Goal: Task Accomplishment & Management: Use online tool/utility

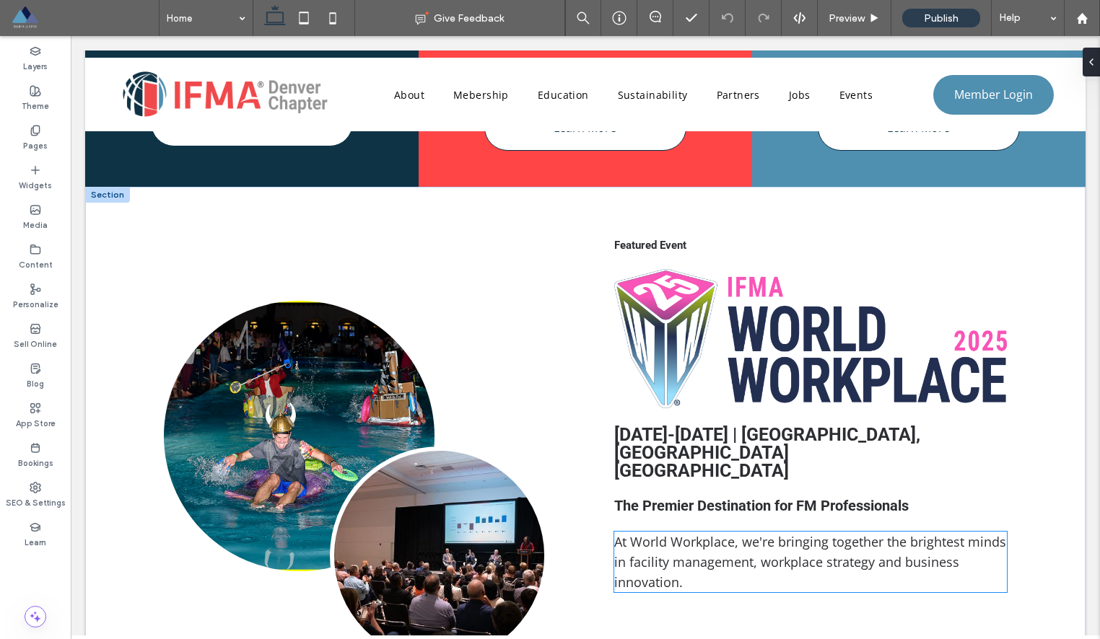
scroll to position [726, 0]
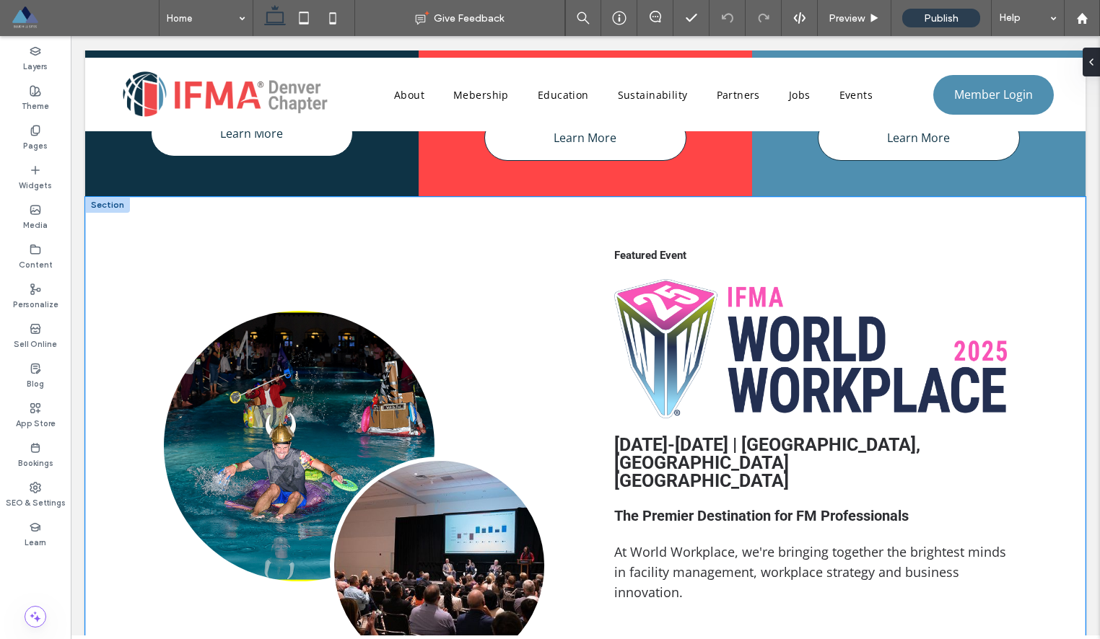
click at [580, 216] on div "Featured Event Sept 17-19, 2025 | Minneapolis, MN Minneapolis Convention Center…" at bounding box center [585, 492] width 866 height 590
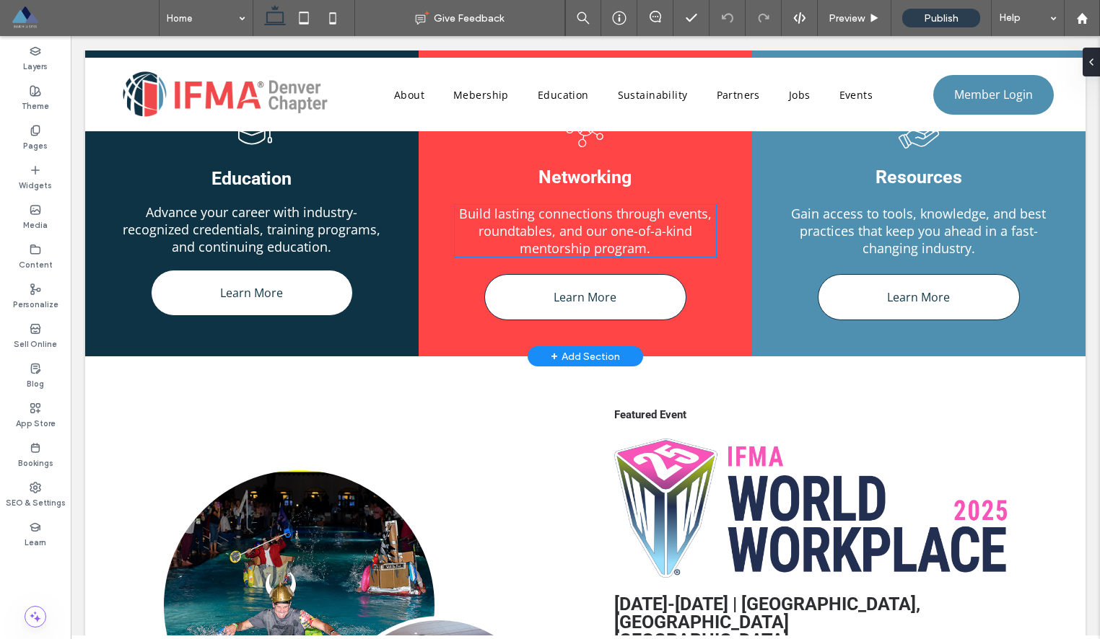
scroll to position [597, 0]
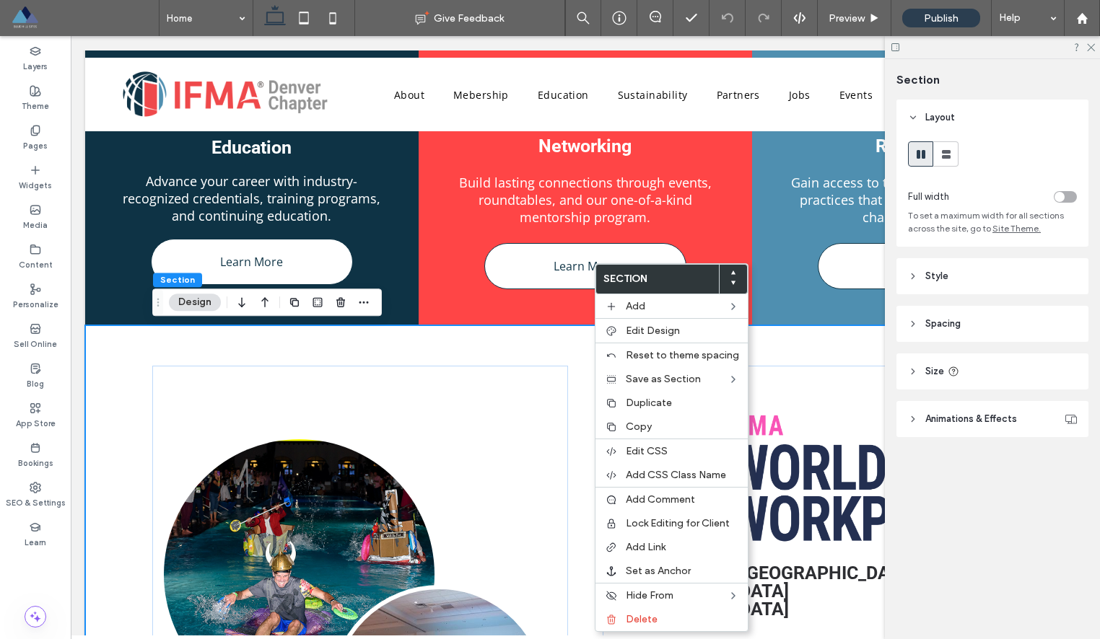
click at [554, 343] on div "Featured Event Sept 17-19, 2025 | Minneapolis, MN Minneapolis Convention Center…" at bounding box center [585, 620] width 866 height 590
click at [526, 345] on div "Featured Event Sept 17-19, 2025 | Minneapolis, MN Minneapolis Convention Center…" at bounding box center [585, 620] width 866 height 590
click at [178, 277] on span "Section" at bounding box center [177, 279] width 35 height 11
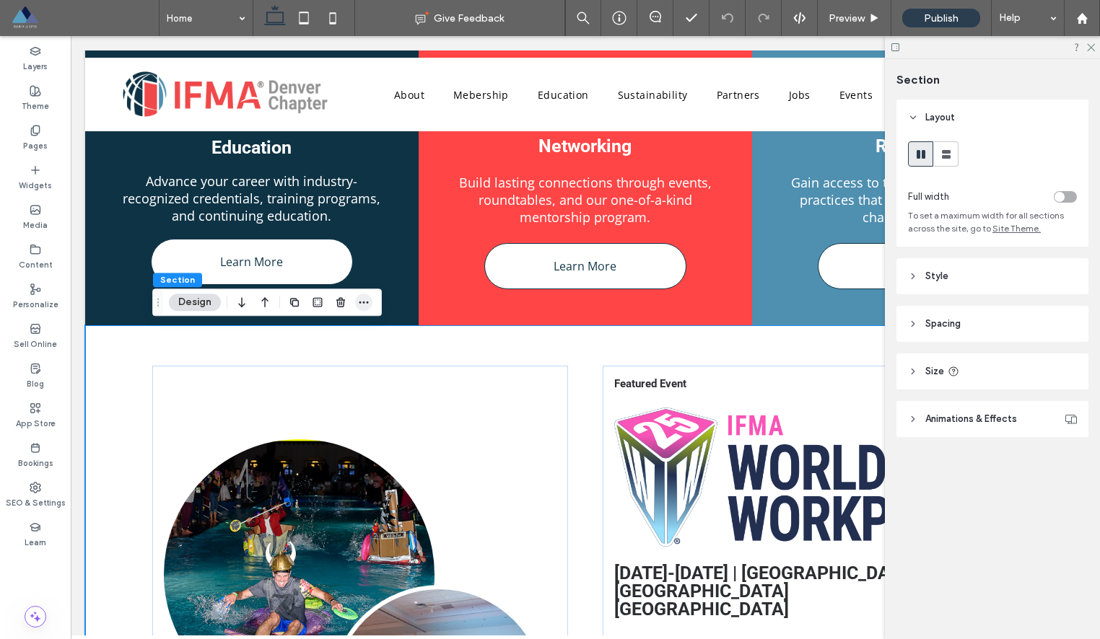
click at [364, 302] on use "button" at bounding box center [363, 303] width 9 height 2
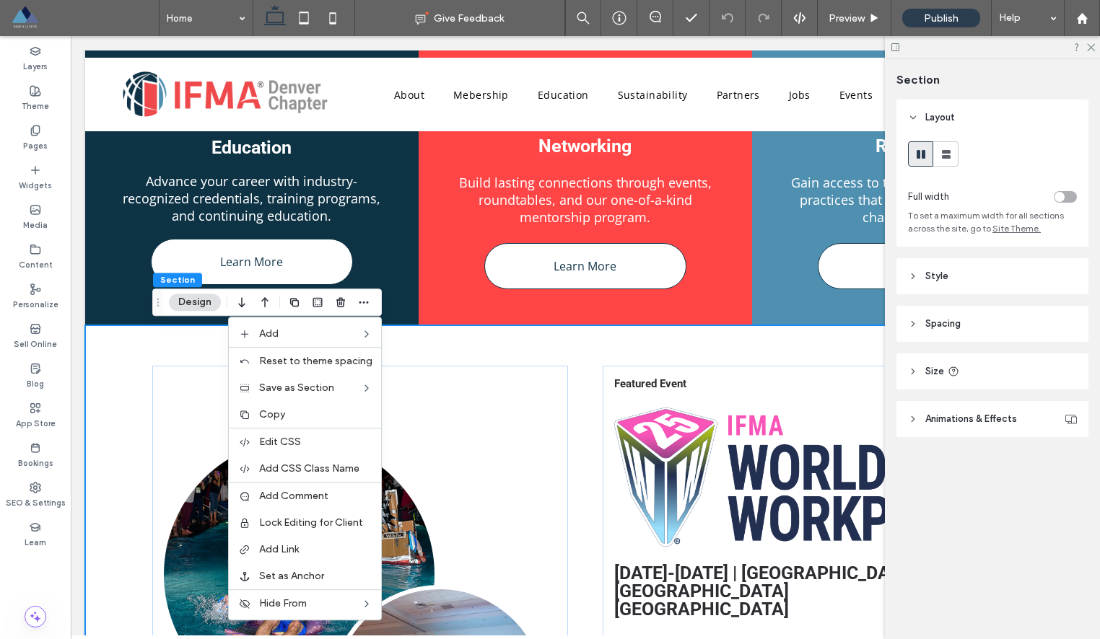
click at [407, 335] on div "Featured Event Sept 17-19, 2025 | Minneapolis, MN Minneapolis Convention Center…" at bounding box center [585, 620] width 866 height 590
click at [297, 300] on use "button" at bounding box center [294, 302] width 9 height 9
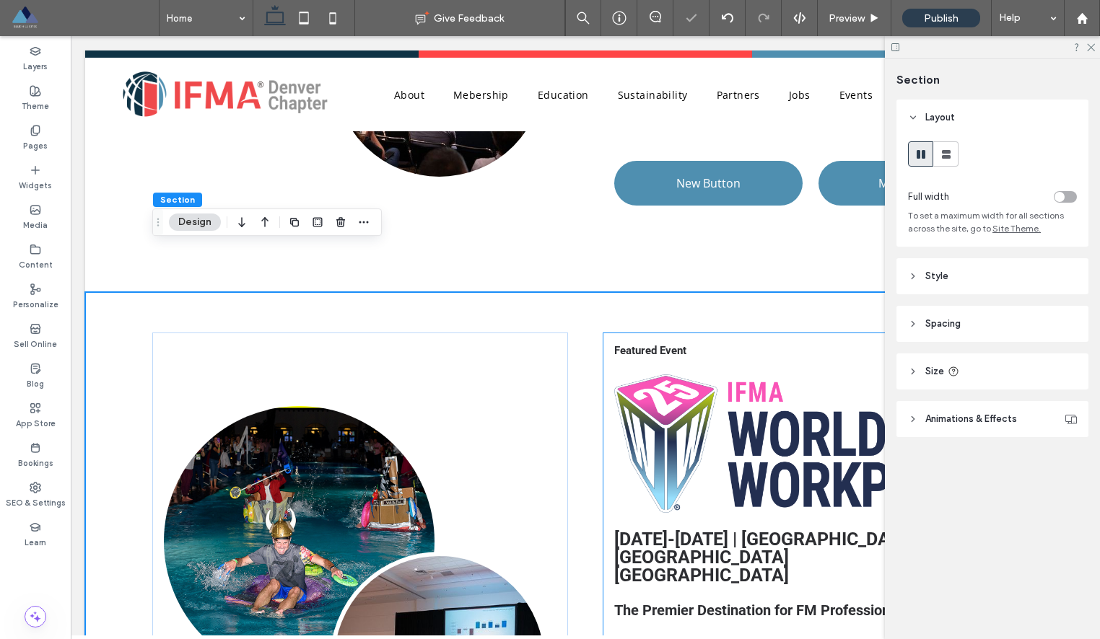
scroll to position [1207, 0]
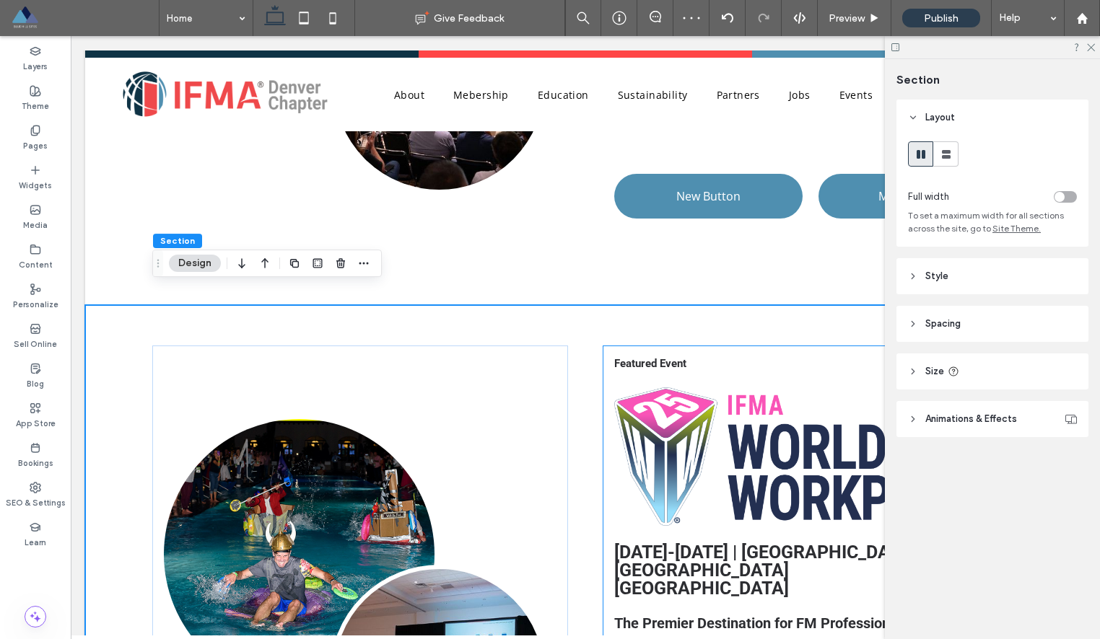
click at [718, 346] on div "Featured Event Sept 17-19, 2025 | Minneapolis, MN Minneapolis Convention Center…" at bounding box center [810, 600] width 416 height 509
click at [722, 318] on div "Featured Event Sept 17-19, 2025 | Minneapolis, MN Minneapolis Convention Center…" at bounding box center [585, 600] width 866 height 590
click at [711, 346] on div "Featured Event Sept 17-19, 2025 | Minneapolis, MN Minneapolis Convention Center…" at bounding box center [810, 600] width 416 height 509
click at [896, 47] on icon at bounding box center [895, 47] width 11 height 11
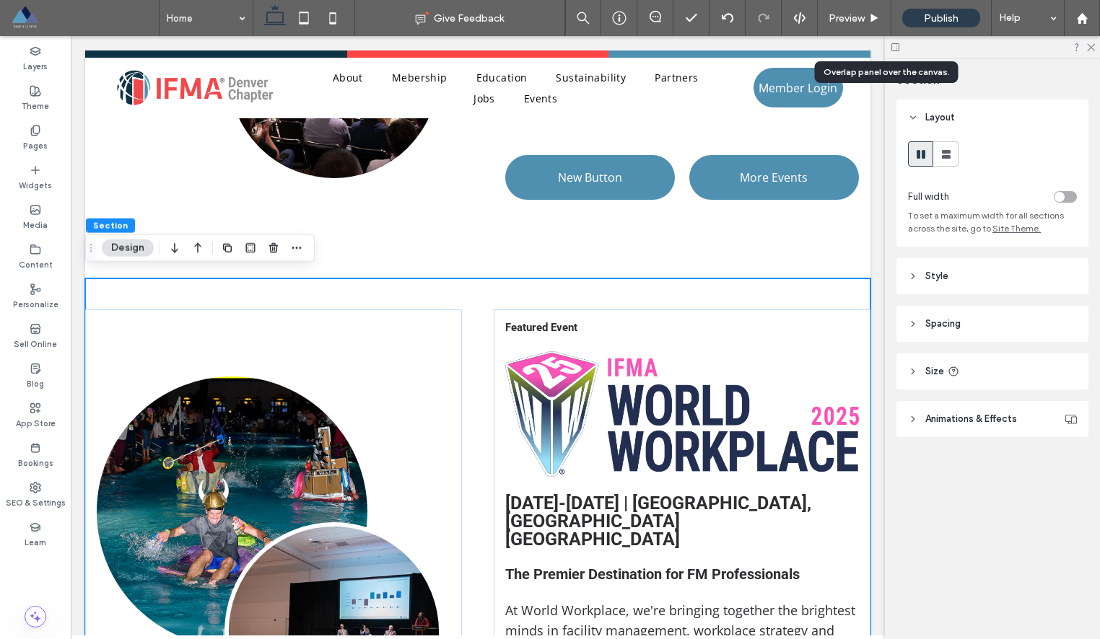
scroll to position [1196, 0]
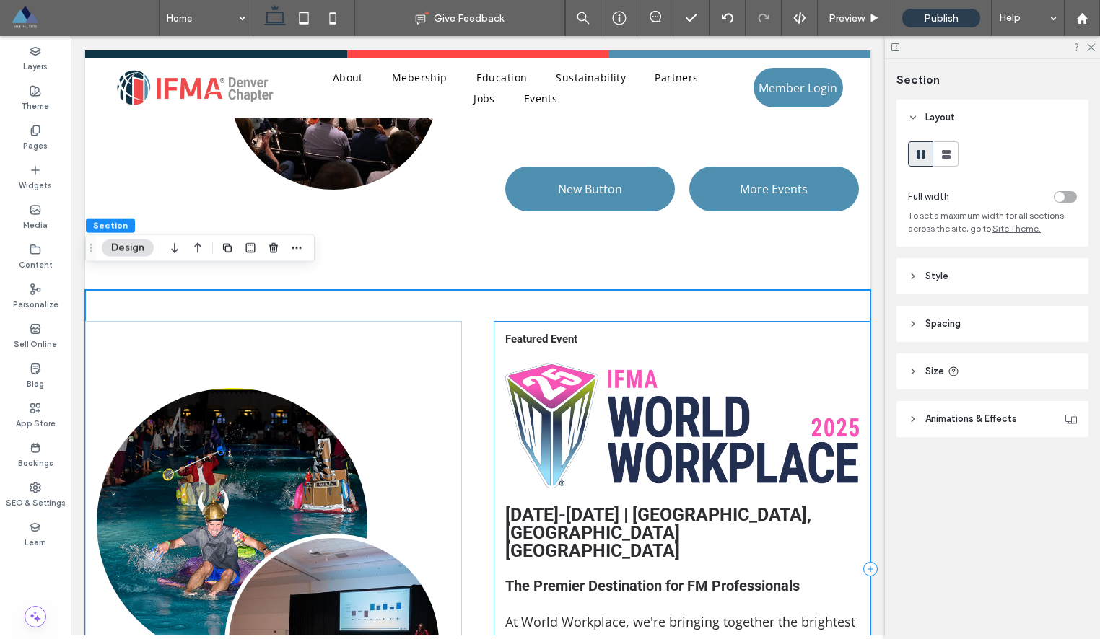
click at [675, 321] on div "Featured Event Sept 17-19, 2025 | Minneapolis, MN Minneapolis Convention Center…" at bounding box center [682, 569] width 377 height 496
click at [598, 321] on div "Featured Event Sept 17-19, 2025 | Minneapolis, MN Minneapolis Convention Center…" at bounding box center [682, 569] width 377 height 496
click at [47, 73] on div "Layers" at bounding box center [35, 59] width 71 height 40
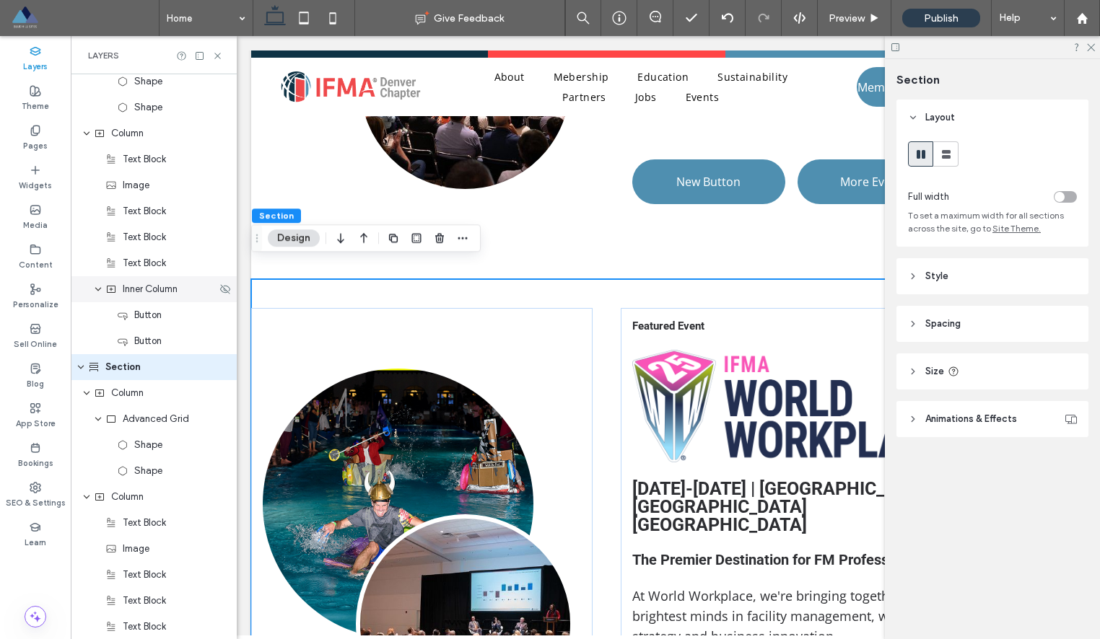
scroll to position [1081, 0]
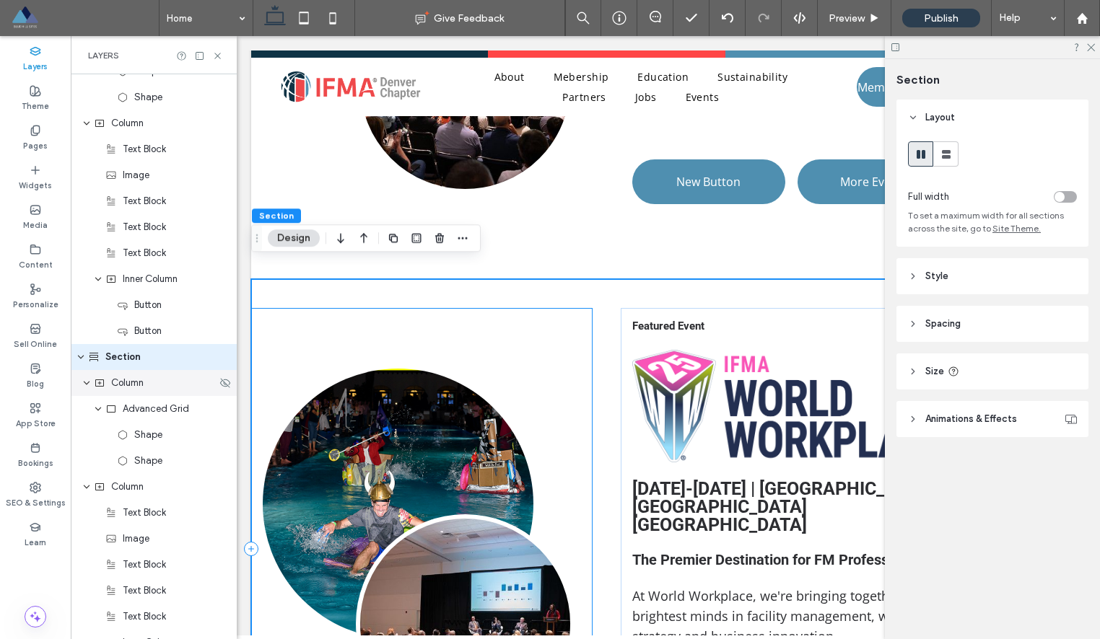
click at [134, 390] on div "Column" at bounding box center [154, 383] width 166 height 26
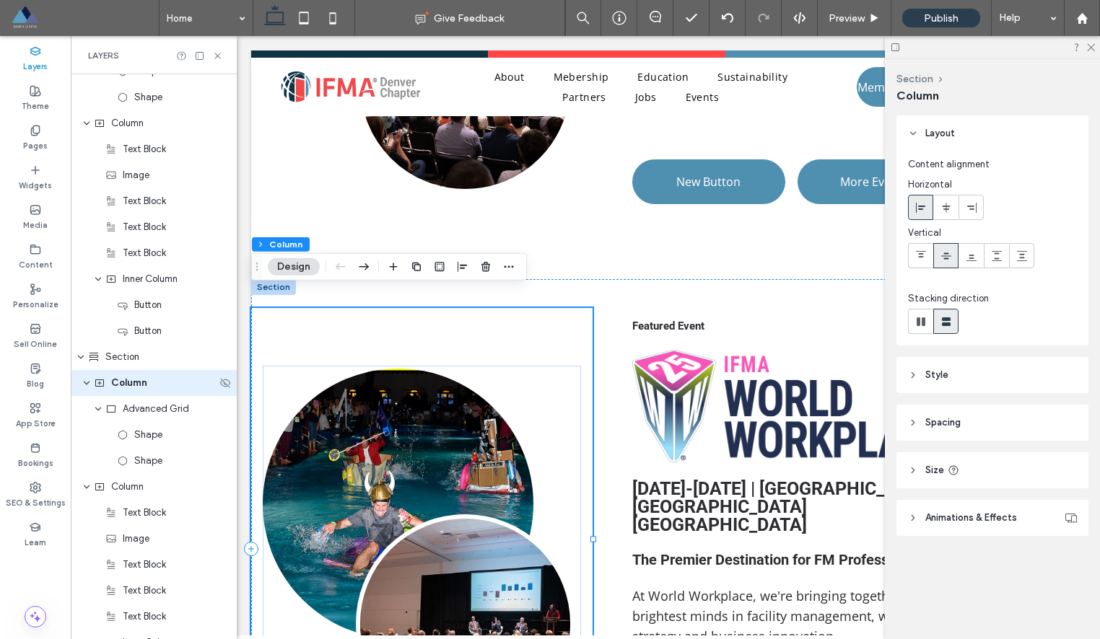
scroll to position [1107, 0]
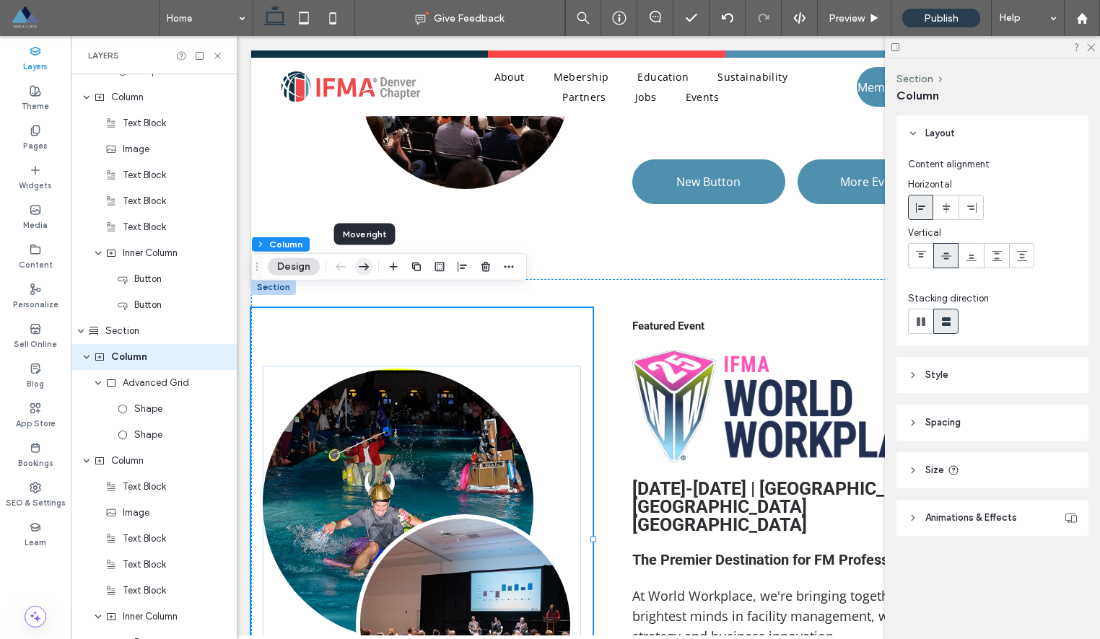
click at [360, 267] on icon "button" at bounding box center [363, 267] width 17 height 26
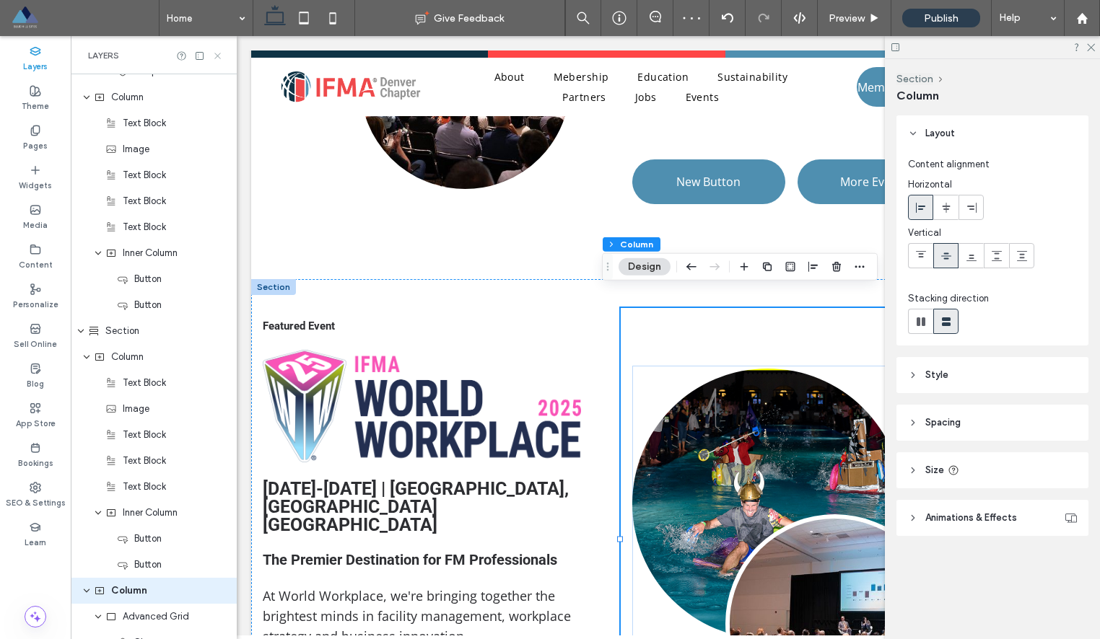
click at [220, 58] on use at bounding box center [217, 56] width 6 height 6
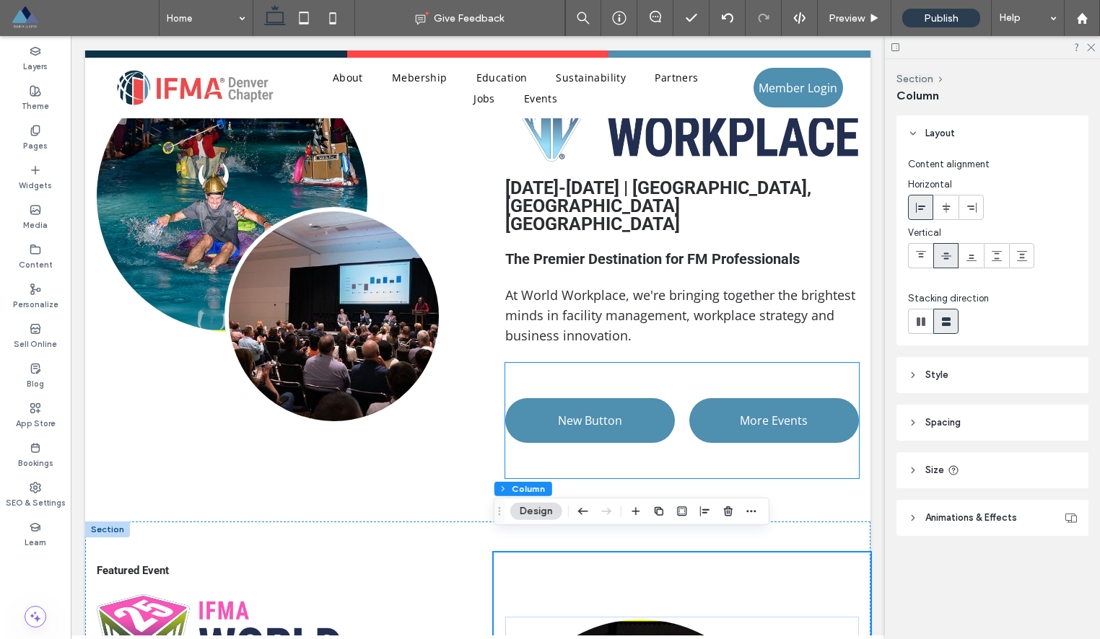
scroll to position [962, 0]
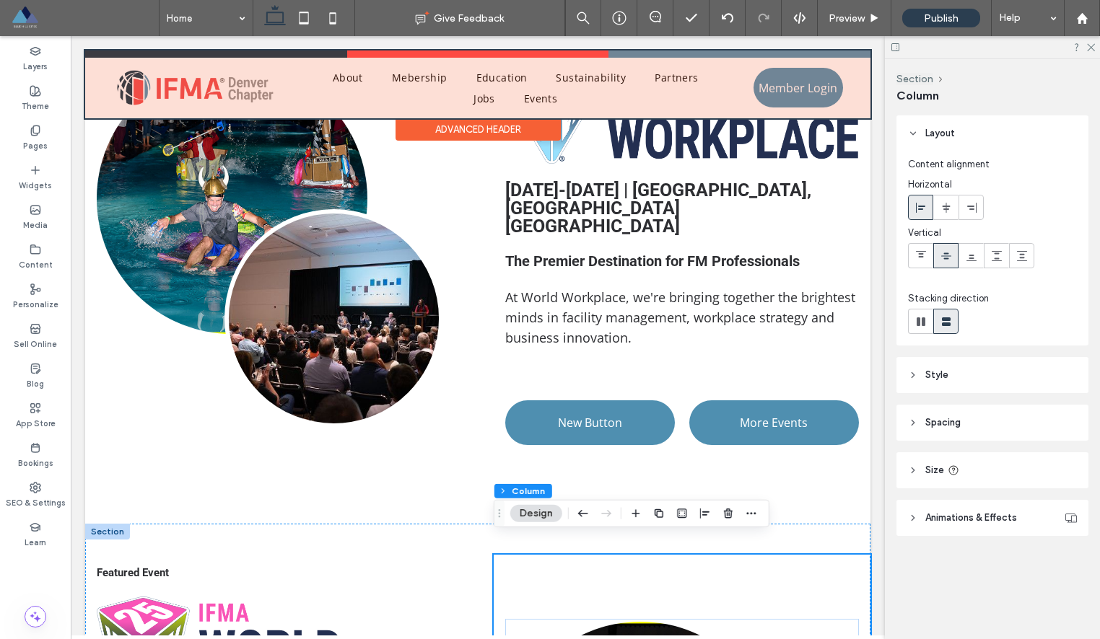
click at [719, 53] on div at bounding box center [477, 85] width 785 height 68
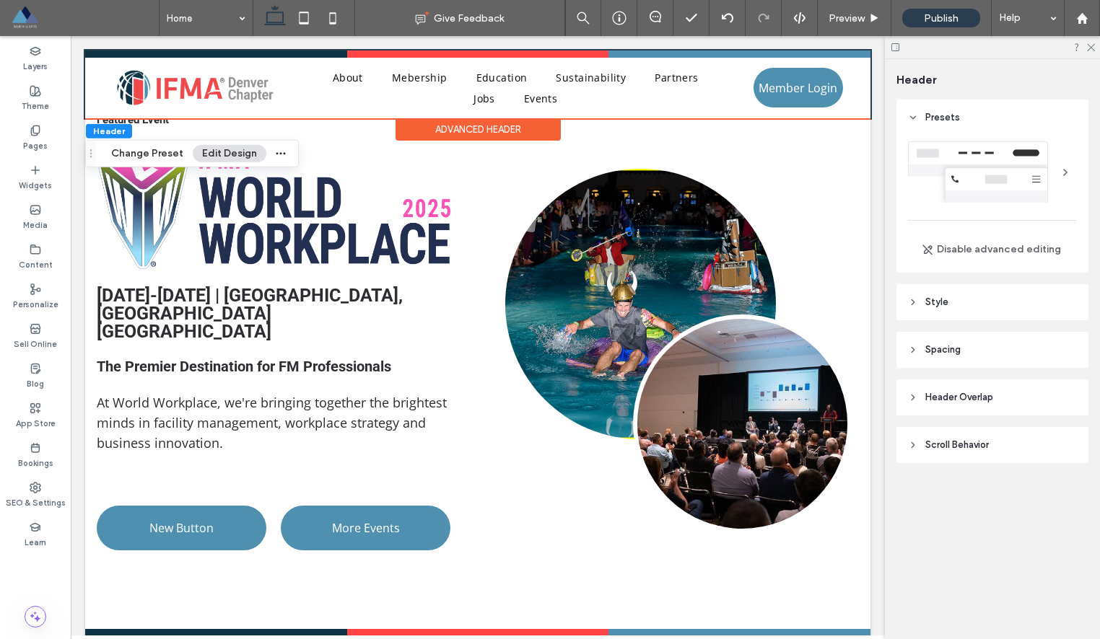
scroll to position [1498, 0]
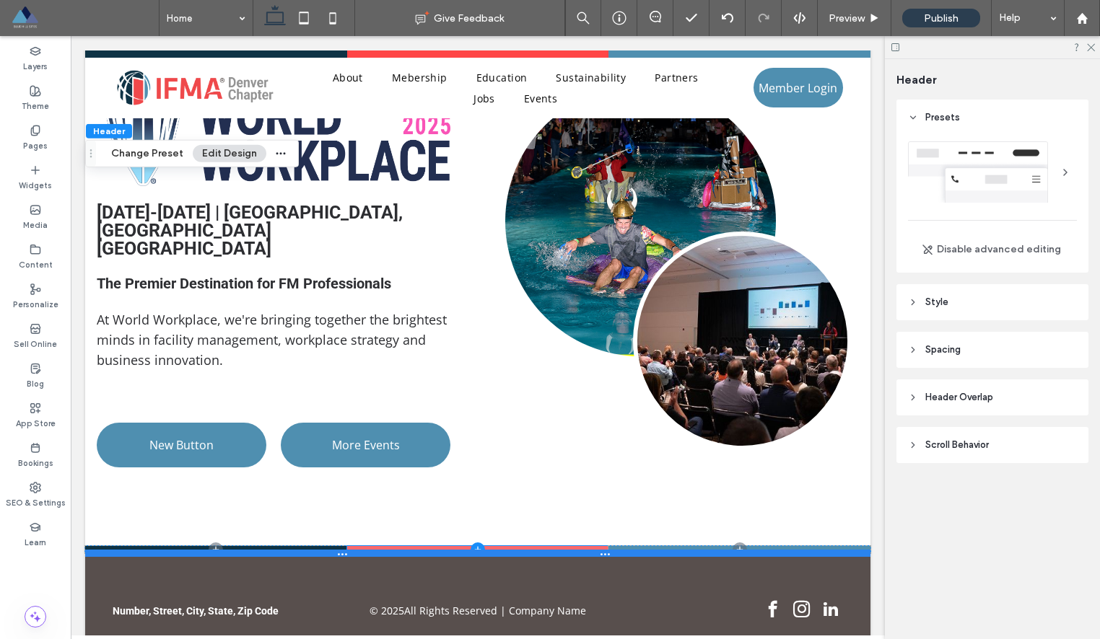
click at [596, 550] on div at bounding box center [477, 553] width 785 height 7
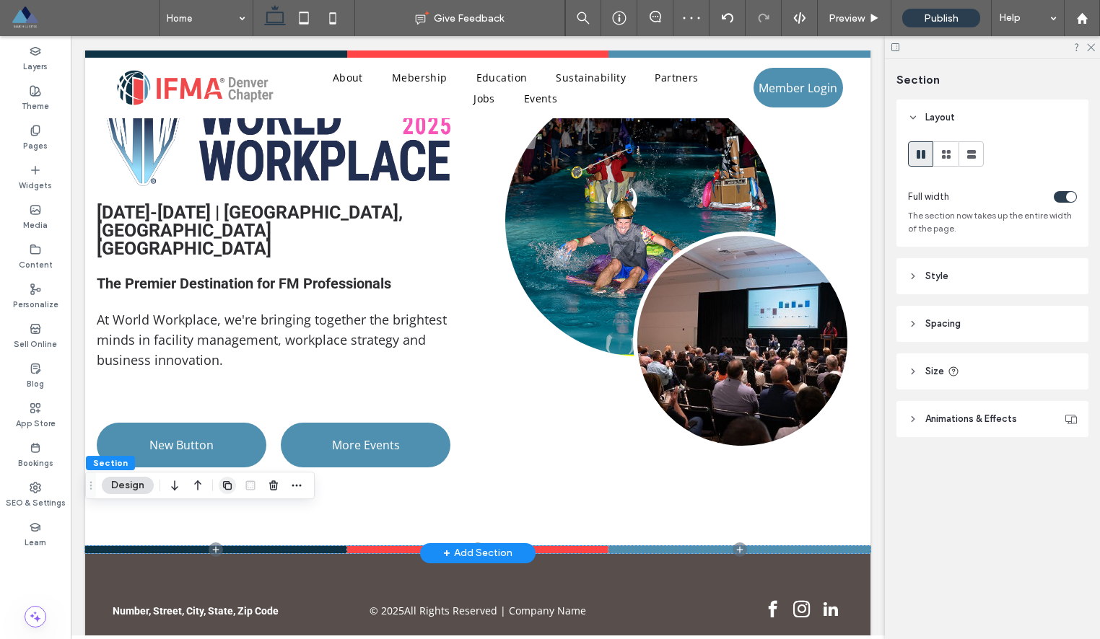
click at [226, 484] on icon "button" at bounding box center [228, 486] width 12 height 12
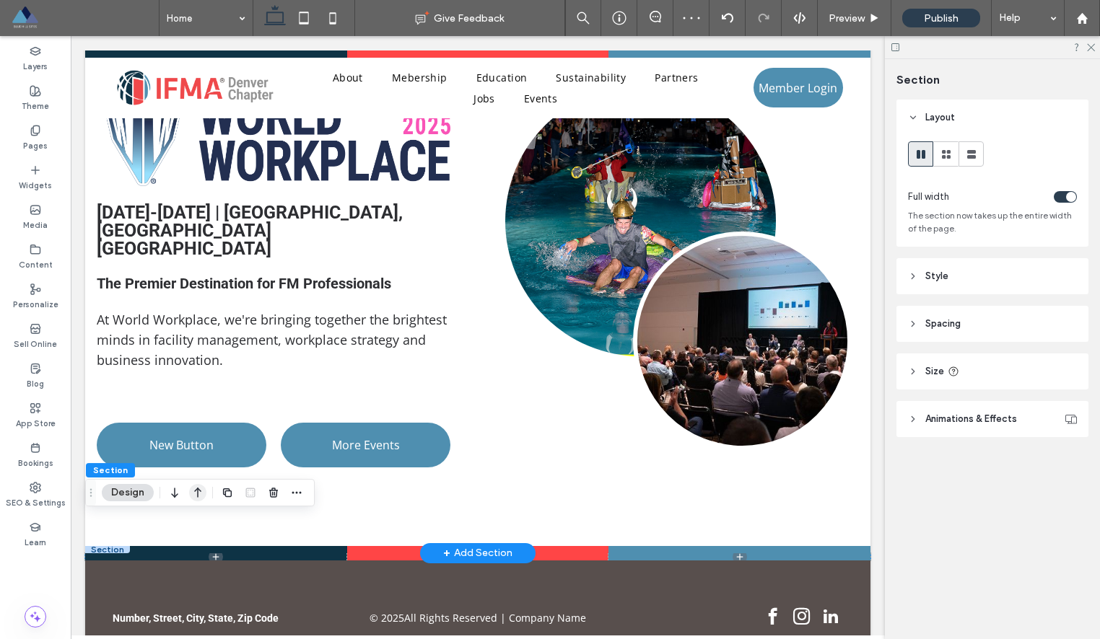
click at [200, 493] on icon "button" at bounding box center [197, 493] width 17 height 26
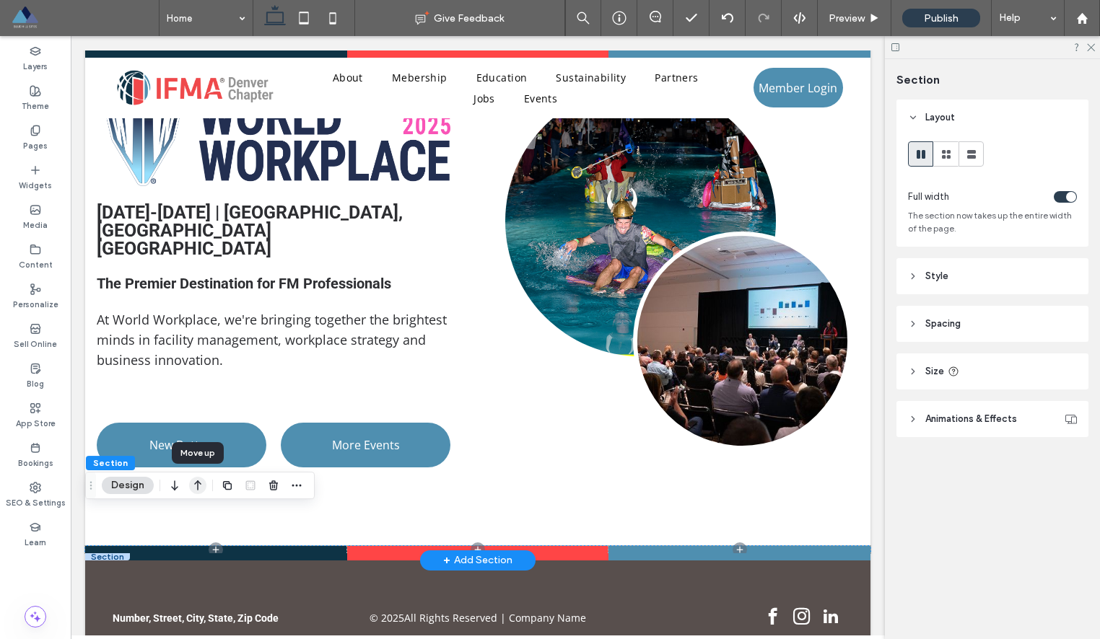
click at [197, 491] on icon "button" at bounding box center [197, 486] width 17 height 26
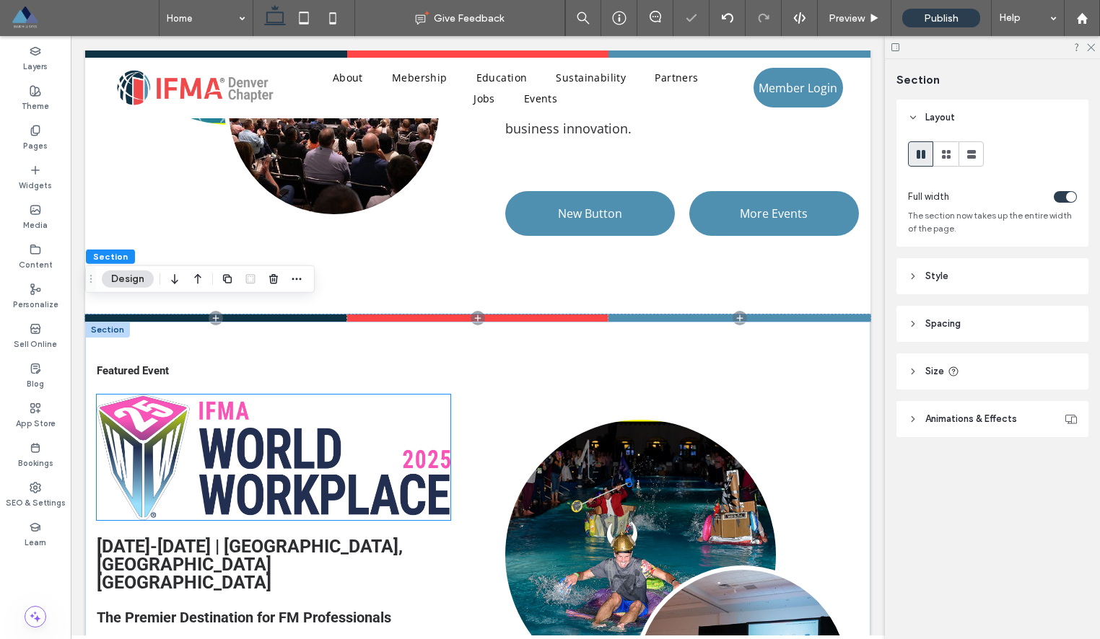
scroll to position [1135, 0]
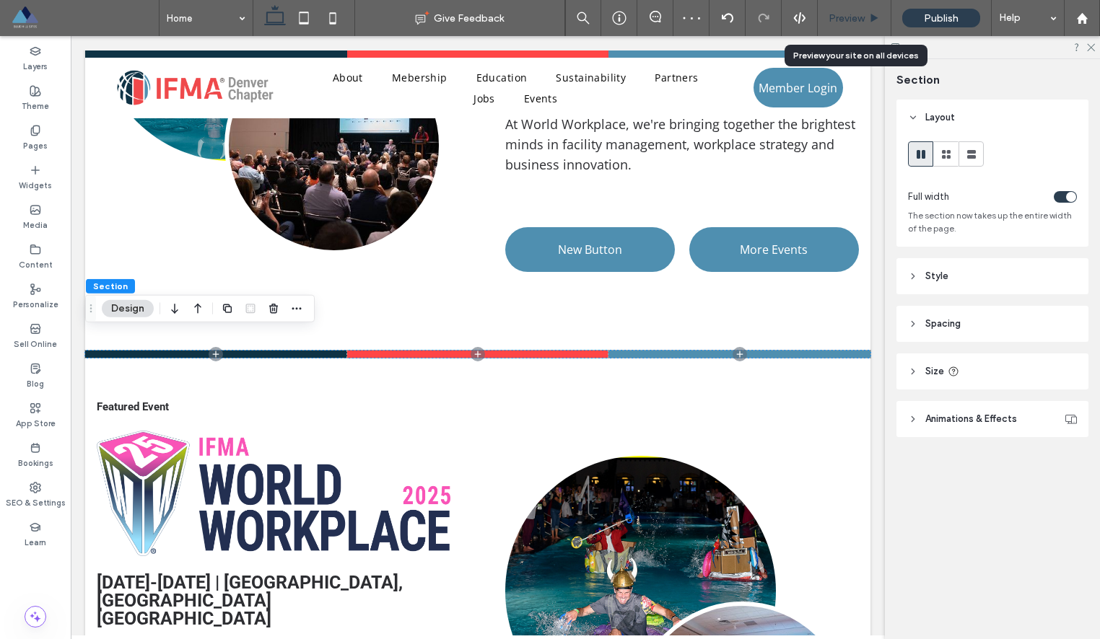
click at [852, 19] on span "Preview" at bounding box center [846, 18] width 36 height 12
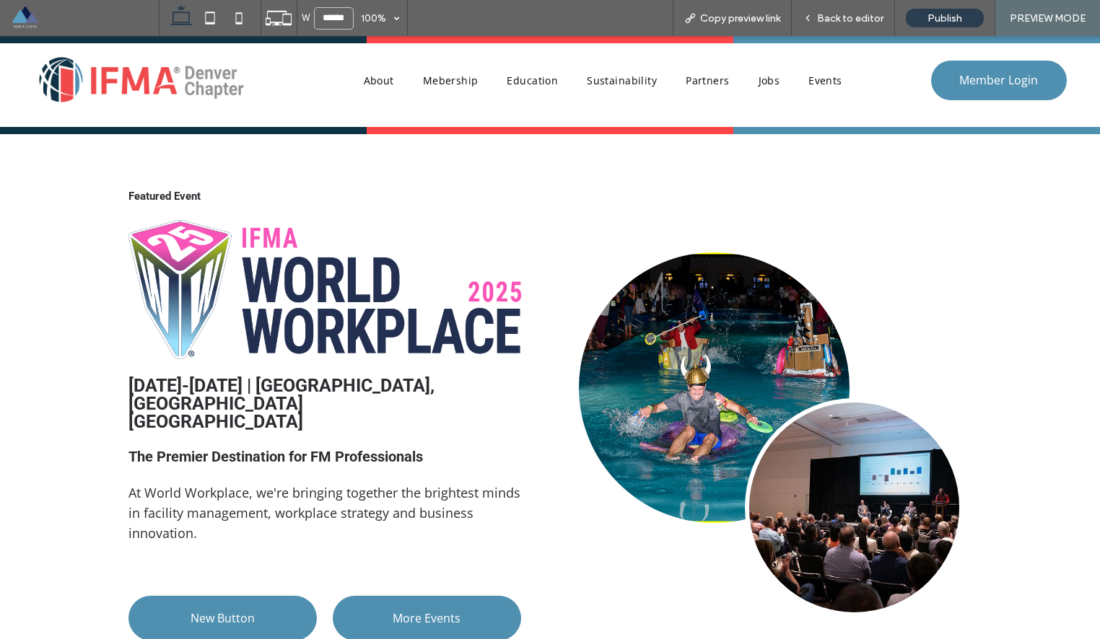
scroll to position [1382, 0]
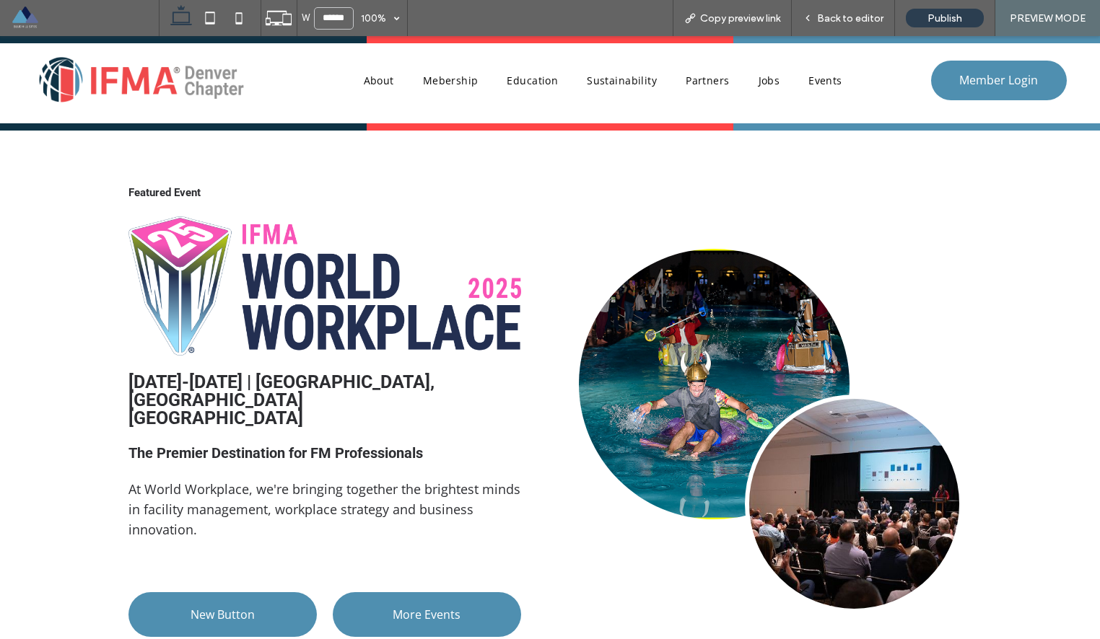
click at [313, 281] on img at bounding box center [324, 285] width 393 height 139
click at [825, 15] on span "Back to editor" at bounding box center [850, 18] width 66 height 12
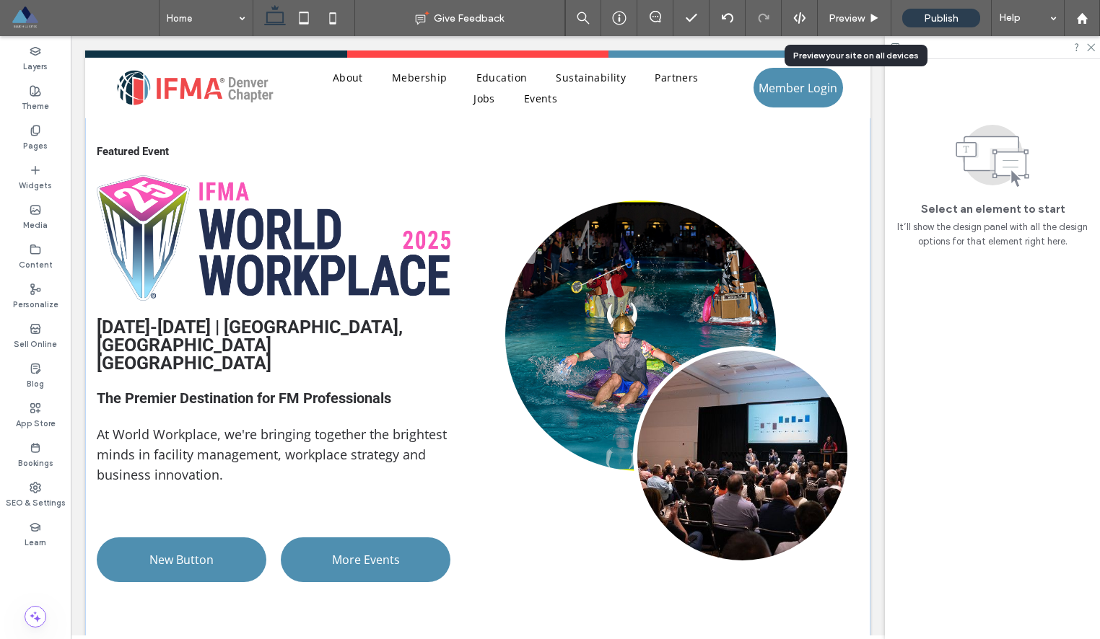
scroll to position [1389, 0]
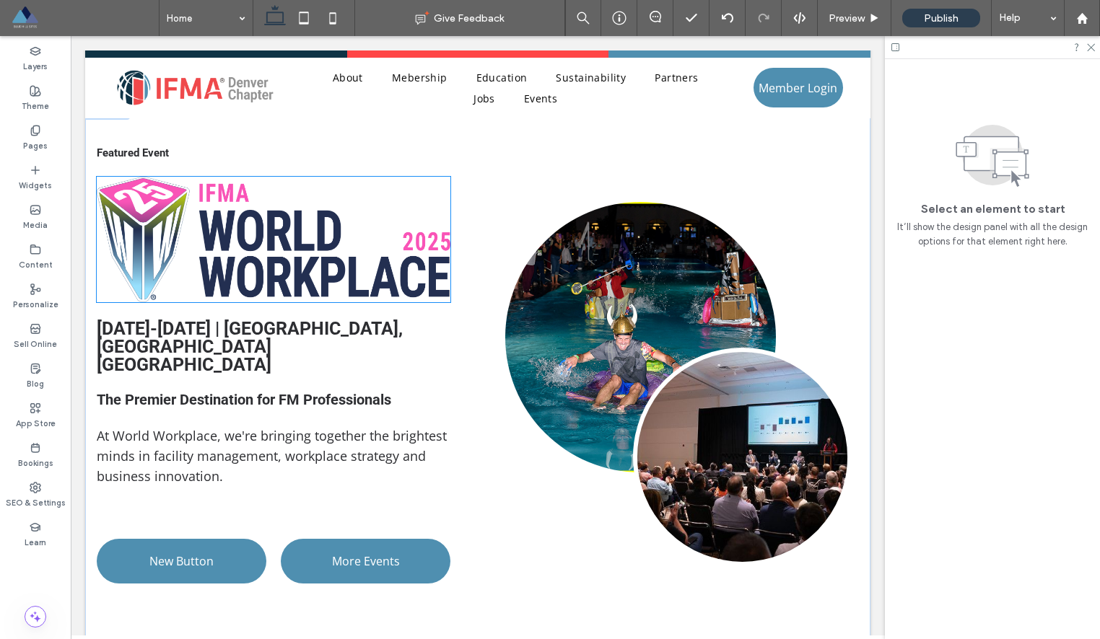
click at [353, 242] on img at bounding box center [274, 240] width 354 height 126
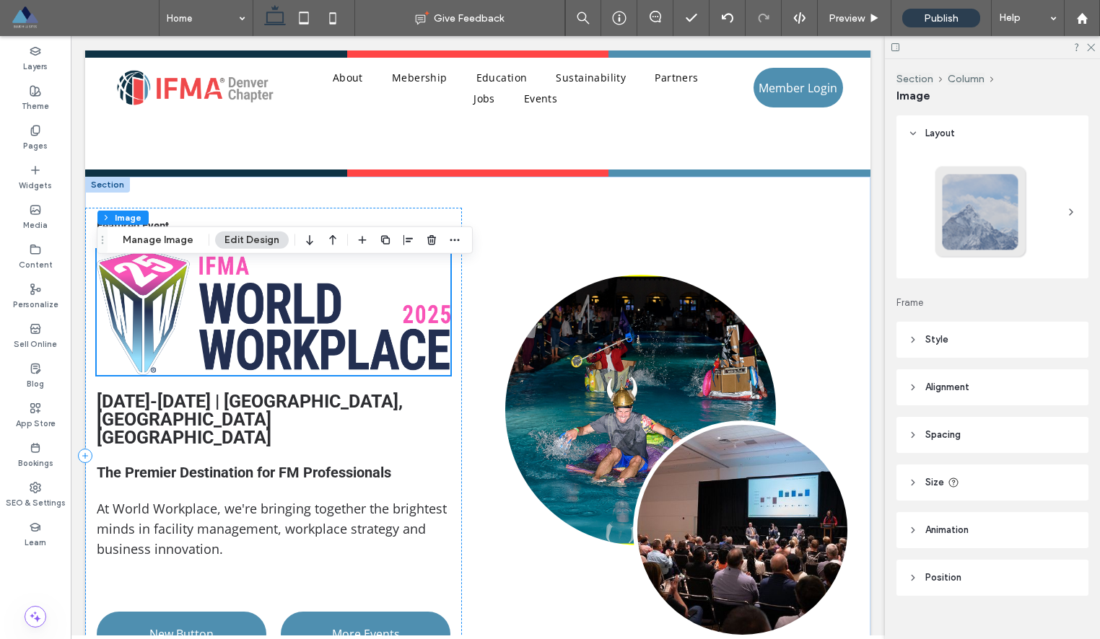
scroll to position [1284, 0]
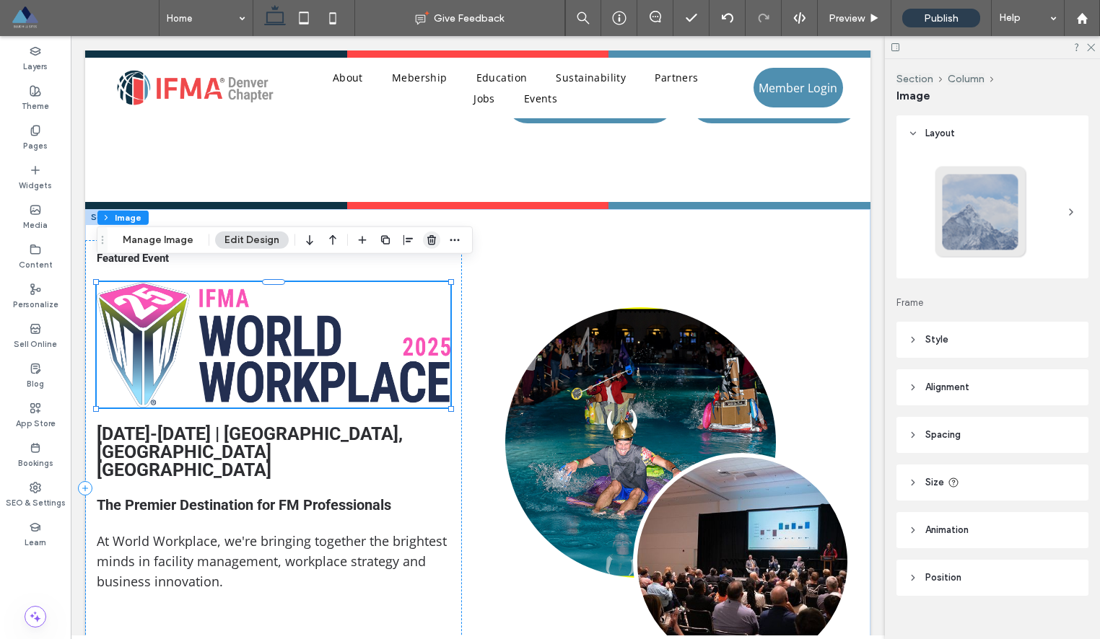
click at [427, 240] on use "button" at bounding box center [431, 239] width 9 height 9
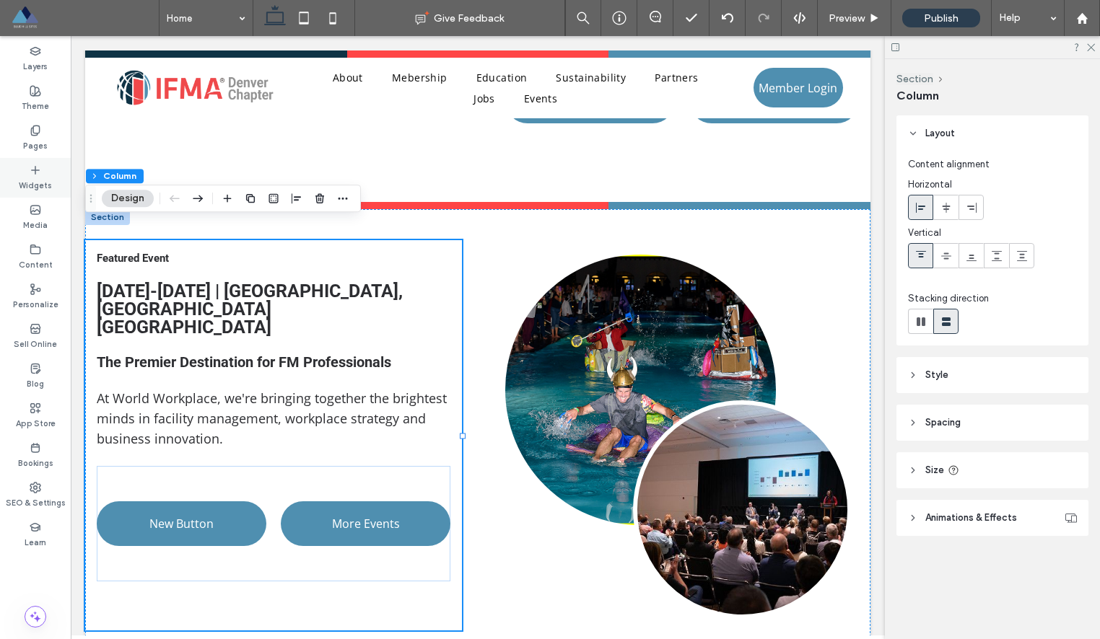
click at [33, 172] on icon at bounding box center [36, 171] width 12 height 12
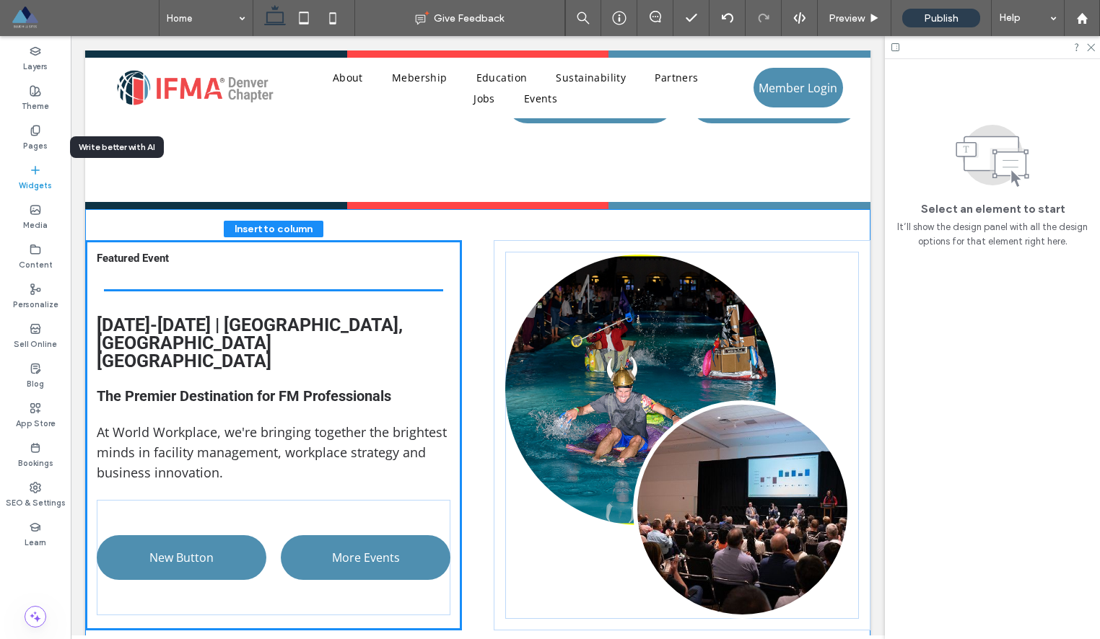
drag, startPoint x: 197, startPoint y: 253, endPoint x: 284, endPoint y: 278, distance: 90.7
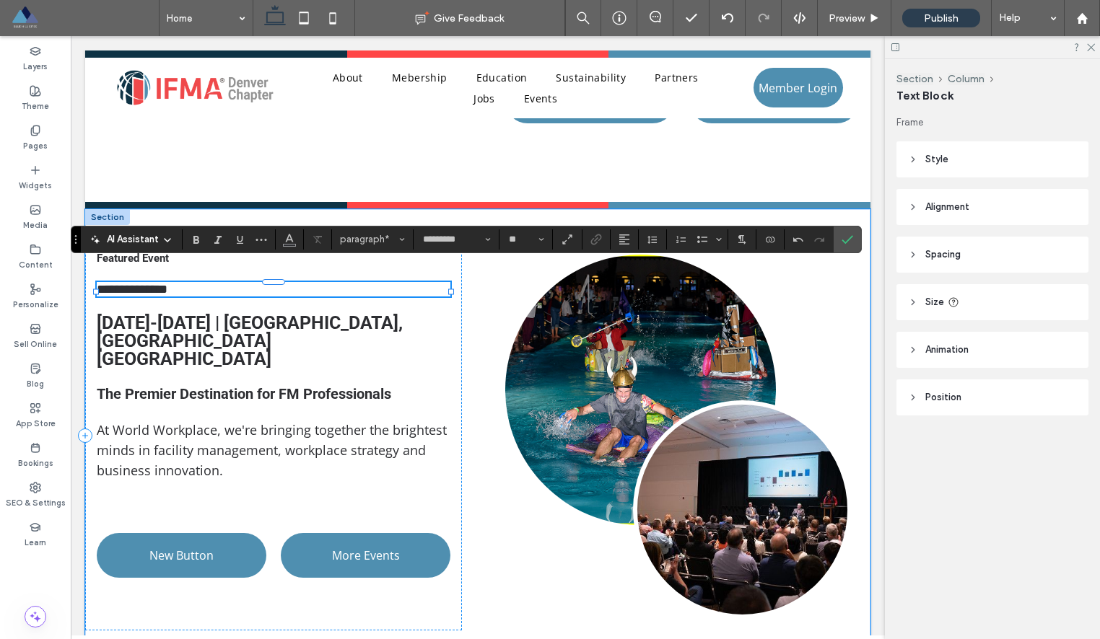
click at [156, 283] on span "**********" at bounding box center [132, 289] width 71 height 13
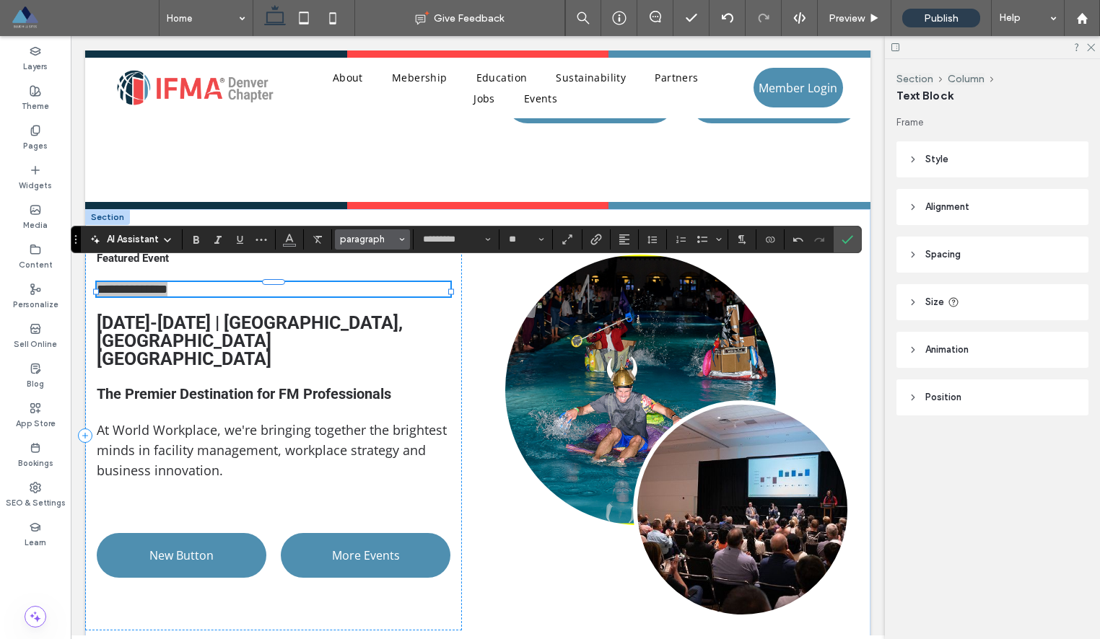
click at [400, 240] on icon "Styles" at bounding box center [402, 240] width 6 height 6
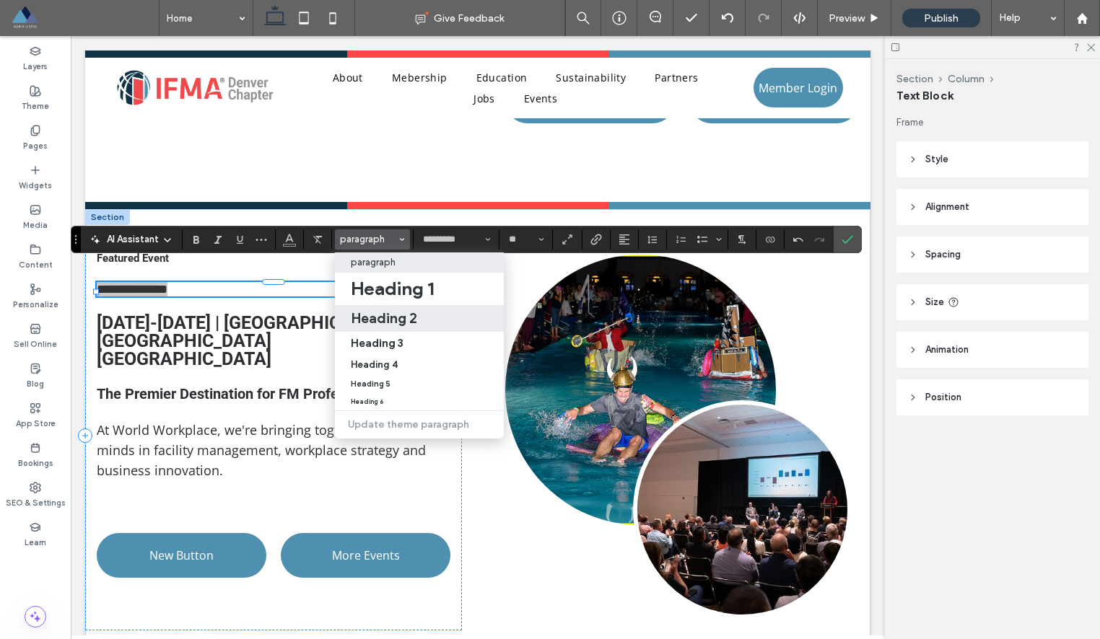
click at [393, 320] on h2 "Heading 2" at bounding box center [384, 318] width 66 height 17
type input "******"
type input "**"
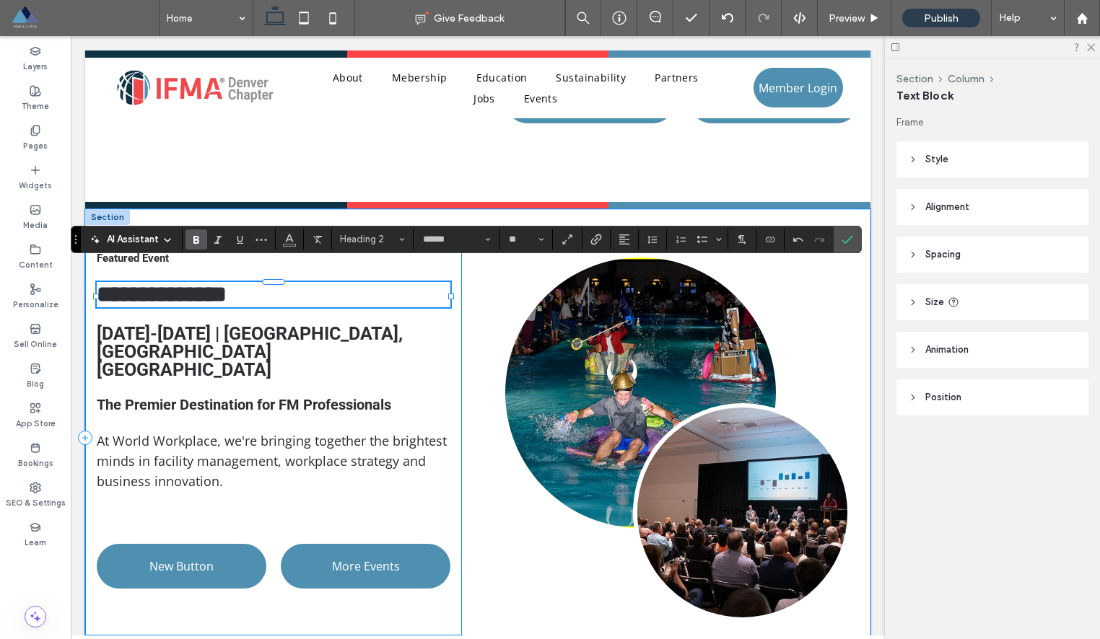
click at [452, 297] on div "**********" at bounding box center [273, 437] width 377 height 395
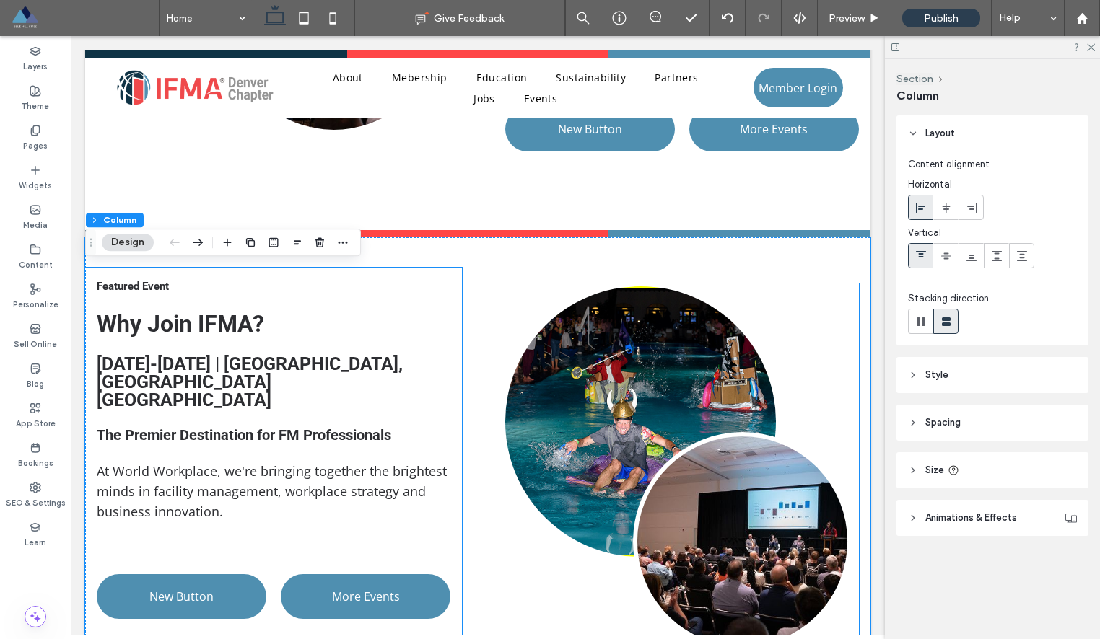
scroll to position [1268, 0]
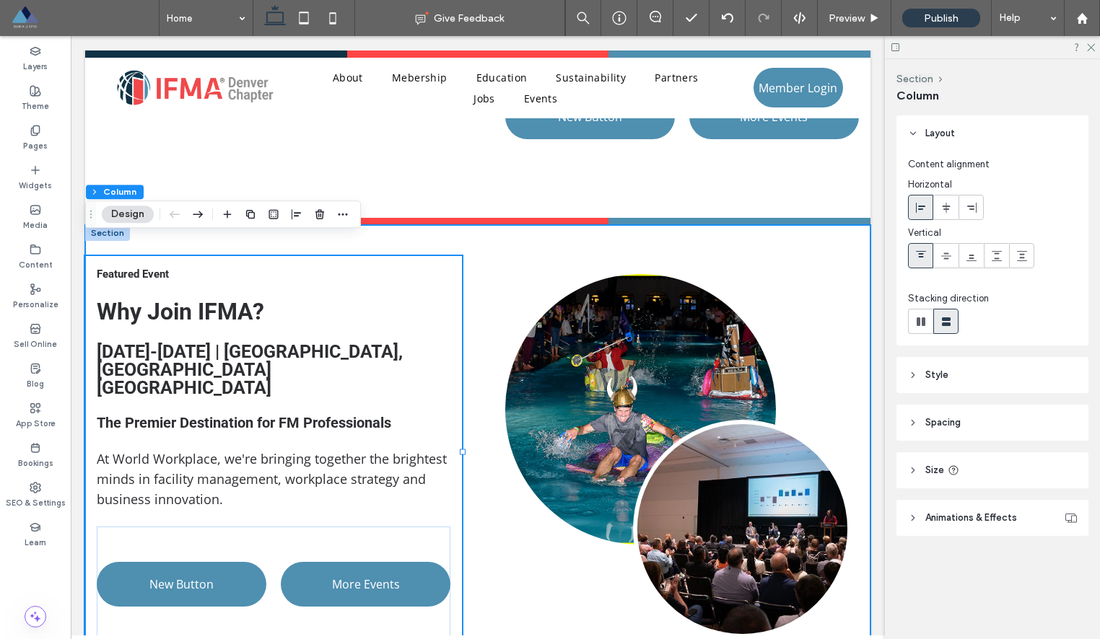
click at [784, 225] on div "Featured Event Why Join IFMA? Sept 17-19, 2025 | Minneapolis, MN Minneapolis Co…" at bounding box center [477, 455] width 785 height 460
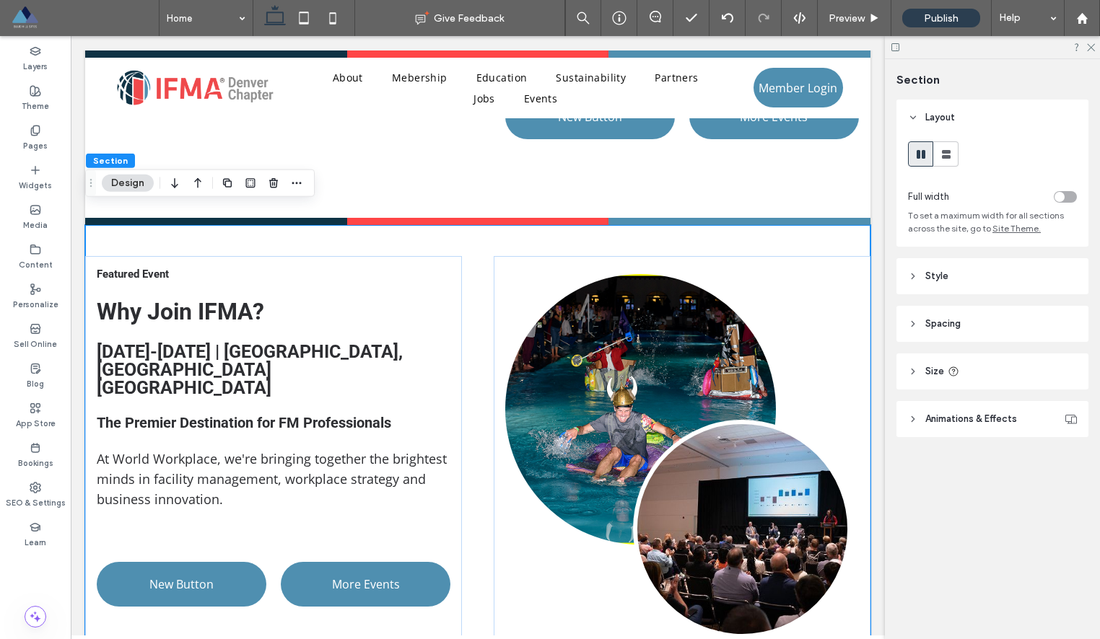
click at [915, 282] on header "Style" at bounding box center [992, 276] width 192 height 36
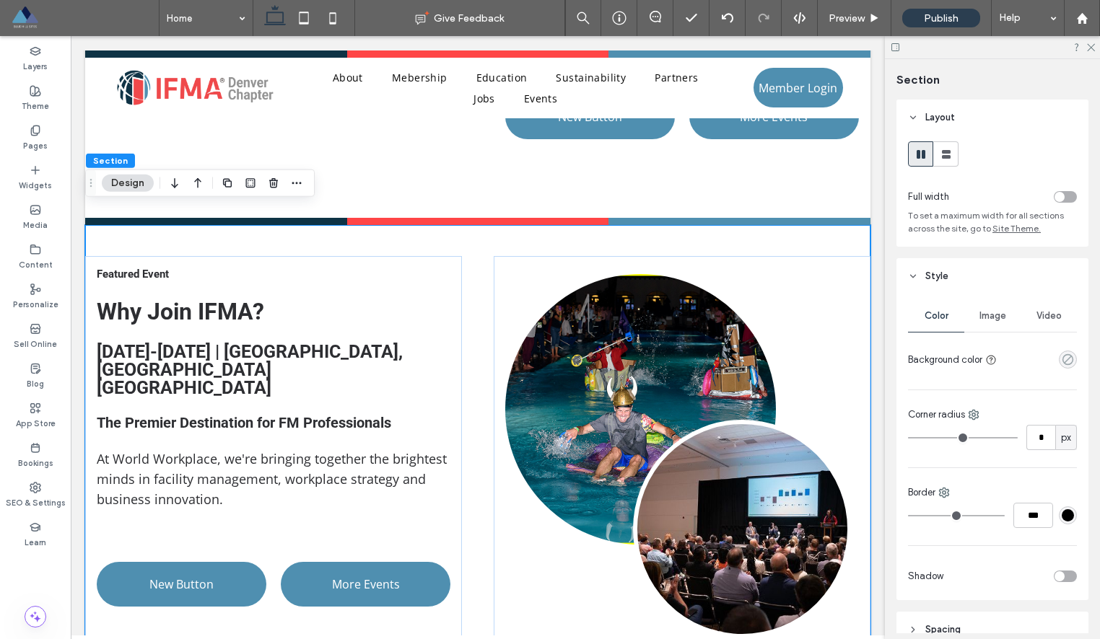
click at [1066, 362] on icon "rgba(0, 0, 0, 0)" at bounding box center [1067, 360] width 12 height 12
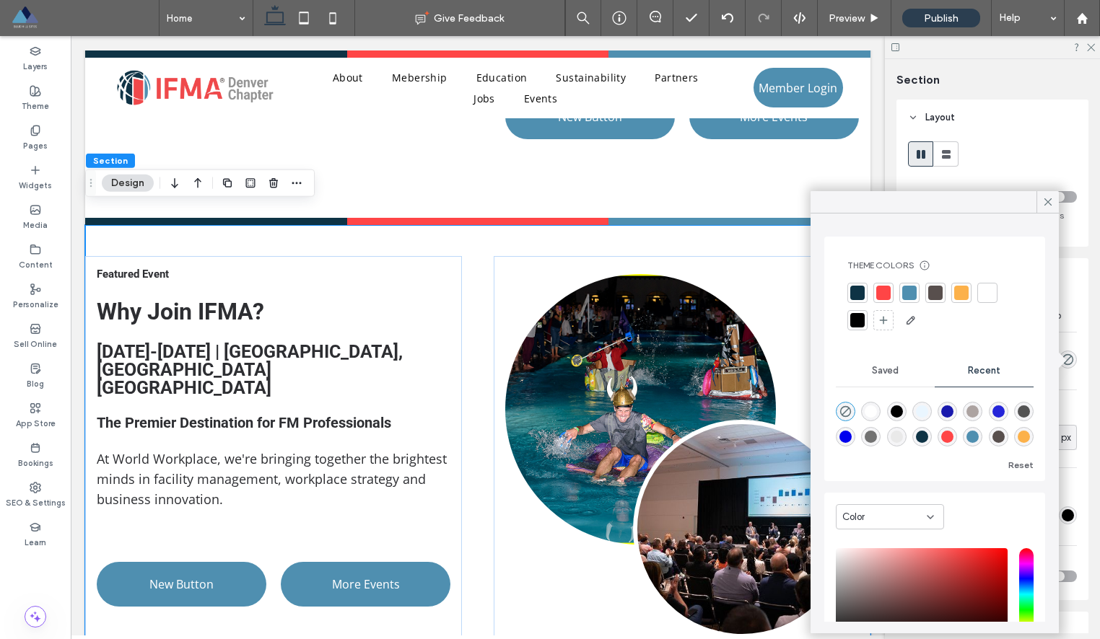
click at [893, 437] on div "rgba(233, 233, 233, 1)" at bounding box center [896, 437] width 12 height 12
type input "*******"
type input "***"
type input "****"
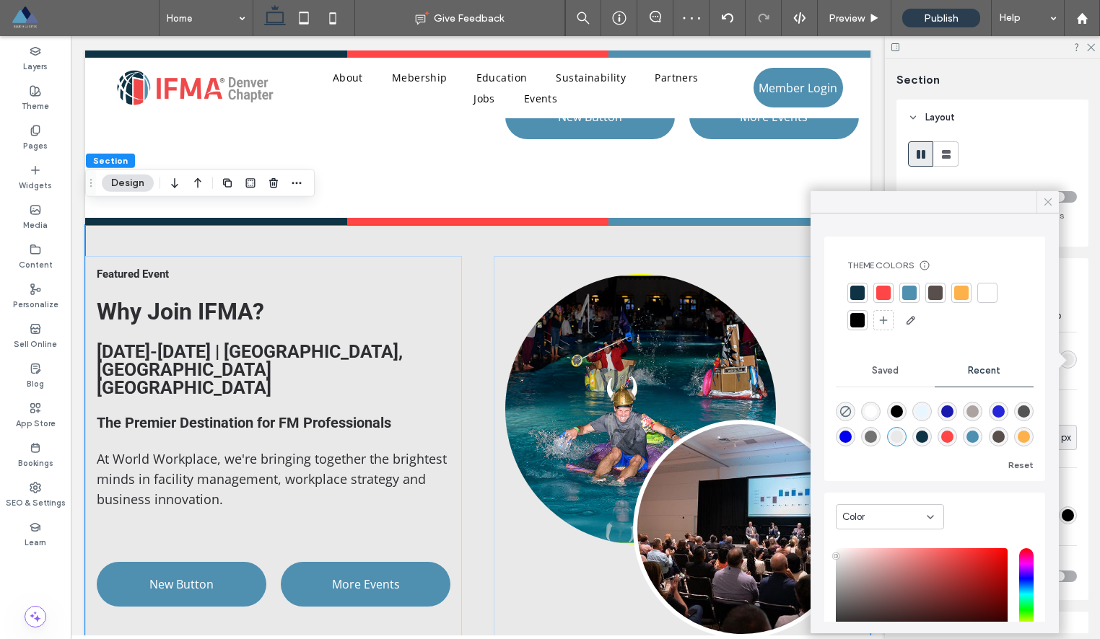
click at [1051, 206] on use at bounding box center [1047, 201] width 7 height 7
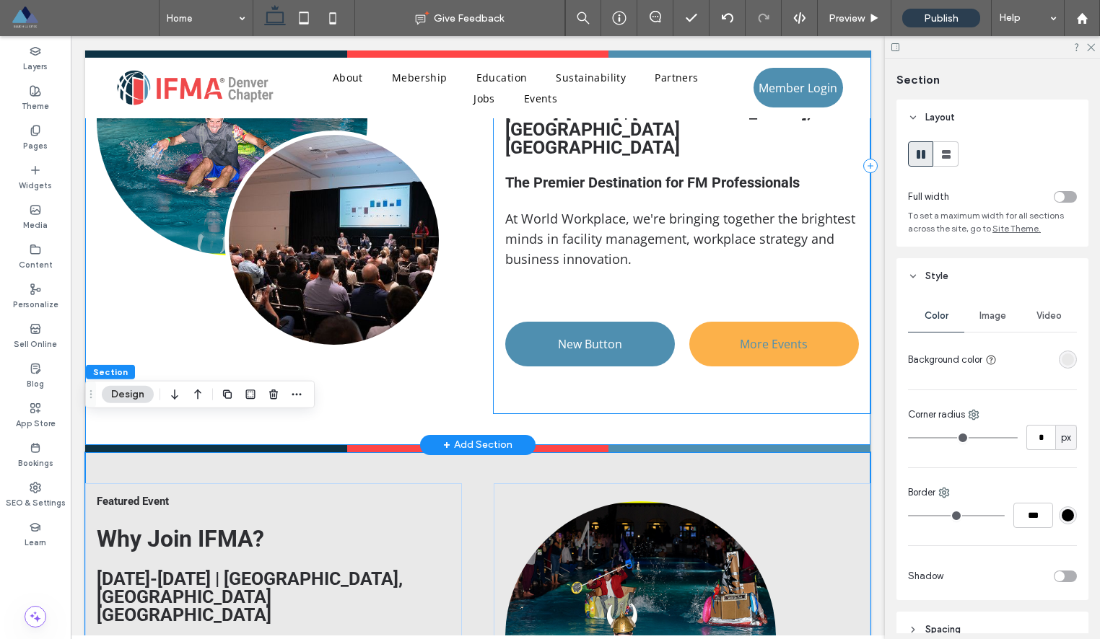
scroll to position [1071, 0]
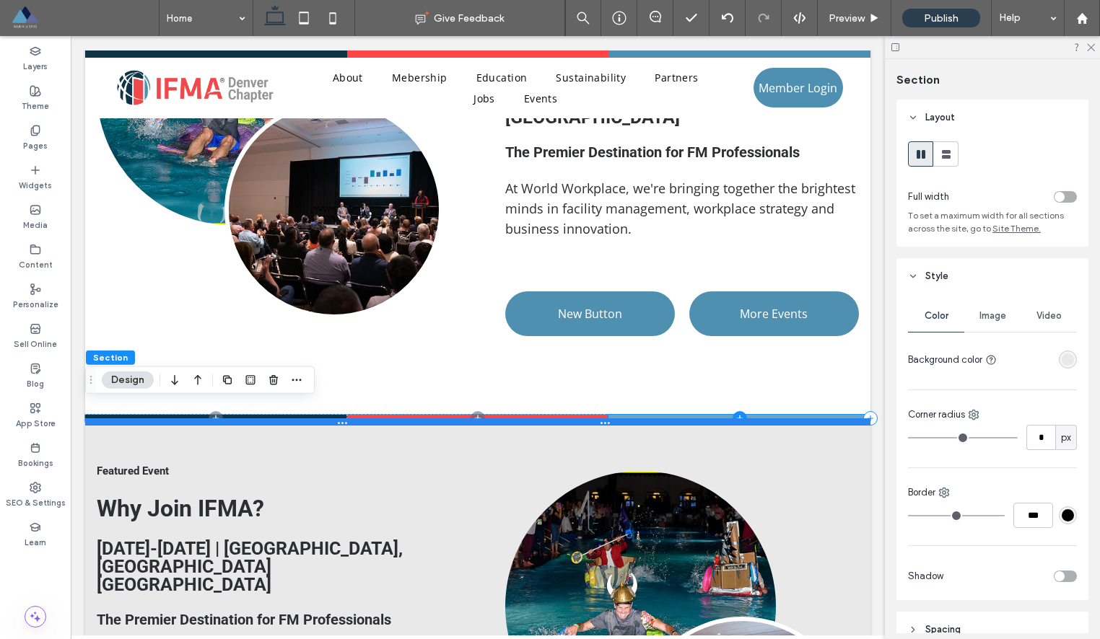
click at [618, 418] on div at bounding box center [477, 421] width 785 height 7
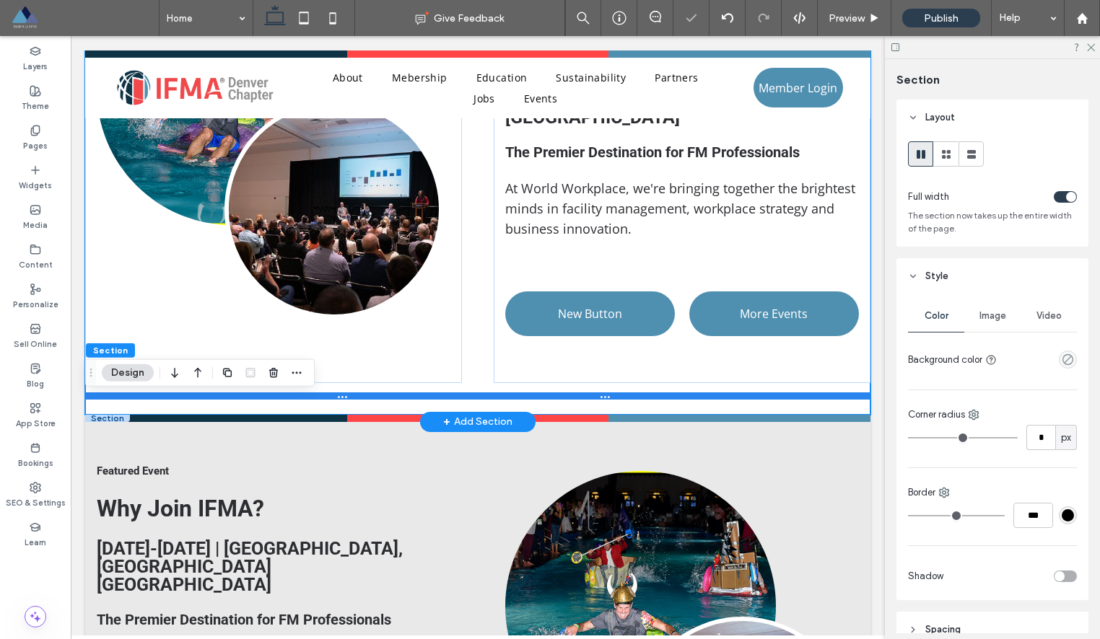
click at [620, 398] on div at bounding box center [477, 396] width 785 height 7
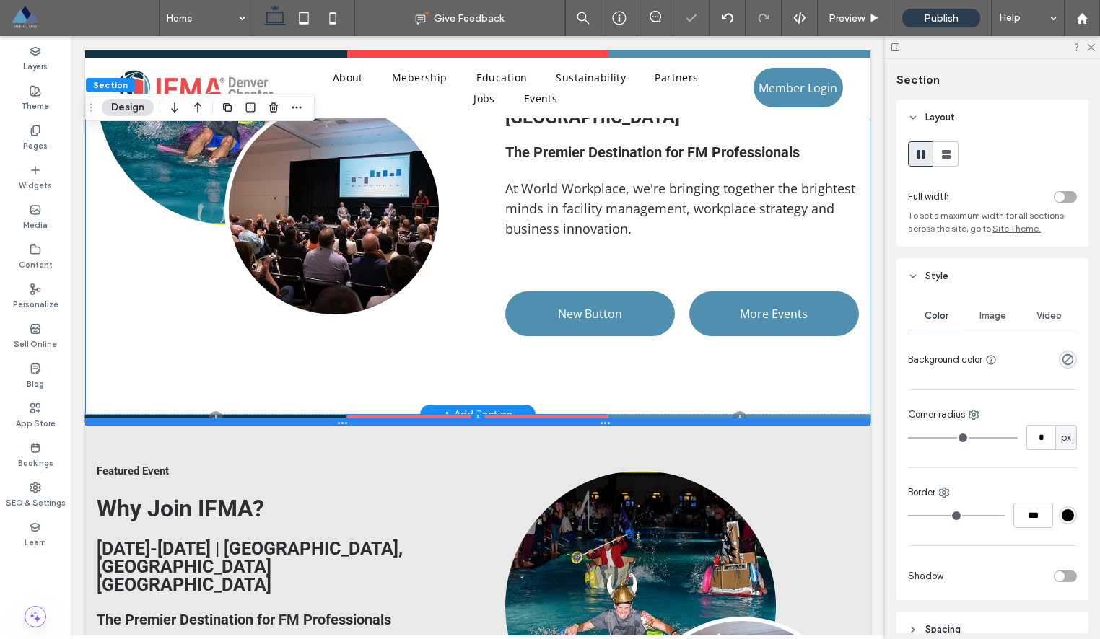
click at [569, 418] on div at bounding box center [477, 421] width 785 height 7
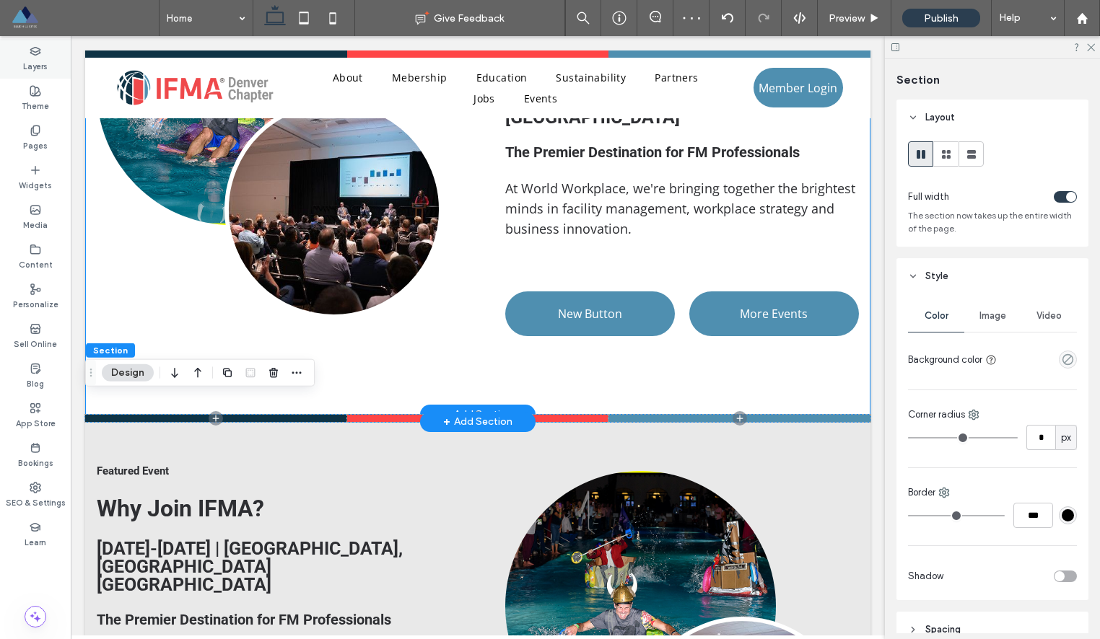
click at [38, 74] on div "Layers" at bounding box center [35, 59] width 71 height 40
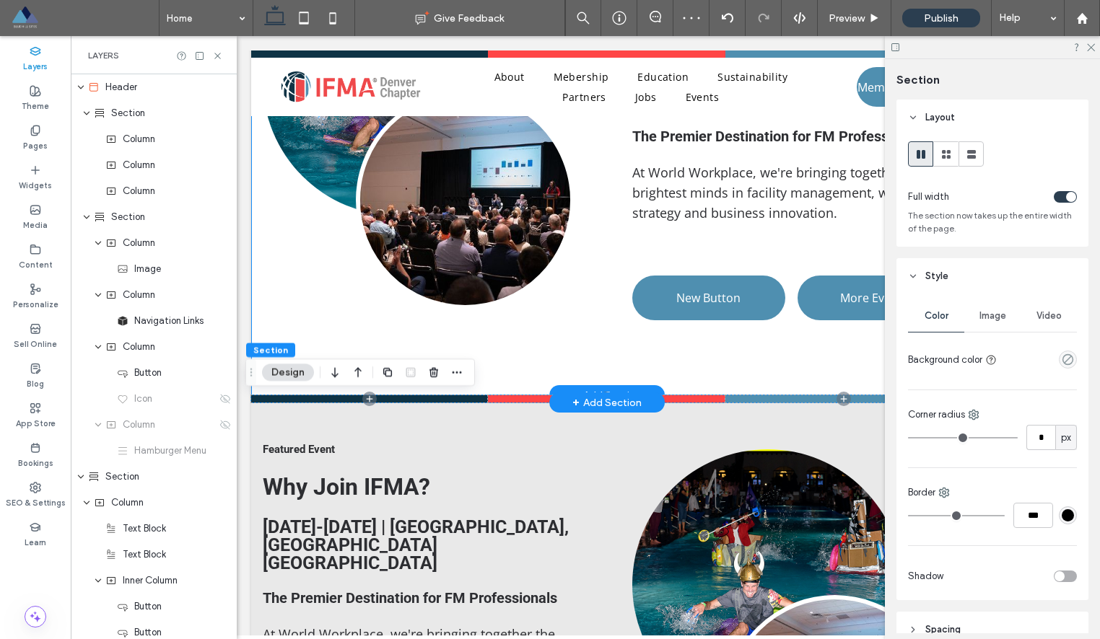
scroll to position [58, 0]
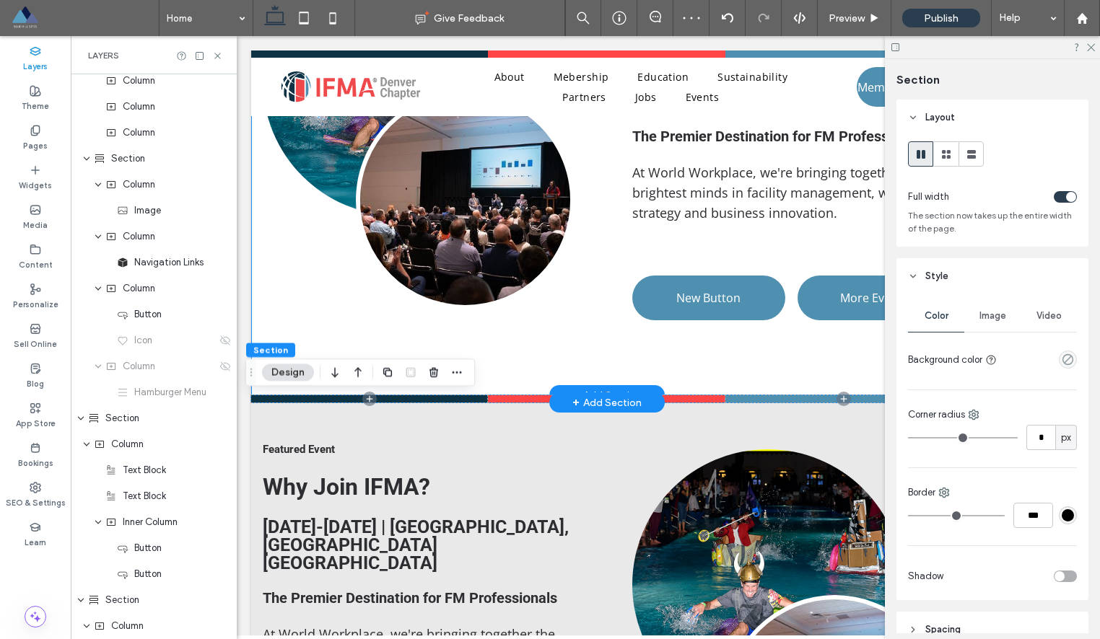
click at [34, 63] on label "Layers" at bounding box center [35, 65] width 25 height 16
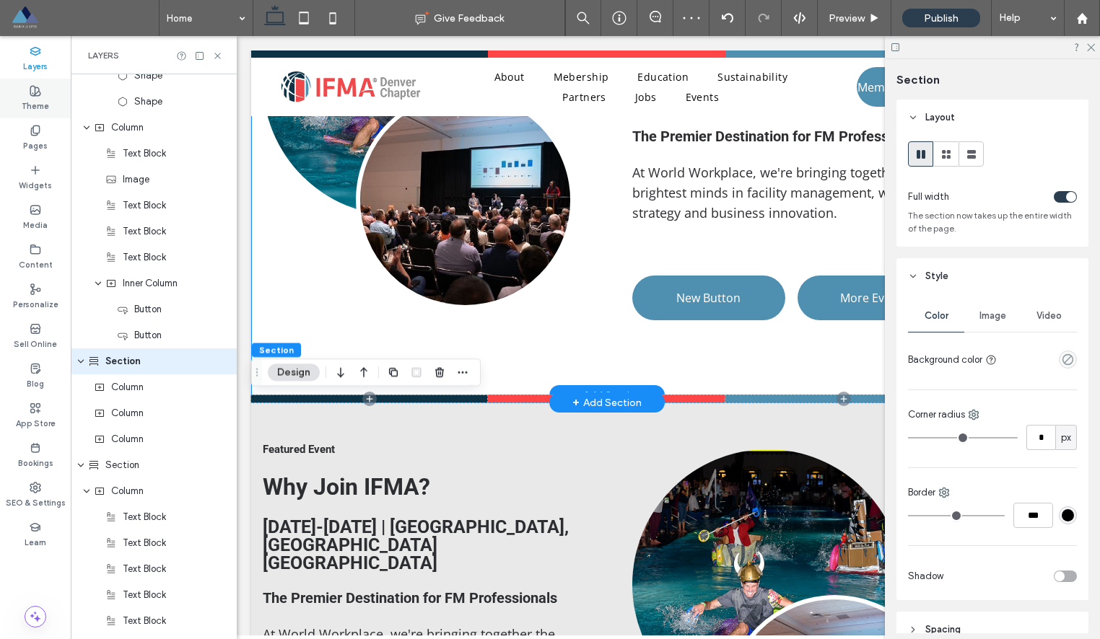
scroll to position [1081, 0]
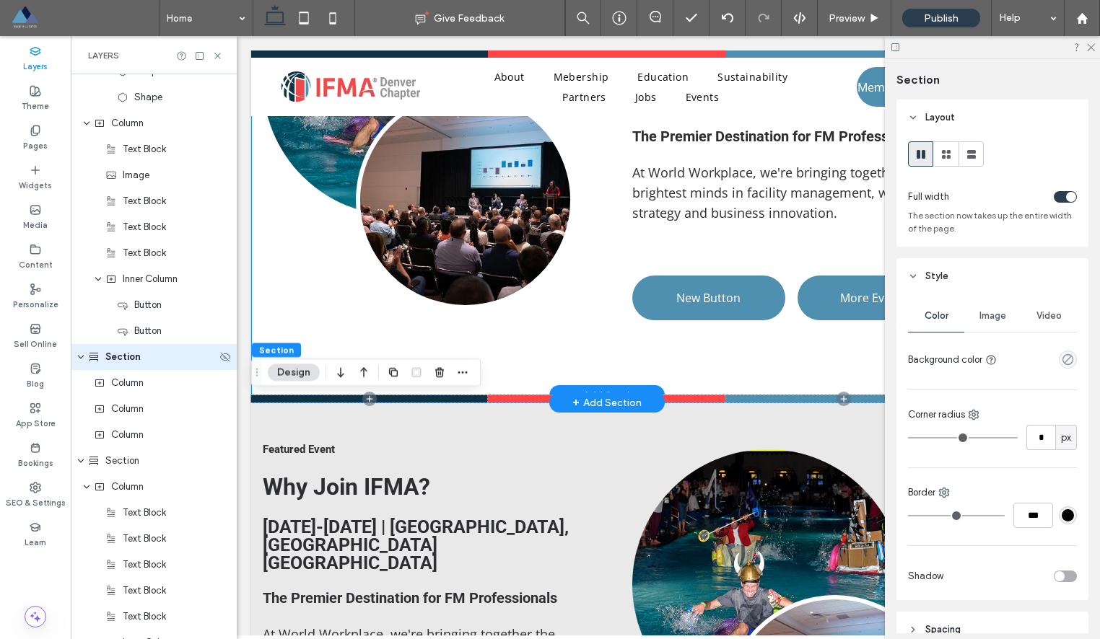
click at [119, 364] on span "Section" at bounding box center [122, 357] width 35 height 14
click at [440, 375] on icon "button" at bounding box center [440, 373] width 12 height 12
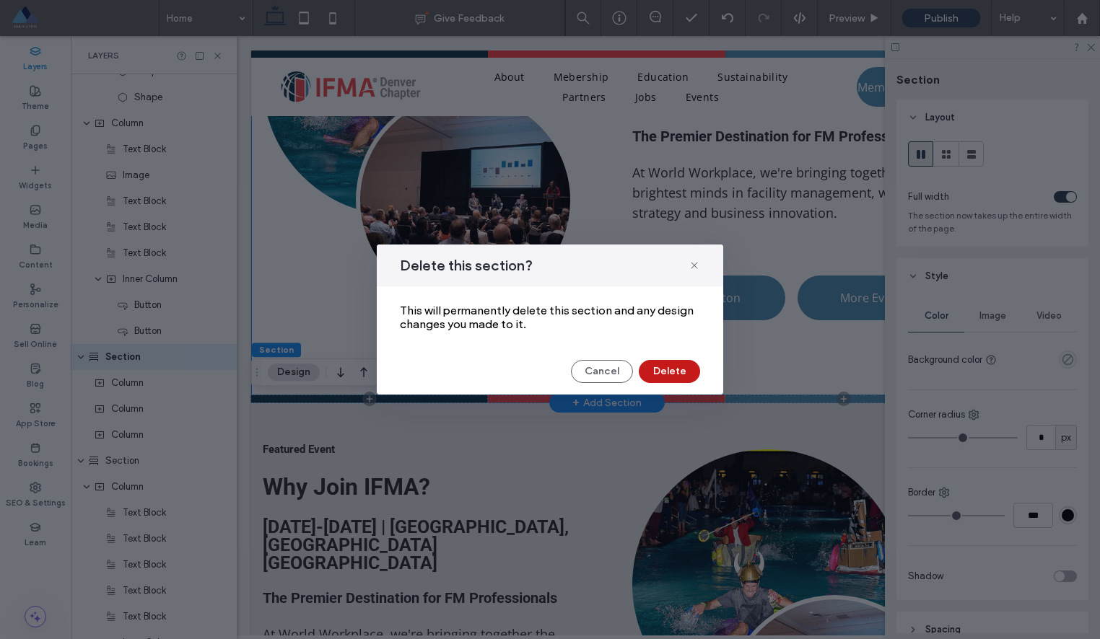
drag, startPoint x: 662, startPoint y: 368, endPoint x: 295, endPoint y: 247, distance: 386.1
click at [662, 368] on button "Delete" at bounding box center [669, 371] width 61 height 23
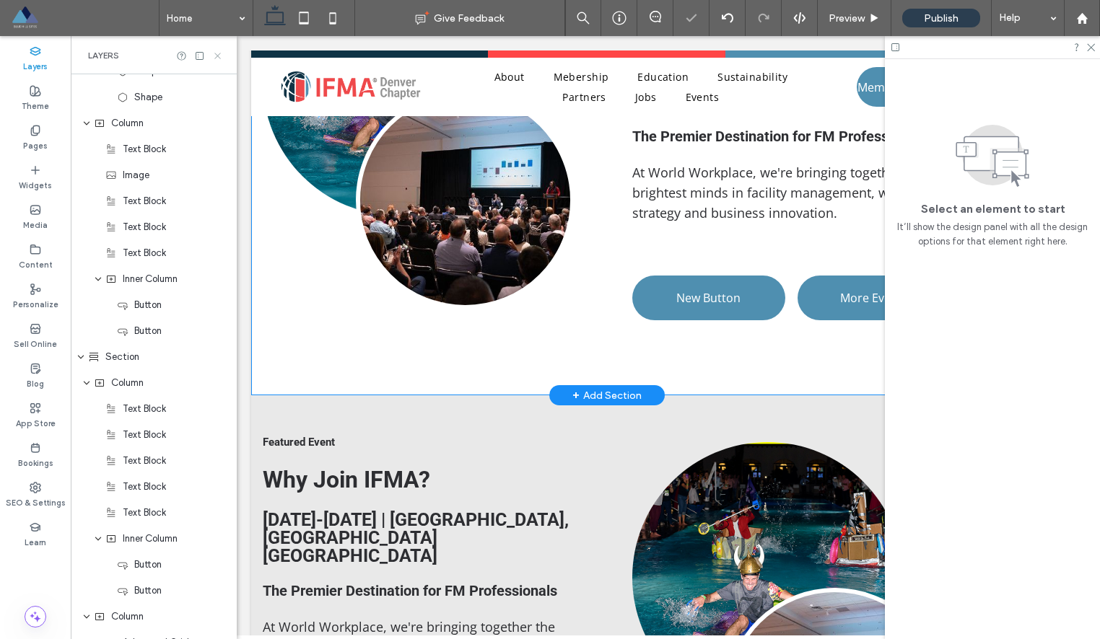
click at [216, 55] on icon at bounding box center [217, 56] width 11 height 11
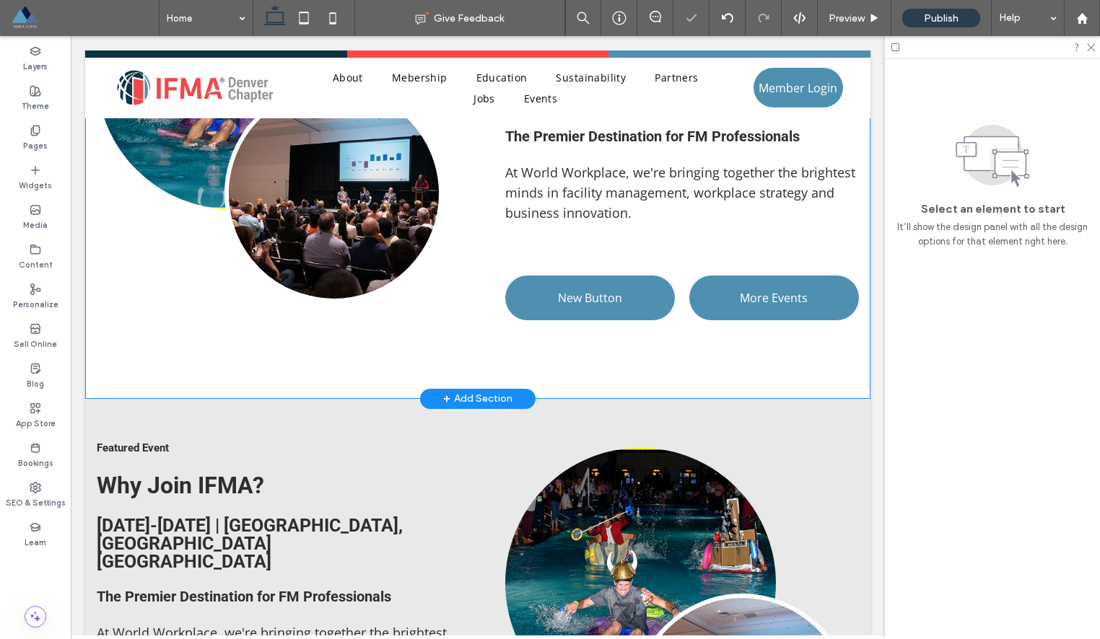
scroll to position [1071, 0]
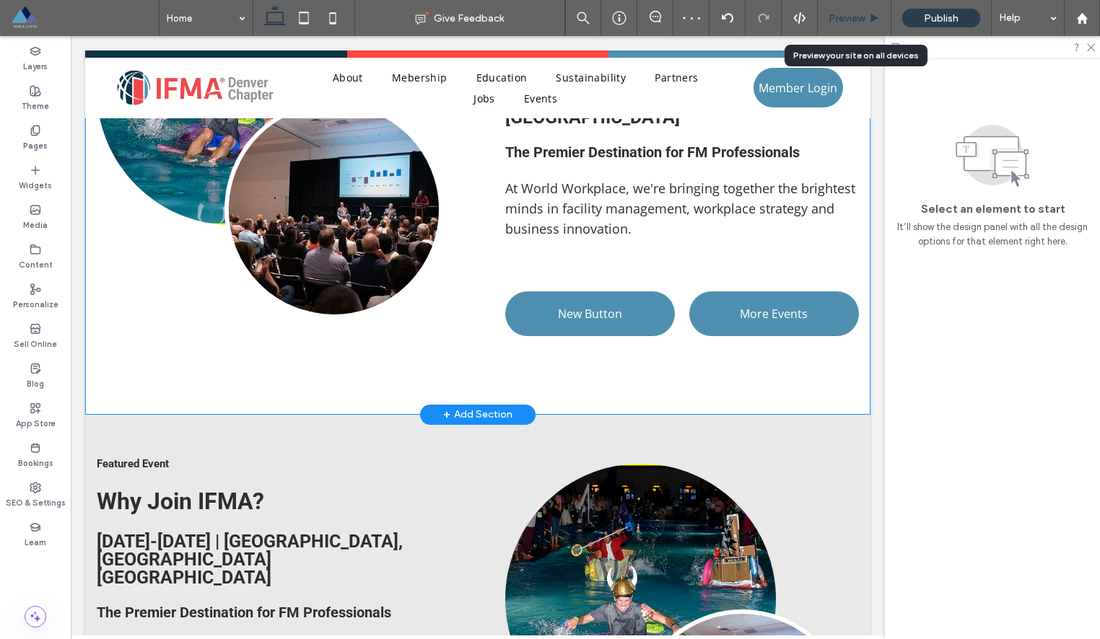
click at [841, 13] on span "Preview" at bounding box center [846, 18] width 36 height 12
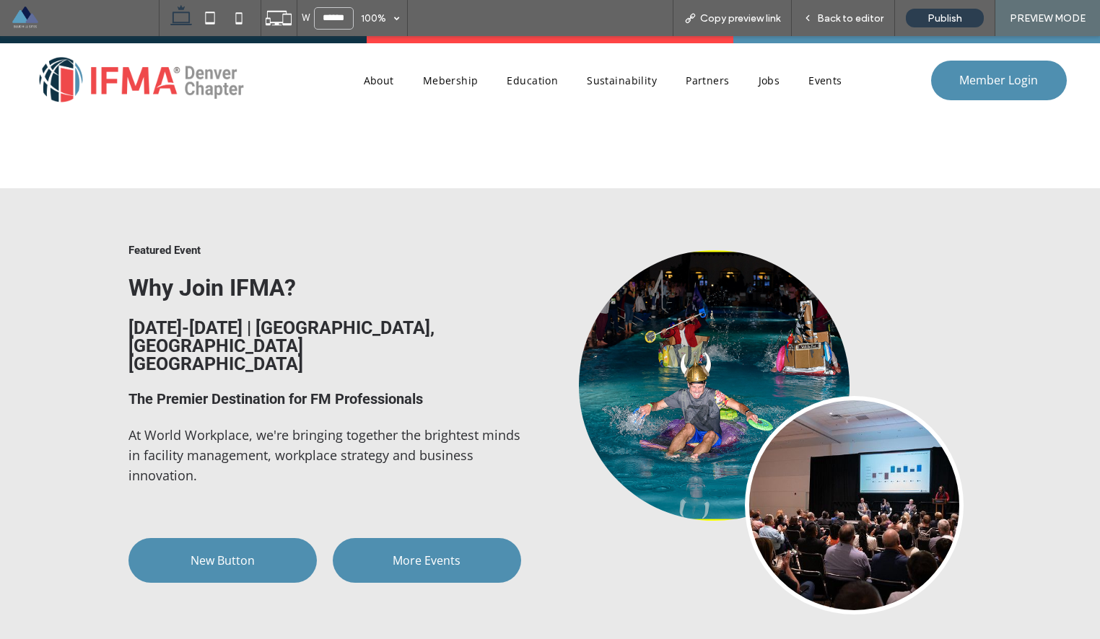
scroll to position [1319, 0]
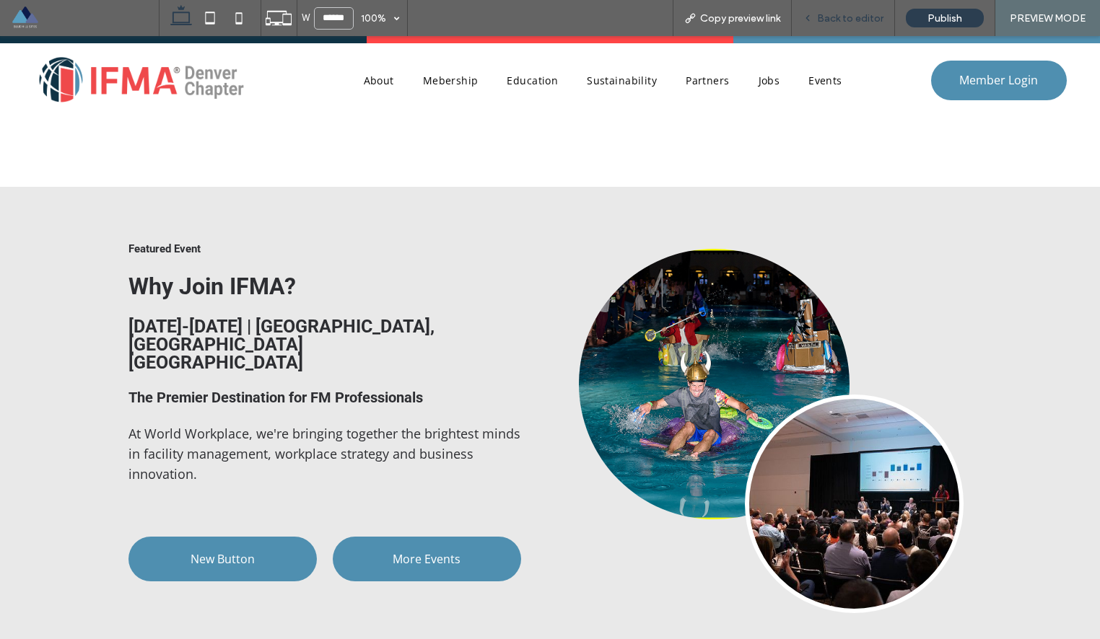
click at [854, 20] on span "Back to editor" at bounding box center [850, 18] width 66 height 12
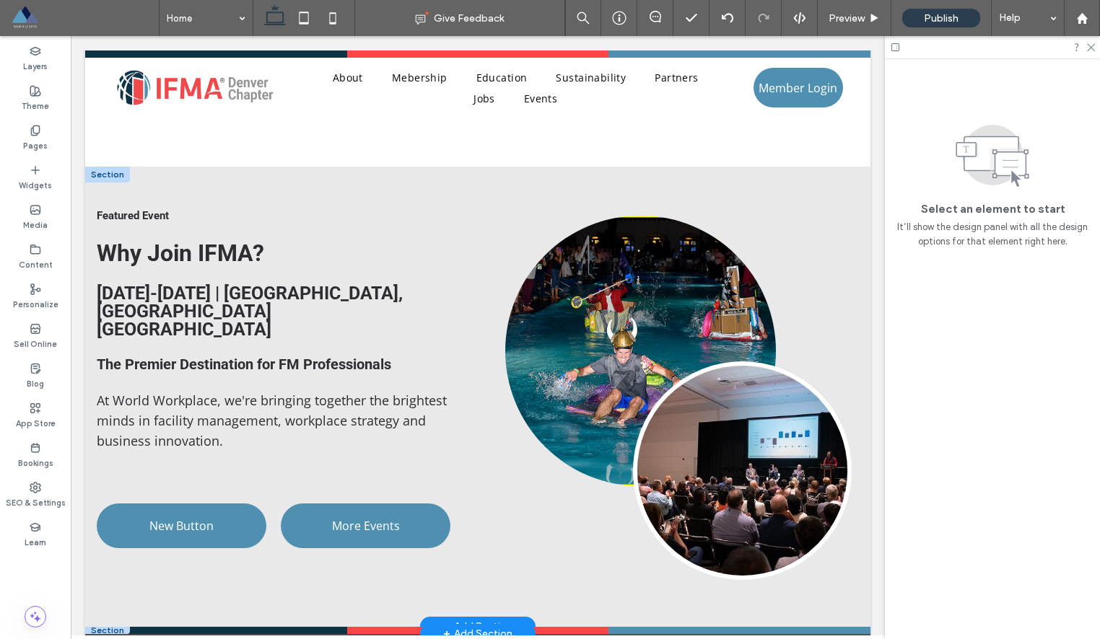
scroll to position [1318, 0]
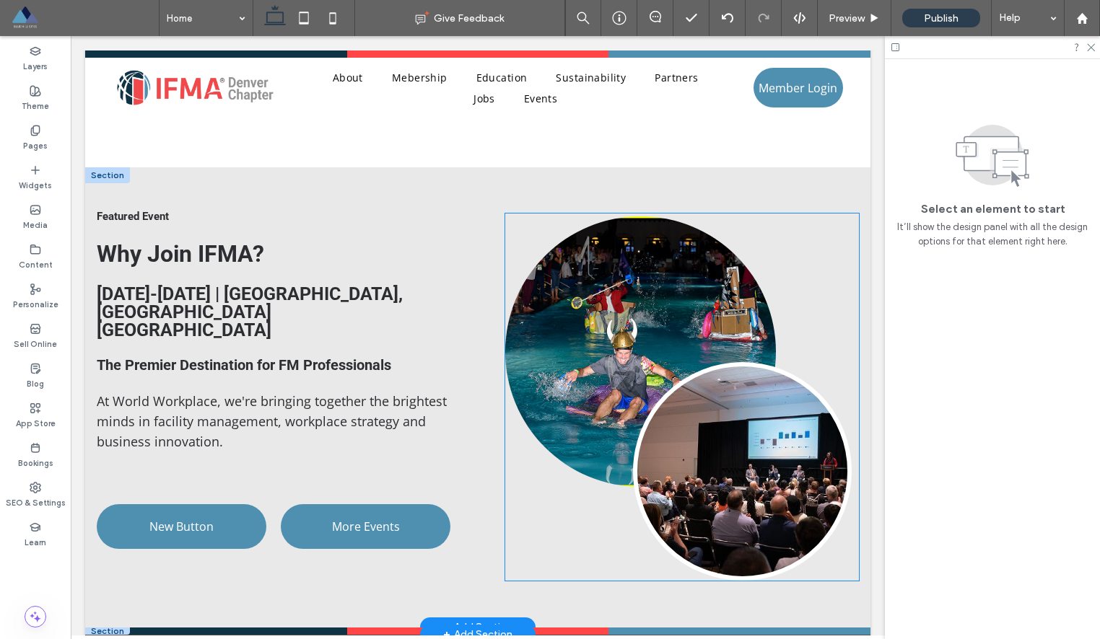
click at [771, 387] on link at bounding box center [742, 471] width 219 height 219
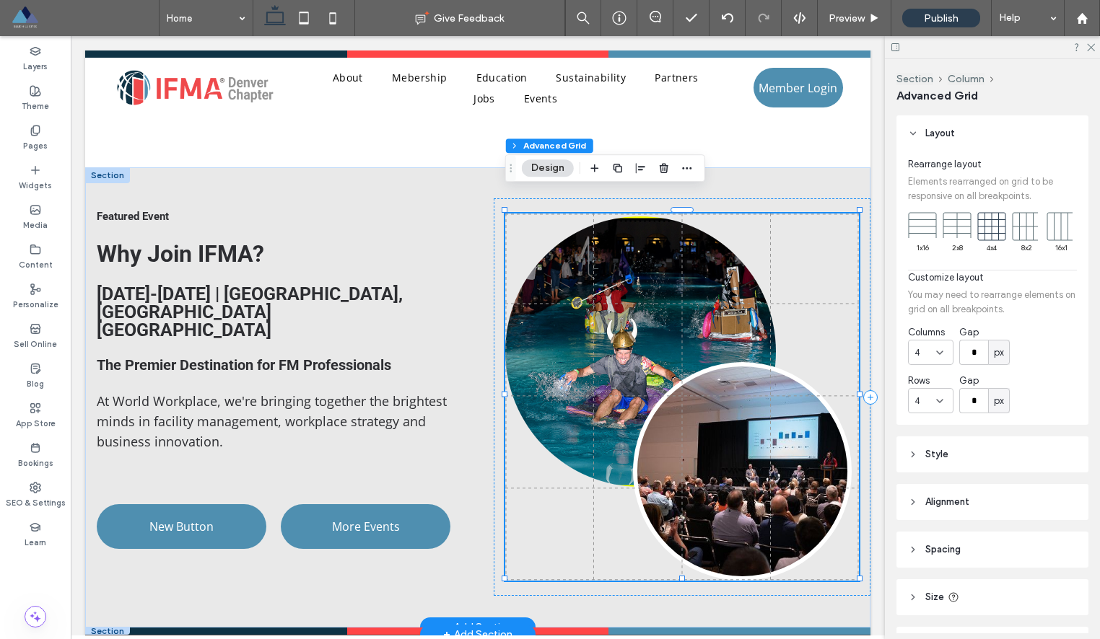
click at [818, 452] on link at bounding box center [742, 471] width 219 height 219
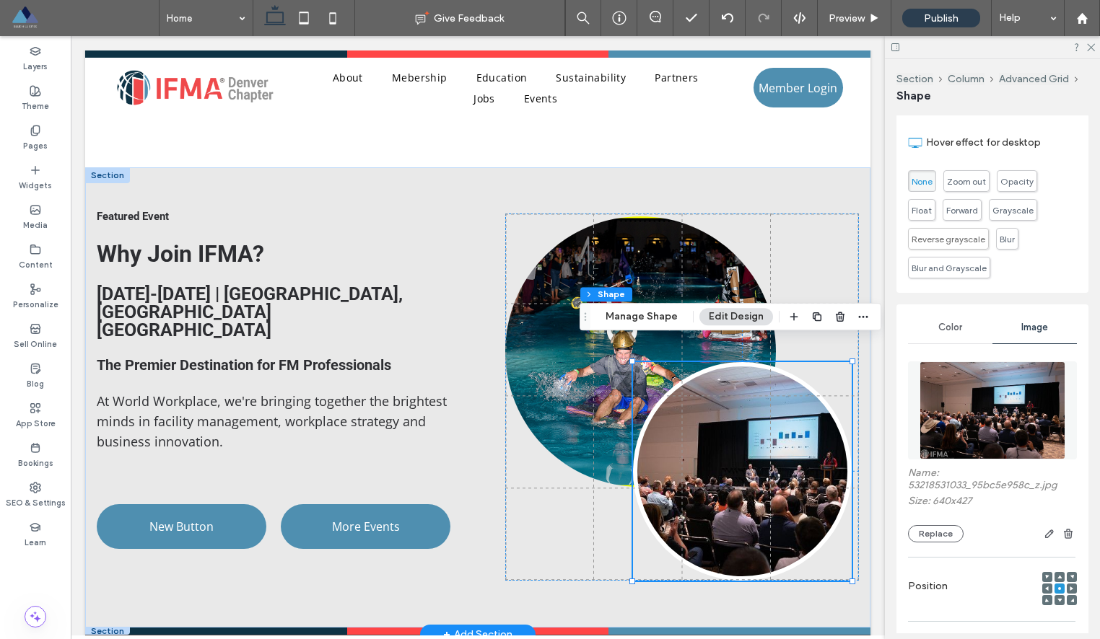
scroll to position [510, 0]
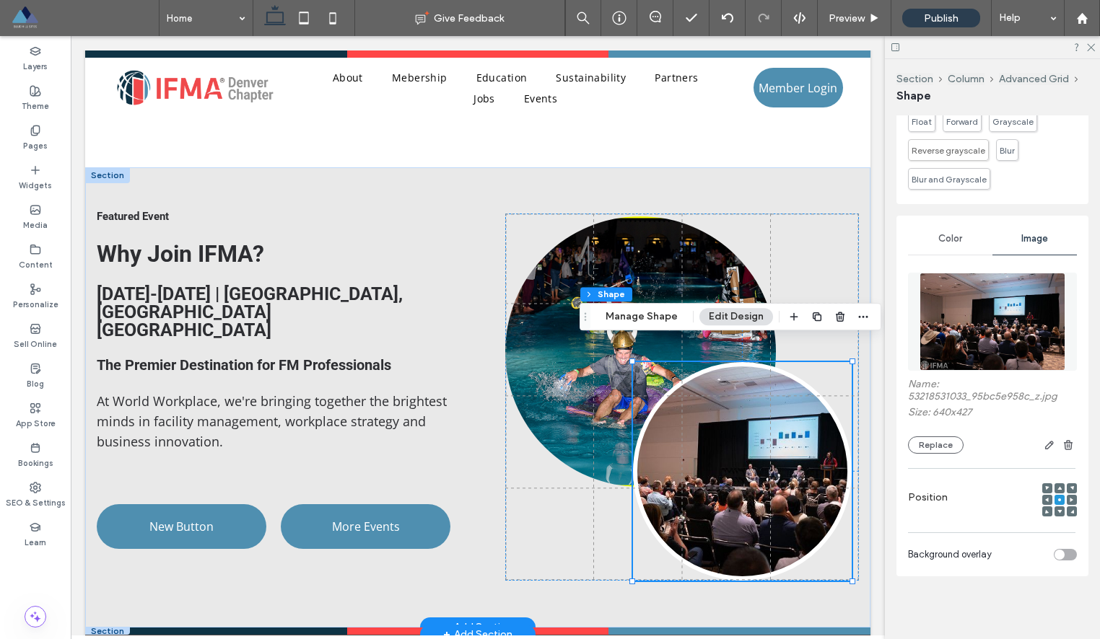
click at [798, 419] on link at bounding box center [742, 471] width 219 height 219
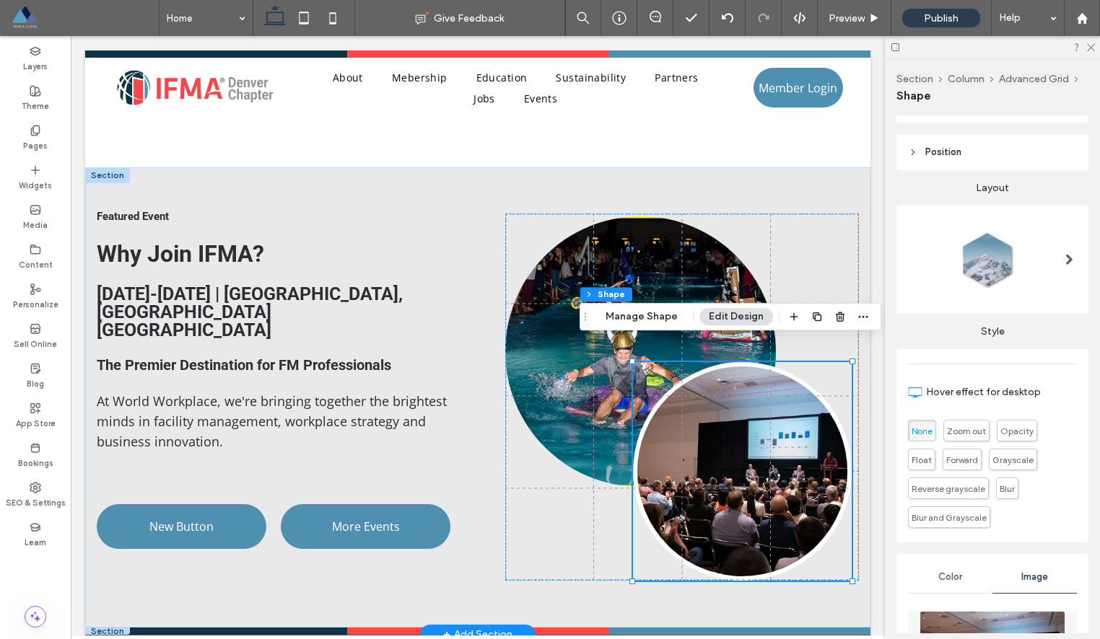
scroll to position [159, 0]
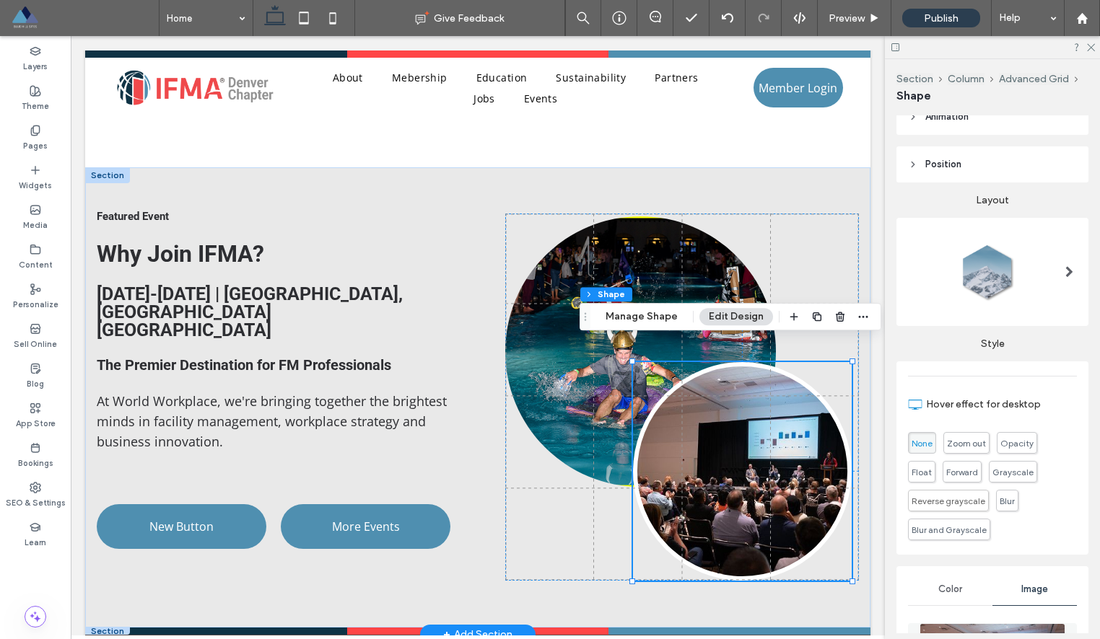
click at [969, 348] on label "Style" at bounding box center [992, 338] width 192 height 24
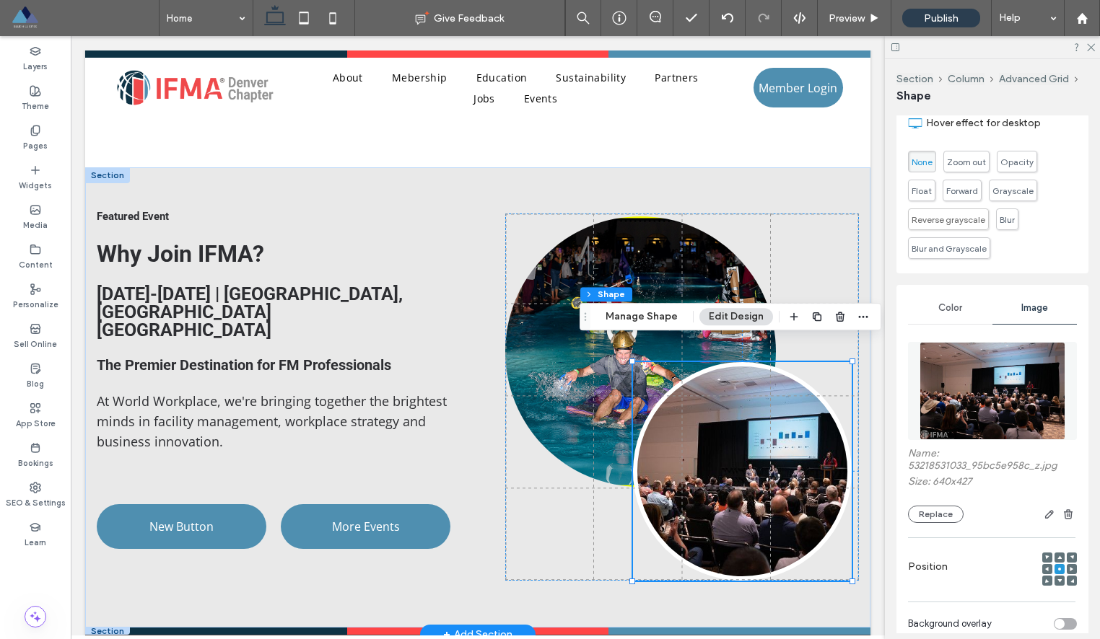
scroll to position [510, 0]
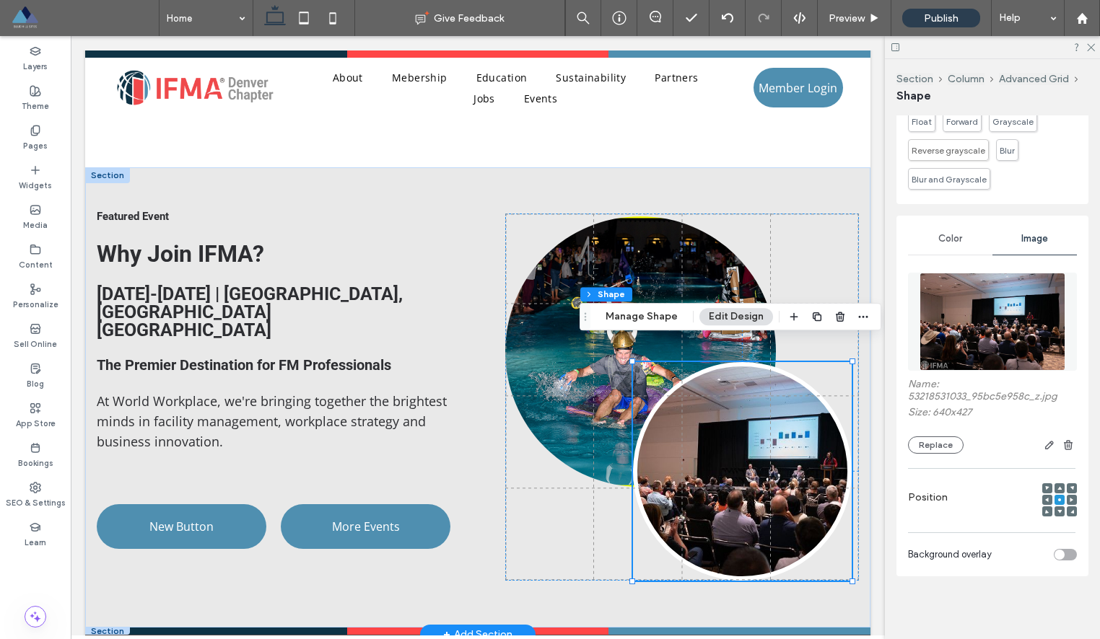
click at [955, 241] on span "Color" at bounding box center [950, 239] width 24 height 12
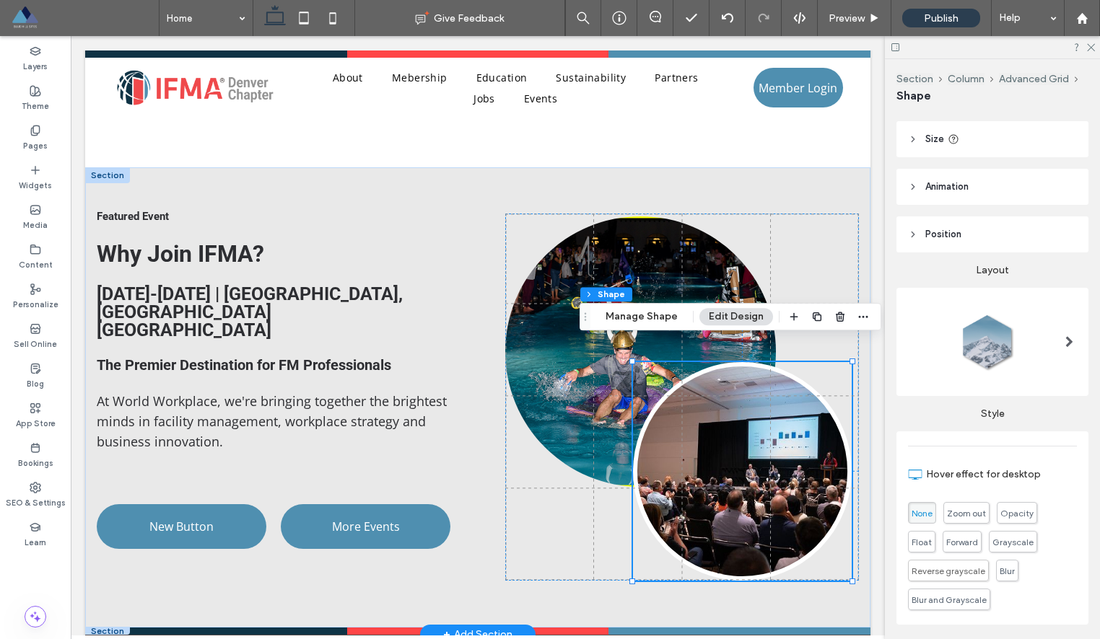
scroll to position [0, 0]
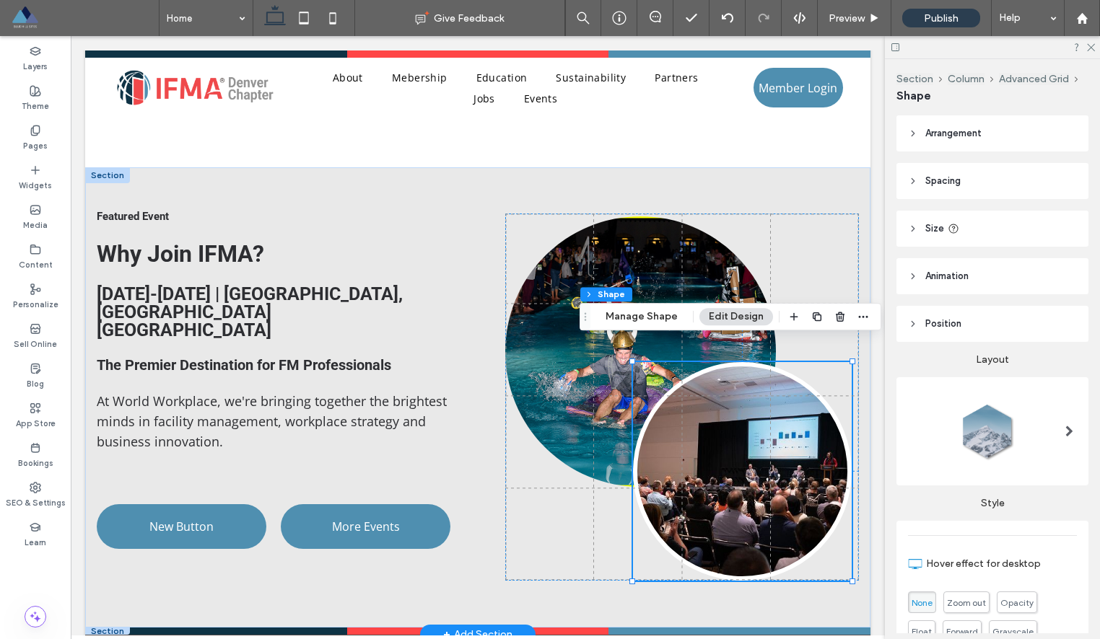
click at [660, 325] on div "Section Column Advanced Grid Shape Manage Shape Edit Design" at bounding box center [730, 316] width 302 height 27
click at [661, 318] on button "Manage Shape" at bounding box center [641, 316] width 91 height 17
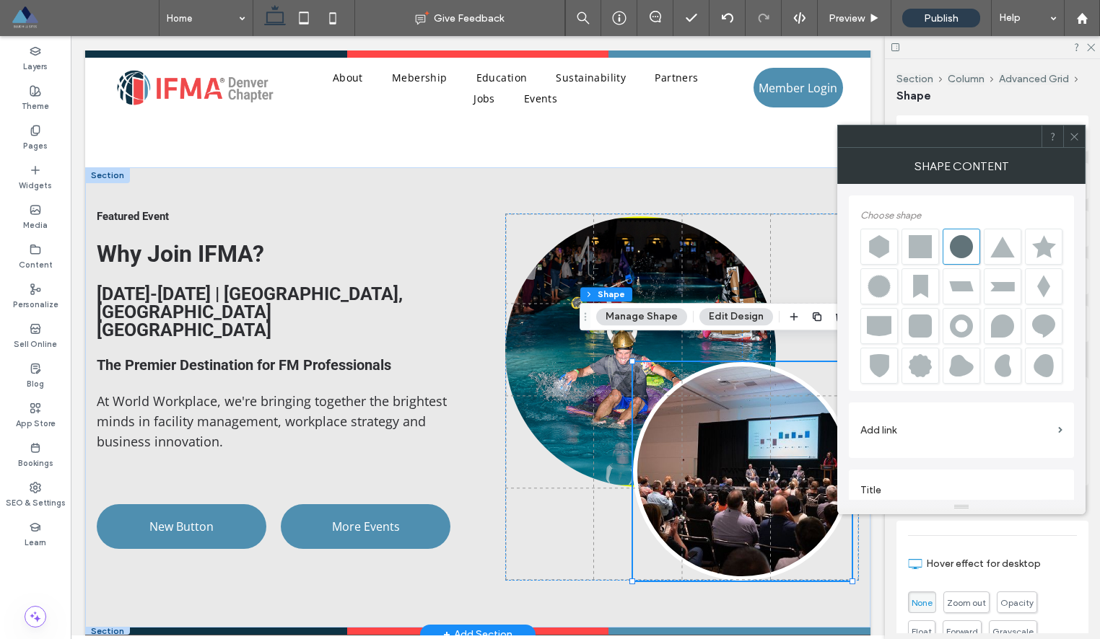
scroll to position [310, 0]
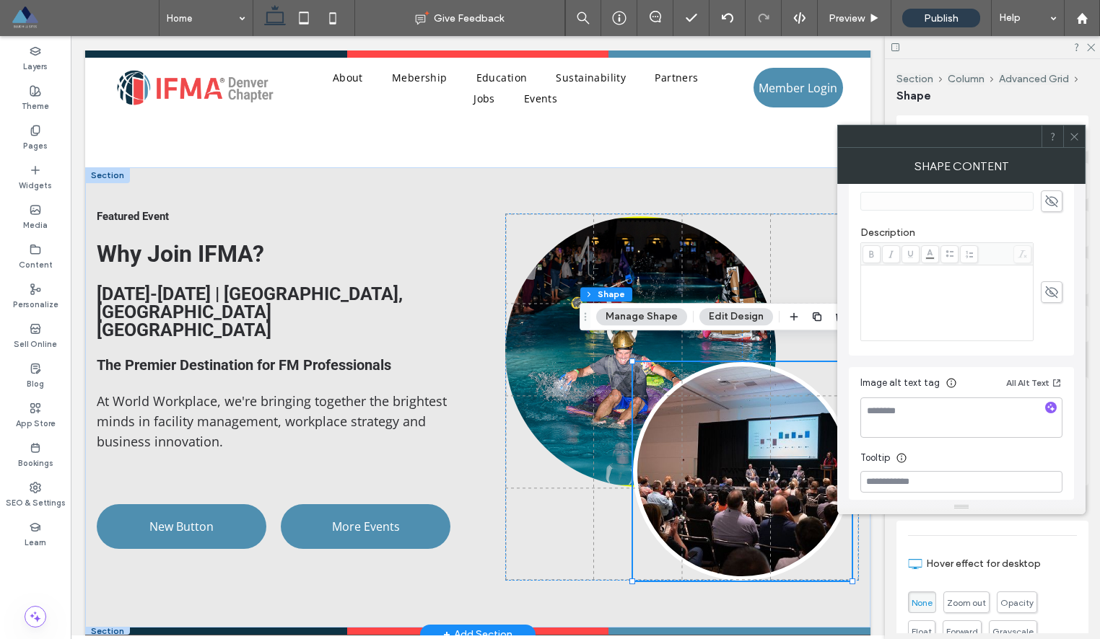
click at [1076, 139] on use at bounding box center [1073, 136] width 7 height 7
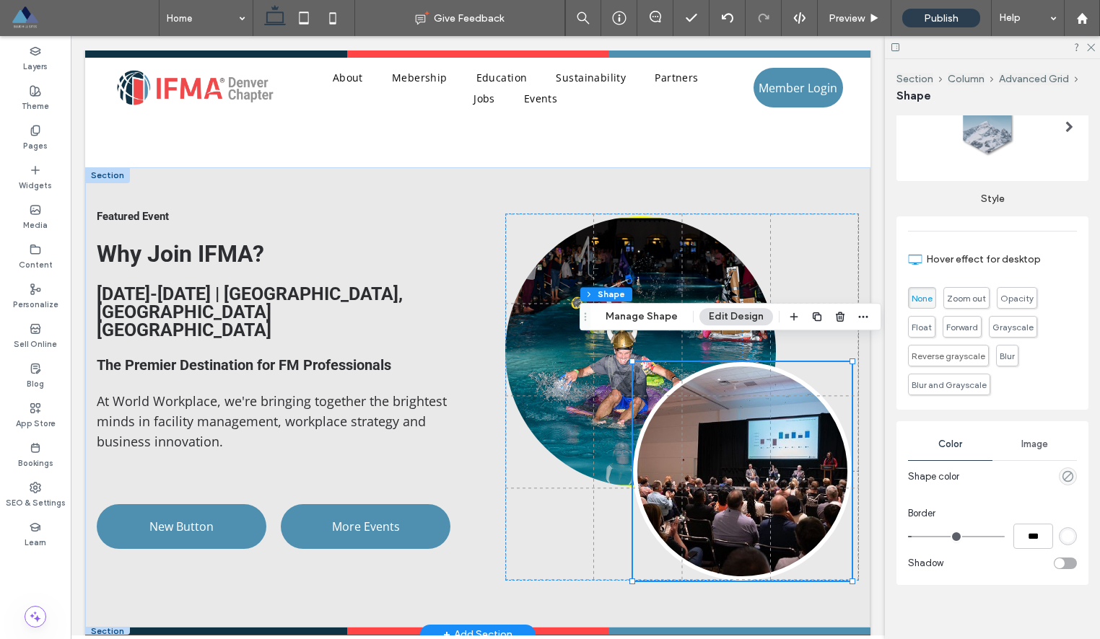
scroll to position [313, 0]
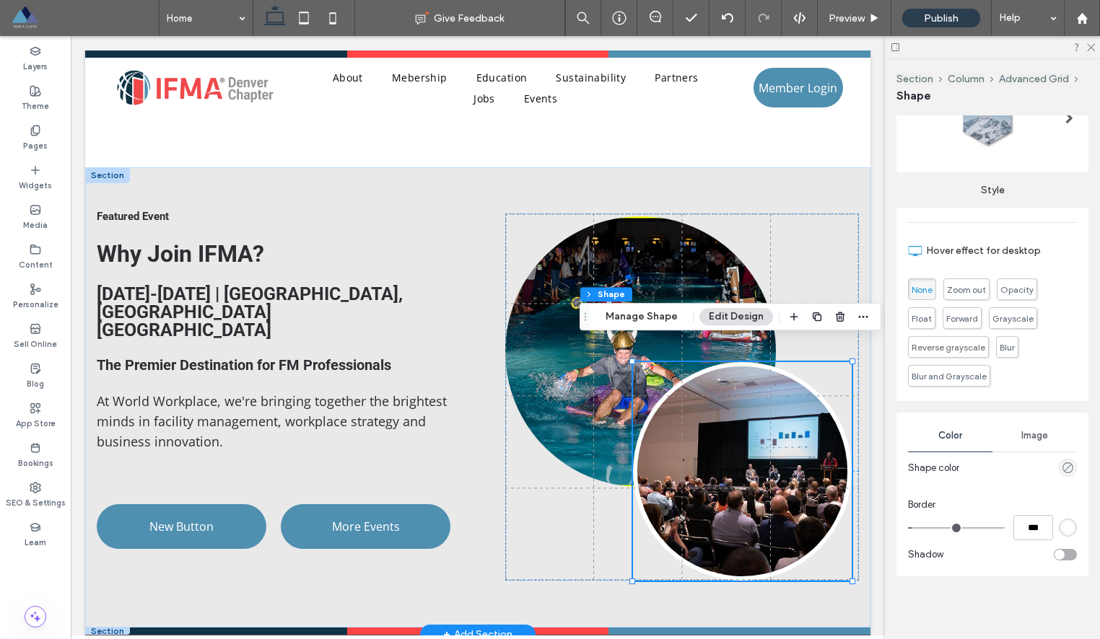
click at [1065, 527] on div "rgba(255, 255, 255, 1)" at bounding box center [1067, 528] width 12 height 12
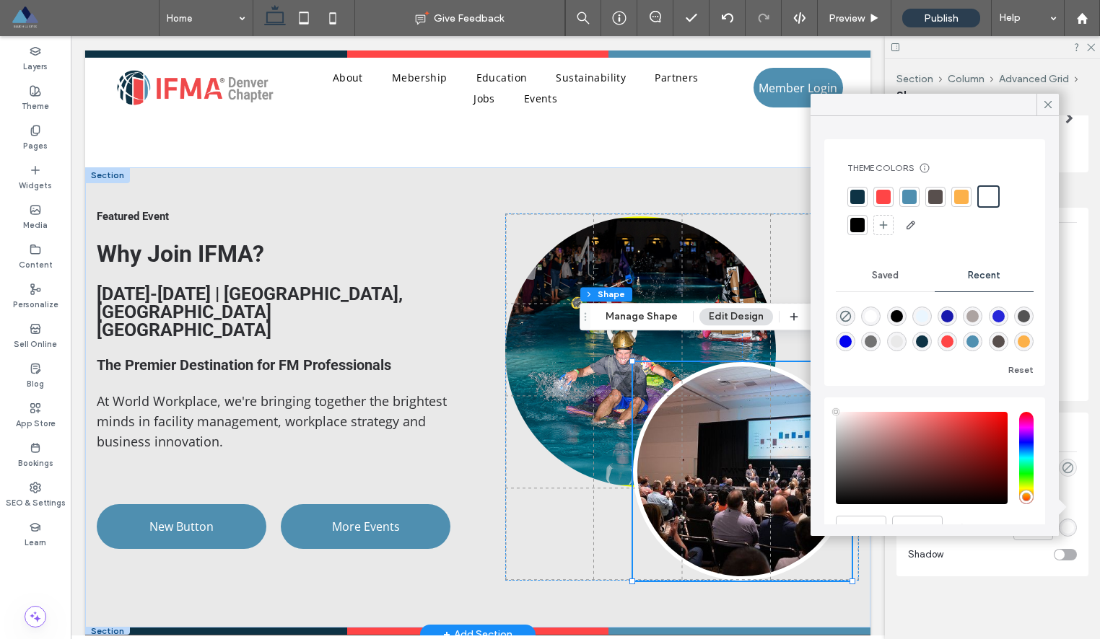
scroll to position [71, 0]
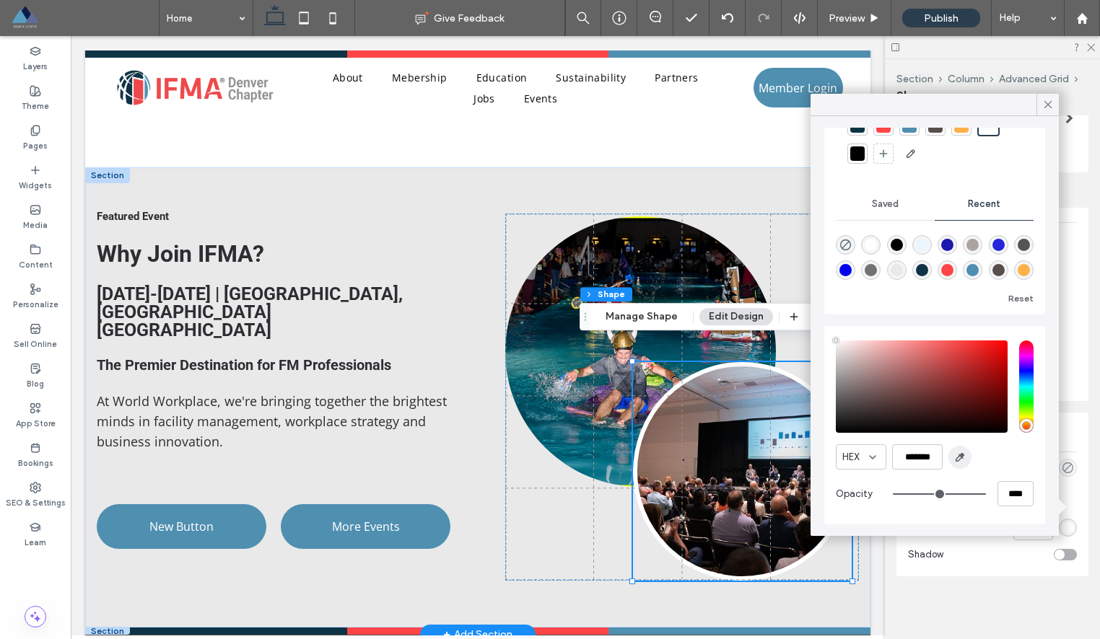
click at [957, 450] on span "button" at bounding box center [959, 457] width 23 height 23
type input "*******"
click at [1048, 100] on icon at bounding box center [1047, 104] width 13 height 13
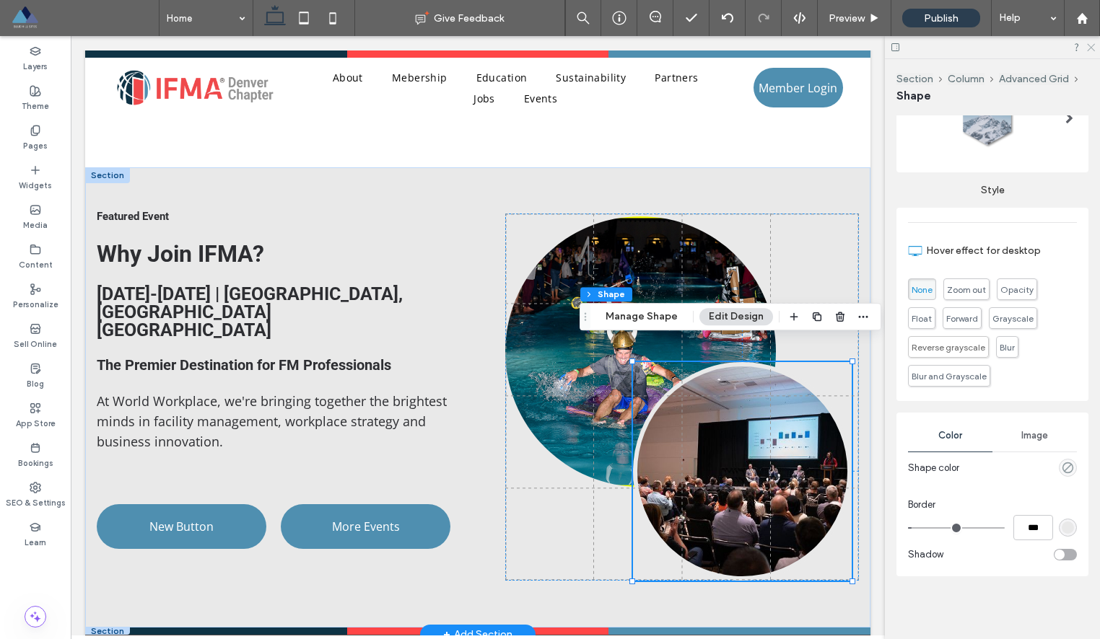
click at [1087, 48] on icon at bounding box center [1089, 46] width 9 height 9
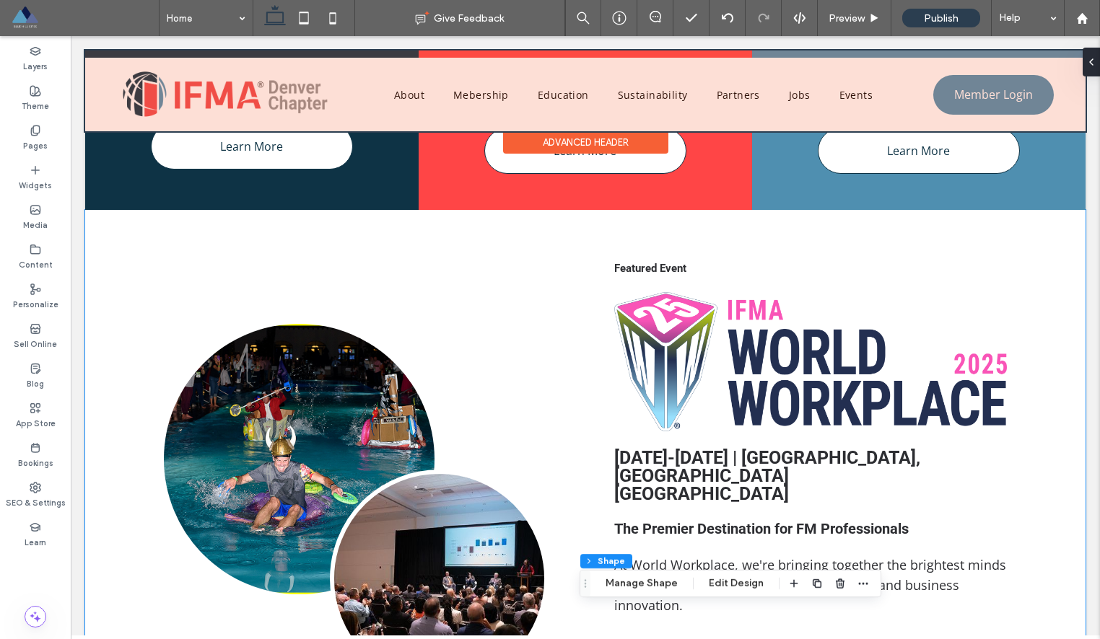
scroll to position [677, 0]
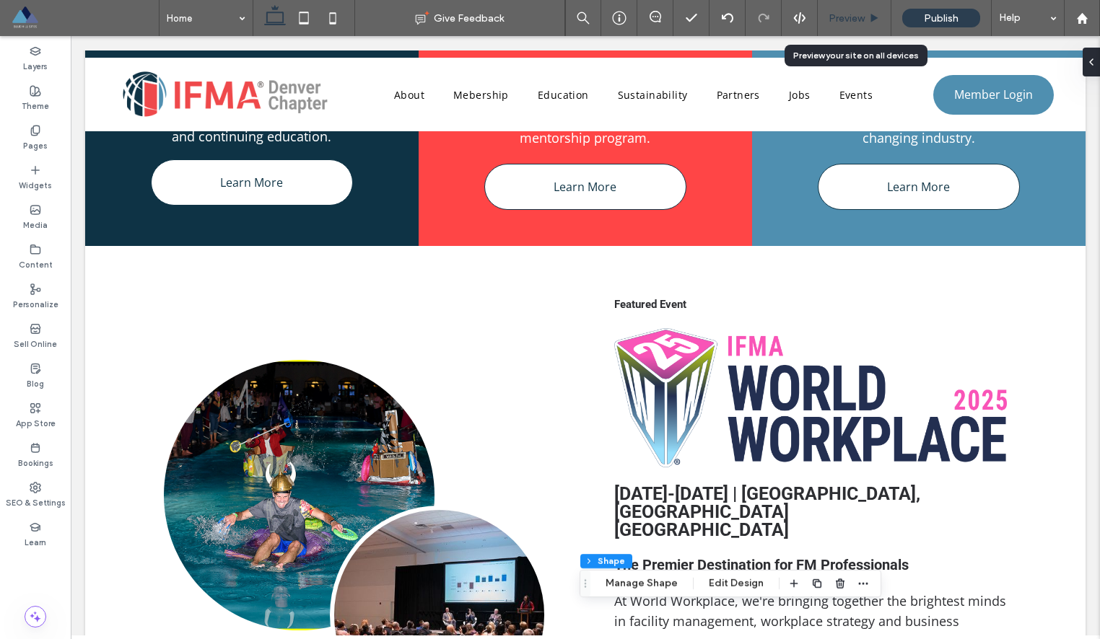
click at [844, 20] on span "Preview" at bounding box center [846, 18] width 36 height 12
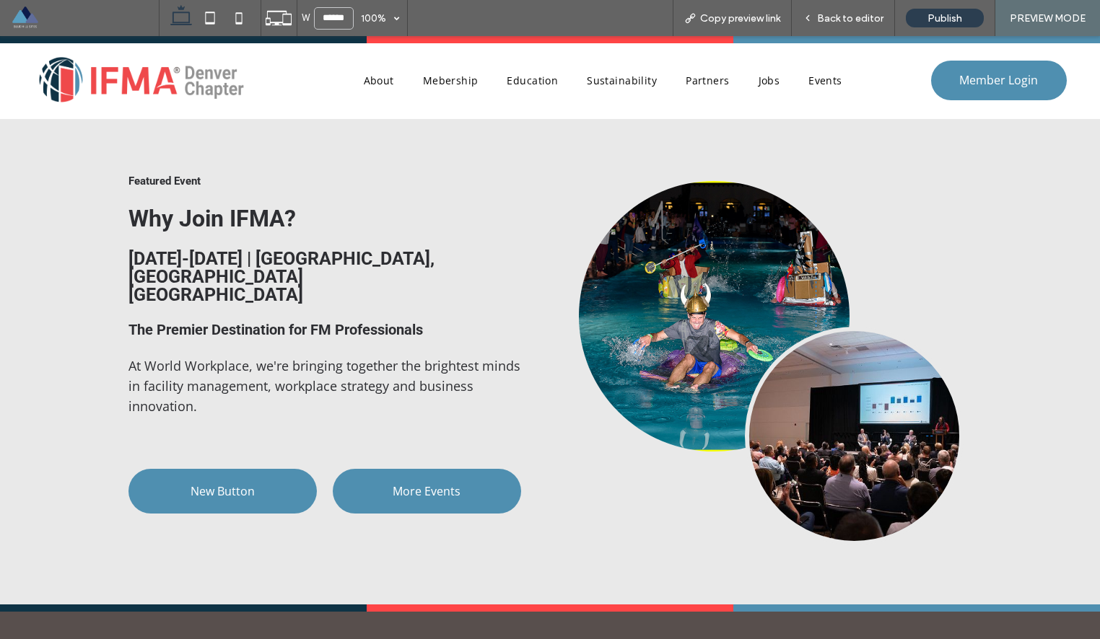
scroll to position [1376, 0]
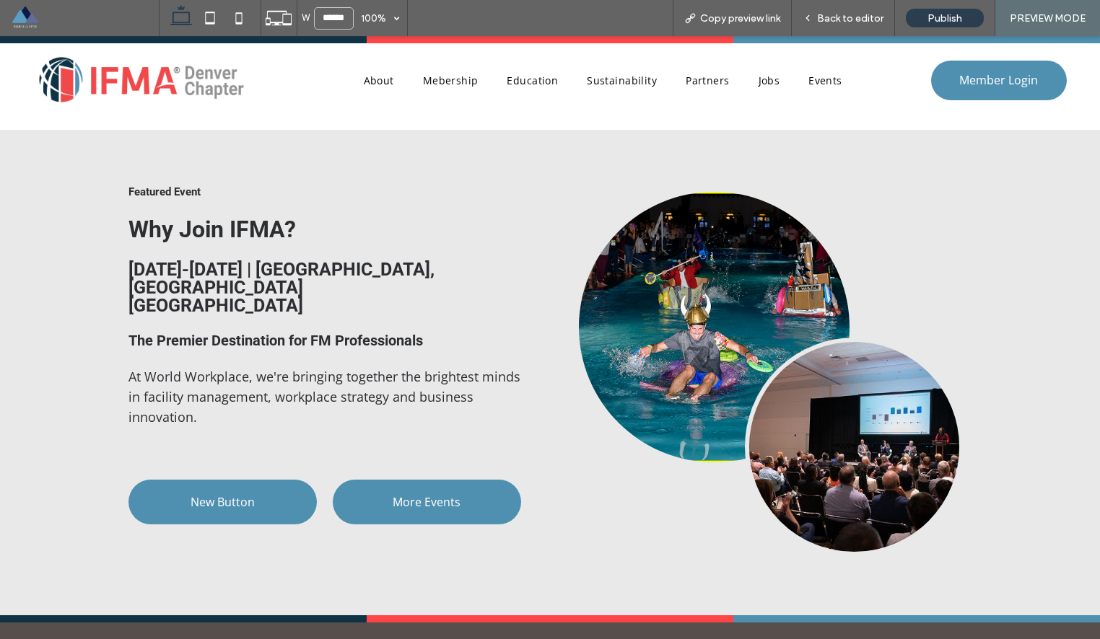
click at [255, 268] on span "Sept 17-19, 2025 | Minneapolis, MN Minneapolis Convention Center" at bounding box center [281, 287] width 306 height 57
click at [258, 259] on span "Sept 17-19, 2025 | Minneapolis, MN Minneapolis Convention Center" at bounding box center [281, 287] width 306 height 57
click at [836, 23] on span "Back to editor" at bounding box center [850, 18] width 66 height 12
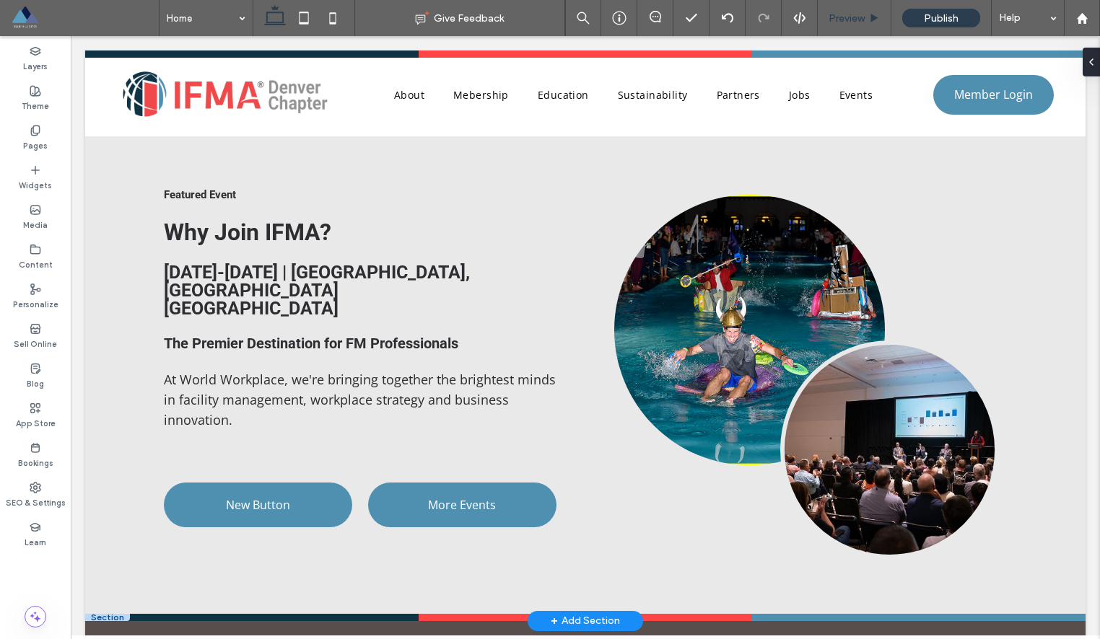
scroll to position [1386, 0]
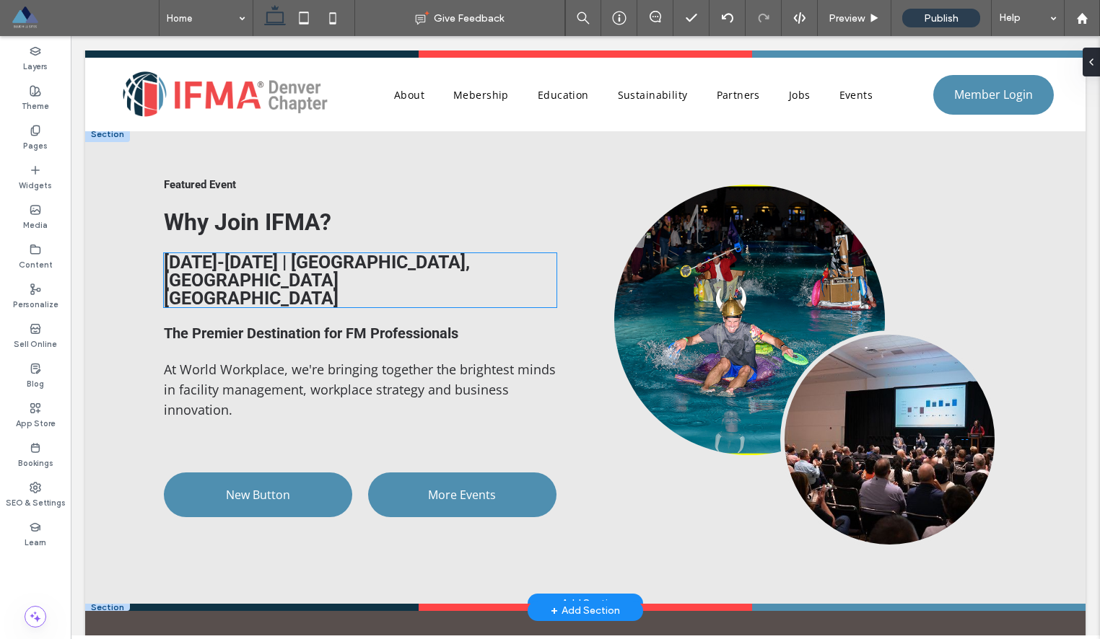
click at [373, 257] on span "Sept 17-19, 2025 | Minneapolis, MN Minneapolis Convention Center" at bounding box center [317, 280] width 306 height 57
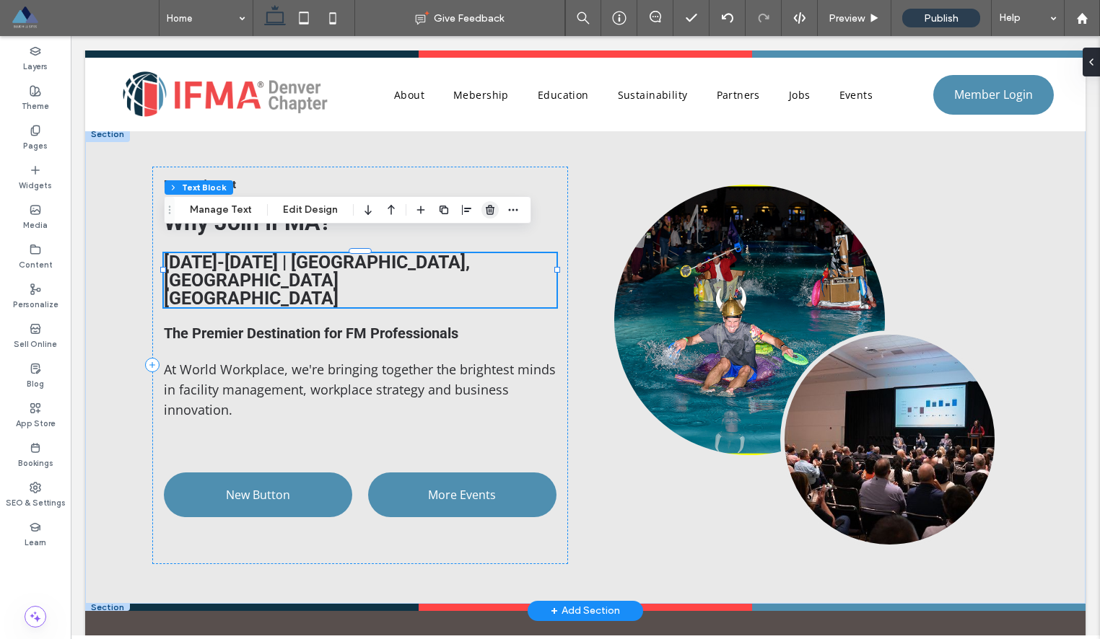
click at [488, 211] on use "button" at bounding box center [490, 209] width 9 height 9
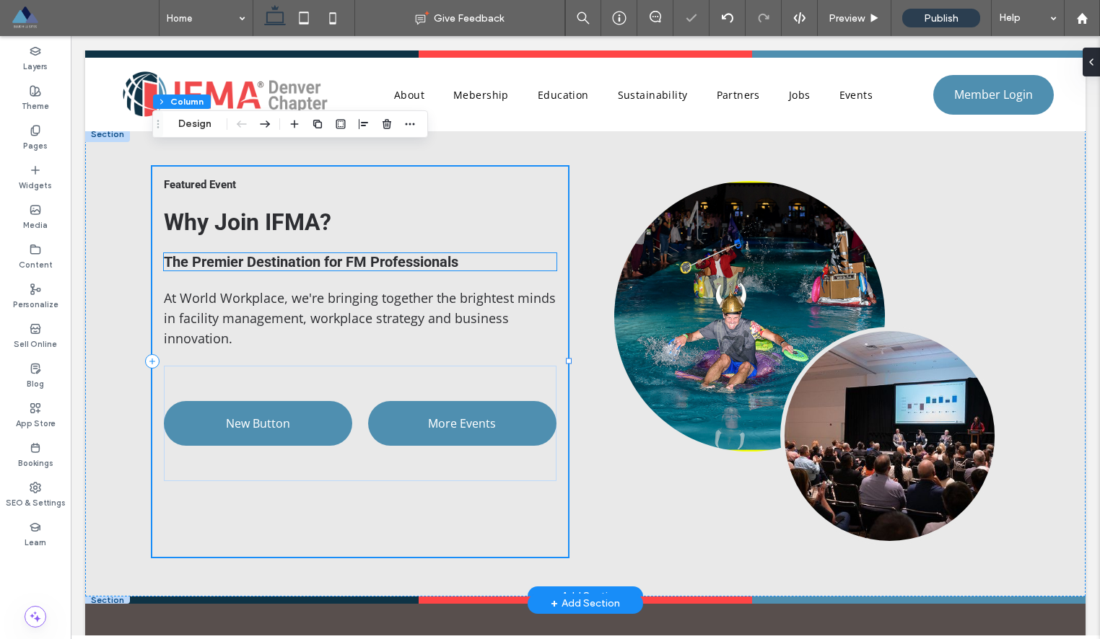
click at [405, 253] on span "The Premier Destination for FM Professionals" at bounding box center [311, 261] width 294 height 17
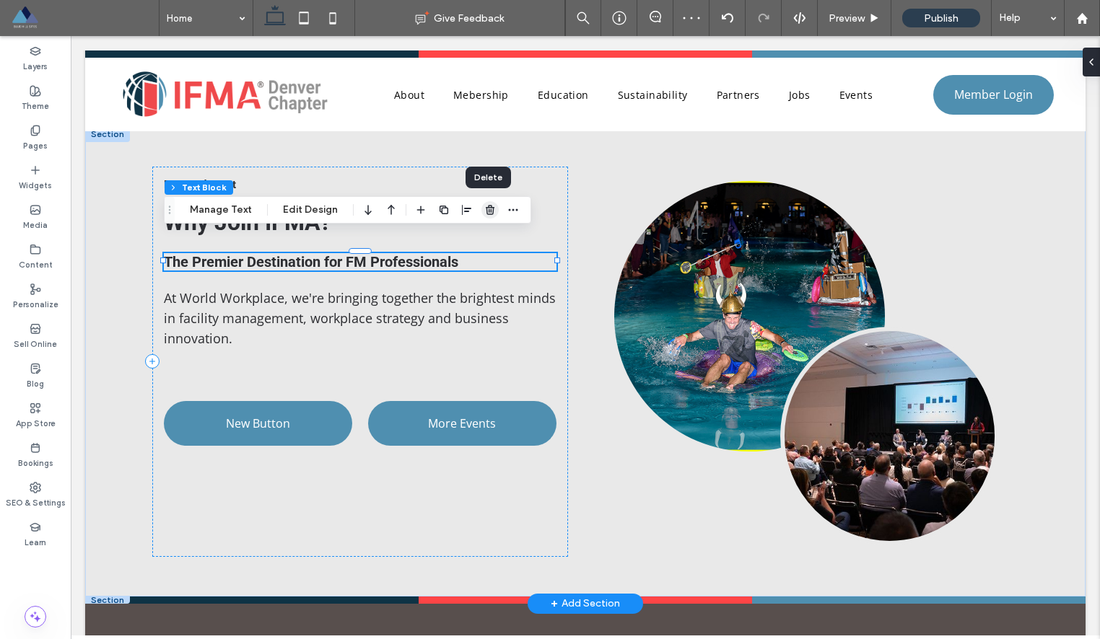
drag, startPoint x: 486, startPoint y: 212, endPoint x: 413, endPoint y: 178, distance: 80.4
click at [486, 212] on icon "button" at bounding box center [490, 210] width 12 height 12
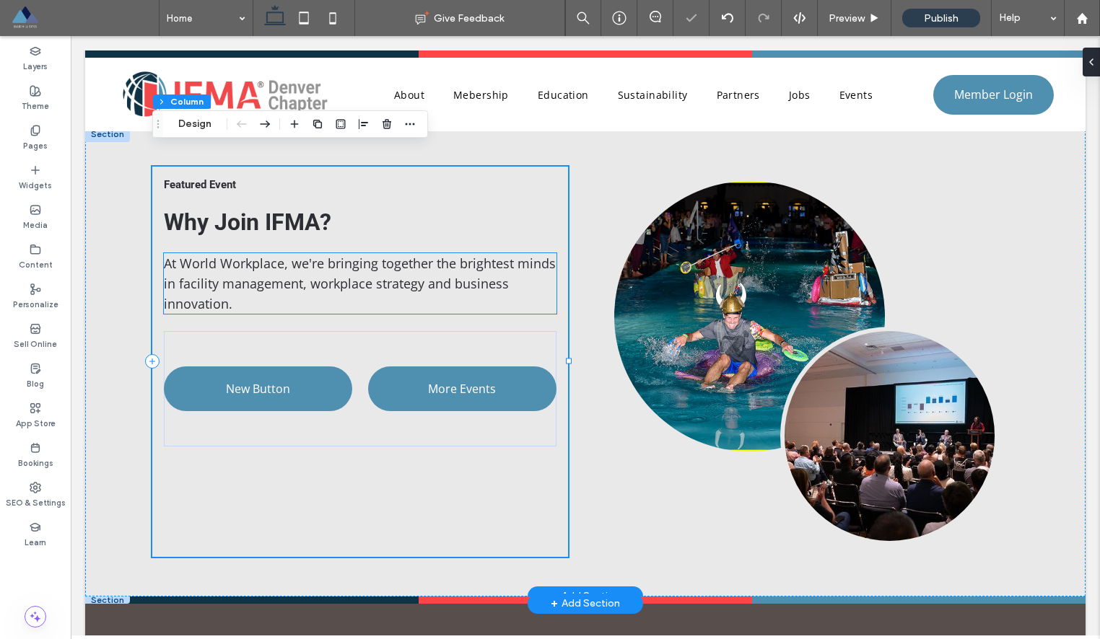
click at [382, 272] on span "At World Workplace, we're bringing together the brightest minds in facility man…" at bounding box center [360, 284] width 392 height 58
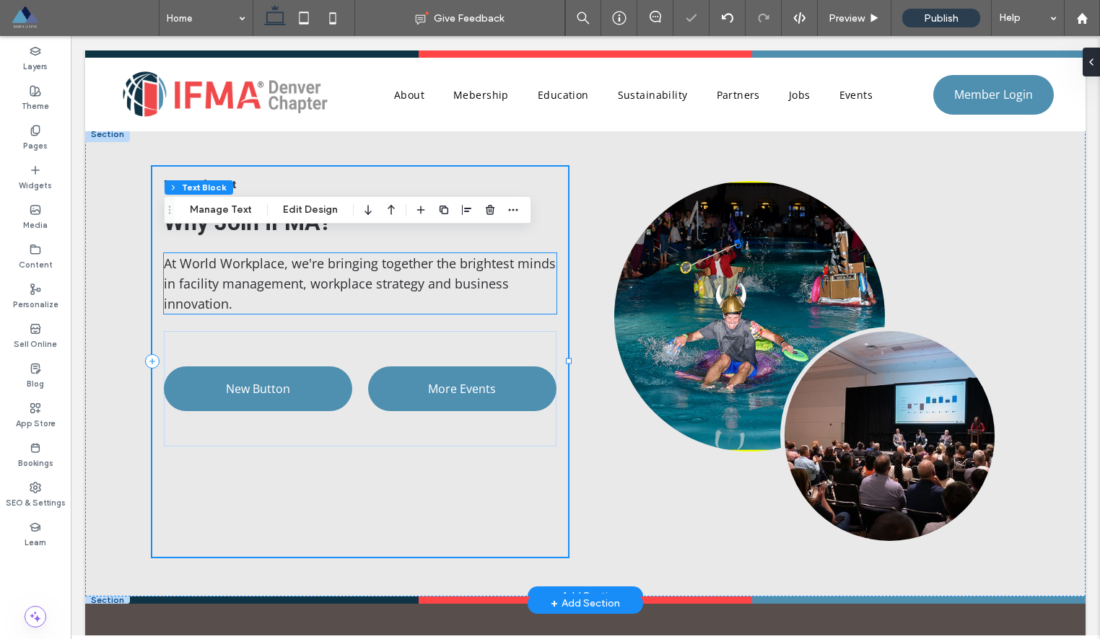
click at [382, 272] on div "At World Workplace, we're bringing together the brightest minds in facility man…" at bounding box center [360, 283] width 393 height 61
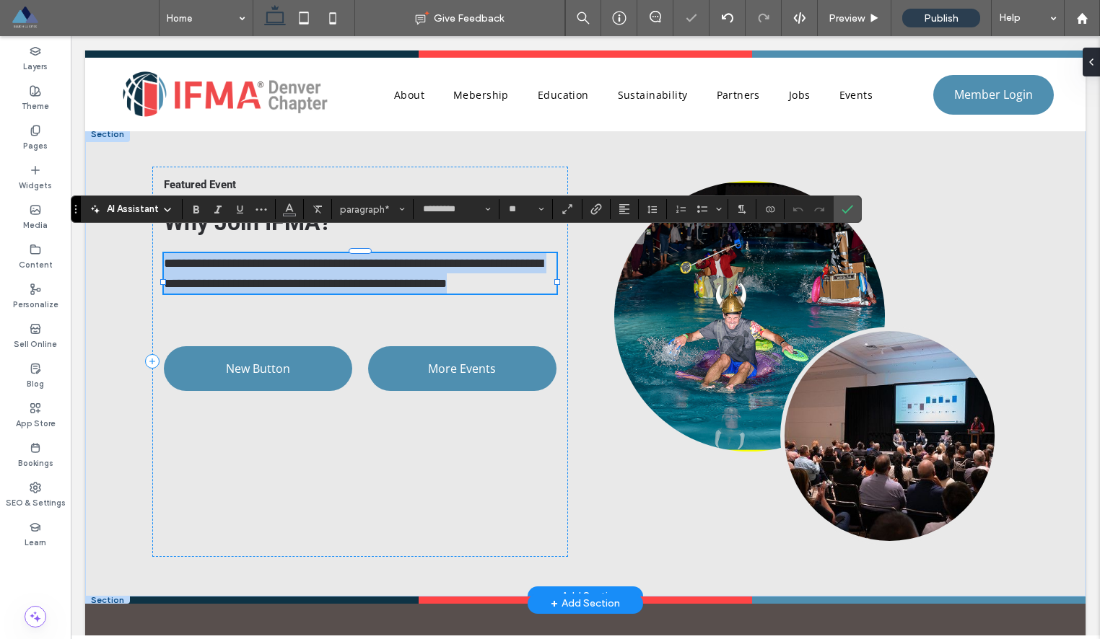
scroll to position [0, 0]
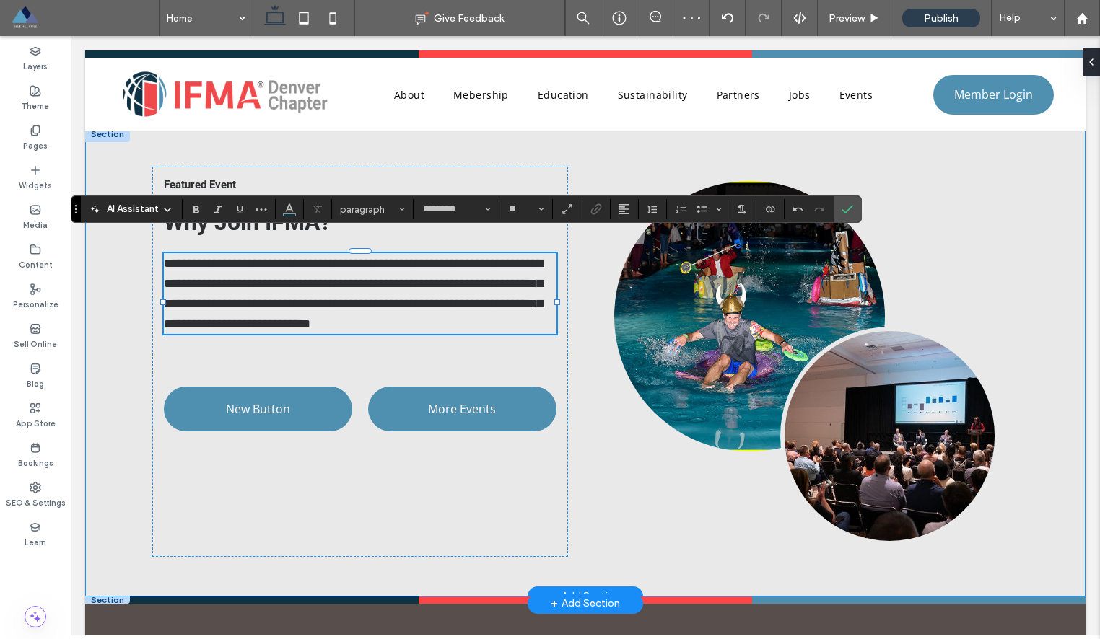
click at [128, 323] on div "**********" at bounding box center [585, 361] width 1000 height 470
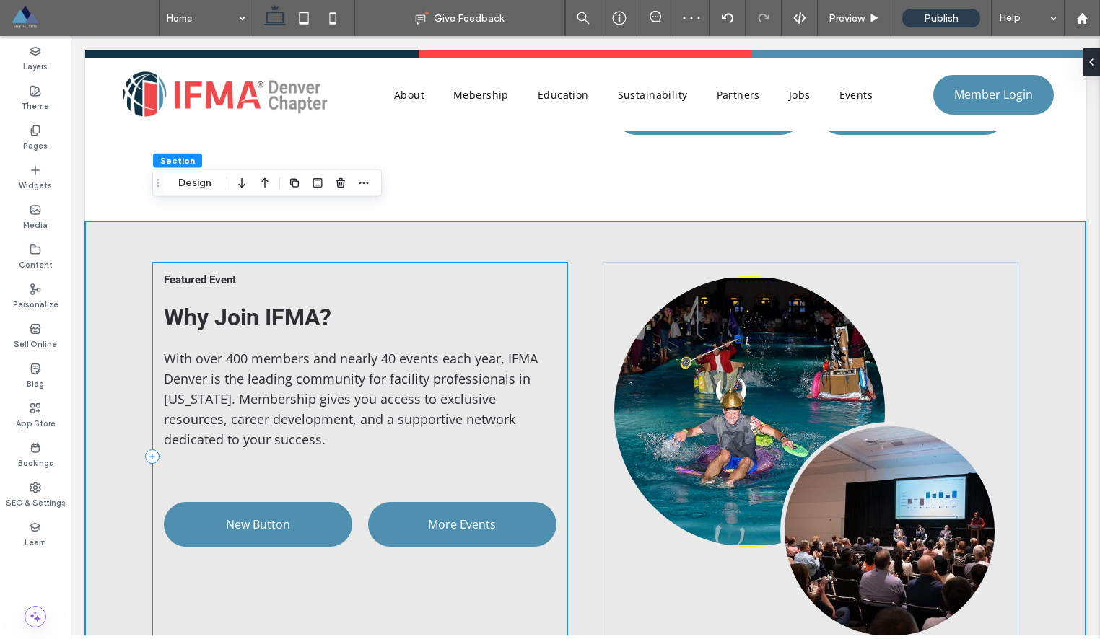
scroll to position [1281, 0]
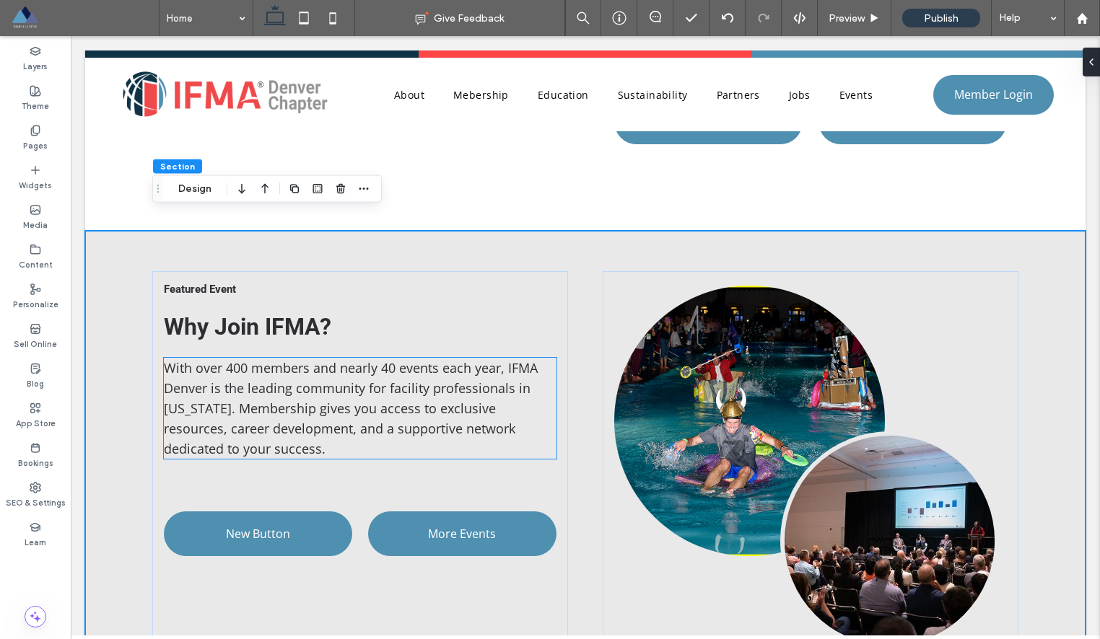
click at [306, 370] on span "With over 400 members and nearly 40 events each year, IFMA Denver is the leadin…" at bounding box center [351, 408] width 374 height 98
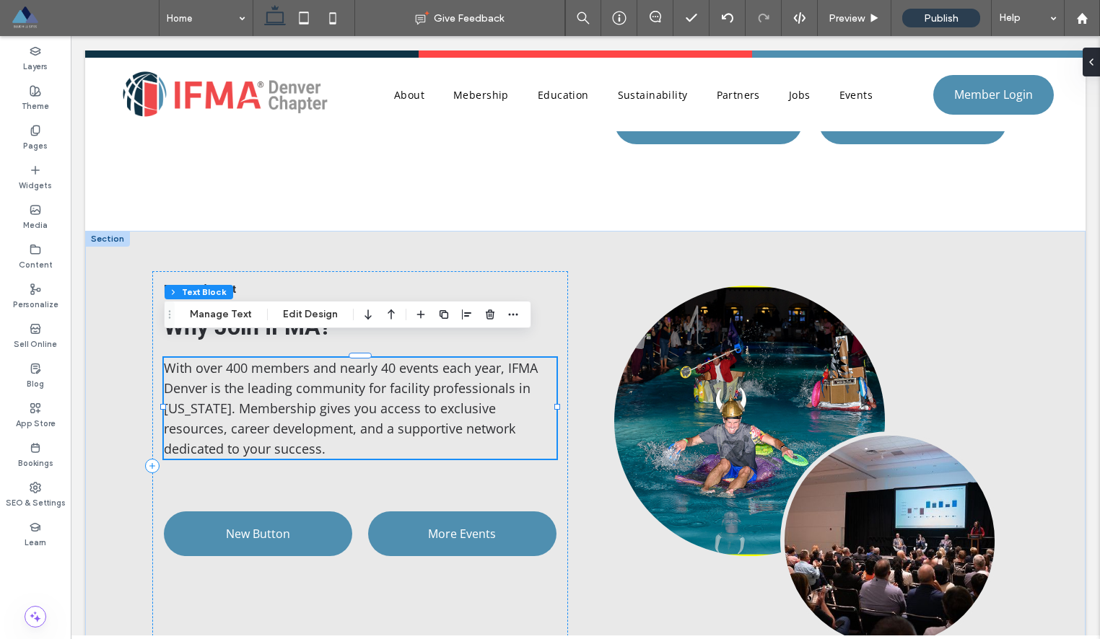
click at [306, 370] on div "With over 400 members and nearly 40 events each year, IFMA Denver is the leadin…" at bounding box center [360, 408] width 393 height 101
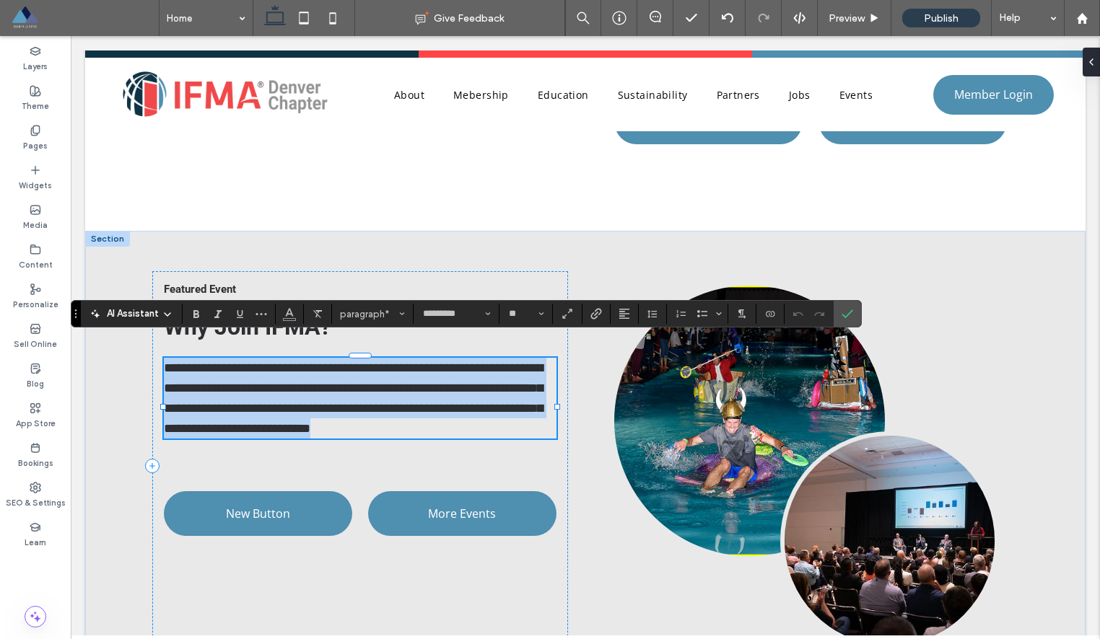
click at [306, 370] on span "**********" at bounding box center [353, 398] width 379 height 74
click at [298, 370] on span "**********" at bounding box center [353, 398] width 379 height 74
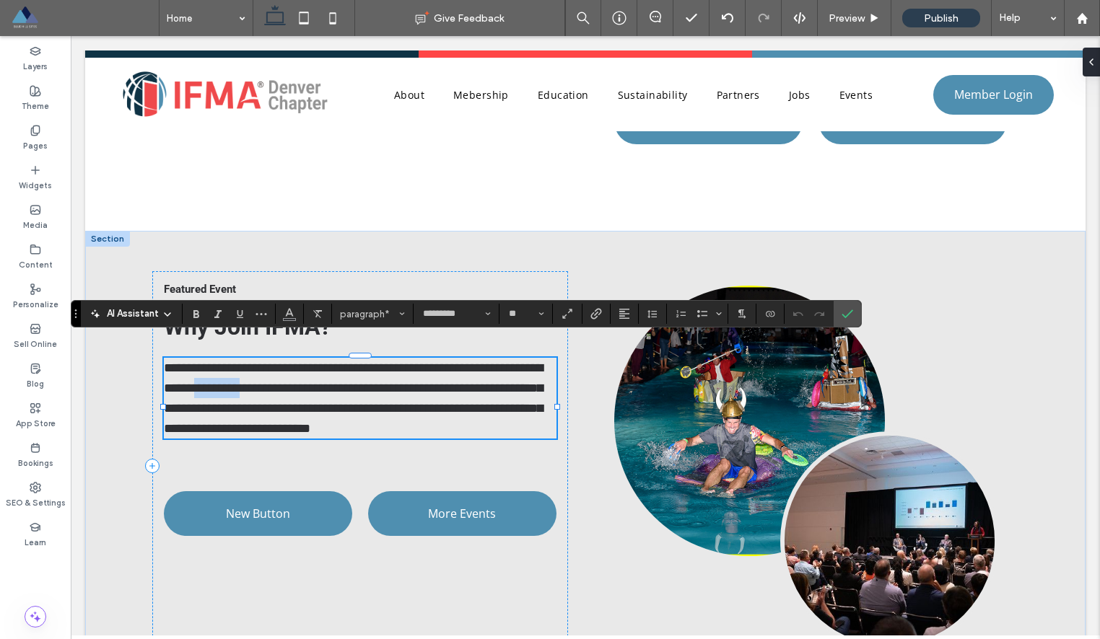
drag, startPoint x: 297, startPoint y: 369, endPoint x: 361, endPoint y: 368, distance: 64.2
click at [361, 368] on span "**********" at bounding box center [353, 398] width 379 height 74
copy span "*********"
click at [224, 283] on span "Featured Event" at bounding box center [200, 289] width 72 height 13
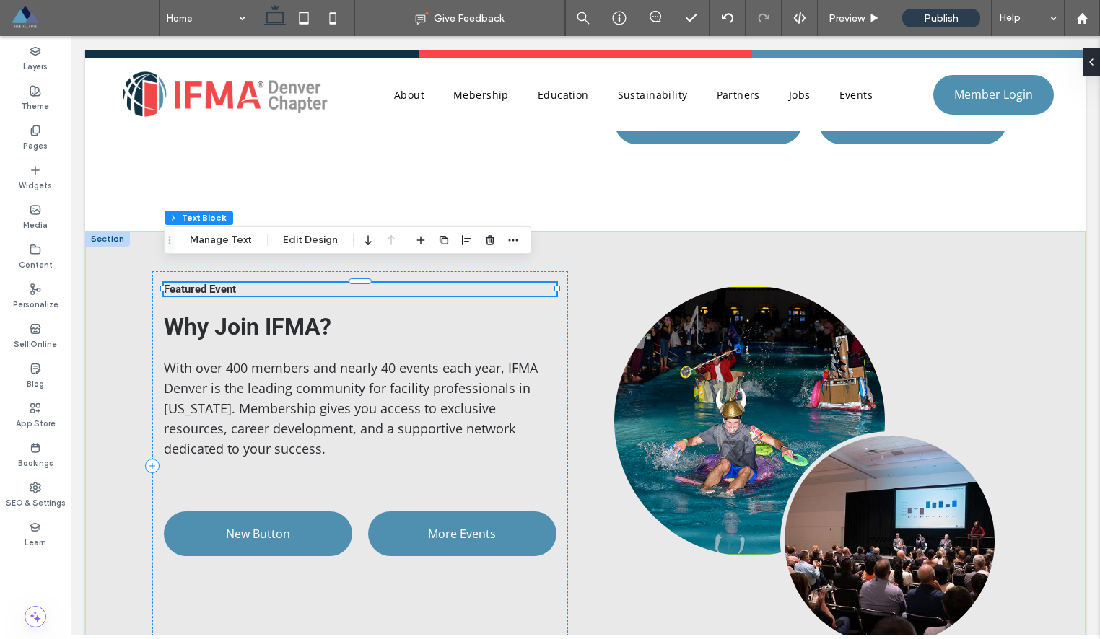
click at [224, 283] on div "Featured Event" at bounding box center [360, 289] width 393 height 13
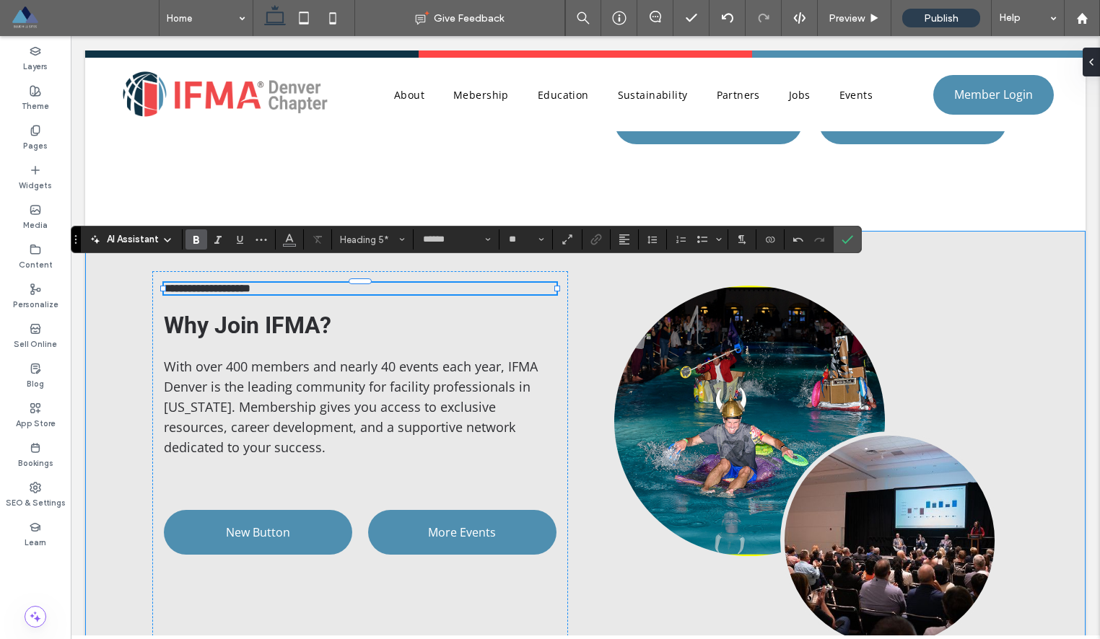
click at [118, 346] on div "**********" at bounding box center [585, 466] width 1000 height 470
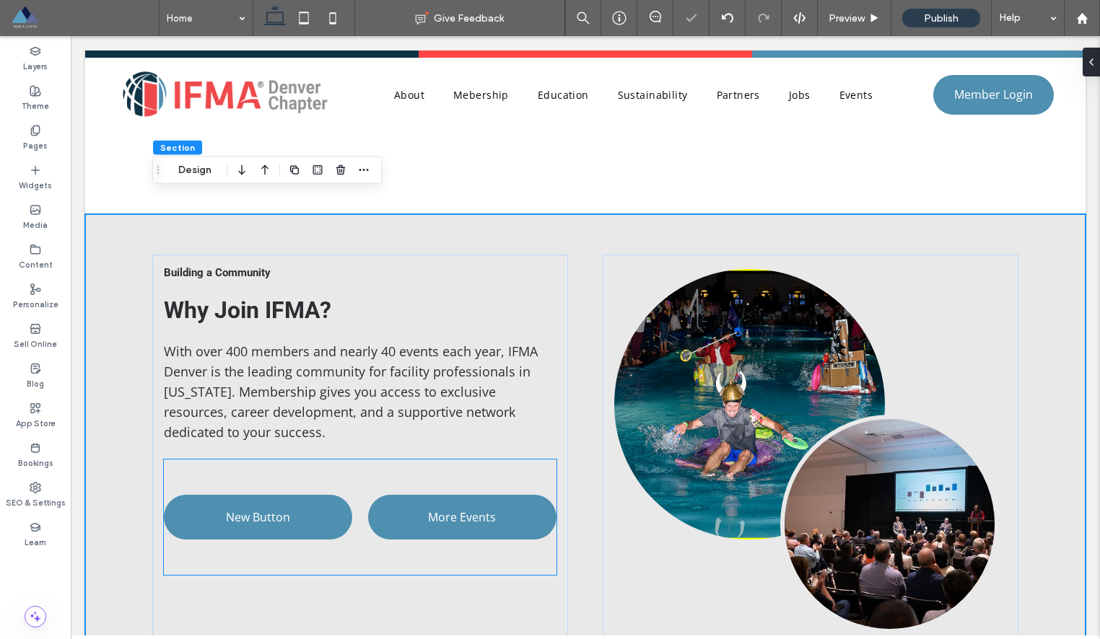
scroll to position [1302, 0]
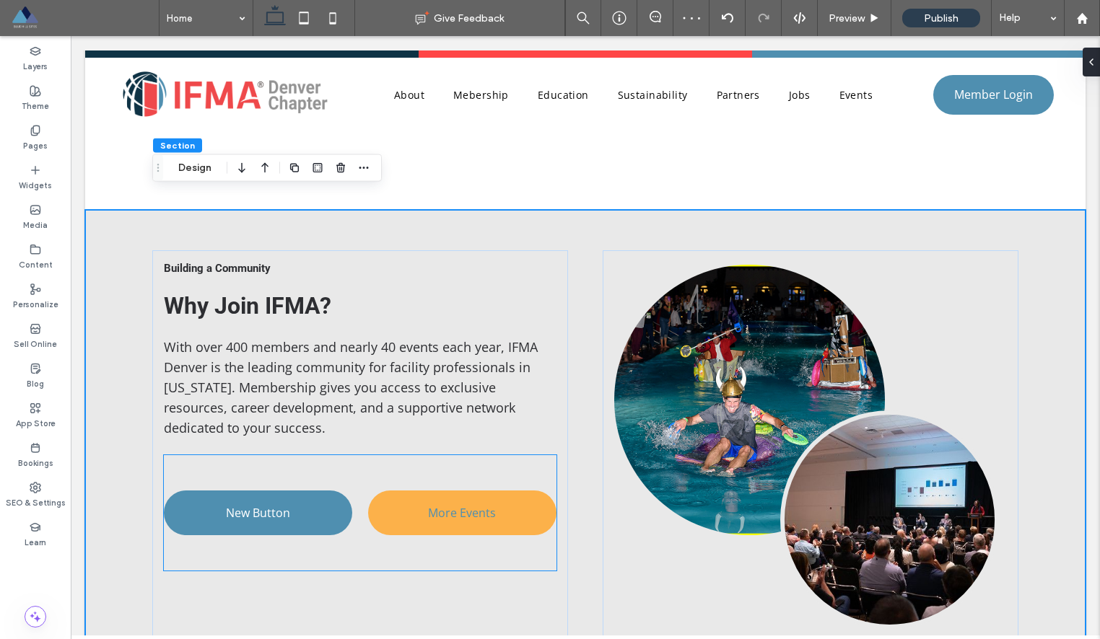
click at [434, 505] on span "More Events" at bounding box center [462, 513] width 68 height 16
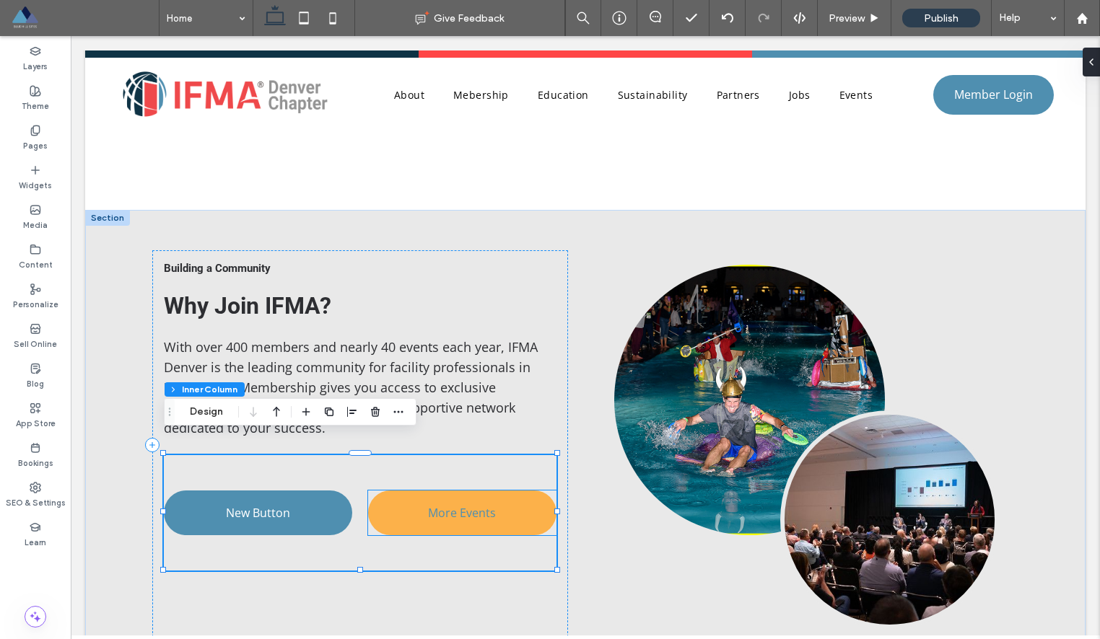
click at [463, 504] on link "More Events" at bounding box center [462, 513] width 188 height 45
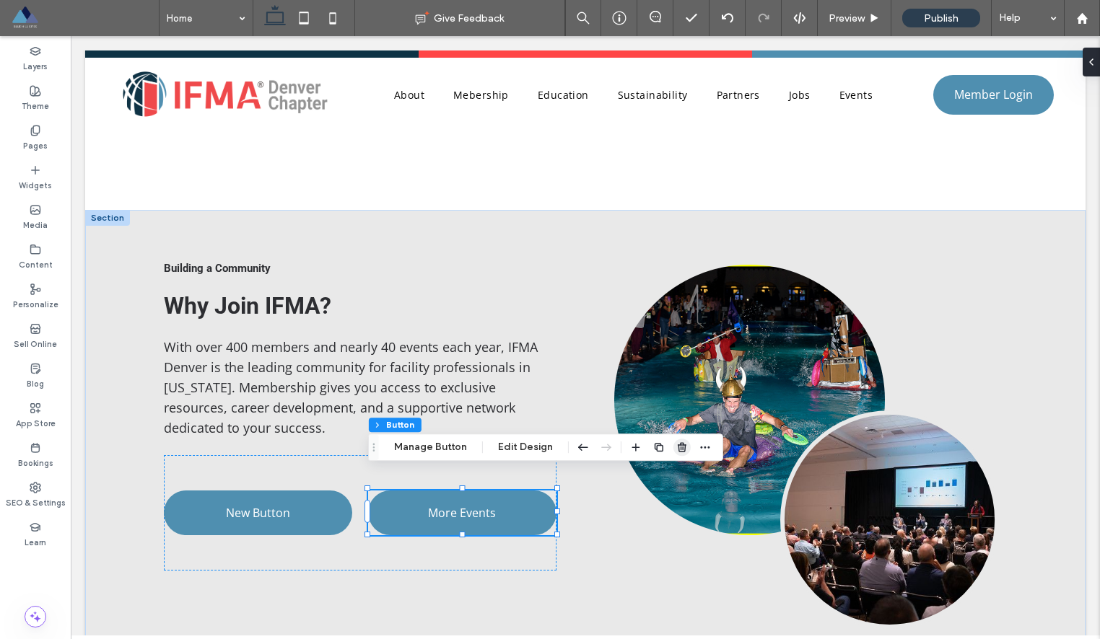
click at [679, 450] on icon "button" at bounding box center [682, 448] width 12 height 12
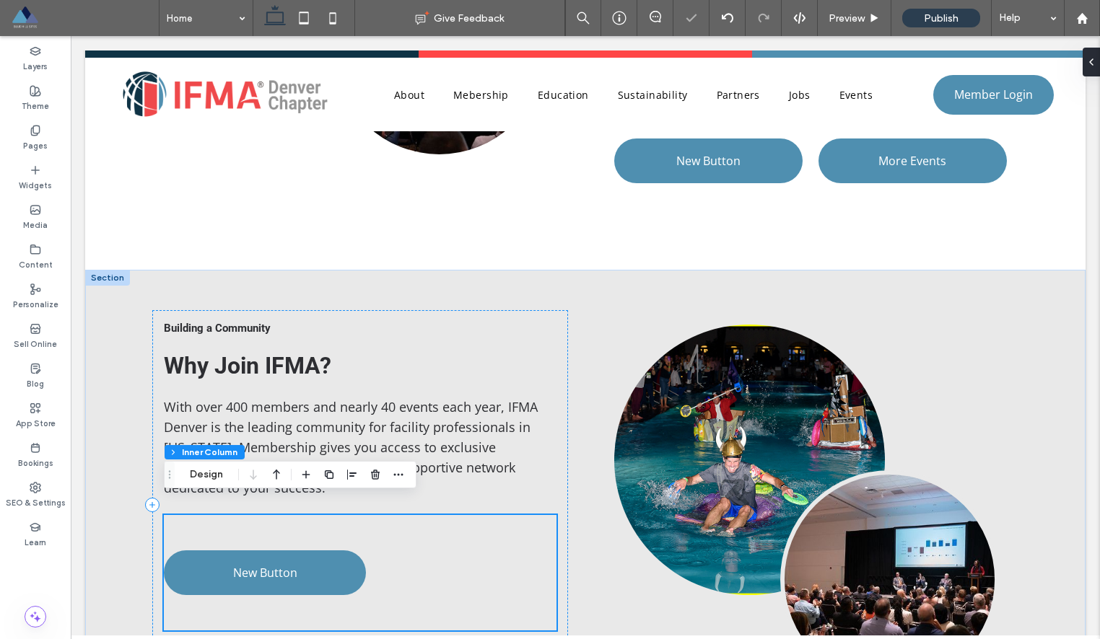
scroll to position [1237, 0]
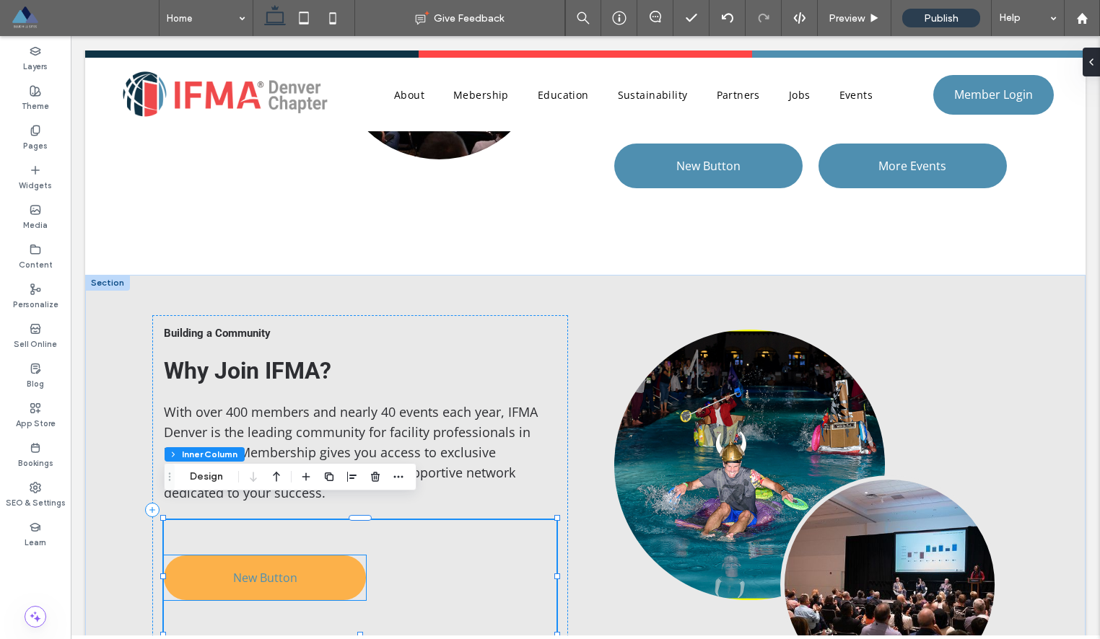
click at [243, 570] on span "New Button" at bounding box center [265, 578] width 64 height 16
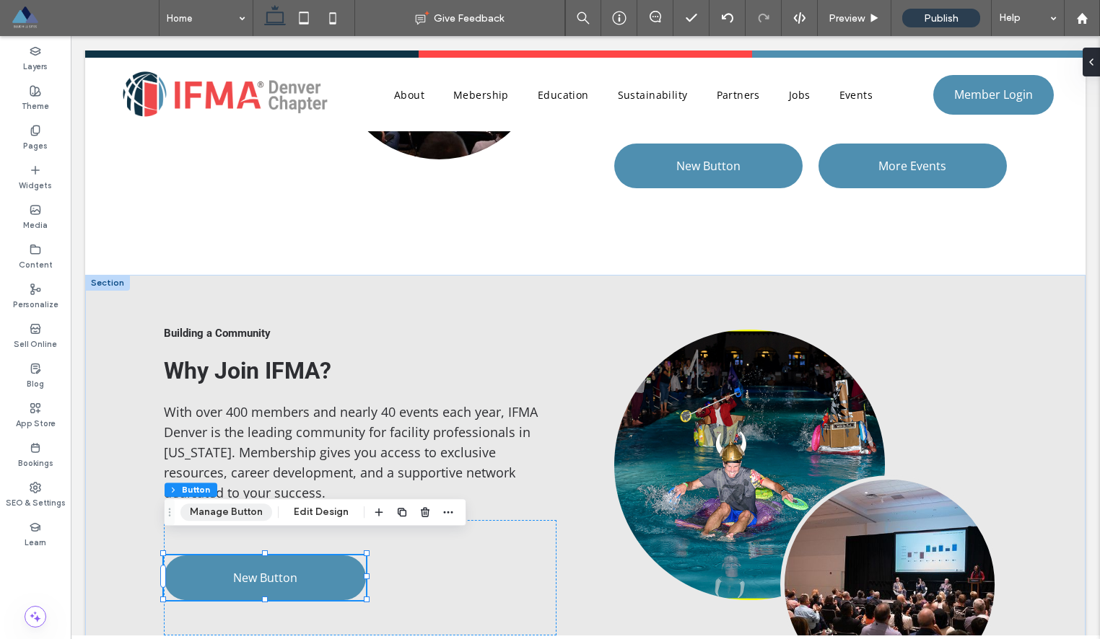
click at [234, 519] on button "Manage Button" at bounding box center [226, 512] width 92 height 17
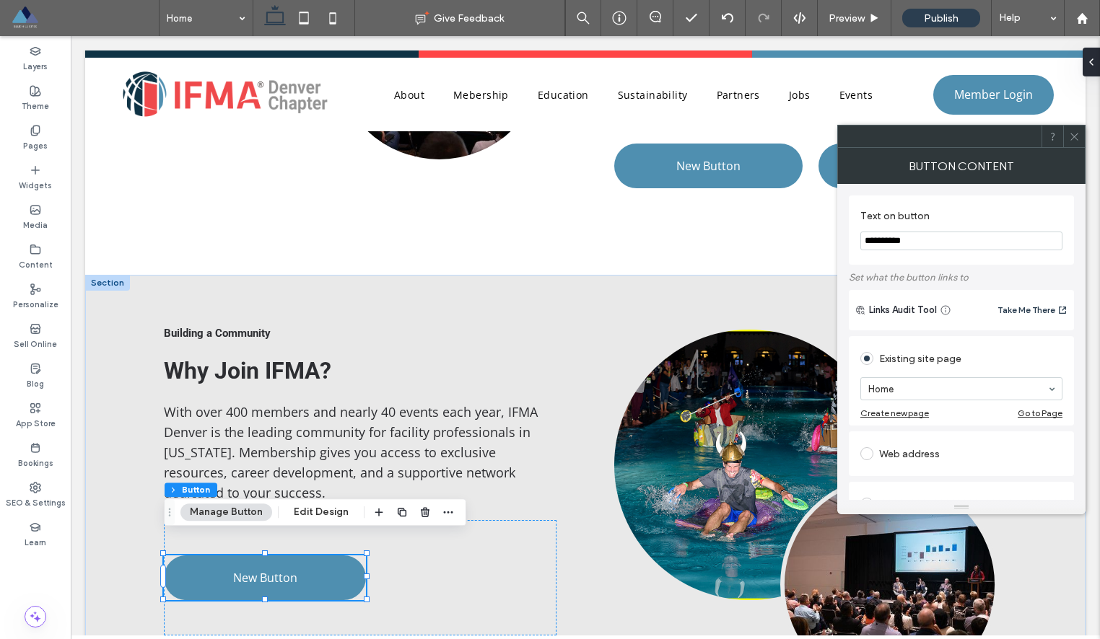
click at [896, 244] on input "**********" at bounding box center [961, 241] width 202 height 19
paste input "*****"
type input "**********"
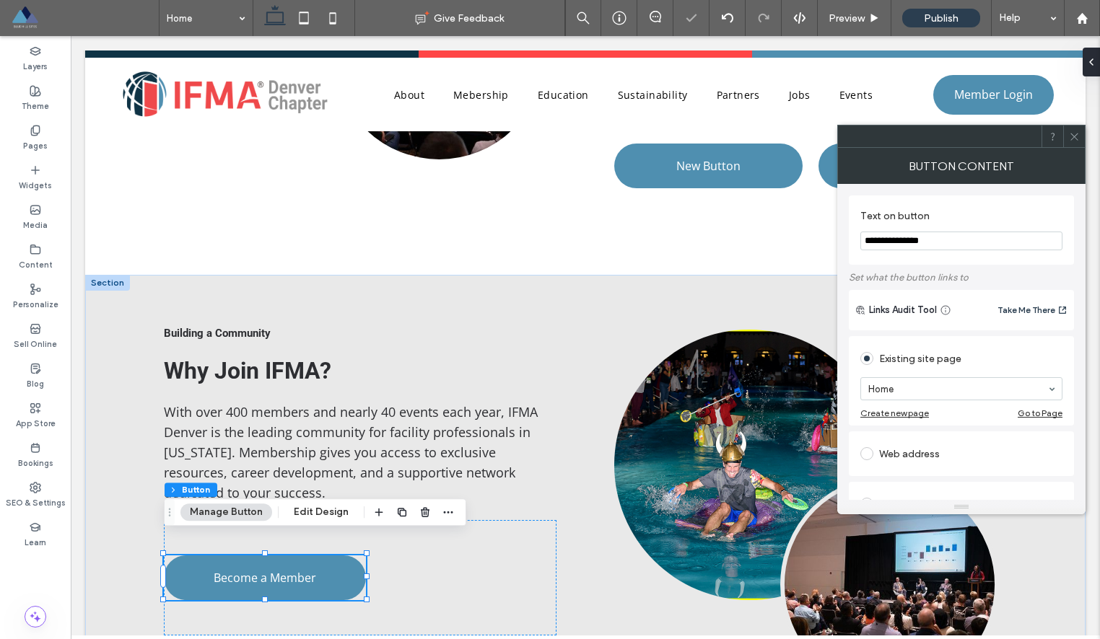
click at [1079, 135] on icon at bounding box center [1074, 136] width 11 height 11
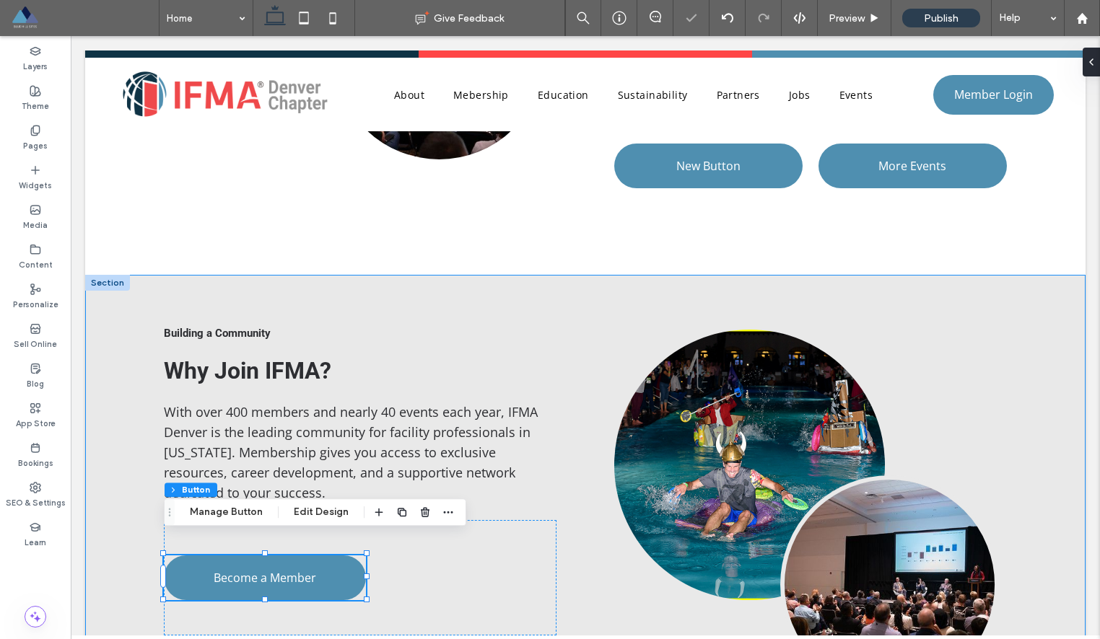
click at [584, 516] on div "Building a Community Why Join IFMA? With over 400 members and nearly 40 events …" at bounding box center [585, 510] width 866 height 470
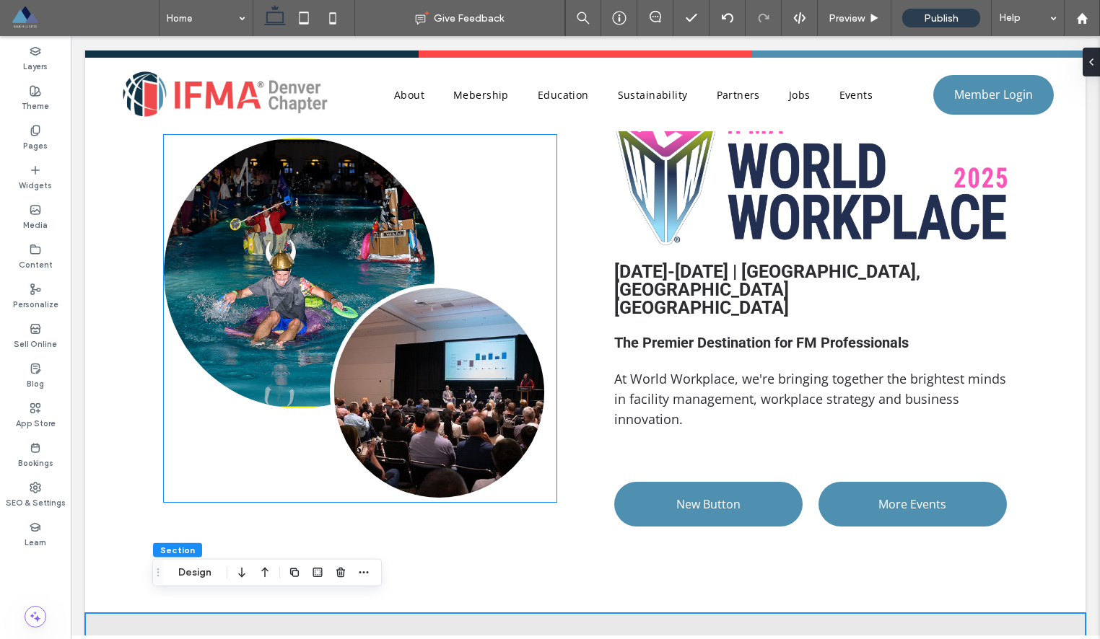
scroll to position [893, 0]
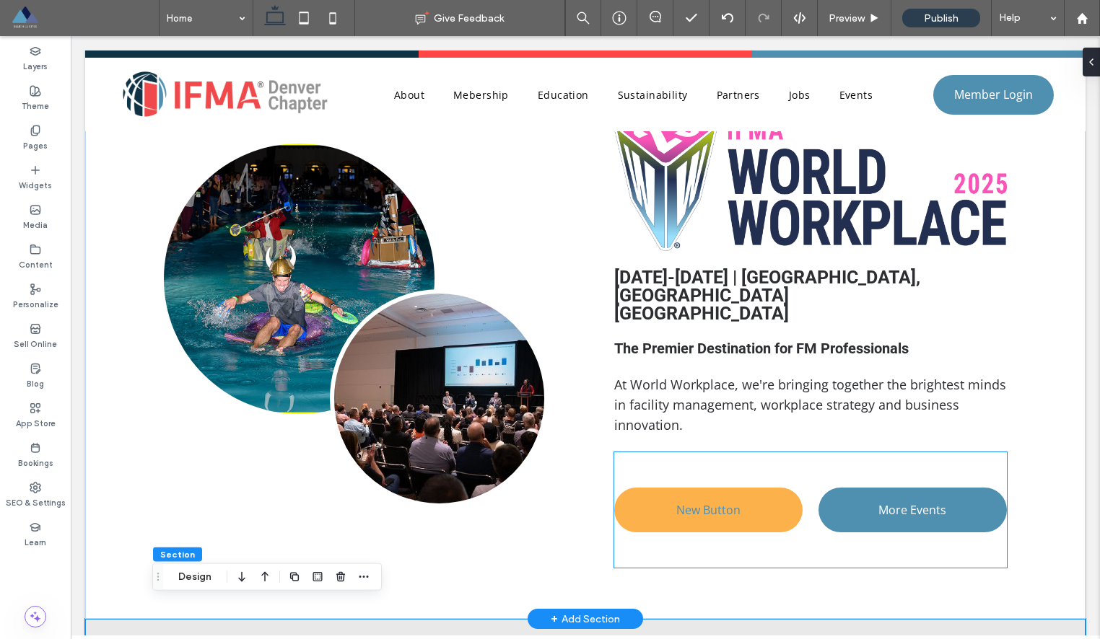
click at [716, 502] on span "New Button" at bounding box center [708, 510] width 64 height 16
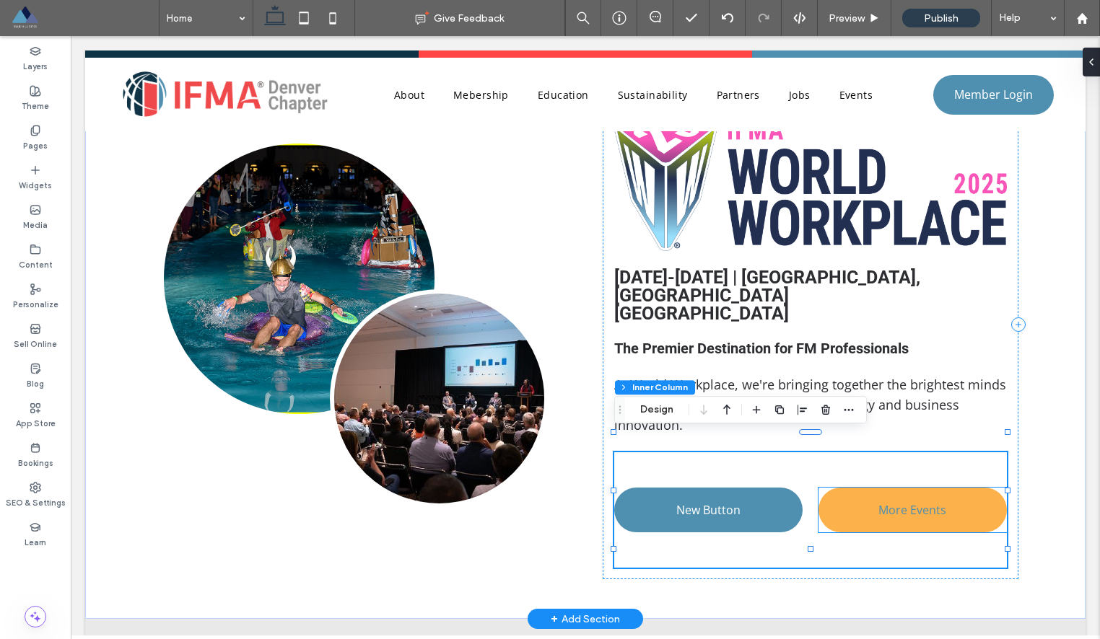
click at [877, 488] on link "More Events" at bounding box center [912, 510] width 188 height 45
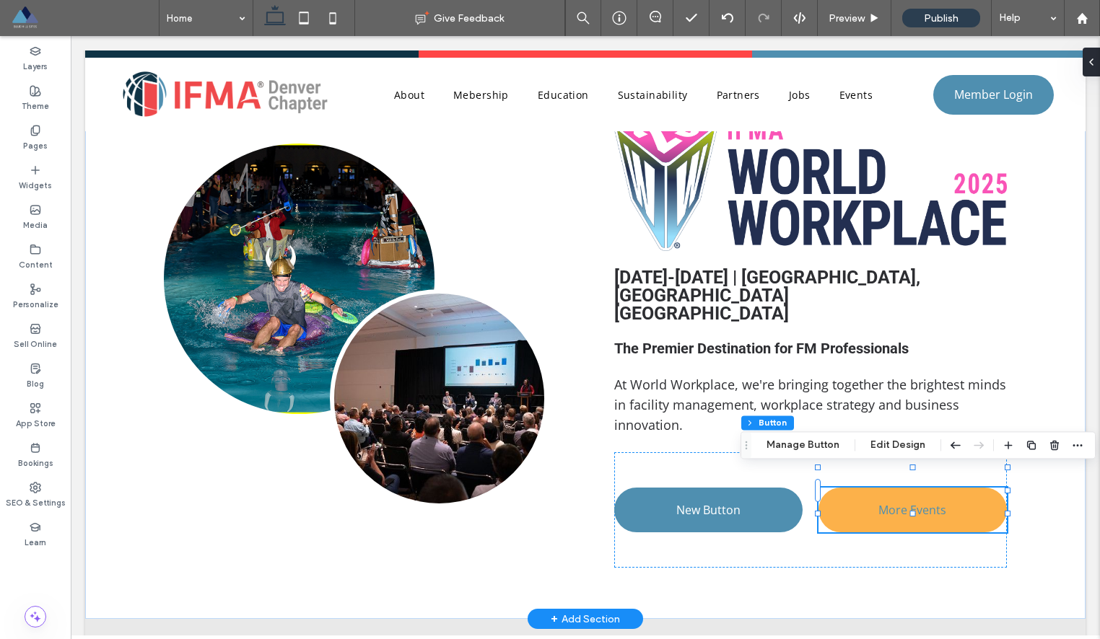
click at [877, 488] on div "More Events" at bounding box center [912, 510] width 188 height 45
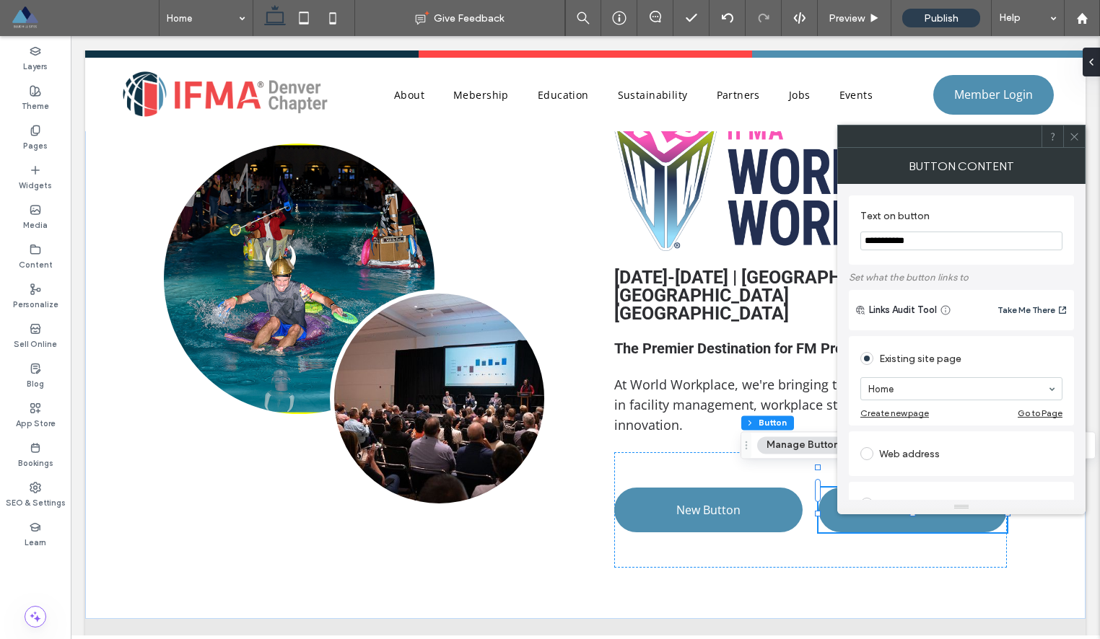
drag, startPoint x: 919, startPoint y: 245, endPoint x: 847, endPoint y: 240, distance: 71.6
click at [847, 240] on div "**********" at bounding box center [961, 342] width 248 height 316
click at [932, 242] on input "**********" at bounding box center [961, 241] width 202 height 19
click at [926, 240] on input "**********" at bounding box center [961, 241] width 202 height 19
type input "**********"
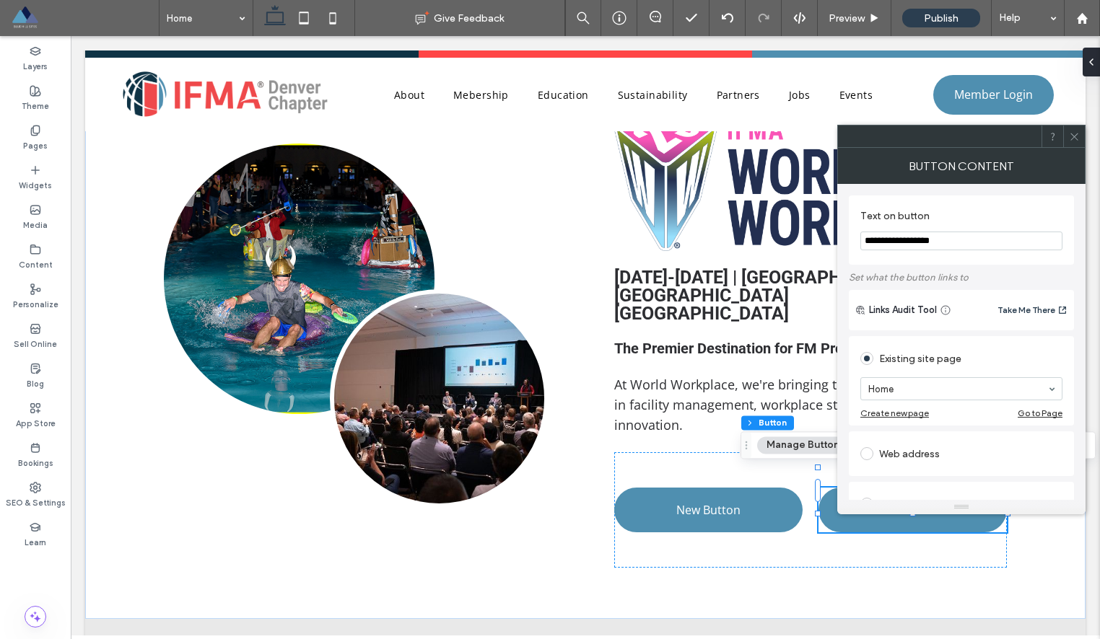
click at [1079, 140] on icon at bounding box center [1074, 136] width 11 height 11
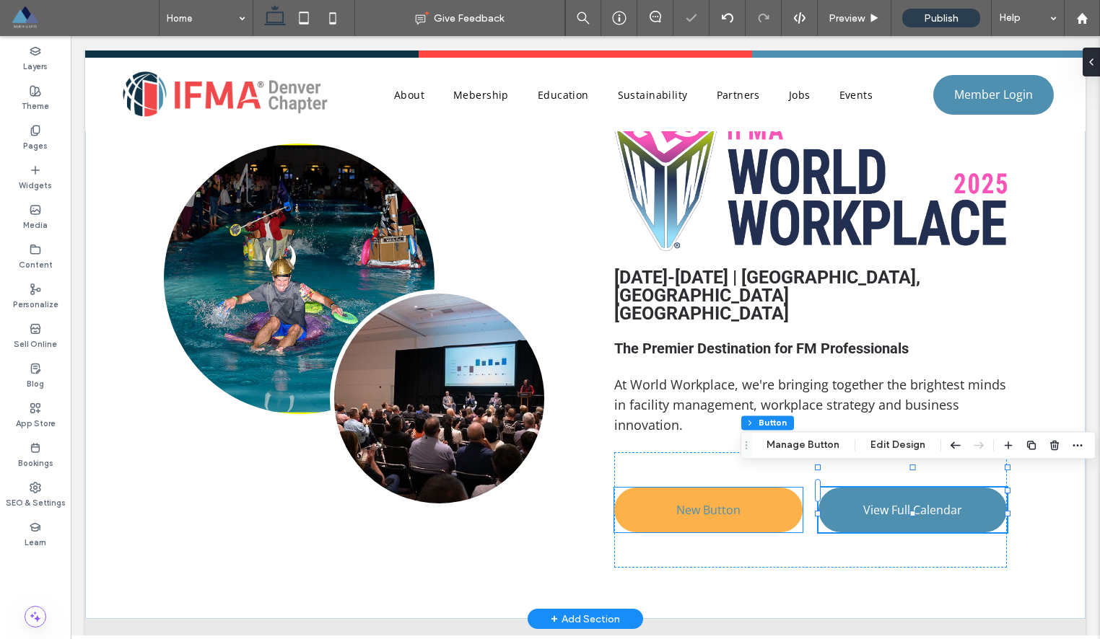
click at [769, 493] on link "New Button" at bounding box center [708, 510] width 188 height 45
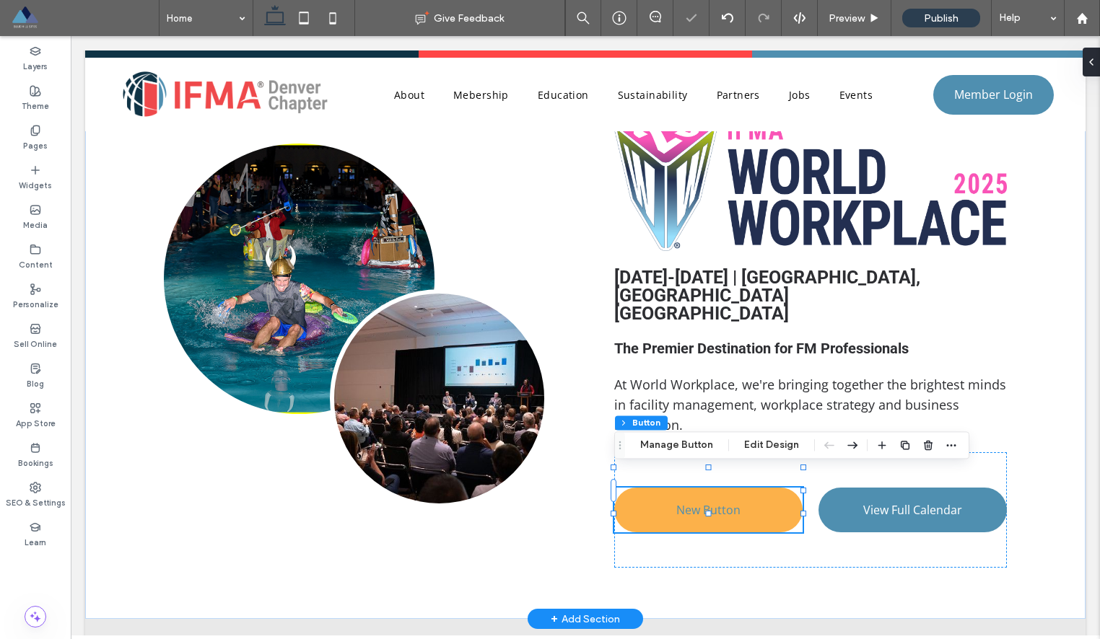
click at [769, 493] on link "New Button" at bounding box center [708, 510] width 188 height 45
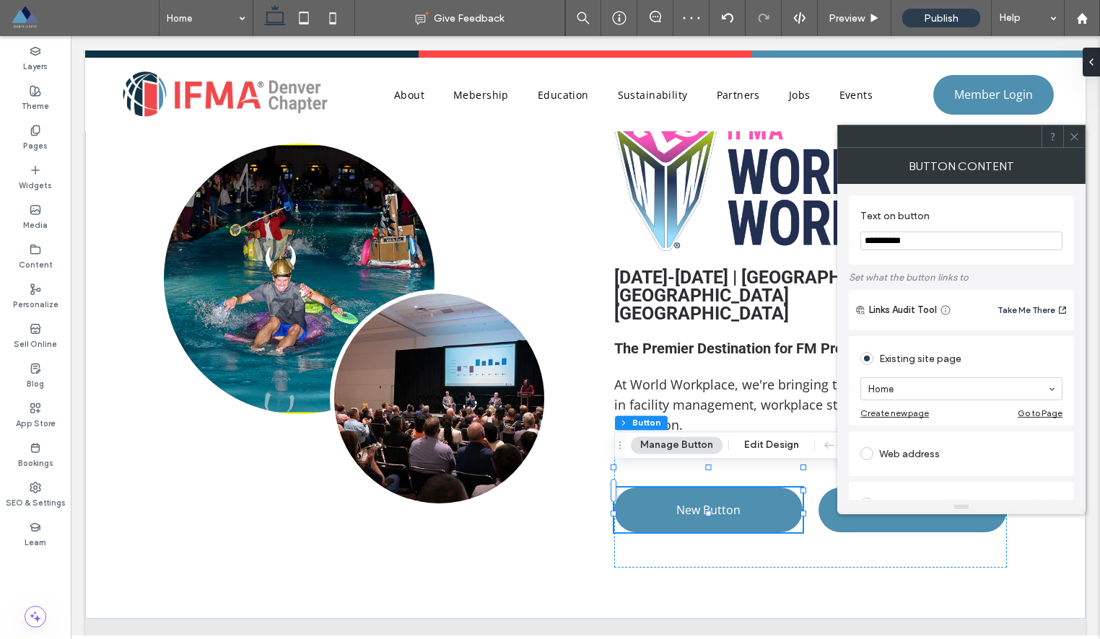
drag, startPoint x: 924, startPoint y: 241, endPoint x: 859, endPoint y: 237, distance: 64.3
click at [860, 237] on input "**********" at bounding box center [961, 241] width 202 height 19
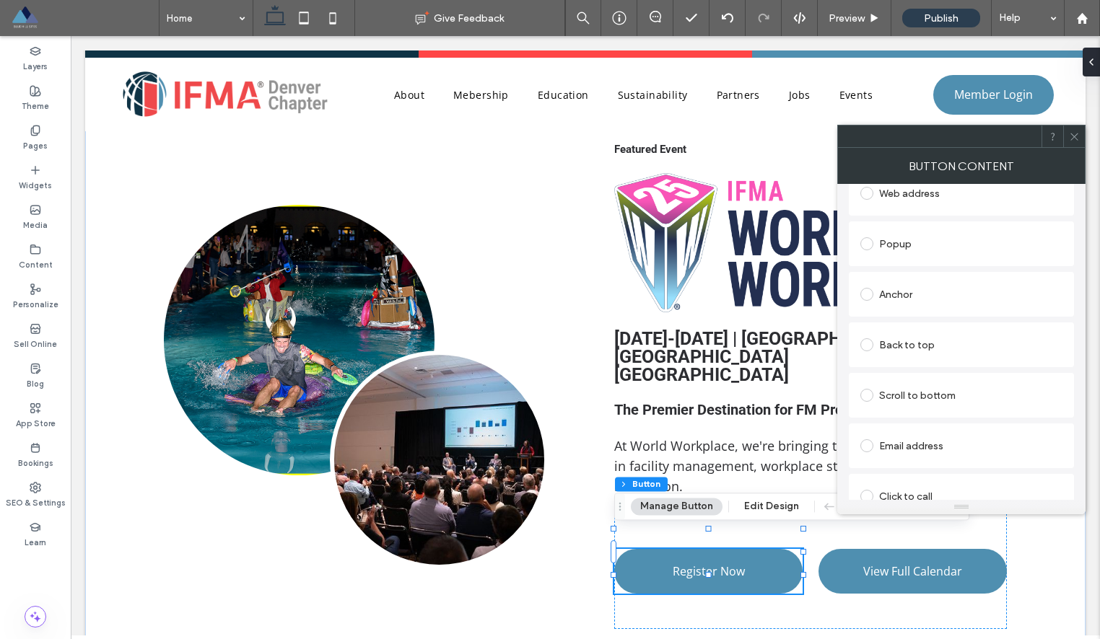
scroll to position [247, 0]
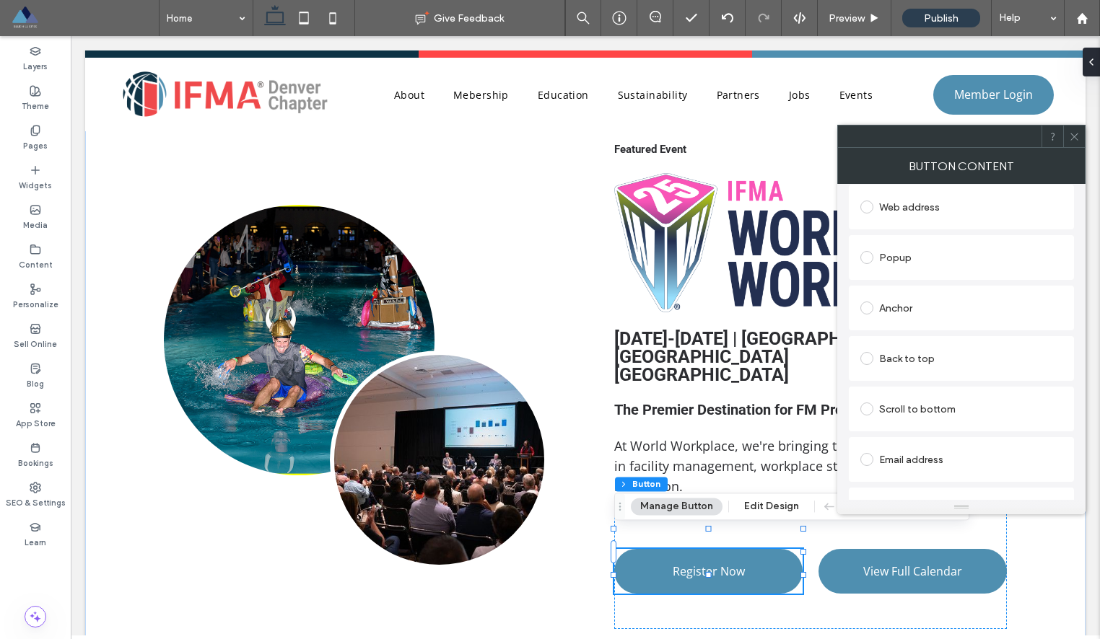
type input "**********"
click at [1077, 139] on use at bounding box center [1073, 136] width 7 height 7
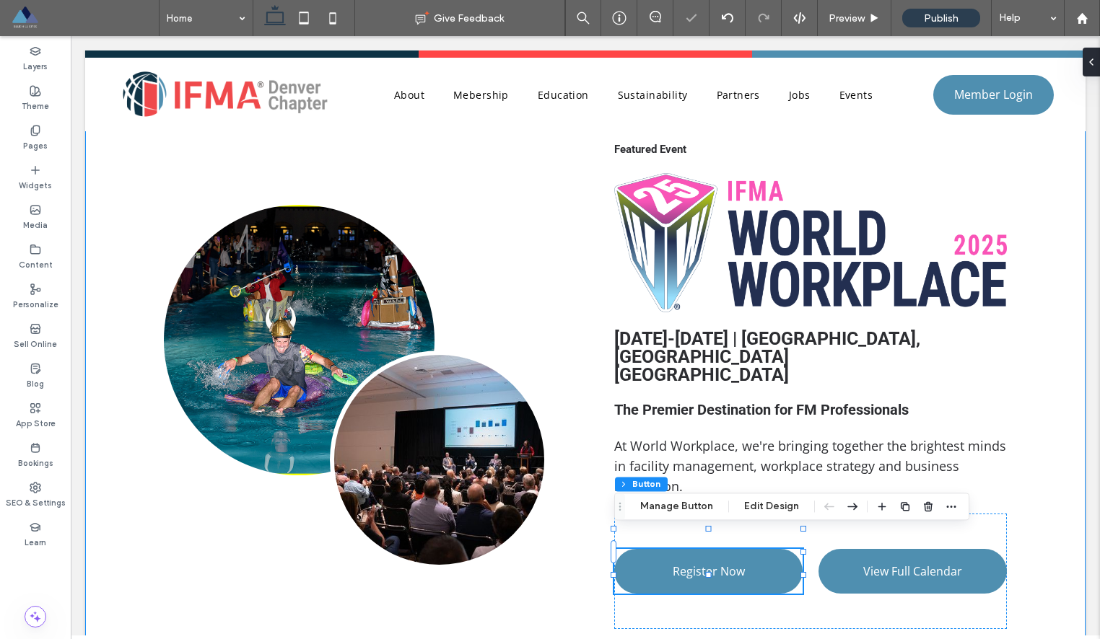
click at [1062, 525] on div "Featured Event Sept 17-19, 2025 | Minneapolis, MN Minneapolis Convention Center…" at bounding box center [585, 386] width 1000 height 590
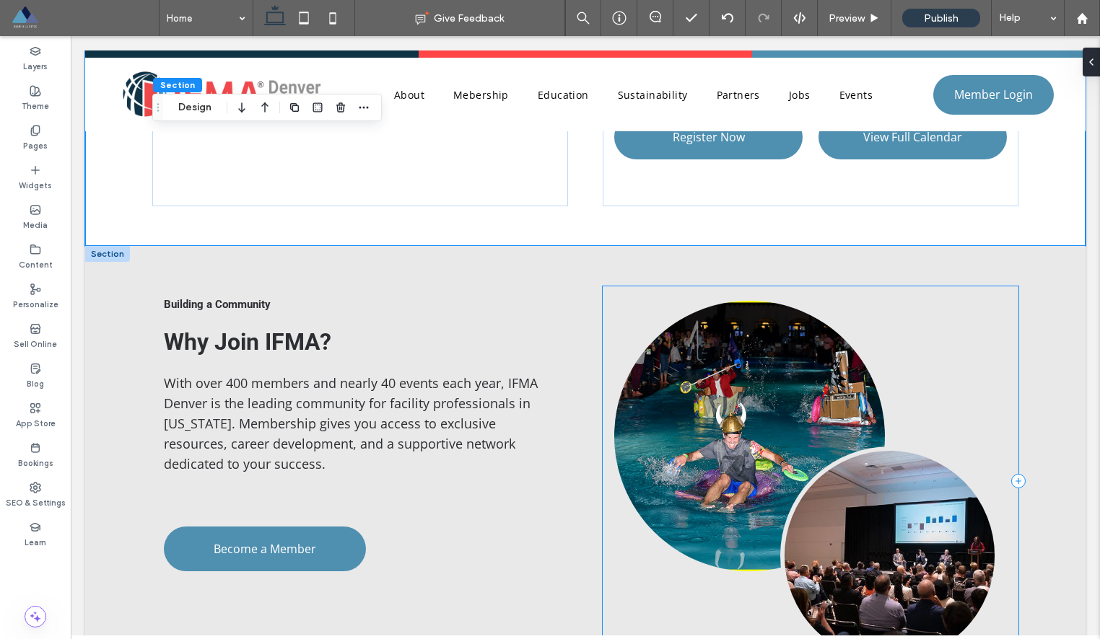
scroll to position [1305, 0]
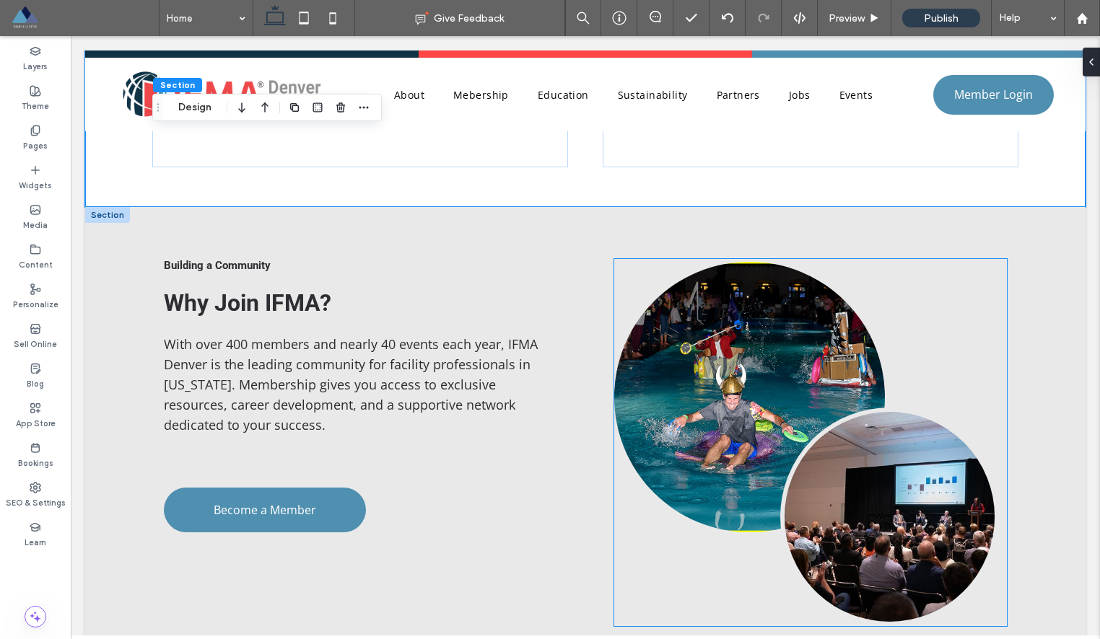
click at [764, 316] on link at bounding box center [749, 397] width 271 height 271
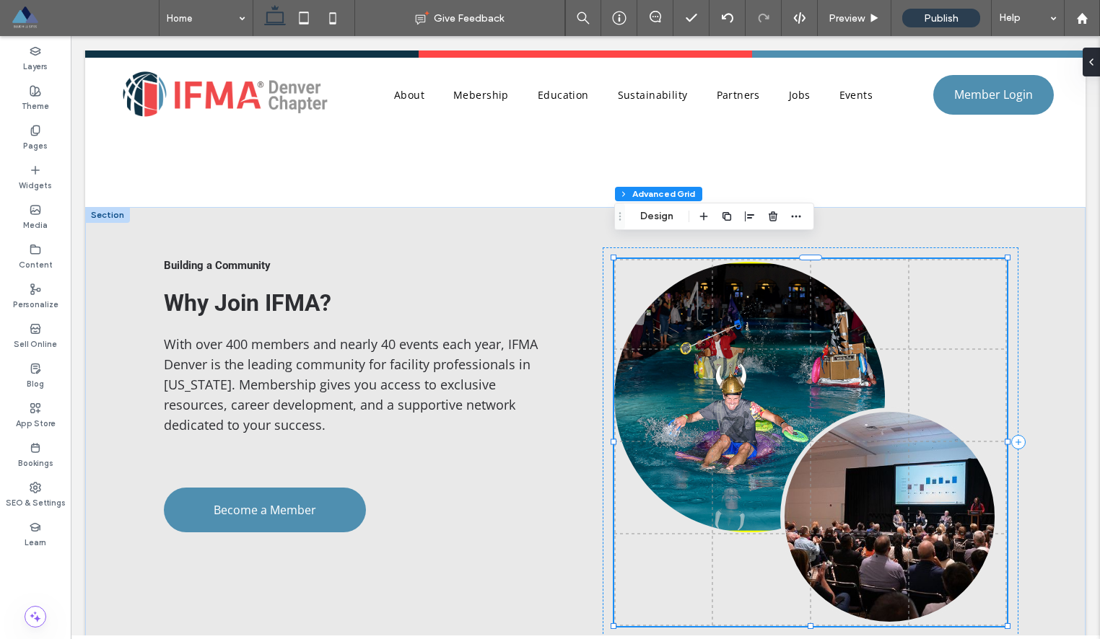
click at [764, 316] on link at bounding box center [749, 397] width 271 height 271
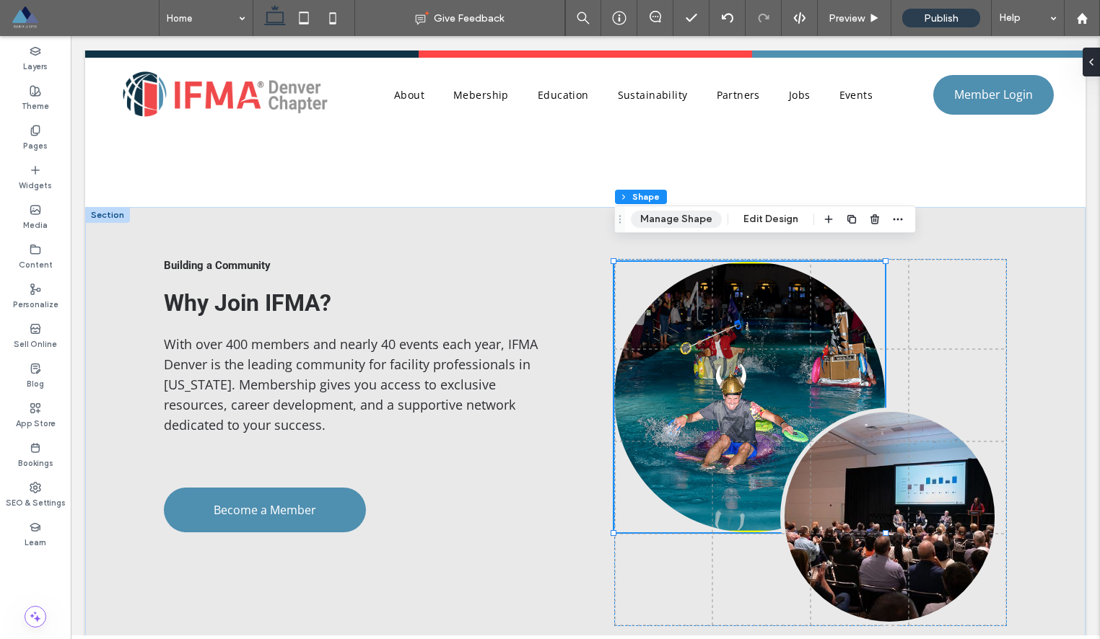
click at [684, 223] on button "Manage Shape" at bounding box center [676, 219] width 91 height 17
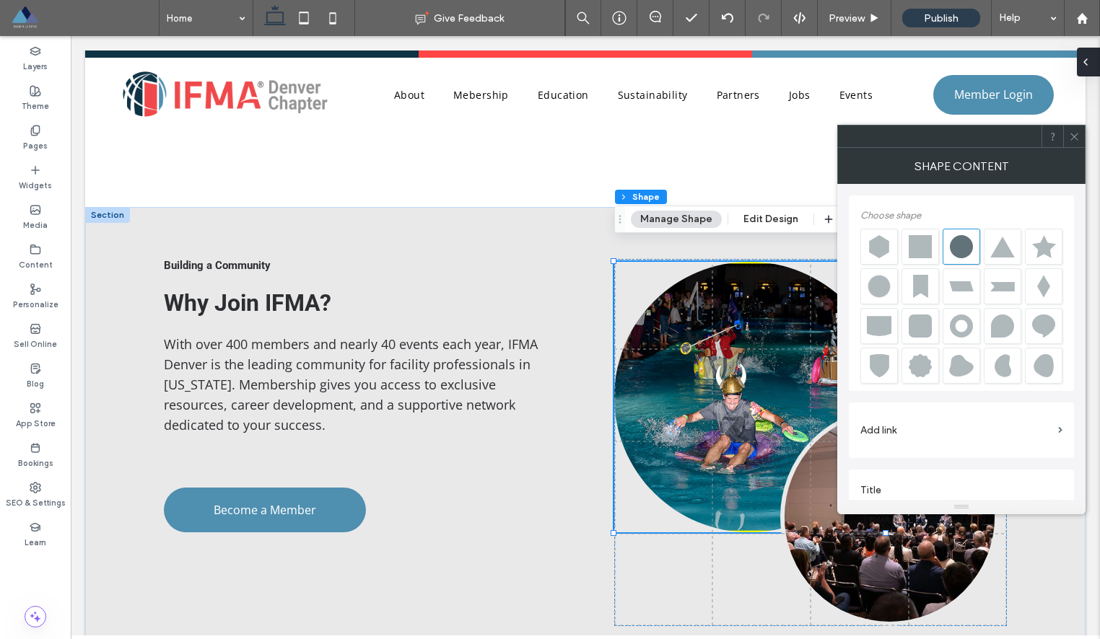
click at [1097, 66] on div at bounding box center [1088, 62] width 23 height 29
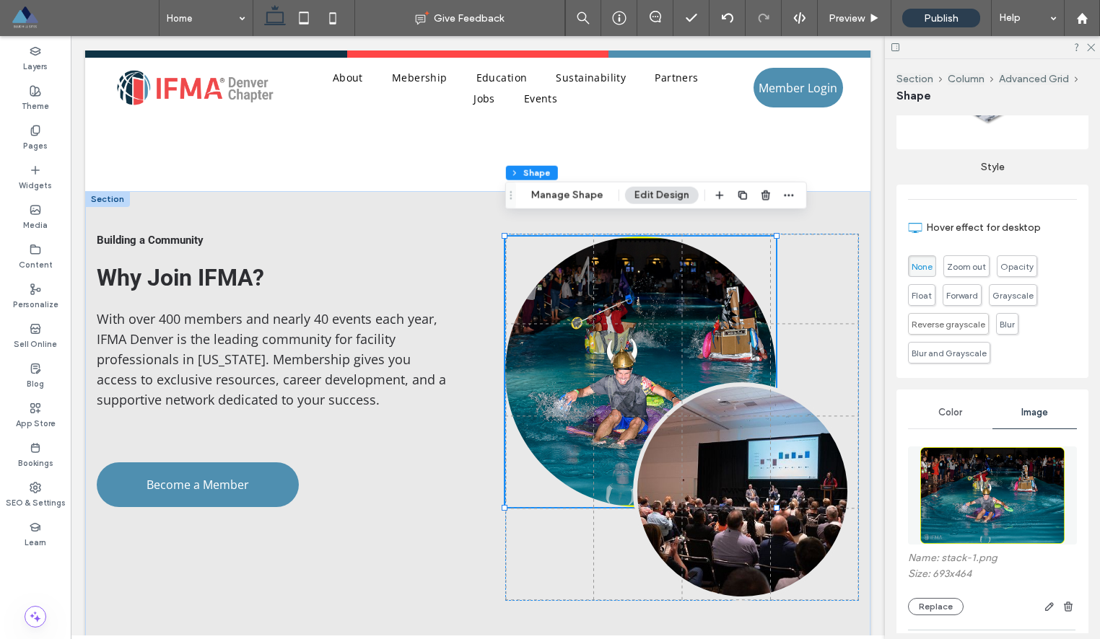
scroll to position [367, 0]
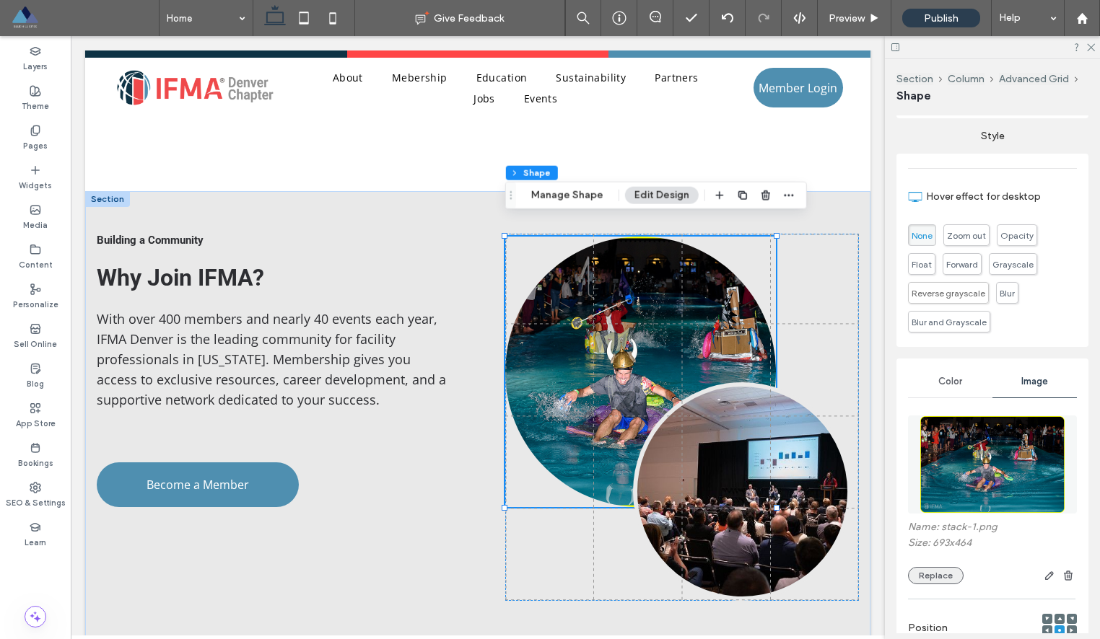
click at [939, 579] on button "Replace" at bounding box center [936, 575] width 56 height 17
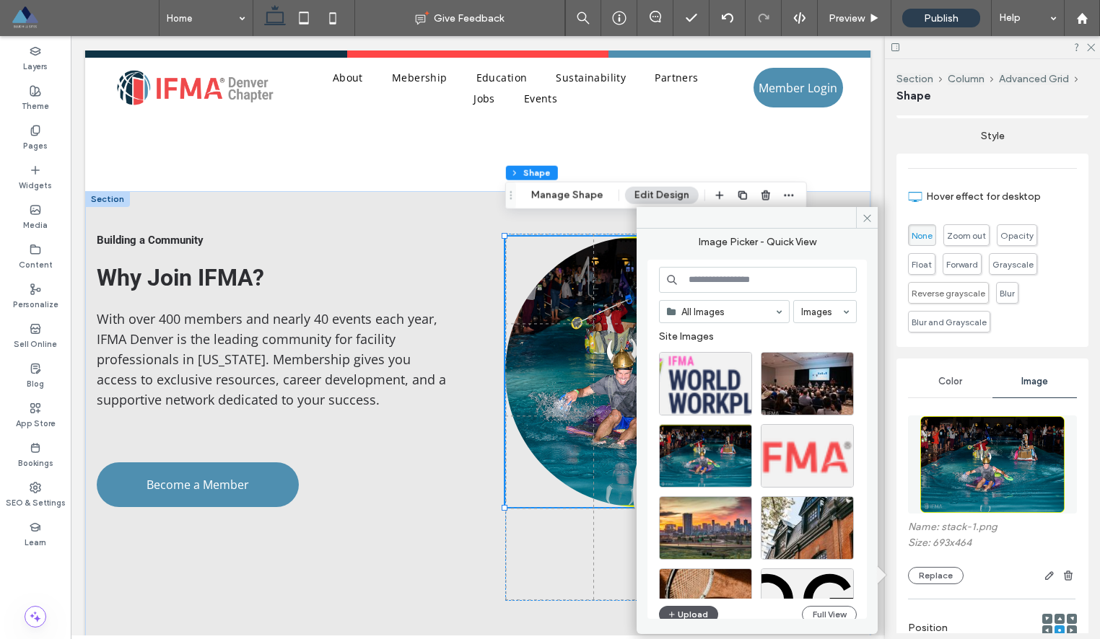
click at [688, 610] on button "Upload" at bounding box center [688, 614] width 59 height 17
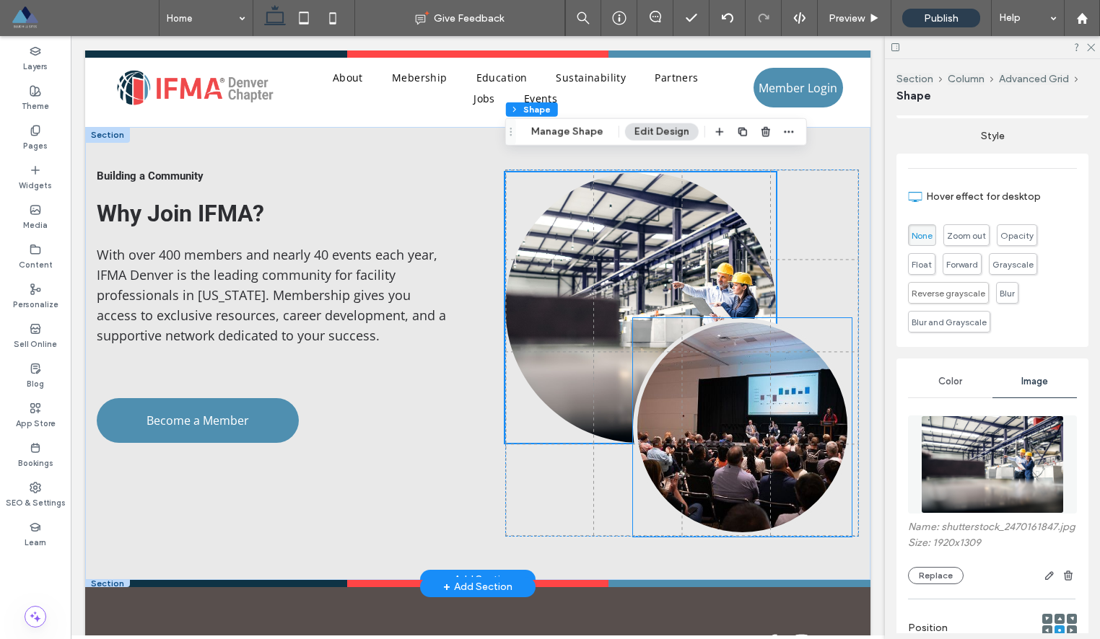
scroll to position [1345, 0]
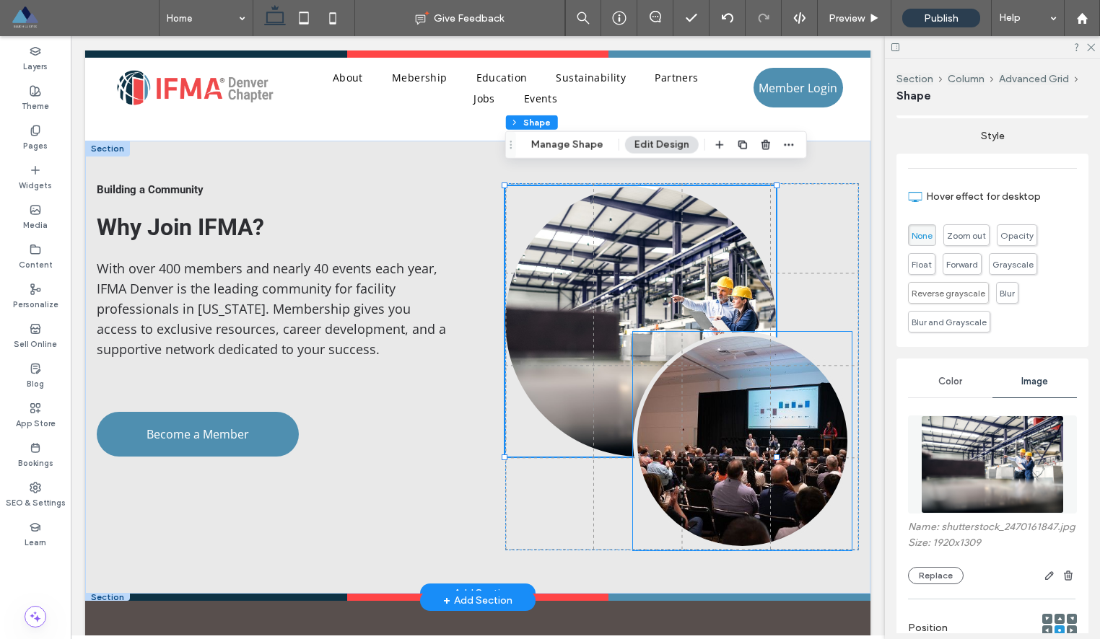
click at [738, 397] on link at bounding box center [742, 441] width 219 height 219
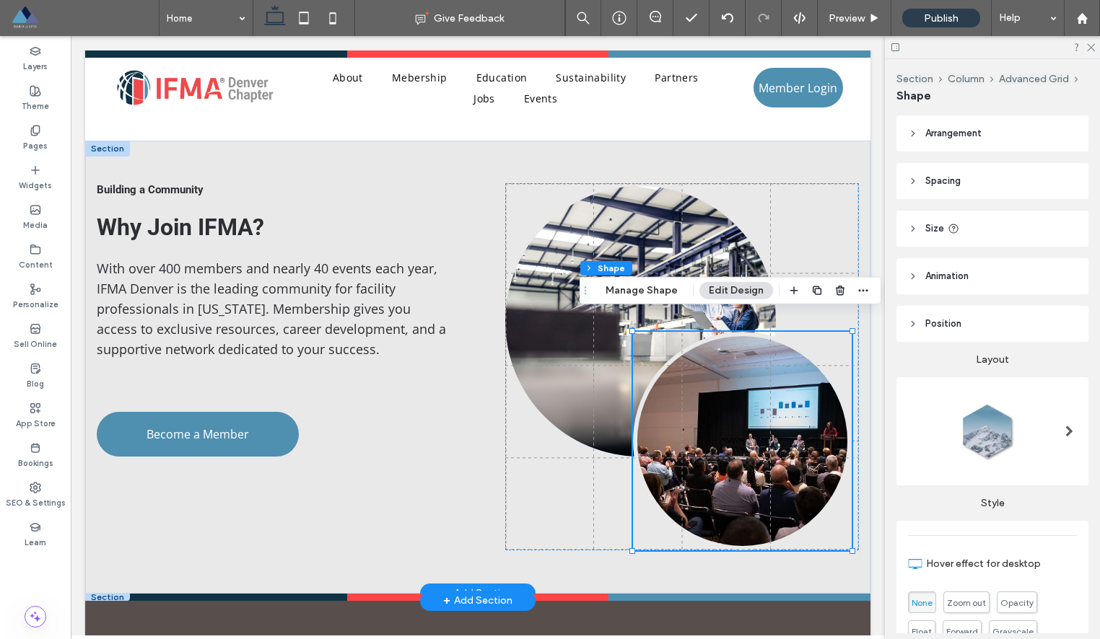
click at [738, 397] on link at bounding box center [742, 441] width 219 height 219
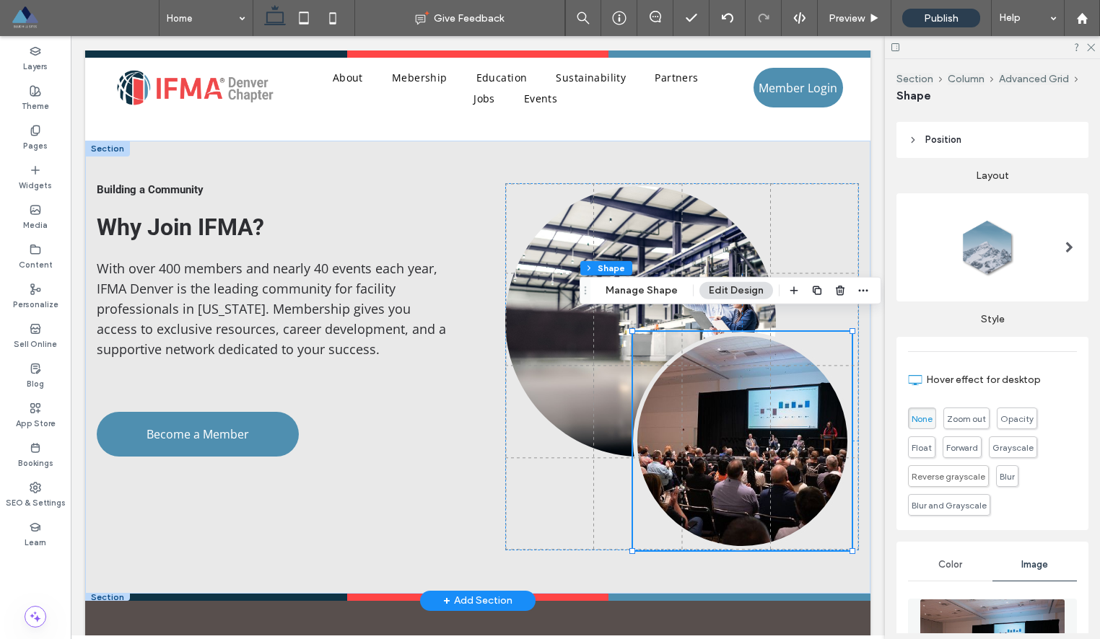
scroll to position [379, 0]
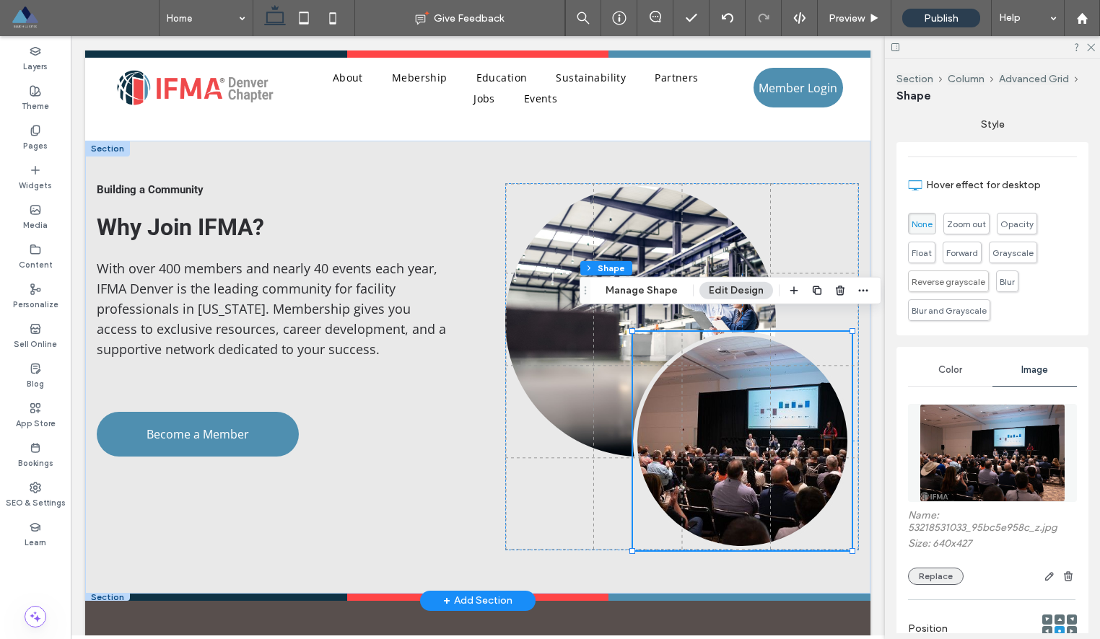
click at [934, 577] on button "Replace" at bounding box center [936, 576] width 56 height 17
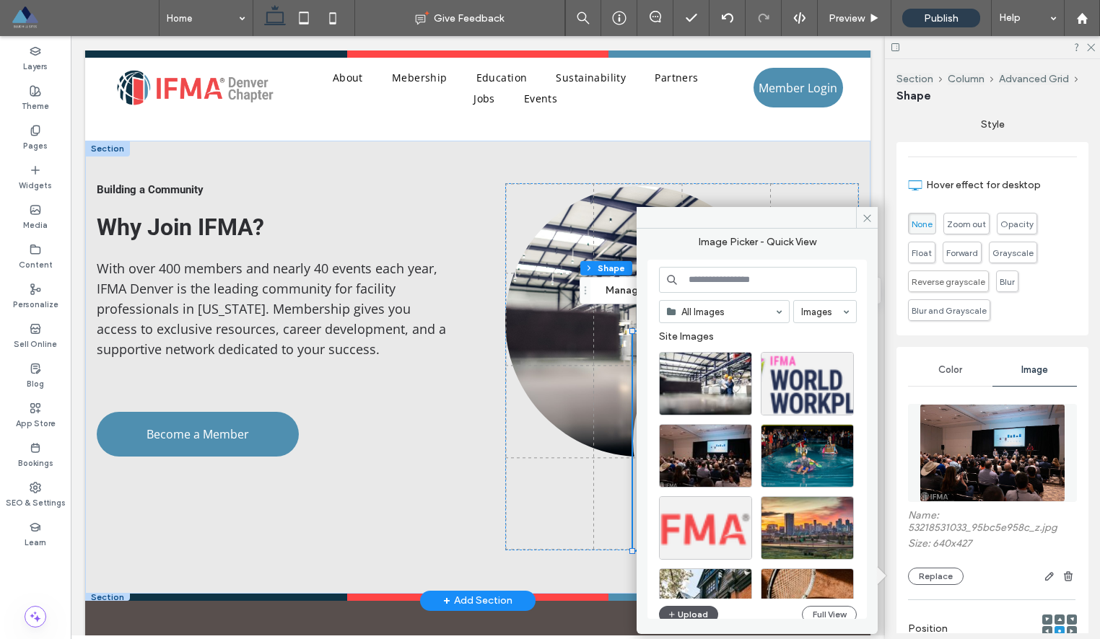
click at [674, 613] on icon "button" at bounding box center [671, 615] width 9 height 12
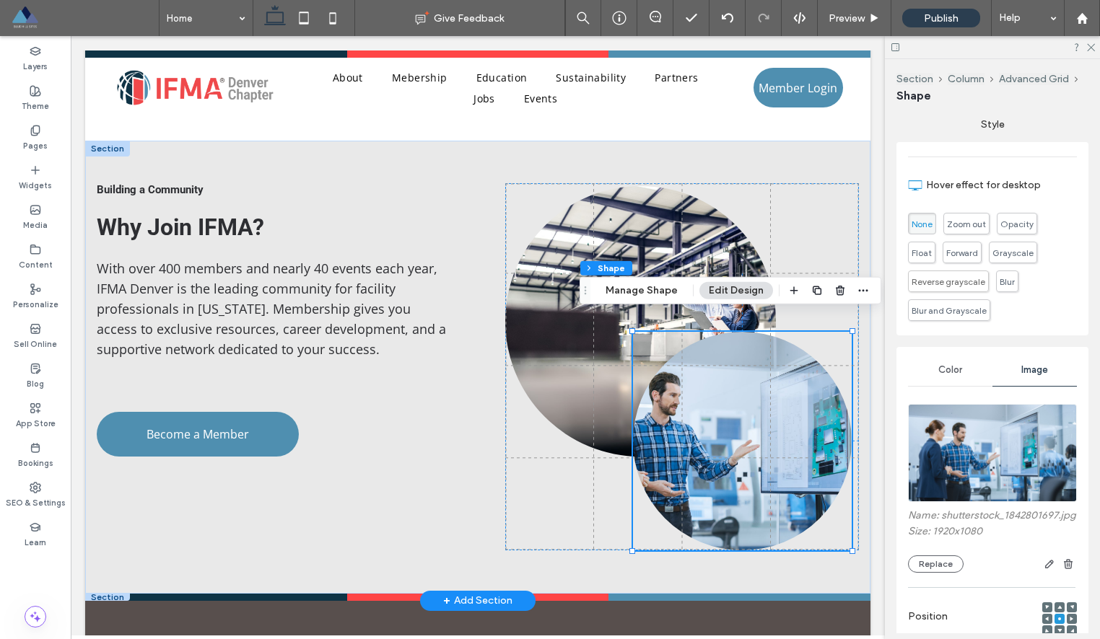
click at [1047, 617] on icon at bounding box center [1047, 619] width 4 height 4
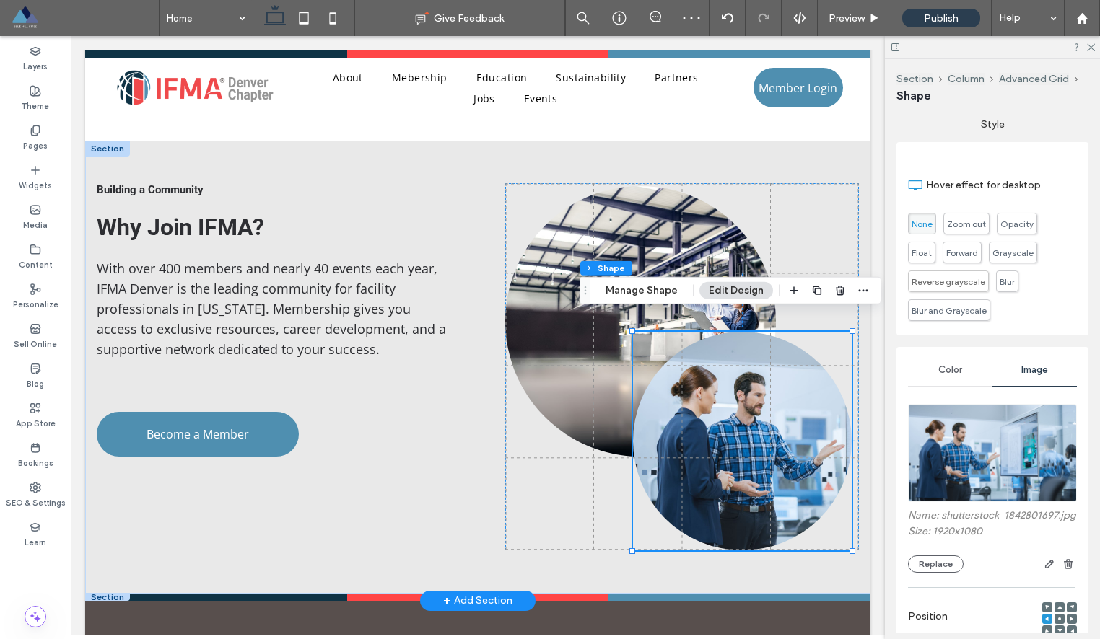
click at [1059, 618] on use at bounding box center [1059, 619] width 3 height 3
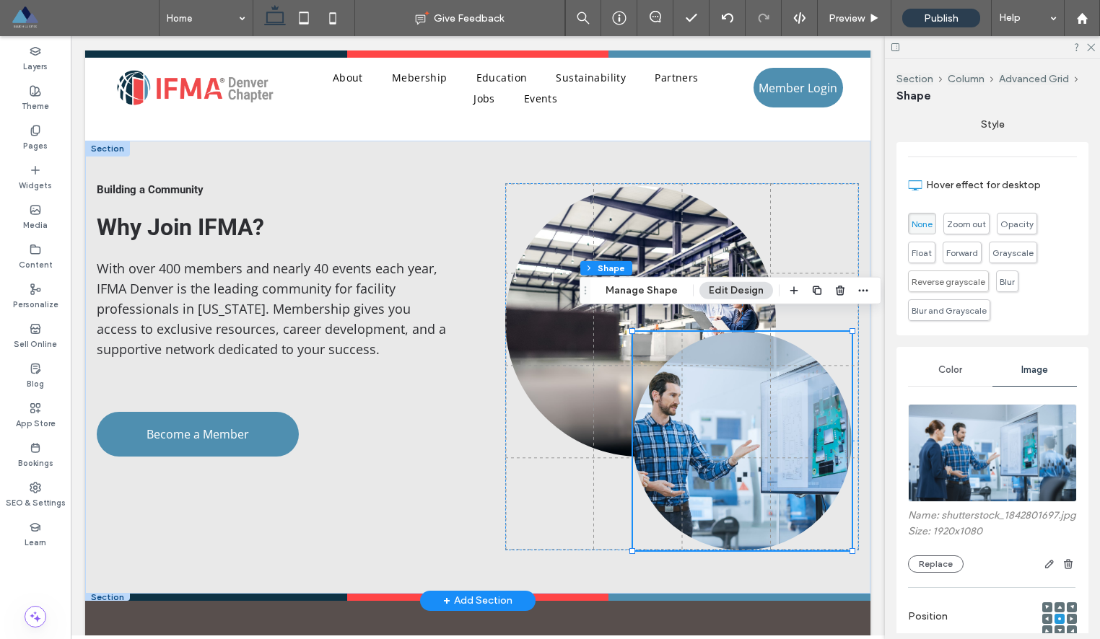
click at [1074, 619] on div at bounding box center [1071, 619] width 10 height 10
click at [1047, 605] on icon at bounding box center [1047, 607] width 4 height 4
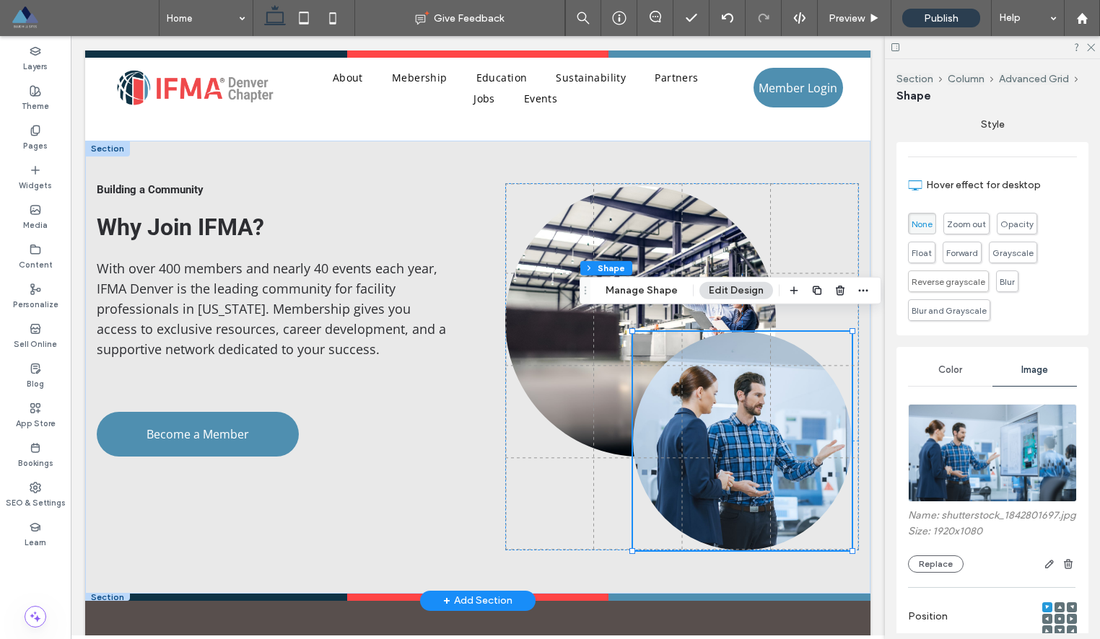
click at [1059, 618] on use at bounding box center [1059, 619] width 3 height 3
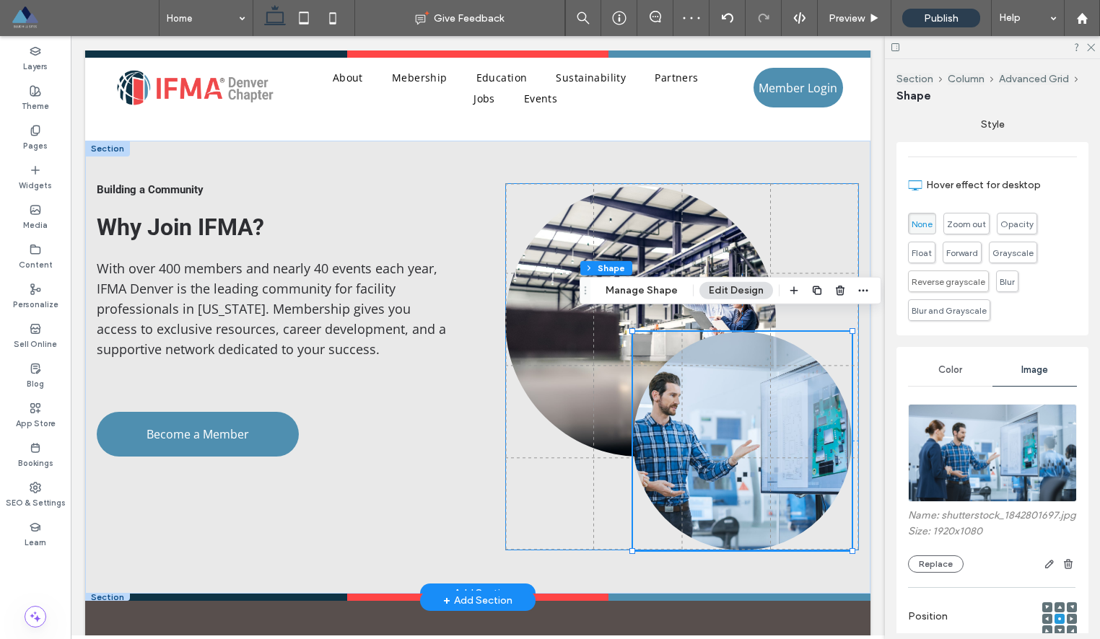
click at [843, 230] on div "2.77% 81px" at bounding box center [682, 366] width 354 height 367
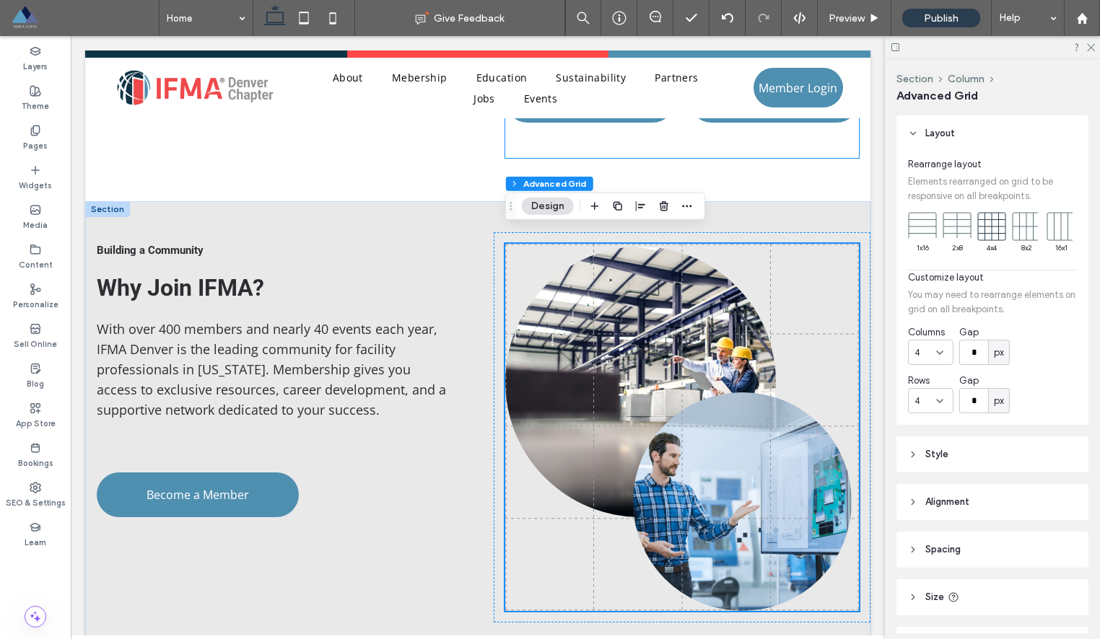
scroll to position [1285, 0]
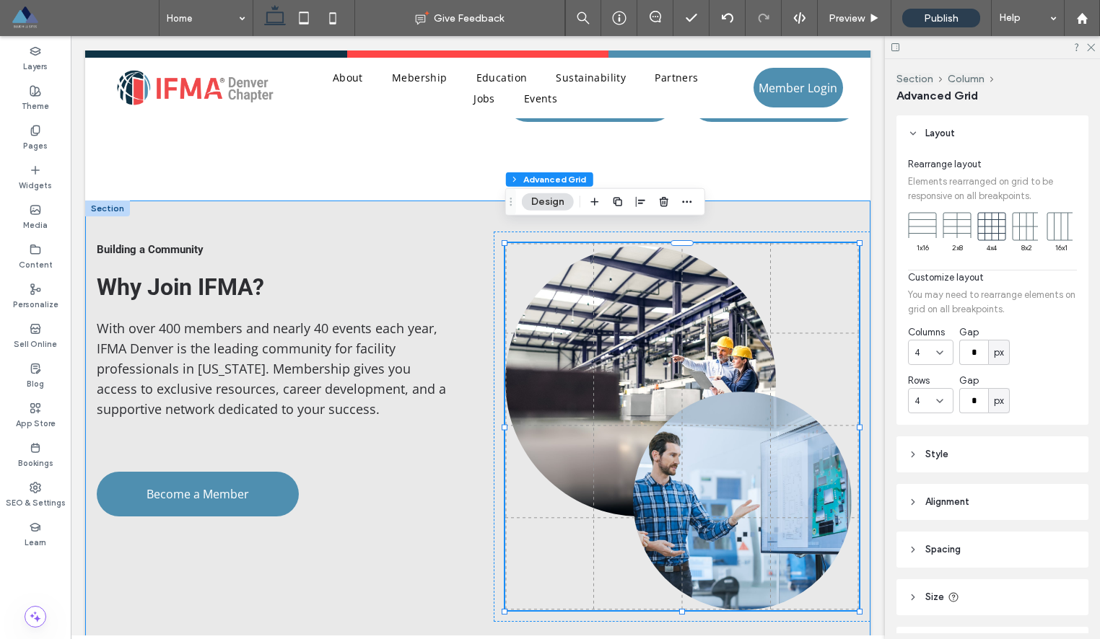
click at [839, 205] on div "Building a Community Why Join IFMA? With over 400 members and nearly 40 events …" at bounding box center [477, 427] width 785 height 453
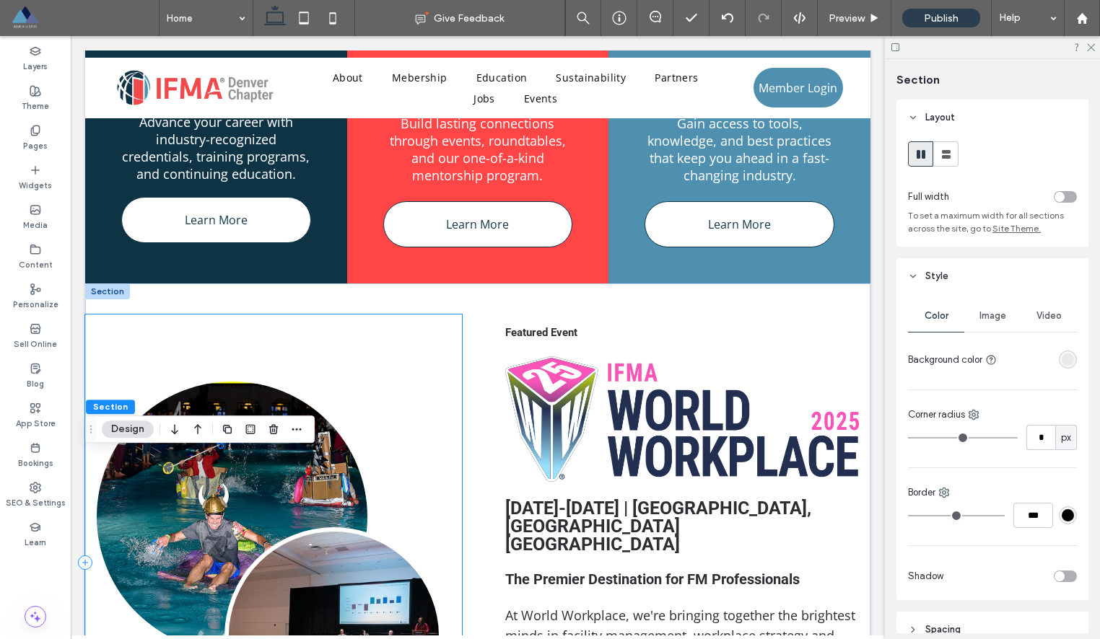
scroll to position [613, 0]
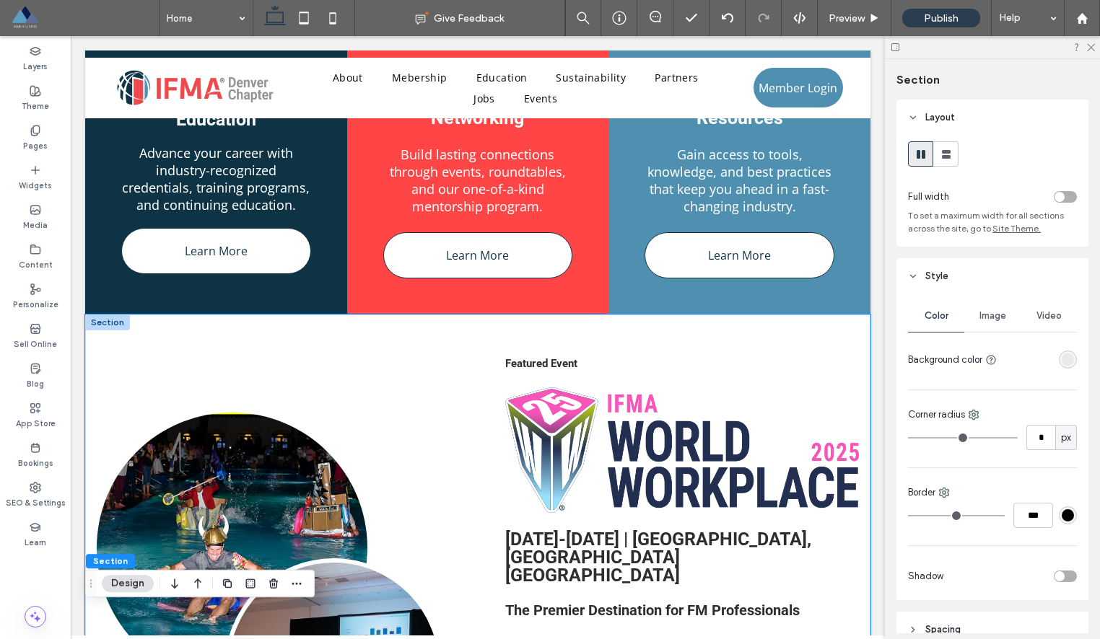
click at [188, 333] on div "Featured Event Sept 17-19, 2025 | Minneapolis, MN Minneapolis Convention Center…" at bounding box center [477, 594] width 785 height 558
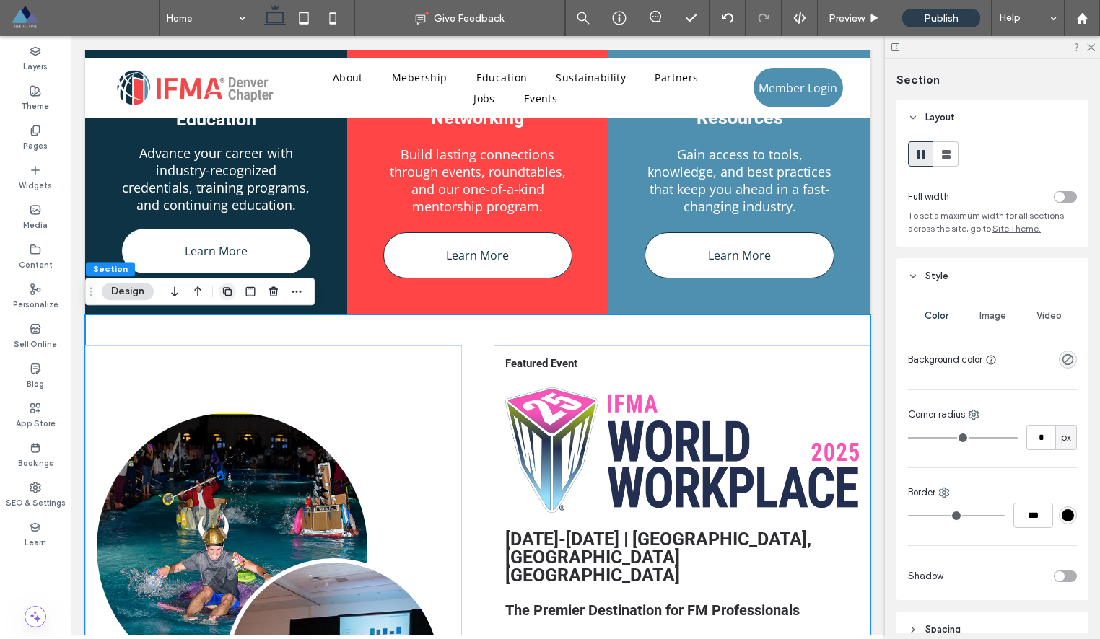
click at [232, 289] on icon "button" at bounding box center [228, 292] width 12 height 12
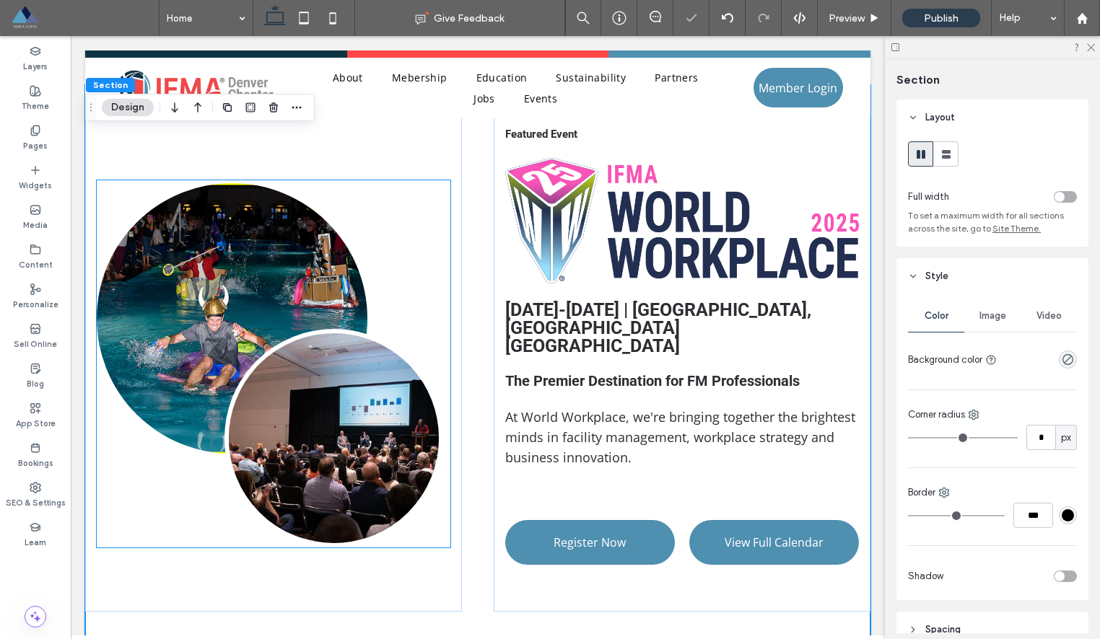
scroll to position [1398, 0]
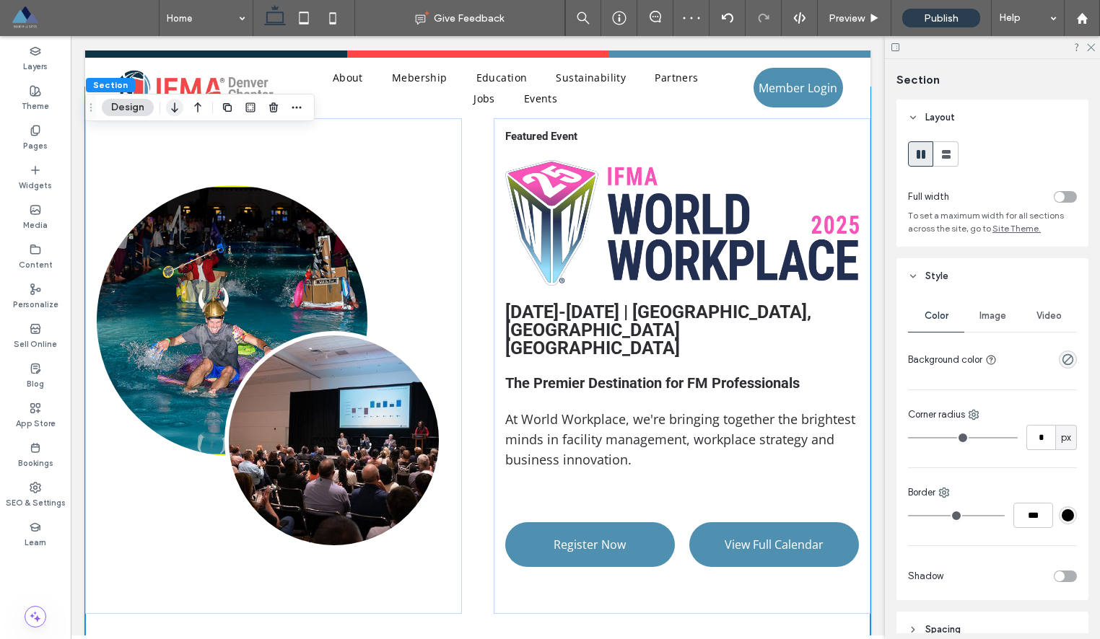
click at [169, 108] on icon "button" at bounding box center [174, 108] width 17 height 26
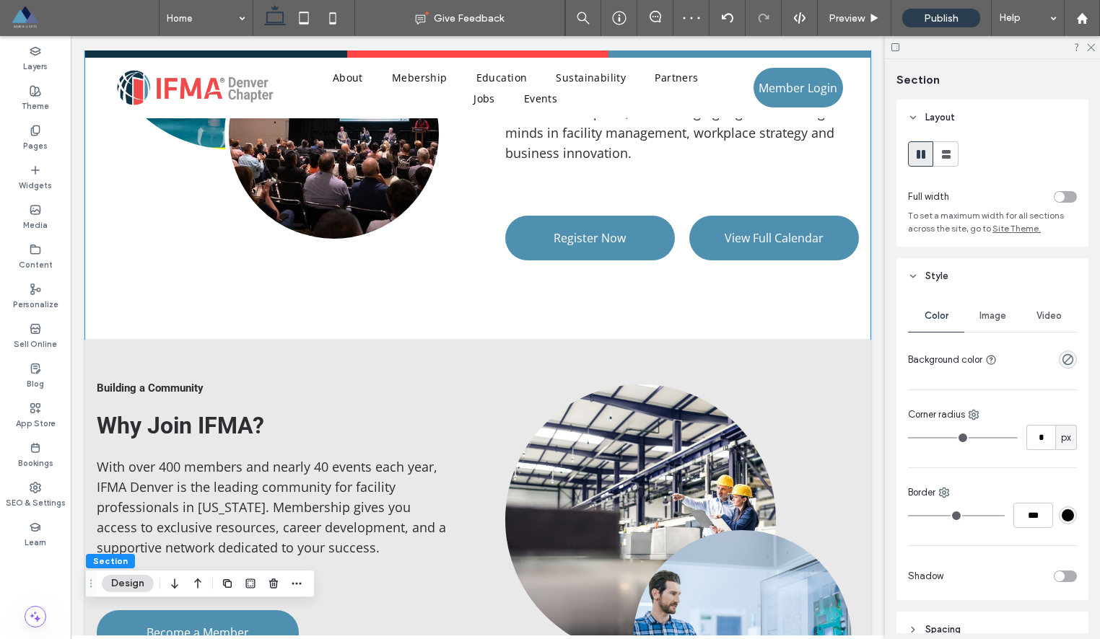
scroll to position [1159, 0]
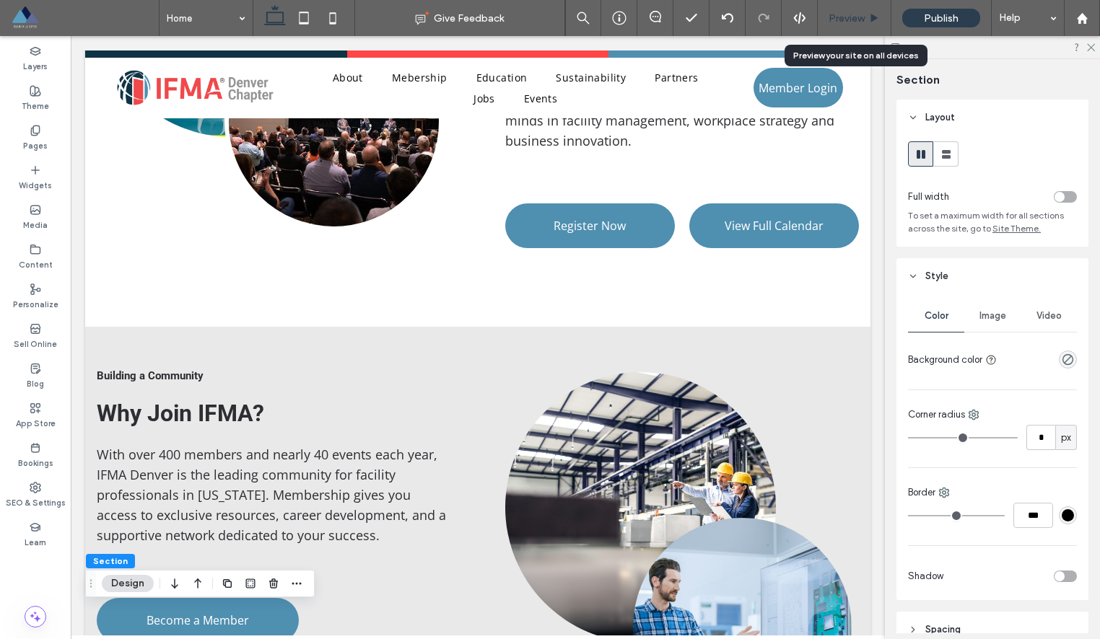
click at [849, 14] on span "Preview" at bounding box center [846, 18] width 36 height 12
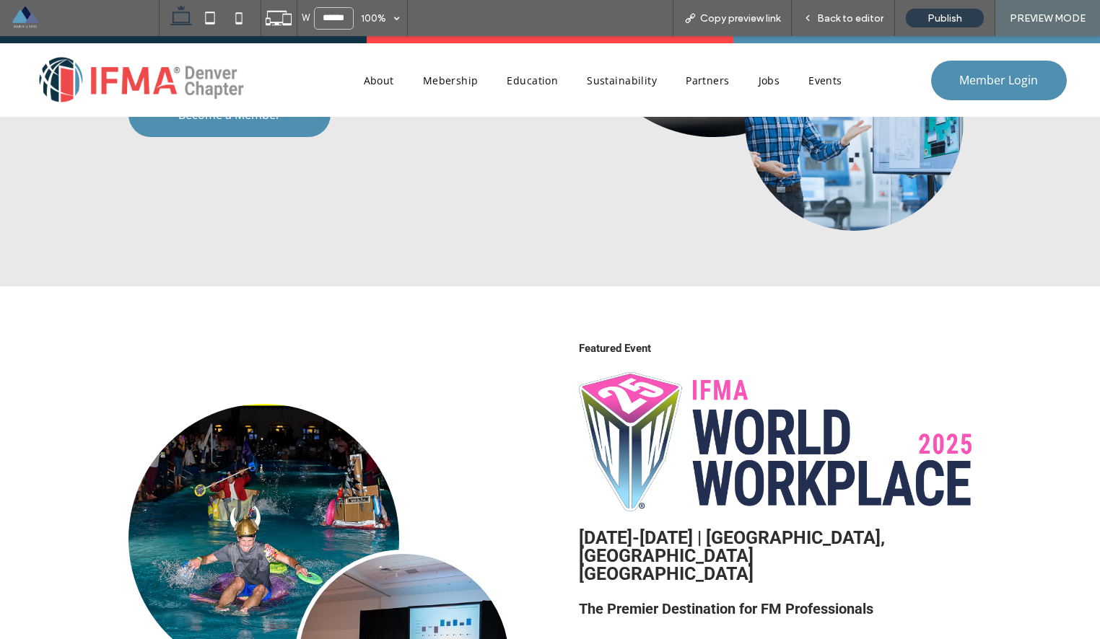
scroll to position [1644, 0]
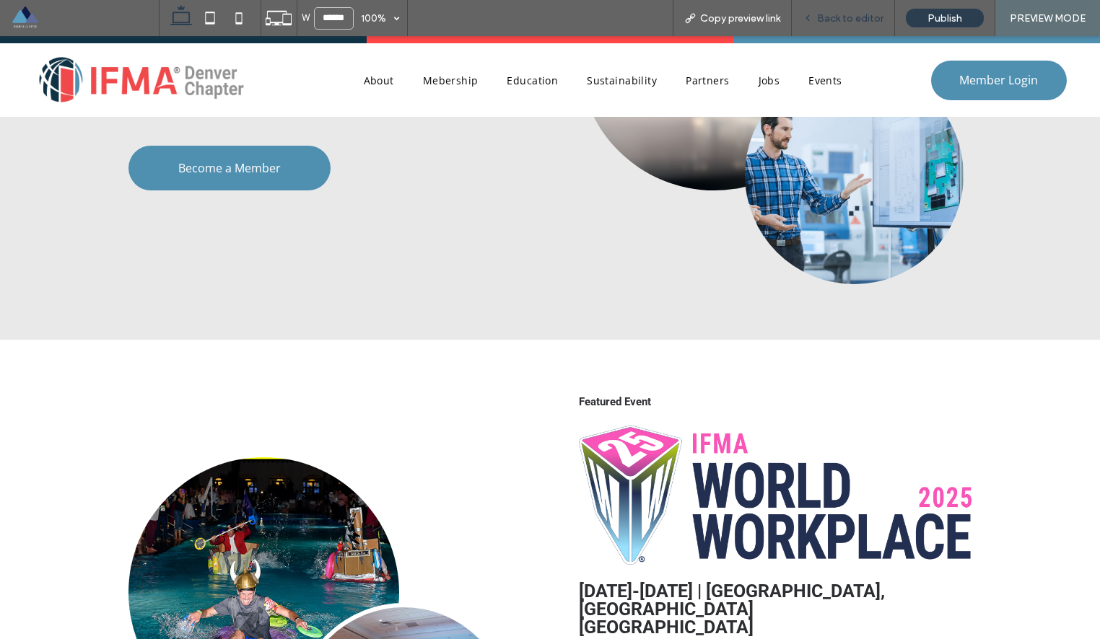
click at [846, 19] on span "Back to editor" at bounding box center [850, 18] width 66 height 12
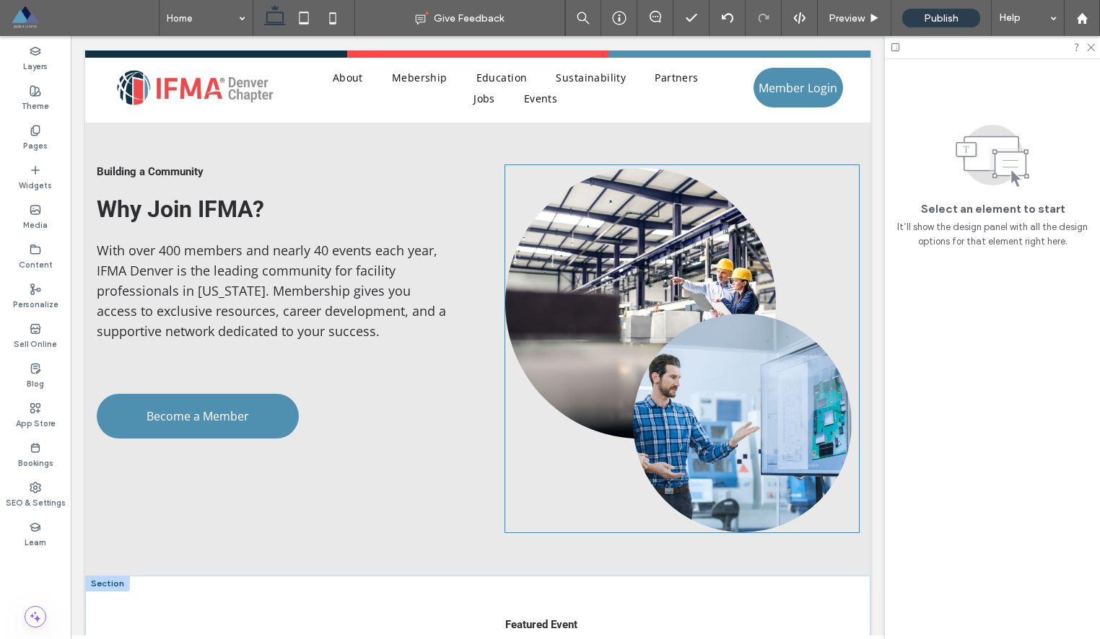
scroll to position [1361, 0]
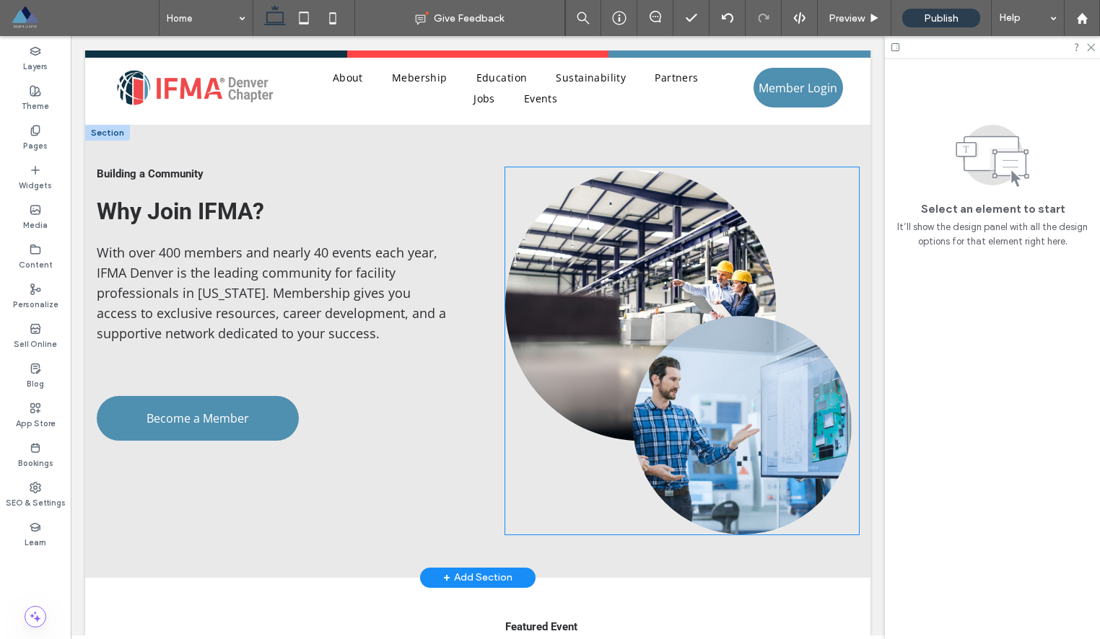
click at [728, 279] on link at bounding box center [640, 305] width 271 height 271
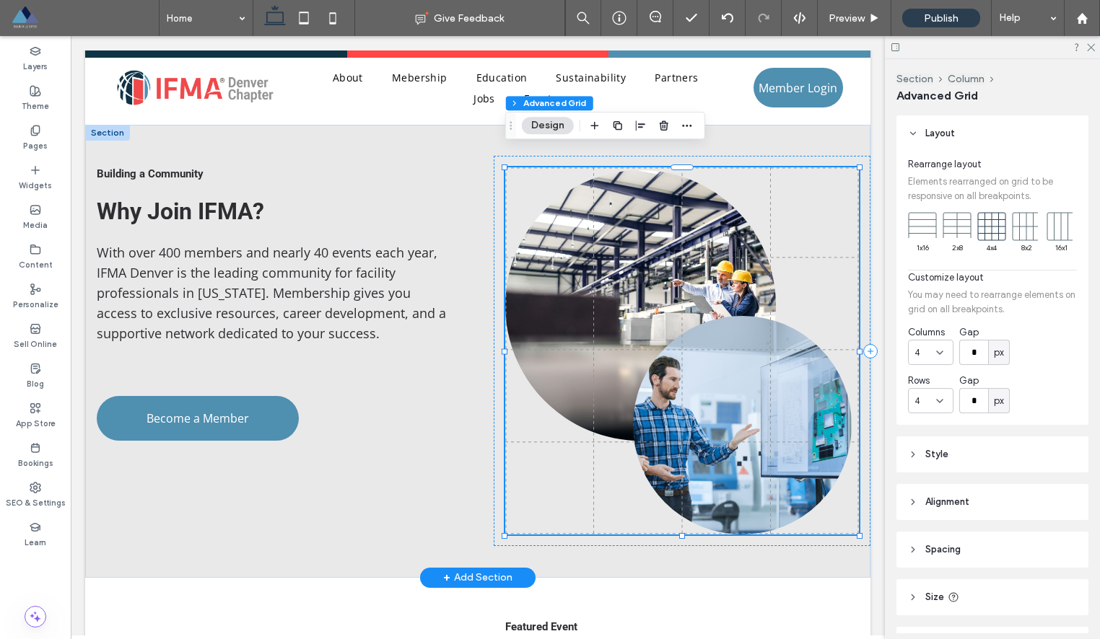
click at [716, 258] on link at bounding box center [640, 305] width 271 height 271
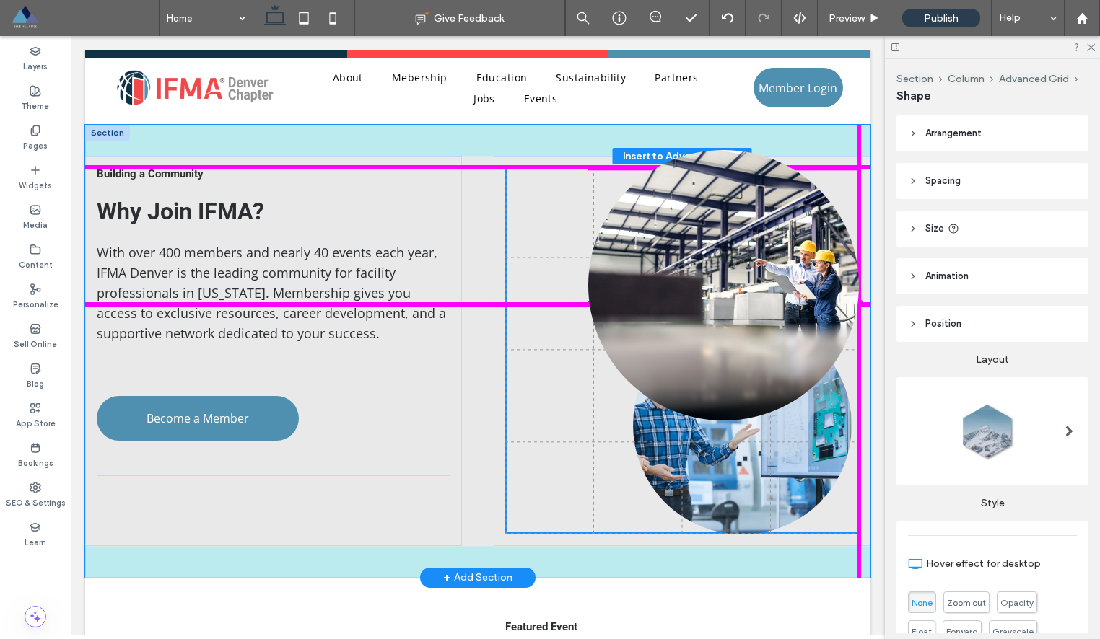
drag, startPoint x: 701, startPoint y: 220, endPoint x: 781, endPoint y: 219, distance: 80.1
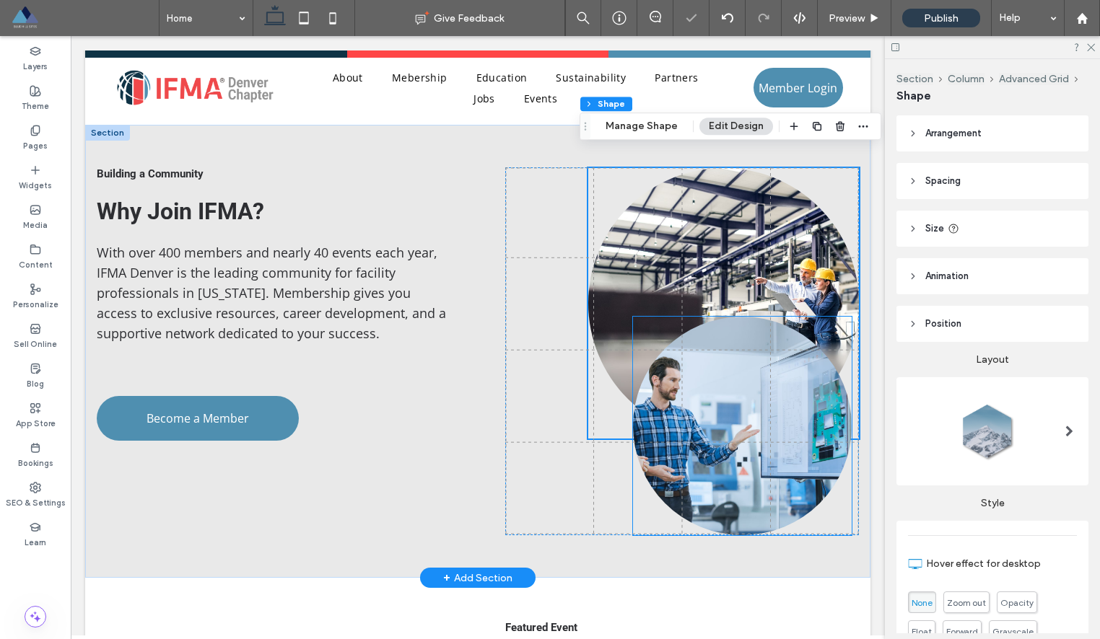
click at [773, 436] on link at bounding box center [742, 426] width 219 height 219
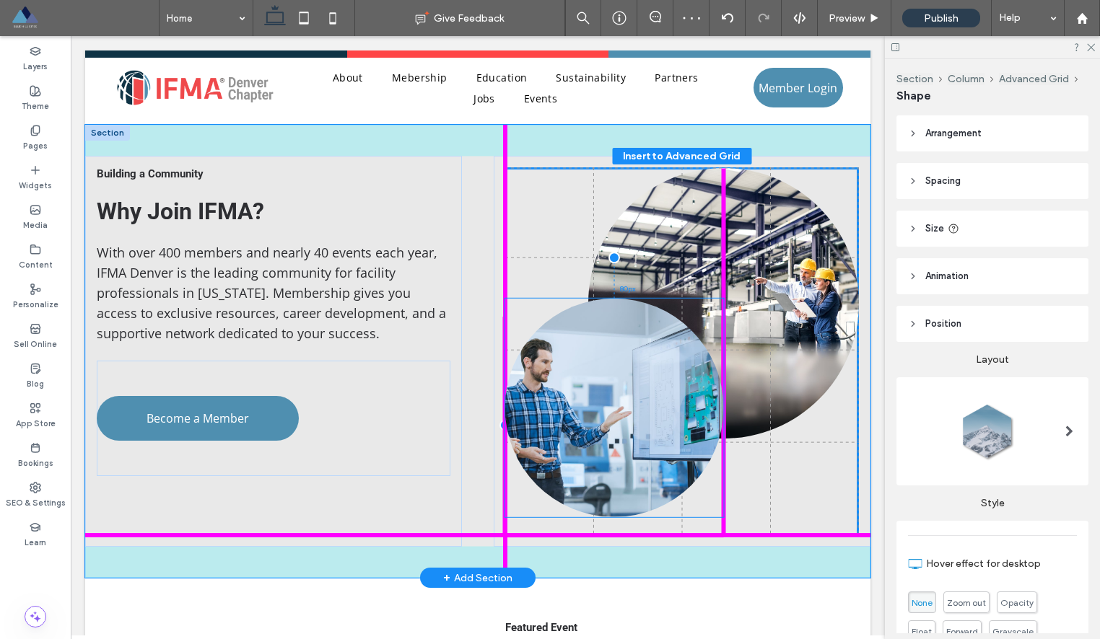
drag, startPoint x: 773, startPoint y: 436, endPoint x: 644, endPoint y: 438, distance: 129.9
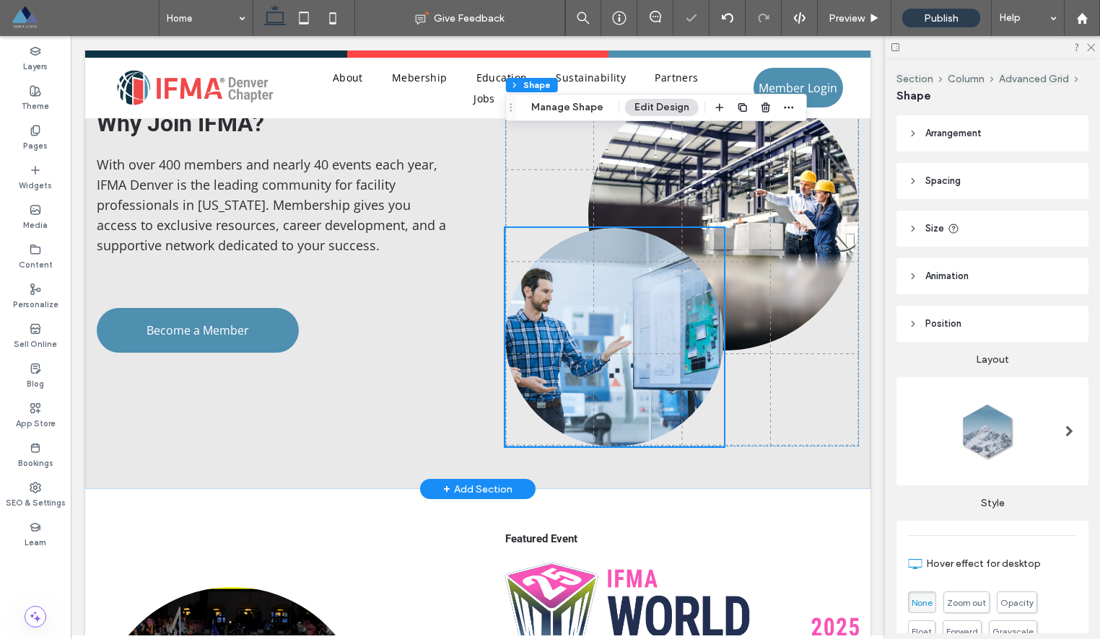
scroll to position [1337, 0]
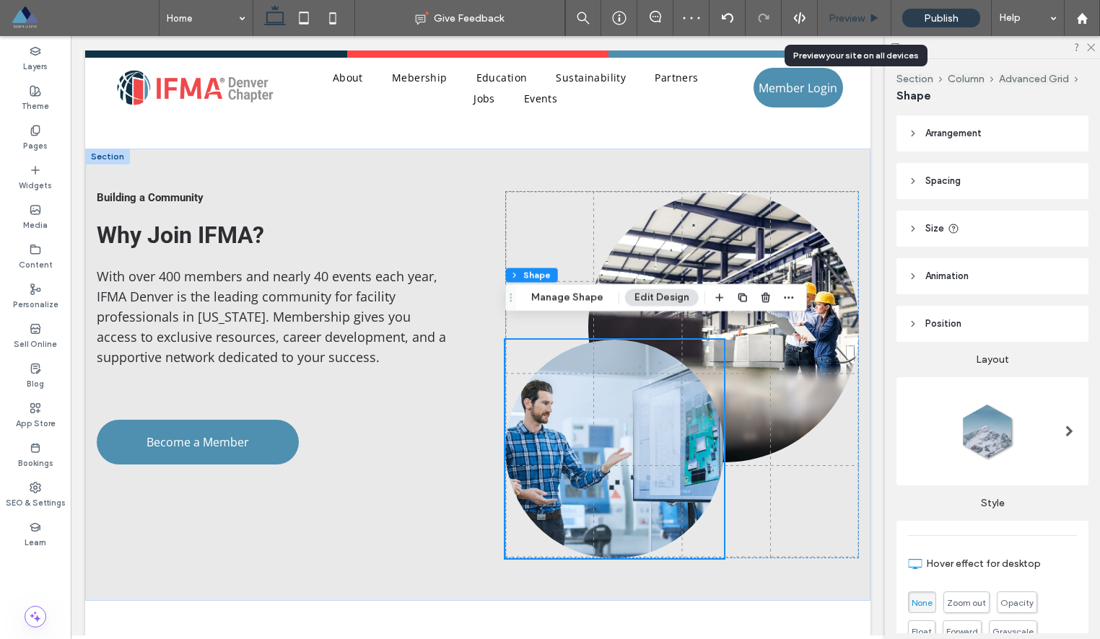
click at [841, 19] on span "Preview" at bounding box center [846, 18] width 36 height 12
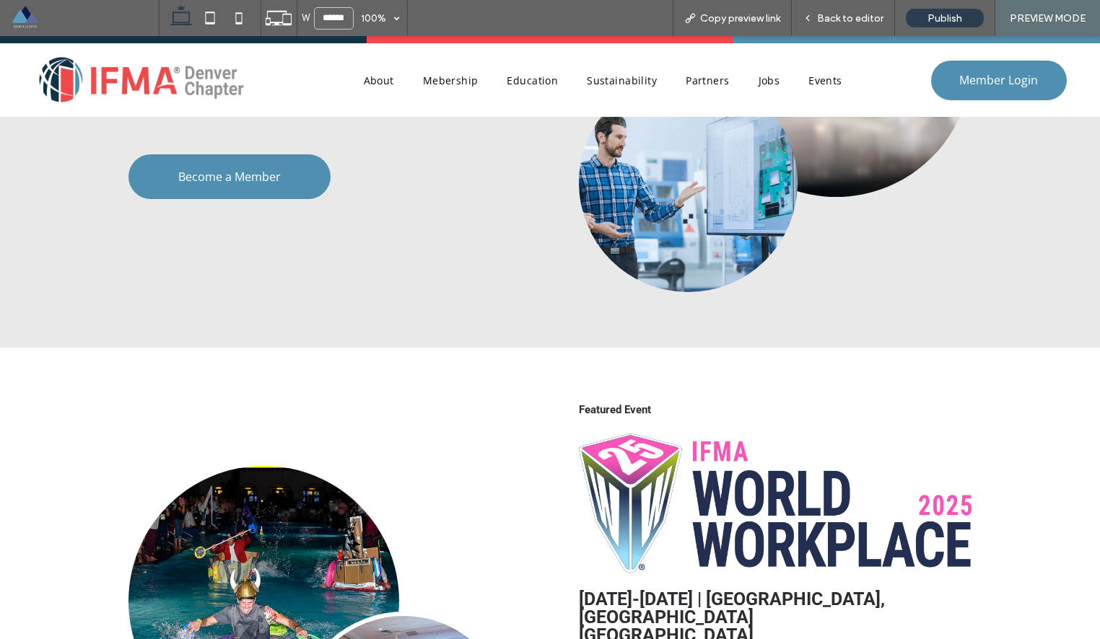
scroll to position [1500, 0]
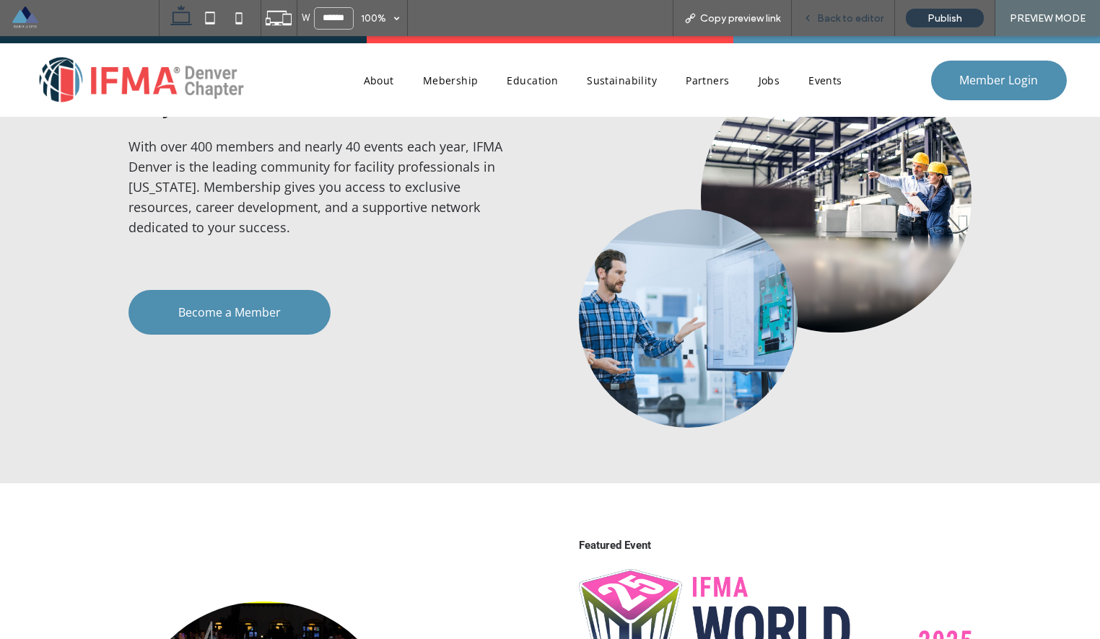
click at [853, 23] on span "Back to editor" at bounding box center [850, 18] width 66 height 12
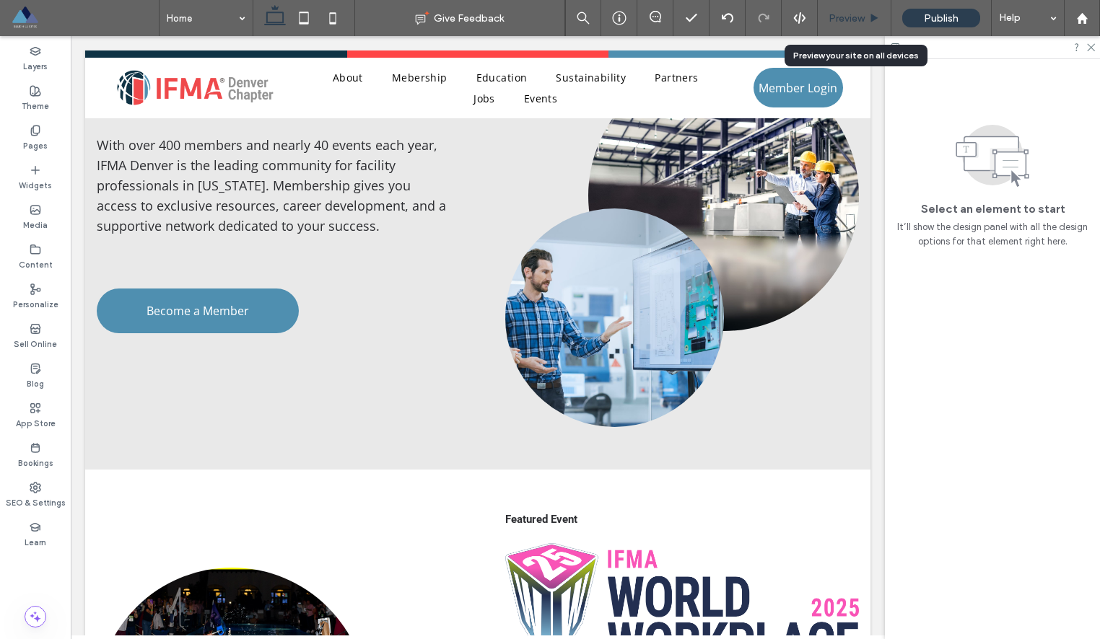
scroll to position [1468, 0]
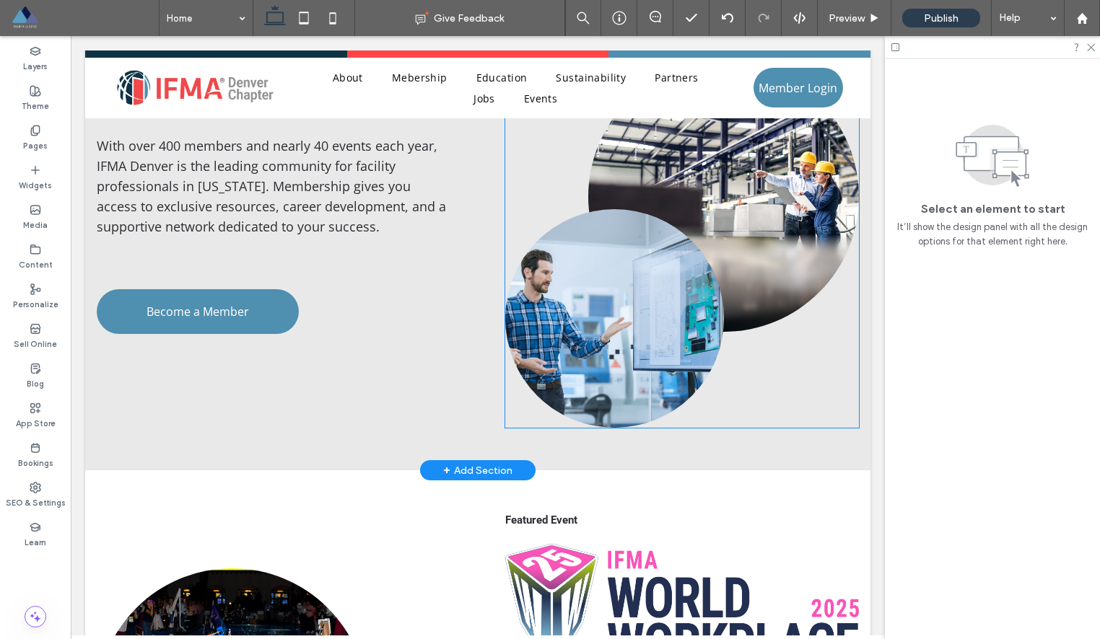
click at [669, 245] on link at bounding box center [614, 318] width 219 height 219
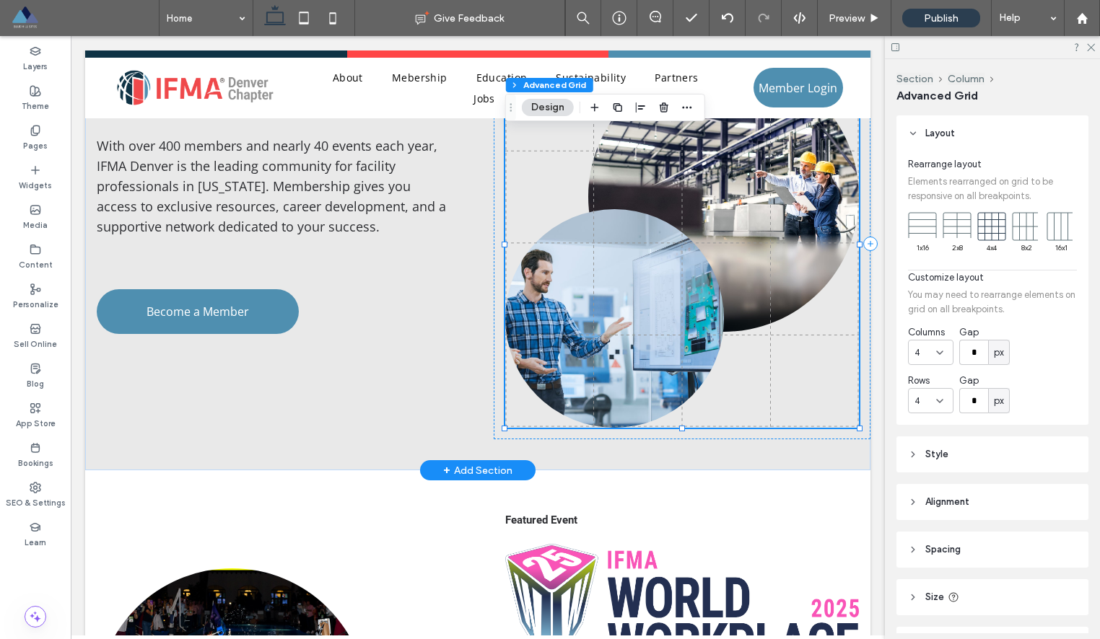
click at [662, 266] on link at bounding box center [614, 318] width 219 height 219
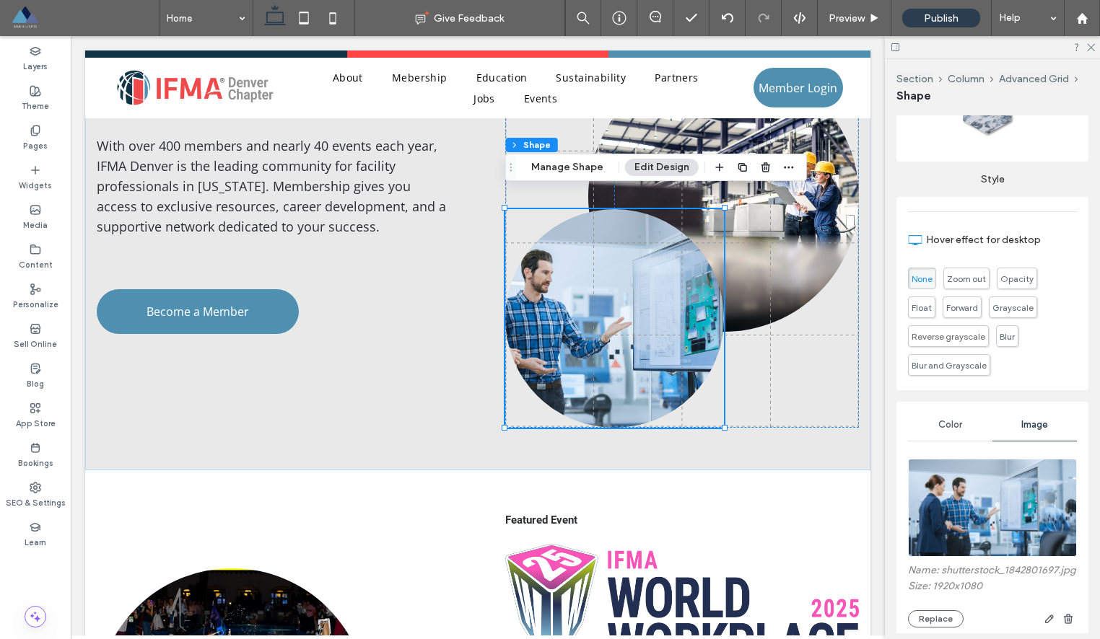
scroll to position [498, 0]
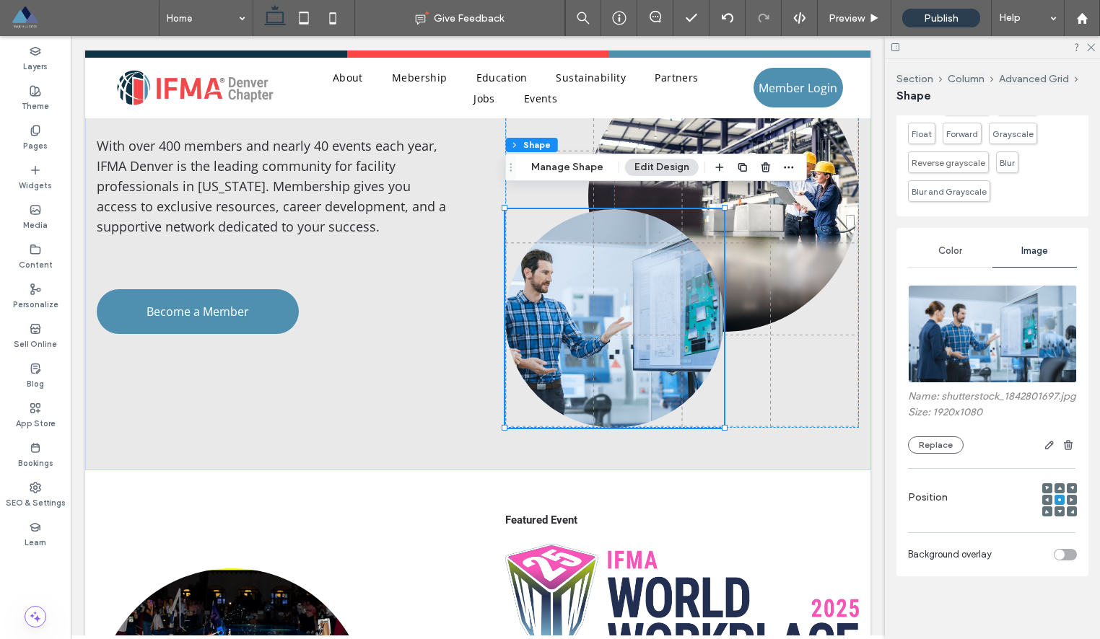
click at [952, 249] on span "Color" at bounding box center [950, 251] width 24 height 12
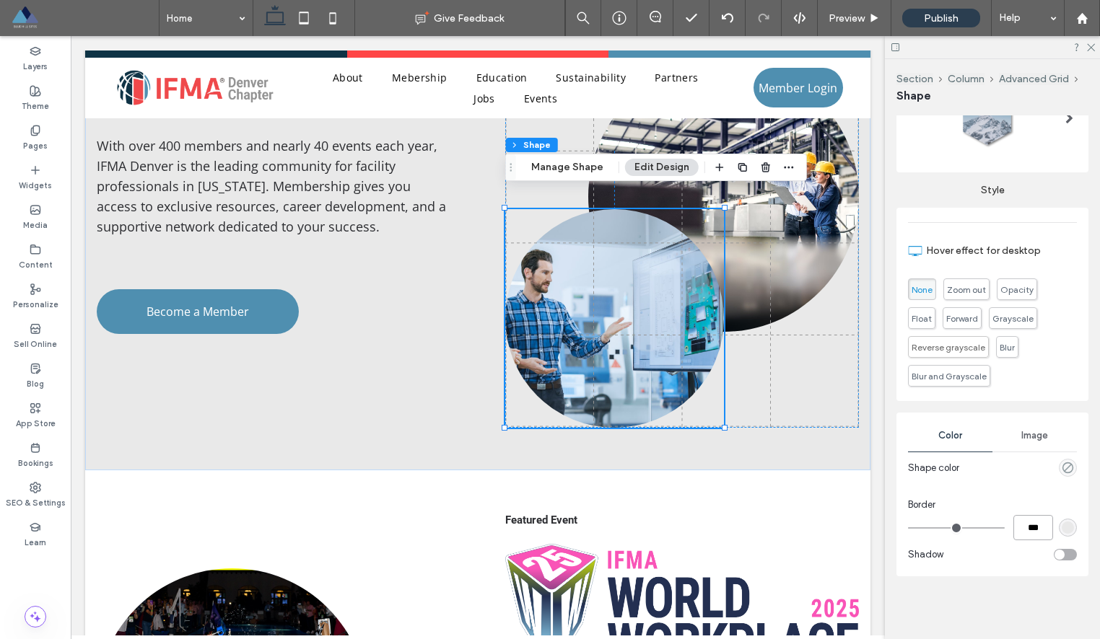
click at [1025, 535] on input "***" at bounding box center [1033, 527] width 40 height 25
type input "*"
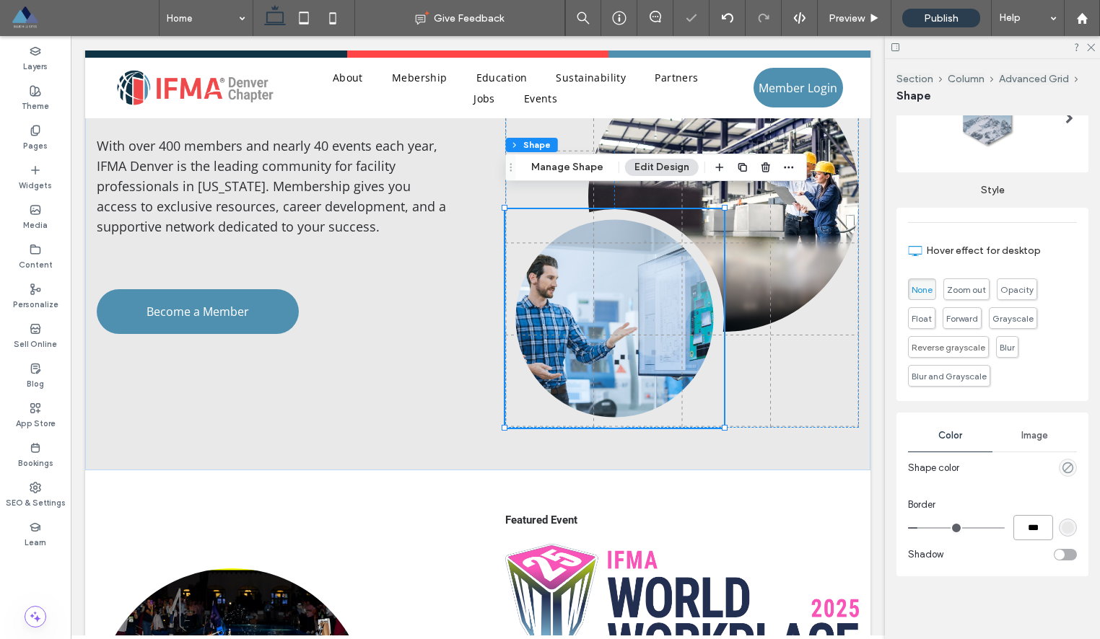
click at [1030, 527] on input "***" at bounding box center [1033, 527] width 40 height 25
type input "*"
type input "***"
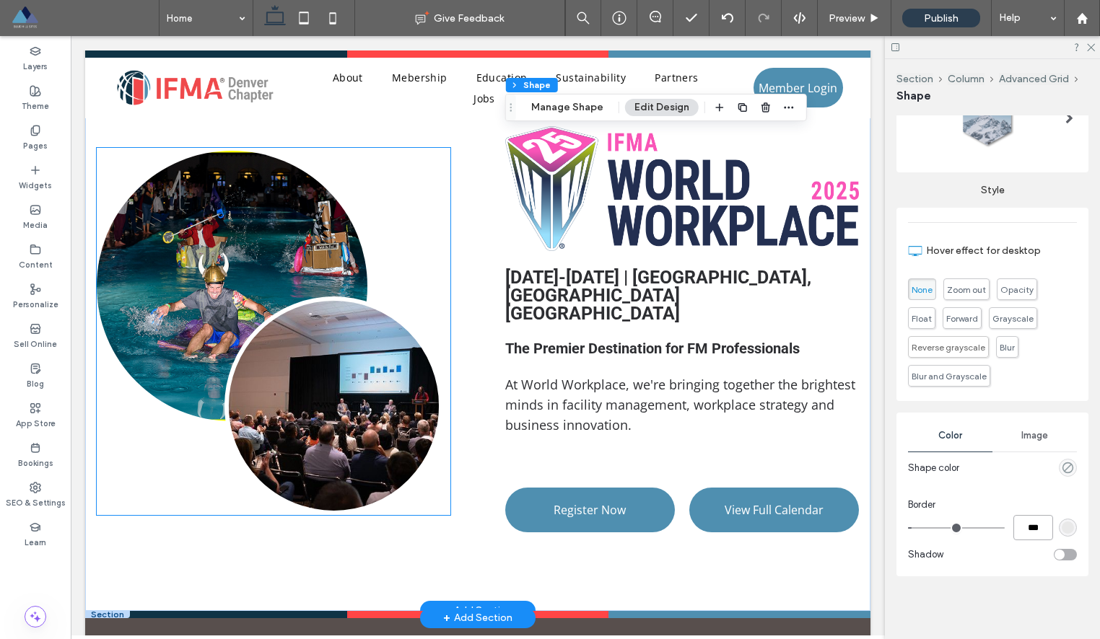
scroll to position [1802, 0]
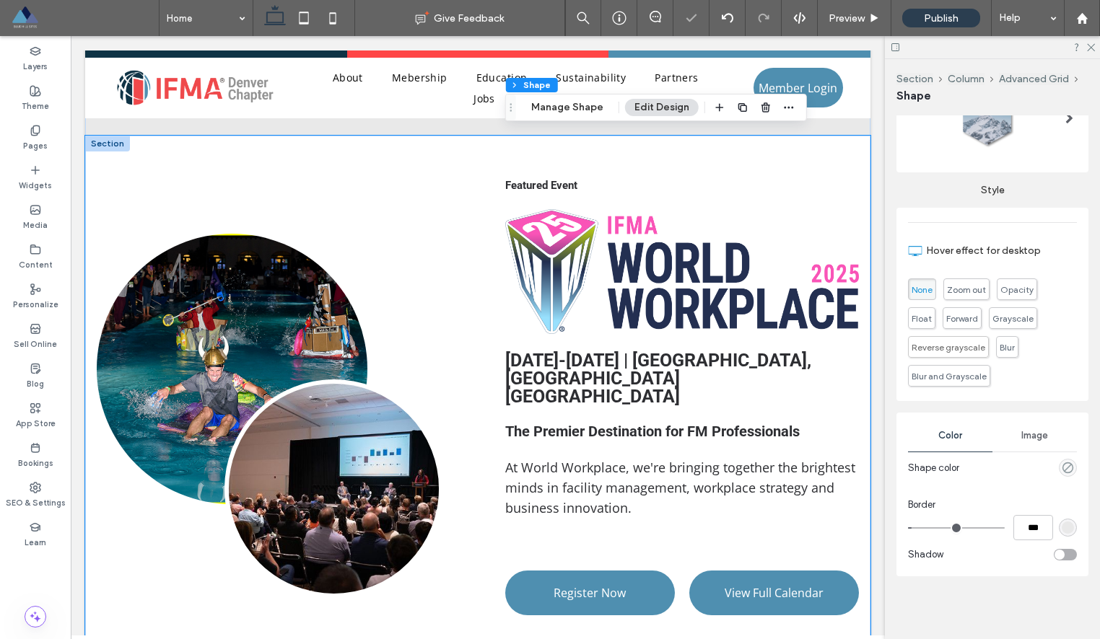
click at [477, 216] on div "Featured Event Sept 17-19, 2025 | Minneapolis, MN Minneapolis Convention Center…" at bounding box center [477, 415] width 785 height 558
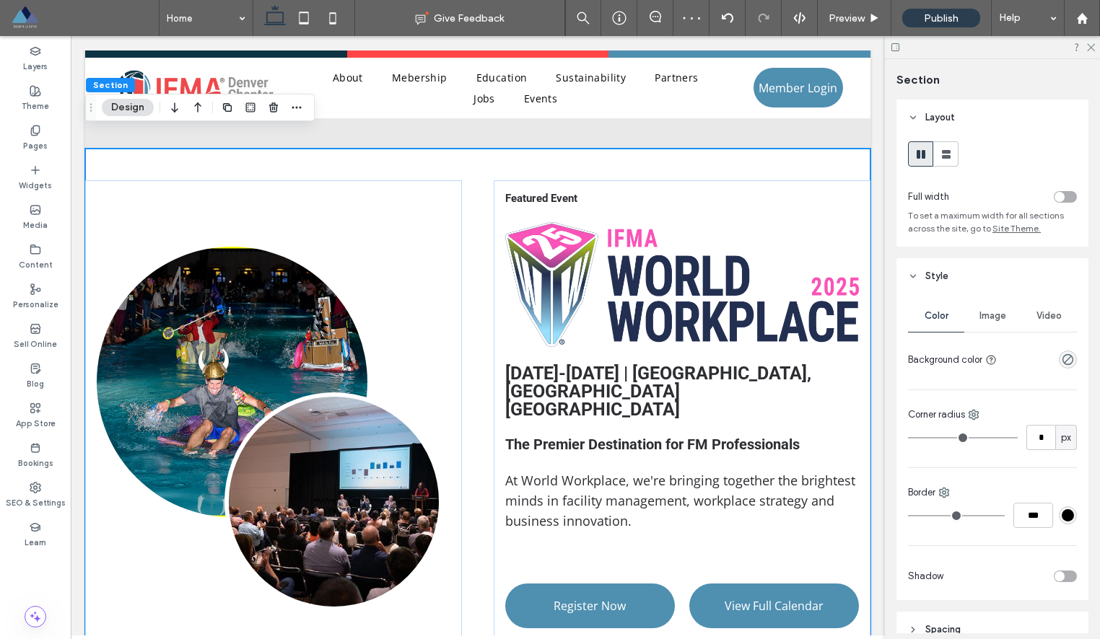
scroll to position [1795, 0]
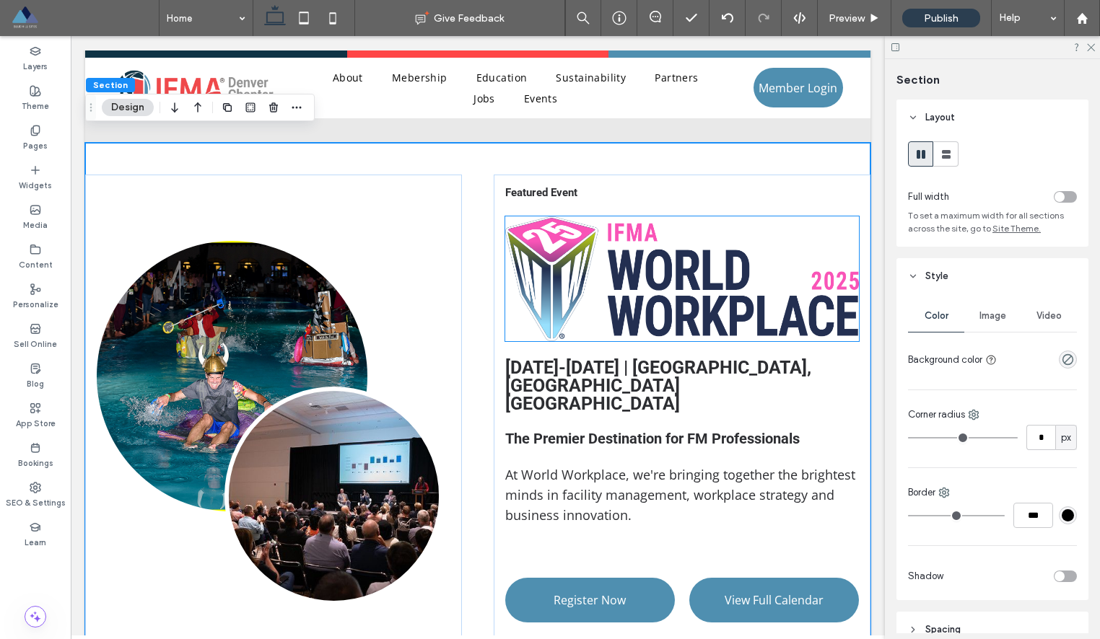
click at [631, 235] on img at bounding box center [682, 279] width 354 height 126
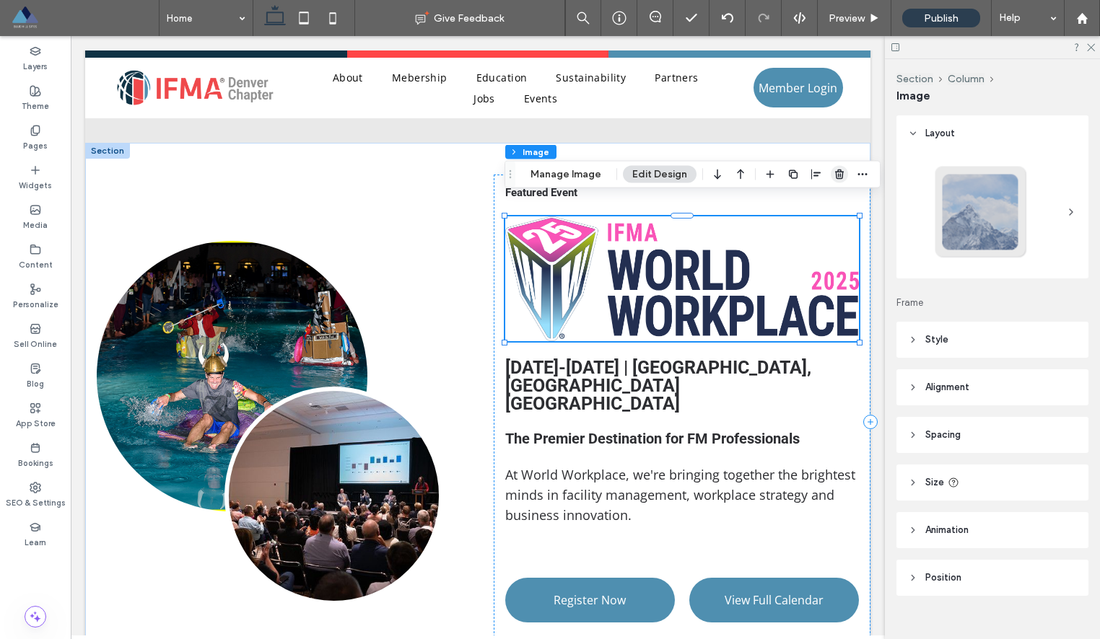
click at [838, 180] on span "button" at bounding box center [838, 174] width 17 height 17
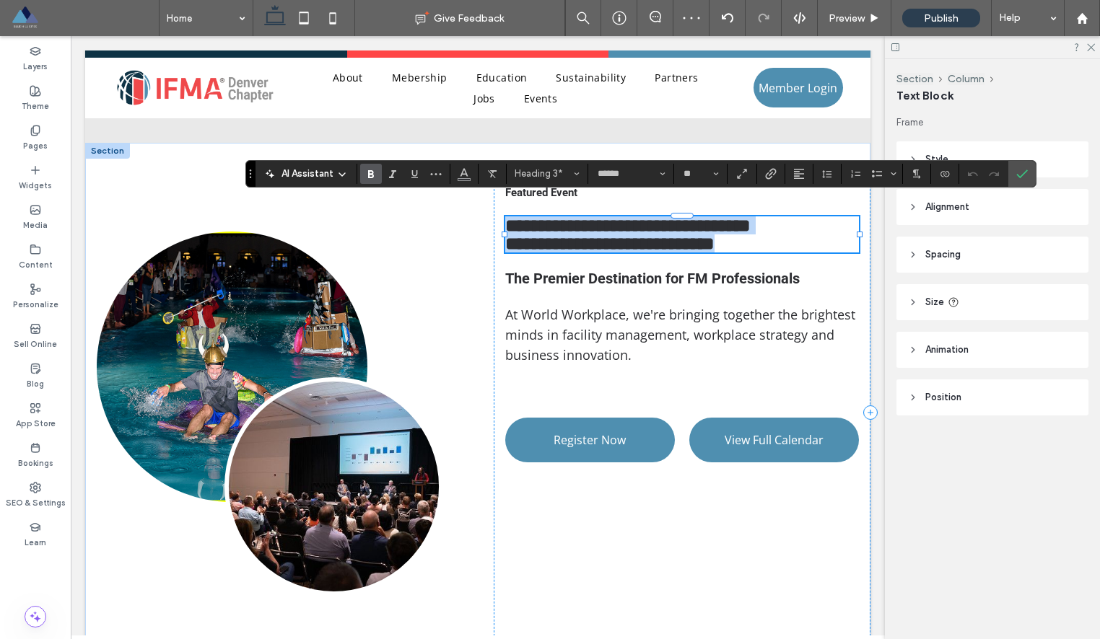
type input "*********"
type input "**"
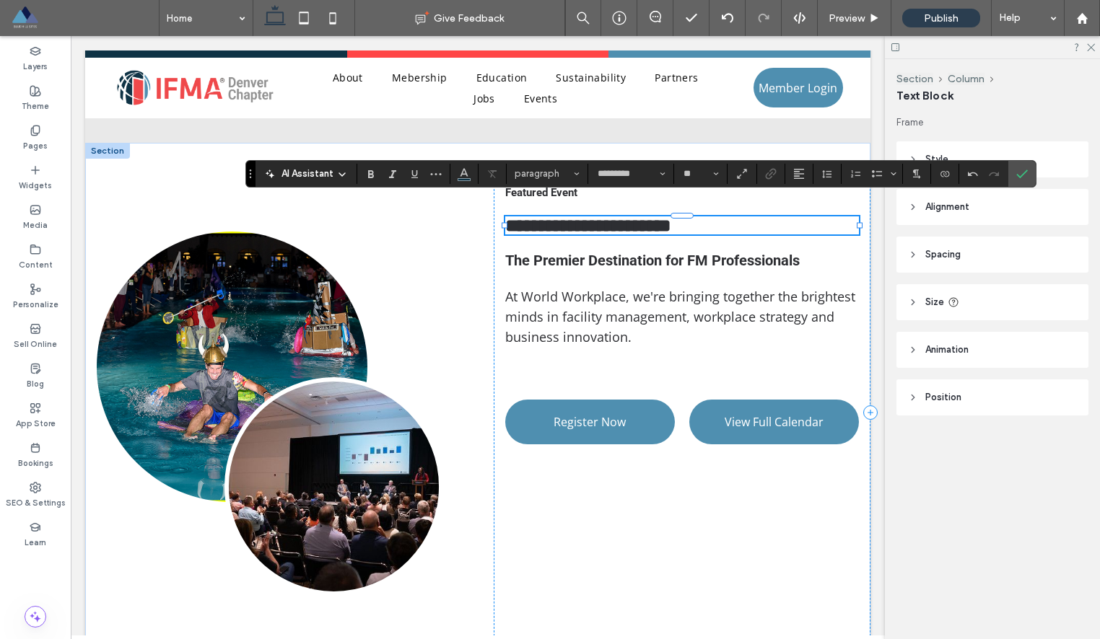
type input "******"
click at [592, 216] on span "**********" at bounding box center [588, 225] width 166 height 18
click at [574, 175] on icon "Styles" at bounding box center [577, 174] width 6 height 6
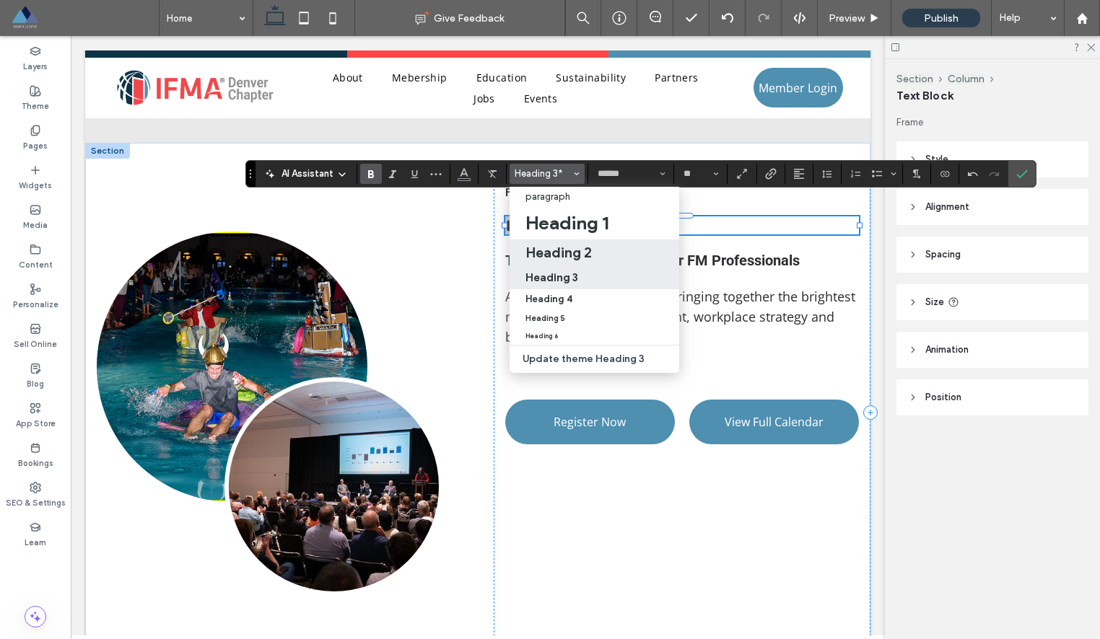
click at [564, 251] on h2 "Heading 2" at bounding box center [558, 252] width 66 height 17
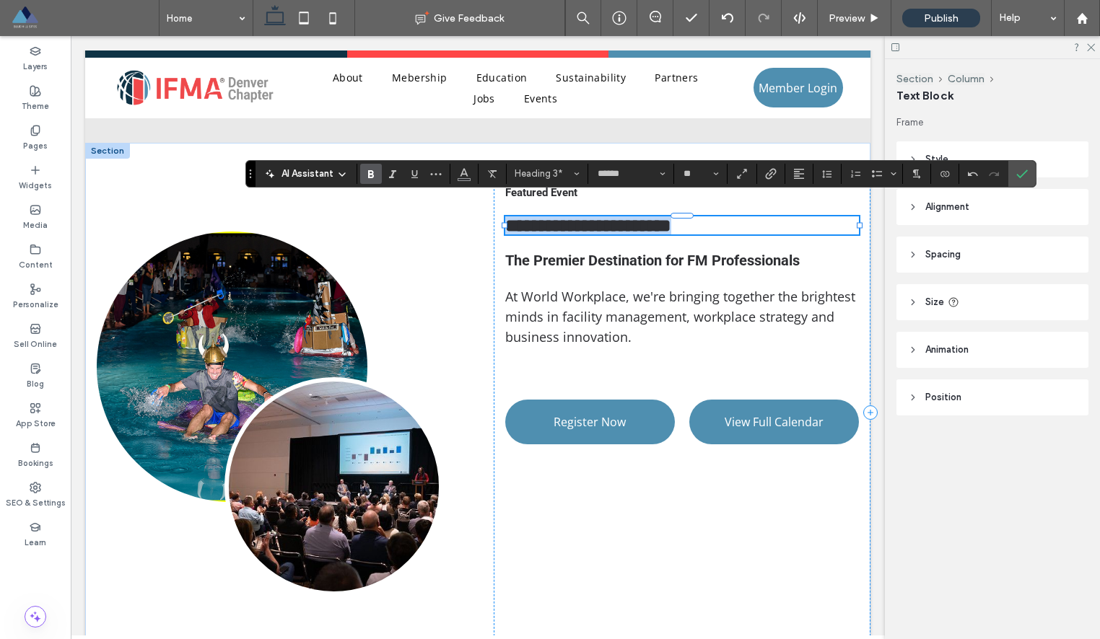
type input "**"
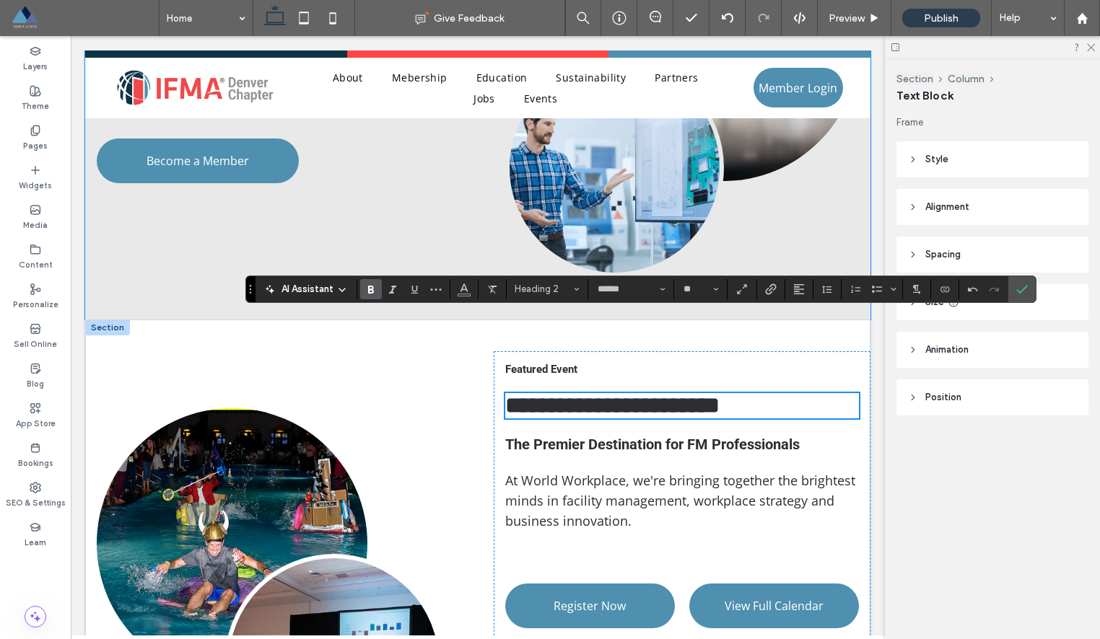
scroll to position [1607, 0]
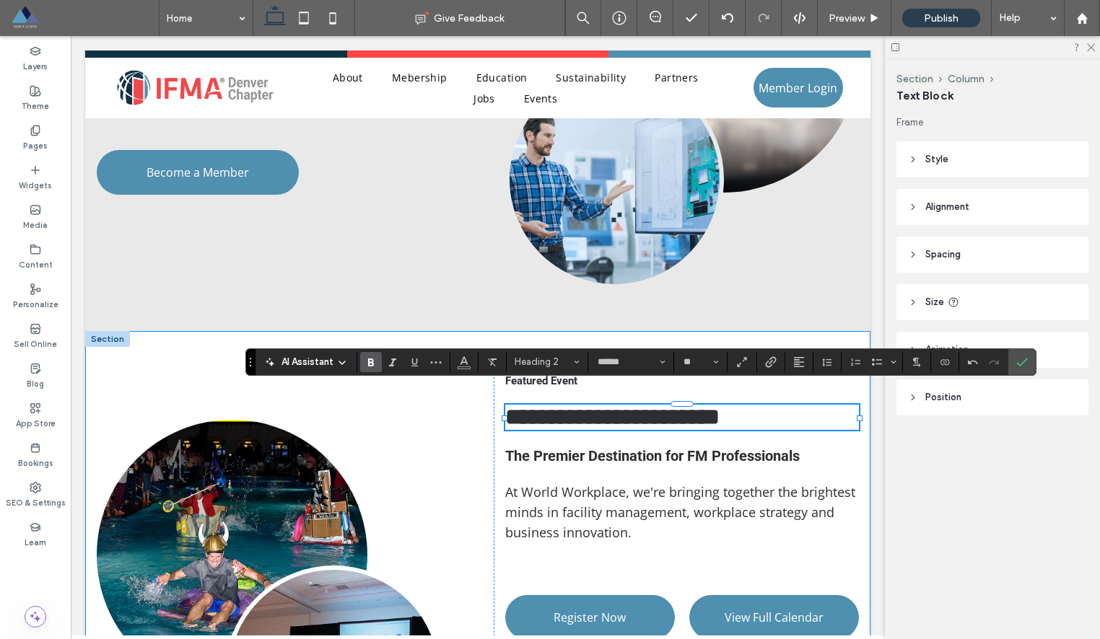
click at [466, 396] on div "**********" at bounding box center [477, 600] width 785 height 539
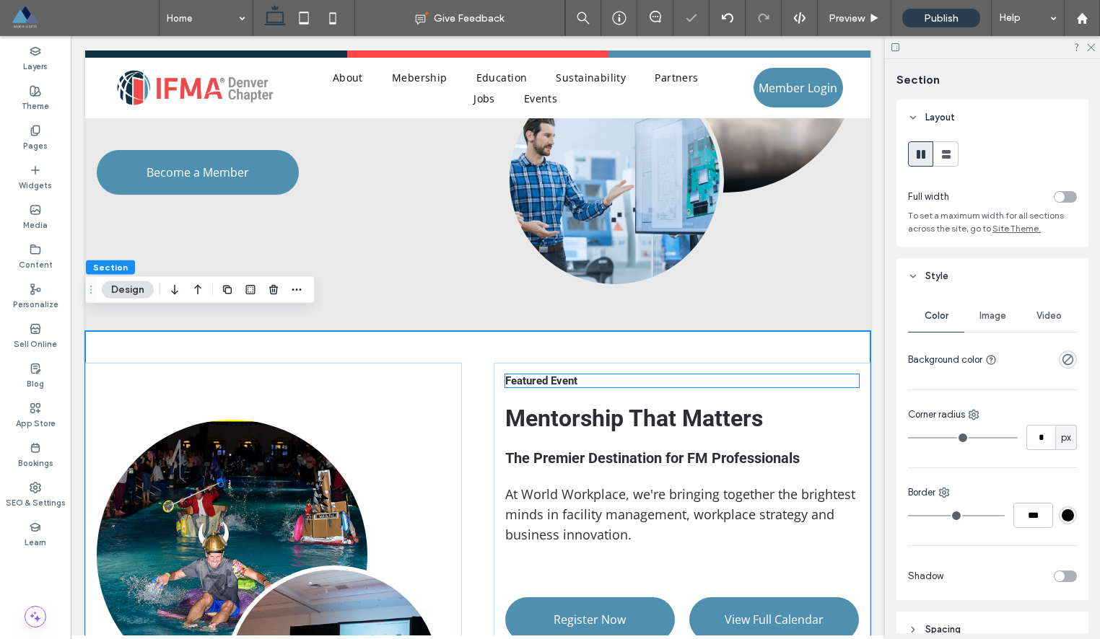
click at [542, 374] on span "Featured Event" at bounding box center [541, 380] width 72 height 13
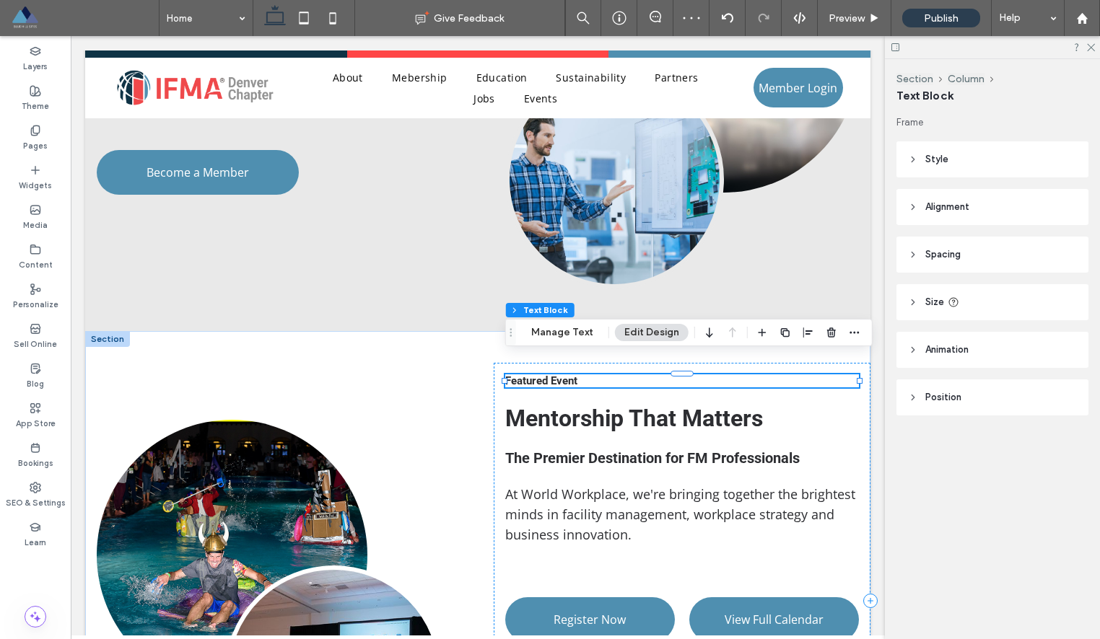
click at [542, 374] on div "Featured Event" at bounding box center [682, 380] width 354 height 13
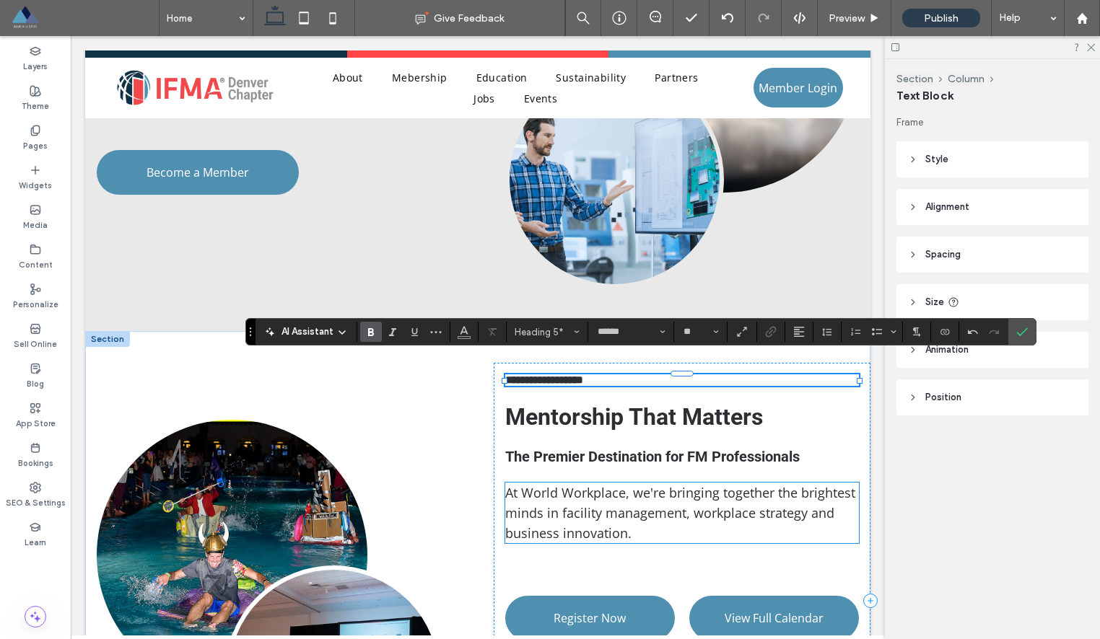
click at [607, 496] on span "At World Workplace, we're bringing together the brightest minds in facility man…" at bounding box center [680, 513] width 350 height 58
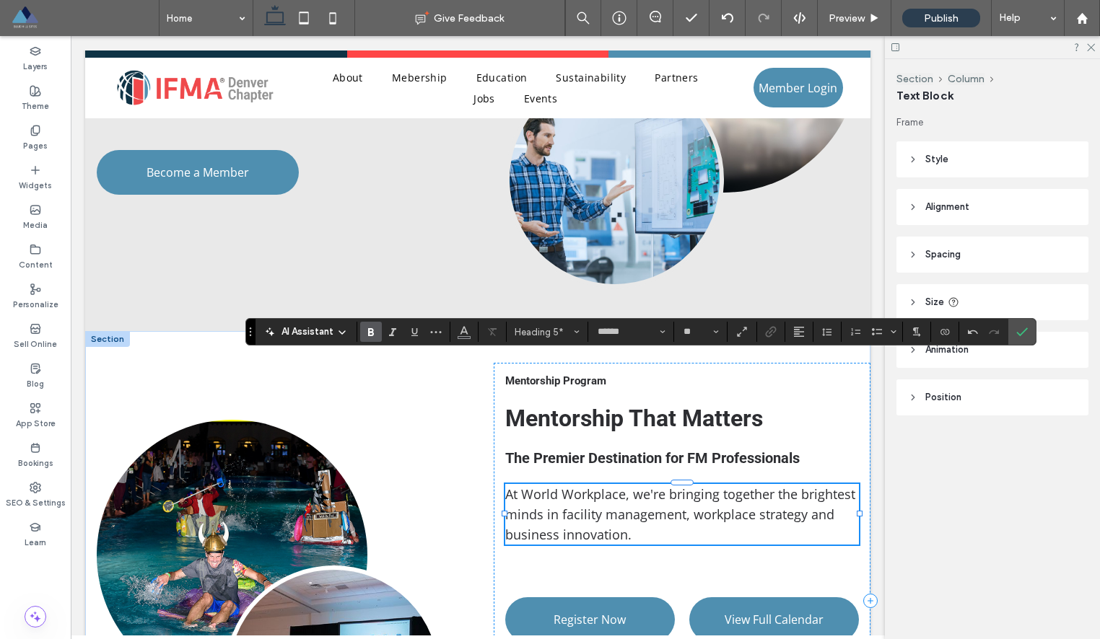
click at [607, 496] on div "At World Workplace, we're bringing together the brightest minds in facility man…" at bounding box center [682, 514] width 354 height 61
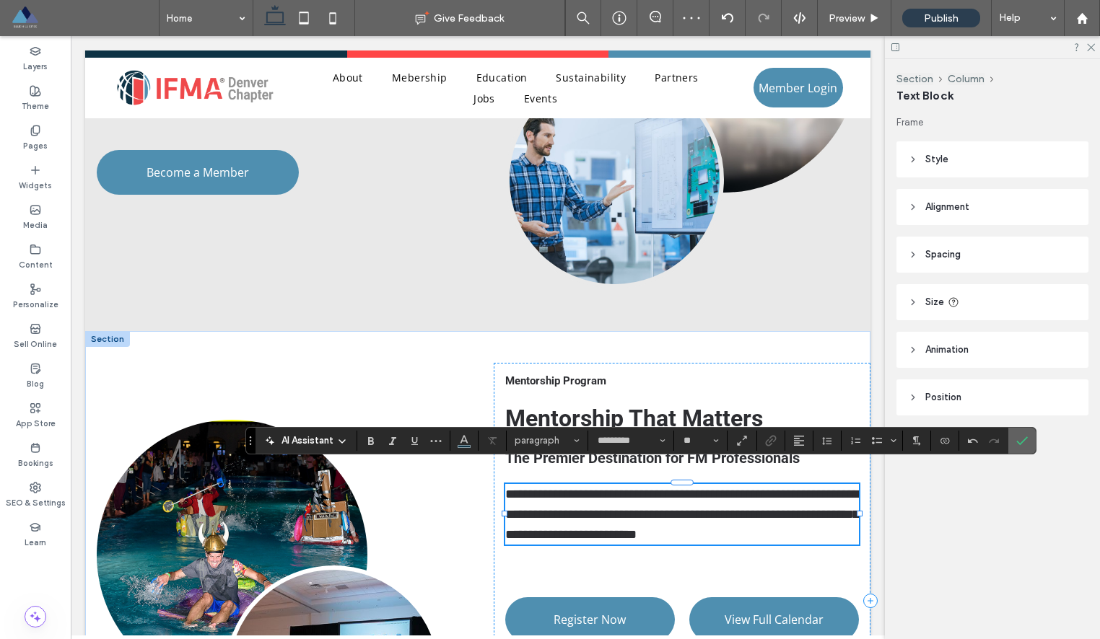
click at [1019, 441] on icon "Confirm" at bounding box center [1022, 441] width 12 height 12
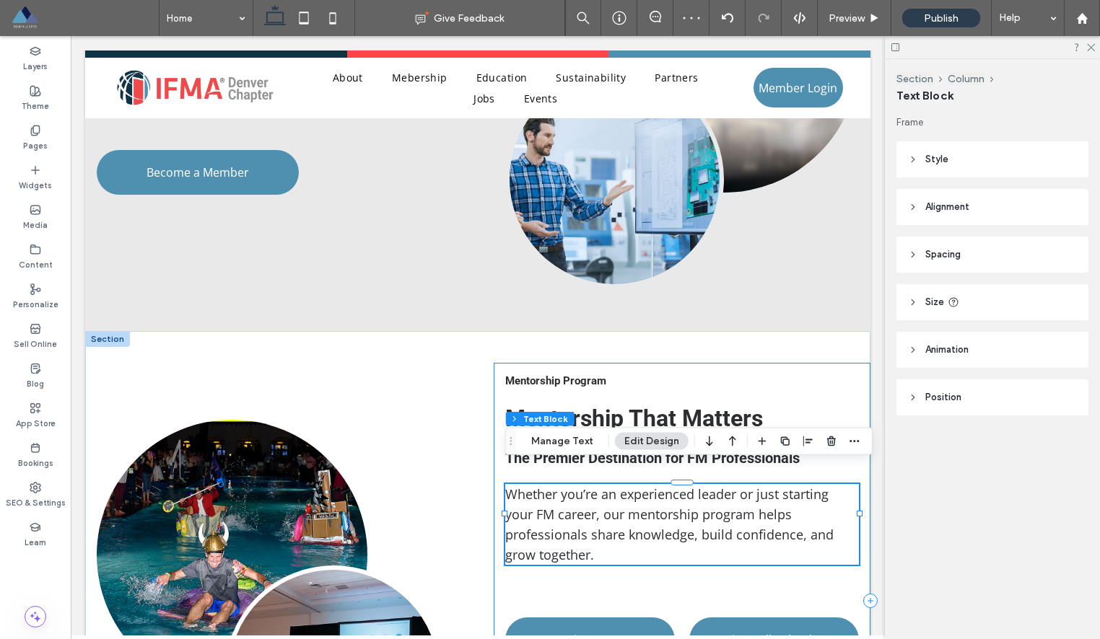
click at [802, 370] on div "Mentorship Program Mentorship That Matters The Premier Destination for FM Profe…" at bounding box center [682, 601] width 377 height 476
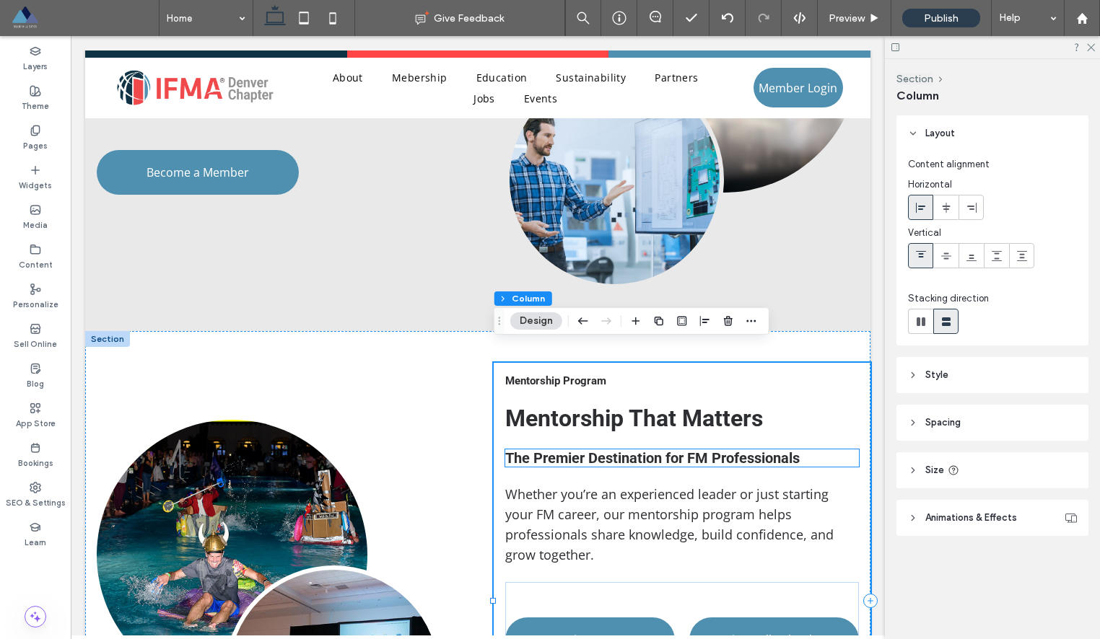
click at [758, 450] on span "The Premier Destination for FM Professionals" at bounding box center [652, 458] width 294 height 17
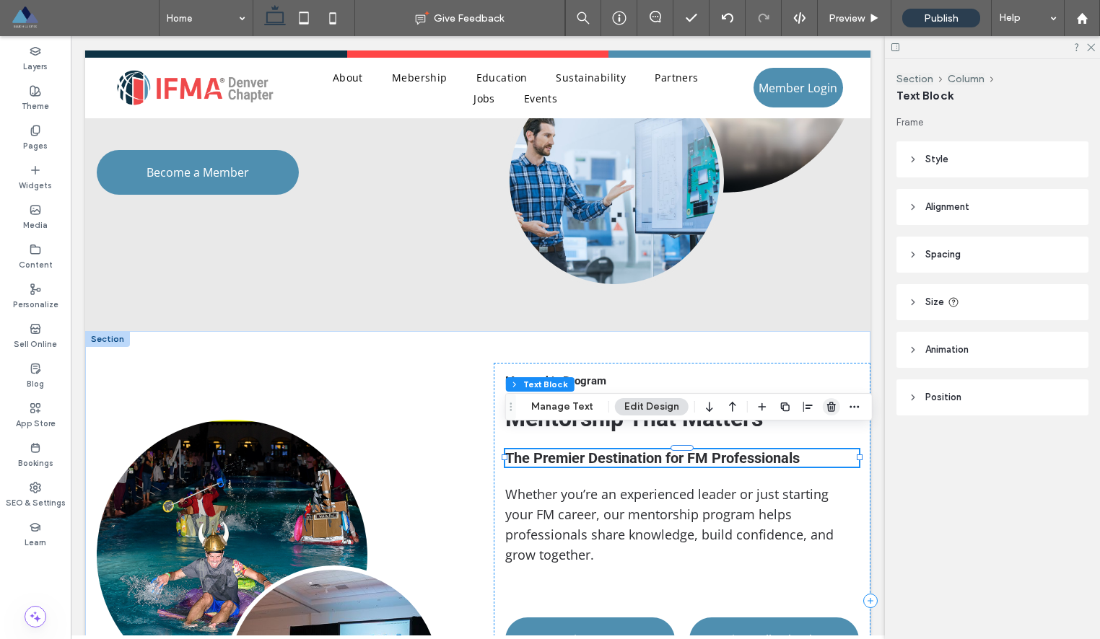
click at [830, 407] on icon "button" at bounding box center [831, 407] width 12 height 12
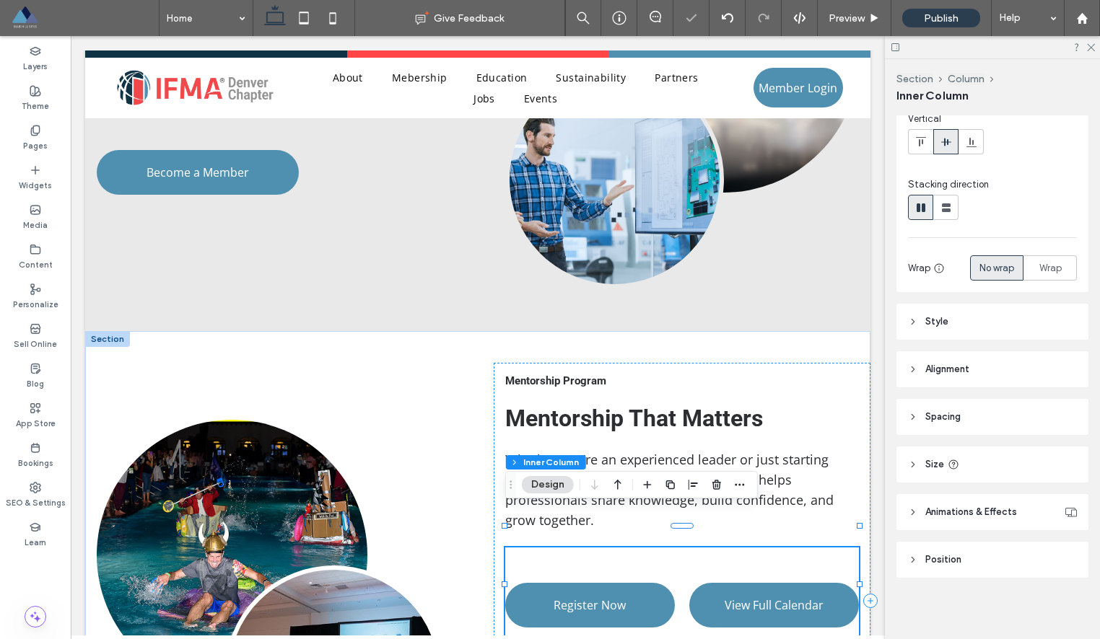
scroll to position [116, 0]
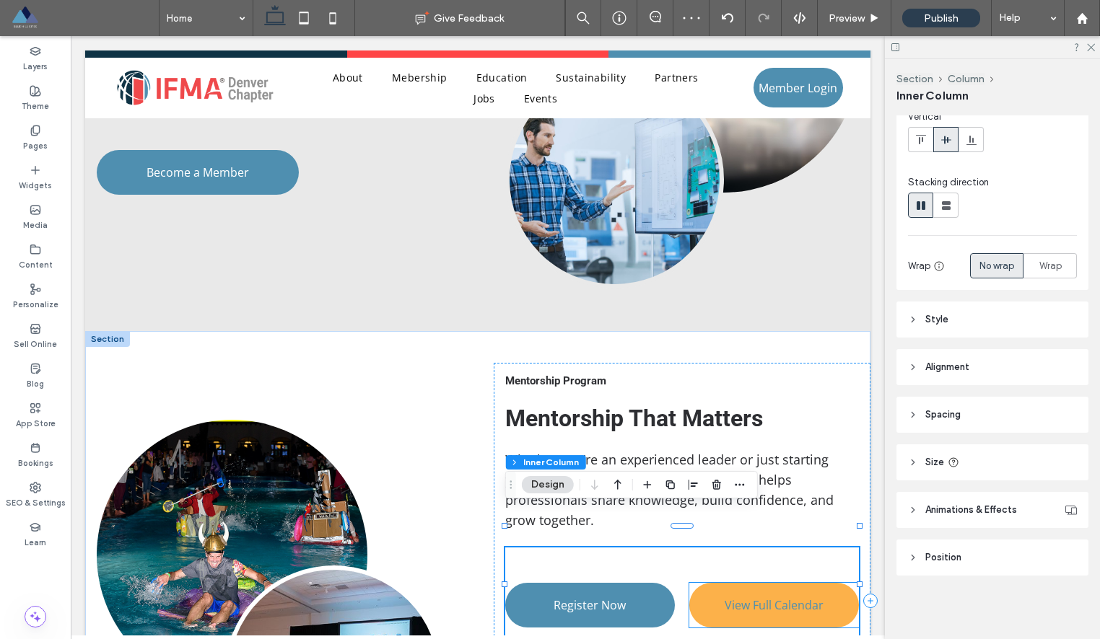
click at [770, 597] on span "View Full Calendar" at bounding box center [773, 605] width 99 height 16
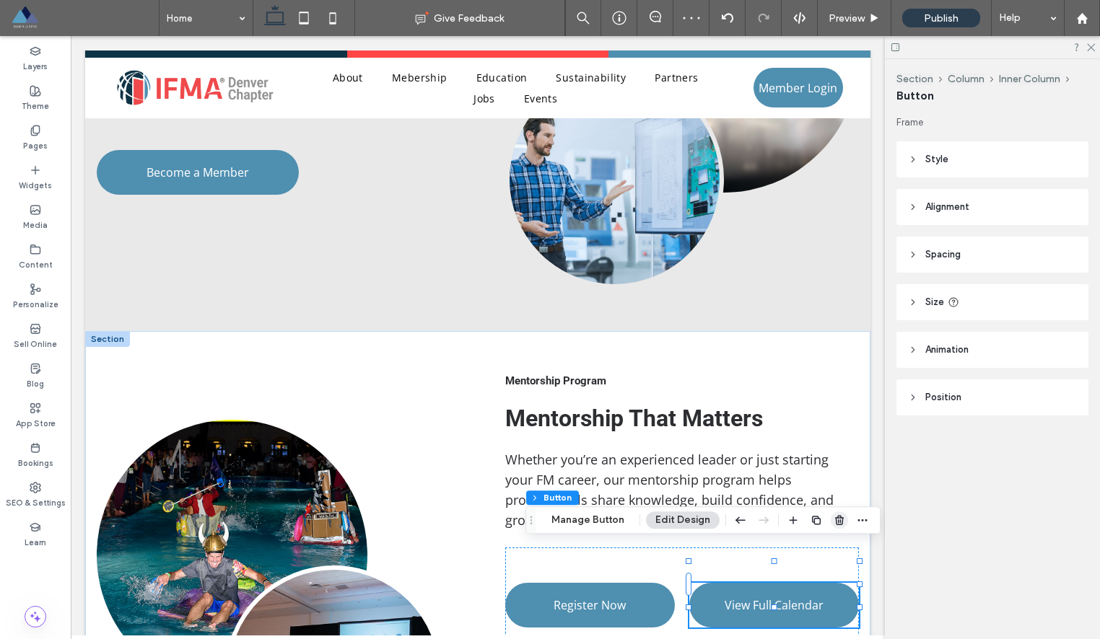
click at [835, 520] on use "button" at bounding box center [839, 520] width 9 height 9
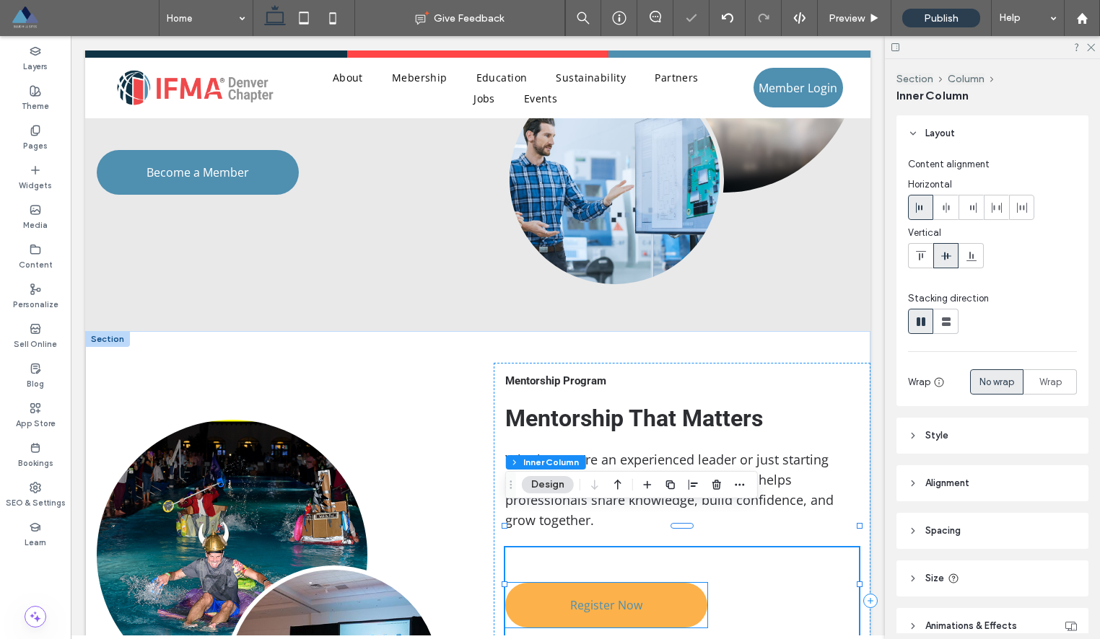
click at [621, 597] on span "Register Now" at bounding box center [606, 605] width 72 height 16
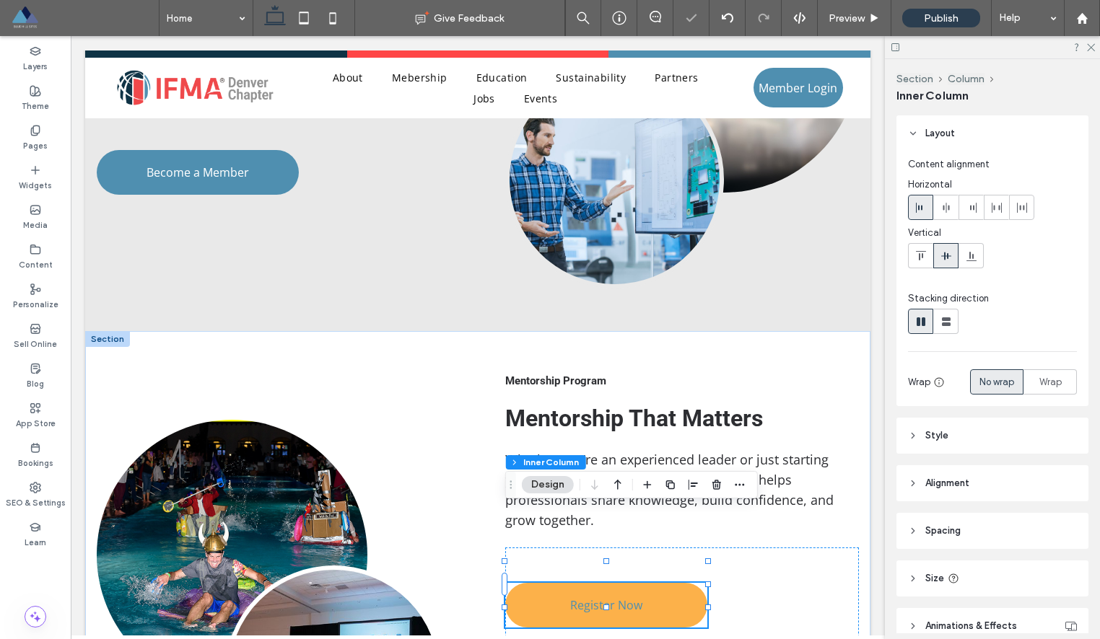
click at [621, 583] on div "Register Now" at bounding box center [606, 605] width 202 height 45
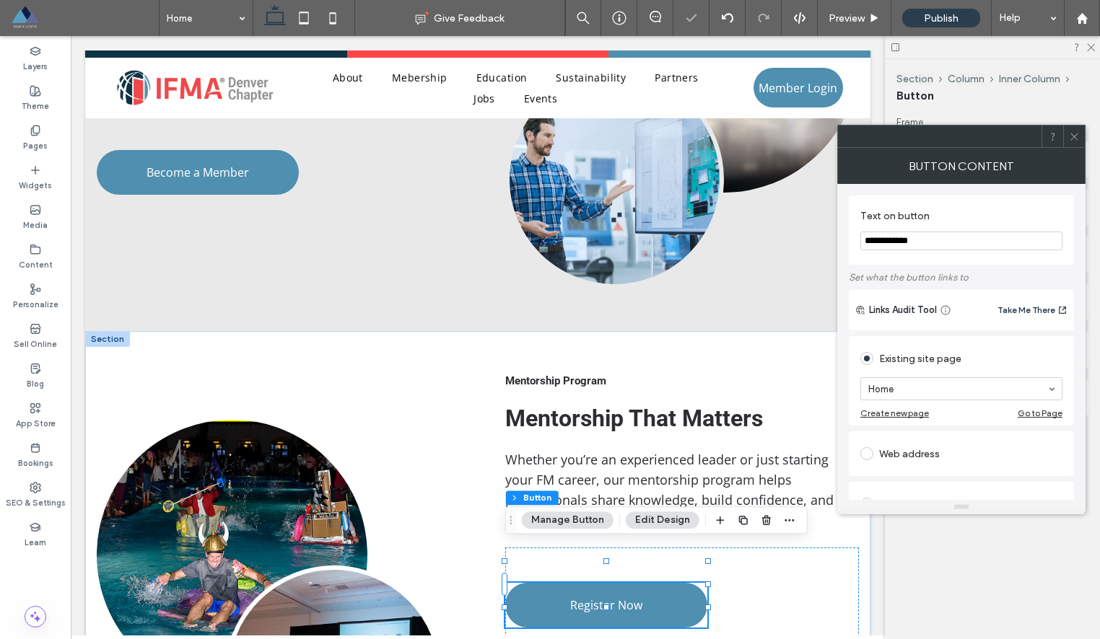
click at [878, 239] on input "**********" at bounding box center [961, 241] width 202 height 19
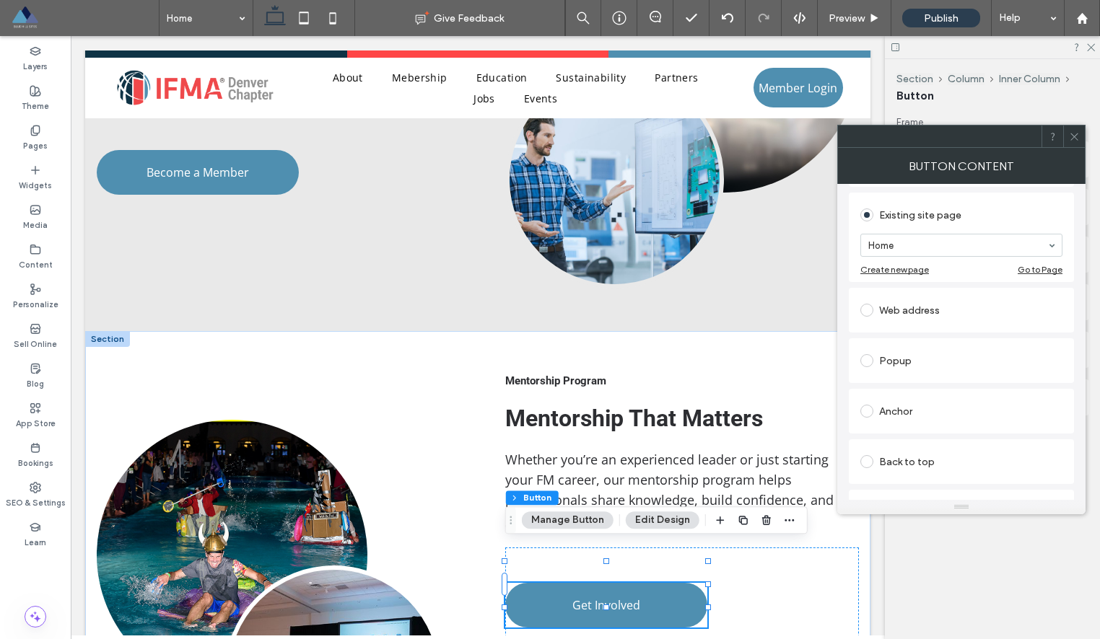
scroll to position [331, 0]
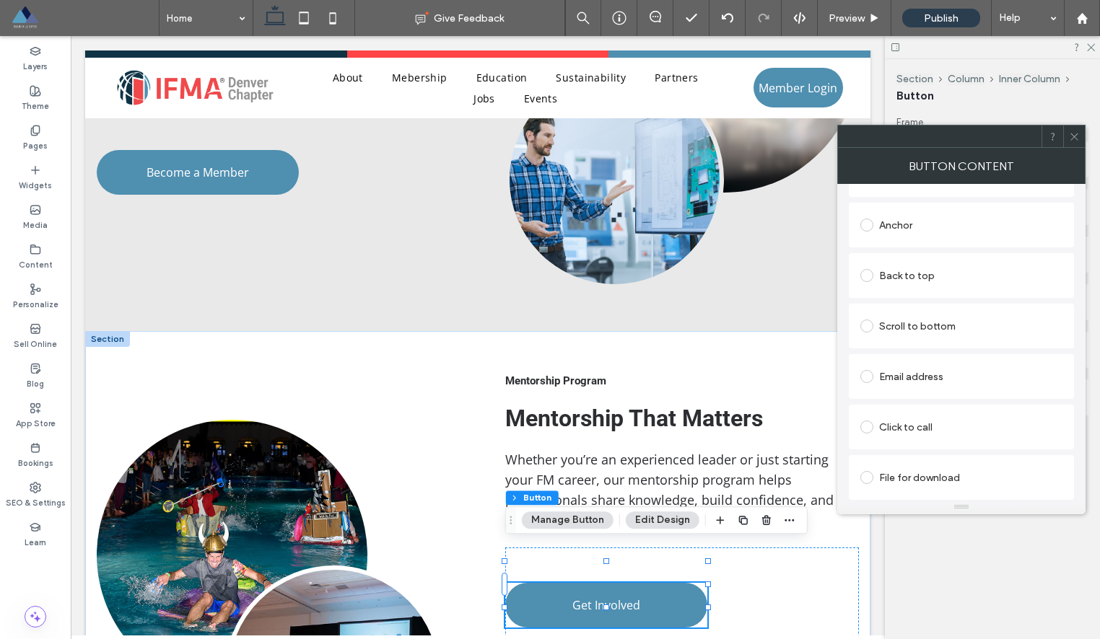
type input "**********"
click at [1074, 137] on icon at bounding box center [1074, 136] width 11 height 11
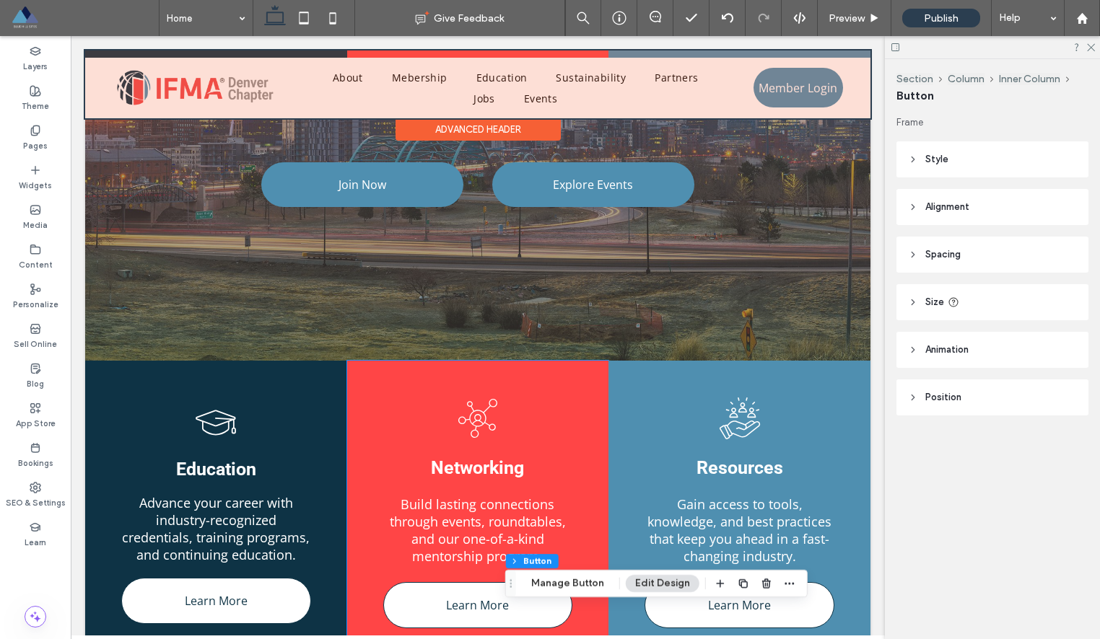
scroll to position [244, 0]
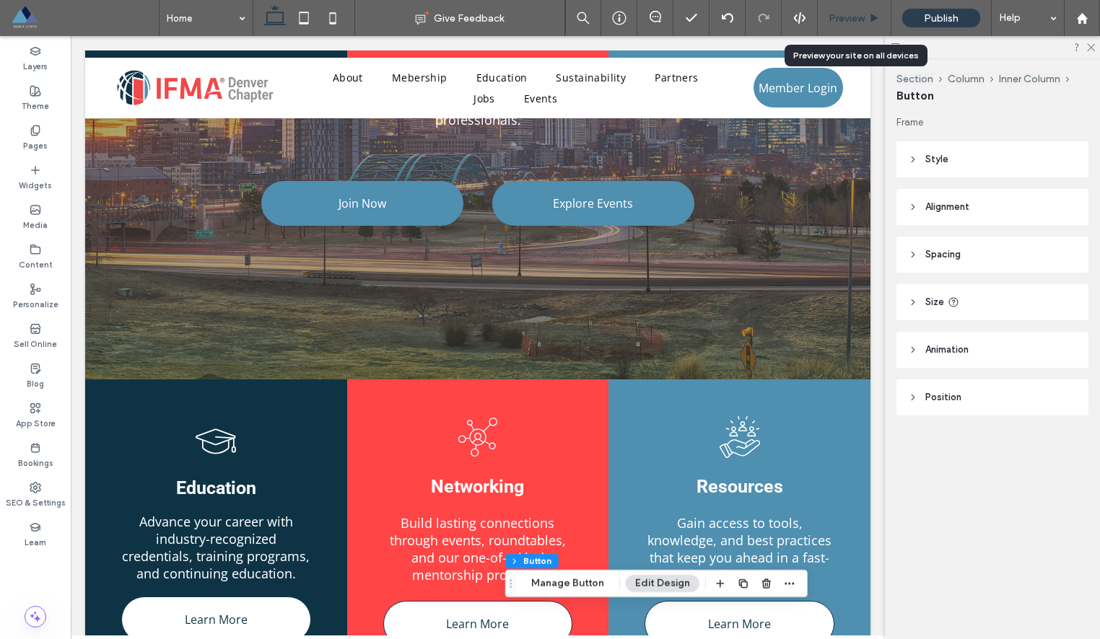
click at [849, 15] on span "Preview" at bounding box center [846, 18] width 36 height 12
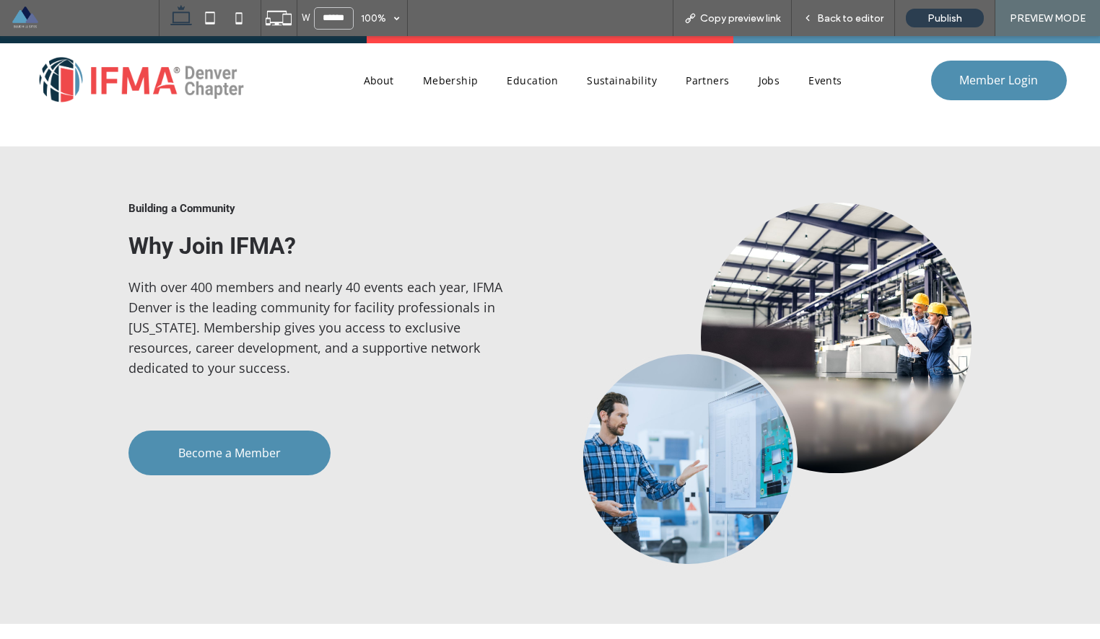
scroll to position [1349, 0]
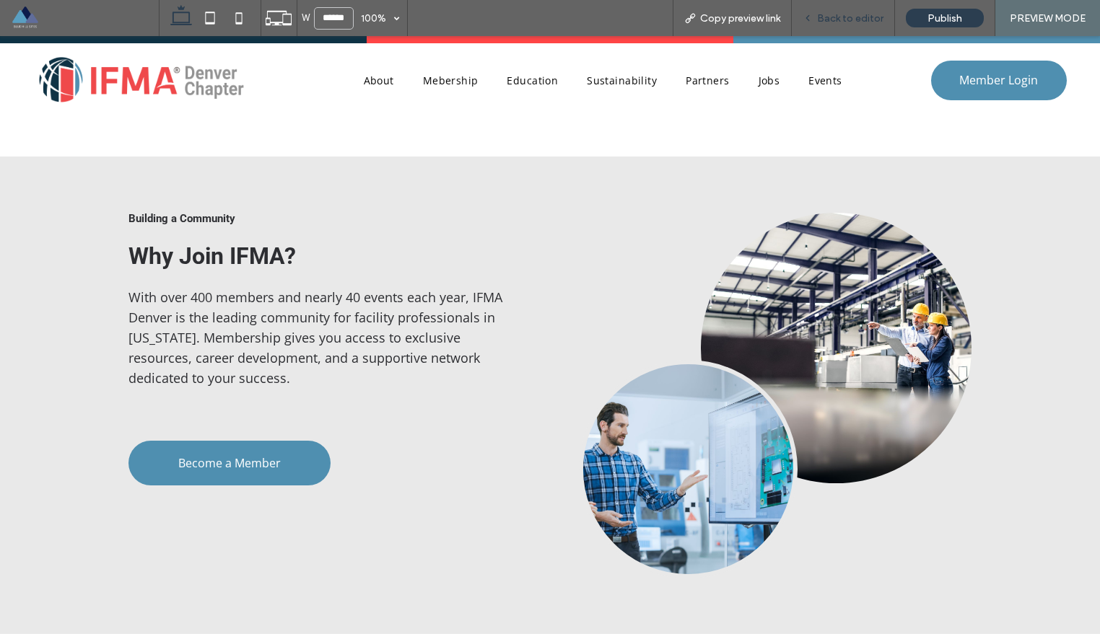
click at [864, 18] on span "Back to editor" at bounding box center [850, 18] width 66 height 12
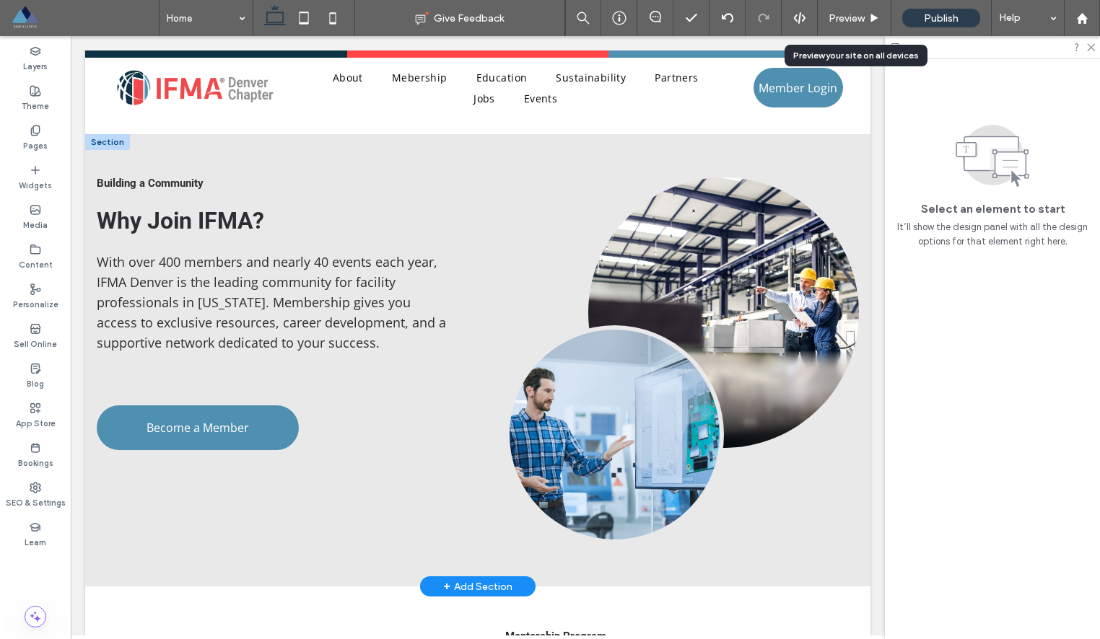
scroll to position [1356, 0]
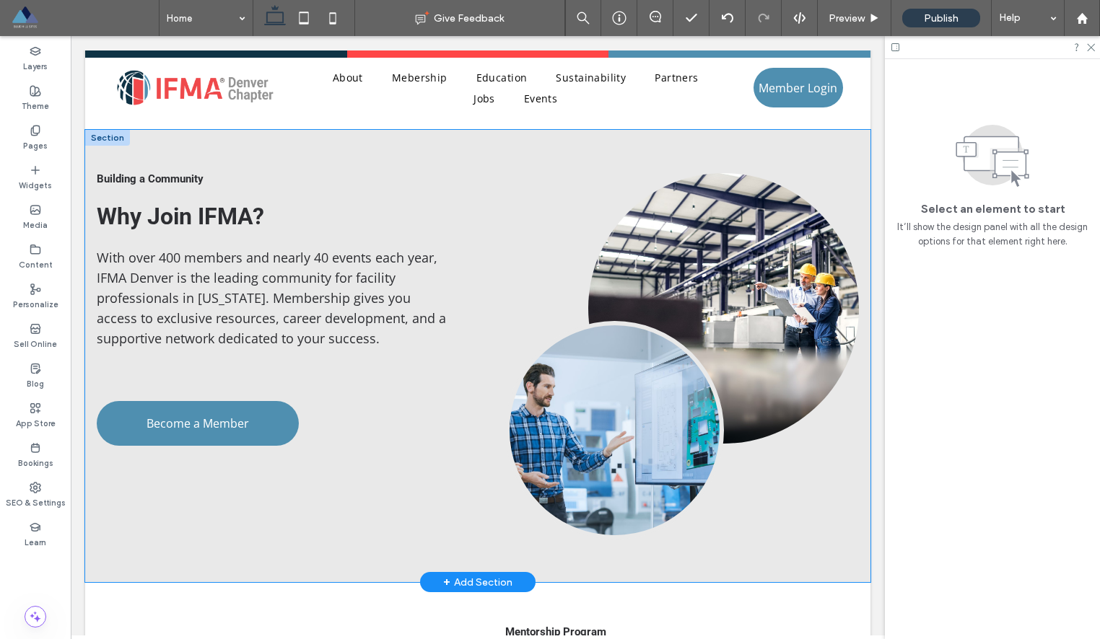
click at [473, 161] on div "Building a Community Why Join IFMA? With over 400 members and nearly 40 events …" at bounding box center [477, 356] width 785 height 452
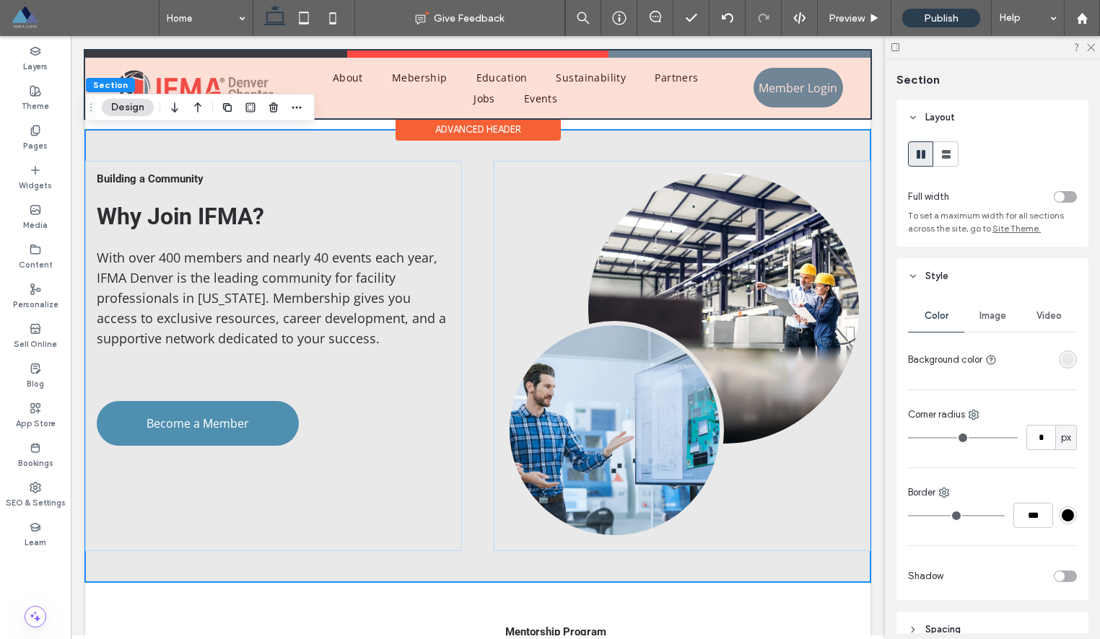
click at [486, 133] on div "Advanced Header" at bounding box center [477, 129] width 165 height 22
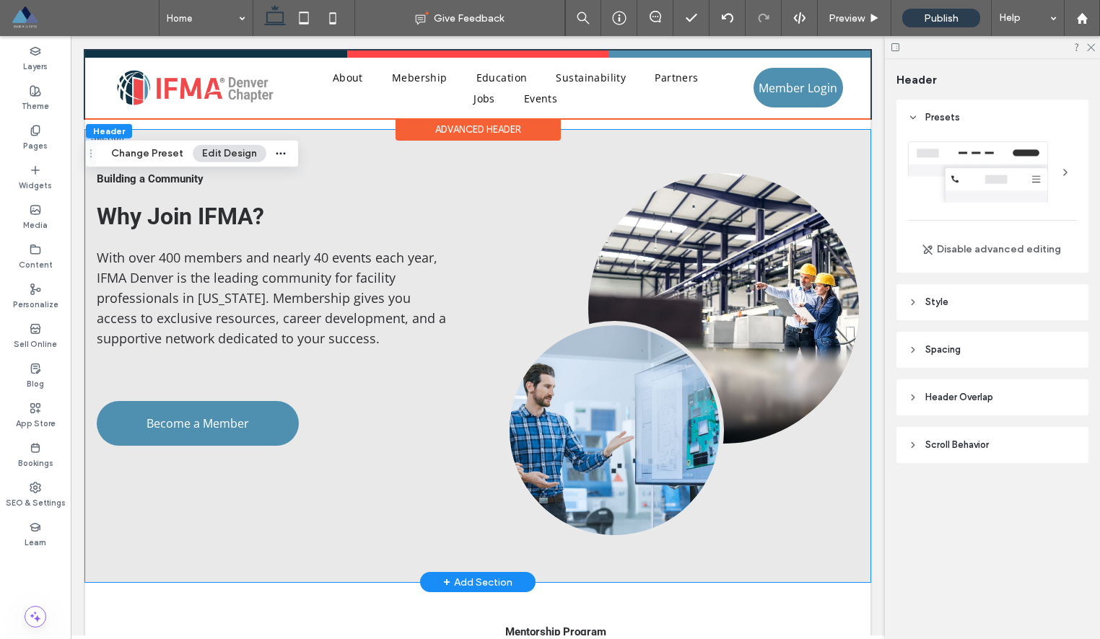
click at [472, 180] on div "Building a Community Why Join IFMA? With over 400 members and nearly 40 events …" at bounding box center [477, 356] width 785 height 452
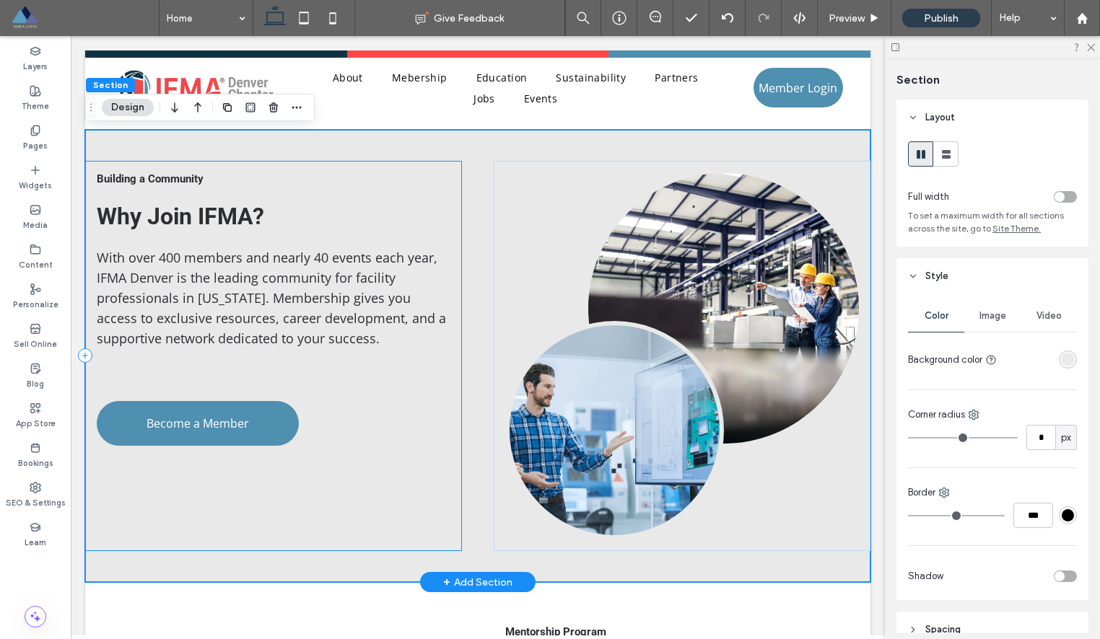
click at [452, 184] on div "Building a Community Why Join IFMA? With over 400 members and nearly 40 events …" at bounding box center [273, 356] width 377 height 390
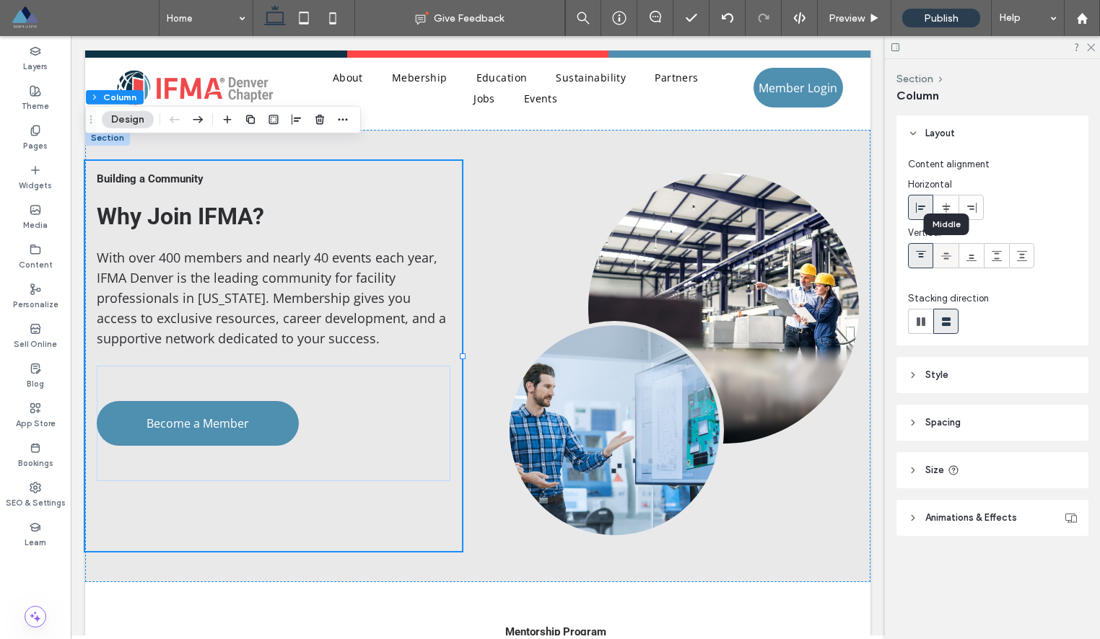
click at [948, 252] on icon at bounding box center [946, 256] width 12 height 12
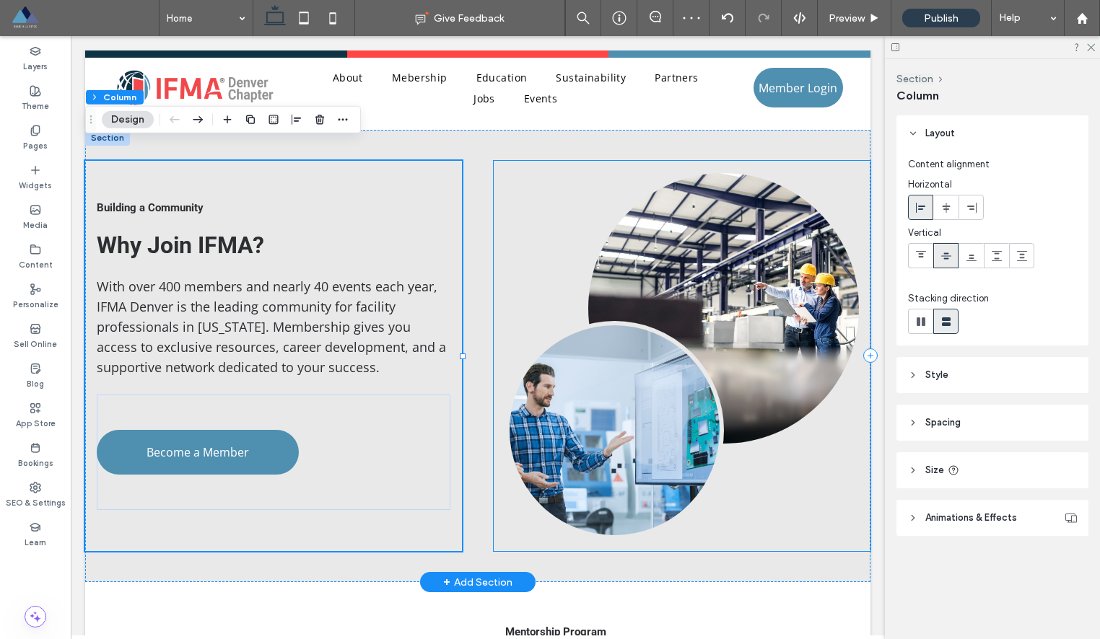
click at [559, 161] on div at bounding box center [682, 356] width 377 height 390
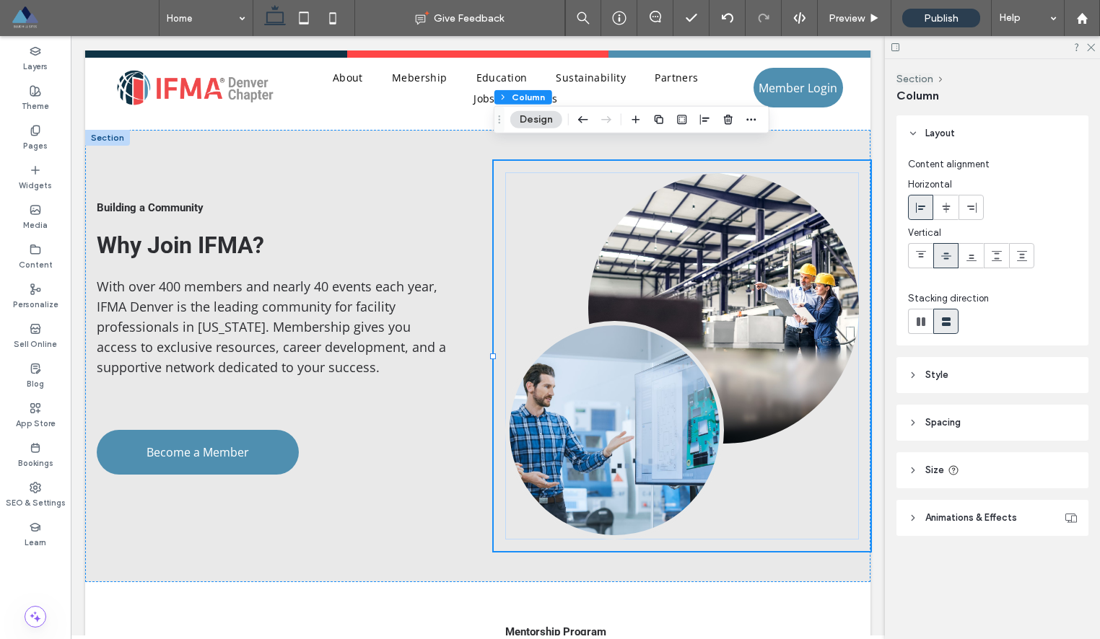
click at [911, 420] on icon at bounding box center [913, 423] width 10 height 10
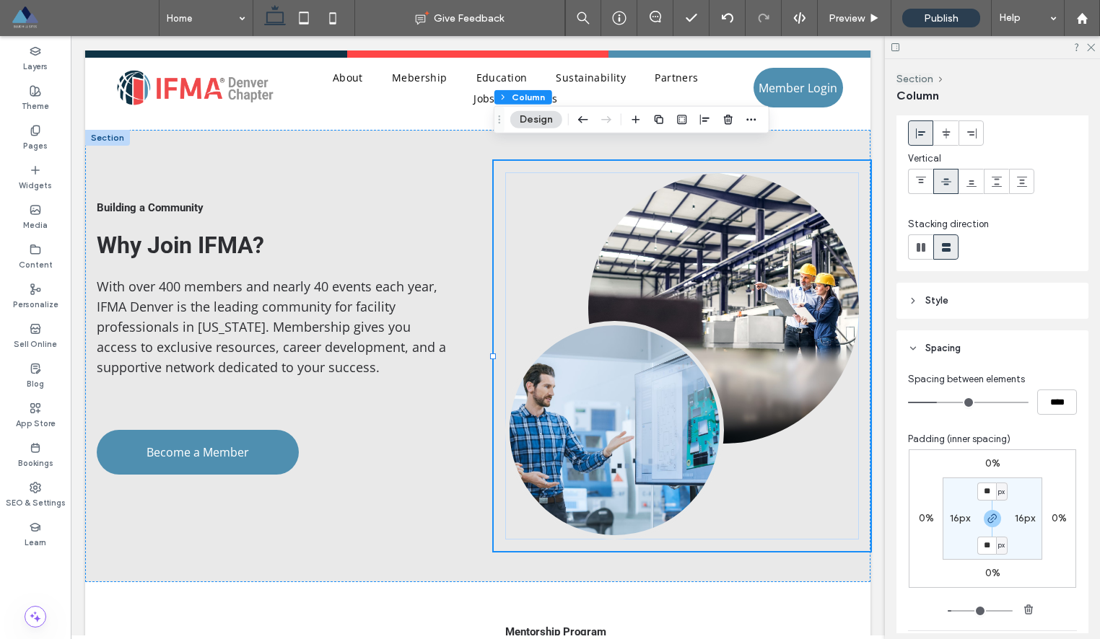
scroll to position [98, 0]
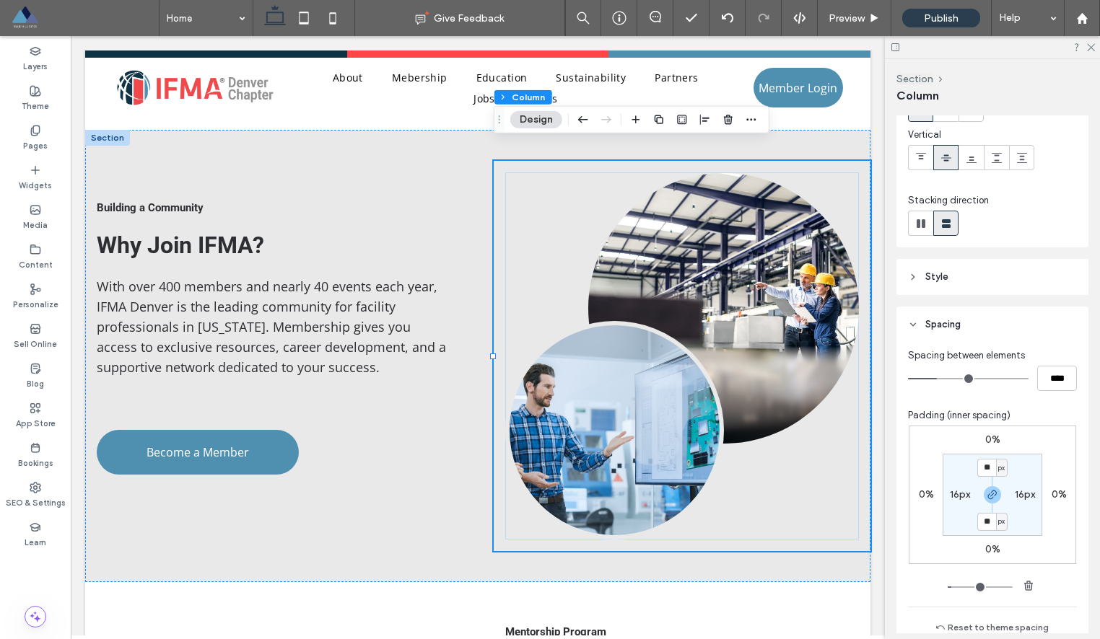
click at [964, 494] on label "16px" at bounding box center [960, 494] width 20 height 12
type input "*"
click at [1025, 473] on section "16px * px 16px * px" at bounding box center [992, 495] width 100 height 82
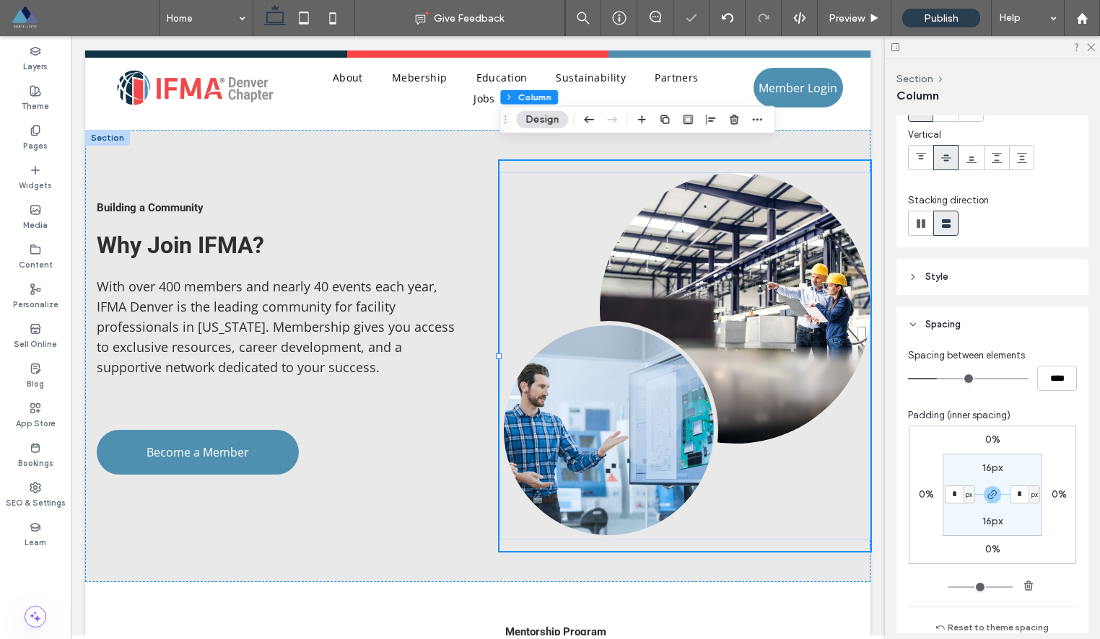
click at [994, 464] on label "16px" at bounding box center [992, 468] width 20 height 12
type input "**"
click at [989, 465] on input "**" at bounding box center [986, 468] width 19 height 18
type input "*"
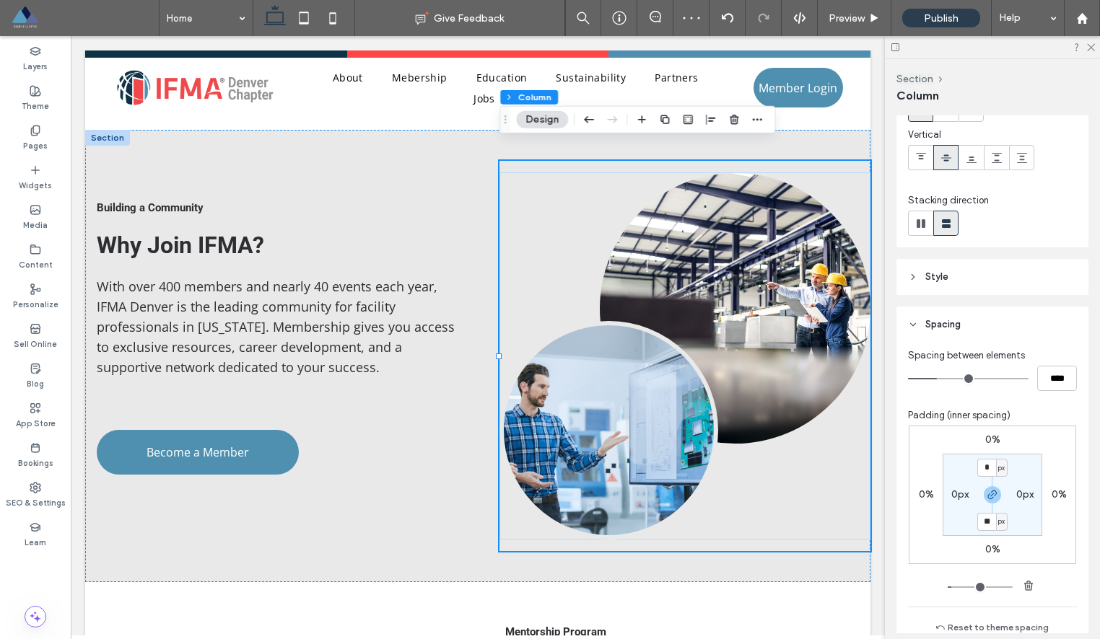
type input "*"
click at [1035, 456] on section "* px 0px * px 0px" at bounding box center [992, 495] width 100 height 82
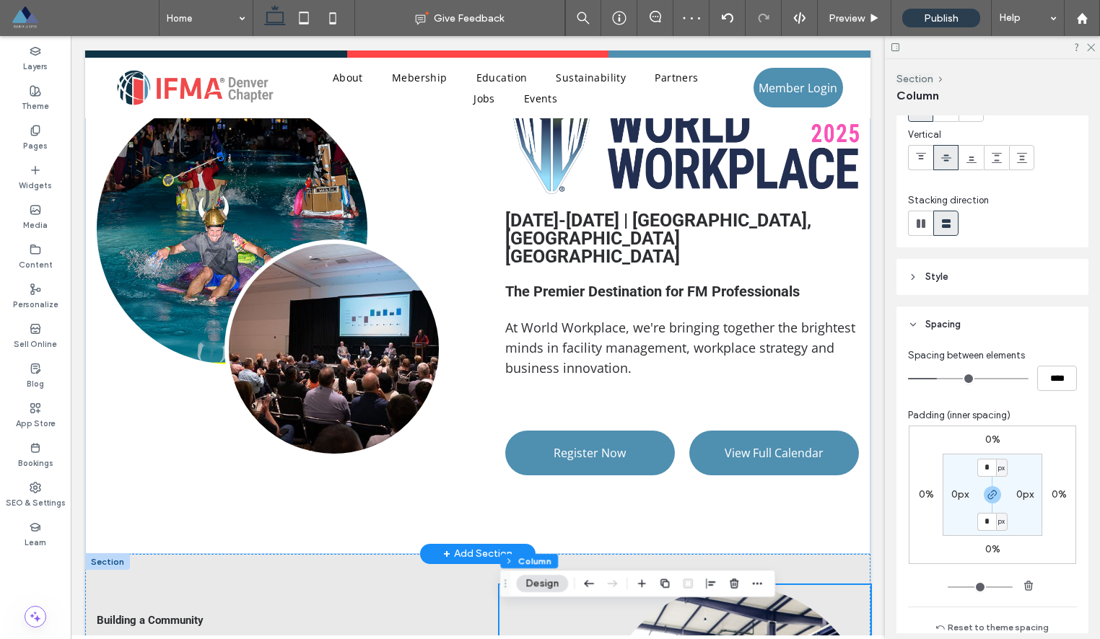
scroll to position [857, 0]
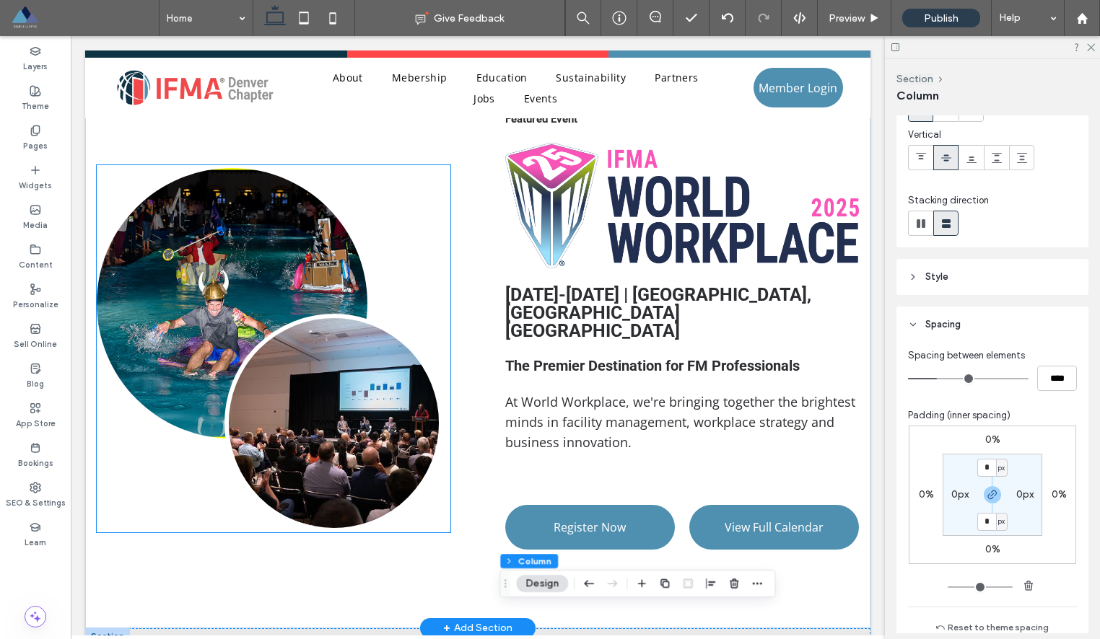
click at [417, 203] on div at bounding box center [274, 348] width 354 height 367
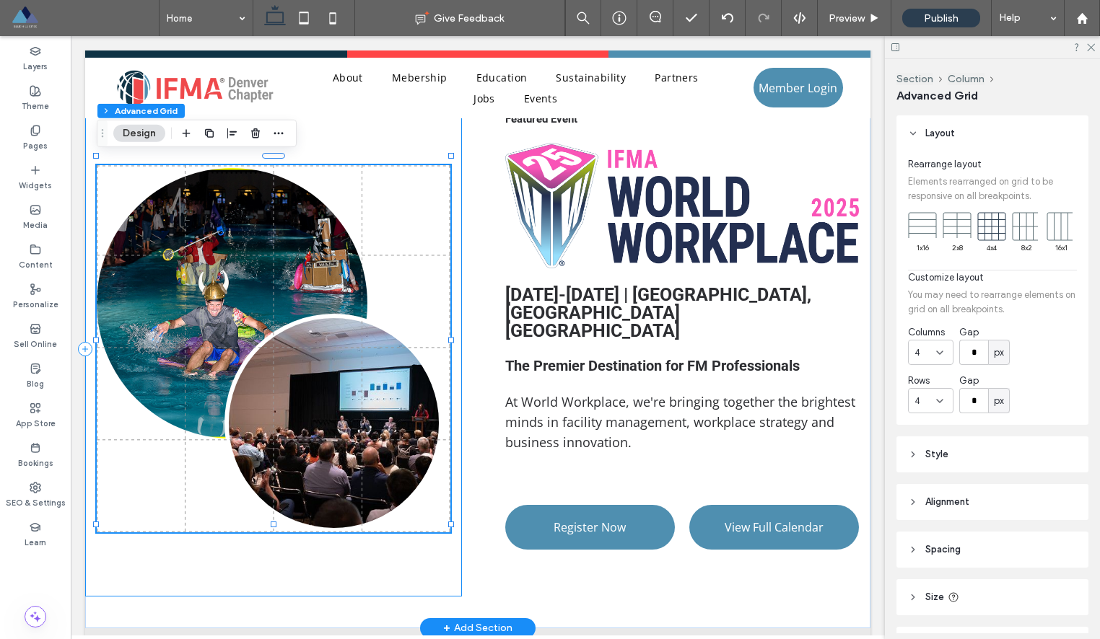
click at [442, 145] on div at bounding box center [273, 349] width 377 height 496
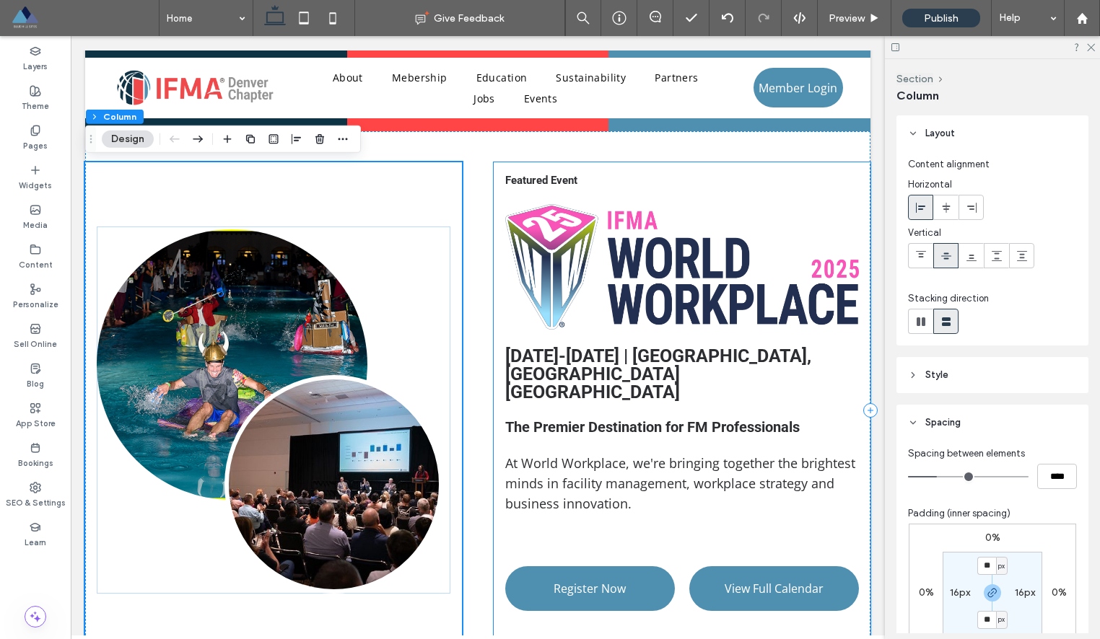
scroll to position [797, 0]
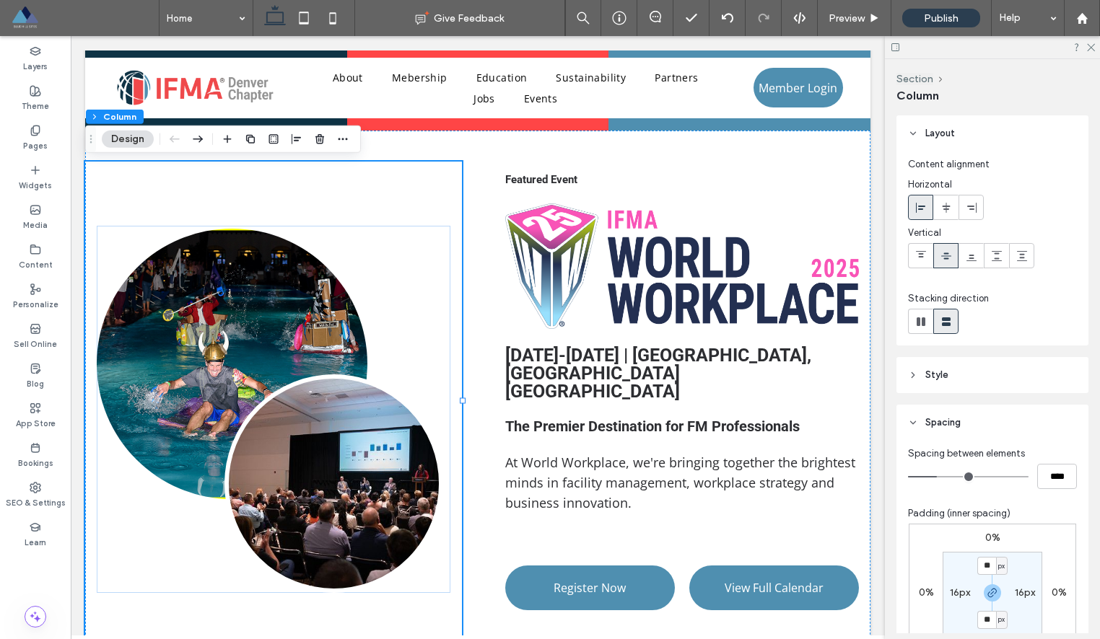
click at [955, 594] on label "16px" at bounding box center [960, 593] width 20 height 12
type input "*"
click at [991, 566] on label "16px" at bounding box center [992, 566] width 20 height 12
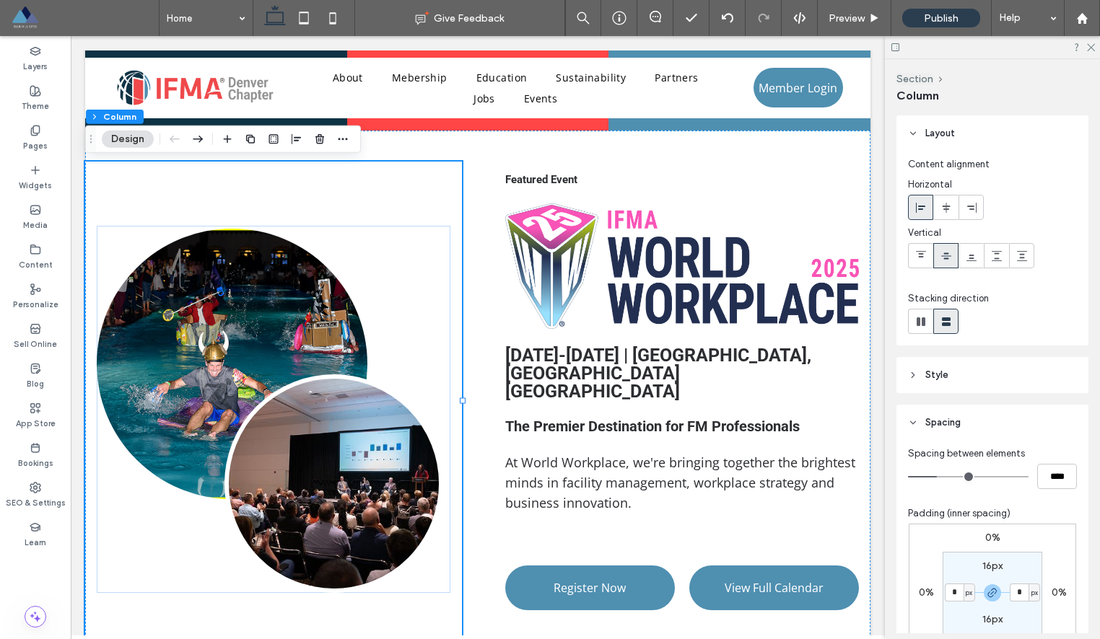
type input "**"
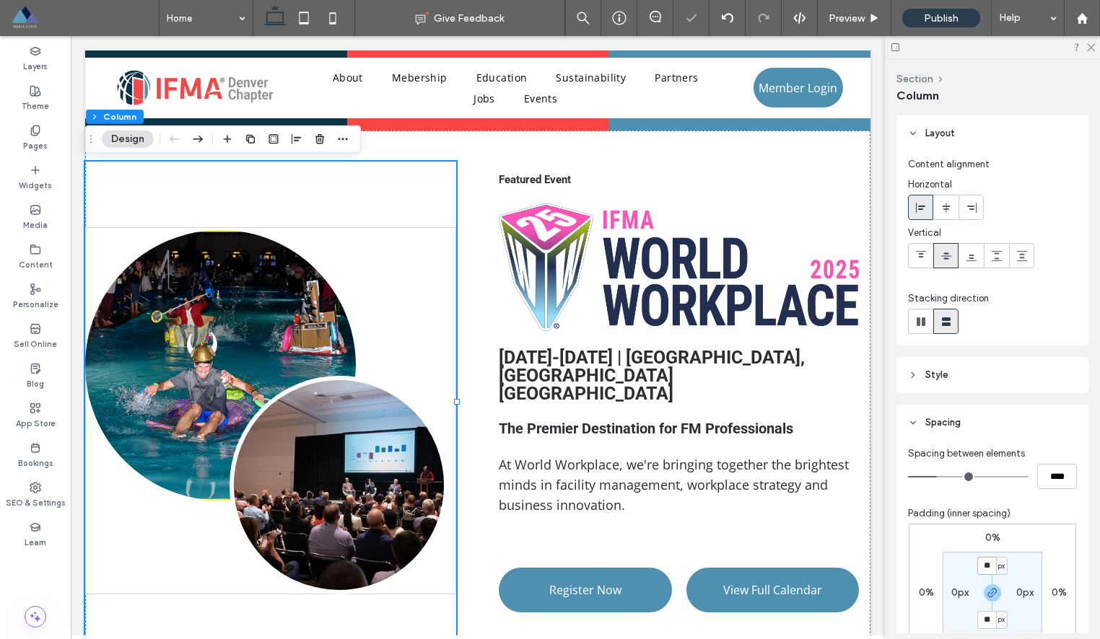
click at [991, 567] on input "**" at bounding box center [986, 566] width 19 height 18
type input "*"
click at [1029, 569] on section "* px 0px * px 0px" at bounding box center [992, 593] width 100 height 82
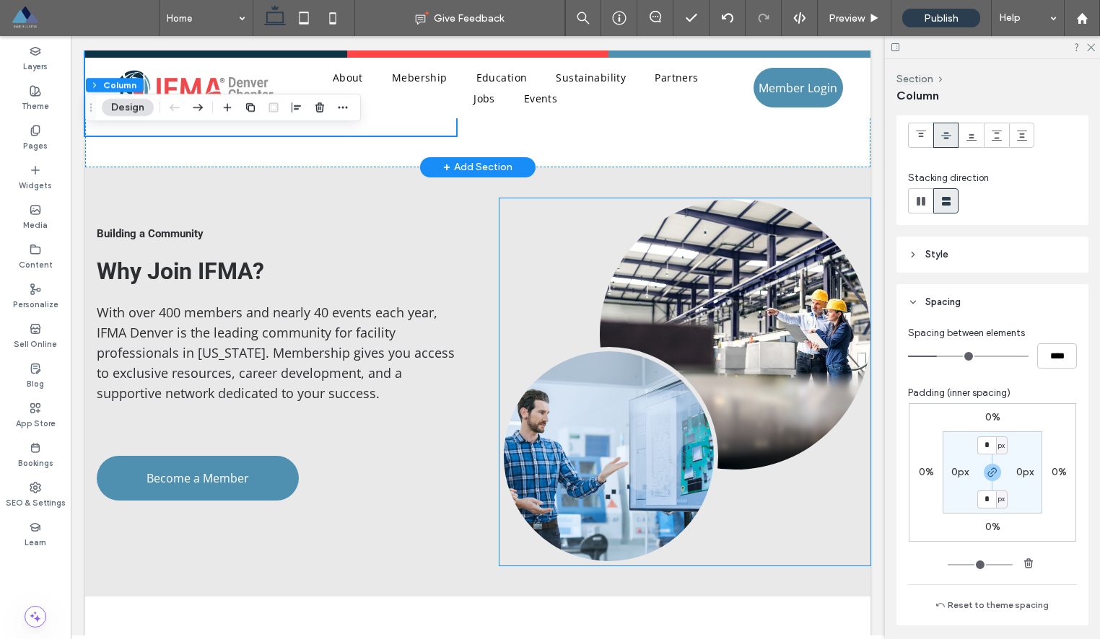
scroll to position [1314, 0]
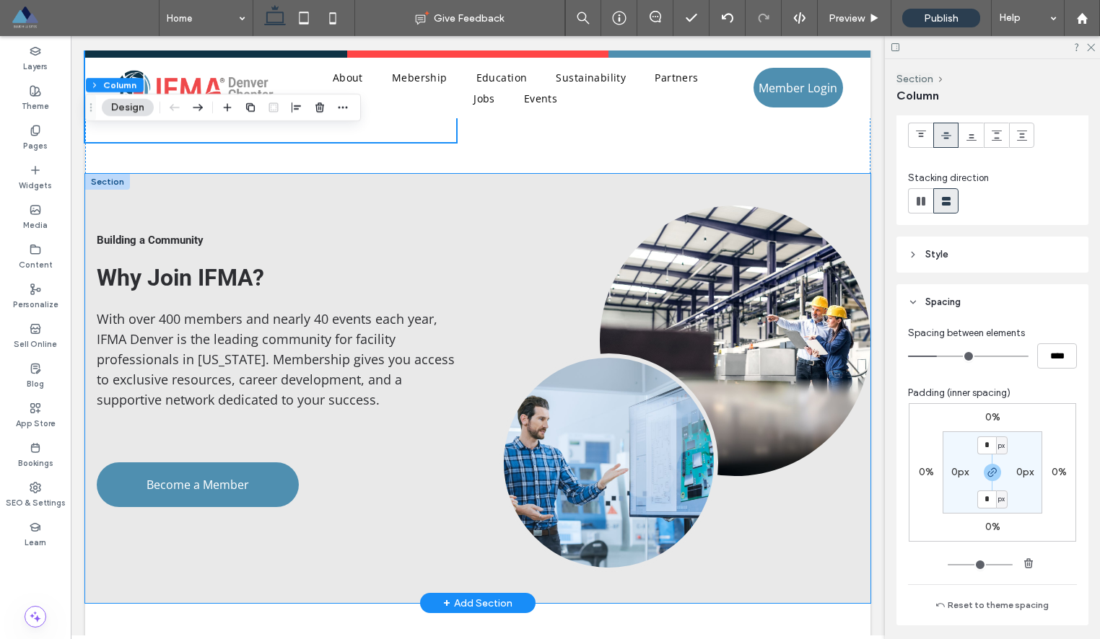
click at [696, 174] on div "Building a Community Why Join IFMA? With over 400 members and nearly 40 events …" at bounding box center [477, 388] width 785 height 429
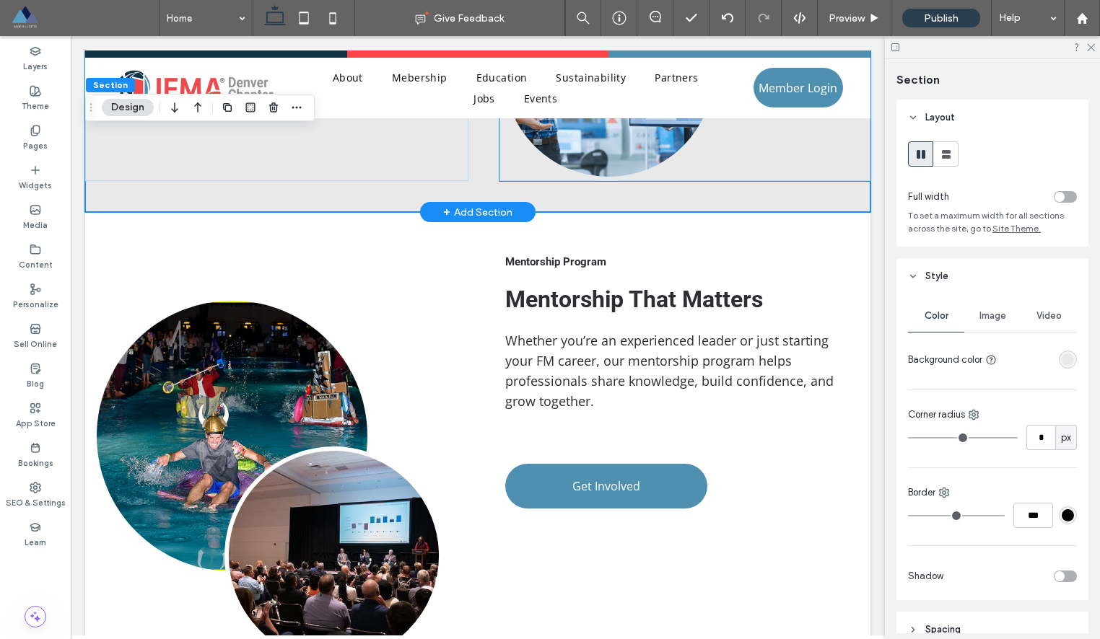
scroll to position [1766, 0]
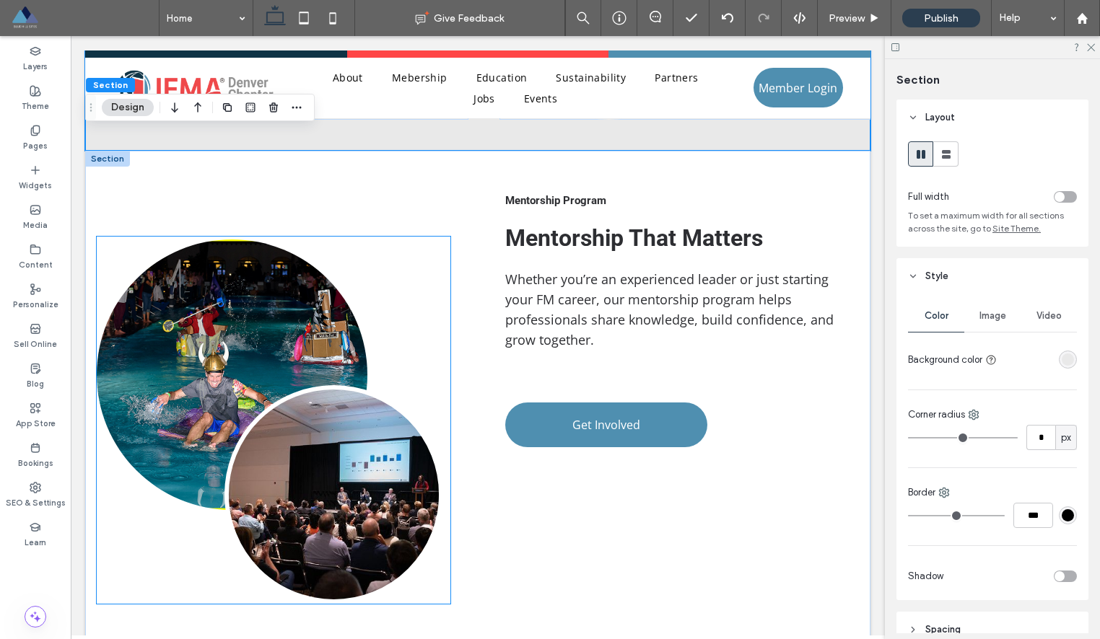
click at [423, 247] on div at bounding box center [274, 420] width 354 height 367
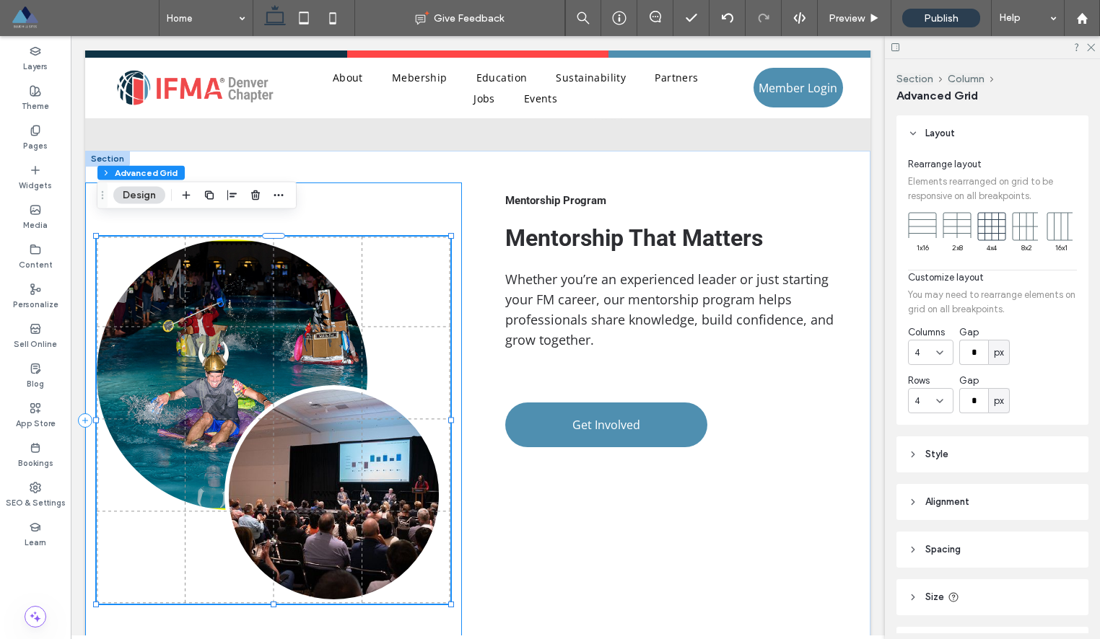
click at [432, 212] on div at bounding box center [273, 421] width 377 height 476
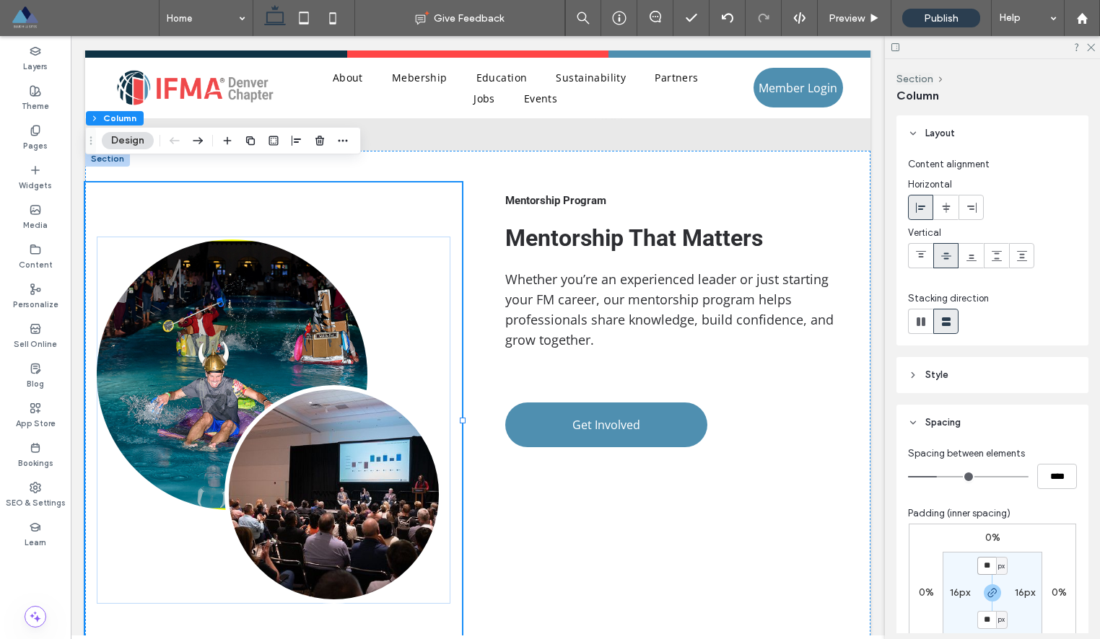
click at [989, 561] on input "**" at bounding box center [986, 566] width 19 height 18
type input "*"
click at [1020, 592] on label "16px" at bounding box center [1024, 593] width 20 height 12
type input "**"
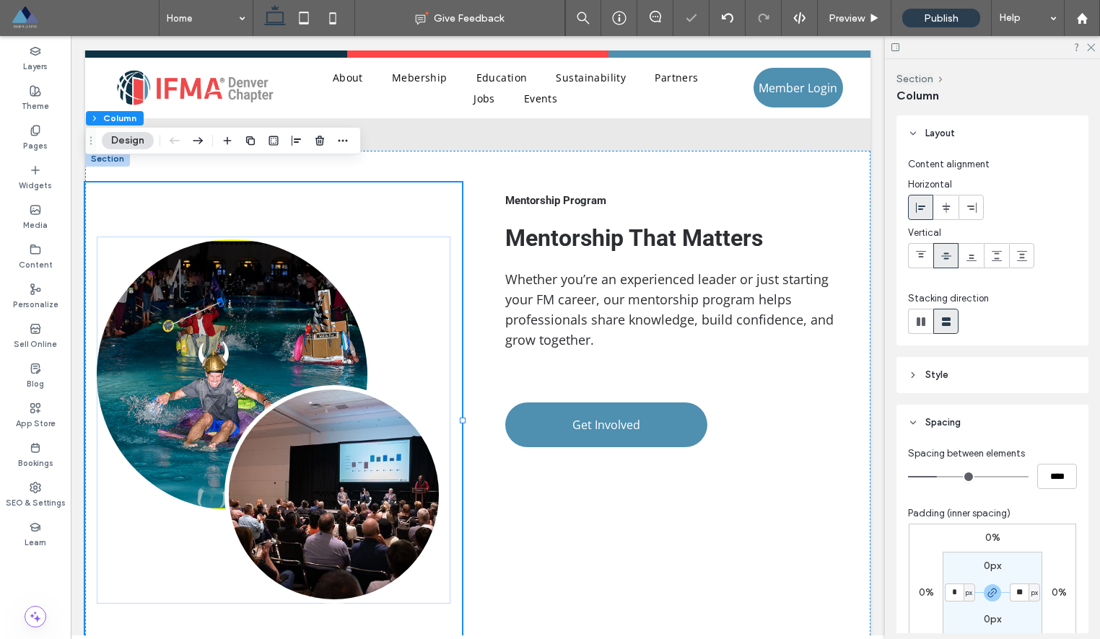
type input "*"
click at [1026, 571] on section "0px * px 0px * px" at bounding box center [992, 593] width 100 height 82
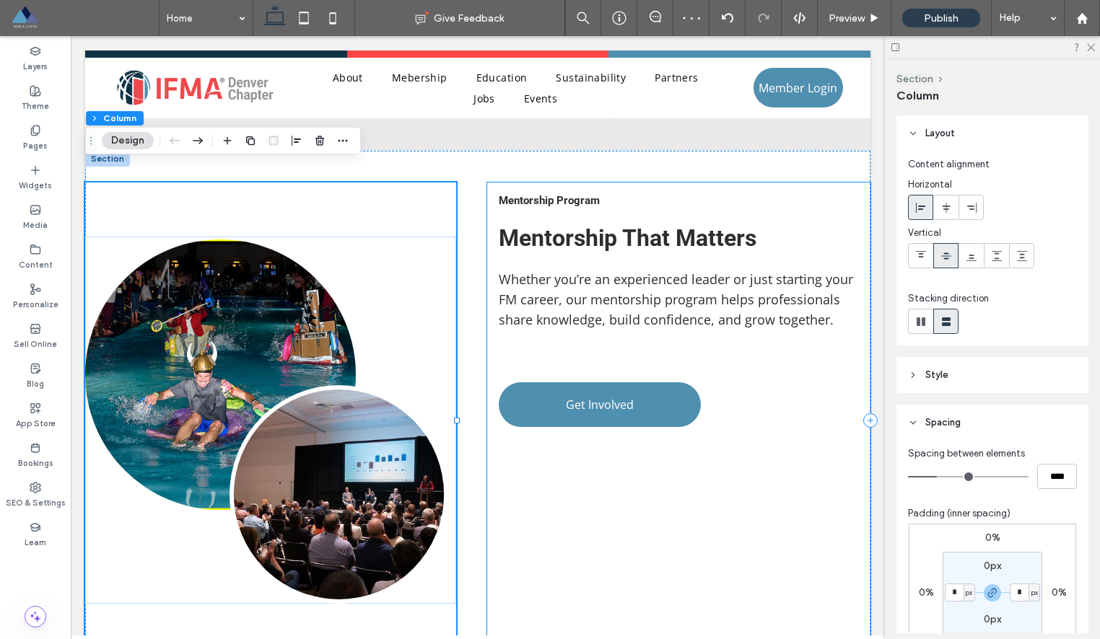
click at [771, 183] on div "Mentorship Program Mentorship That Matters Whether you’re an experienced leader…" at bounding box center [678, 421] width 383 height 476
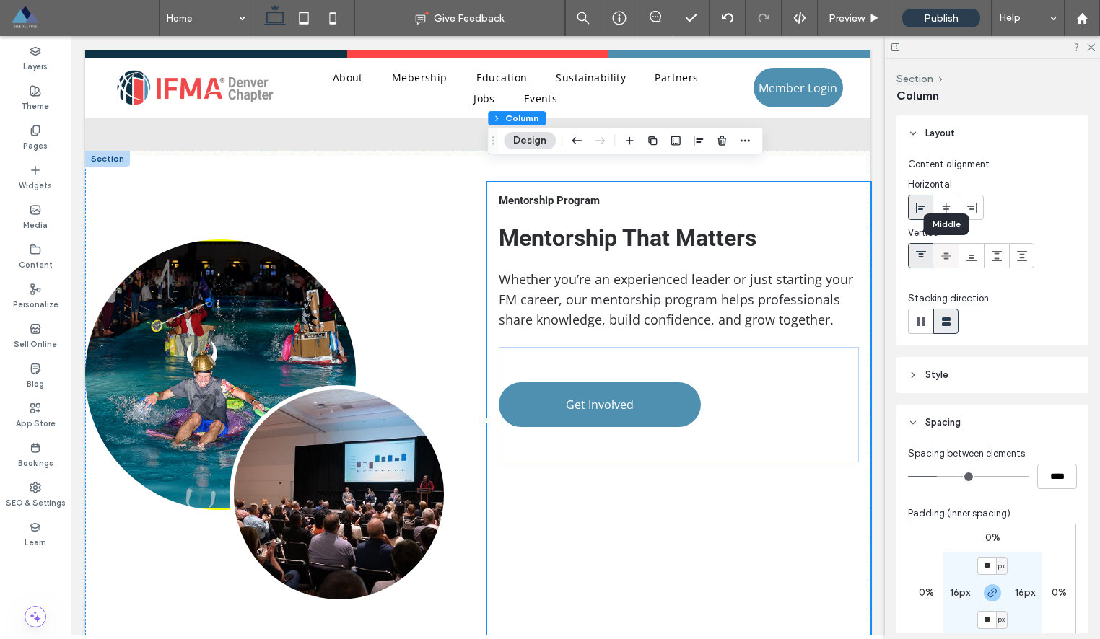
click at [946, 255] on use at bounding box center [946, 256] width 10 height 6
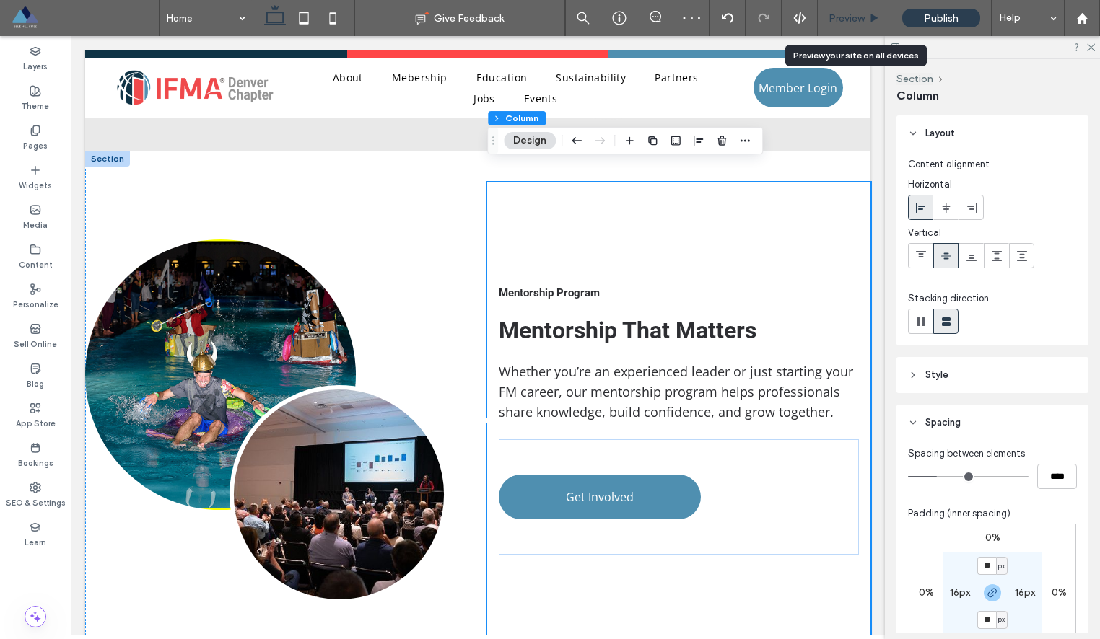
click at [840, 19] on span "Preview" at bounding box center [846, 18] width 36 height 12
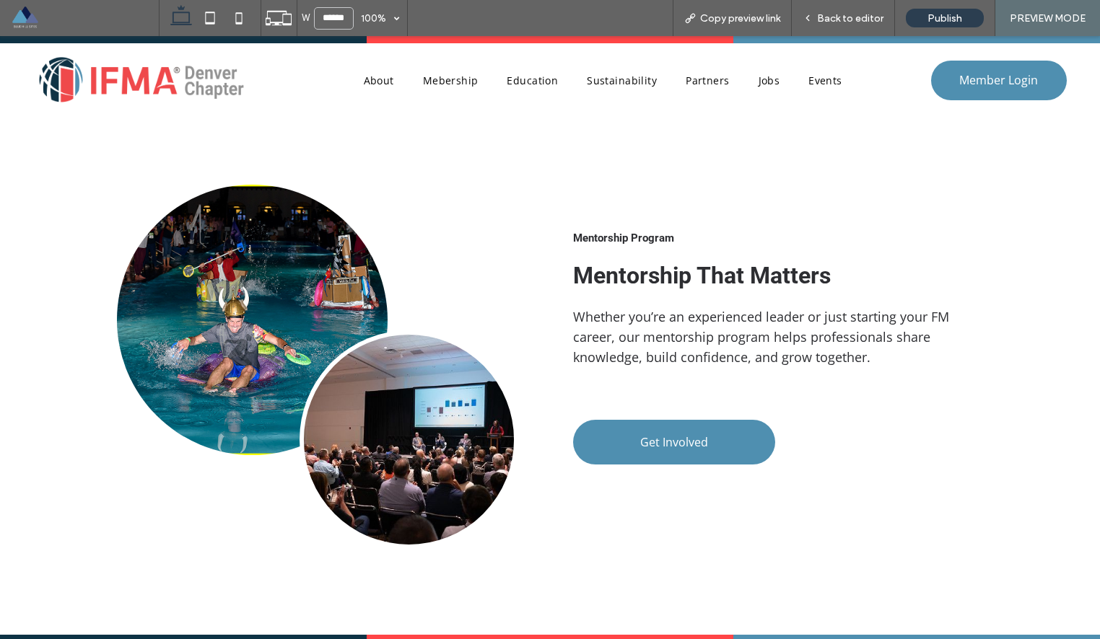
scroll to position [1872, 0]
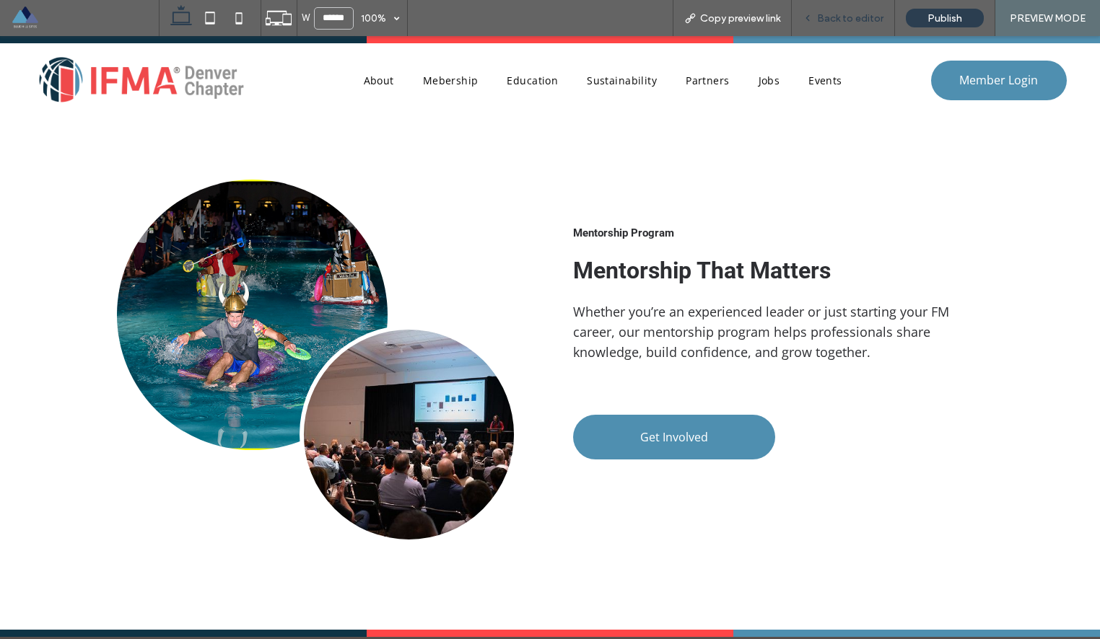
click at [856, 13] on span "Back to editor" at bounding box center [850, 18] width 66 height 12
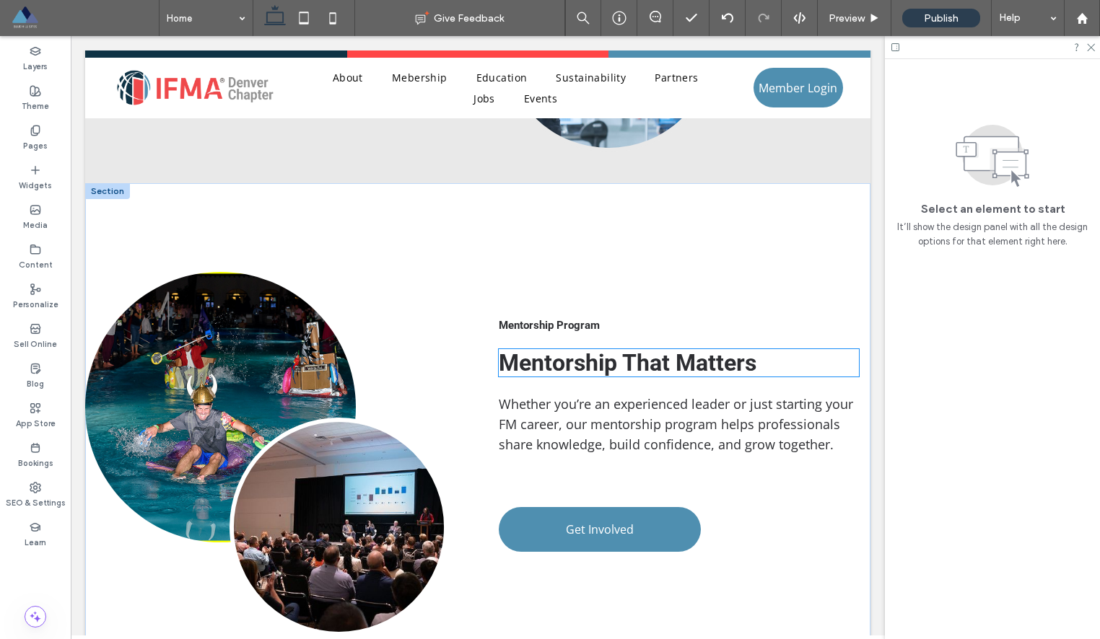
scroll to position [1664, 0]
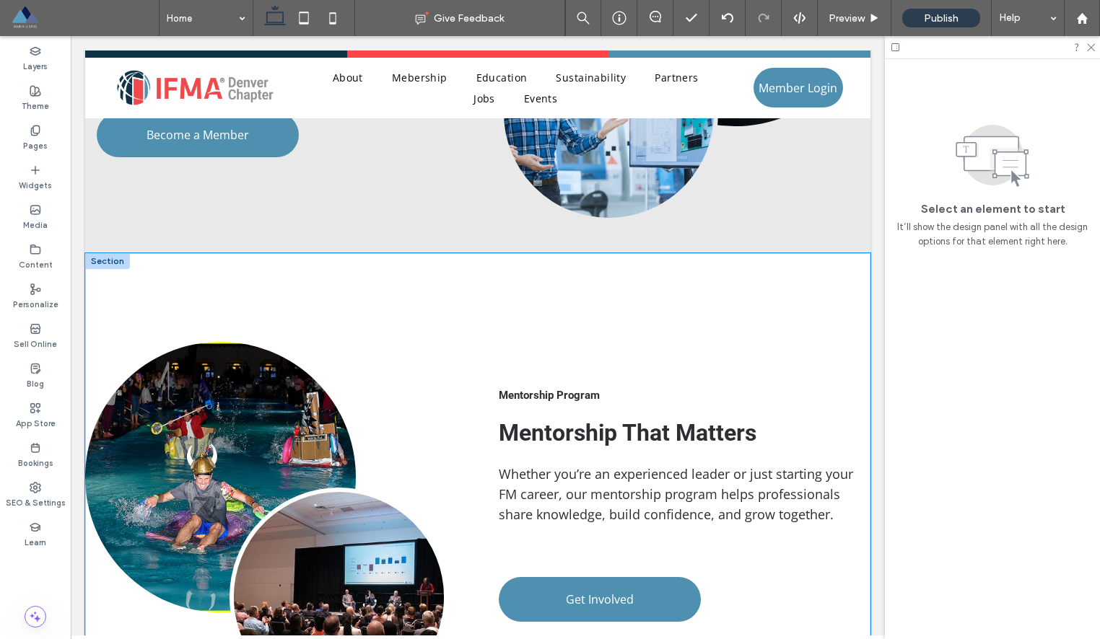
click at [621, 260] on div "Mentorship Program Mentorship That Matters Whether you’re an experienced leader…" at bounding box center [477, 522] width 785 height 539
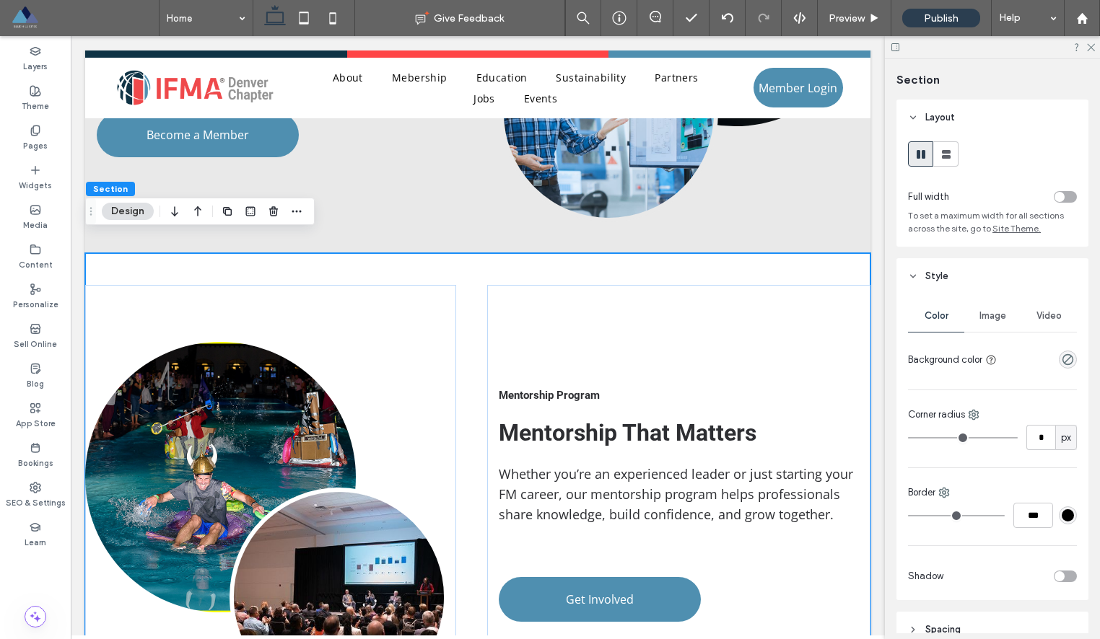
click at [629, 256] on div "Mentorship Program Mentorship That Matters Whether you’re an experienced leader…" at bounding box center [477, 522] width 785 height 539
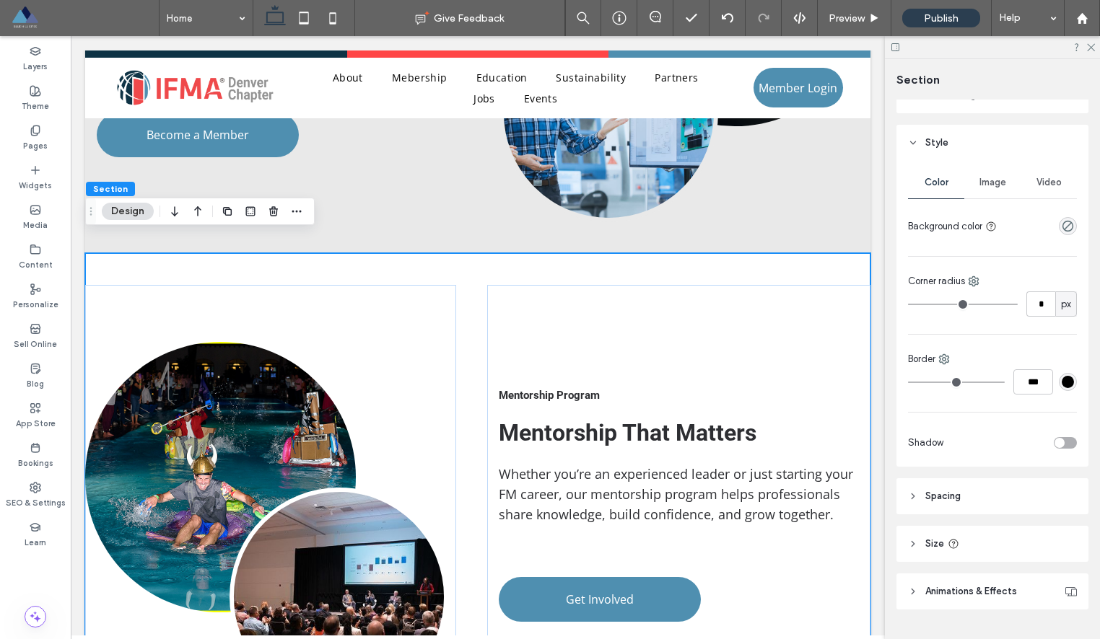
scroll to position [168, 0]
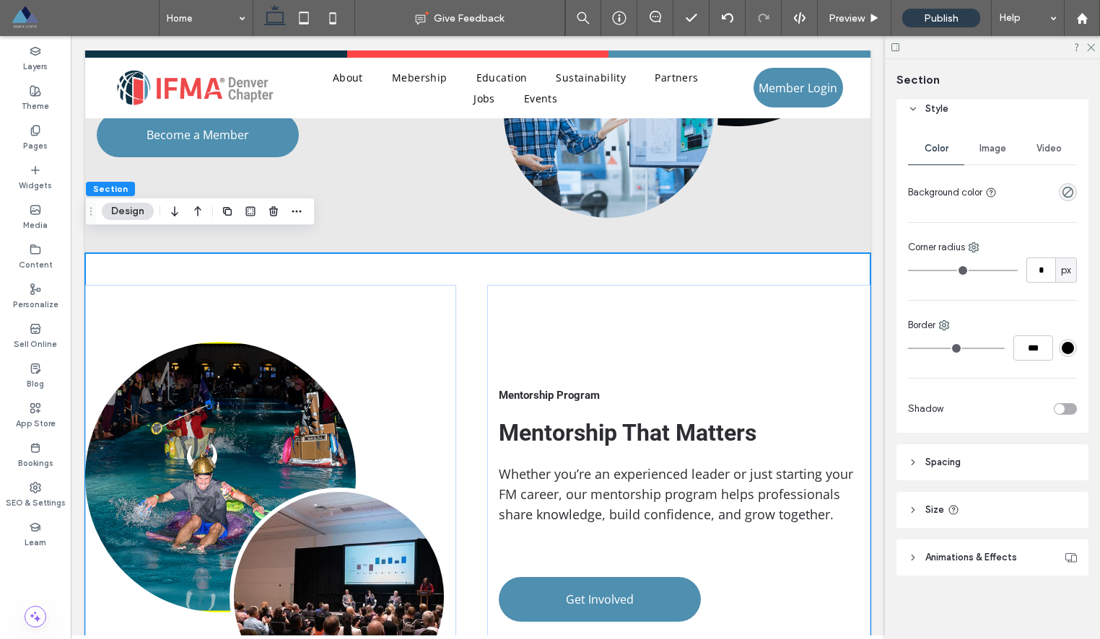
click at [914, 466] on icon at bounding box center [913, 462] width 10 height 10
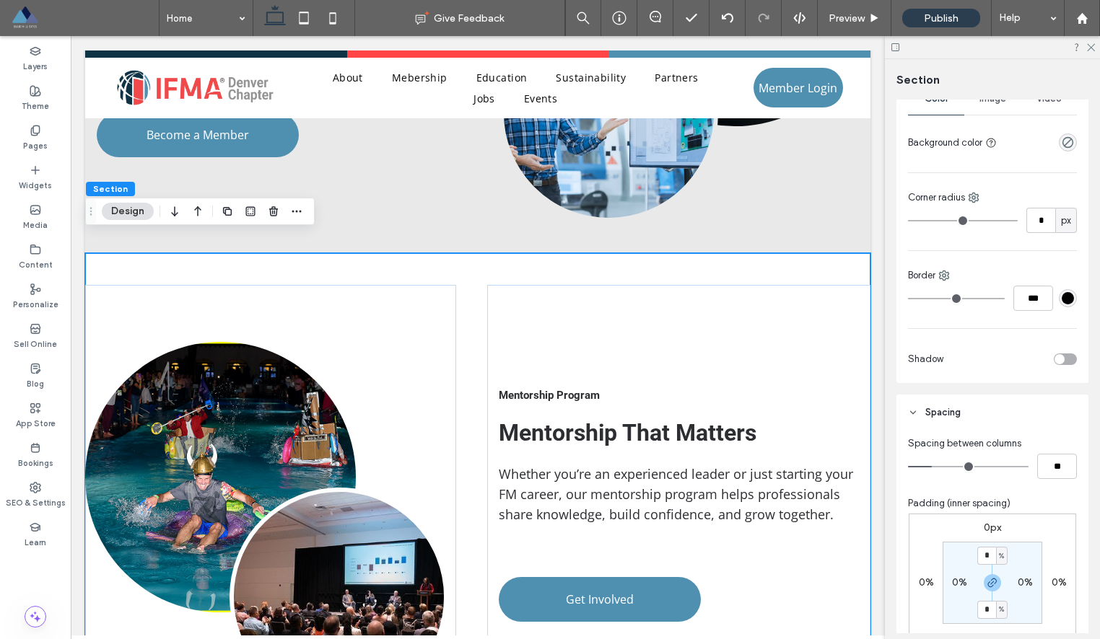
scroll to position [237, 0]
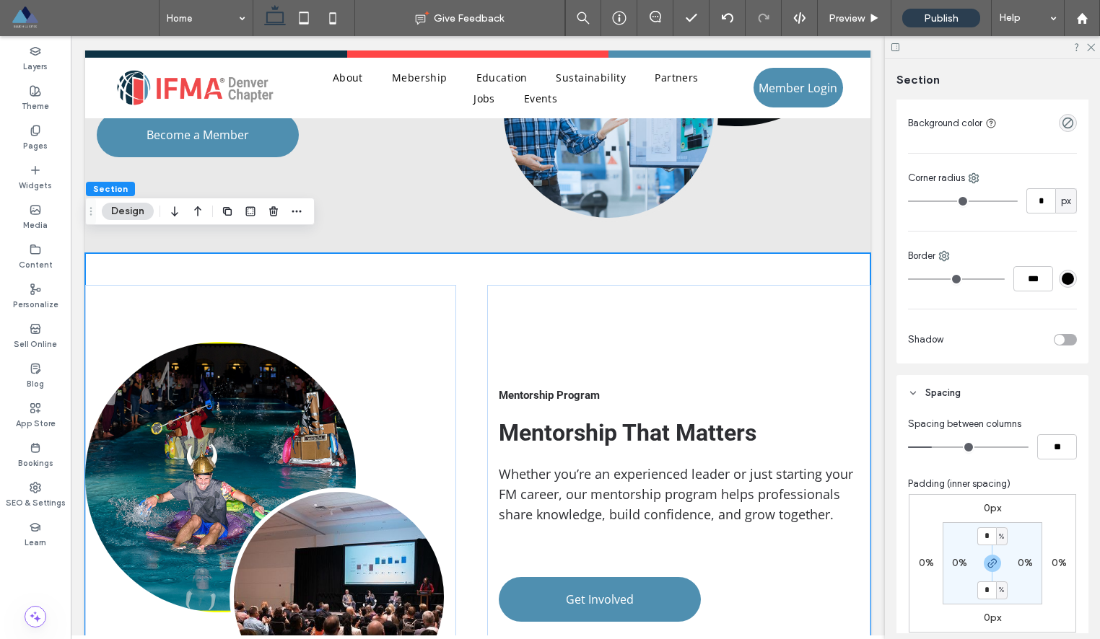
type input "*"
type input "**"
type input "*"
type input "**"
type input "*"
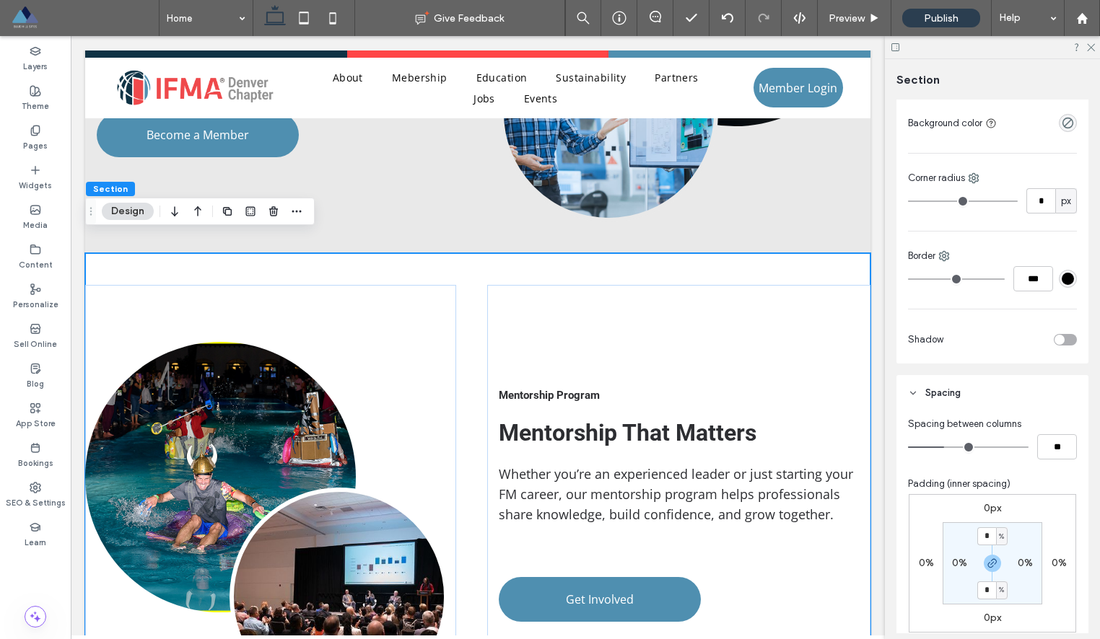
type input "**"
type input "*"
type input "**"
type input "*"
drag, startPoint x: 936, startPoint y: 448, endPoint x: 955, endPoint y: 449, distance: 19.5
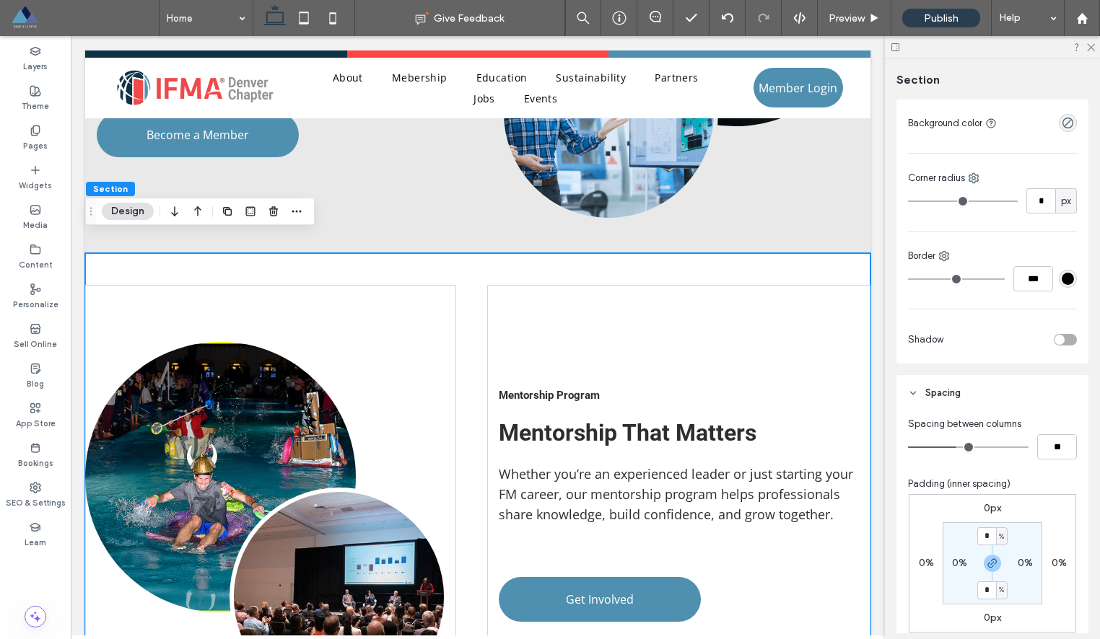
click at [955, 448] on input "range" at bounding box center [968, 447] width 120 height 1
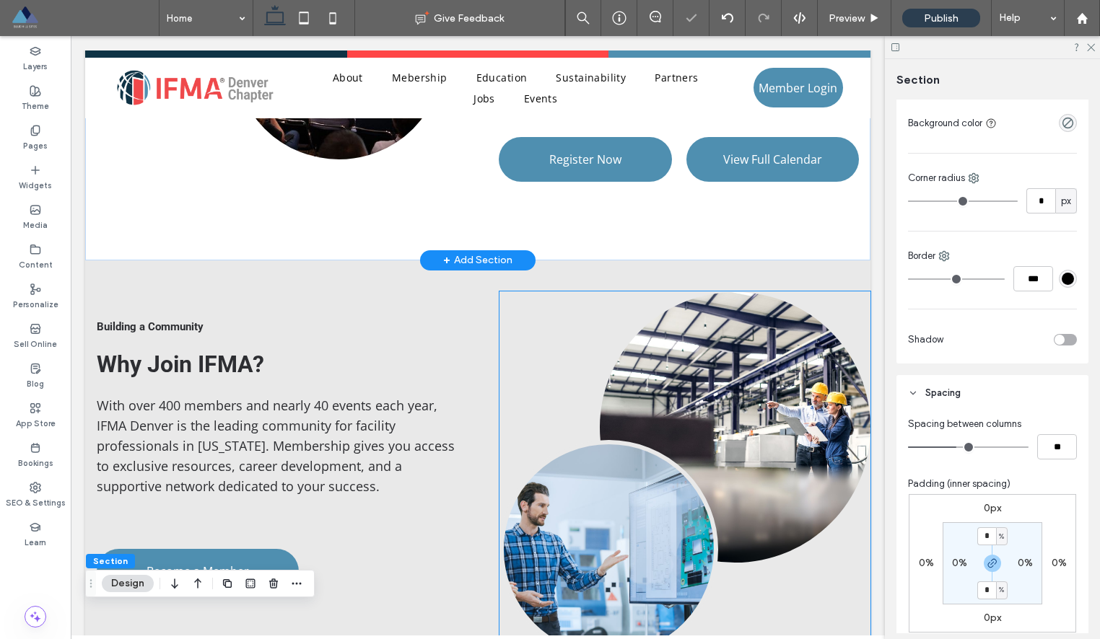
scroll to position [1171, 0]
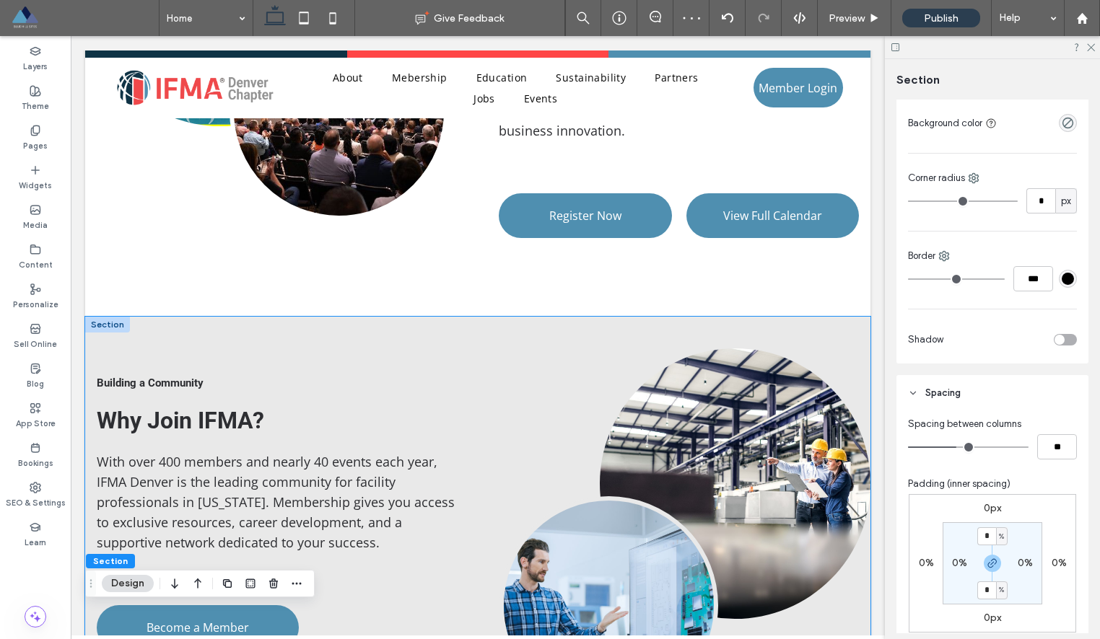
click at [573, 317] on div "Building a Community Why Join IFMA? With over 400 members and nearly 40 events …" at bounding box center [477, 531] width 785 height 429
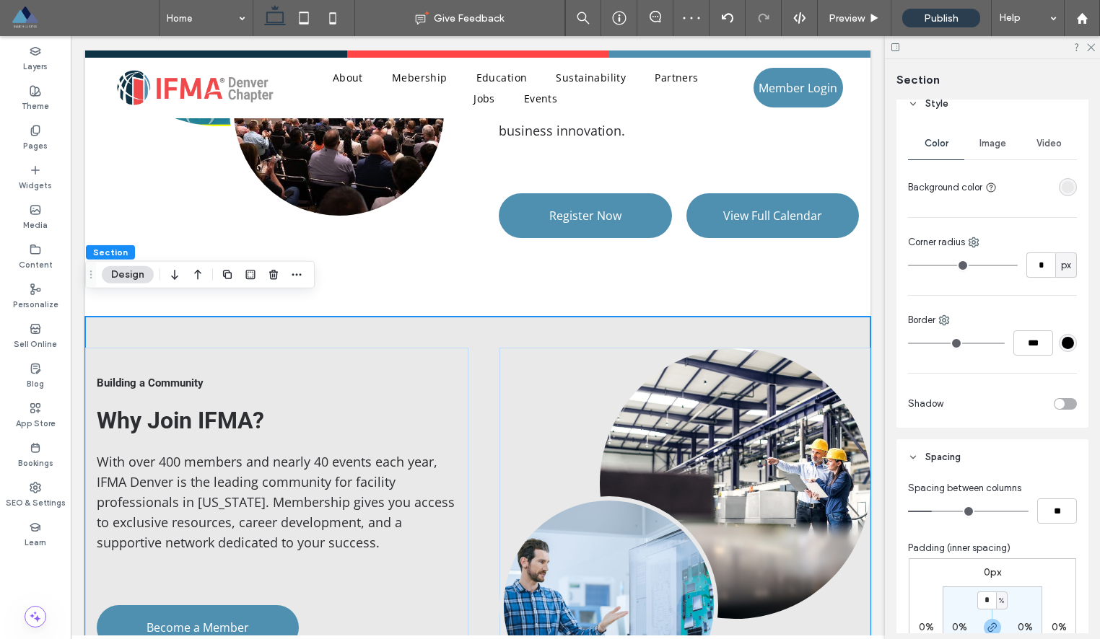
scroll to position [291, 0]
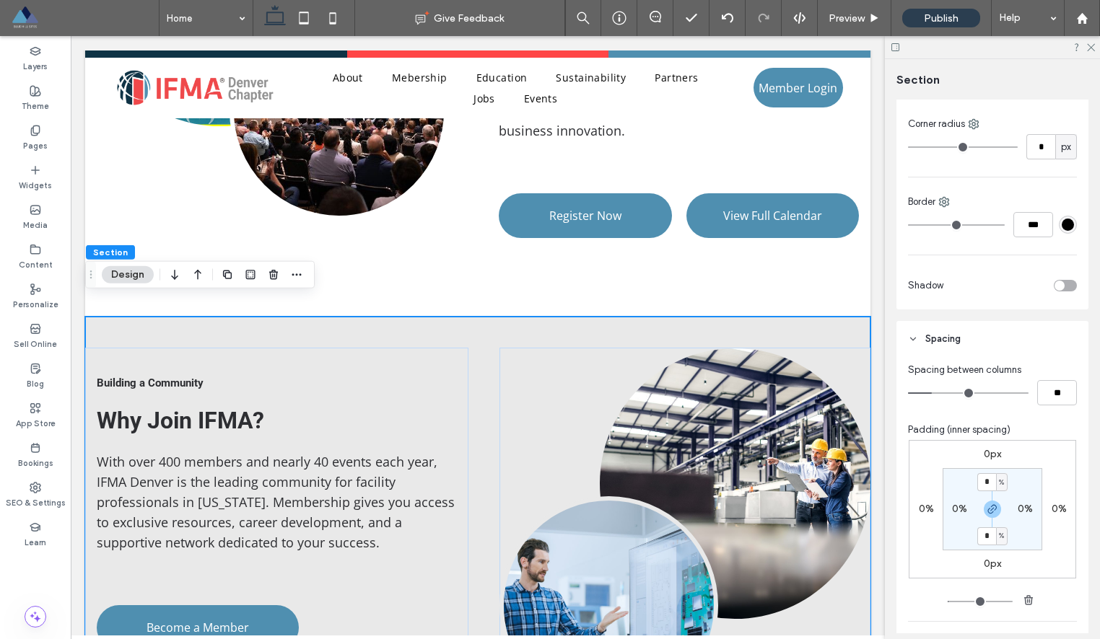
type input "*"
type input "**"
type input "*"
type input "**"
type input "*"
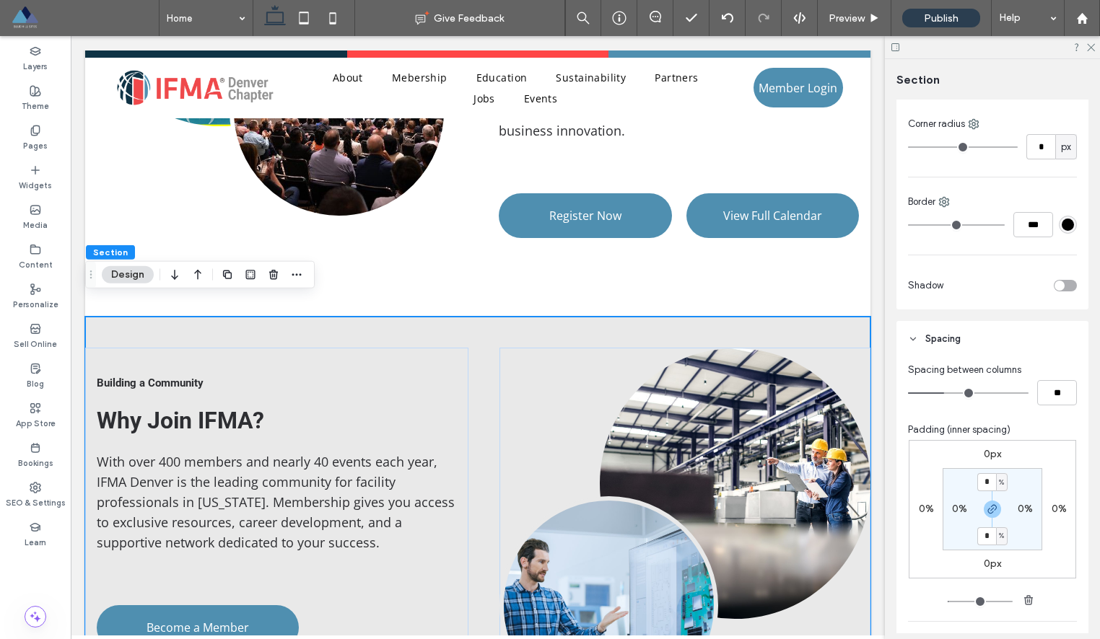
type input "**"
type input "*"
type input "**"
drag, startPoint x: 936, startPoint y: 393, endPoint x: 957, endPoint y: 394, distance: 20.9
type input "*"
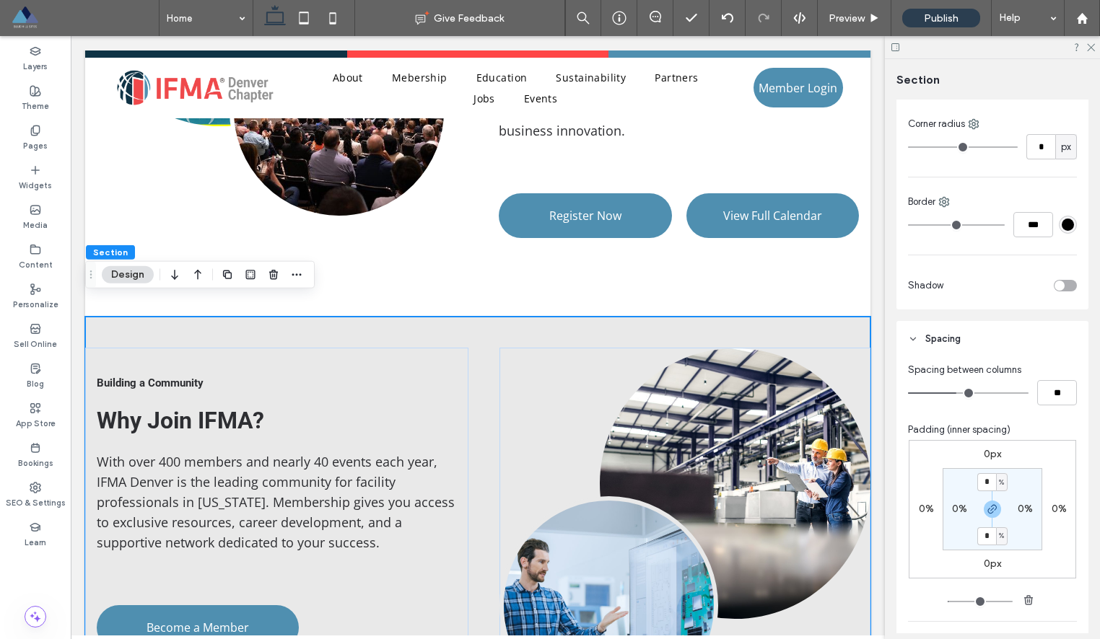
click at [957, 394] on input "range" at bounding box center [968, 393] width 120 height 1
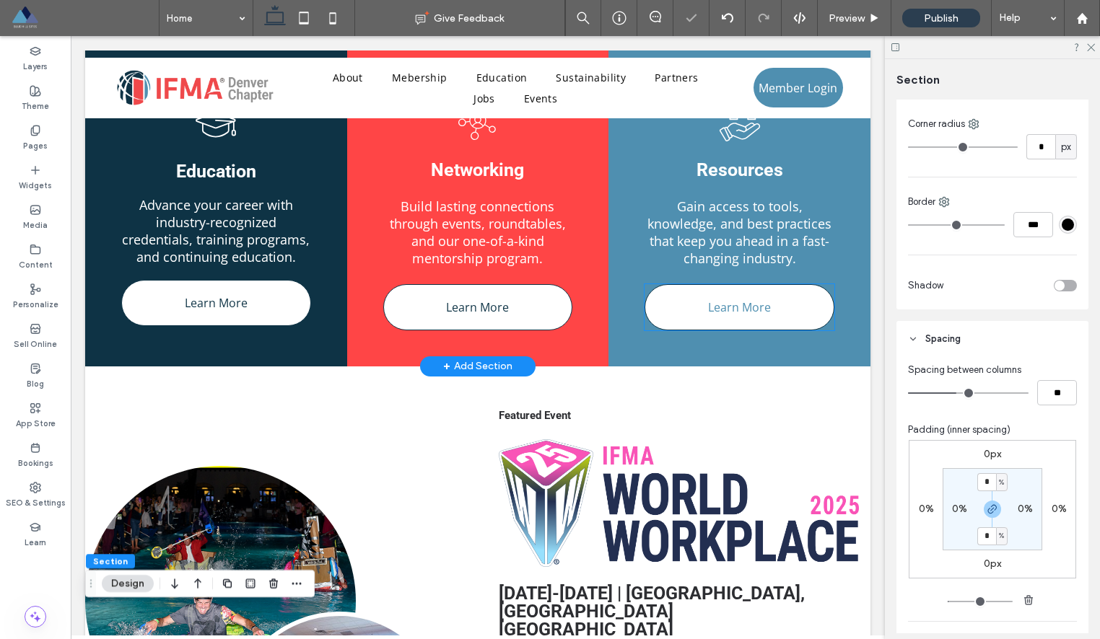
scroll to position [650, 0]
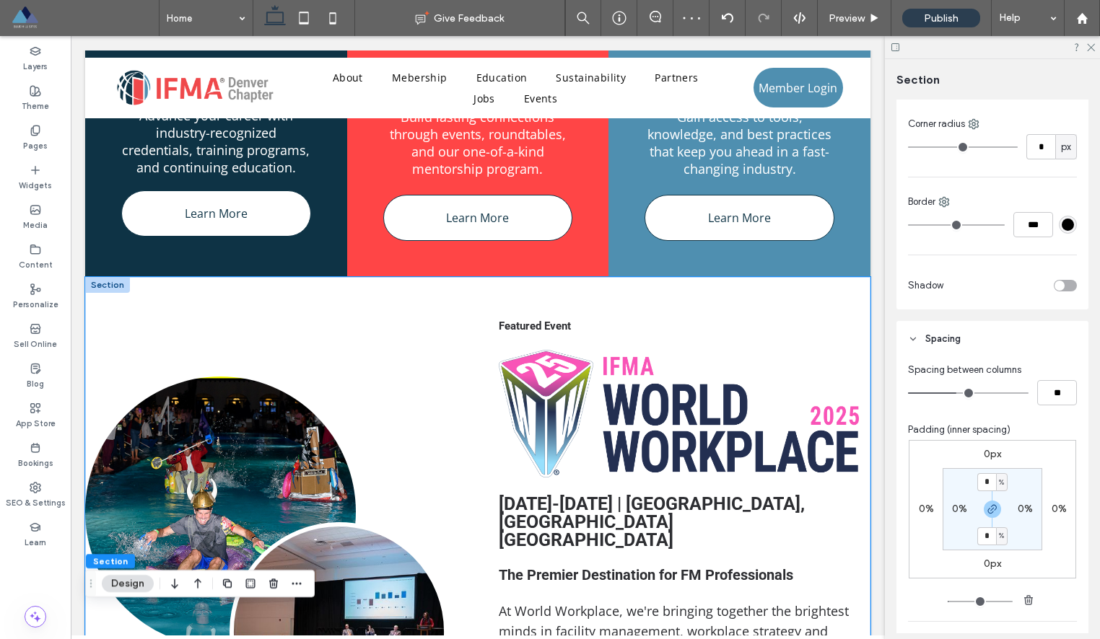
click at [690, 292] on div "Featured Event Sept 17-19, 2025 | Minneapolis, MN Minneapolis Convention Center…" at bounding box center [477, 557] width 785 height 561
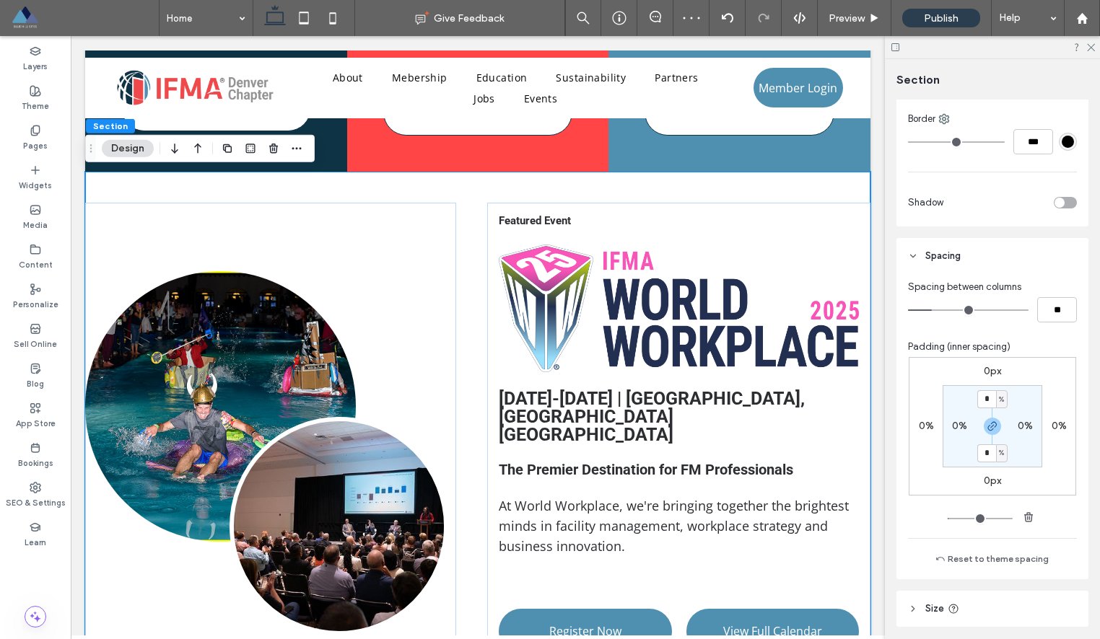
scroll to position [386, 0]
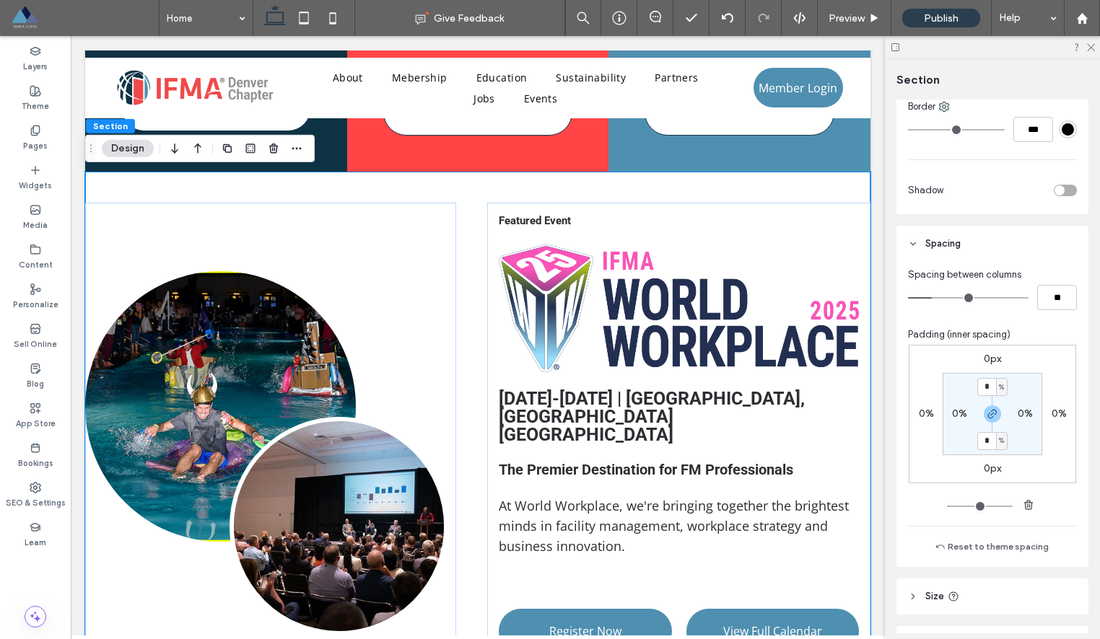
type input "*"
type input "**"
type input "*"
type input "**"
type input "*"
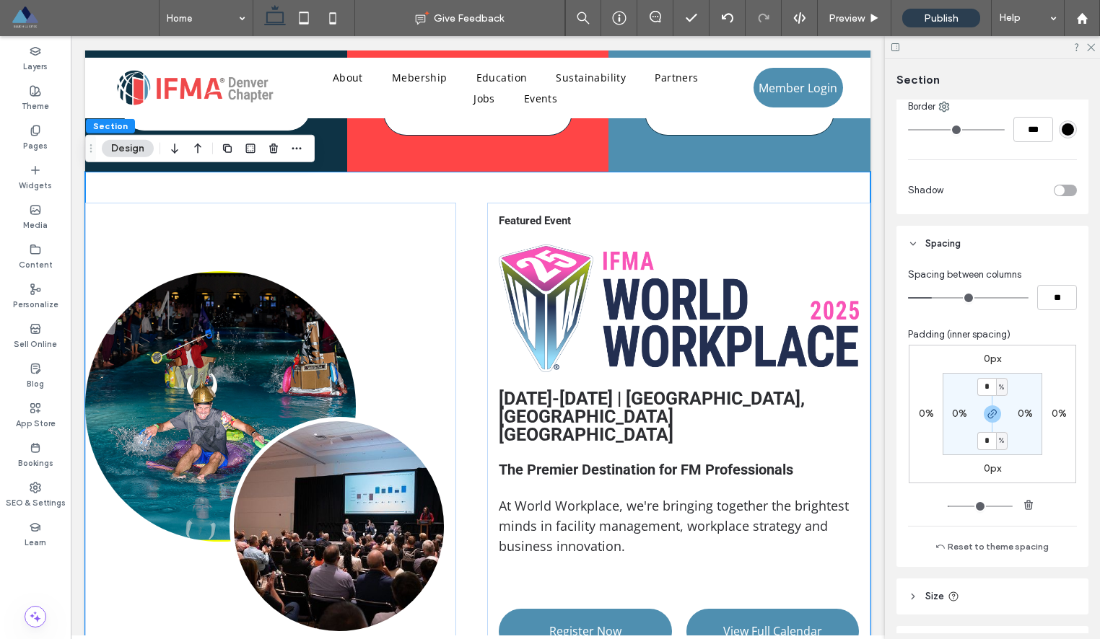
type input "**"
type input "*"
type input "**"
type input "*"
type input "**"
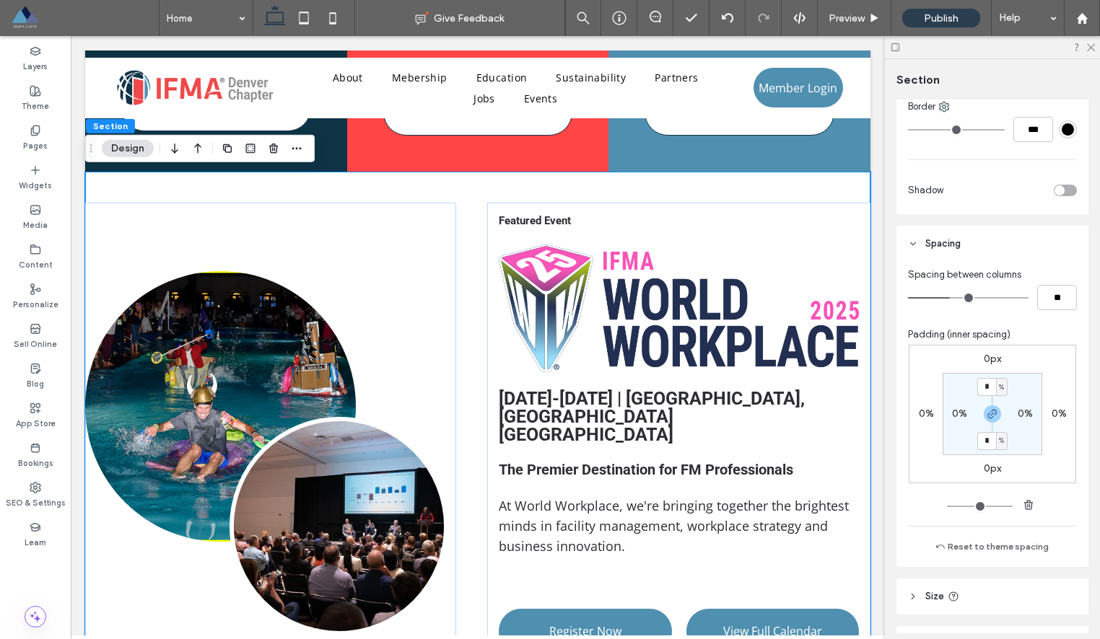
type input "*"
type input "**"
drag, startPoint x: 932, startPoint y: 298, endPoint x: 957, endPoint y: 297, distance: 25.3
type input "*"
click at [957, 297] on input "range" at bounding box center [968, 297] width 120 height 1
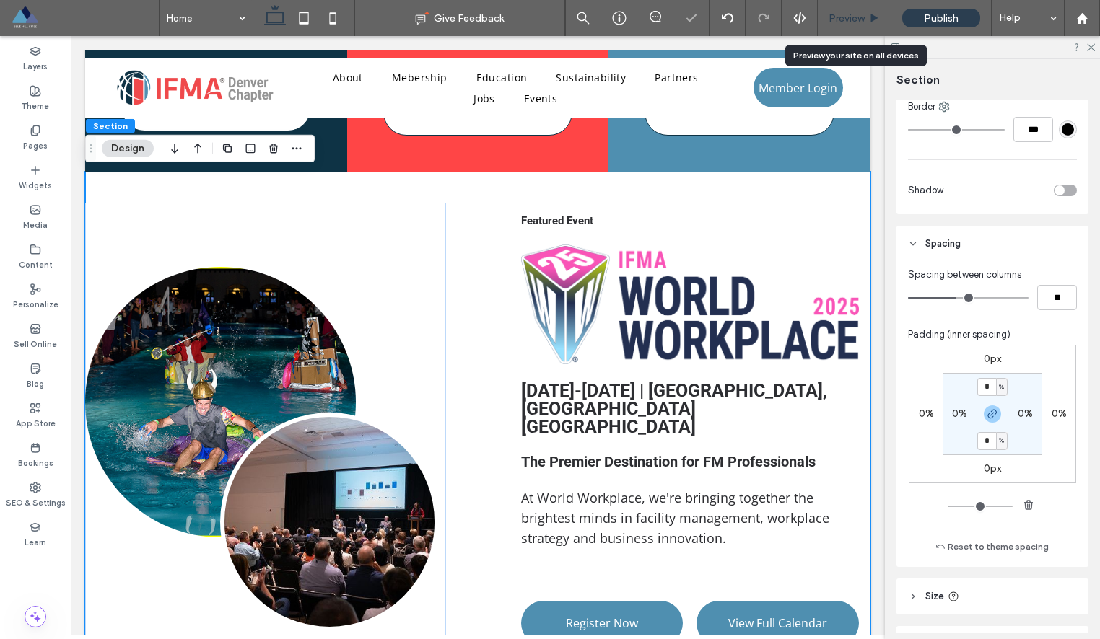
click at [839, 9] on div "Preview" at bounding box center [855, 18] width 74 height 36
click at [838, 24] on div "Preview" at bounding box center [855, 18] width 74 height 36
click at [845, 22] on span "Preview" at bounding box center [846, 18] width 36 height 12
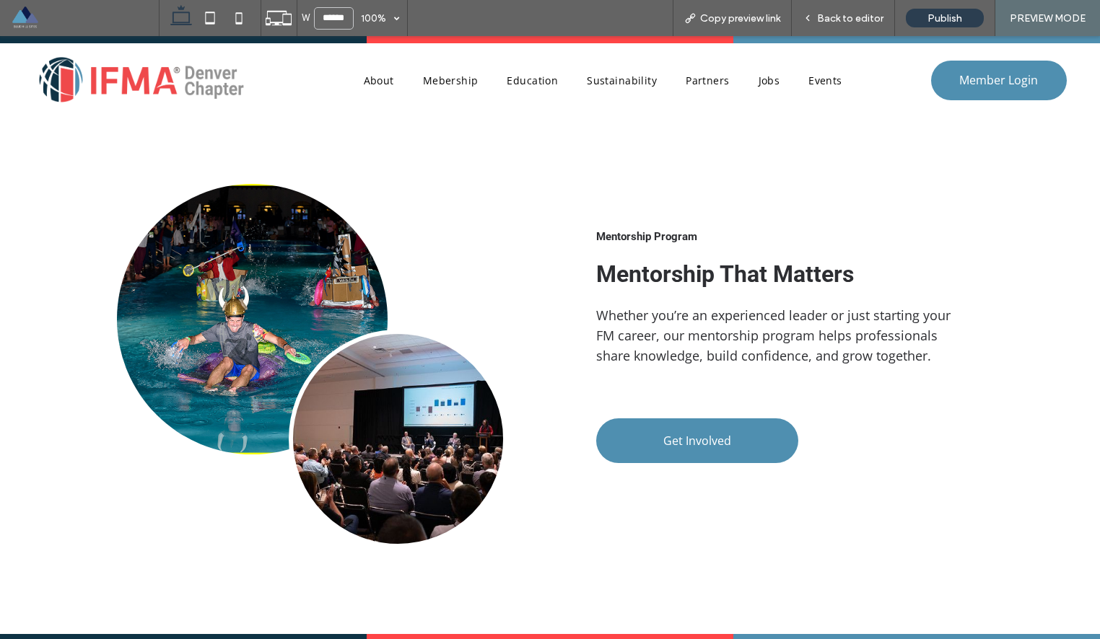
scroll to position [1984, 0]
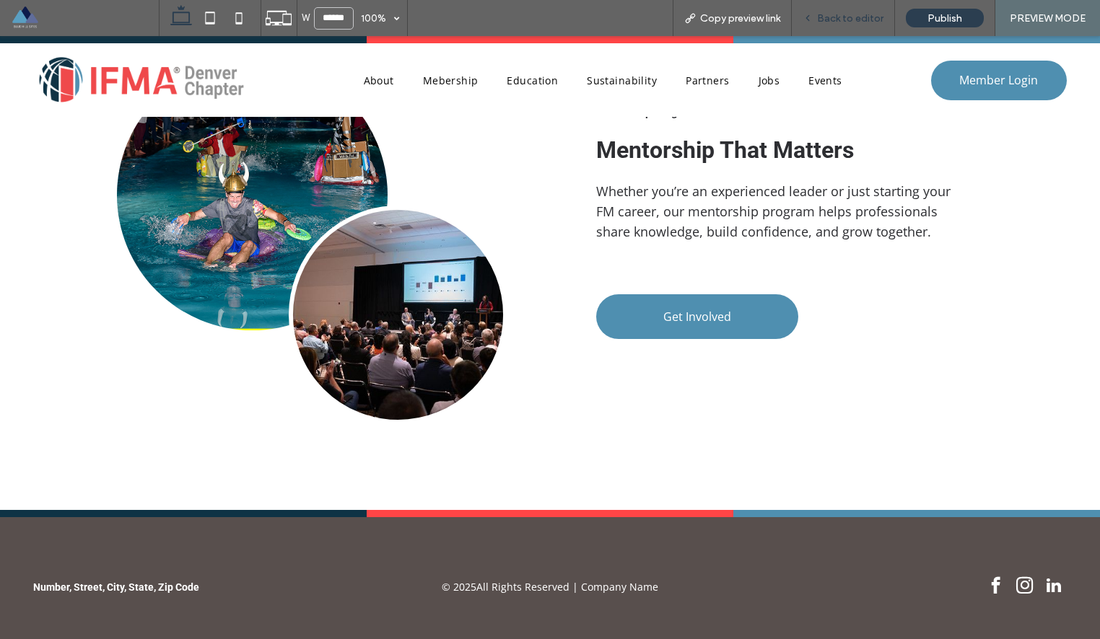
click at [858, 8] on div "Back to editor" at bounding box center [843, 18] width 103 height 36
click at [856, 15] on span "Back to editor" at bounding box center [850, 18] width 66 height 12
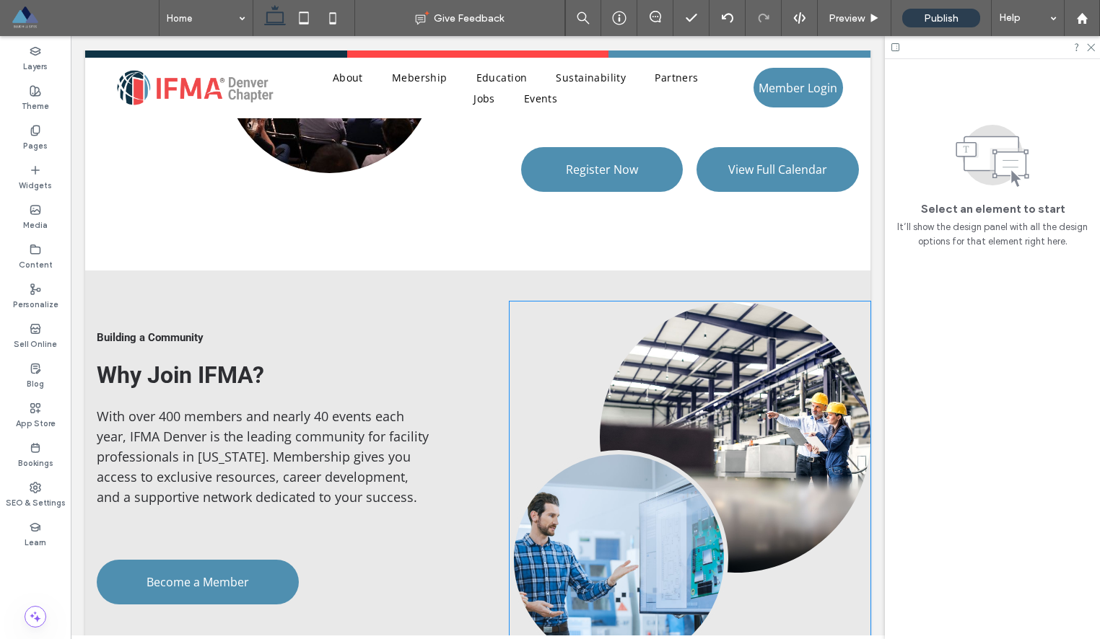
scroll to position [1184, 0]
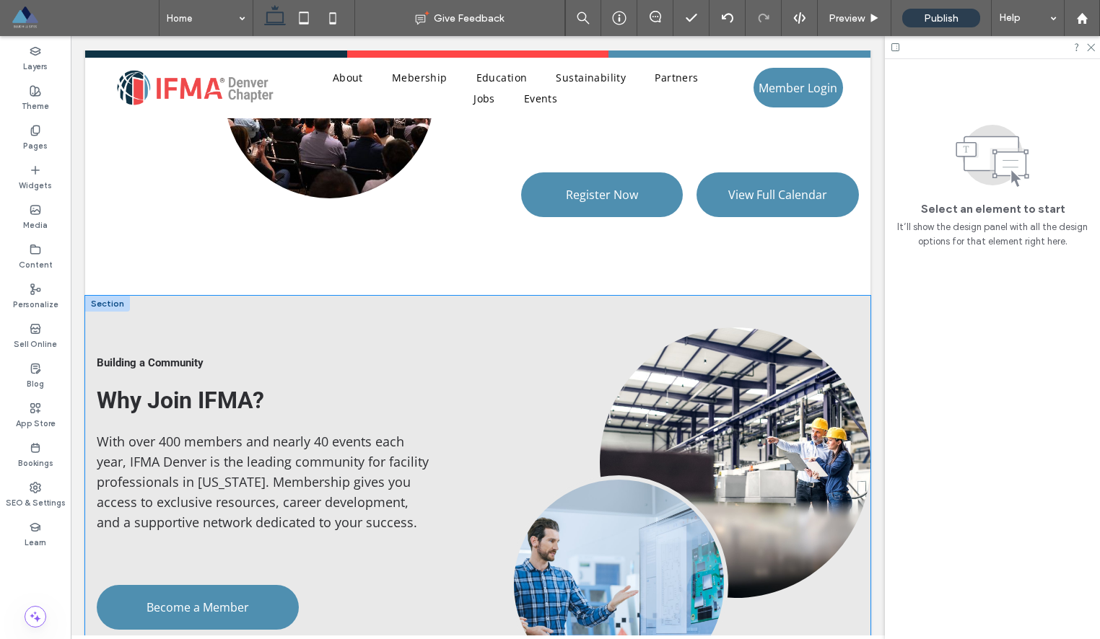
click at [414, 296] on div "Building a Community Why Join IFMA? With over 400 members and nearly 40 events …" at bounding box center [477, 510] width 785 height 429
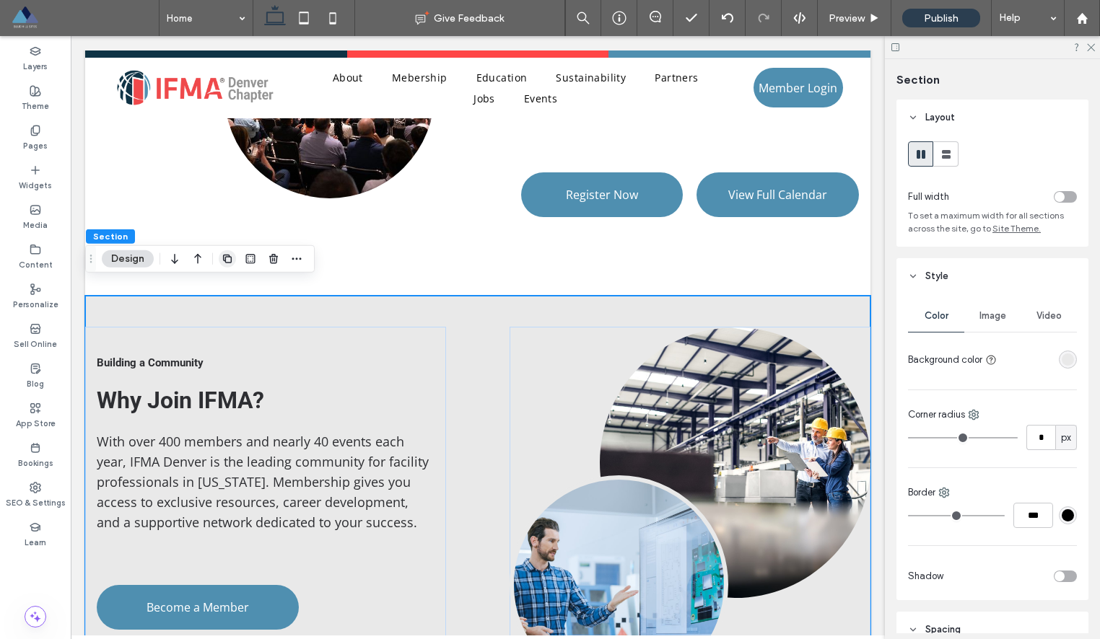
click at [231, 264] on icon "button" at bounding box center [228, 259] width 12 height 12
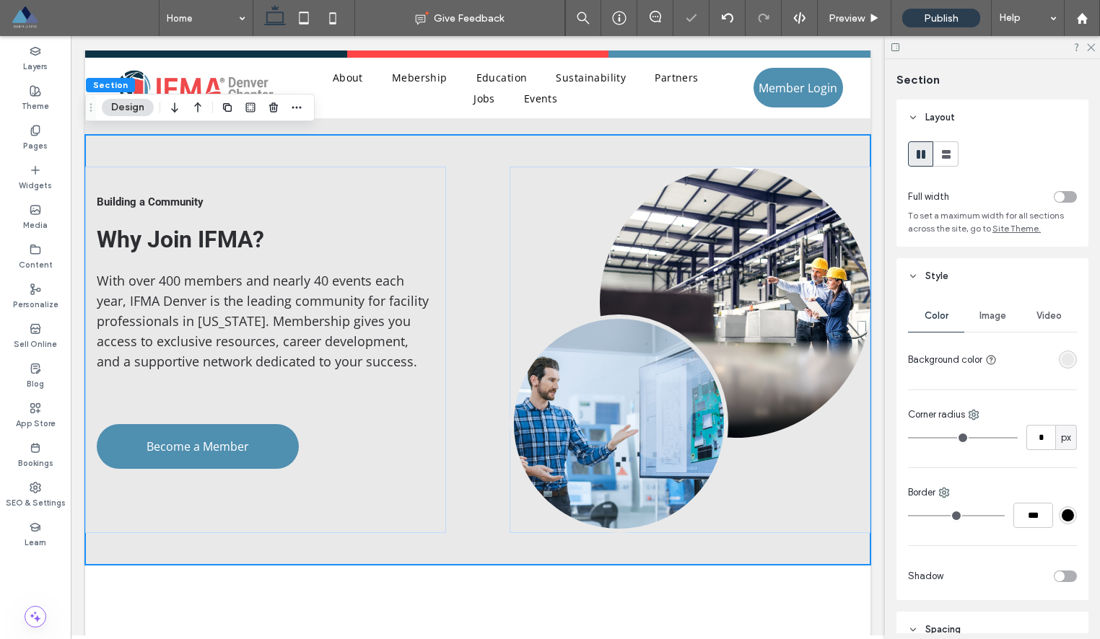
scroll to position [1776, 0]
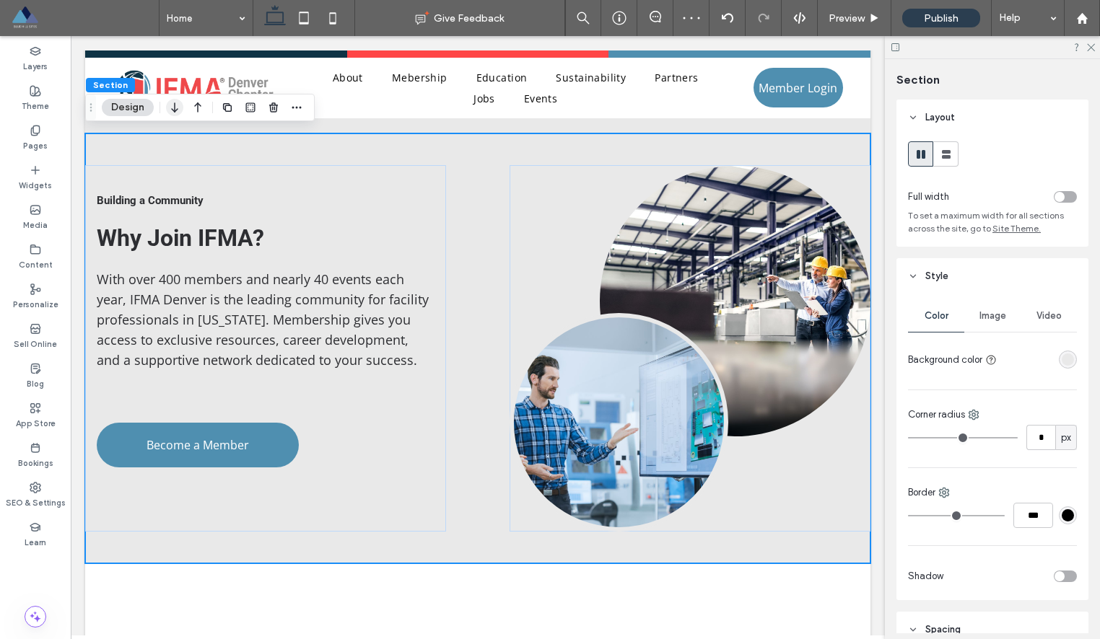
click at [177, 107] on icon "button" at bounding box center [174, 108] width 17 height 26
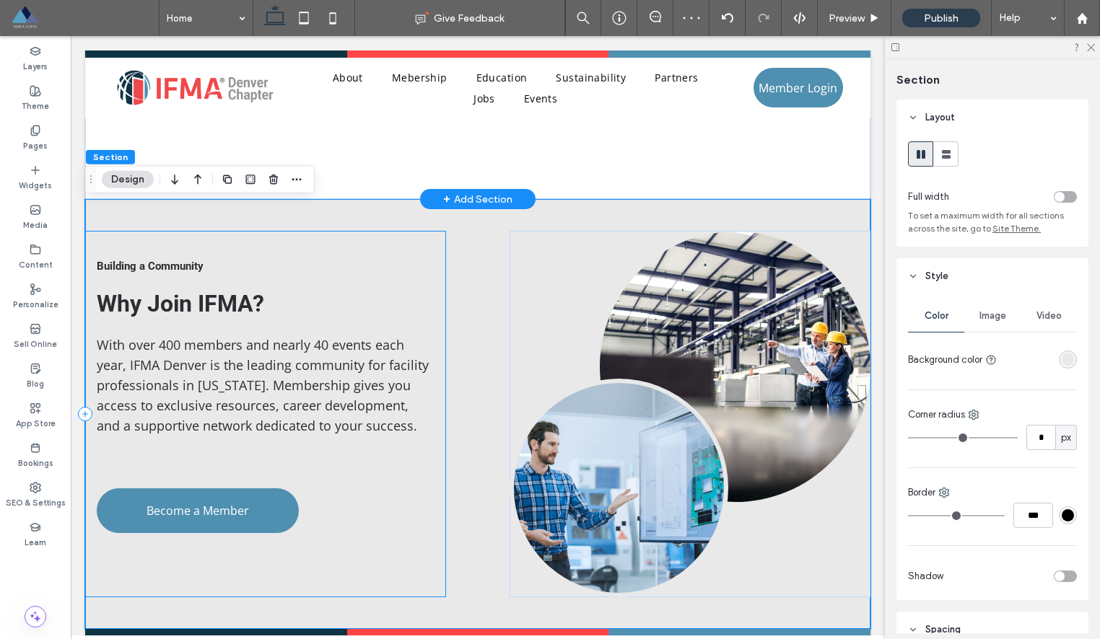
scroll to position [2258, 0]
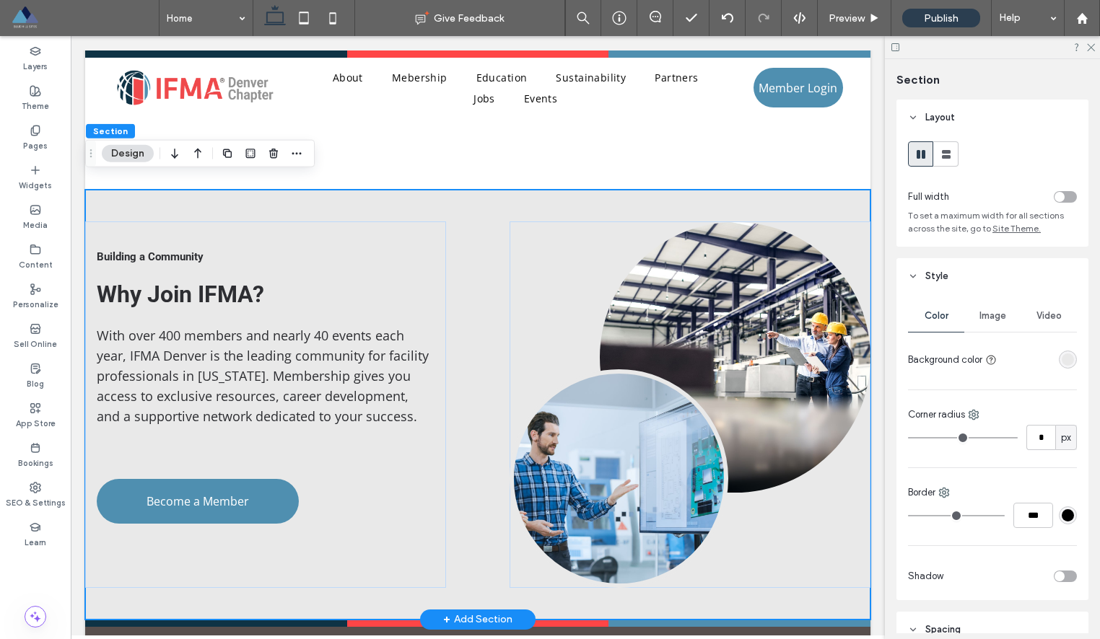
click at [819, 190] on div "Building a Community Why Join IFMA? With over 400 members and nearly 40 events …" at bounding box center [477, 404] width 785 height 429
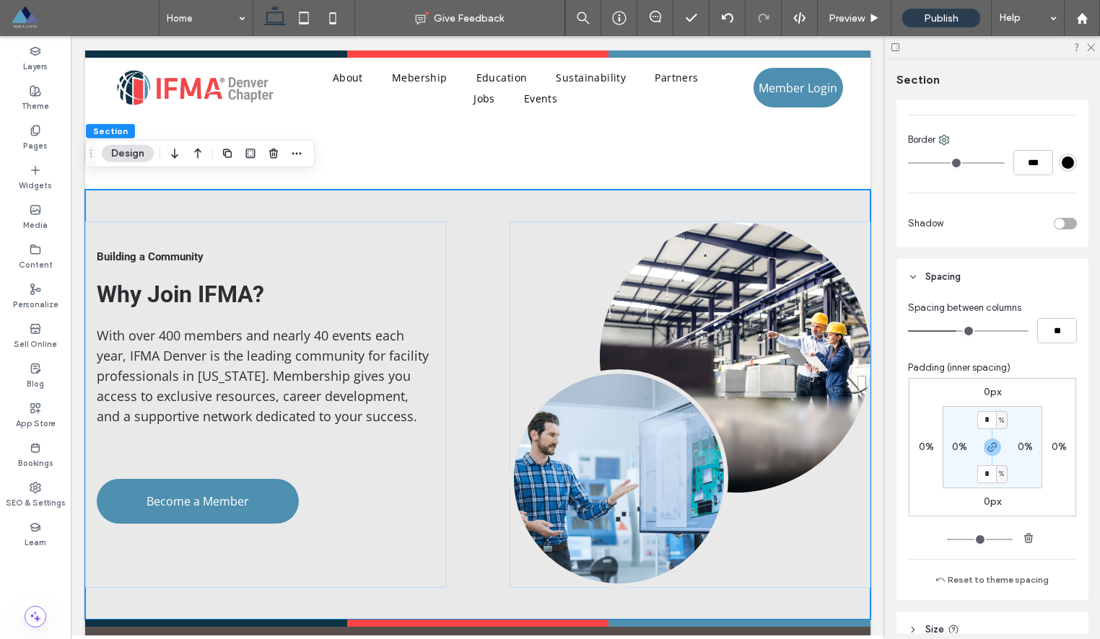
scroll to position [367, 0]
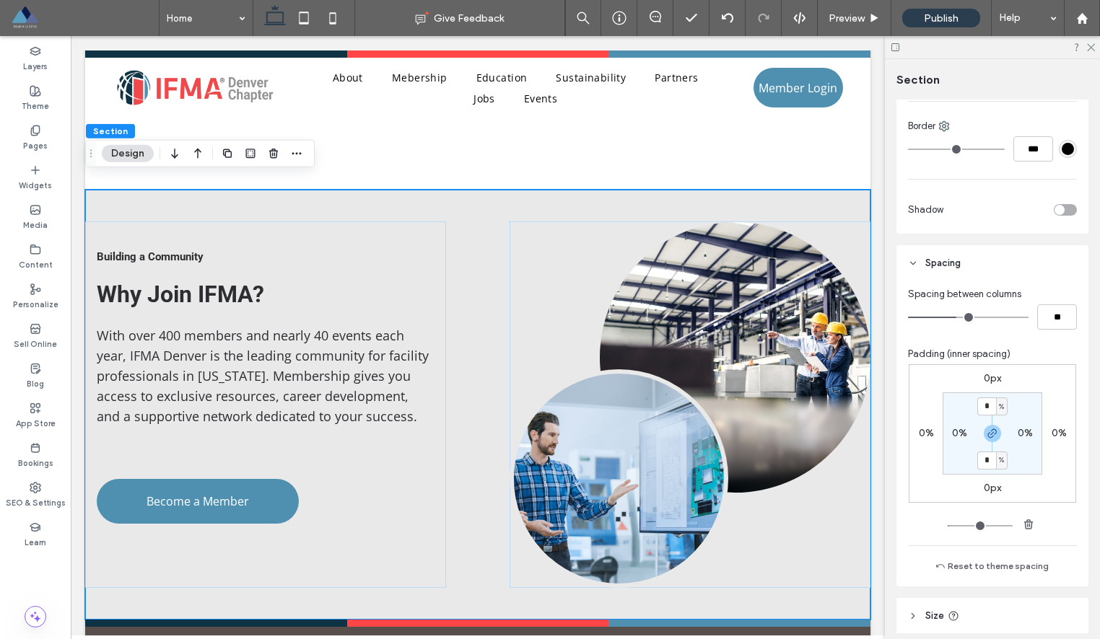
click at [959, 432] on label "0%" at bounding box center [959, 433] width 15 height 12
type input "*"
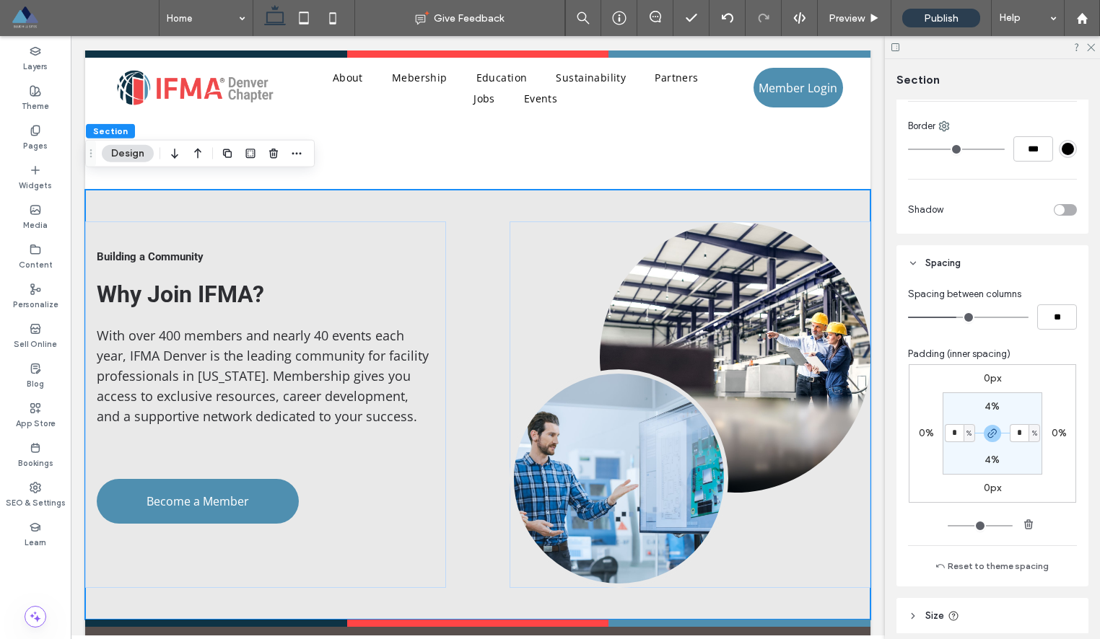
click at [1052, 483] on div "0px 0% 0px 0% 4% * % 4% * %" at bounding box center [991, 433] width 167 height 139
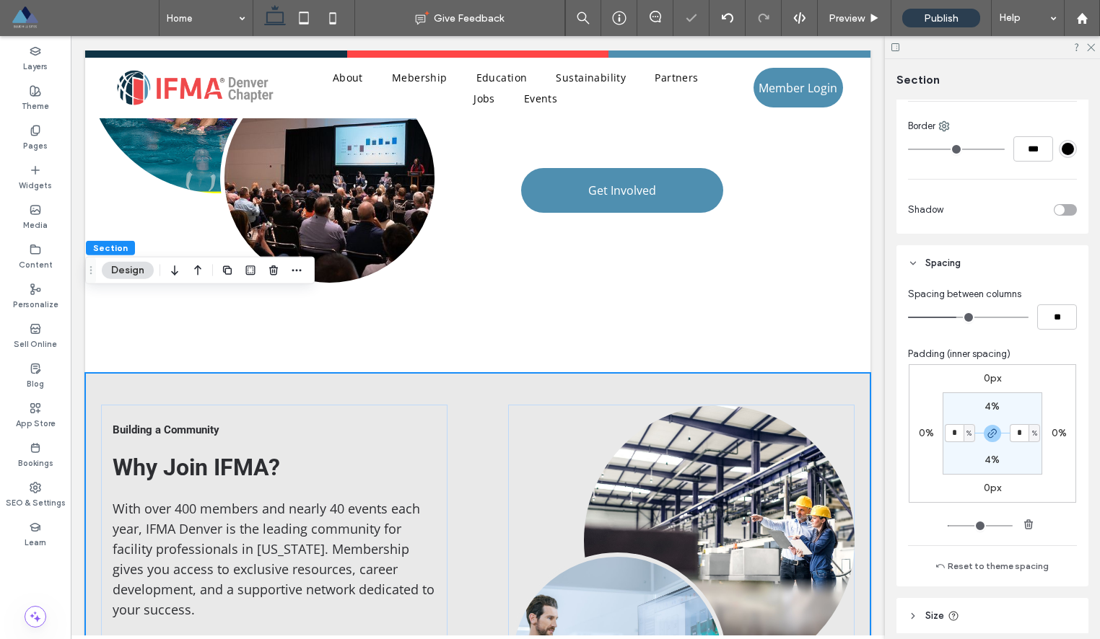
scroll to position [2069, 0]
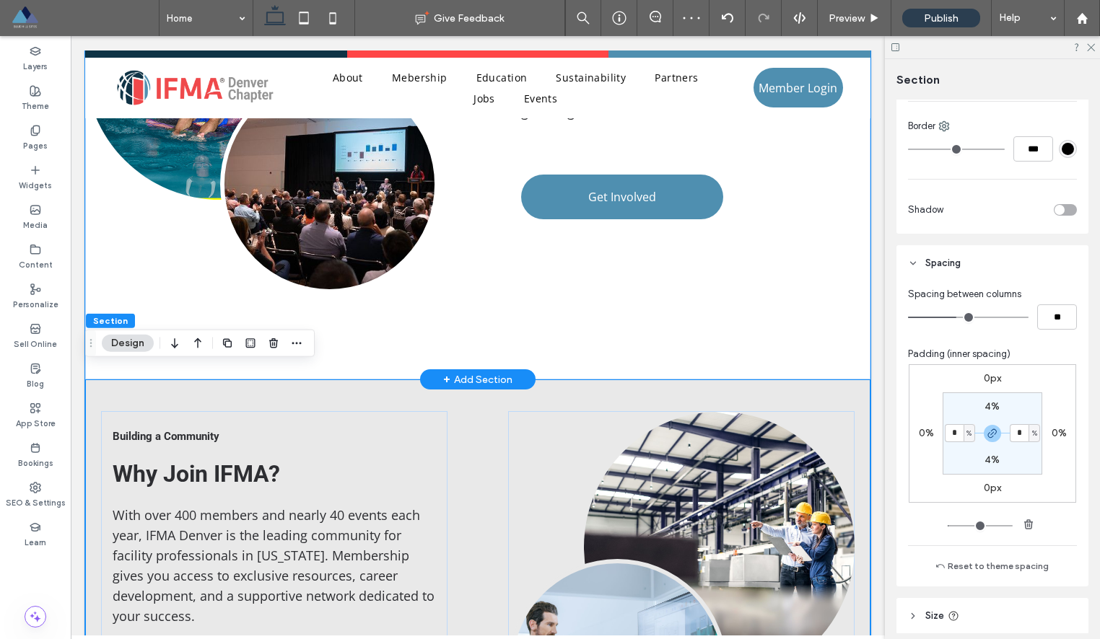
click at [841, 354] on div "Mentorship Program Mentorship That Matters Whether you’re an experienced leader…" at bounding box center [477, 110] width 785 height 539
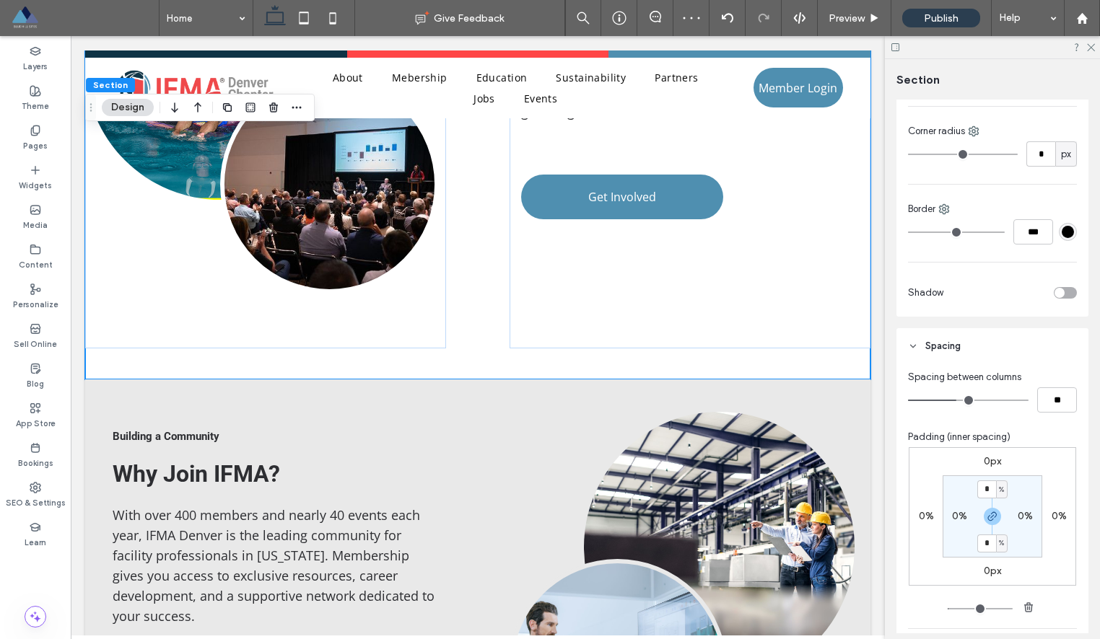
scroll to position [416, 0]
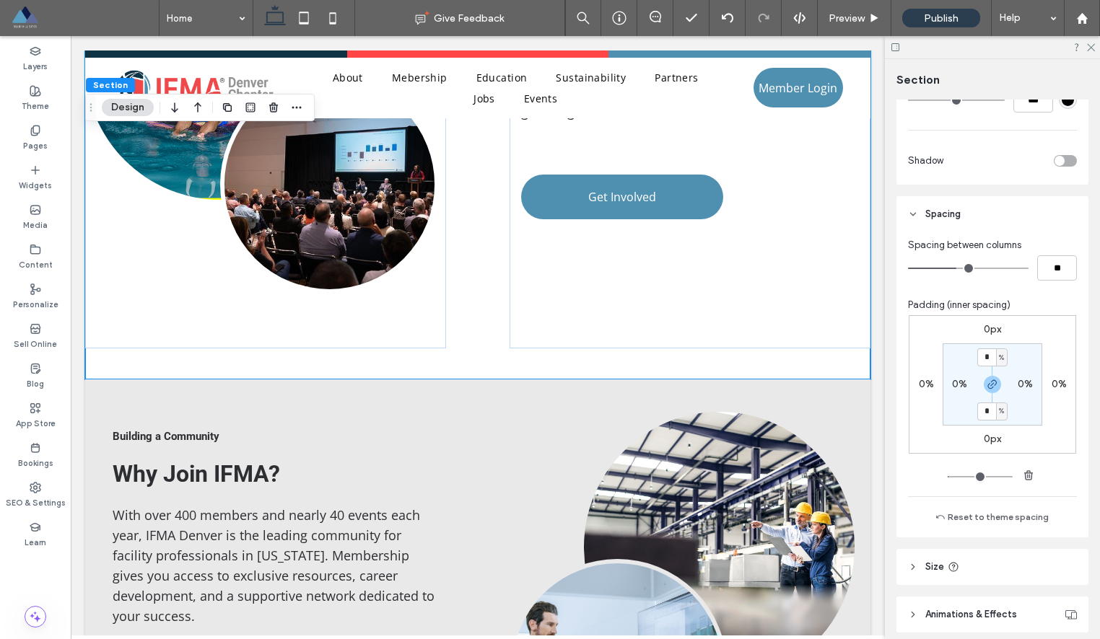
click at [955, 390] on label "0%" at bounding box center [959, 384] width 15 height 12
type input "*"
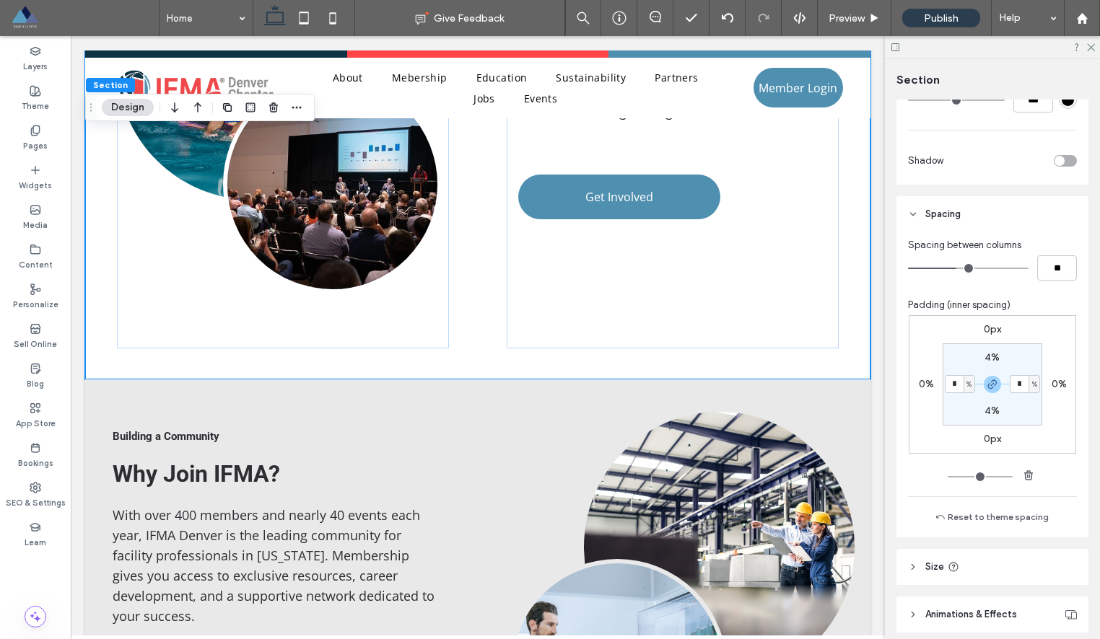
click at [1057, 443] on div "0px 0% 0px 0% 4% * % 4% * %" at bounding box center [991, 384] width 167 height 139
click at [864, 465] on div "Building a Community Why Join IFMA? With over 400 members and nearly 40 events …" at bounding box center [477, 594] width 785 height 429
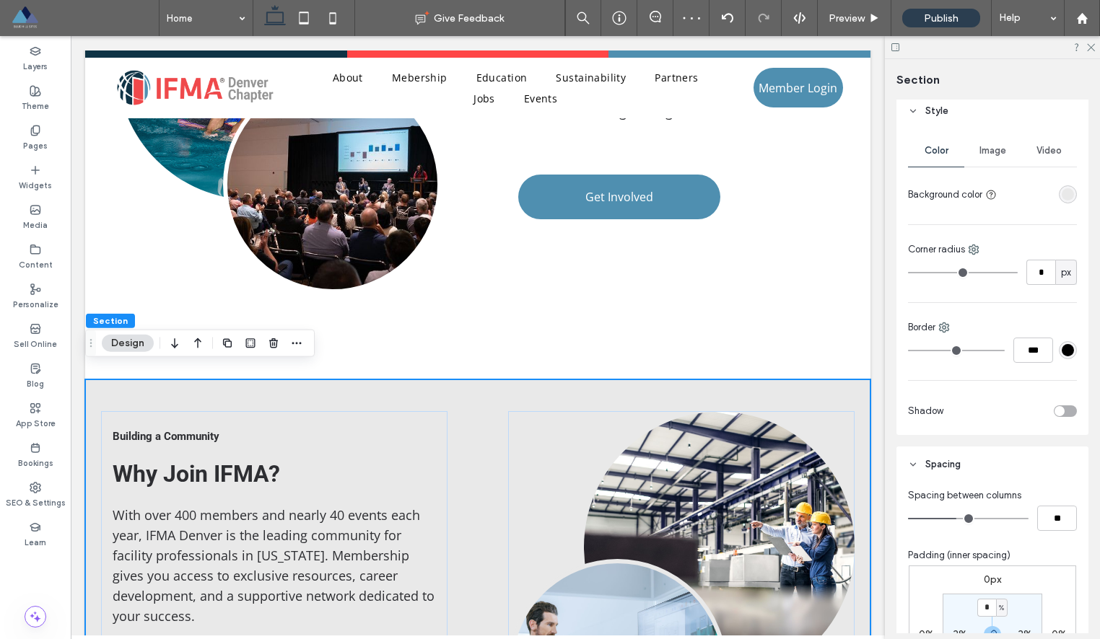
scroll to position [257, 0]
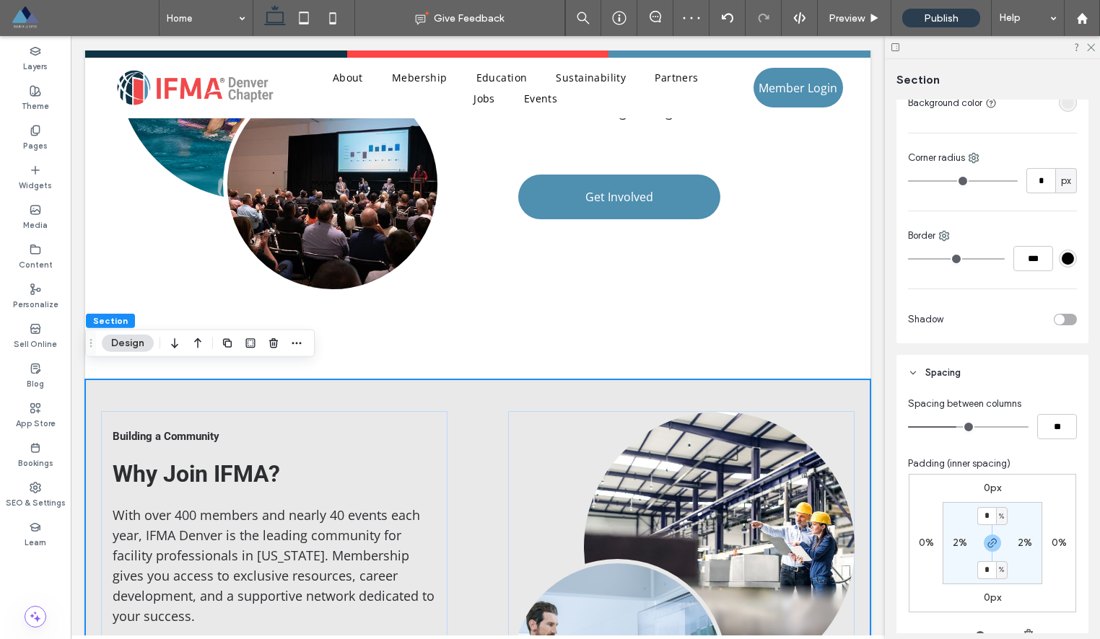
click at [953, 540] on label "2%" at bounding box center [959, 543] width 14 height 12
type input "*"
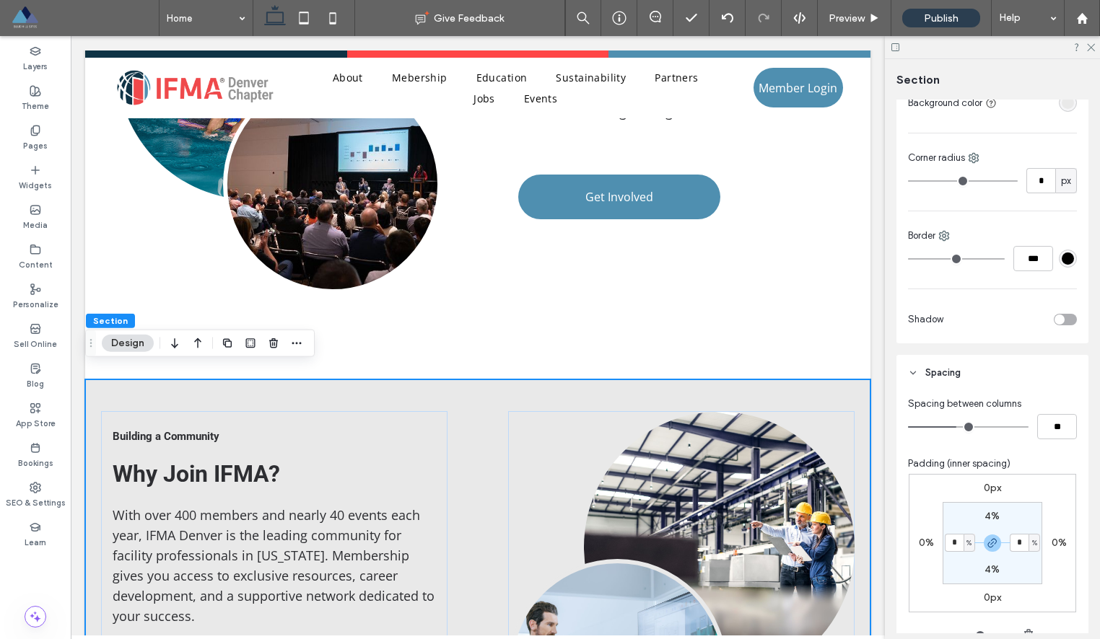
click at [1074, 514] on div "0px 0% 0px 0% 4% * % 4% * %" at bounding box center [991, 543] width 167 height 139
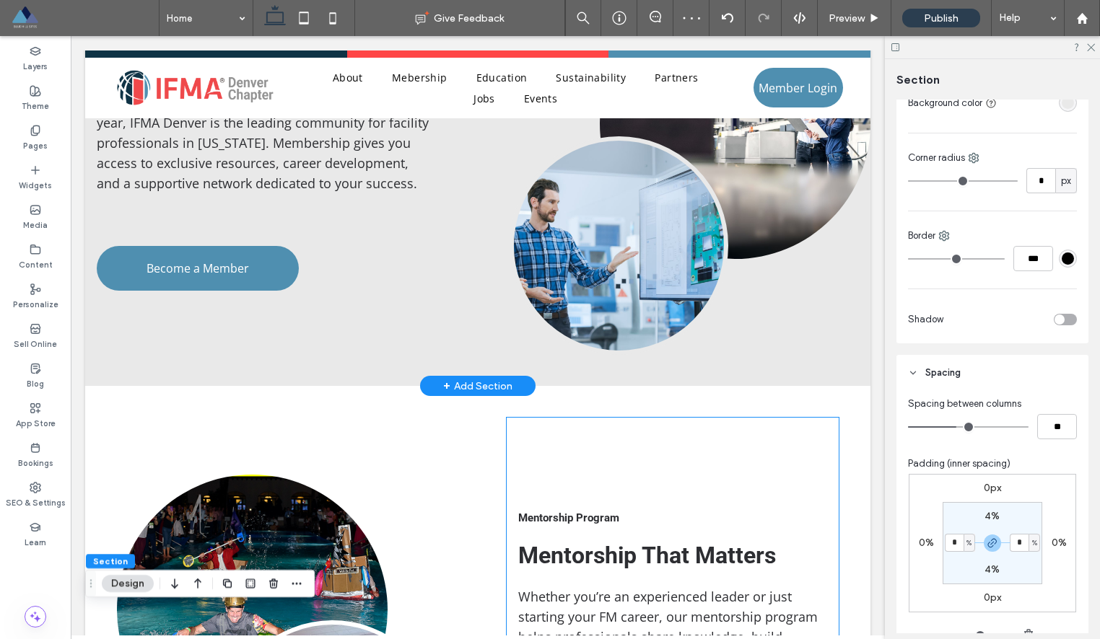
scroll to position [1439, 0]
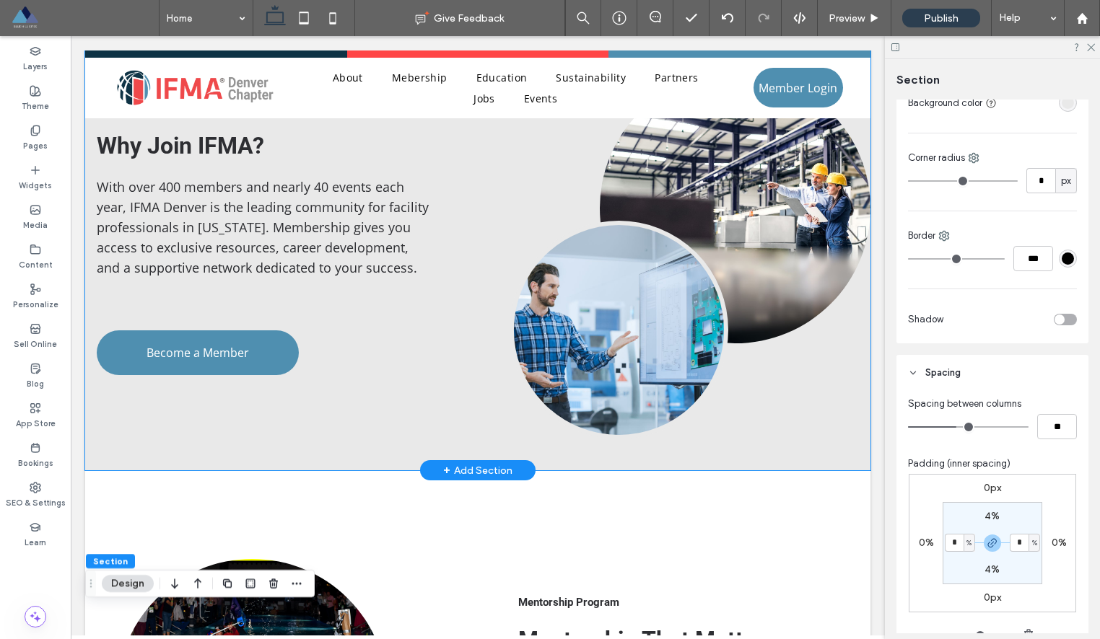
click at [839, 437] on div "Building a Community Why Join IFMA? With over 400 members and nearly 40 events …" at bounding box center [477, 255] width 785 height 429
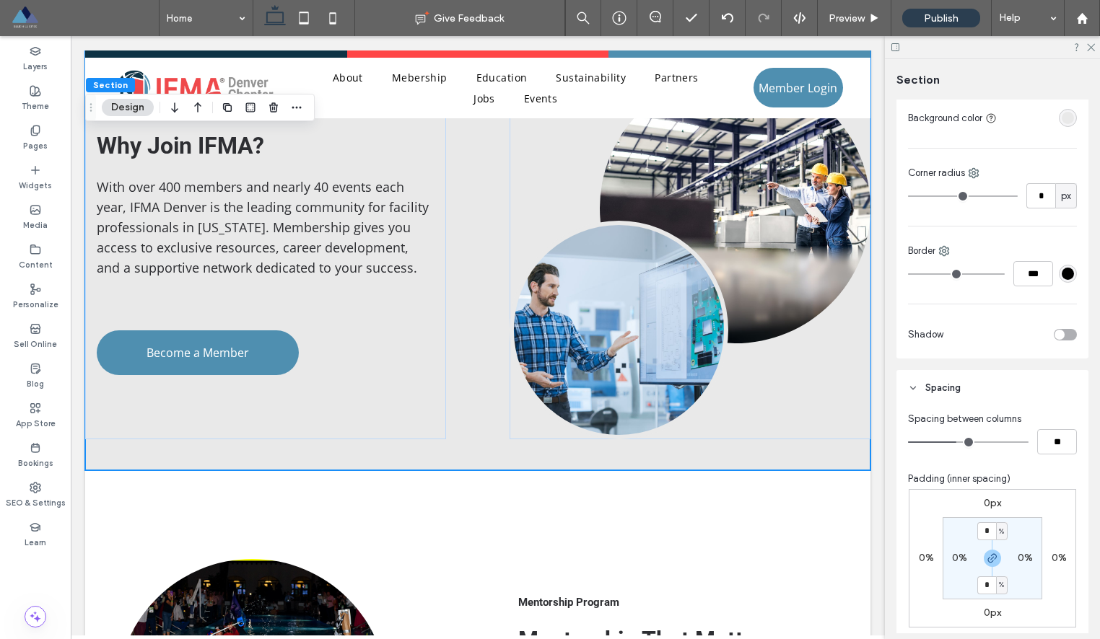
scroll to position [344, 0]
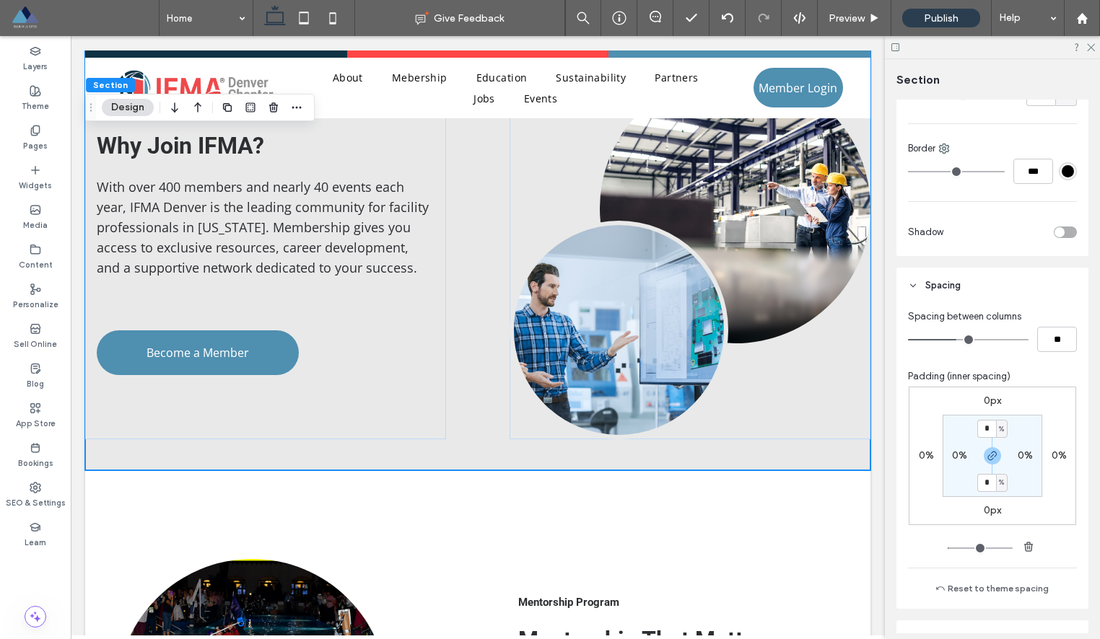
click at [962, 455] on label "0%" at bounding box center [959, 456] width 15 height 12
type input "*"
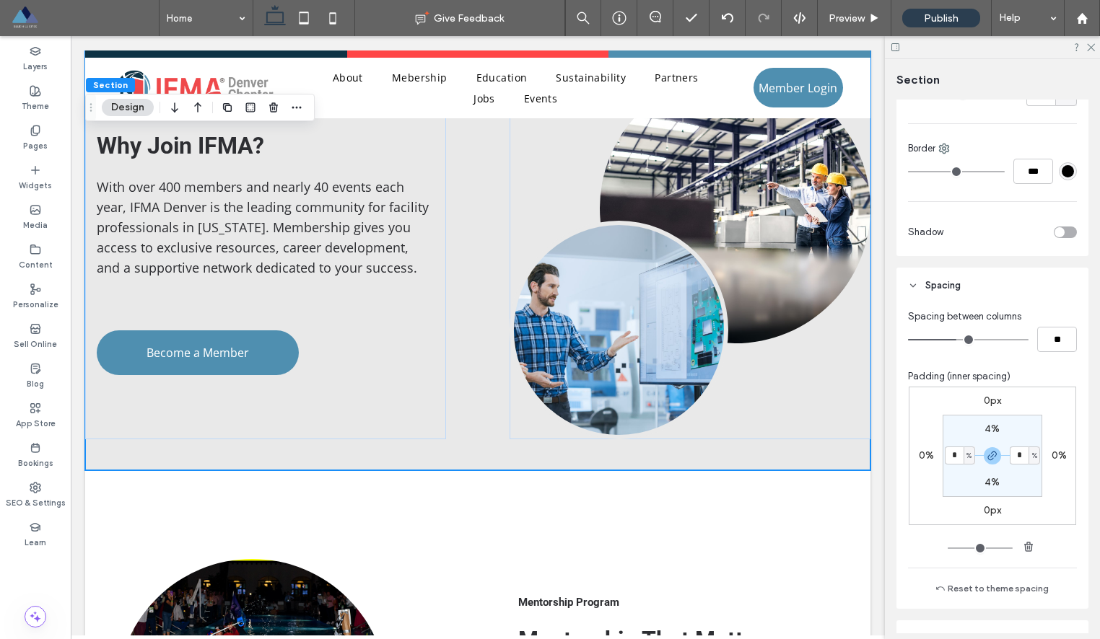
click at [1077, 419] on div "Spacing between columns ** Padding (inner spacing) 0px 0% 0px 0% 4% * % 4% * % …" at bounding box center [992, 456] width 192 height 305
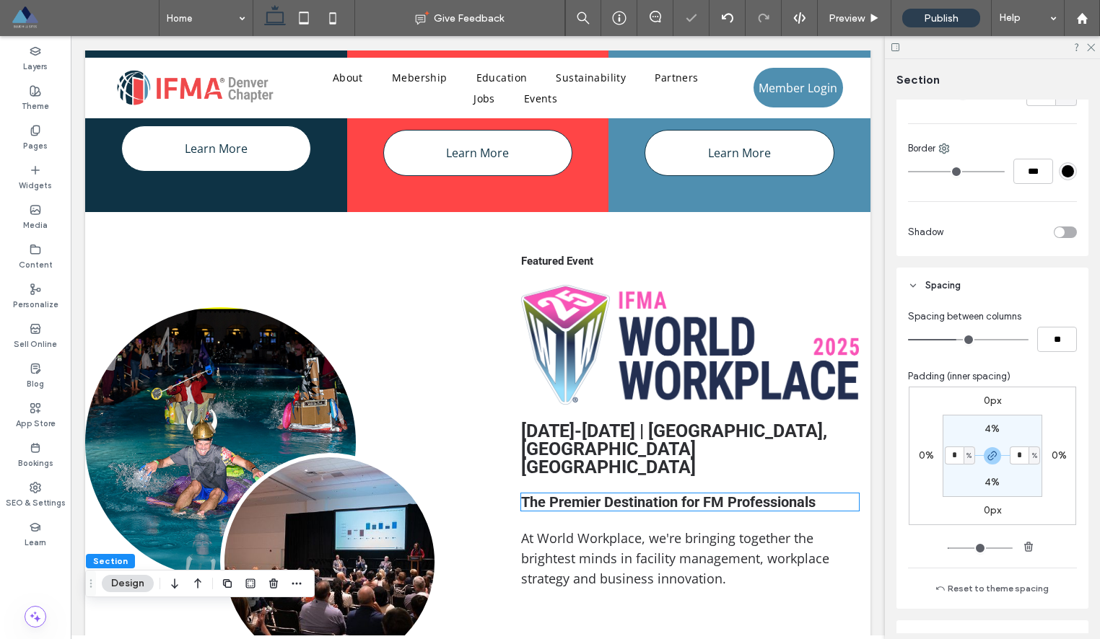
scroll to position [652, 0]
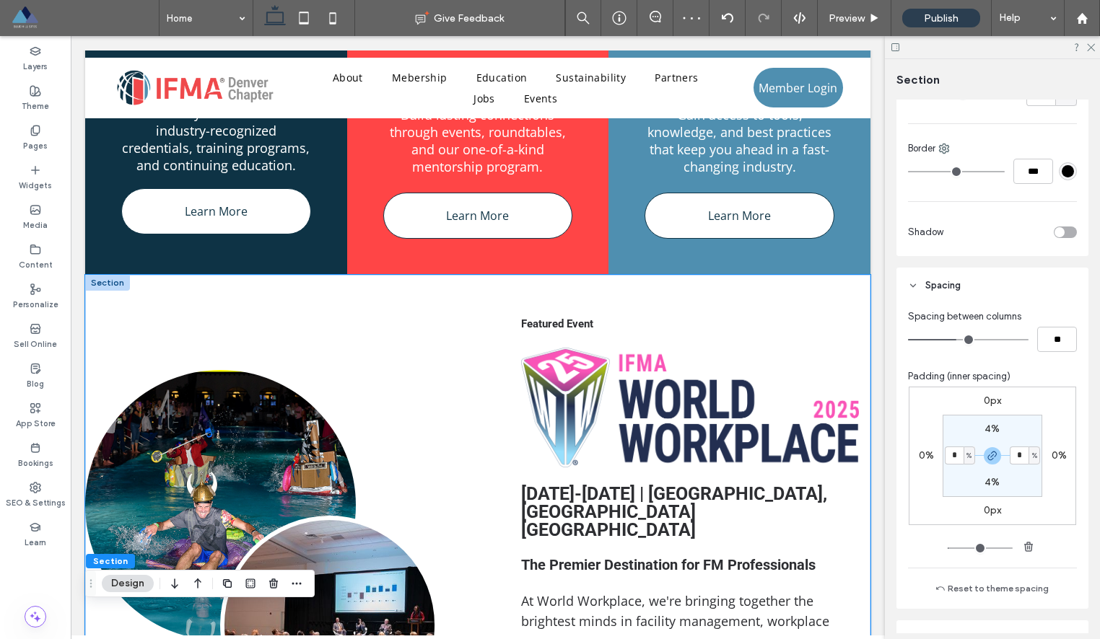
click at [767, 293] on div "Featured Event Sept 17-19, 2025 | Minneapolis, MN Minneapolis Convention Center…" at bounding box center [477, 551] width 785 height 553
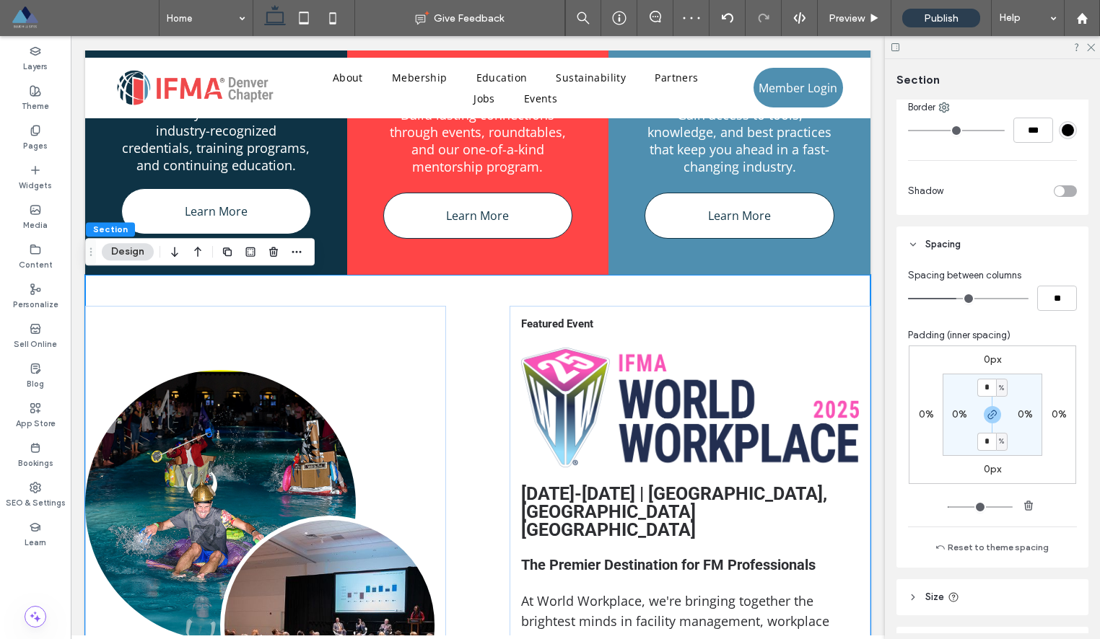
scroll to position [391, 0]
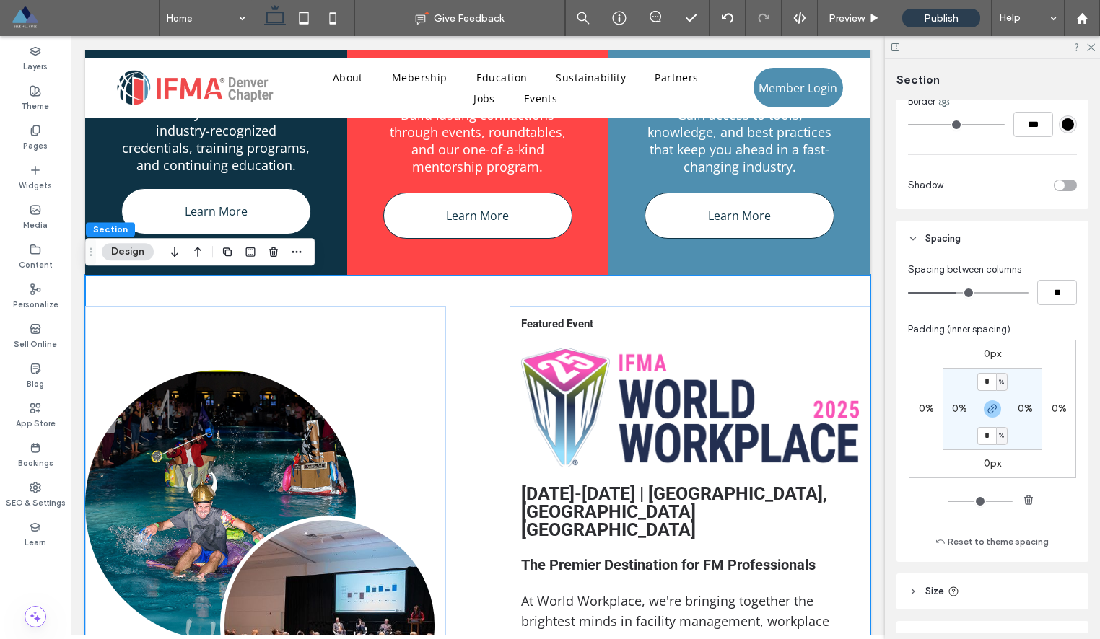
click at [963, 408] on label "0%" at bounding box center [959, 409] width 15 height 12
type input "*"
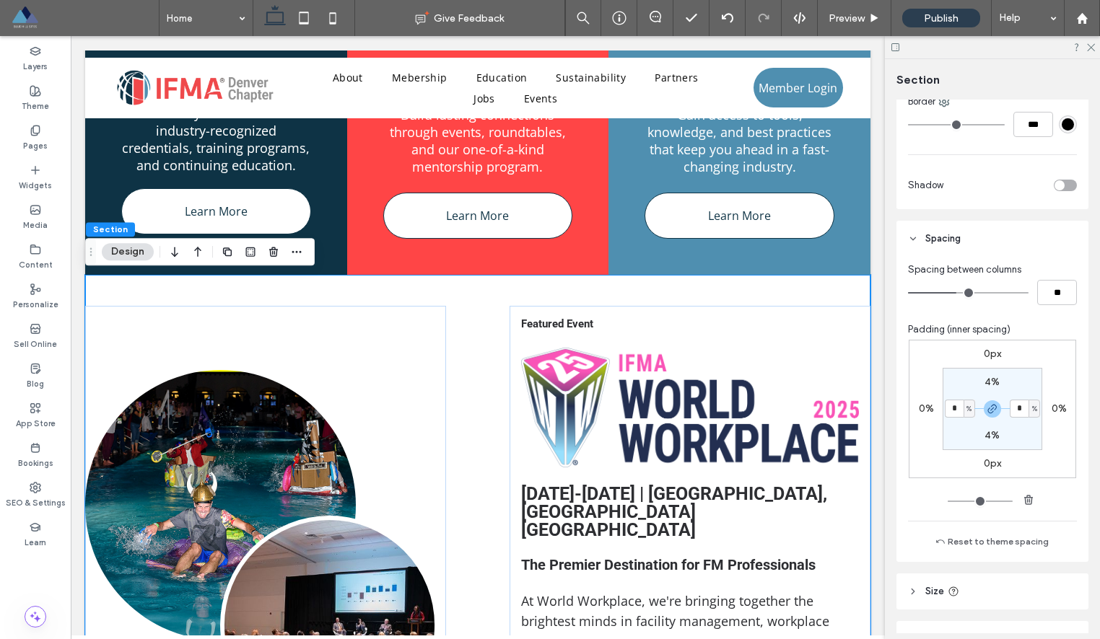
click at [1090, 365] on div "Layout Full width To set a maximum width for all sections across the site, go t…" at bounding box center [996, 367] width 201 height 534
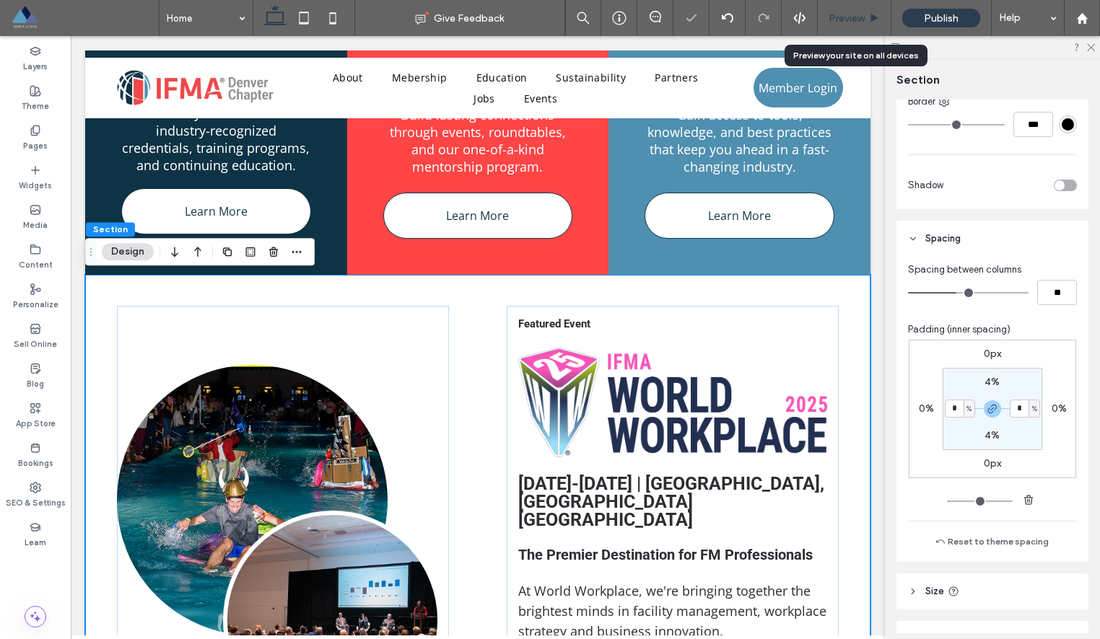
drag, startPoint x: 841, startPoint y: 22, endPoint x: 770, endPoint y: 58, distance: 80.0
click at [841, 22] on span "Preview" at bounding box center [846, 18] width 36 height 12
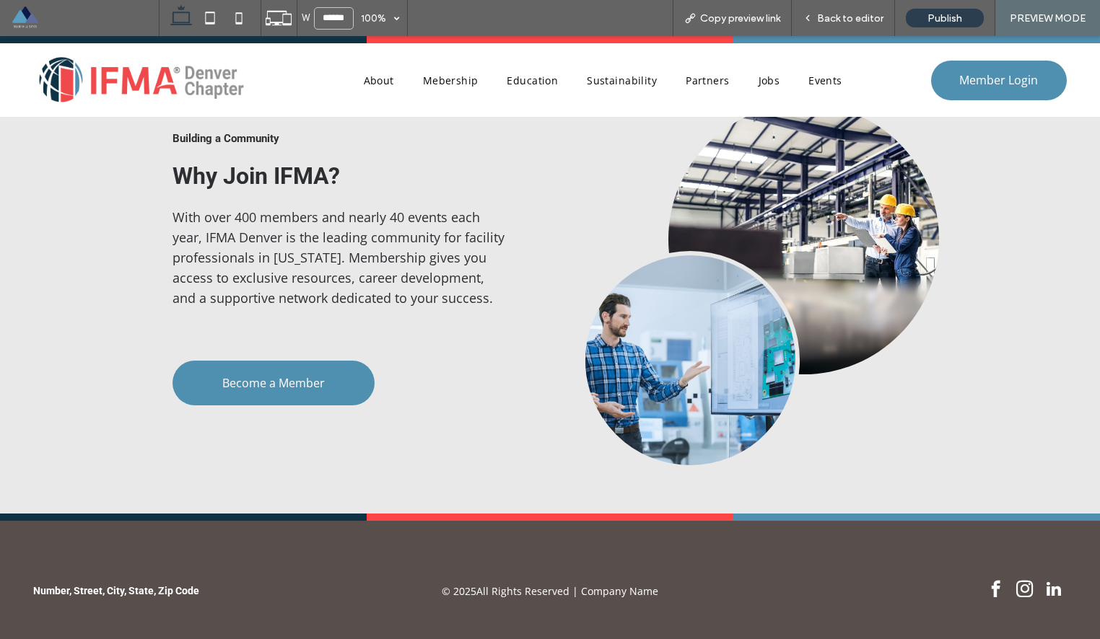
scroll to position [2424, 0]
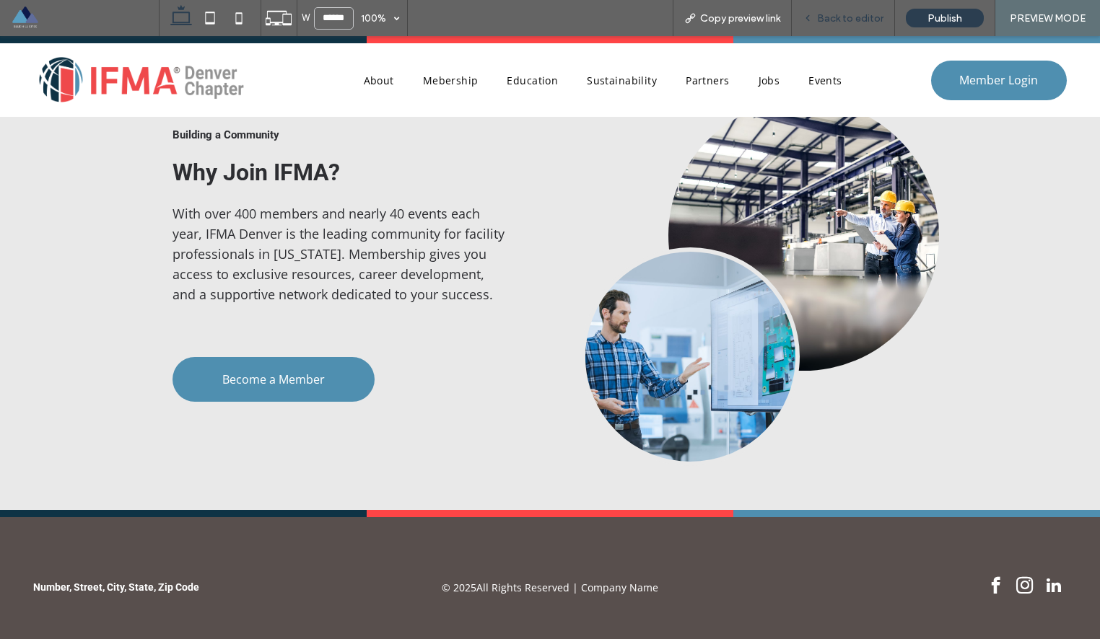
click at [856, 19] on span "Back to editor" at bounding box center [850, 18] width 66 height 12
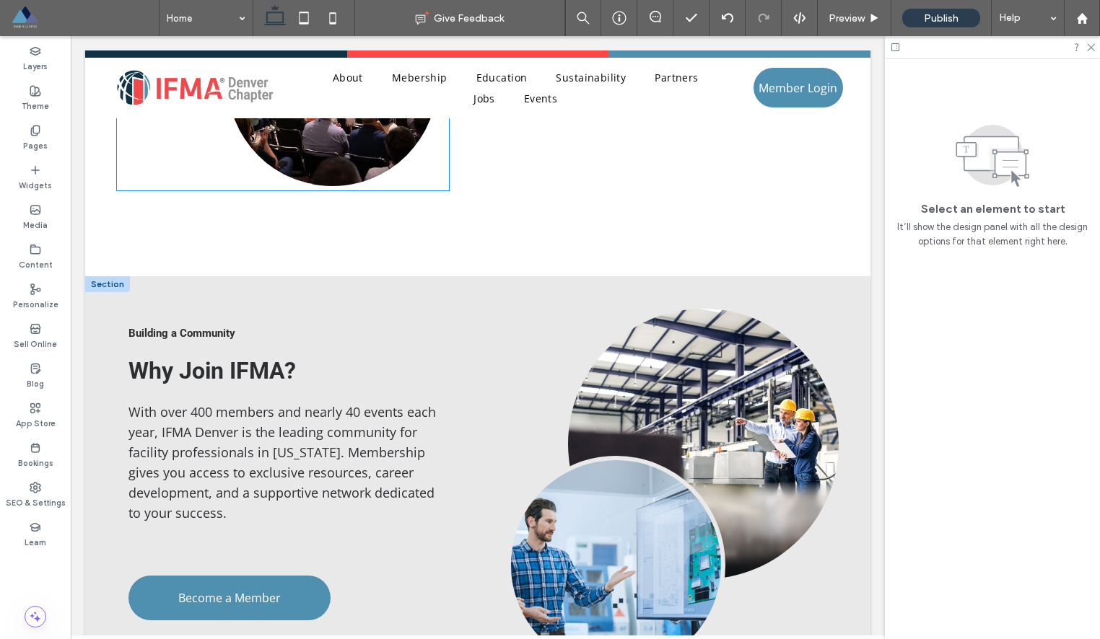
scroll to position [2193, 0]
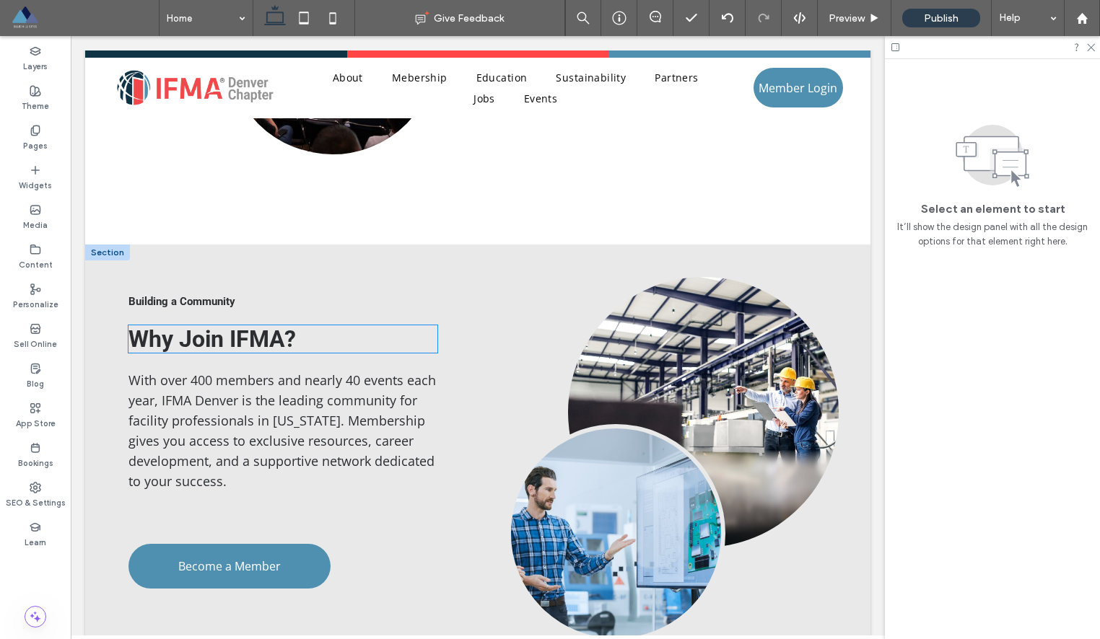
click at [170, 338] on span "Why Join IFMA?" at bounding box center [211, 338] width 167 height 27
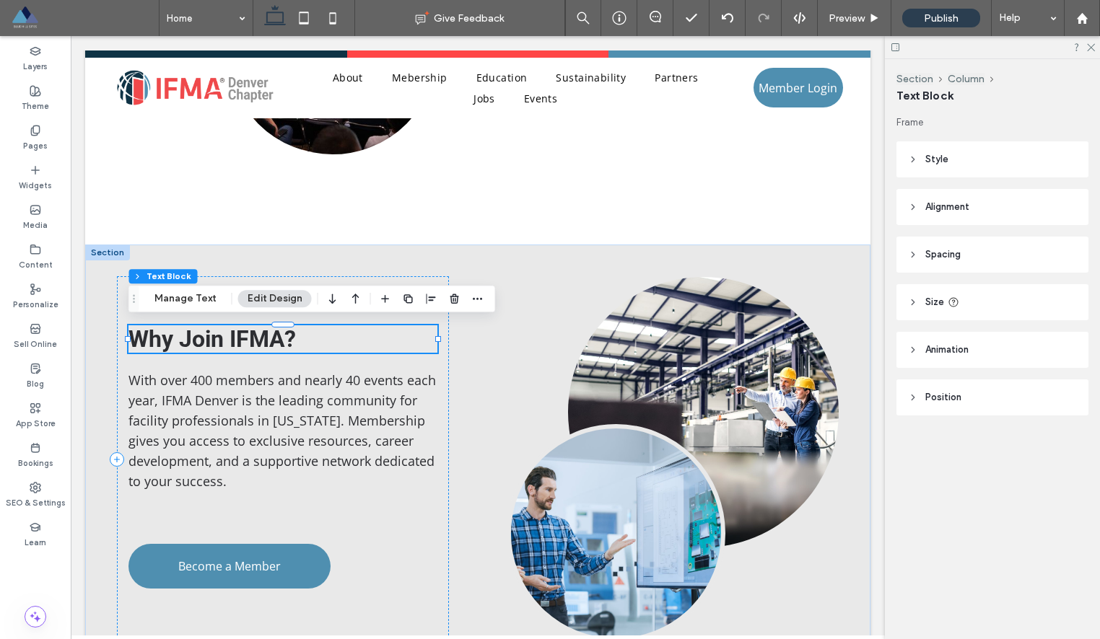
click at [170, 338] on div "Why Join IFMA?" at bounding box center [282, 338] width 309 height 27
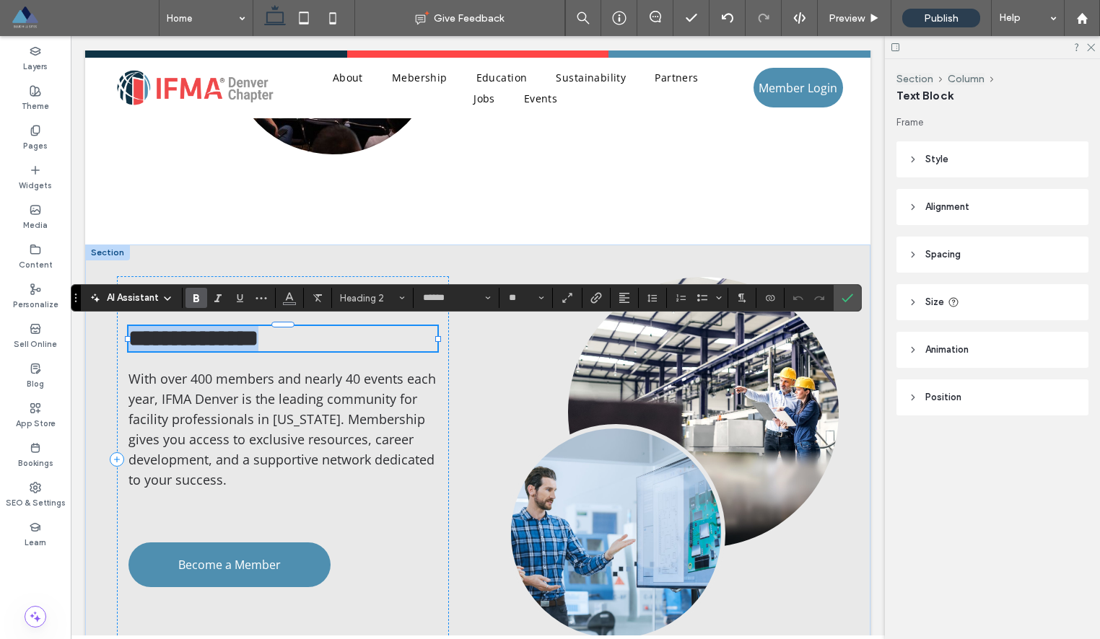
paste div
type input "*********"
type input "**"
type input "******"
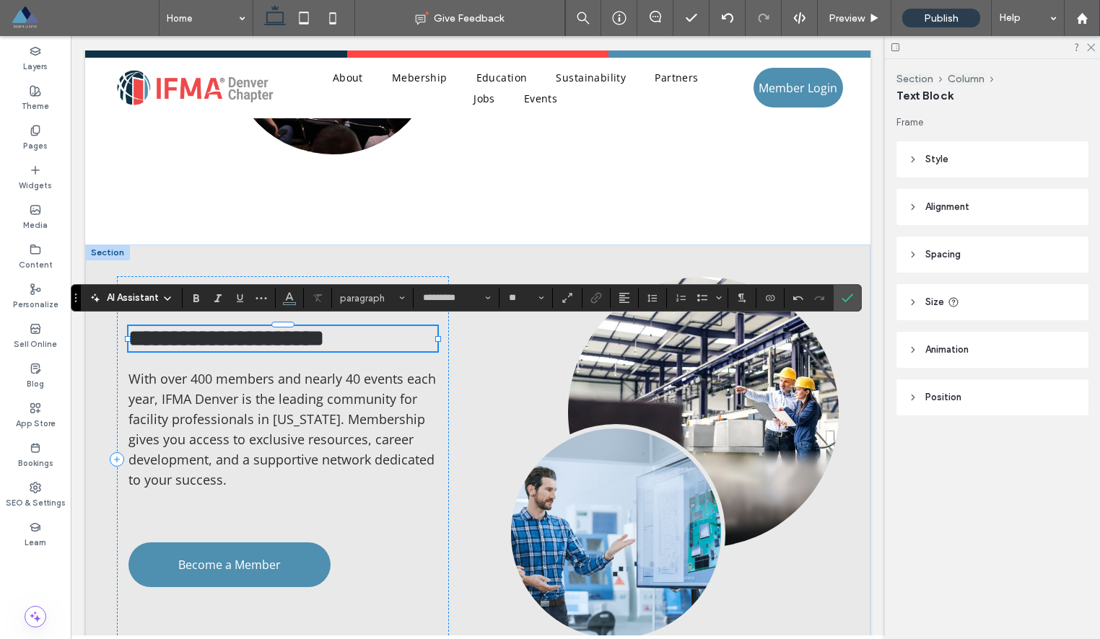
type input "**"
click at [171, 333] on span "**********" at bounding box center [226, 338] width 196 height 23
type input "*********"
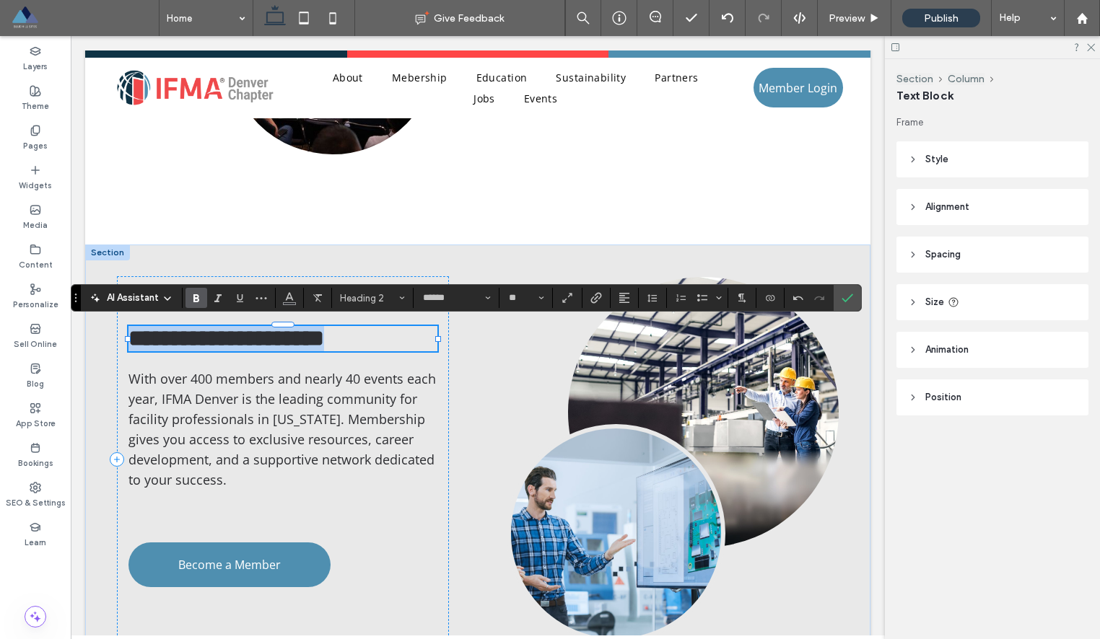
type input "**"
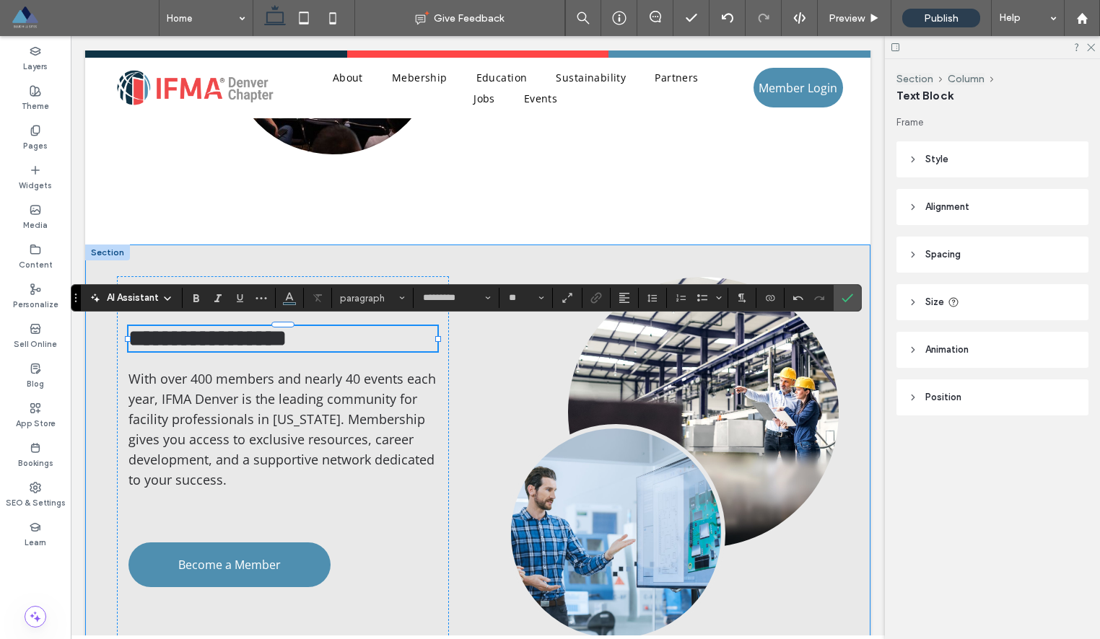
click at [239, 263] on div "**********" at bounding box center [477, 459] width 785 height 429
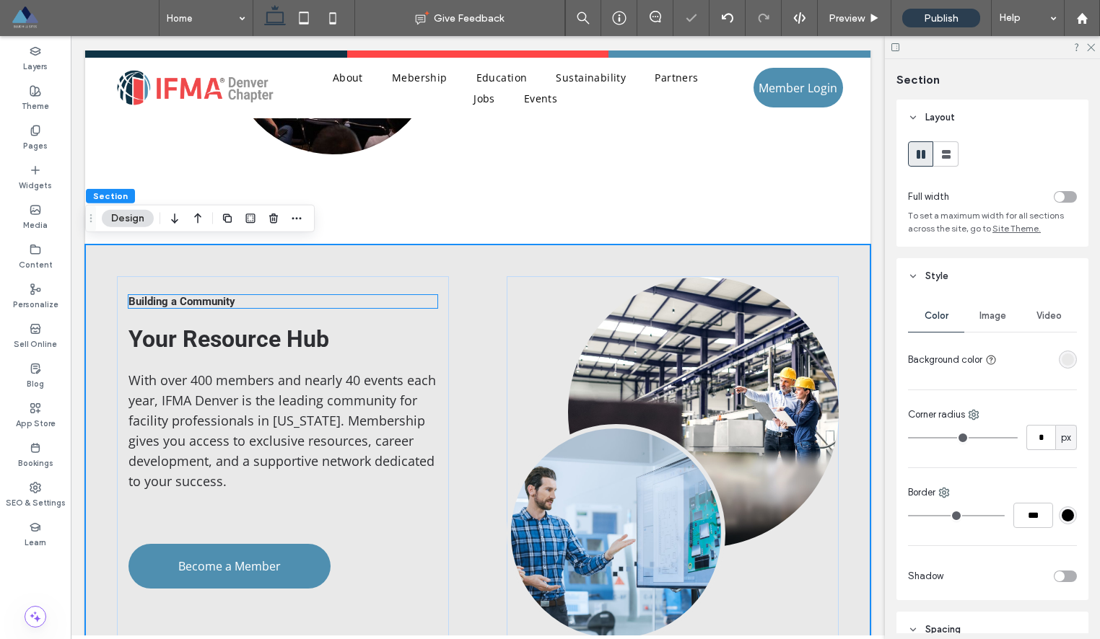
click at [203, 297] on span "Building a Community" at bounding box center [181, 301] width 107 height 13
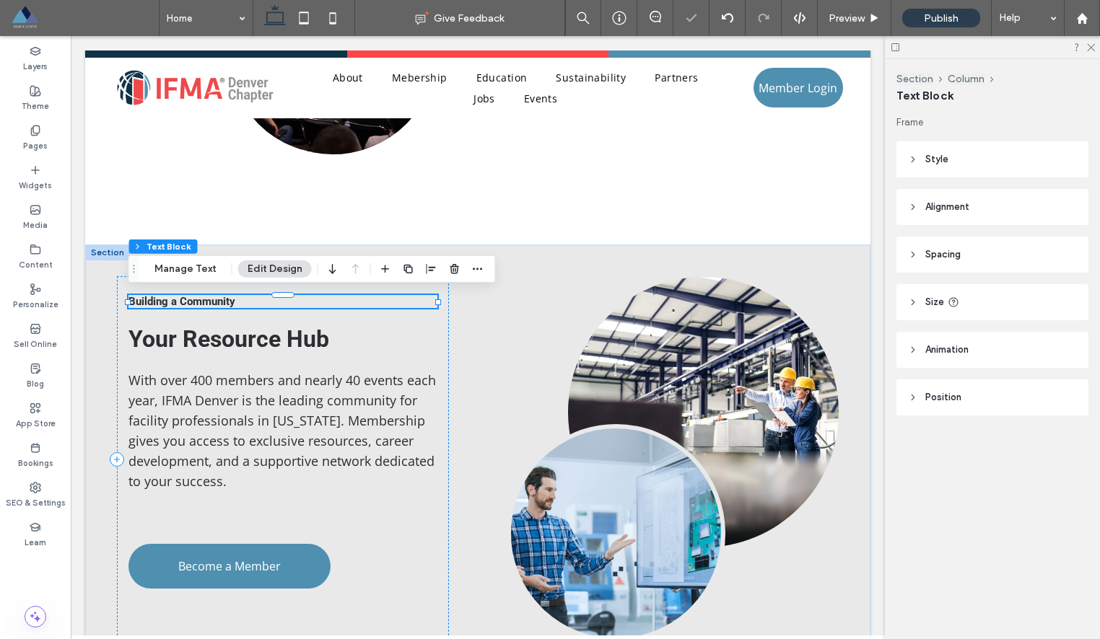
click at [203, 297] on div "Building a Community" at bounding box center [282, 301] width 309 height 13
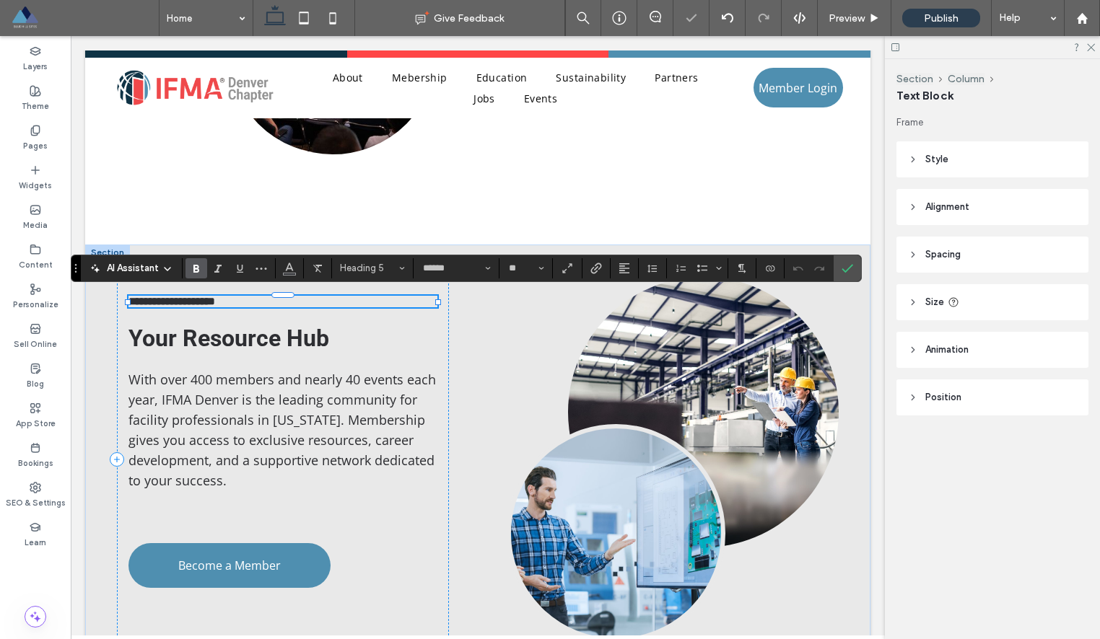
type input "*********"
type input "**"
click at [176, 412] on span "With over 400 members and nearly 40 events each year, IFMA Denver is the leadin…" at bounding box center [281, 430] width 307 height 118
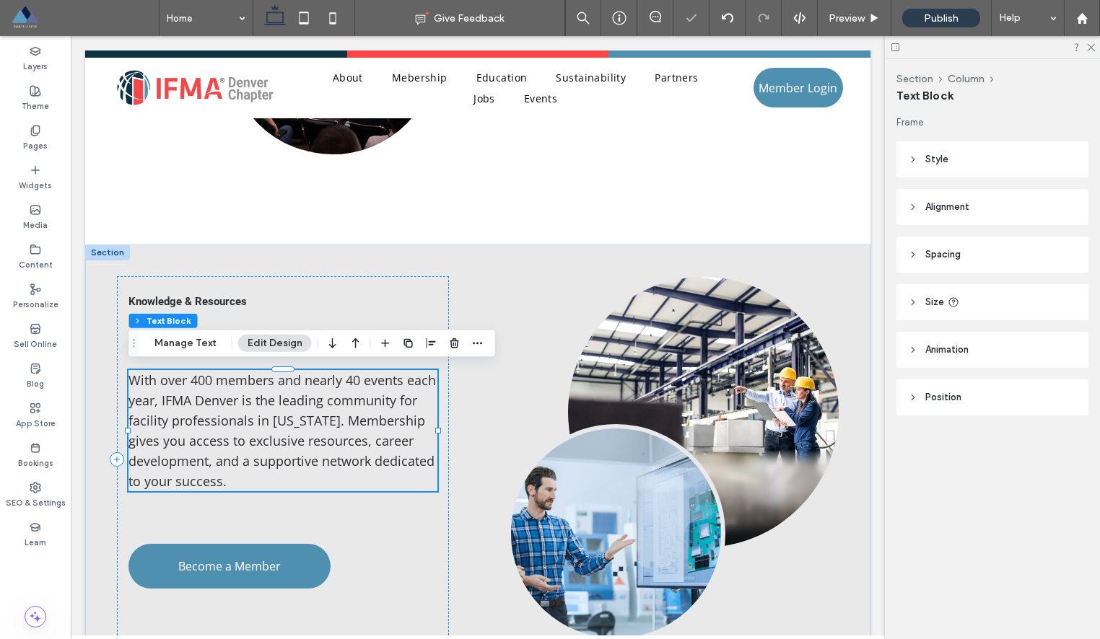
click at [176, 412] on div "With over 400 members and nearly 40 events each year, IFMA Denver is the leadin…" at bounding box center [282, 430] width 309 height 121
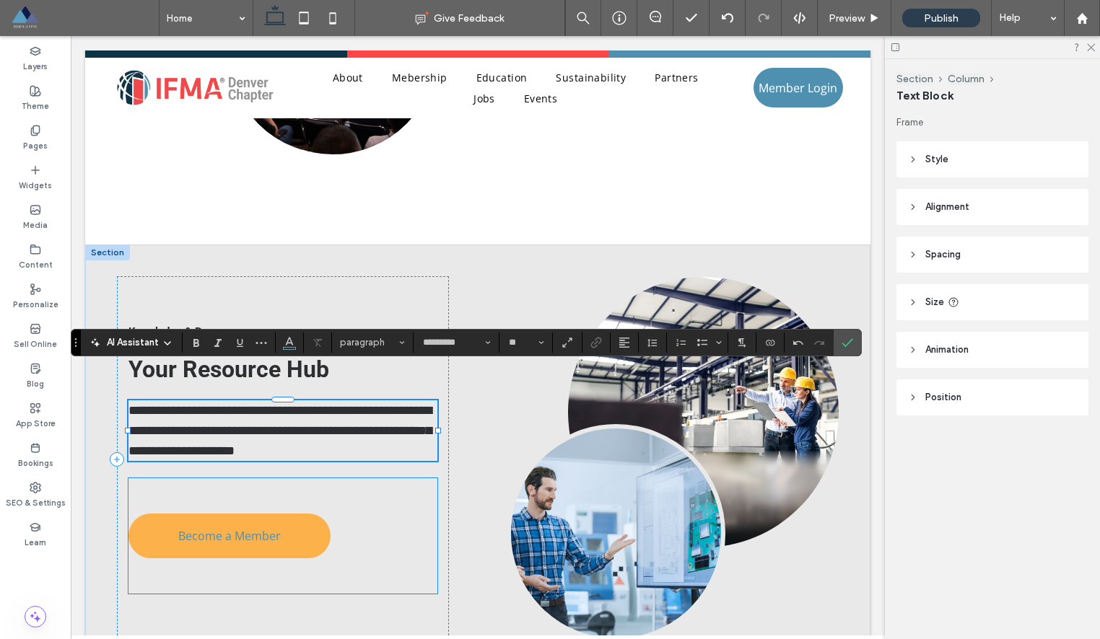
click at [222, 532] on span "Become a Member" at bounding box center [229, 536] width 102 height 16
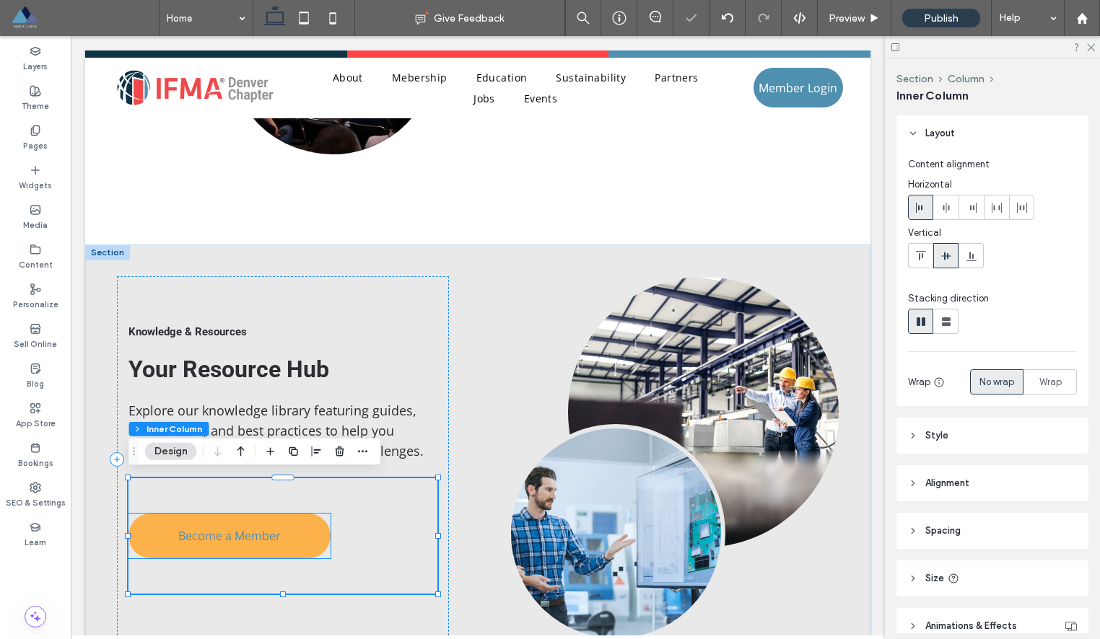
click at [257, 532] on span "Become a Member" at bounding box center [229, 536] width 102 height 16
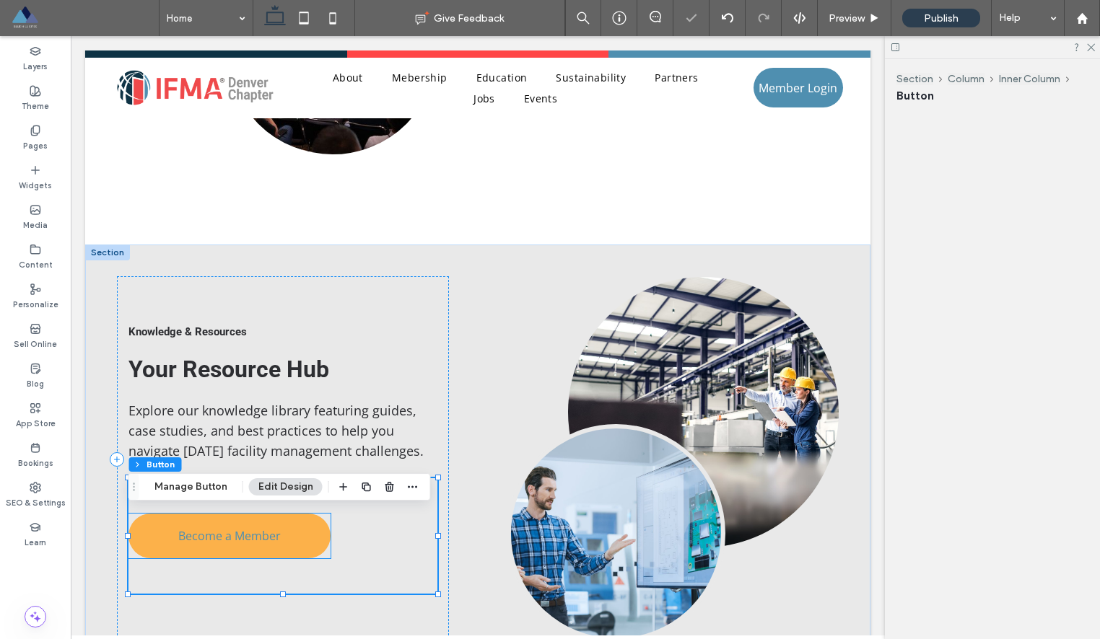
click at [257, 532] on div "Become a Member" at bounding box center [229, 536] width 202 height 45
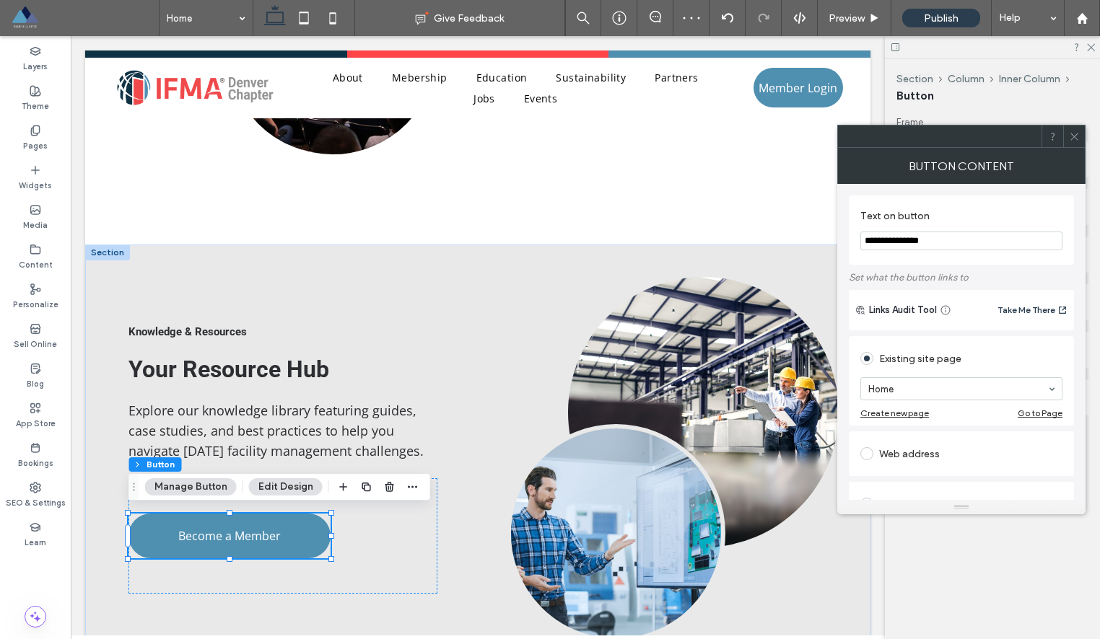
click at [891, 238] on input "**********" at bounding box center [961, 241] width 202 height 19
paste input "**"
type input "**********"
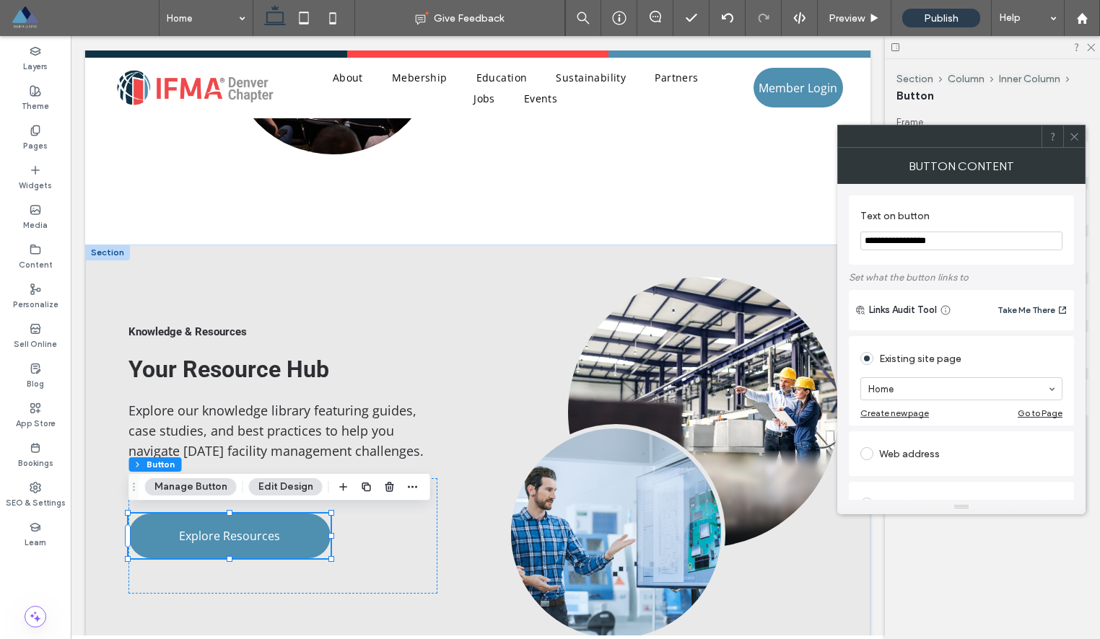
click at [1077, 139] on use at bounding box center [1073, 136] width 7 height 7
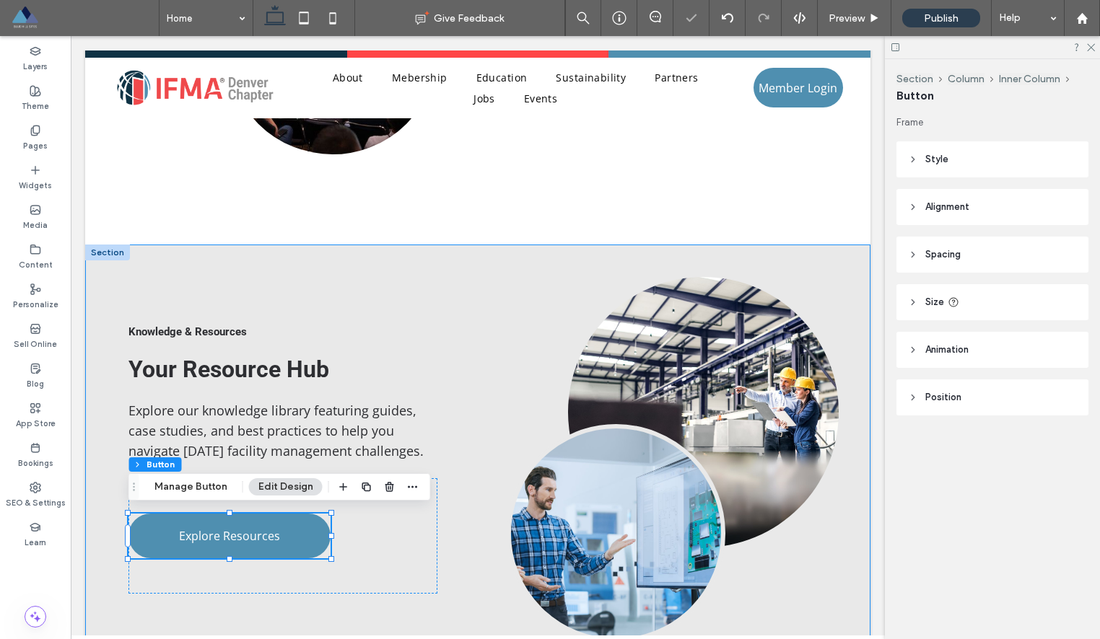
click at [496, 414] on div "Knowledge & Resources Your Resource Hub Explore our knowledge library featuring…" at bounding box center [477, 459] width 785 height 429
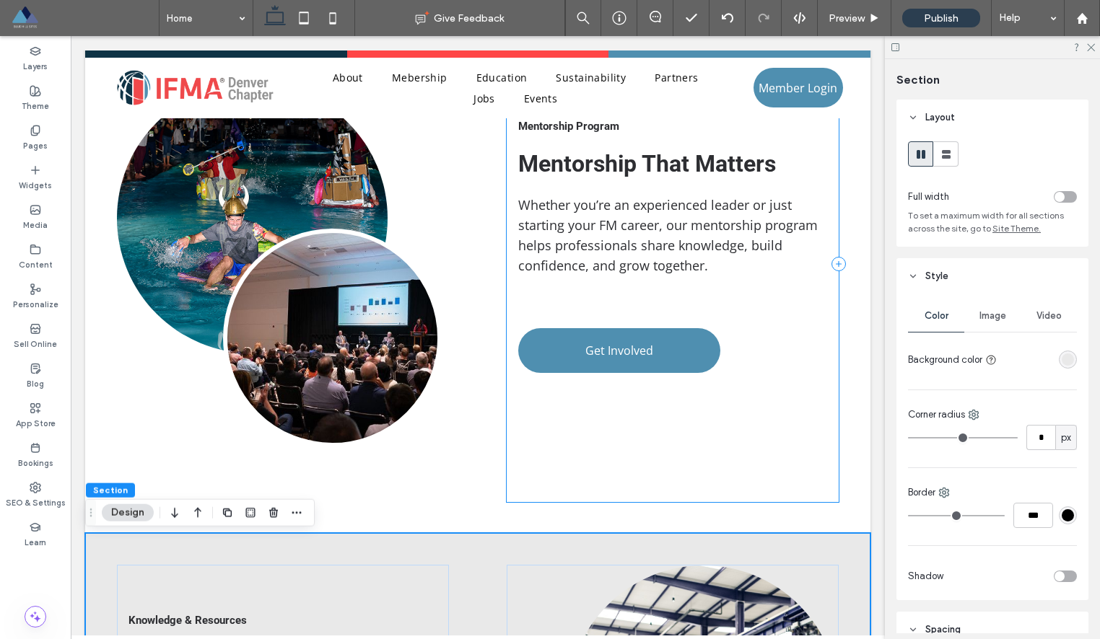
scroll to position [1908, 0]
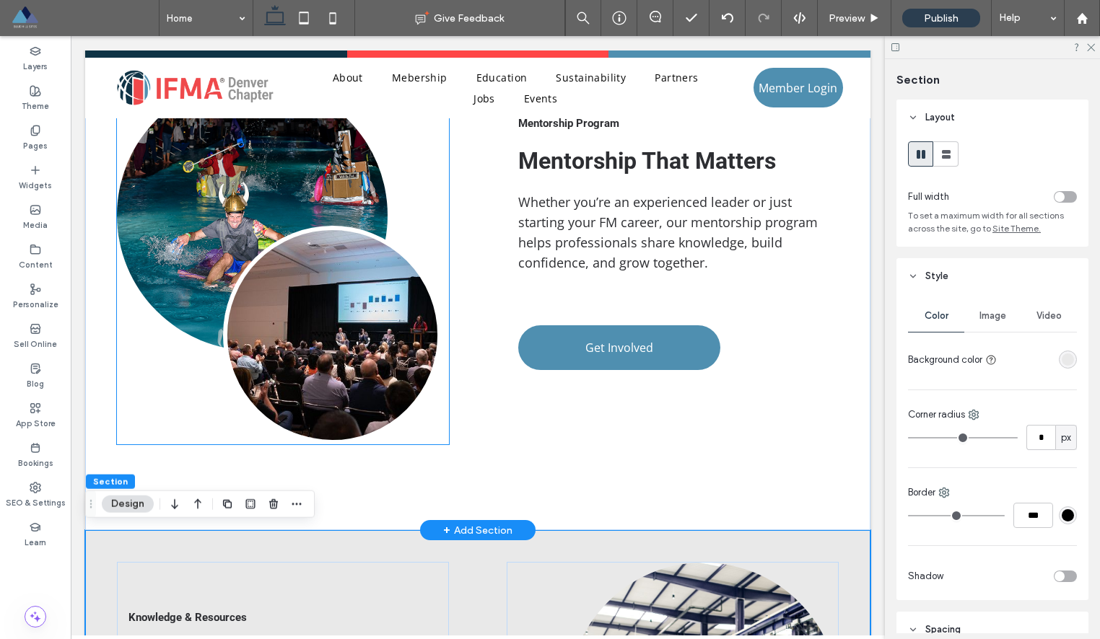
click at [343, 291] on link at bounding box center [332, 335] width 219 height 219
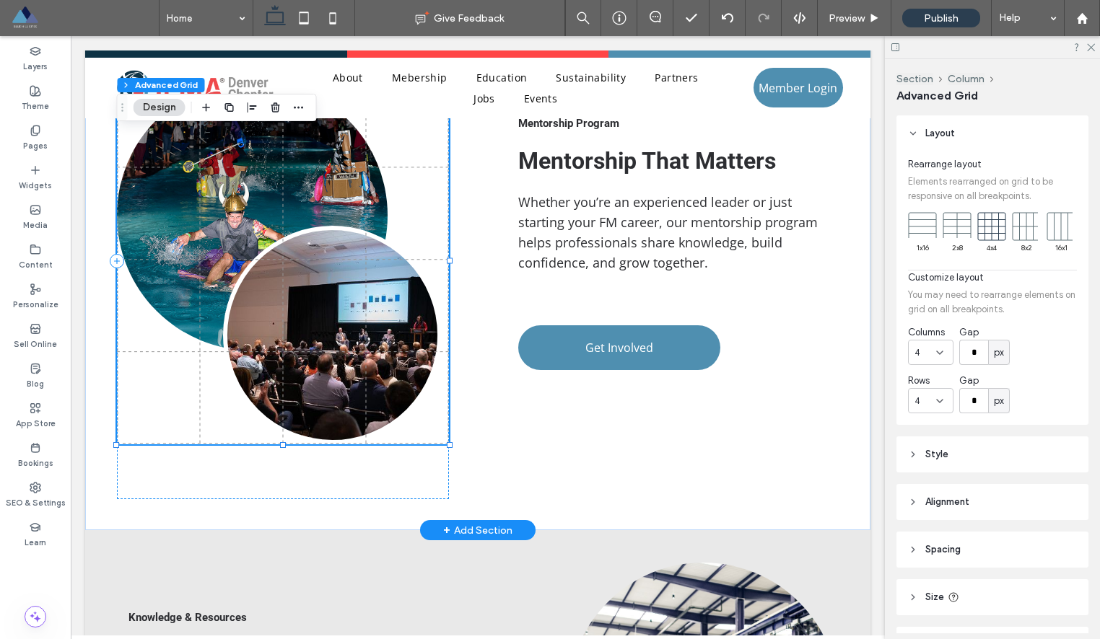
click at [330, 282] on link at bounding box center [332, 335] width 219 height 219
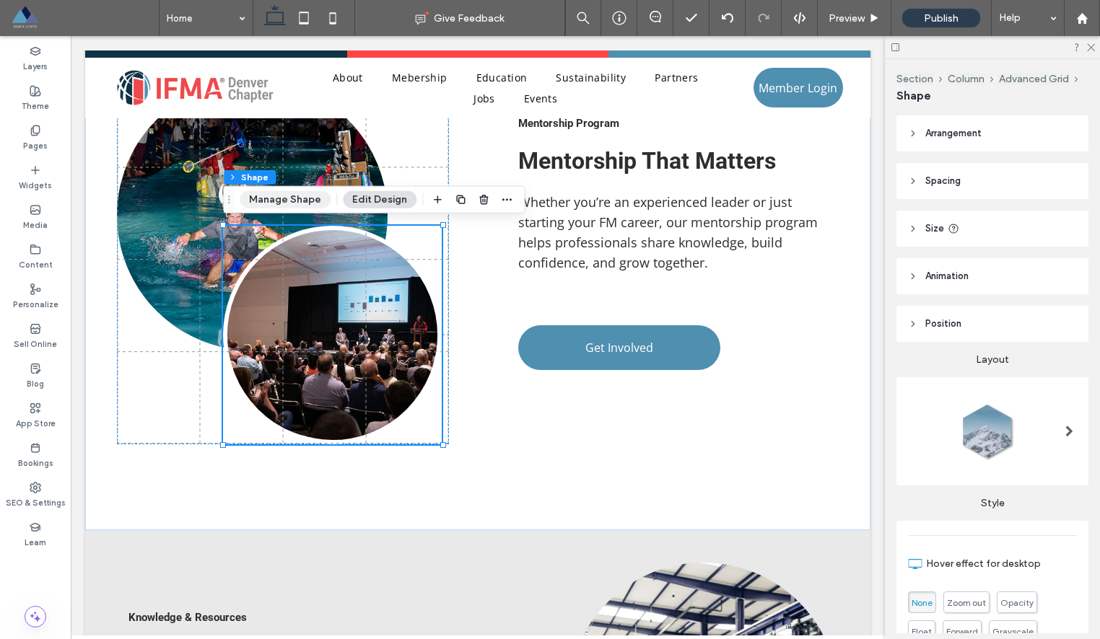
click at [289, 205] on button "Manage Shape" at bounding box center [285, 199] width 91 height 17
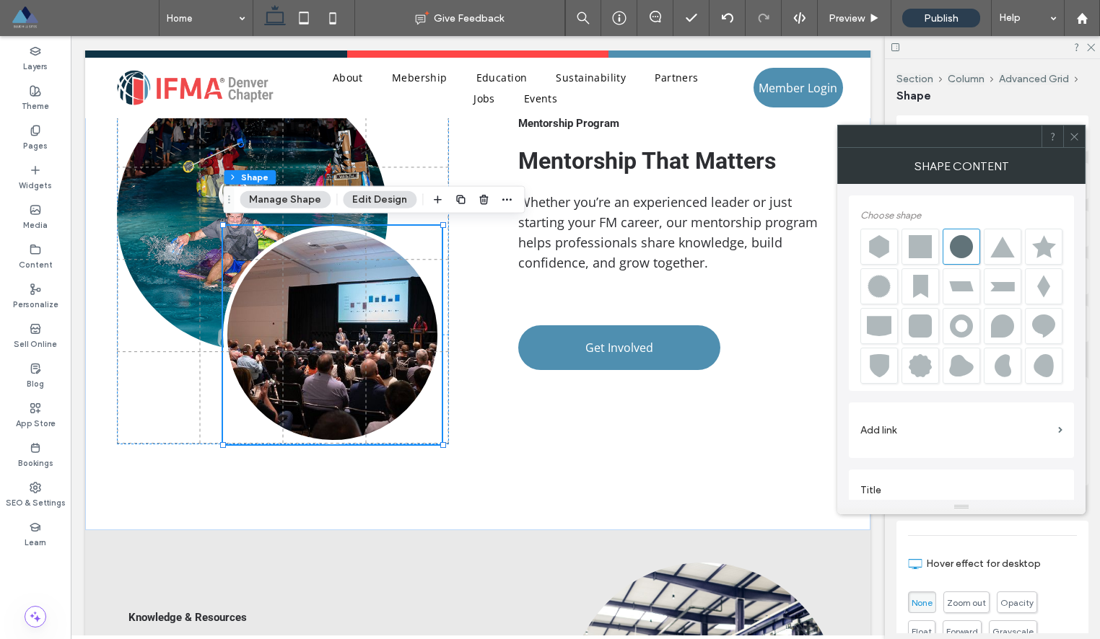
click at [1074, 132] on icon at bounding box center [1074, 136] width 11 height 11
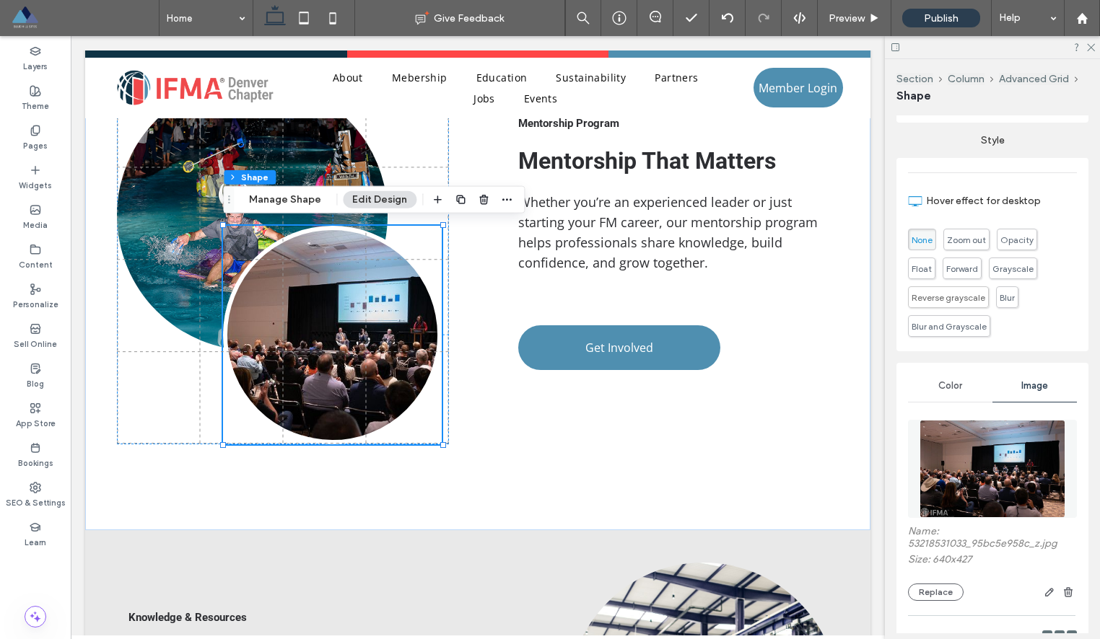
scroll to position [510, 0]
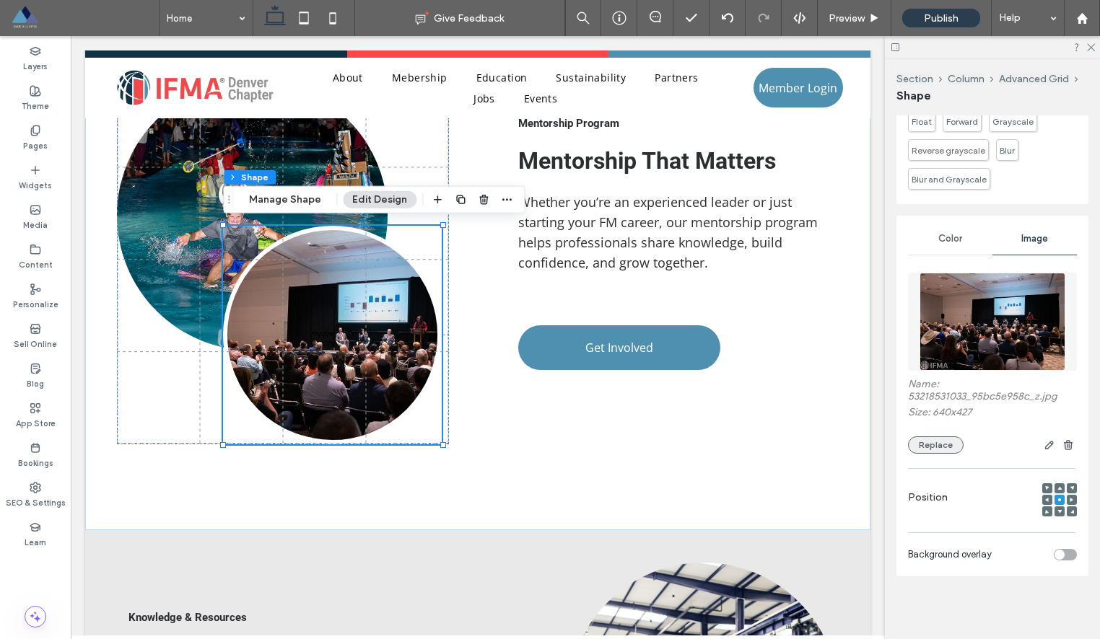
click at [934, 449] on button "Replace" at bounding box center [936, 445] width 56 height 17
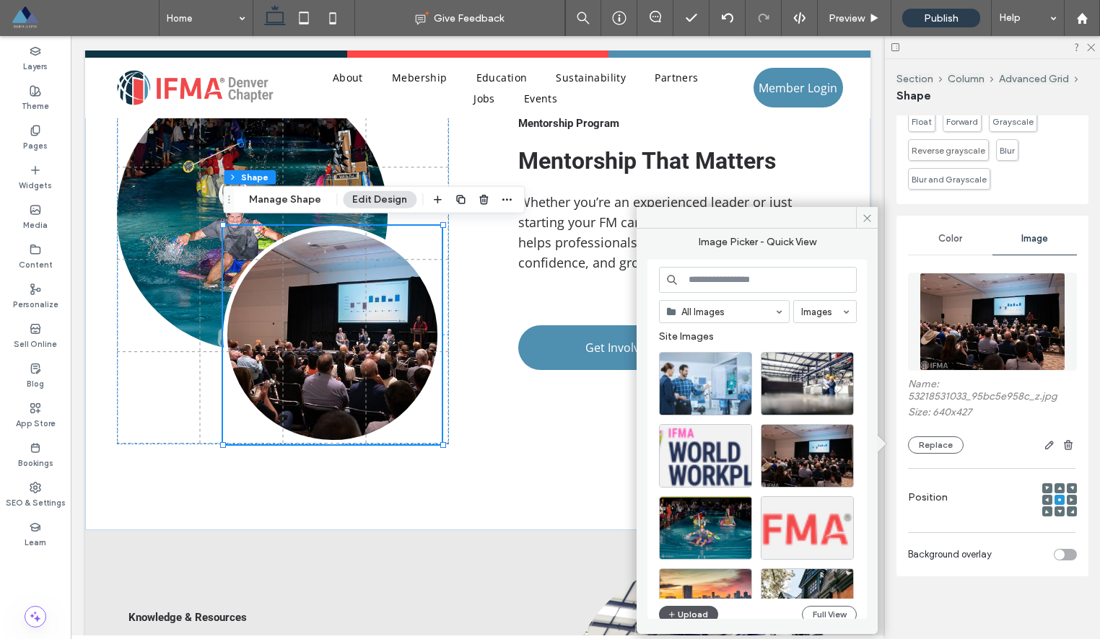
click at [685, 611] on button "Upload" at bounding box center [688, 614] width 59 height 17
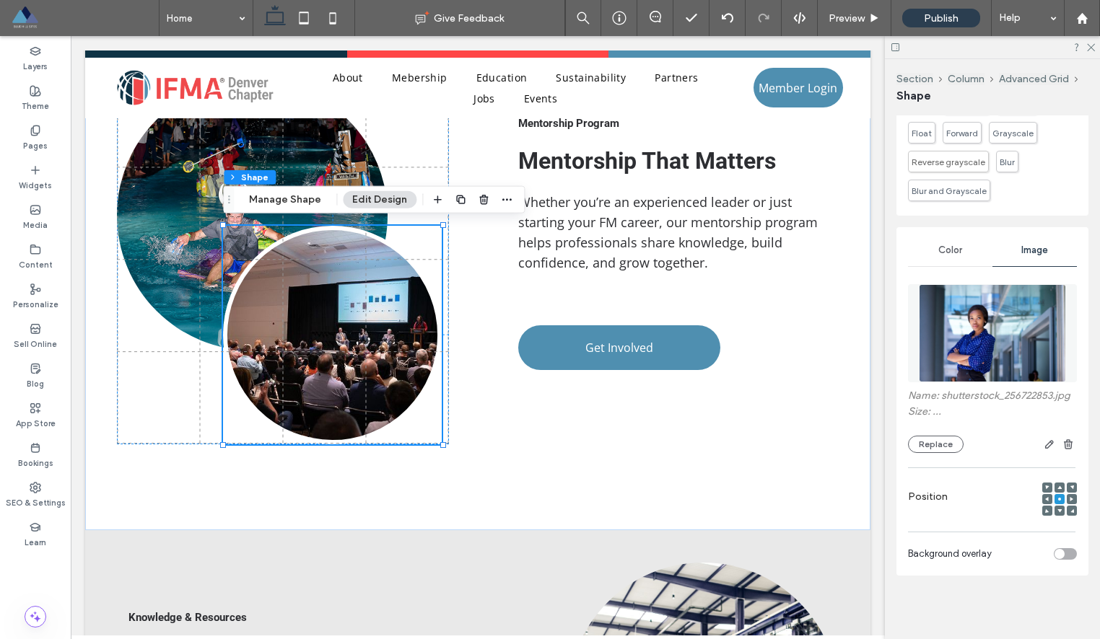
scroll to position [498, 0]
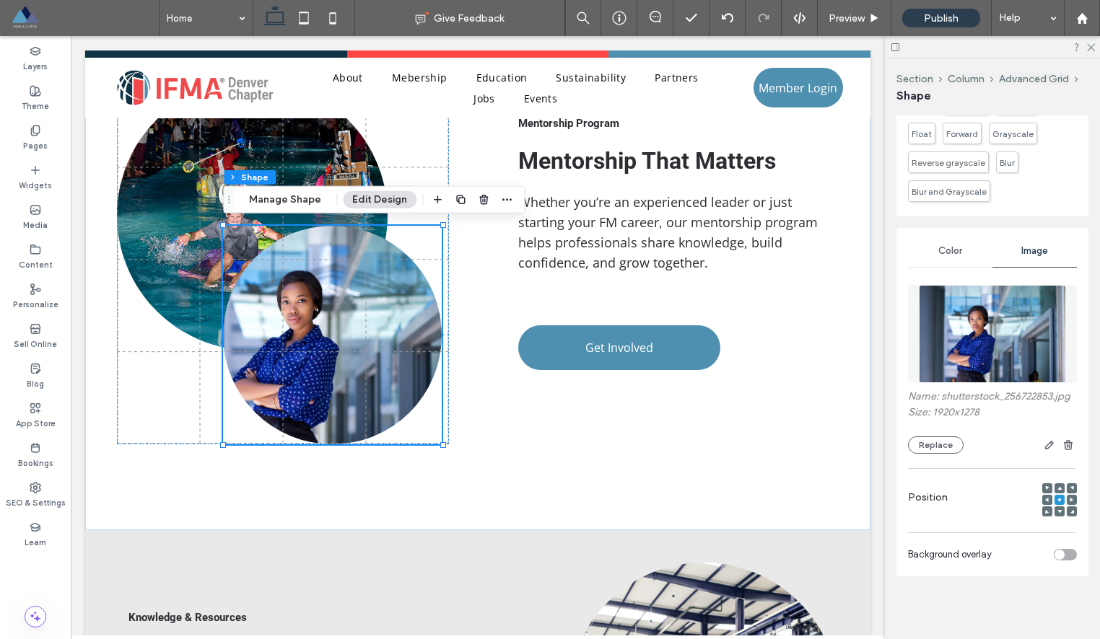
click at [950, 250] on span "Color" at bounding box center [950, 251] width 24 height 12
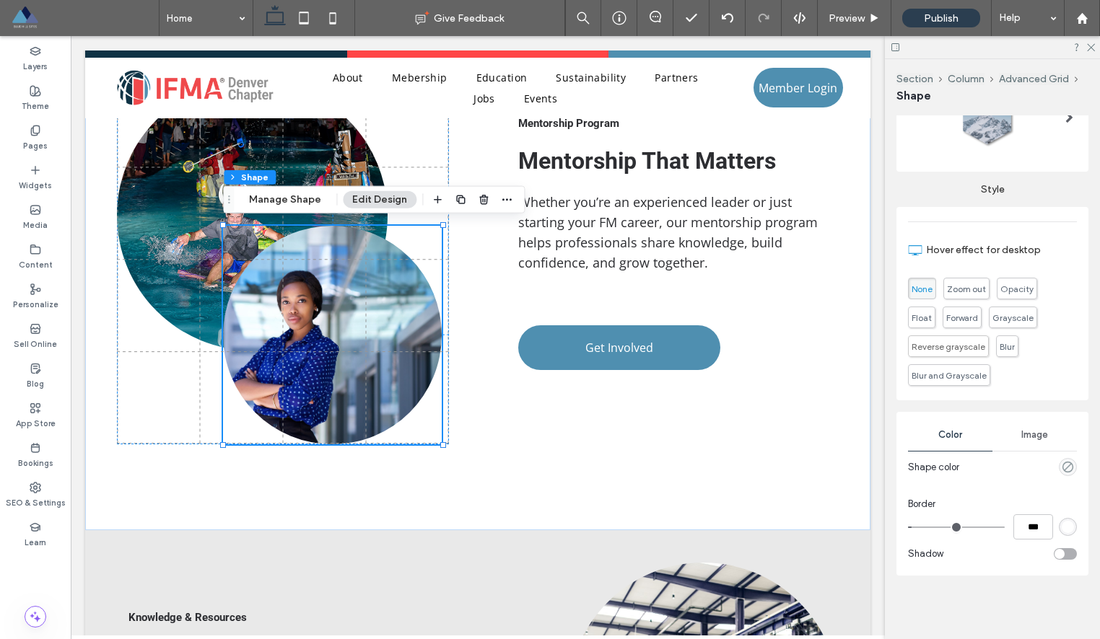
scroll to position [313, 0]
click at [1002, 498] on div "Border" at bounding box center [992, 505] width 169 height 14
click at [452, 452] on div "2.77% 81px Mentorship Program Mentorship That Matters Whether you’re an experie…" at bounding box center [477, 260] width 785 height 539
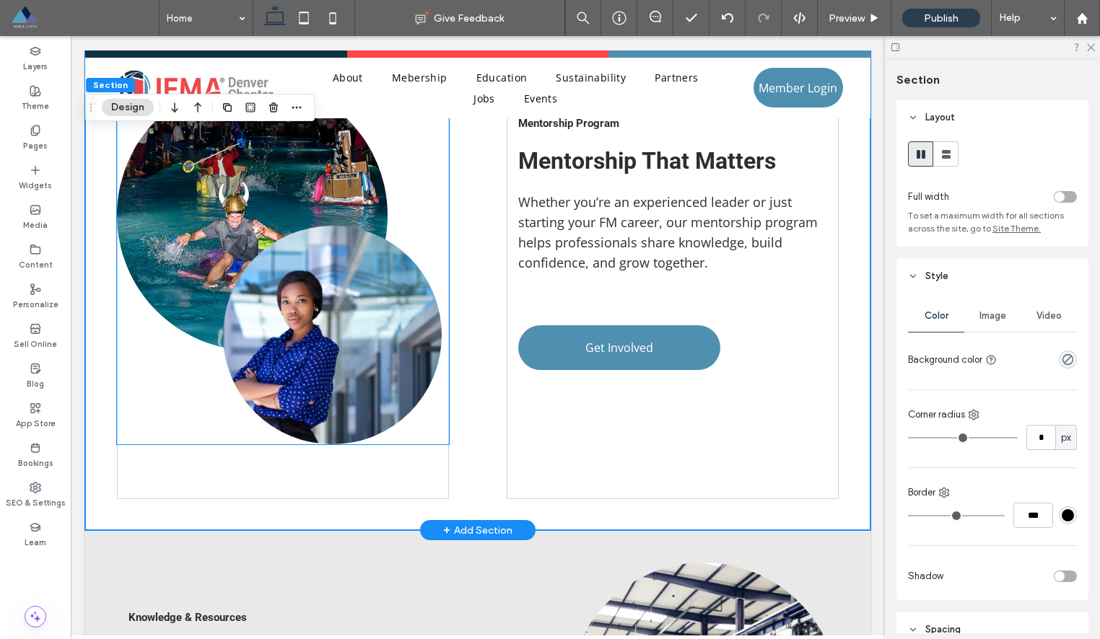
click at [416, 405] on link at bounding box center [332, 335] width 219 height 219
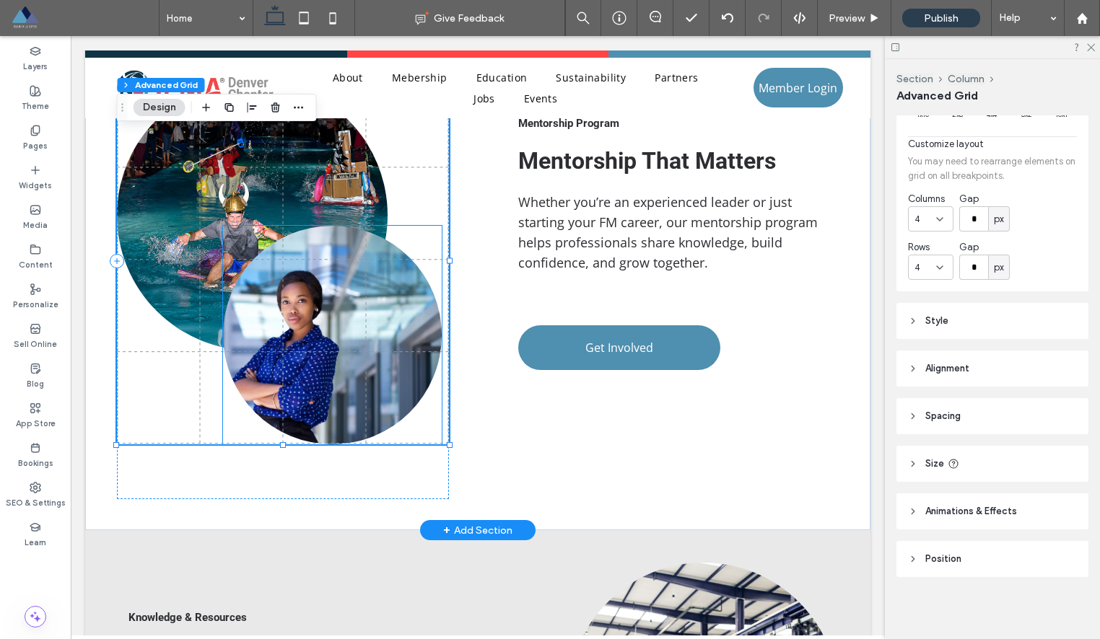
scroll to position [133, 0]
click at [403, 366] on link at bounding box center [332, 335] width 219 height 219
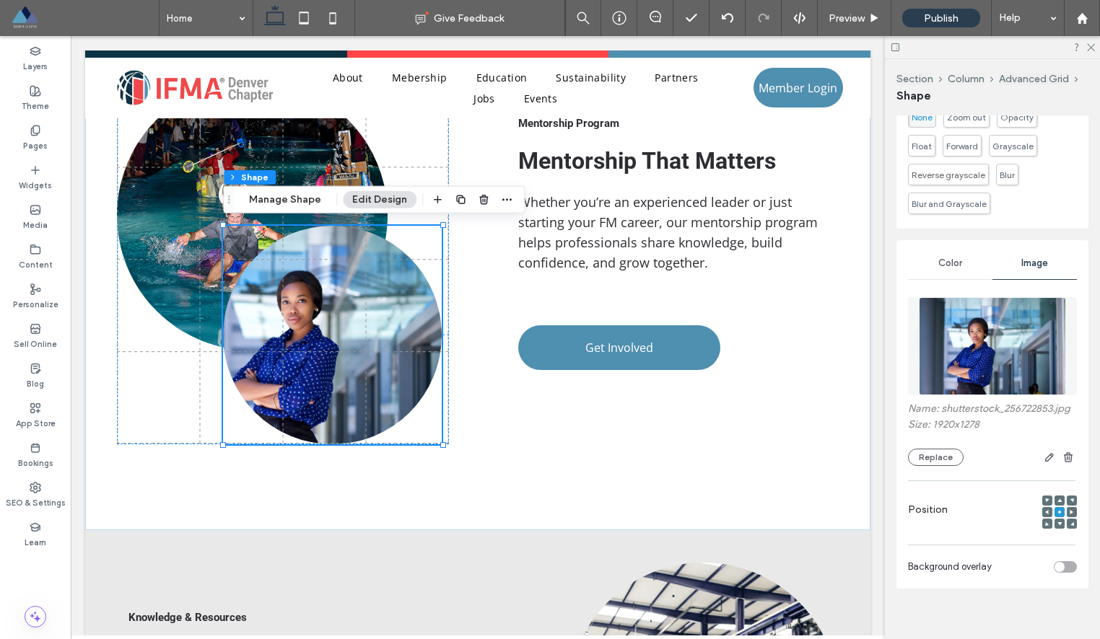
click at [954, 253] on div "Color" at bounding box center [950, 263] width 84 height 32
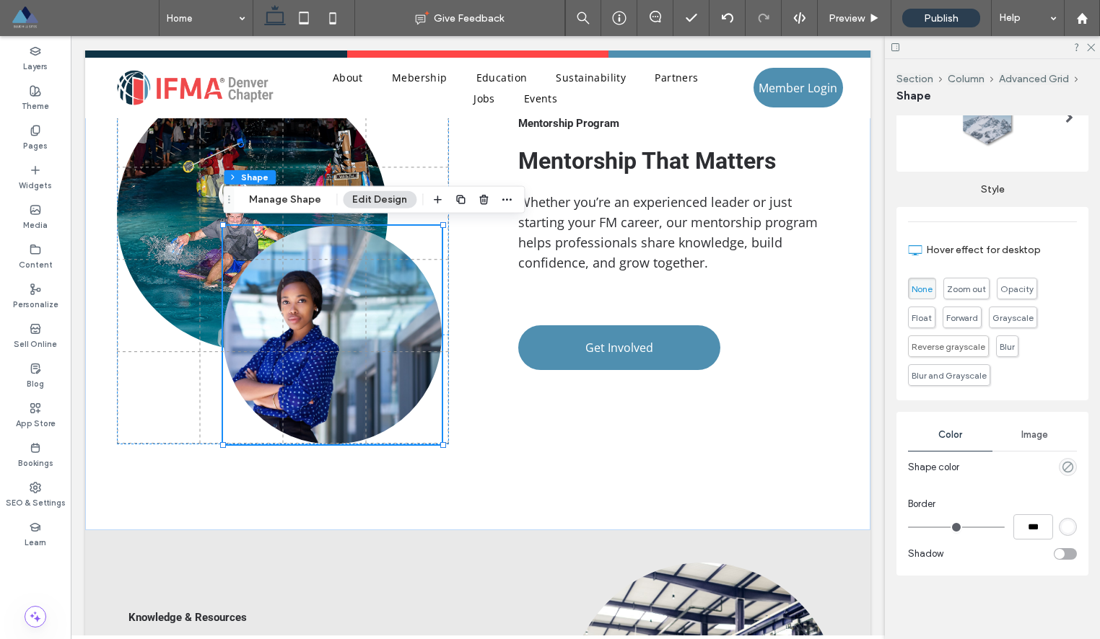
scroll to position [313, 0]
click at [1026, 517] on input "***" at bounding box center [1033, 527] width 40 height 25
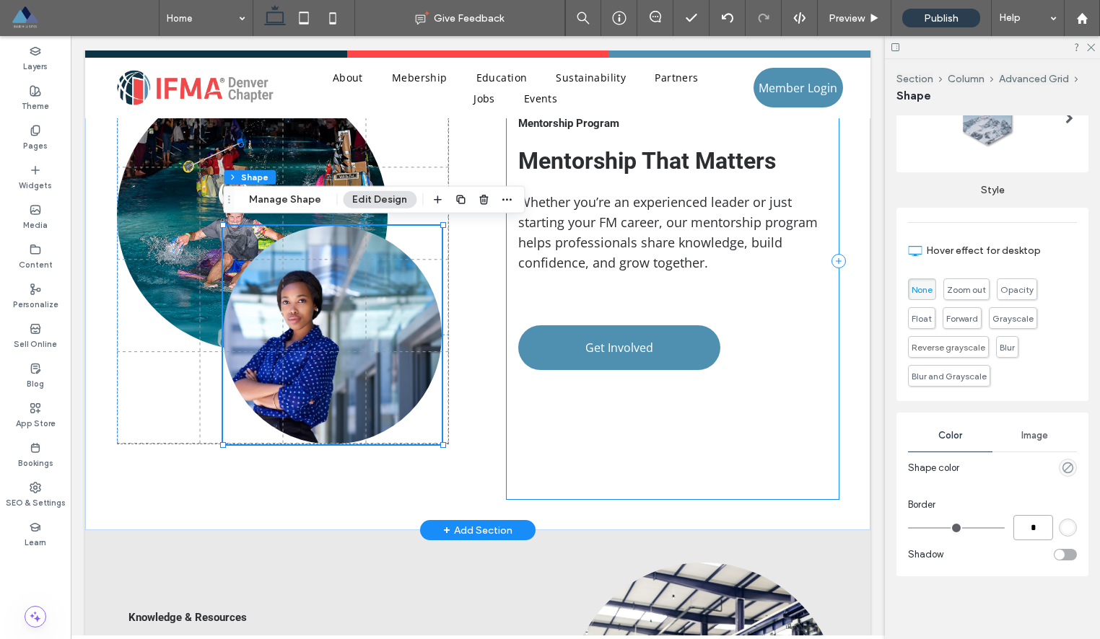
type input "*"
type input "***"
click at [825, 490] on div "Mentorship Program Mentorship That Matters Whether you’re an experienced leader…" at bounding box center [673, 261] width 332 height 476
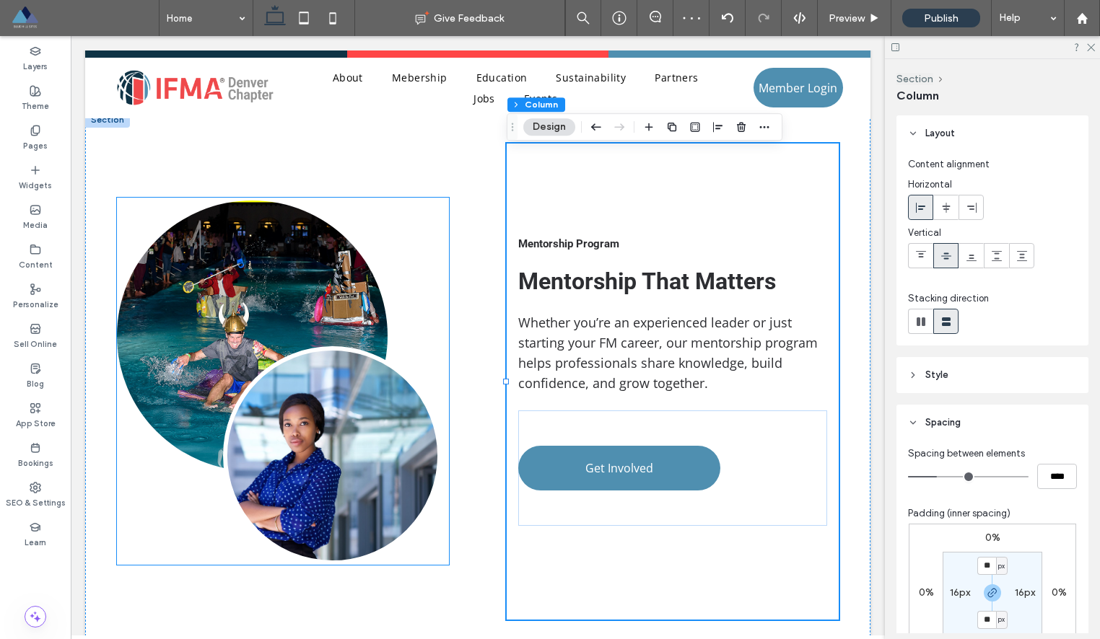
scroll to position [1774, 0]
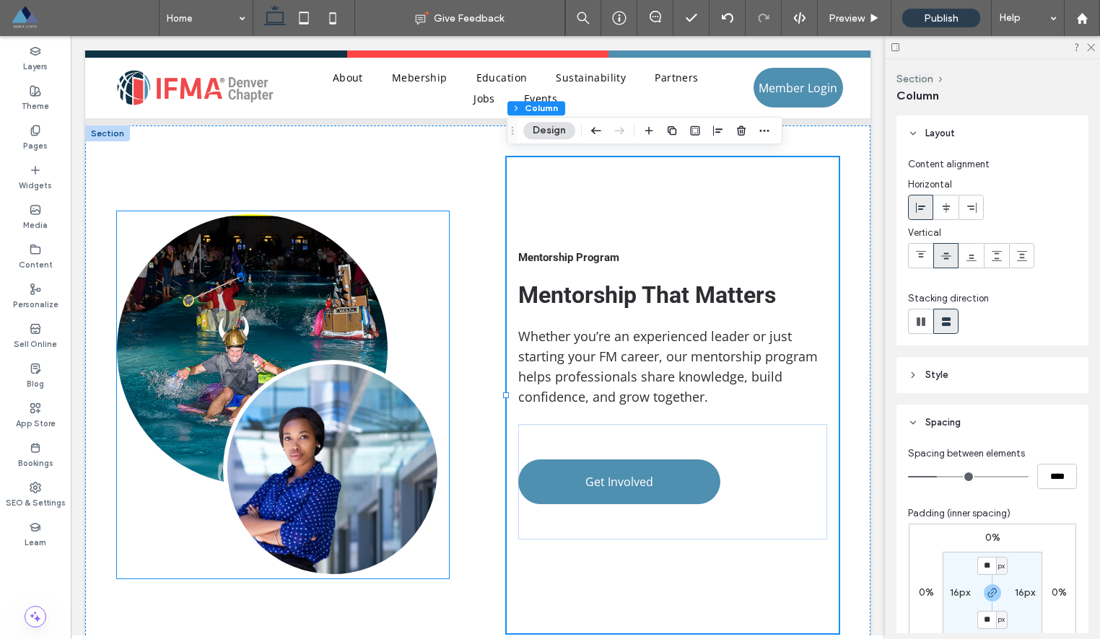
click at [281, 273] on link at bounding box center [252, 349] width 271 height 271
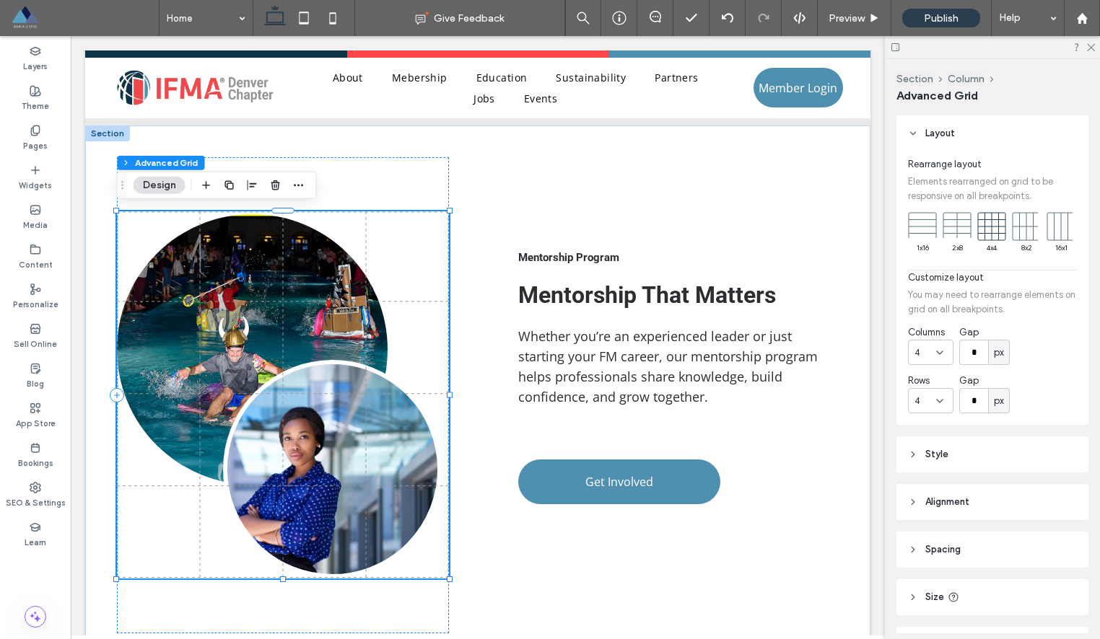
click at [289, 263] on link at bounding box center [252, 349] width 271 height 271
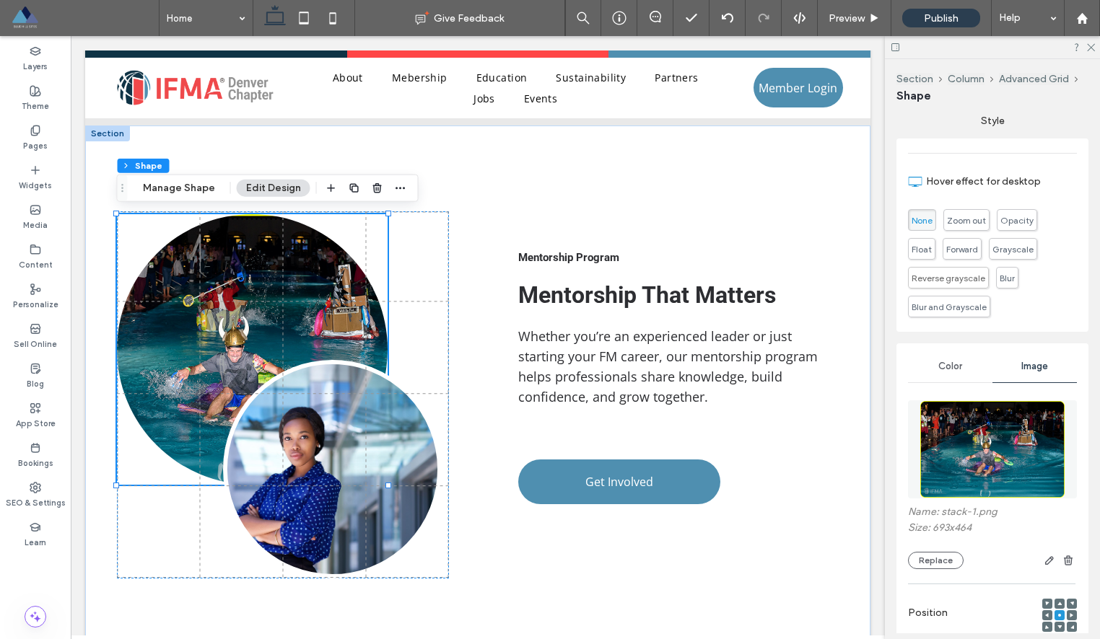
scroll to position [498, 0]
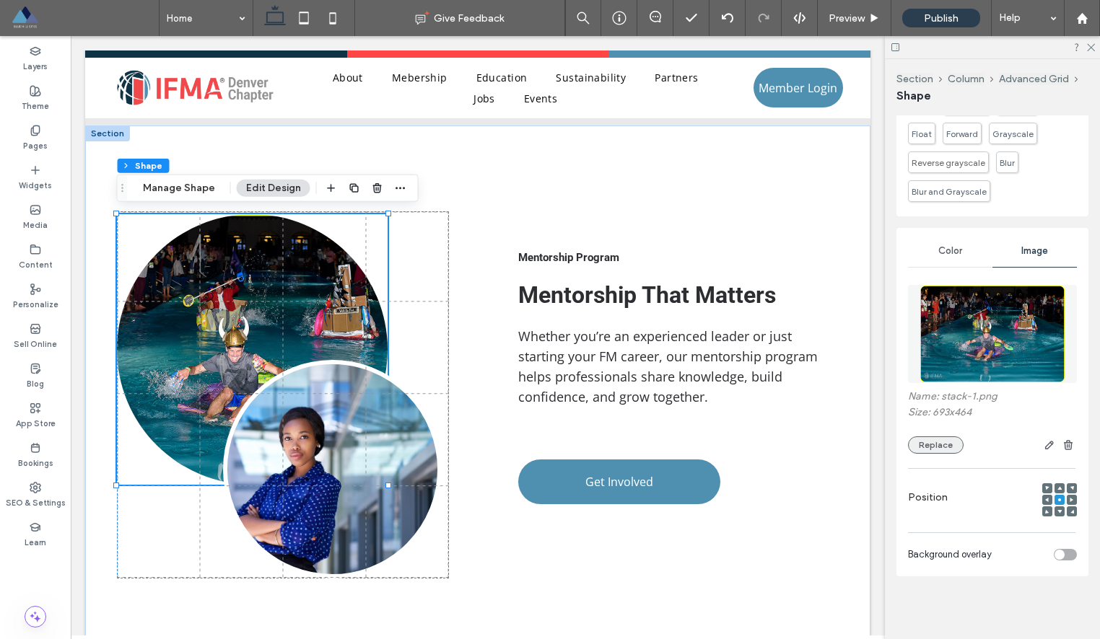
click at [922, 445] on button "Replace" at bounding box center [936, 445] width 56 height 17
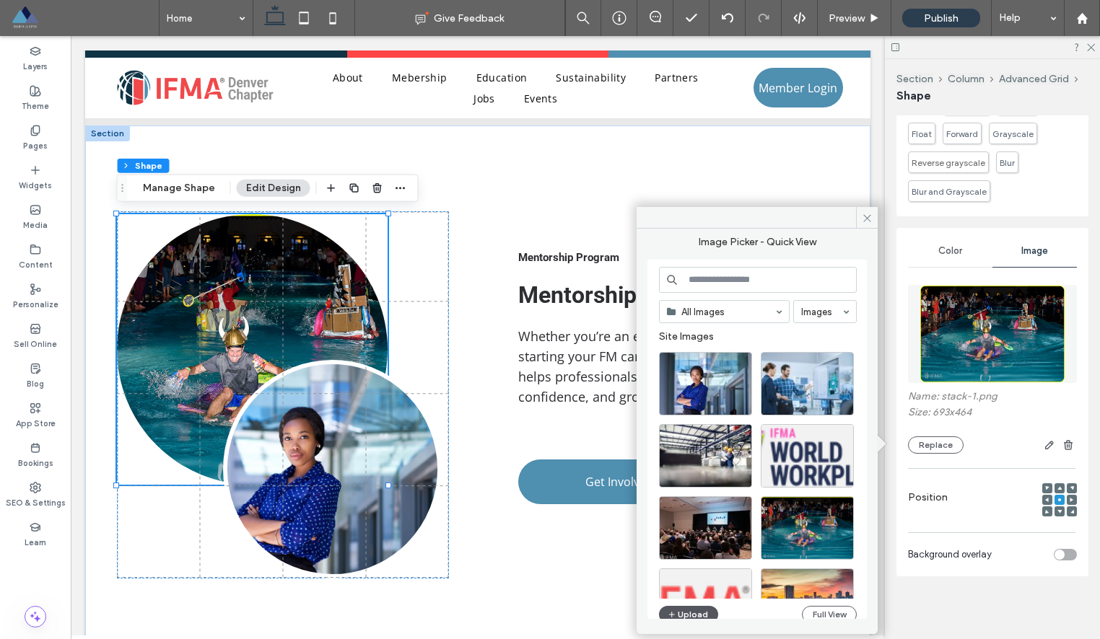
click at [682, 612] on button "Upload" at bounding box center [688, 614] width 59 height 17
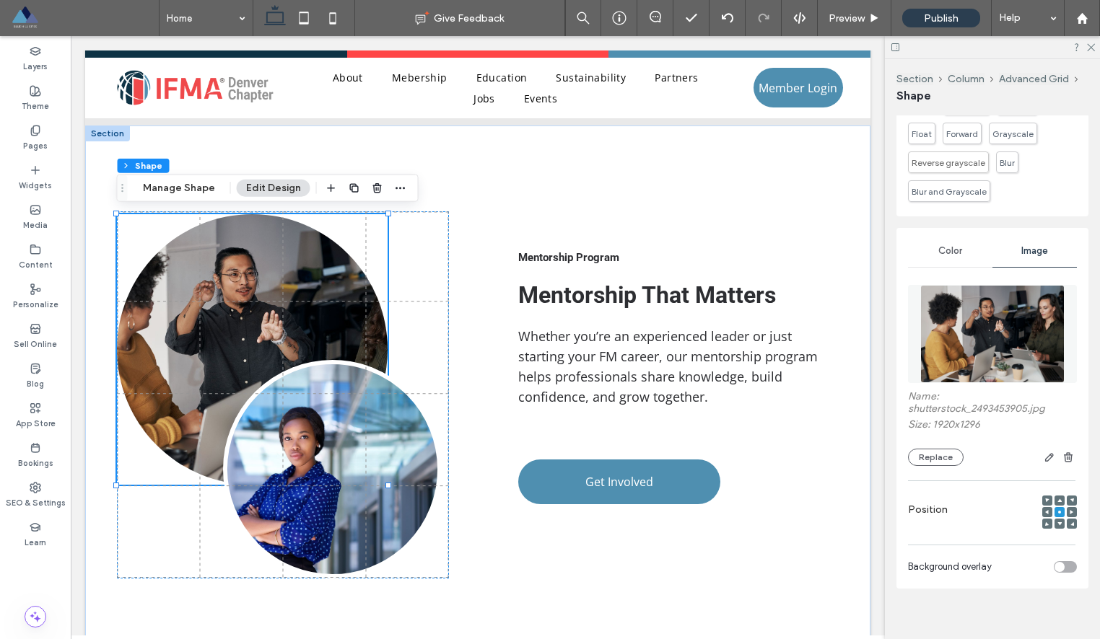
click at [1071, 513] on icon at bounding box center [1071, 512] width 4 height 4
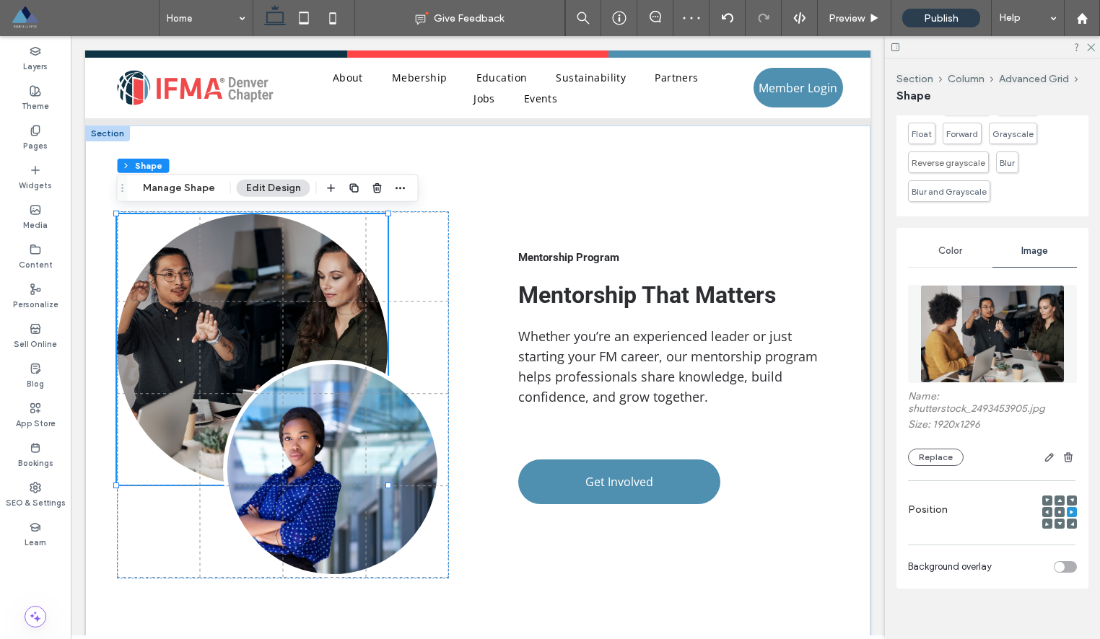
click at [1049, 511] on div at bounding box center [1047, 512] width 10 height 10
click at [1047, 510] on icon at bounding box center [1047, 512] width 4 height 4
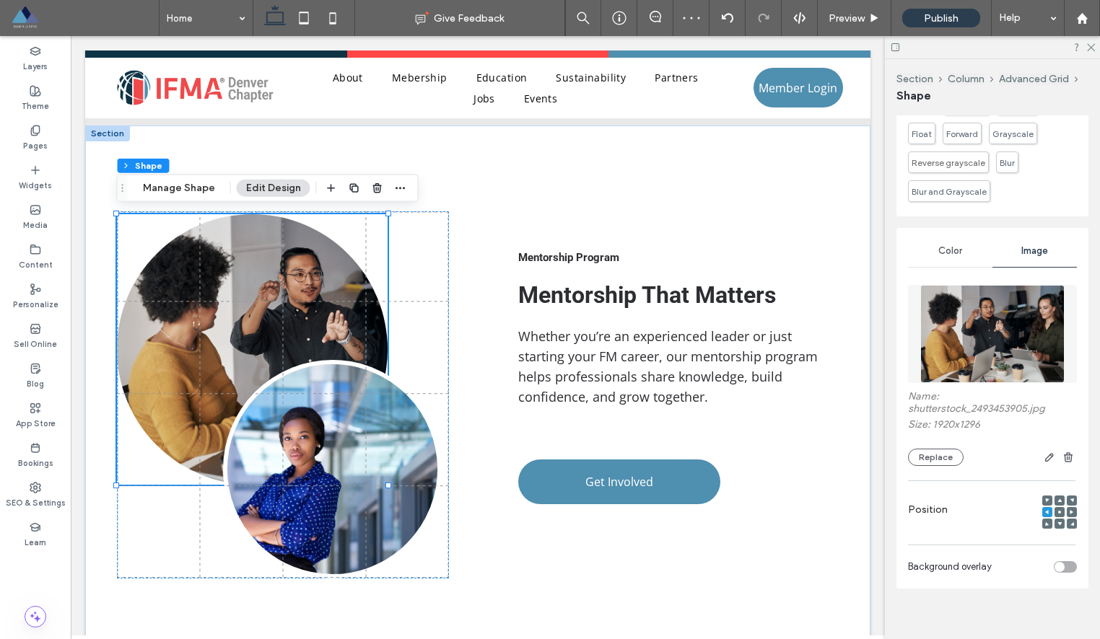
click at [1059, 511] on use at bounding box center [1059, 512] width 3 height 3
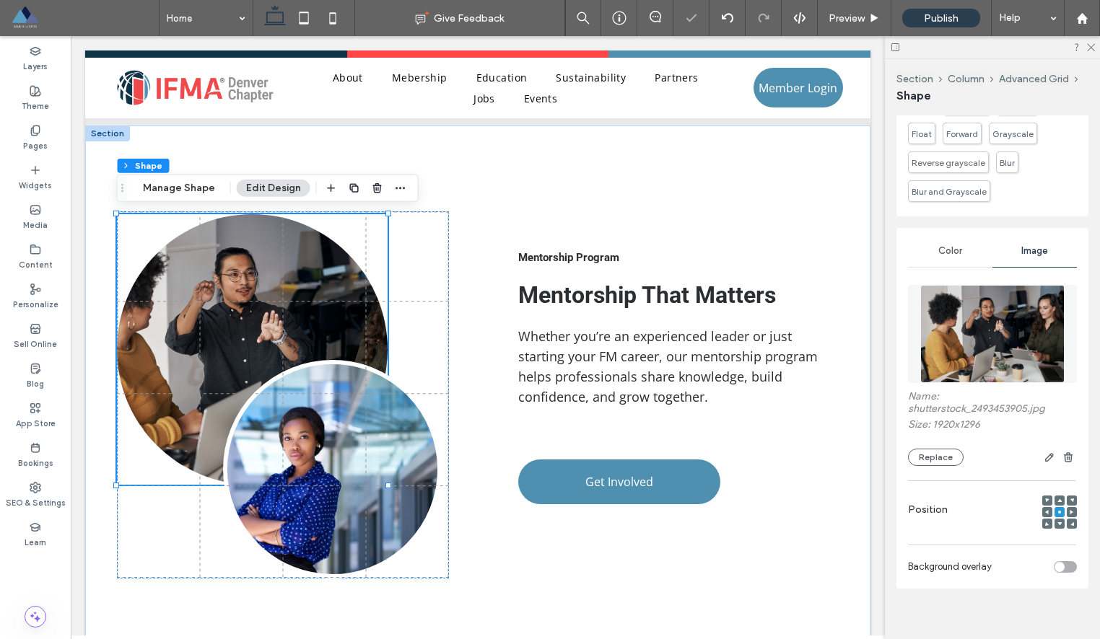
click at [1043, 507] on div at bounding box center [1047, 512] width 10 height 10
click at [1046, 510] on icon at bounding box center [1047, 512] width 4 height 4
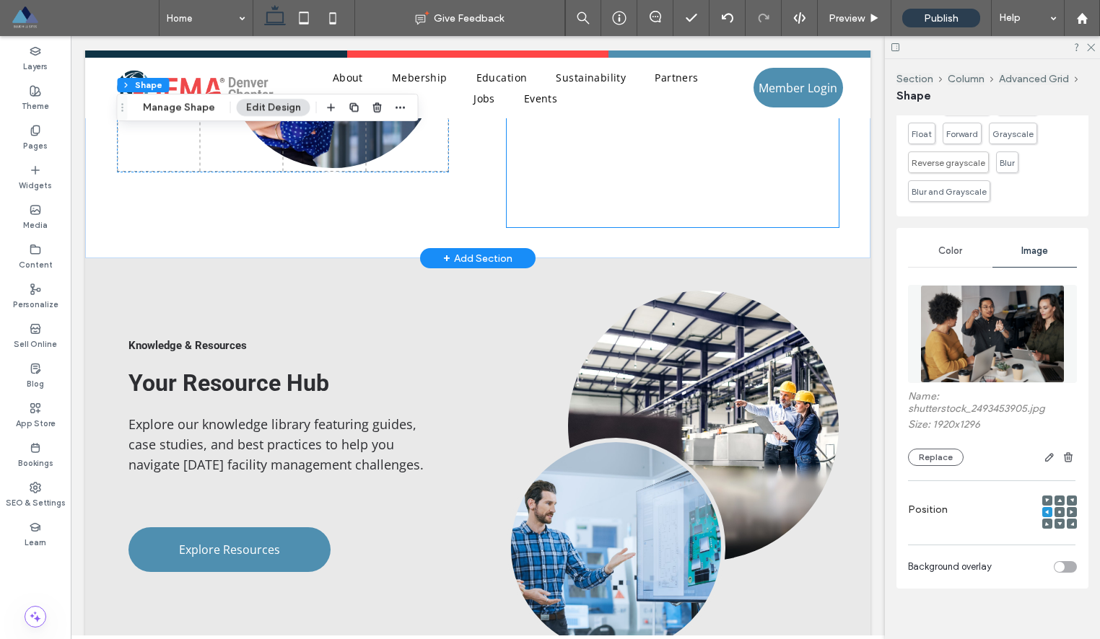
scroll to position [2356, 0]
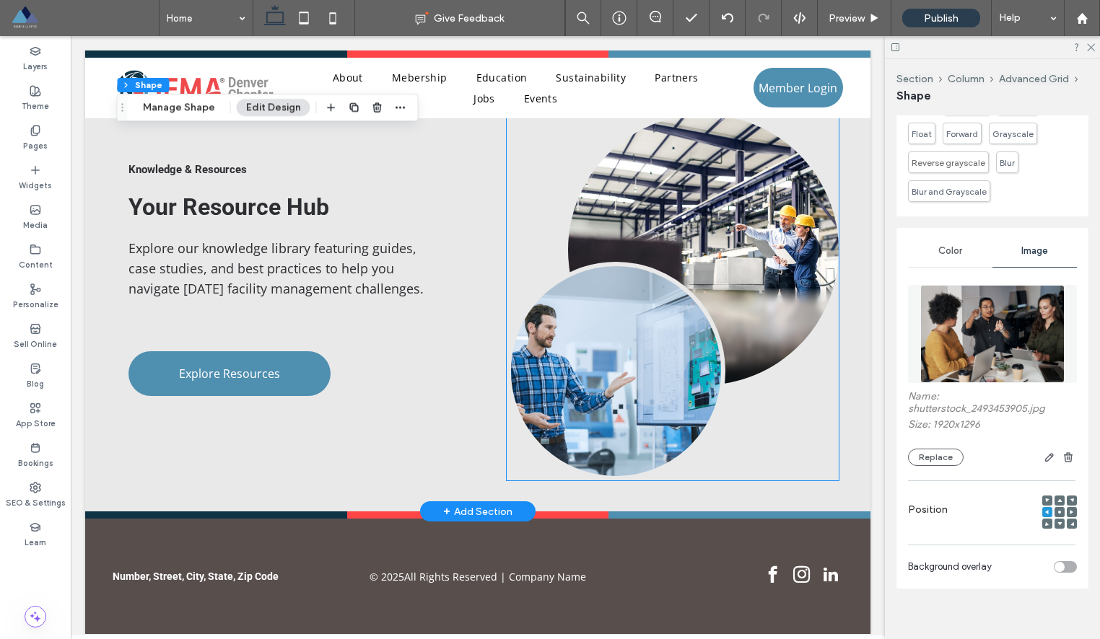
click at [706, 151] on link at bounding box center [703, 250] width 271 height 271
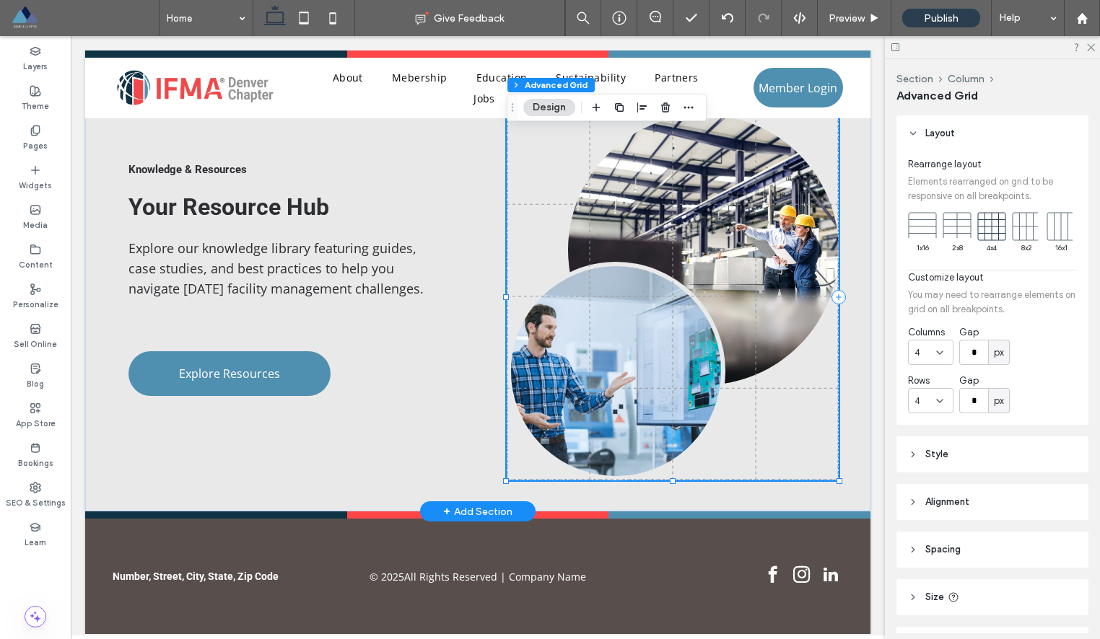
click at [665, 178] on link at bounding box center [703, 250] width 271 height 271
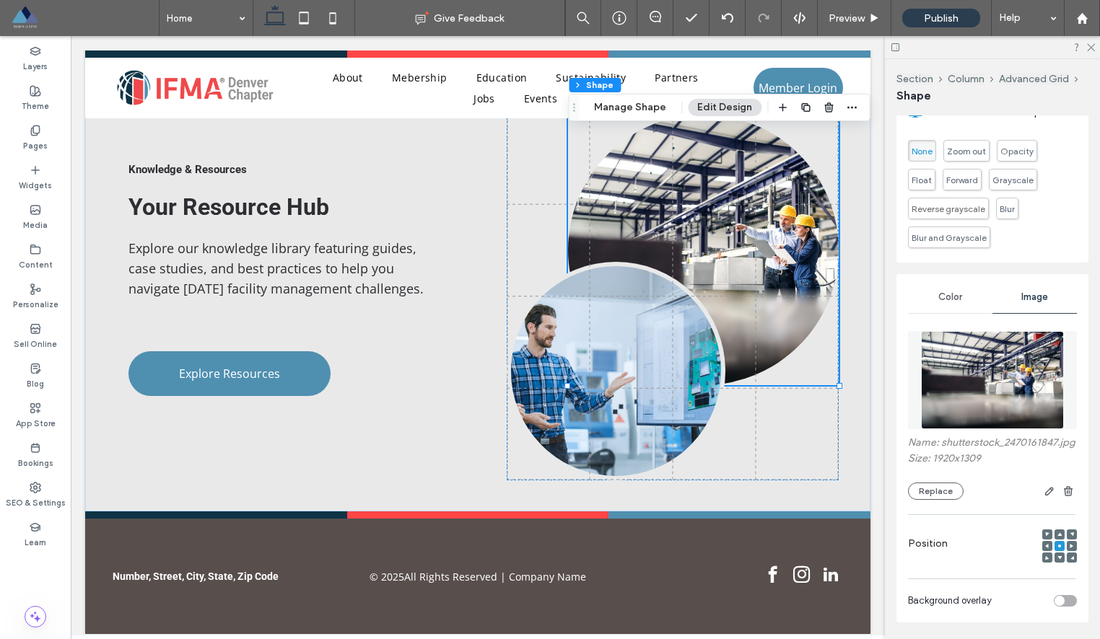
scroll to position [498, 0]
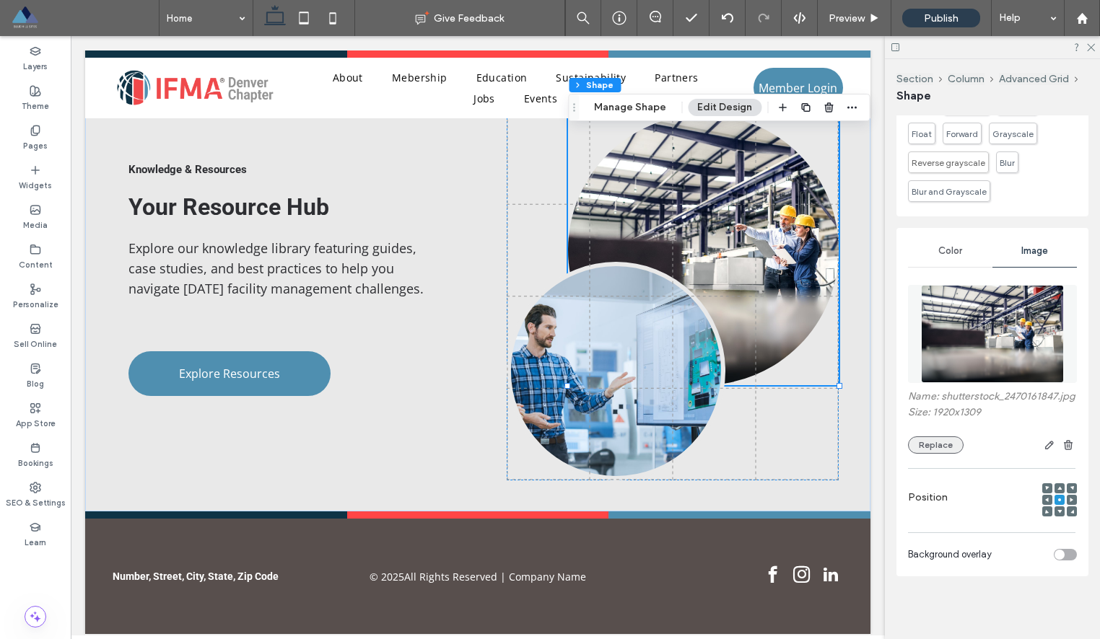
click at [939, 445] on button "Replace" at bounding box center [936, 445] width 56 height 17
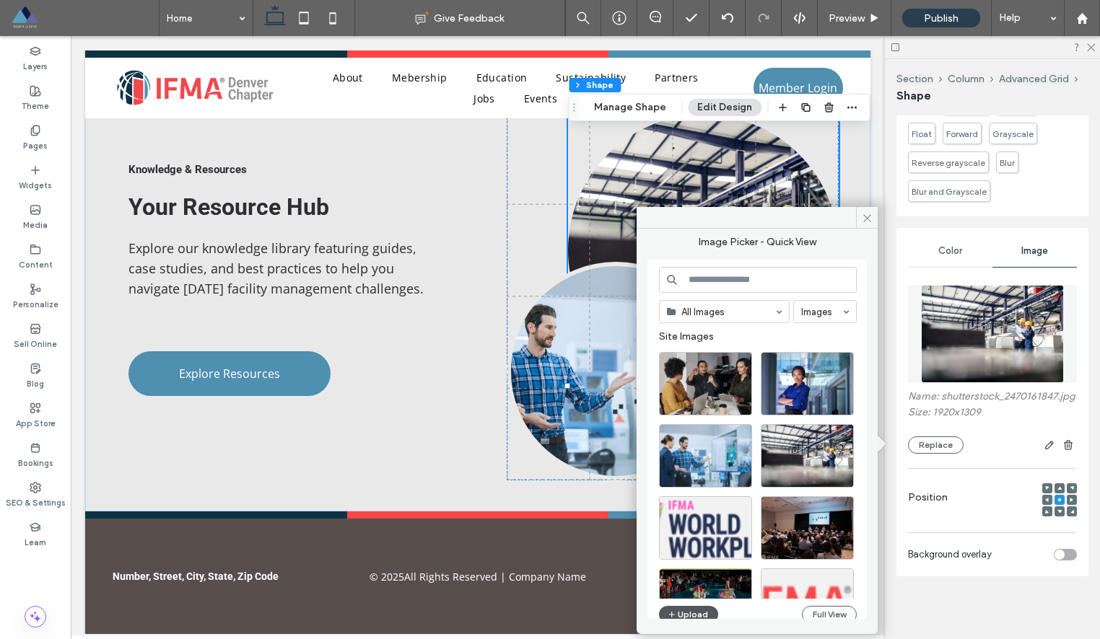
click at [689, 611] on button "Upload" at bounding box center [688, 614] width 59 height 17
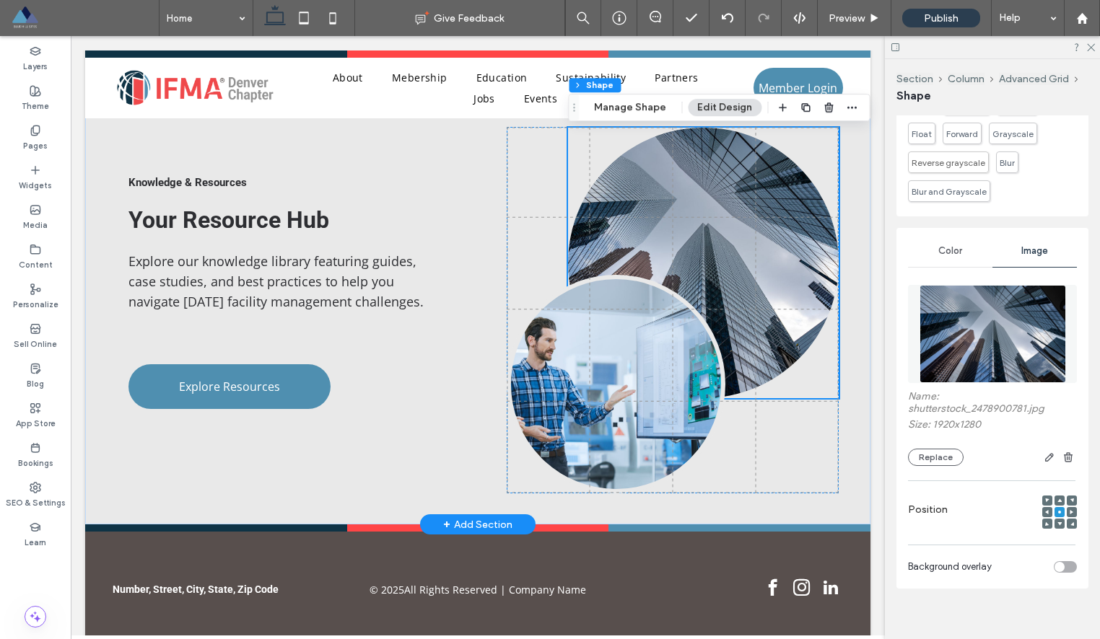
scroll to position [2356, 0]
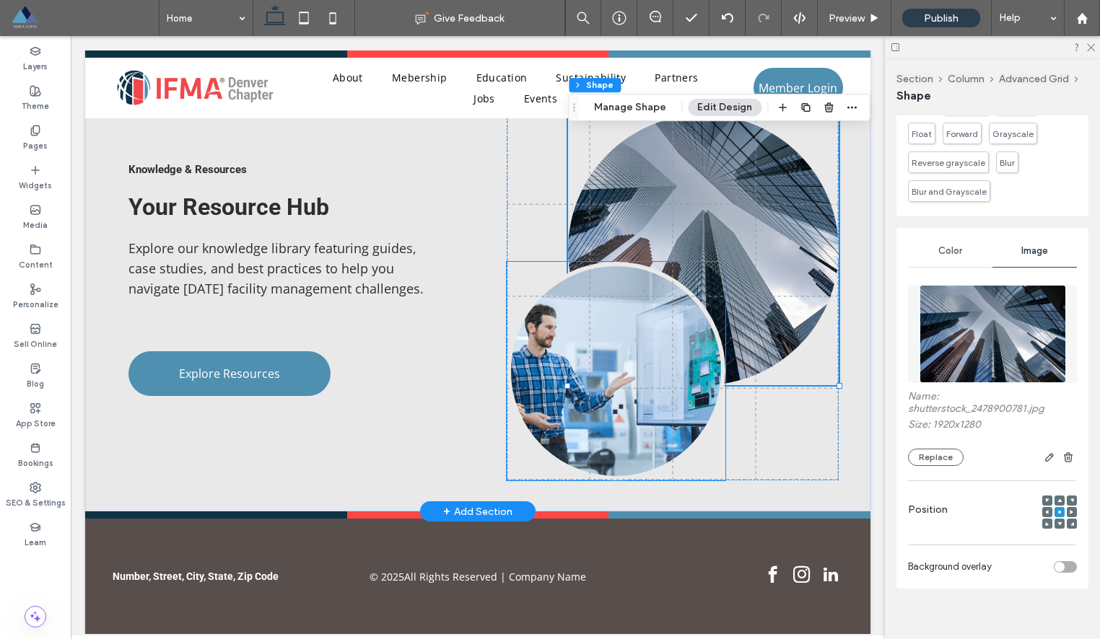
click at [638, 338] on link at bounding box center [616, 371] width 219 height 219
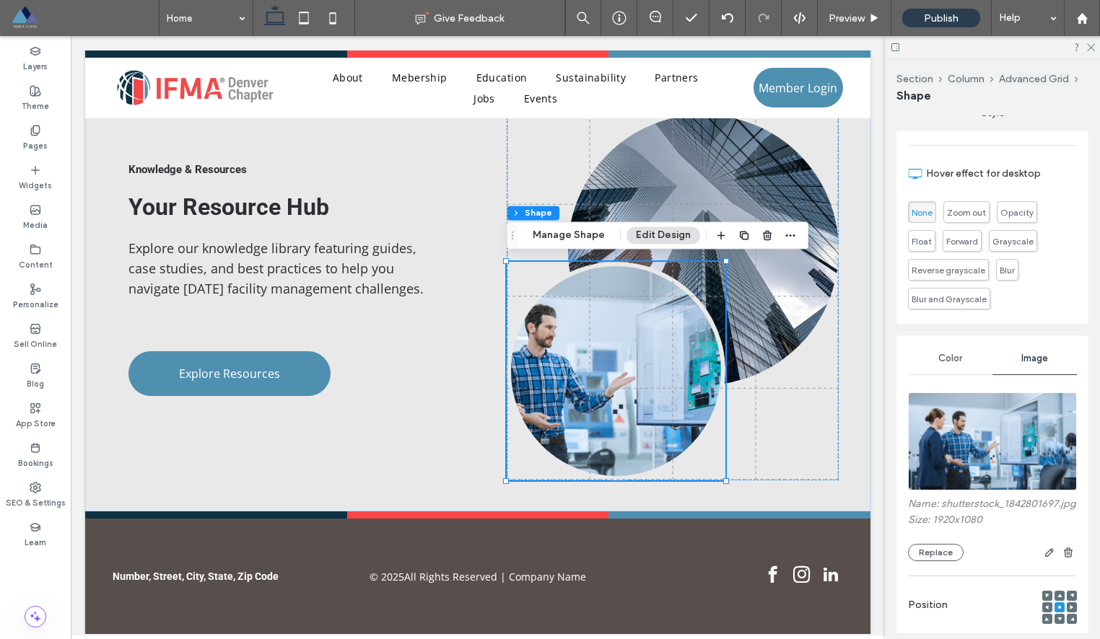
scroll to position [498, 0]
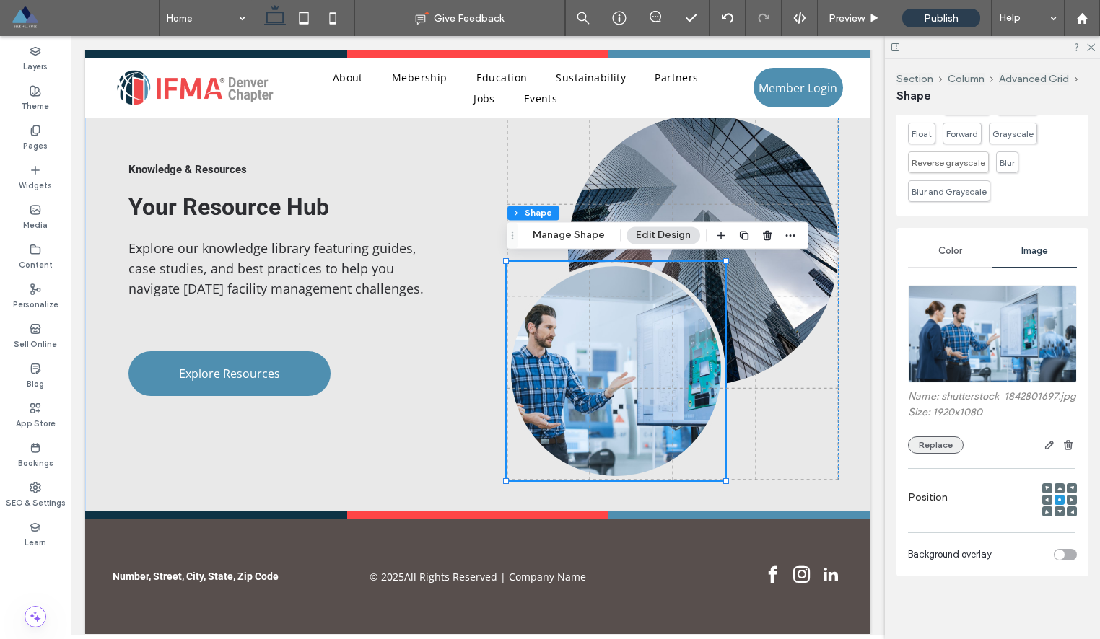
click at [926, 445] on button "Replace" at bounding box center [936, 445] width 56 height 17
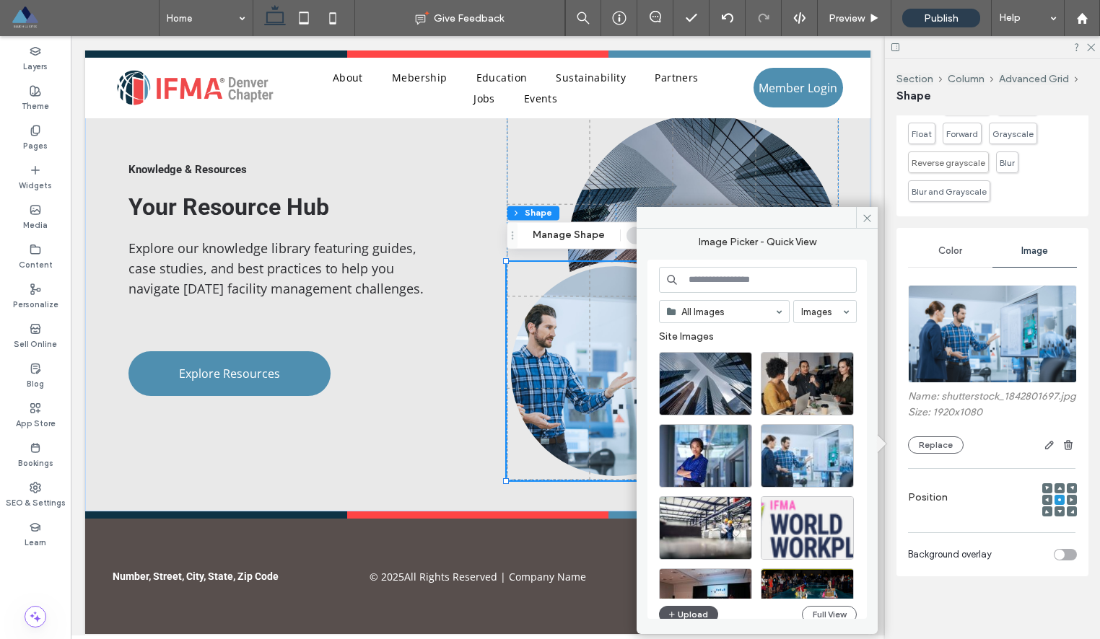
click at [682, 613] on button "Upload" at bounding box center [688, 614] width 59 height 17
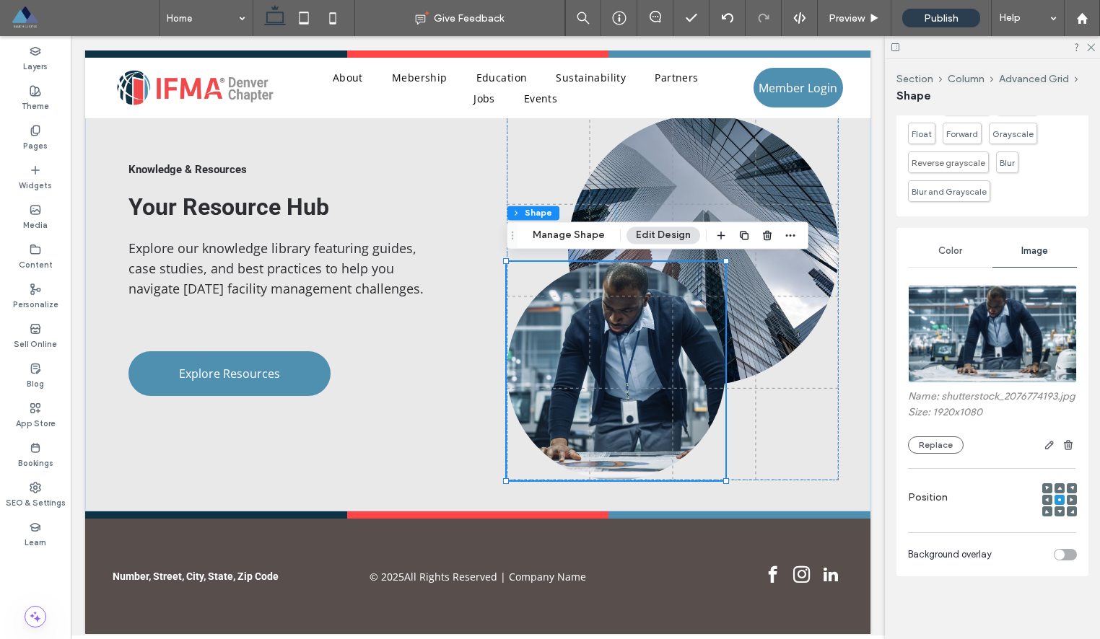
click at [948, 253] on span "Color" at bounding box center [950, 251] width 24 height 12
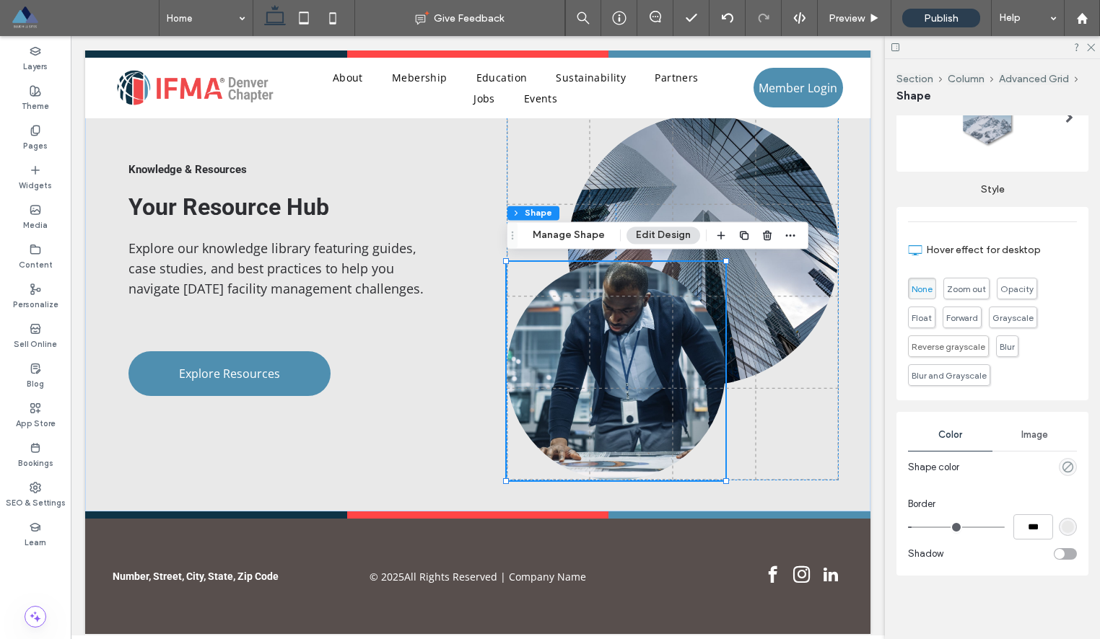
scroll to position [313, 0]
click at [1025, 529] on input "***" at bounding box center [1033, 527] width 40 height 25
type input "*"
click at [970, 498] on div "Border" at bounding box center [992, 505] width 169 height 14
click at [1069, 530] on div "rgba(233, 233, 233, 1)" at bounding box center [1067, 528] width 12 height 12
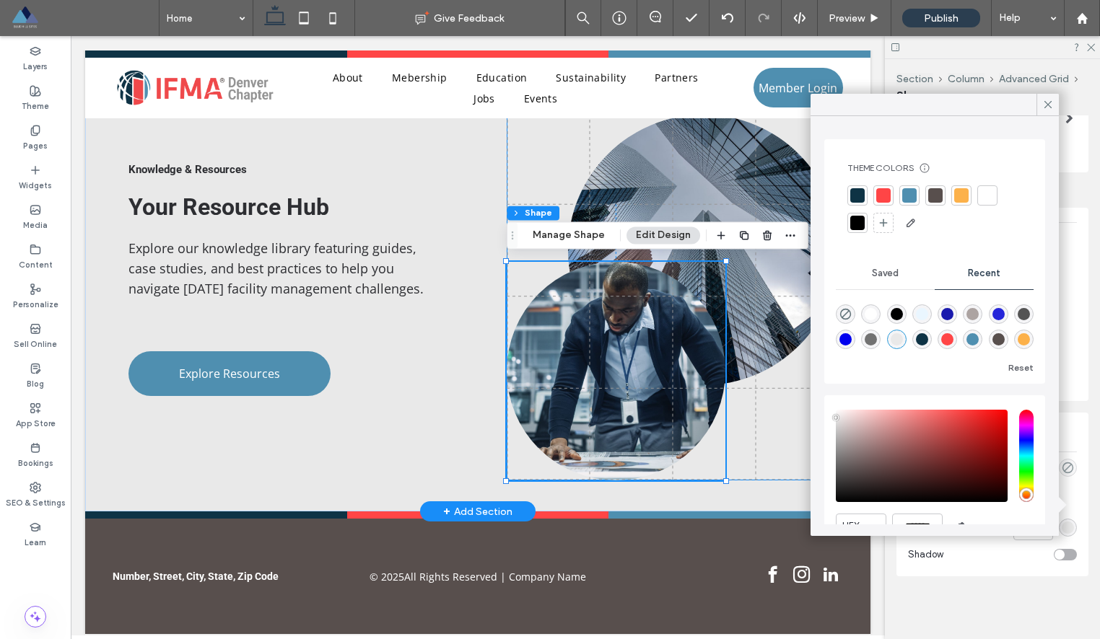
click at [744, 442] on div "0% 80px" at bounding box center [673, 297] width 332 height 367
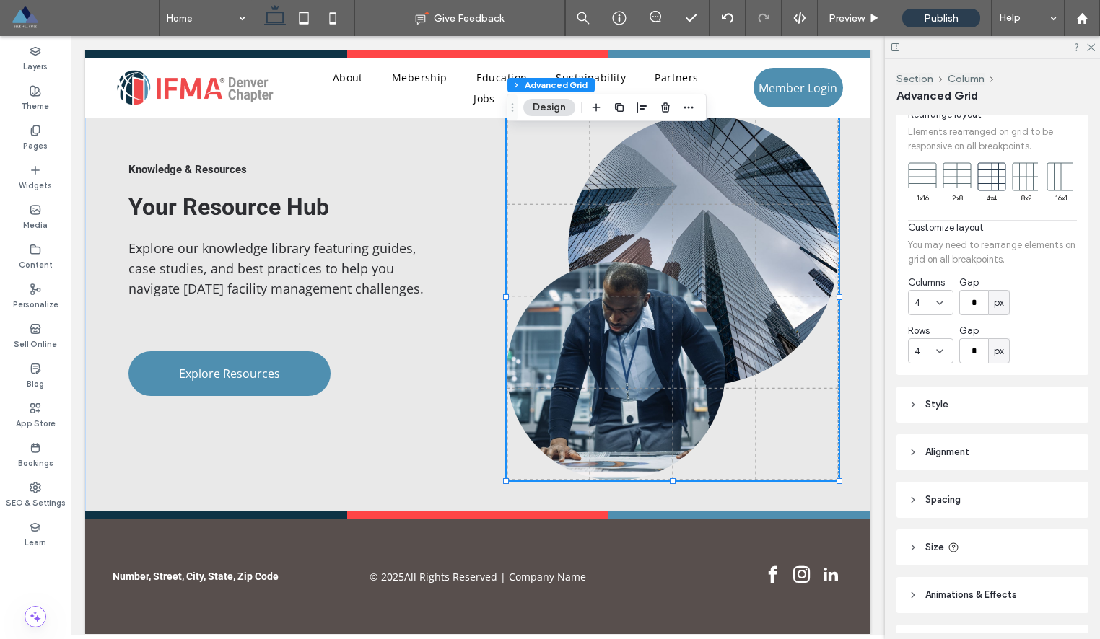
scroll to position [133, 0]
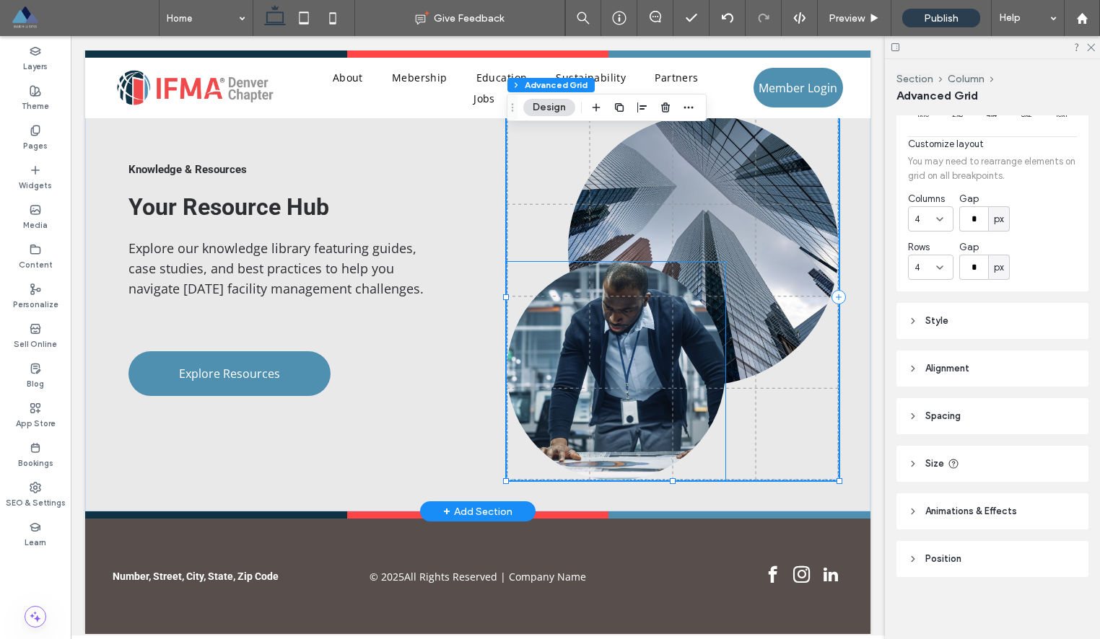
click at [699, 371] on link at bounding box center [616, 371] width 219 height 219
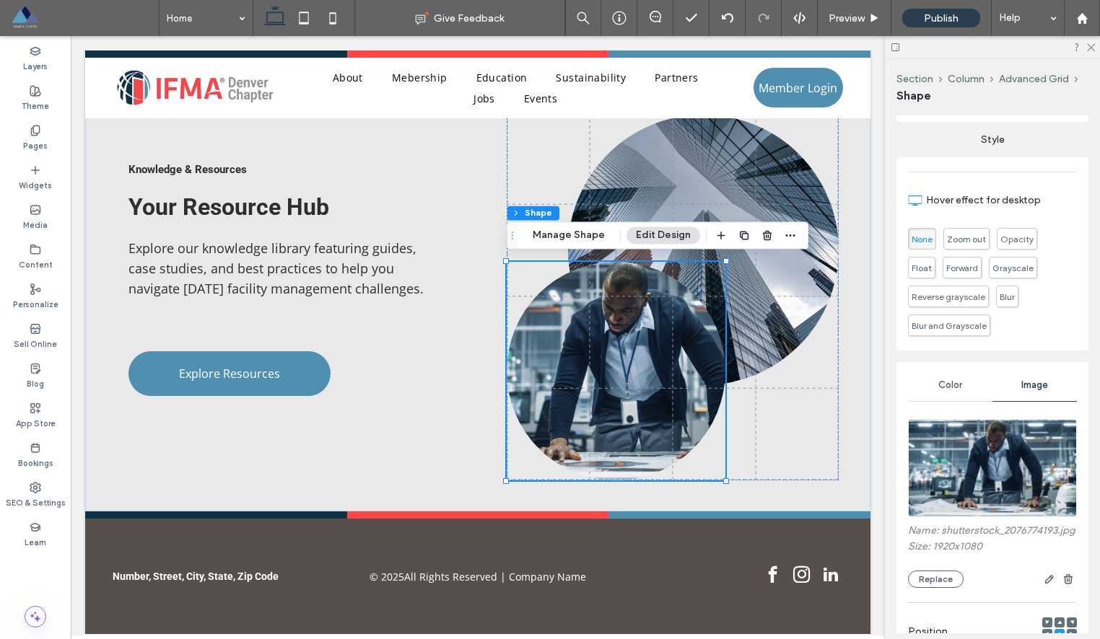
click at [957, 390] on span "Color" at bounding box center [950, 386] width 24 height 12
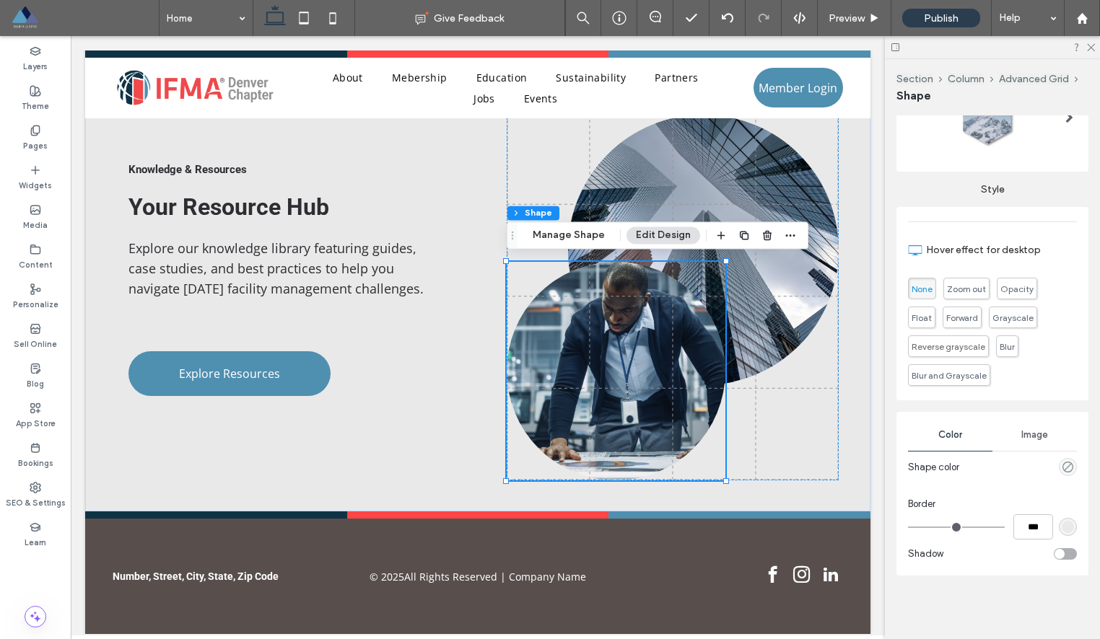
scroll to position [313, 0]
click at [1021, 527] on input "***" at bounding box center [1033, 527] width 40 height 25
type input "*"
type input "***"
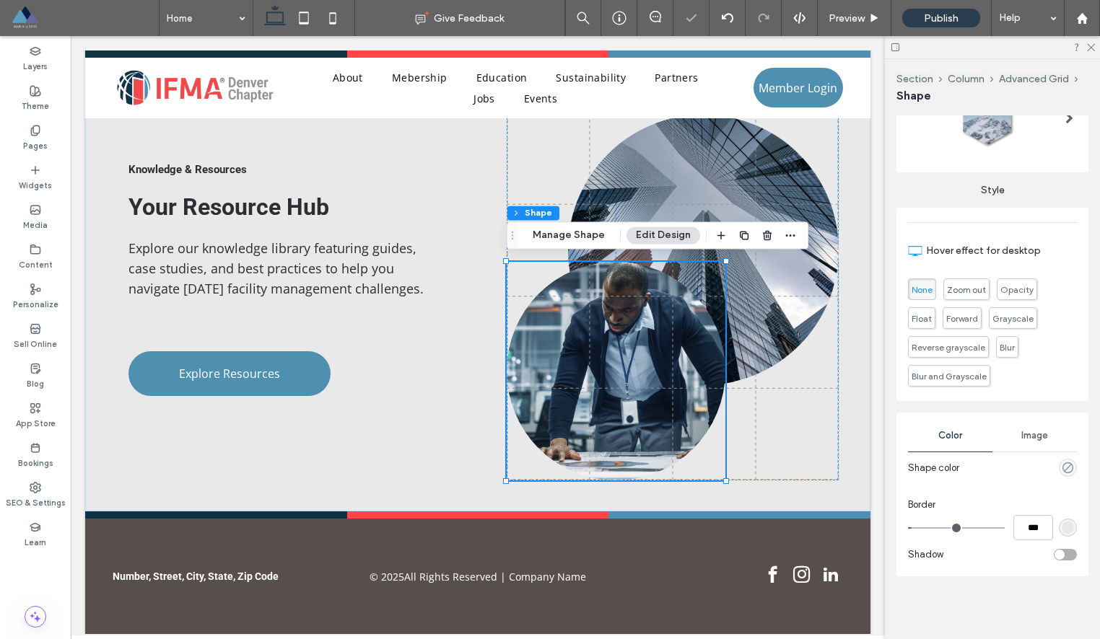
click at [1025, 470] on div at bounding box center [1021, 467] width 112 height 25
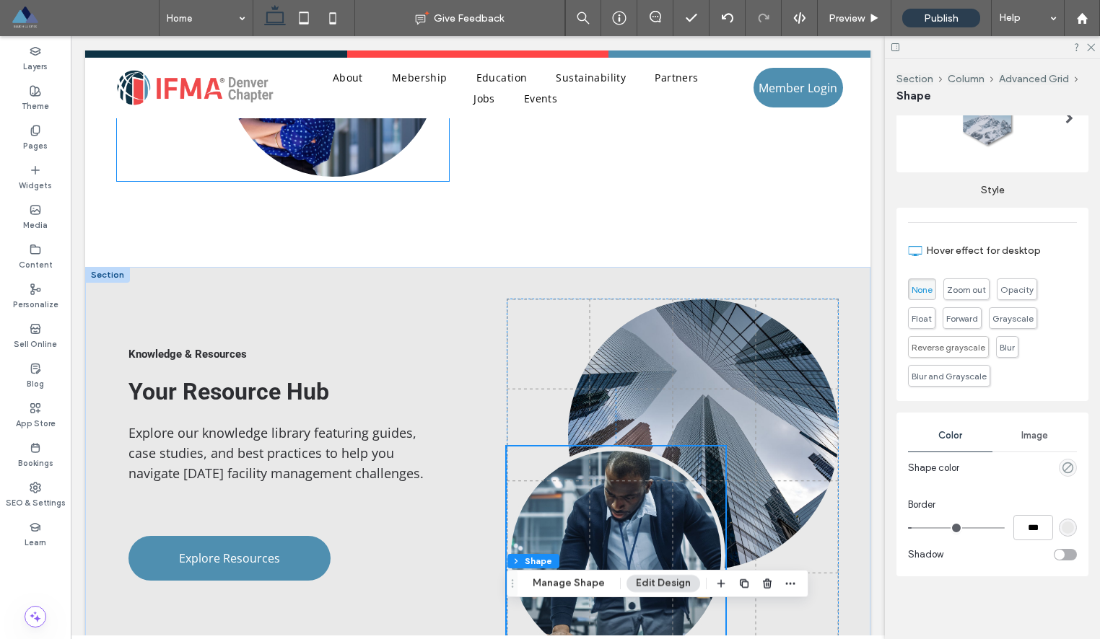
scroll to position [2356, 0]
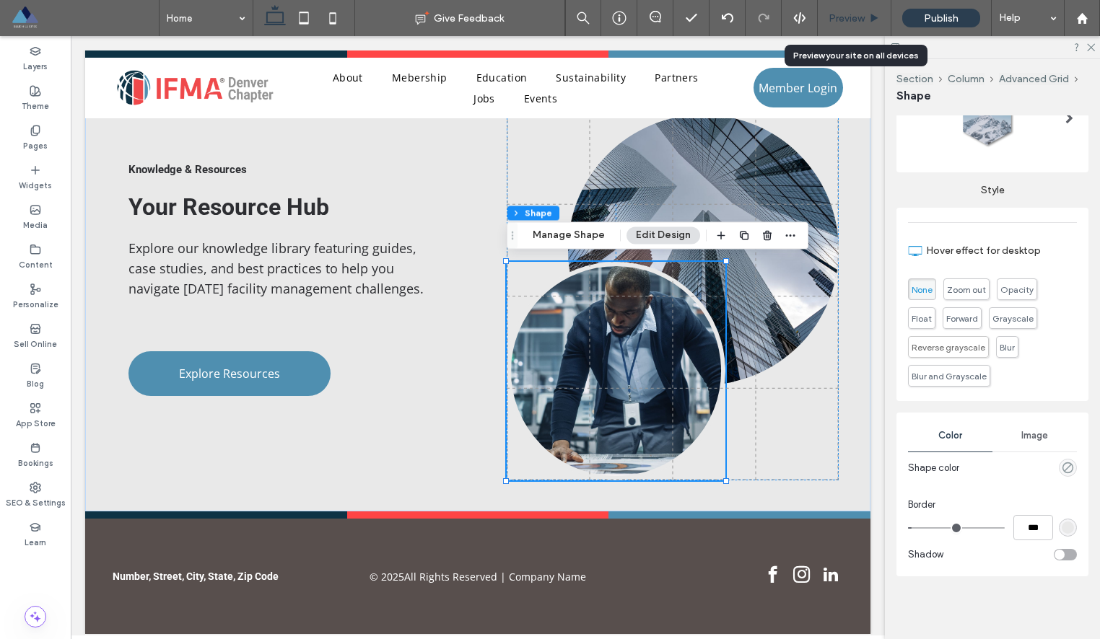
click at [847, 14] on span "Preview" at bounding box center [846, 18] width 36 height 12
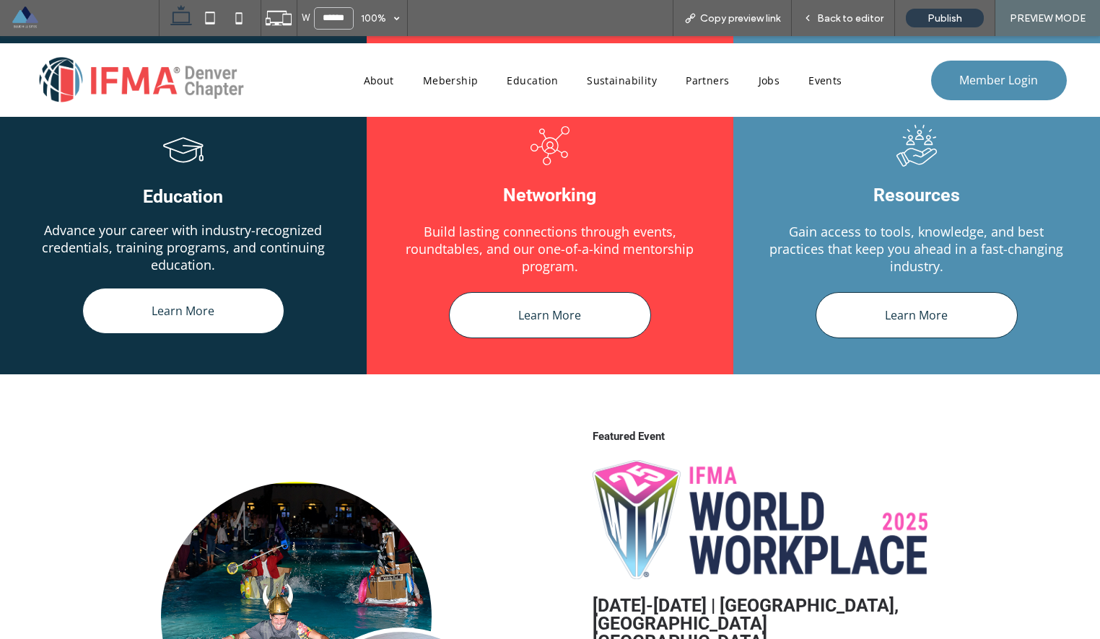
scroll to position [602, 0]
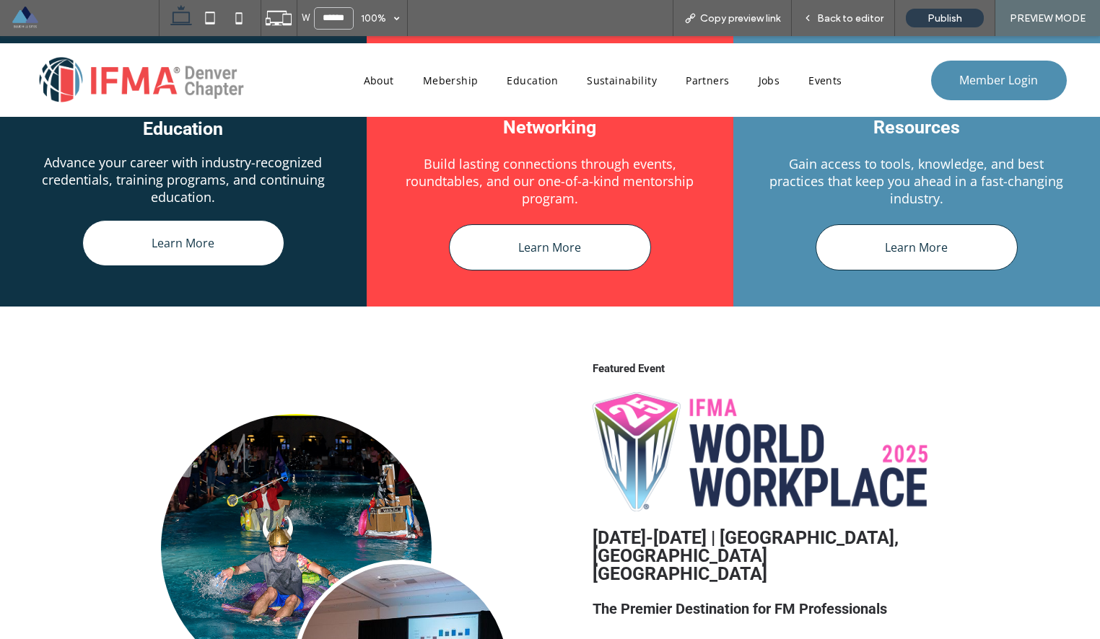
click at [700, 362] on div "Featured Event Sept 17-19, 2025 | Minneapolis, MN Minneapolis Convention Center…" at bounding box center [760, 595] width 358 height 489
click at [839, 22] on span "Back to editor" at bounding box center [850, 18] width 66 height 12
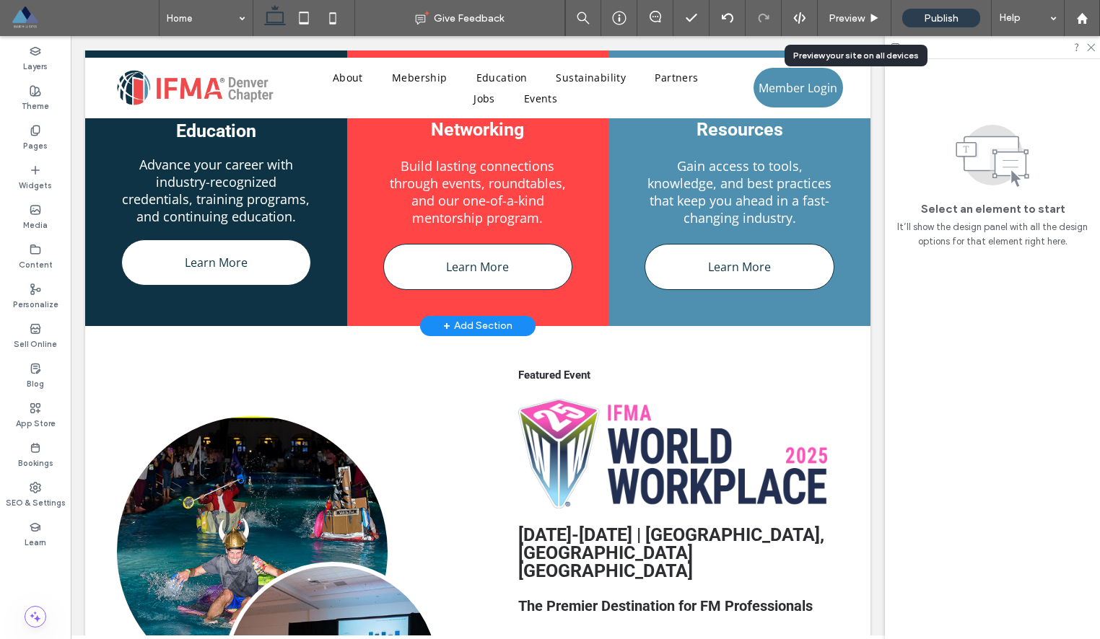
scroll to position [602, 0]
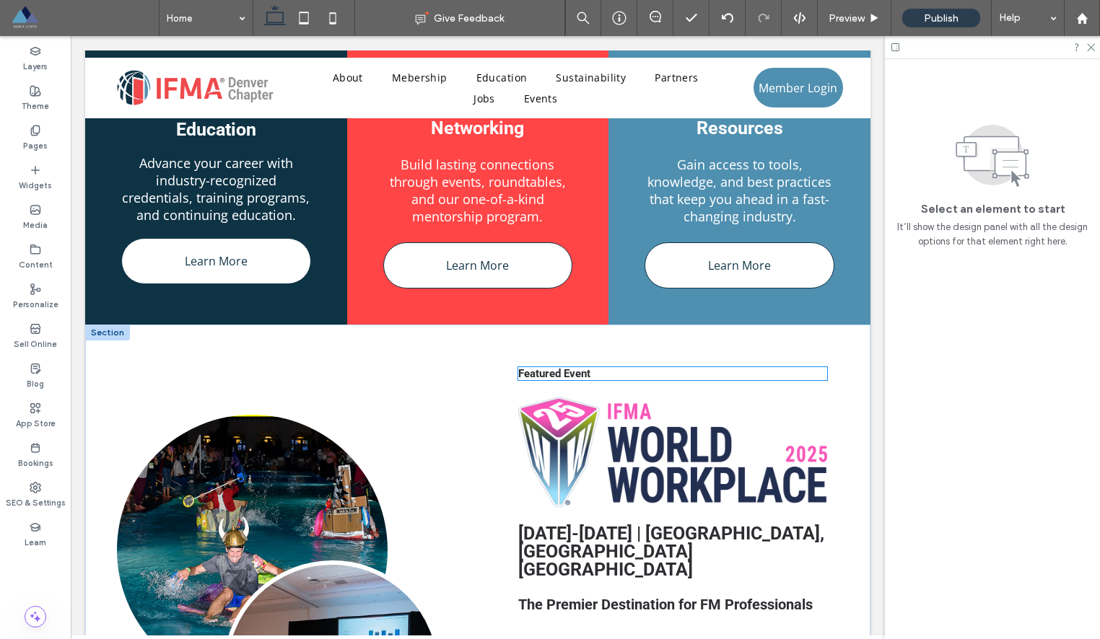
click at [551, 377] on span "Featured Event" at bounding box center [554, 373] width 72 height 13
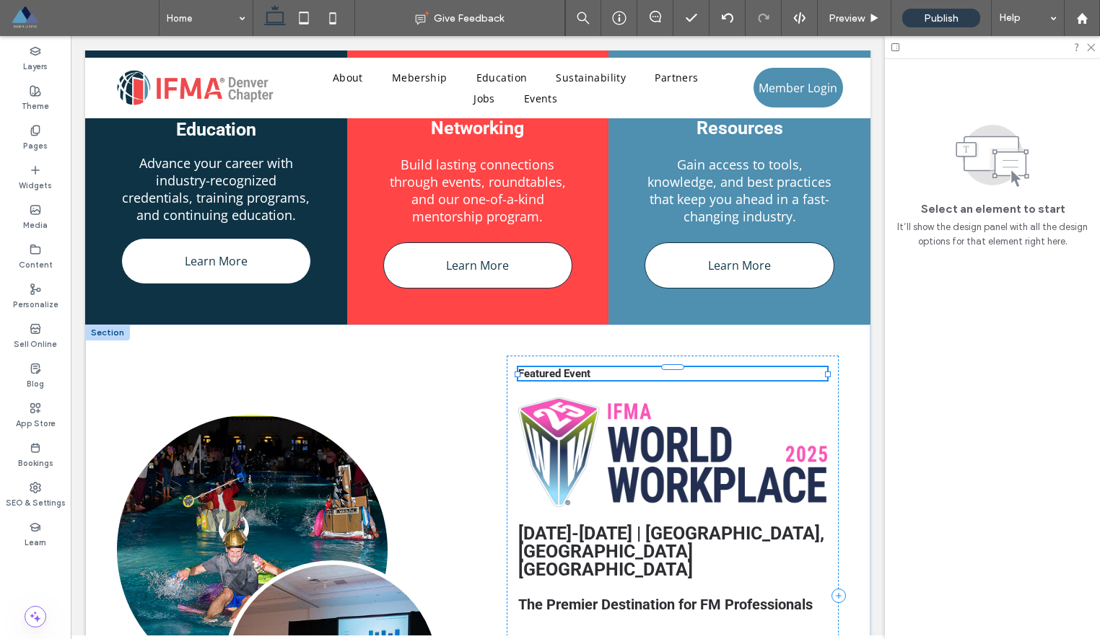
click at [551, 377] on div "Featured Event" at bounding box center [672, 373] width 309 height 13
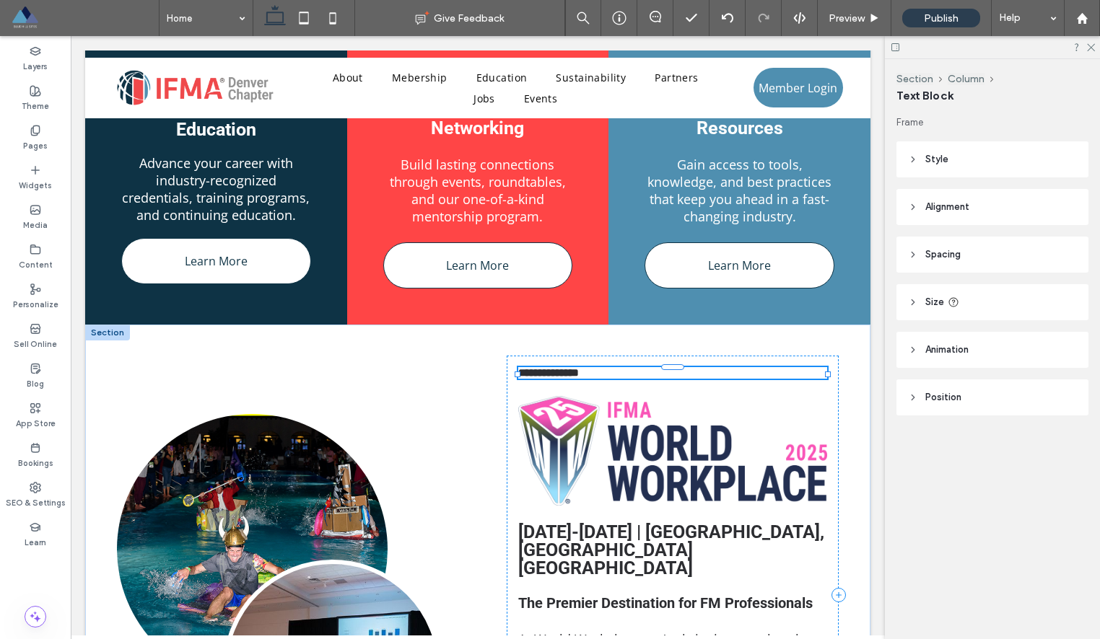
type input "******"
type input "**"
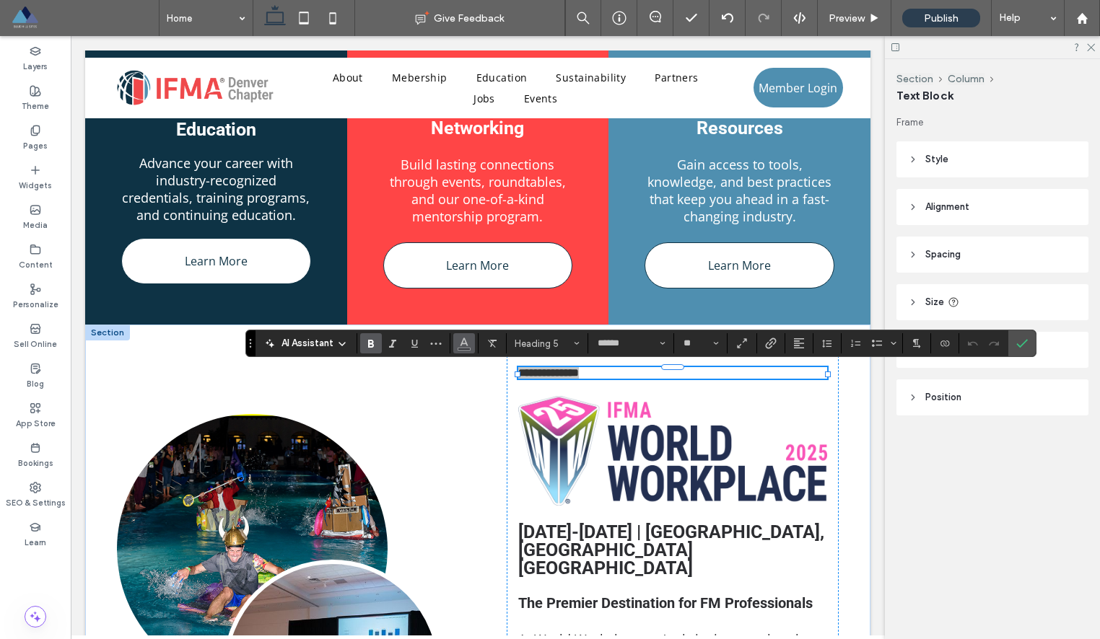
click at [465, 345] on icon "Color" at bounding box center [464, 342] width 12 height 12
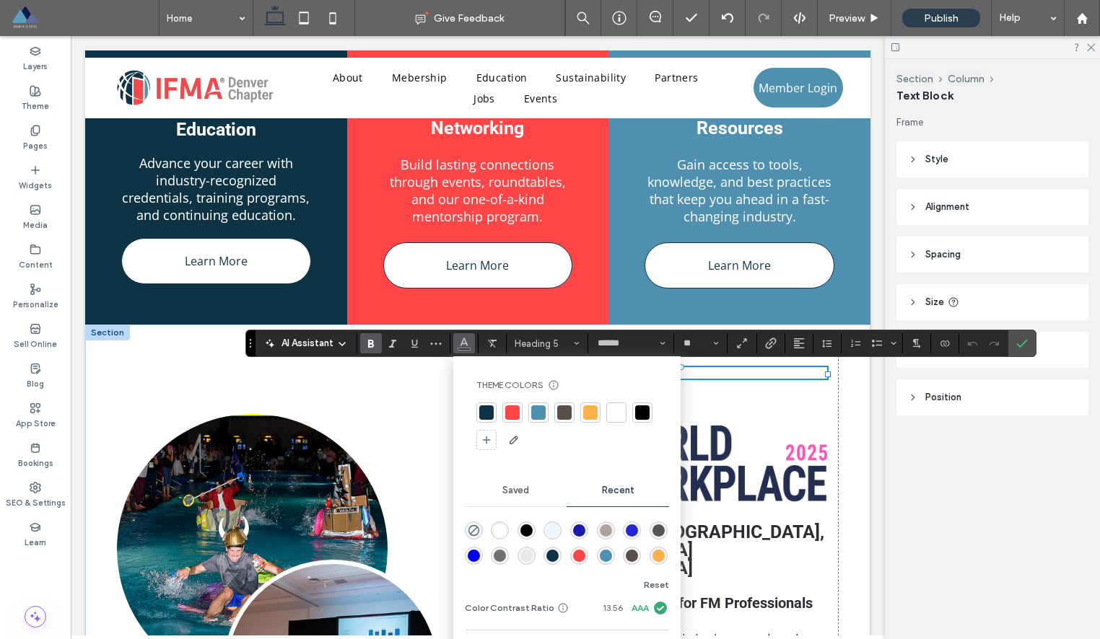
click at [590, 413] on div at bounding box center [590, 413] width 14 height 14
click at [431, 417] on div at bounding box center [283, 594] width 332 height 367
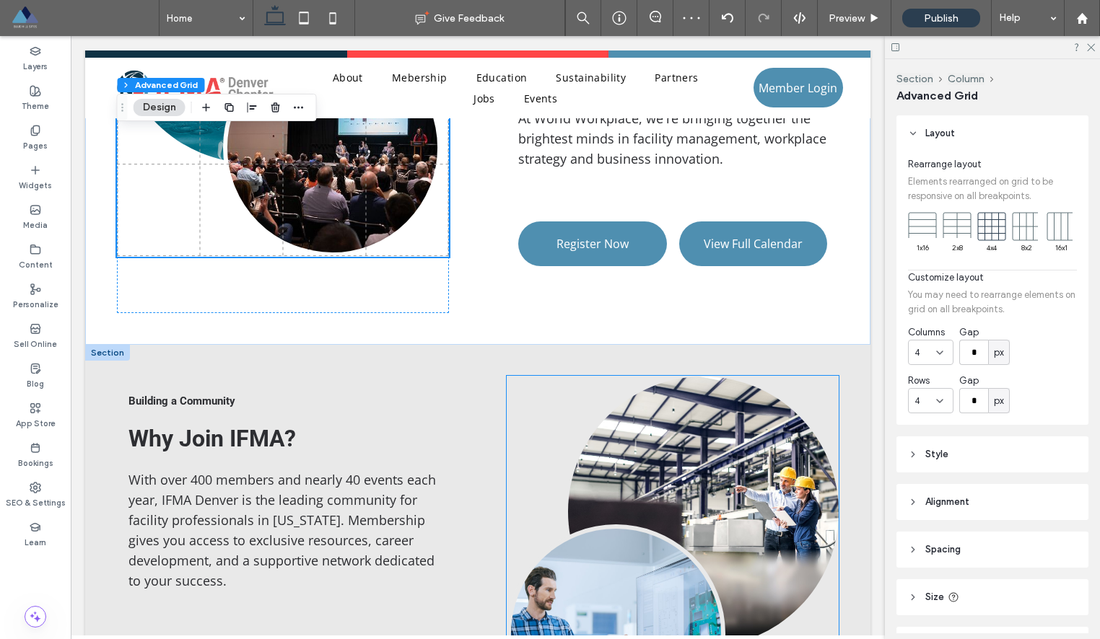
scroll to position [1173, 0]
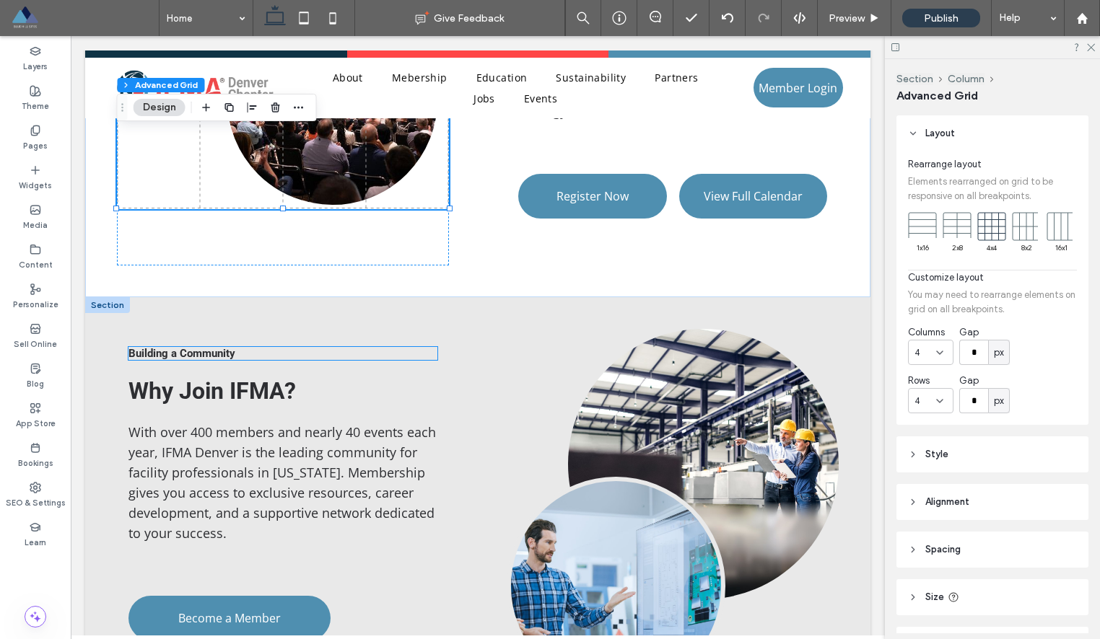
click at [217, 354] on span "Building a Community" at bounding box center [181, 353] width 107 height 13
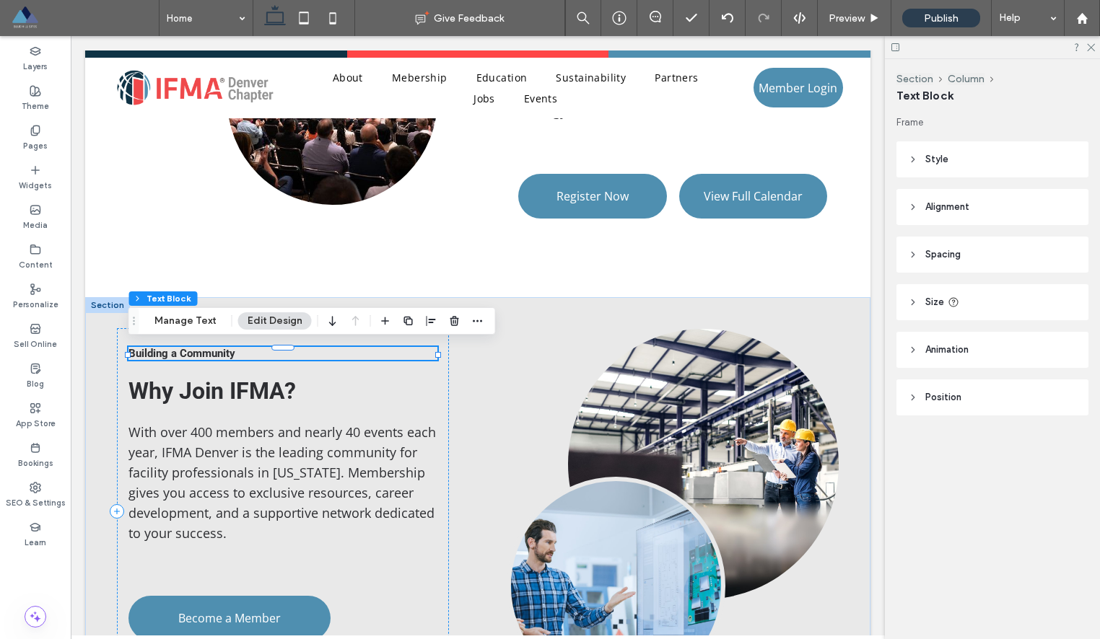
click at [217, 354] on span "Building a Community" at bounding box center [181, 353] width 107 height 13
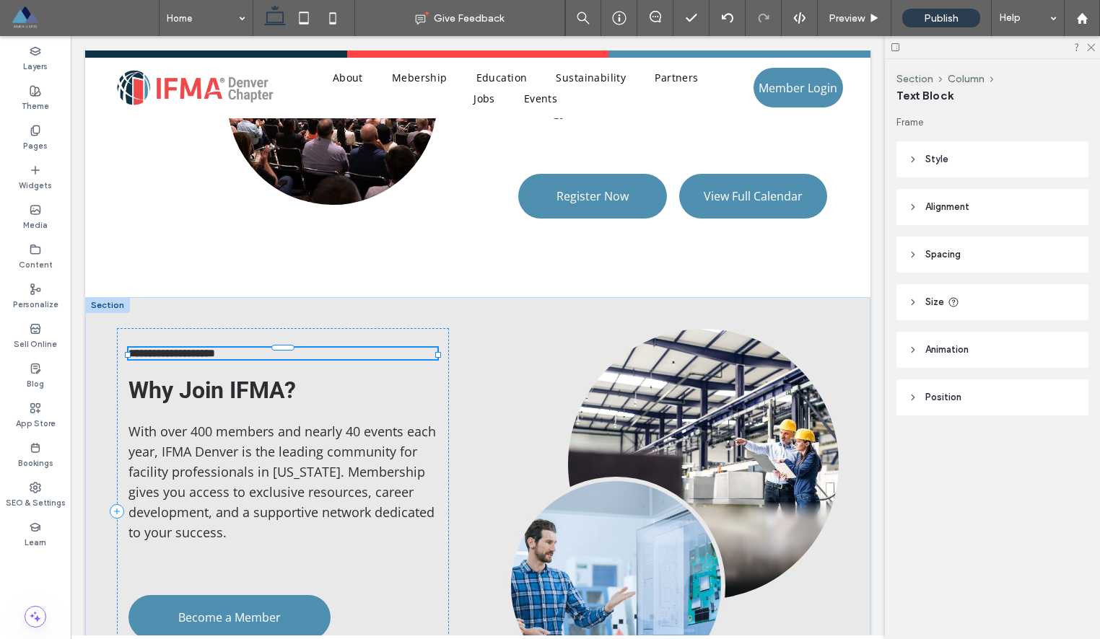
type input "******"
type input "**"
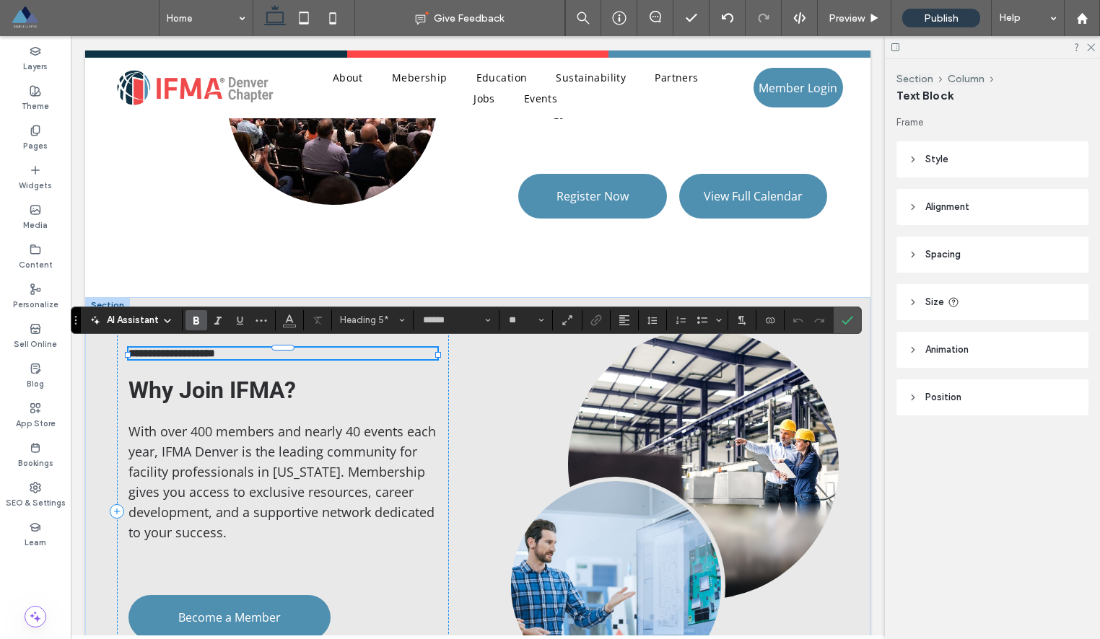
click at [215, 354] on span "**********" at bounding box center [171, 353] width 87 height 11
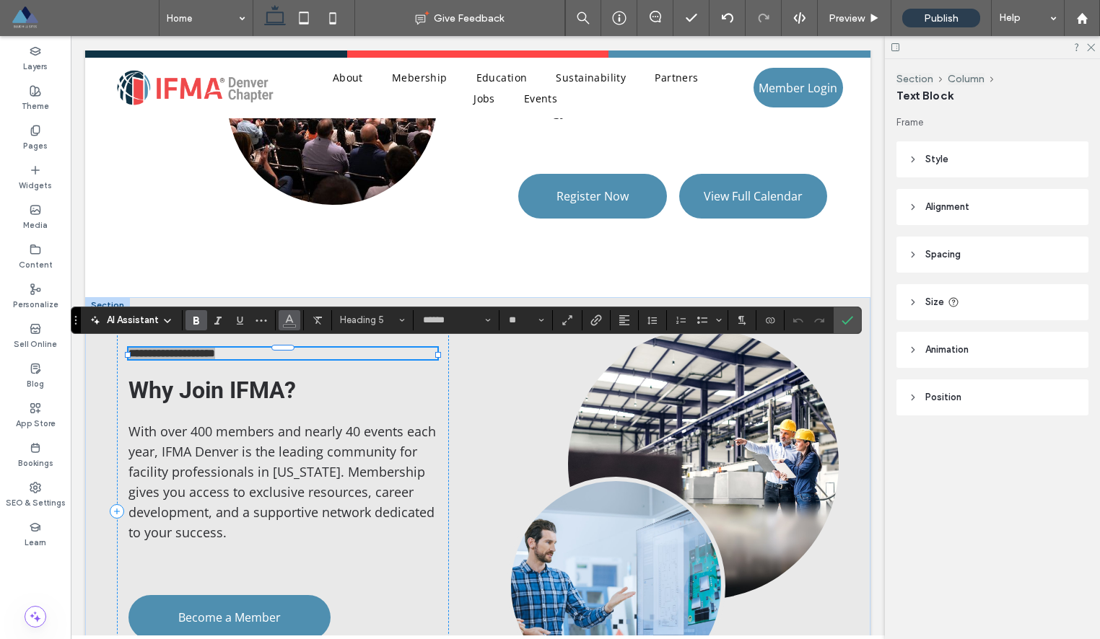
click at [289, 323] on icon "Color" at bounding box center [290, 319] width 12 height 12
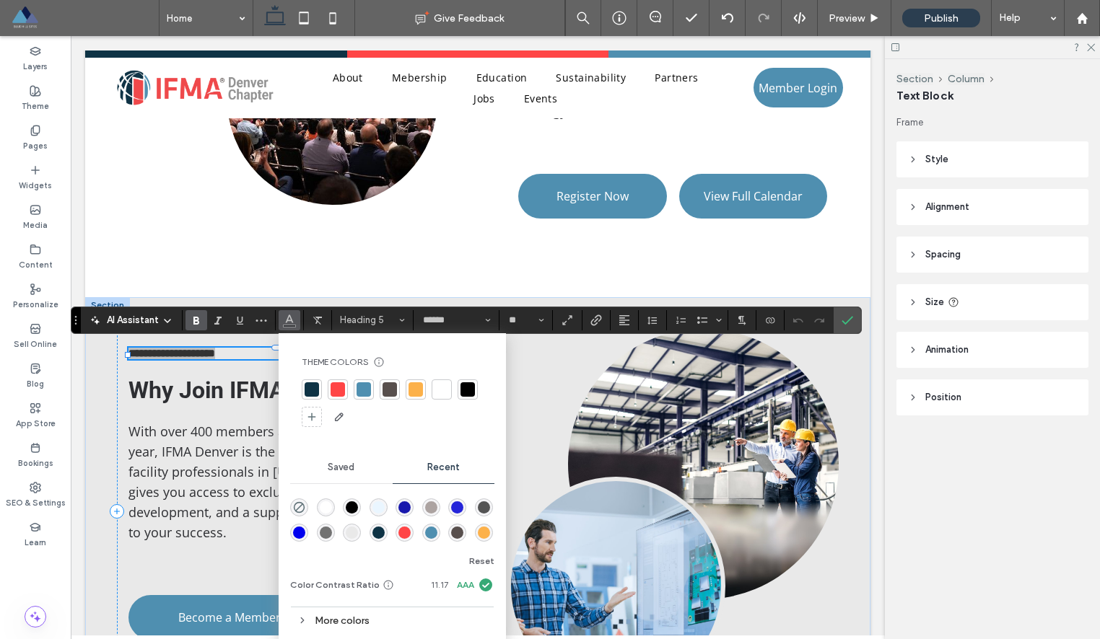
click at [416, 390] on div at bounding box center [415, 389] width 14 height 14
click at [220, 370] on div "**********" at bounding box center [283, 511] width 332 height 367
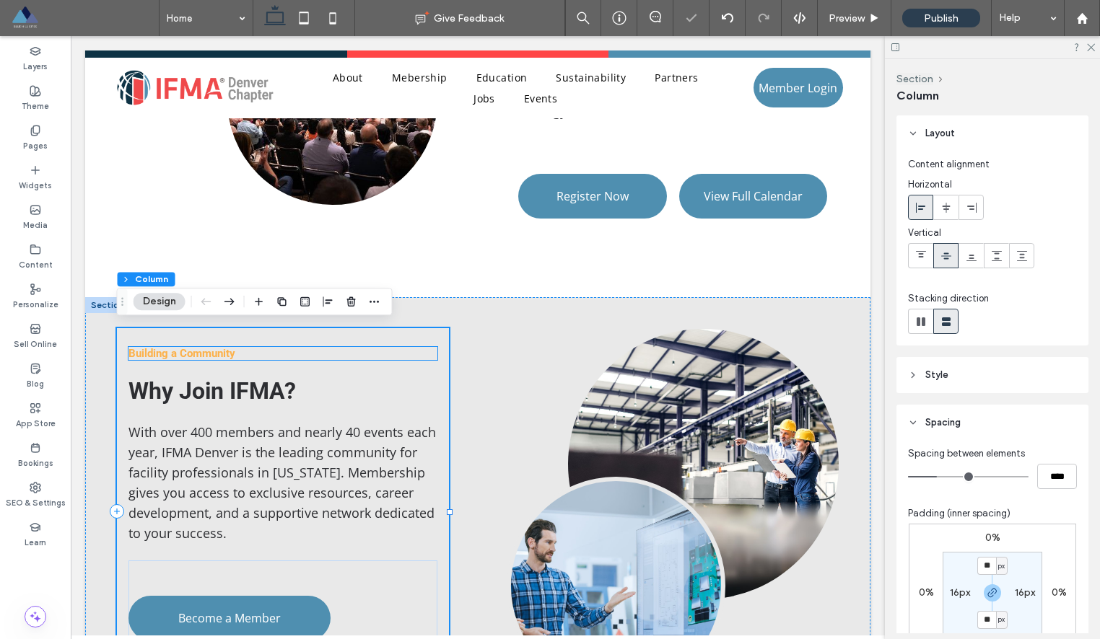
click at [211, 352] on span "Building a Community" at bounding box center [181, 353] width 107 height 13
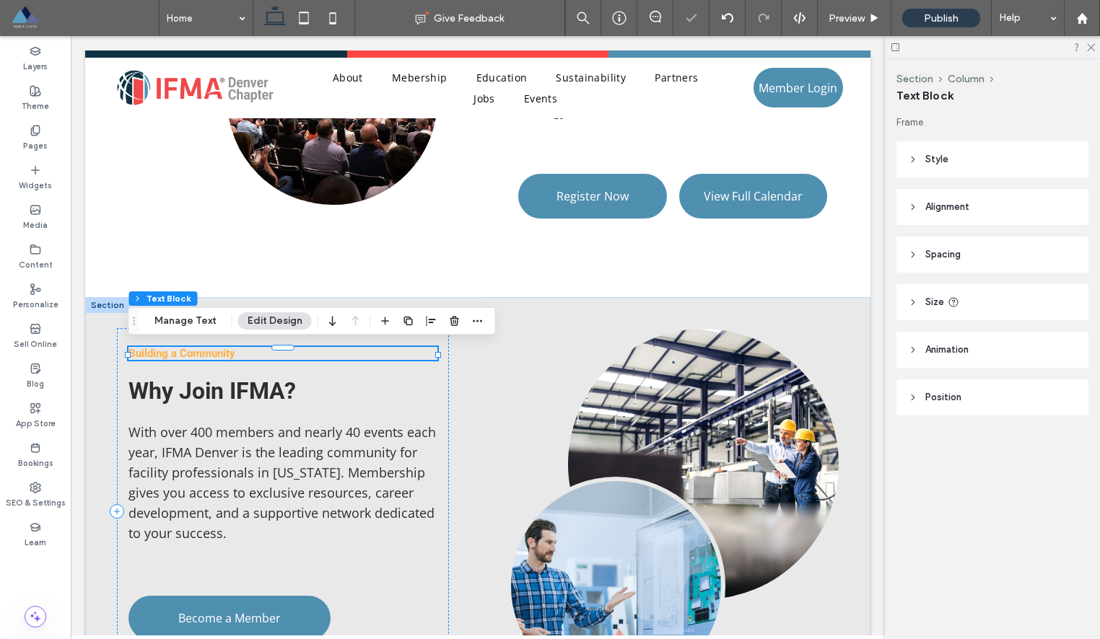
click at [211, 352] on div "Building a Community" at bounding box center [282, 353] width 309 height 13
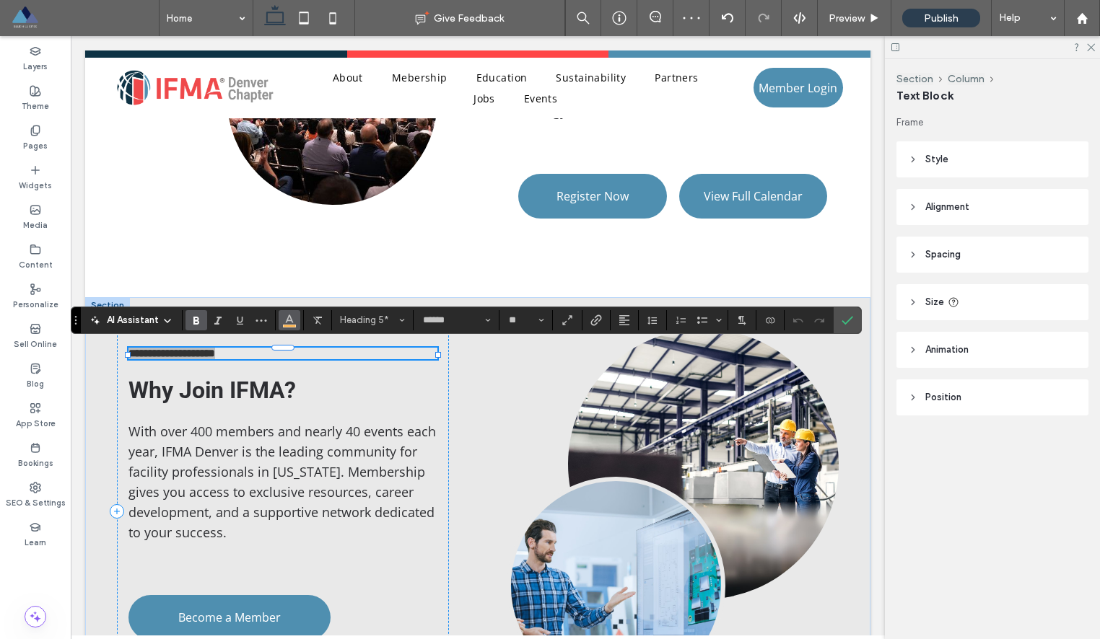
click at [286, 327] on span "Color" at bounding box center [290, 319] width 12 height 19
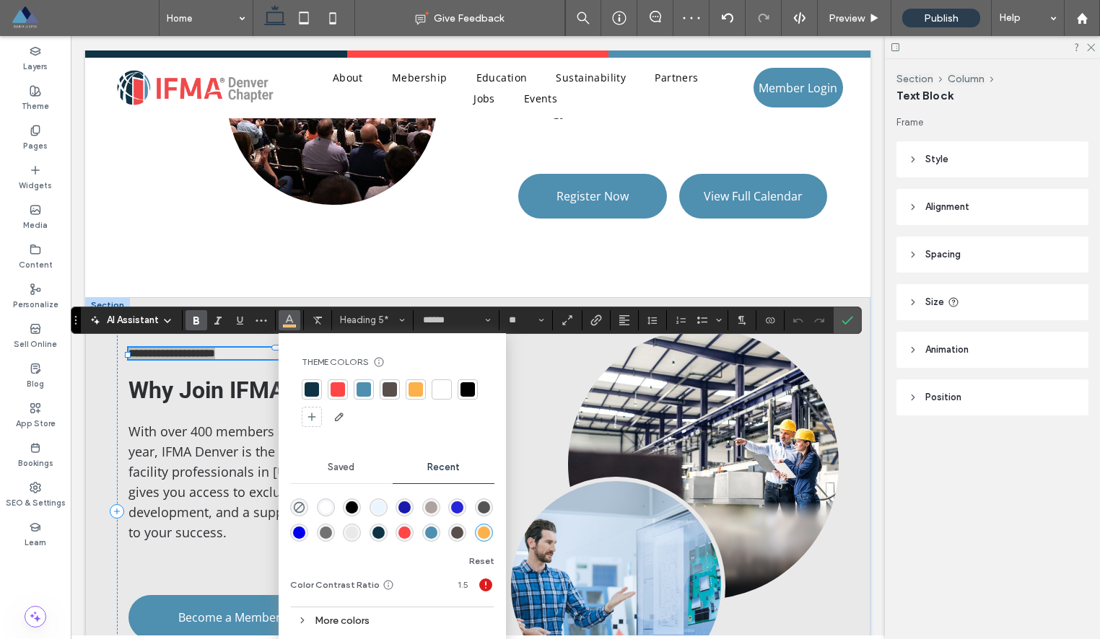
click at [362, 393] on div at bounding box center [363, 389] width 14 height 14
click at [227, 373] on div "**********" at bounding box center [283, 511] width 332 height 367
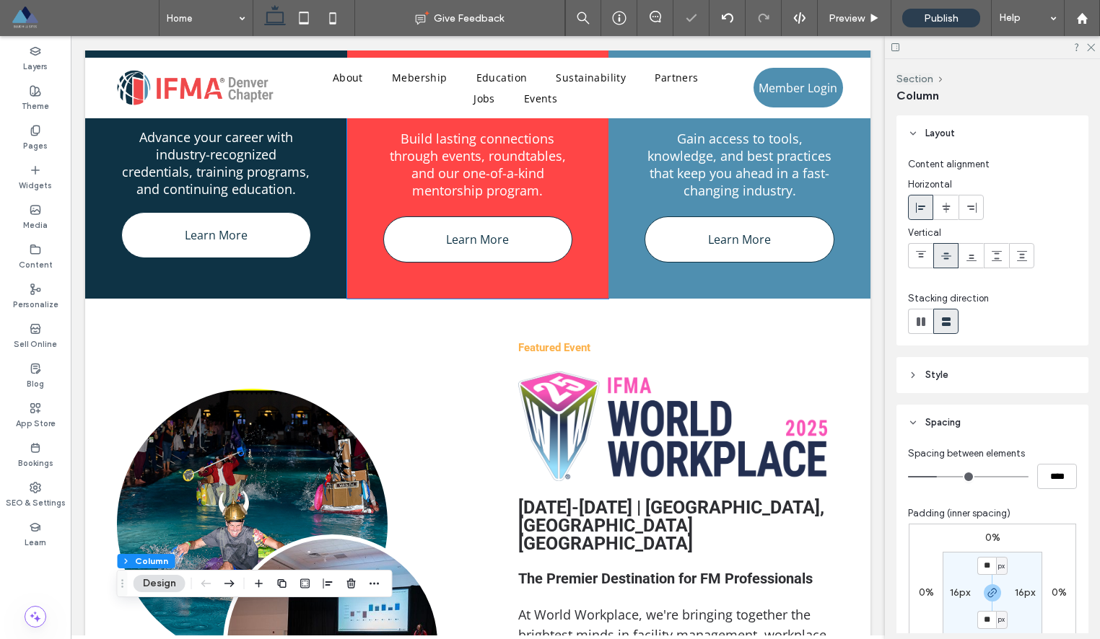
scroll to position [616, 0]
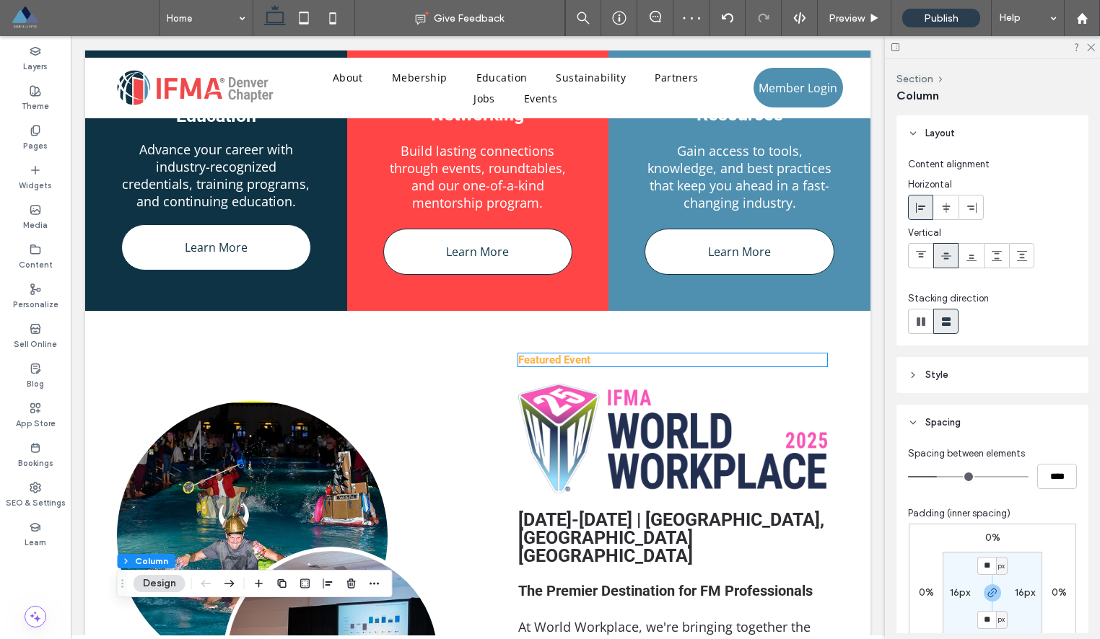
click at [560, 359] on span "Featured Event" at bounding box center [554, 360] width 72 height 13
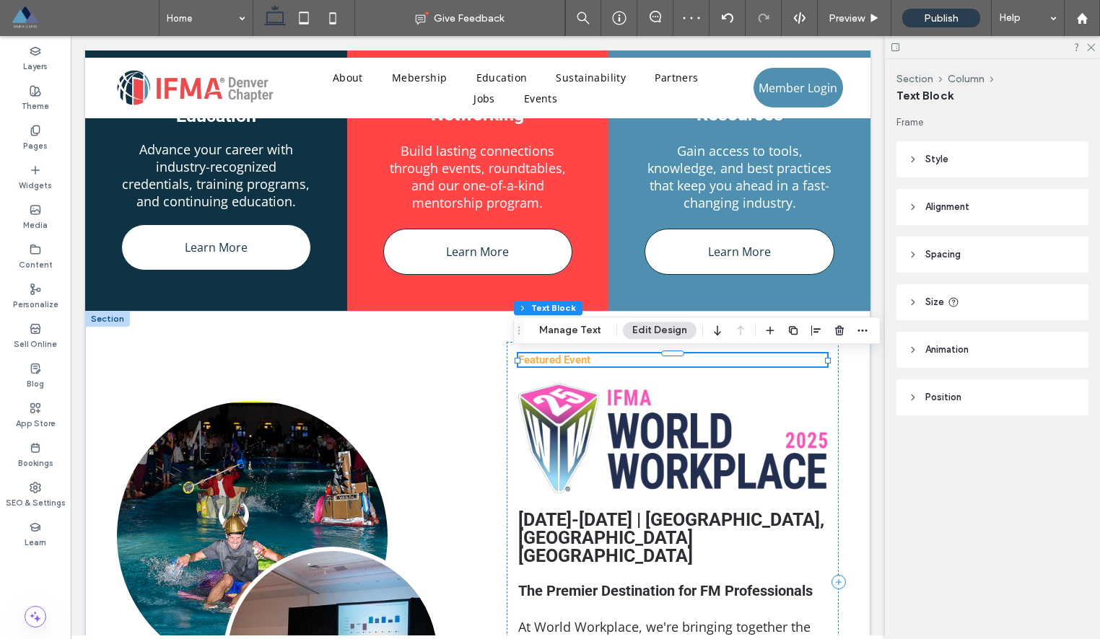
click at [560, 359] on div "Featured Event" at bounding box center [672, 360] width 309 height 13
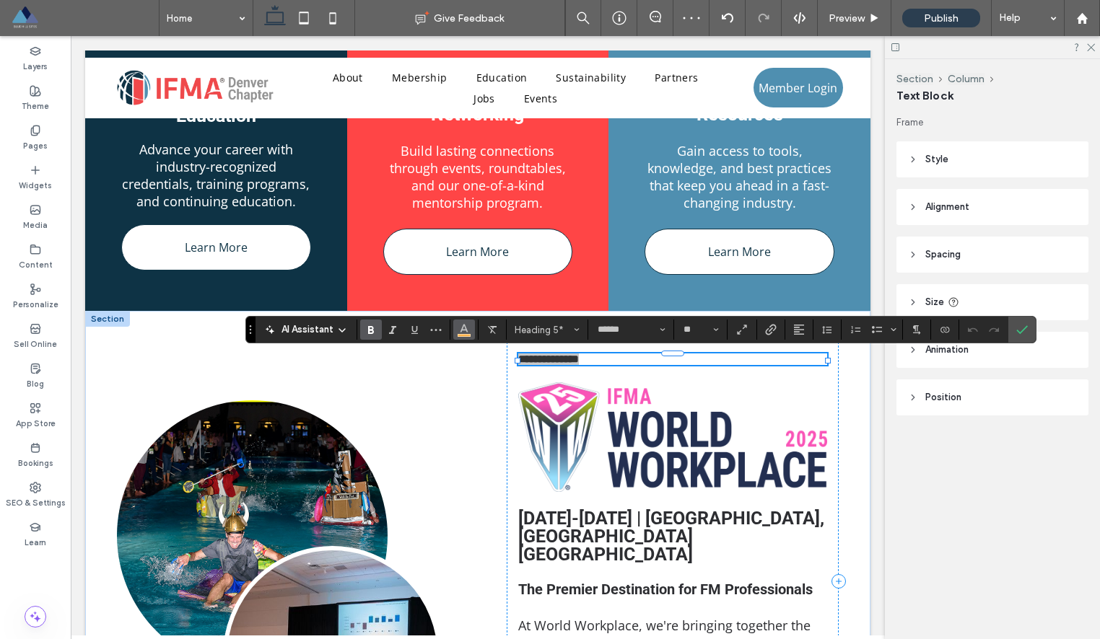
click at [459, 333] on icon "Color" at bounding box center [464, 329] width 12 height 12
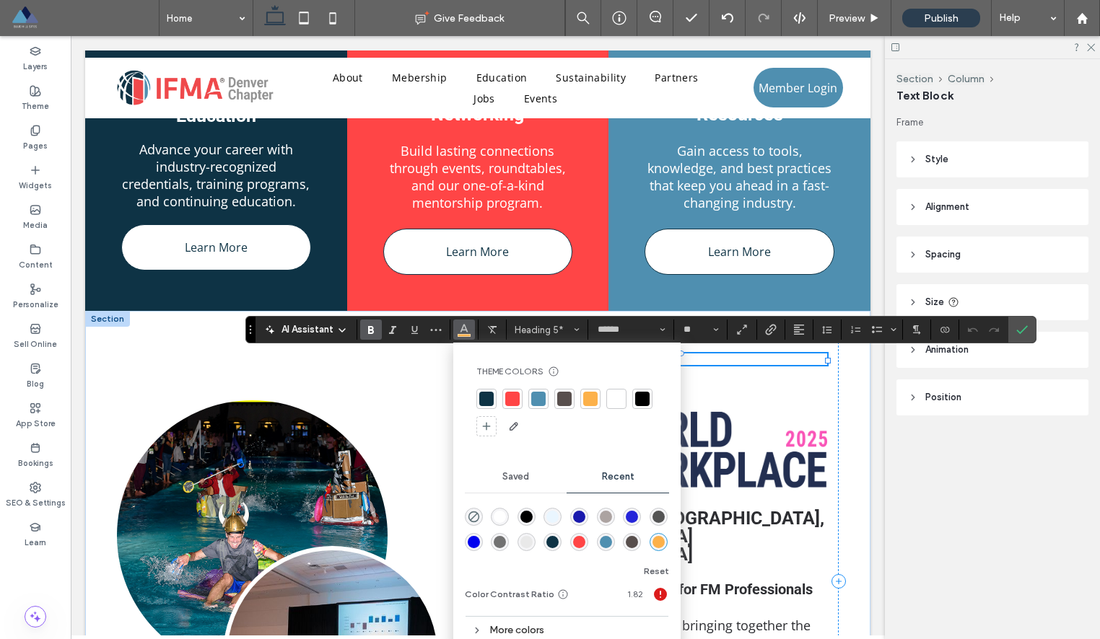
click at [537, 400] on div at bounding box center [538, 399] width 14 height 14
click at [367, 400] on link at bounding box center [252, 535] width 271 height 271
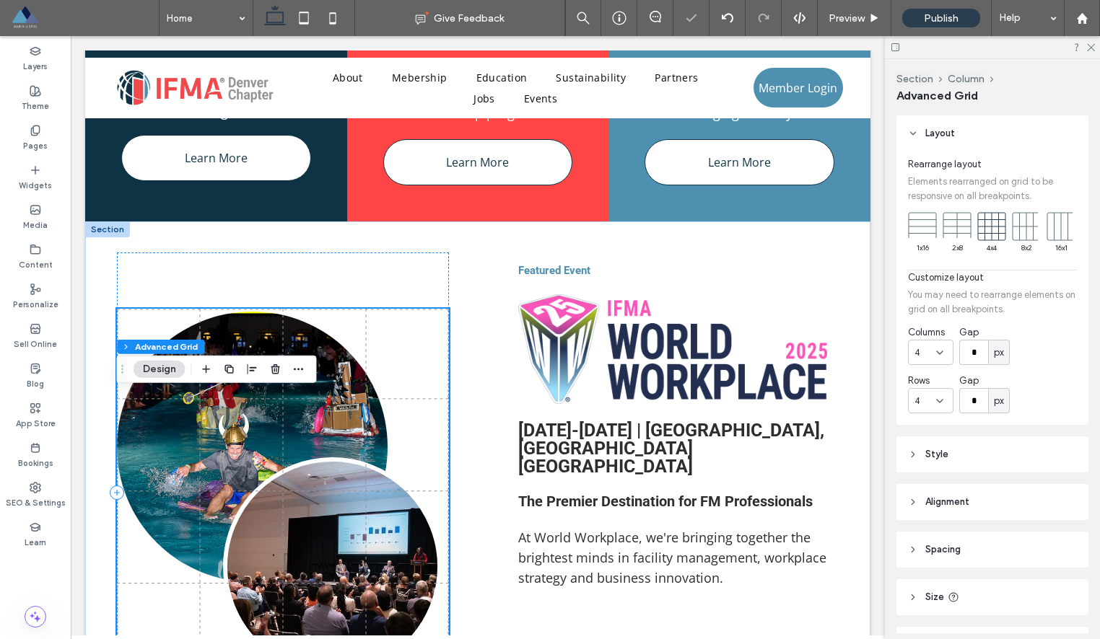
scroll to position [830, 0]
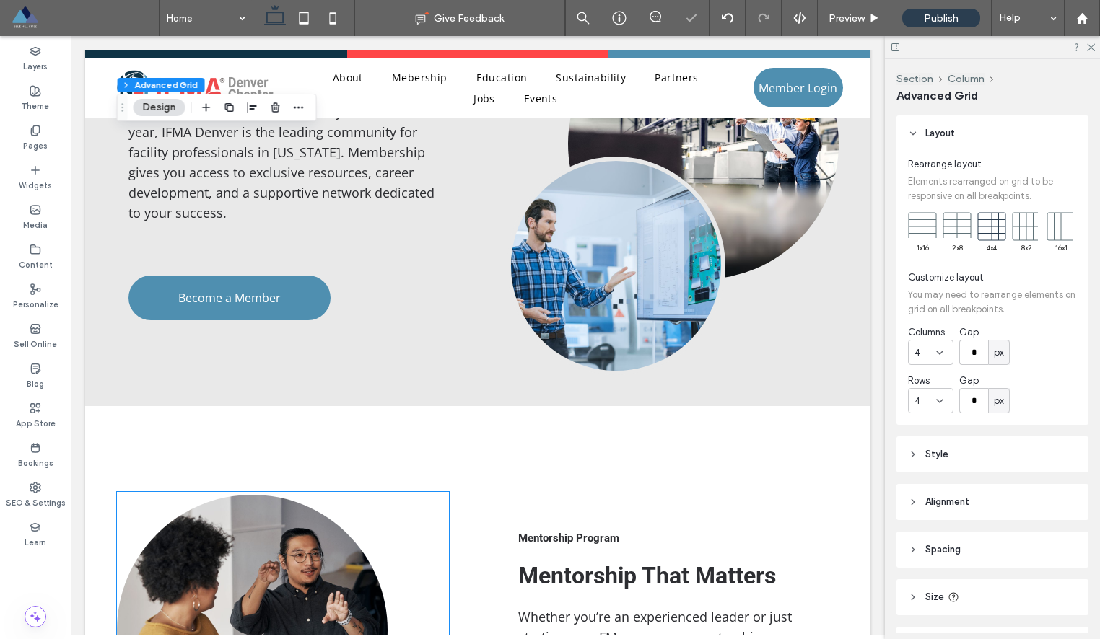
scroll to position [1515, 0]
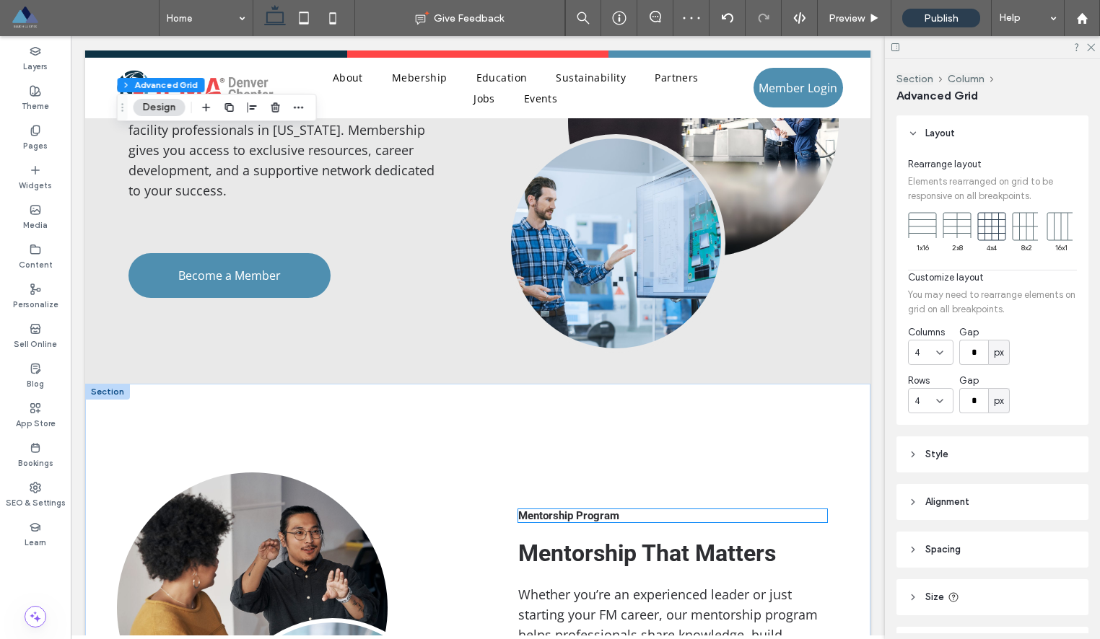
click at [555, 515] on span "Mentorship Program" at bounding box center [568, 515] width 101 height 13
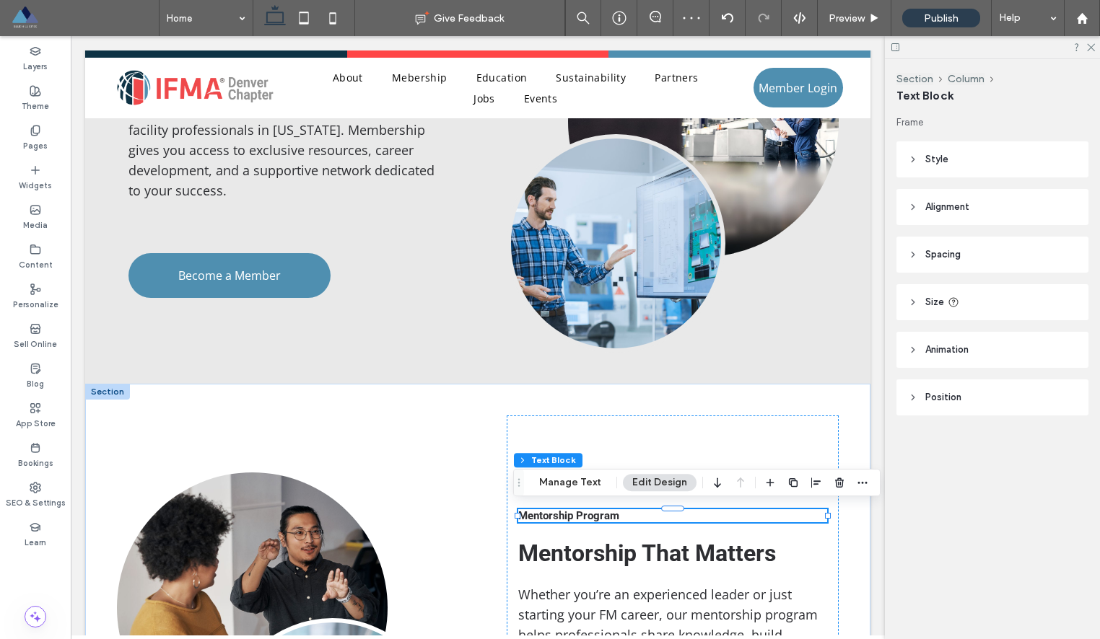
click at [555, 515] on div "Mentorship Program" at bounding box center [672, 515] width 309 height 13
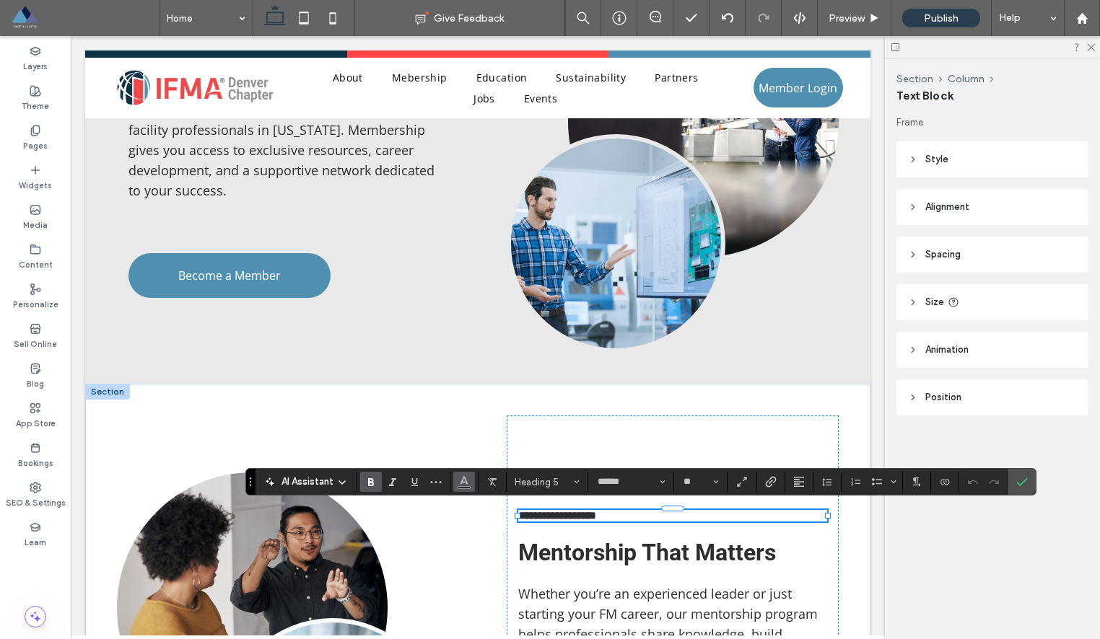
click at [470, 487] on button "Color" at bounding box center [464, 482] width 22 height 20
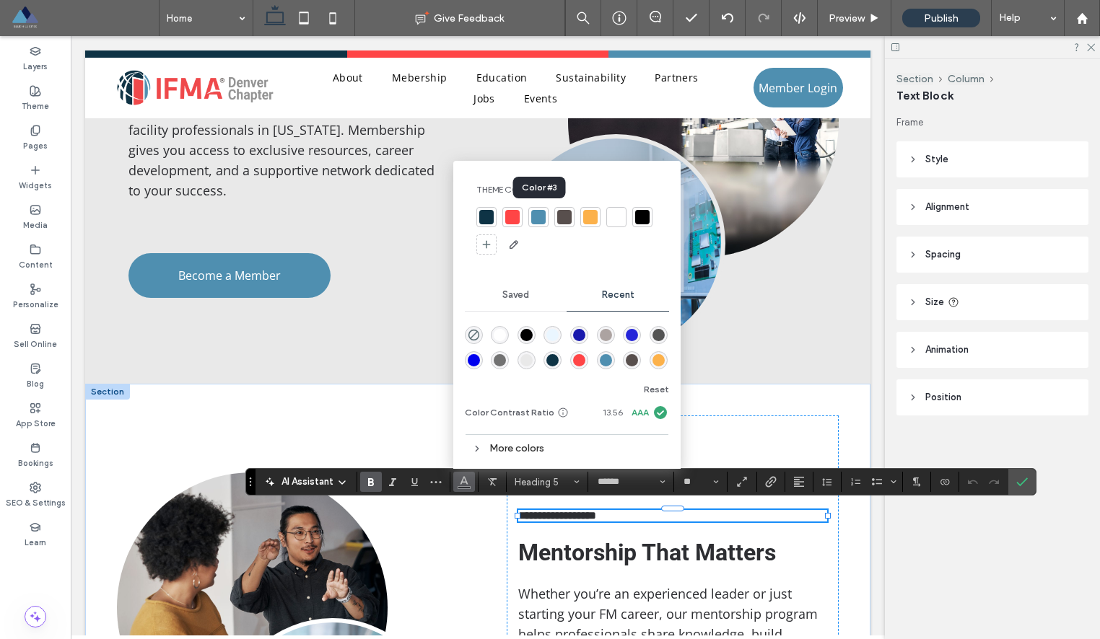
click at [532, 219] on div at bounding box center [538, 217] width 14 height 14
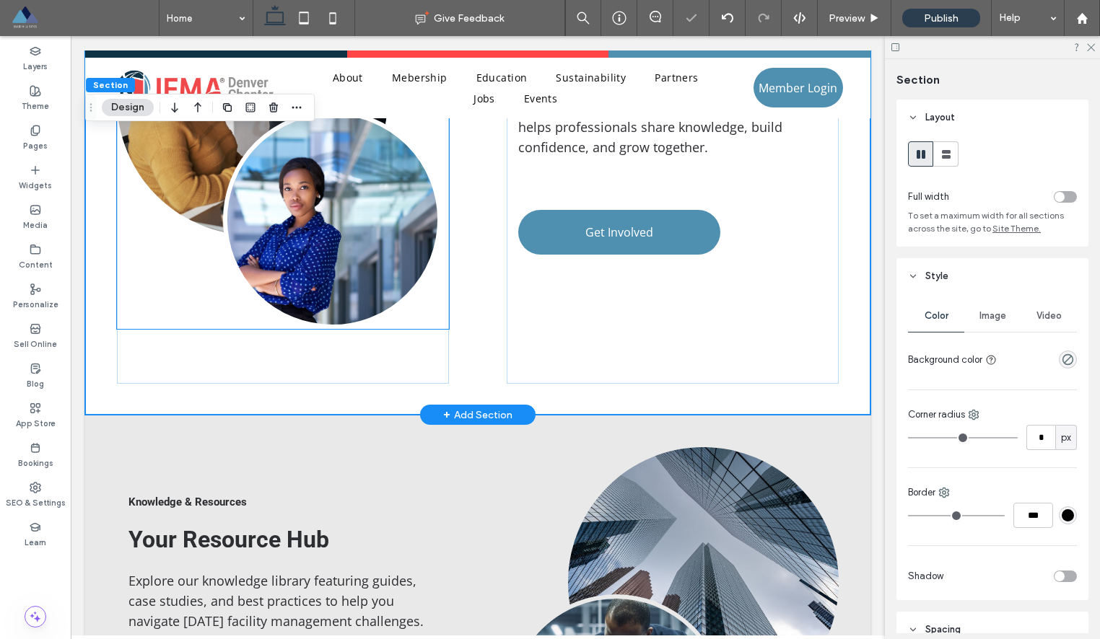
scroll to position [2041, 0]
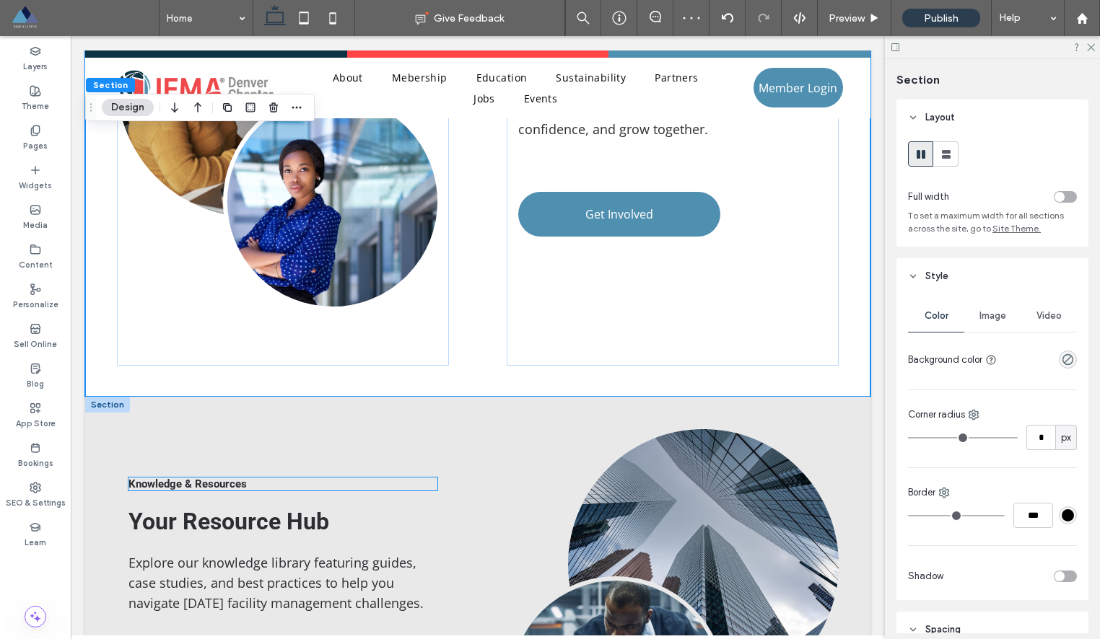
click at [222, 481] on span "Knowledge & Resources" at bounding box center [187, 484] width 118 height 13
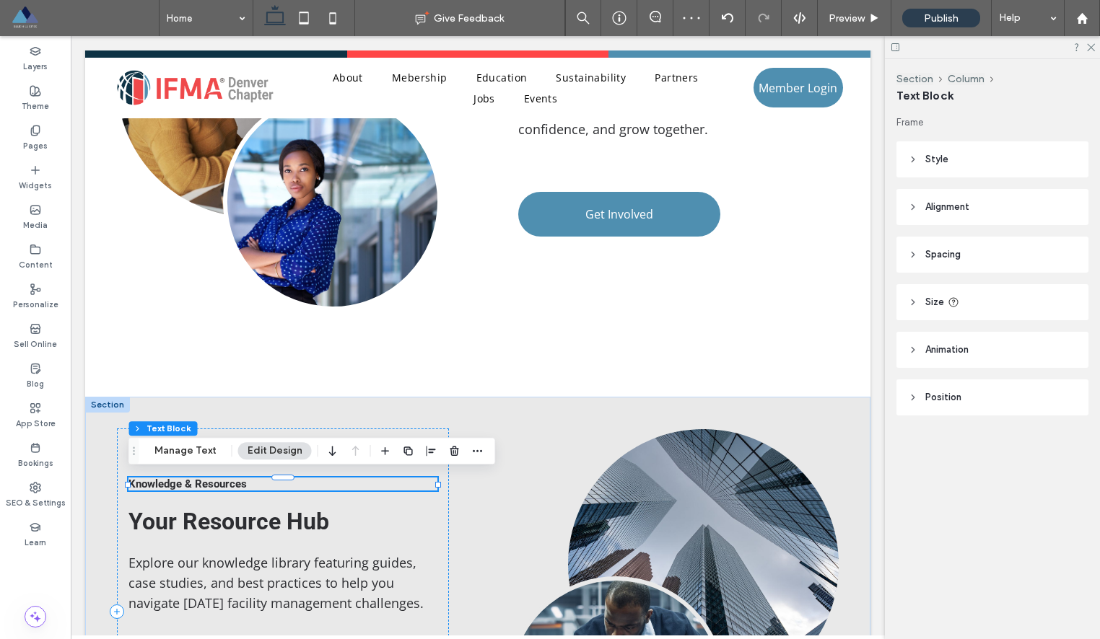
click at [222, 481] on div "Knowledge & Resources" at bounding box center [282, 484] width 309 height 13
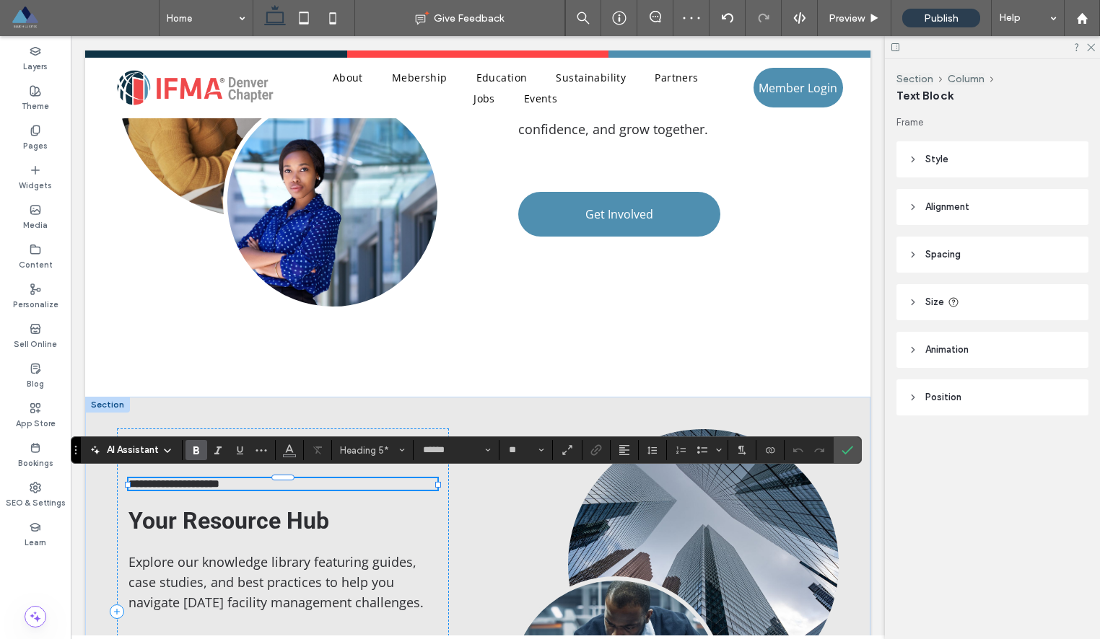
click at [219, 481] on span "**********" at bounding box center [173, 483] width 91 height 11
click at [289, 451] on icon "Color" at bounding box center [290, 449] width 12 height 12
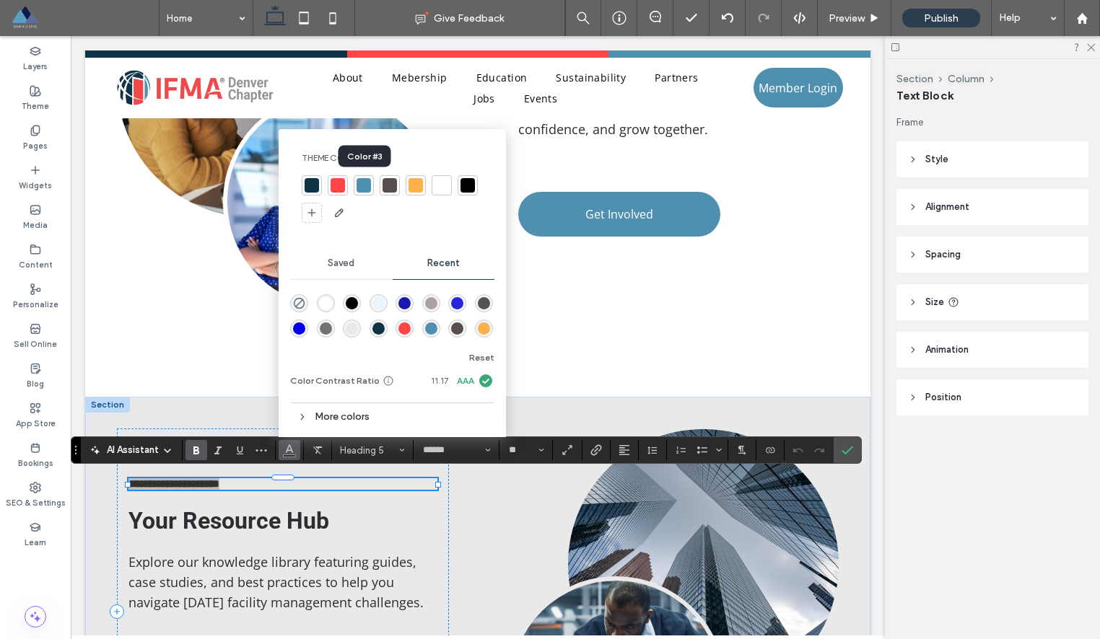
click at [361, 185] on div at bounding box center [363, 185] width 14 height 14
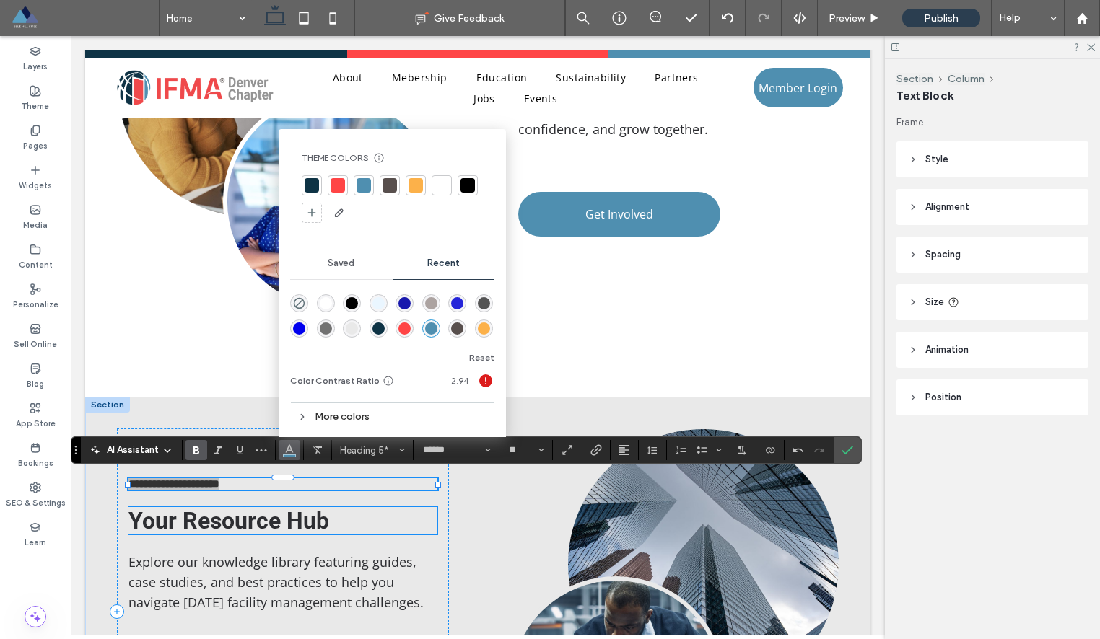
click at [381, 508] on h2 "Your Resource Hub" at bounding box center [282, 520] width 309 height 27
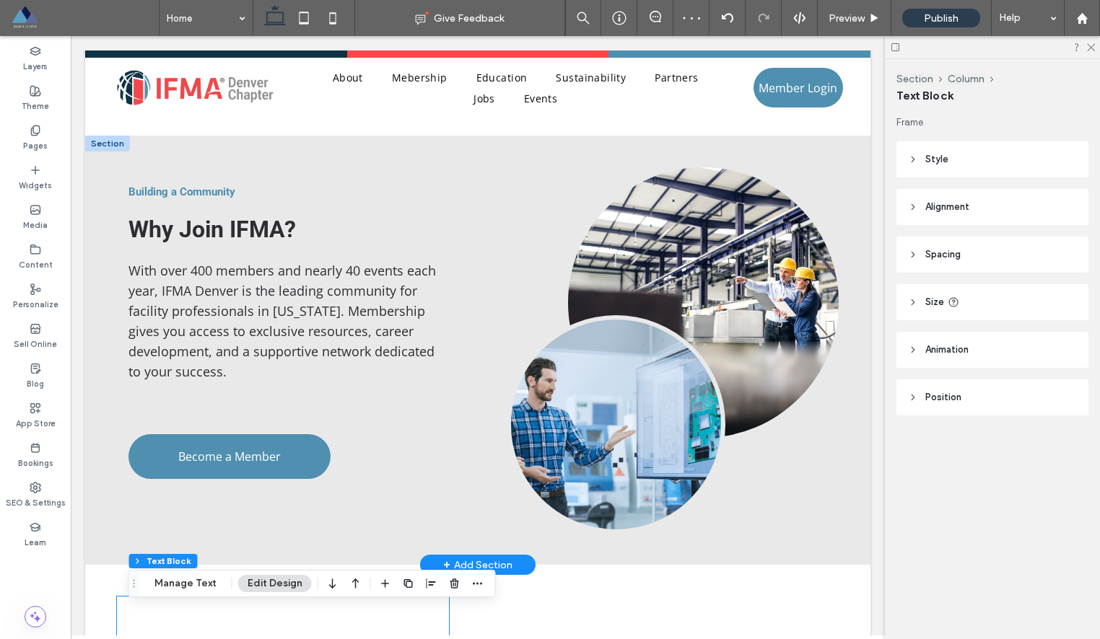
scroll to position [1271, 0]
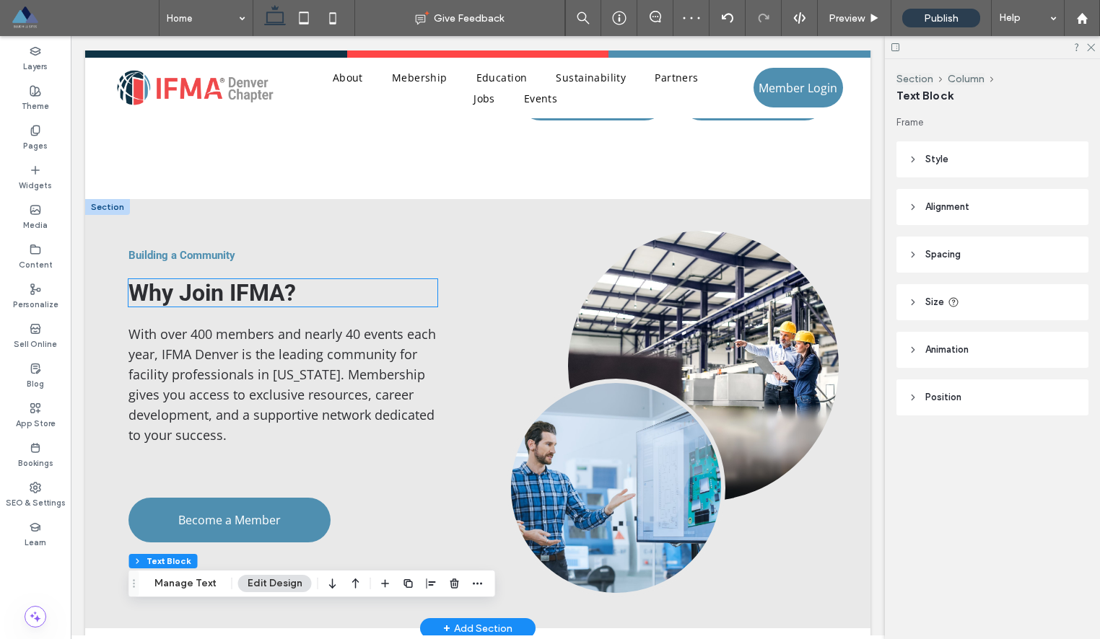
click at [278, 299] on span "Why Join IFMA?" at bounding box center [211, 292] width 167 height 27
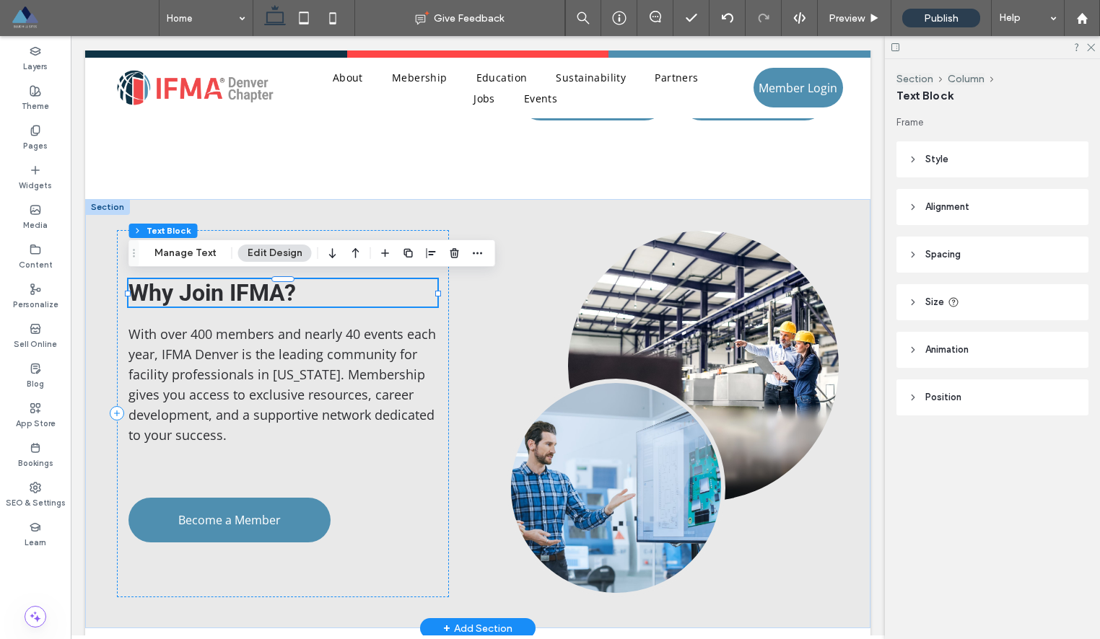
click at [278, 299] on div "Why Join IFMA?" at bounding box center [282, 292] width 309 height 27
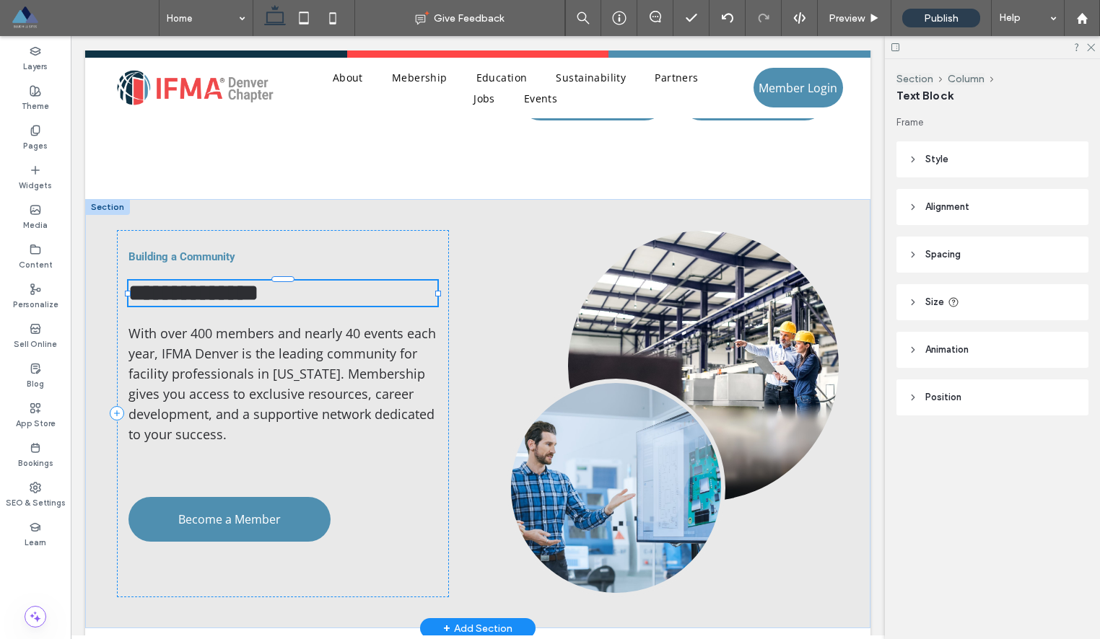
type input "******"
type input "**"
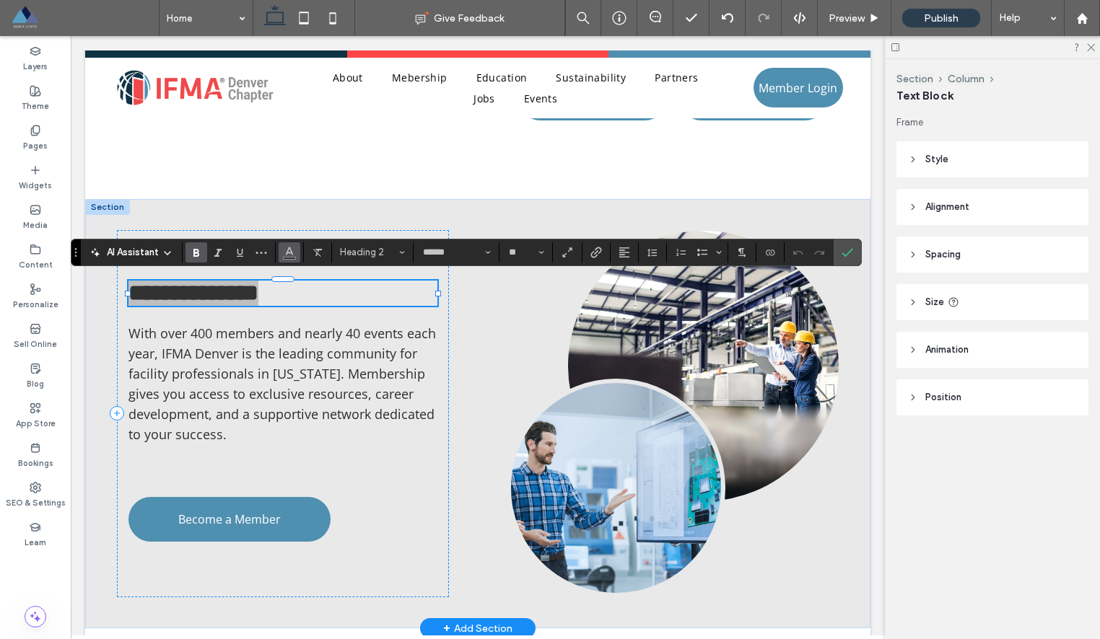
click at [295, 255] on button "Color" at bounding box center [290, 252] width 22 height 20
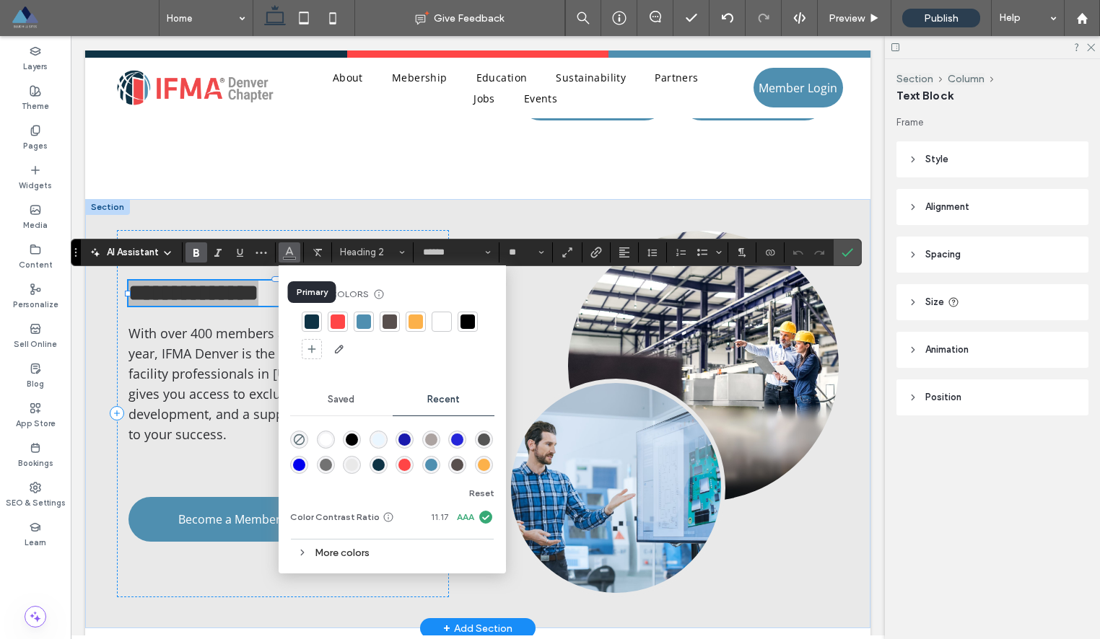
click at [310, 323] on div at bounding box center [311, 322] width 14 height 14
click at [221, 333] on span "With over 400 members and nearly 40 events each year, IFMA Denver is the leadin…" at bounding box center [281, 384] width 307 height 118
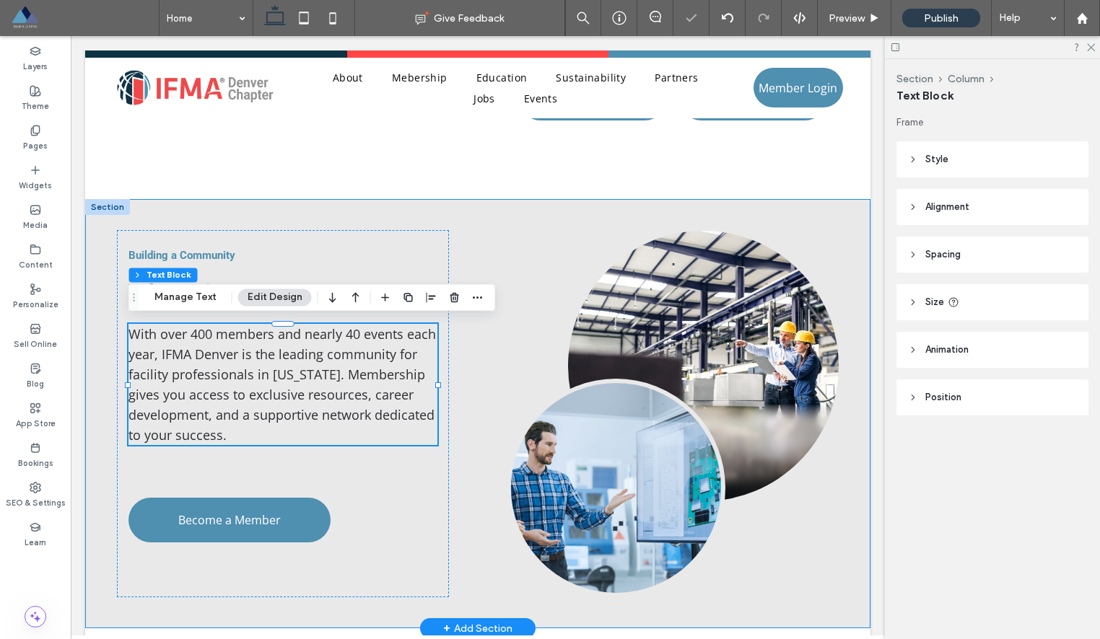
click at [452, 440] on div "Building a Community Why Join IFMA? With over 400 members and nearly 40 events …" at bounding box center [477, 413] width 785 height 429
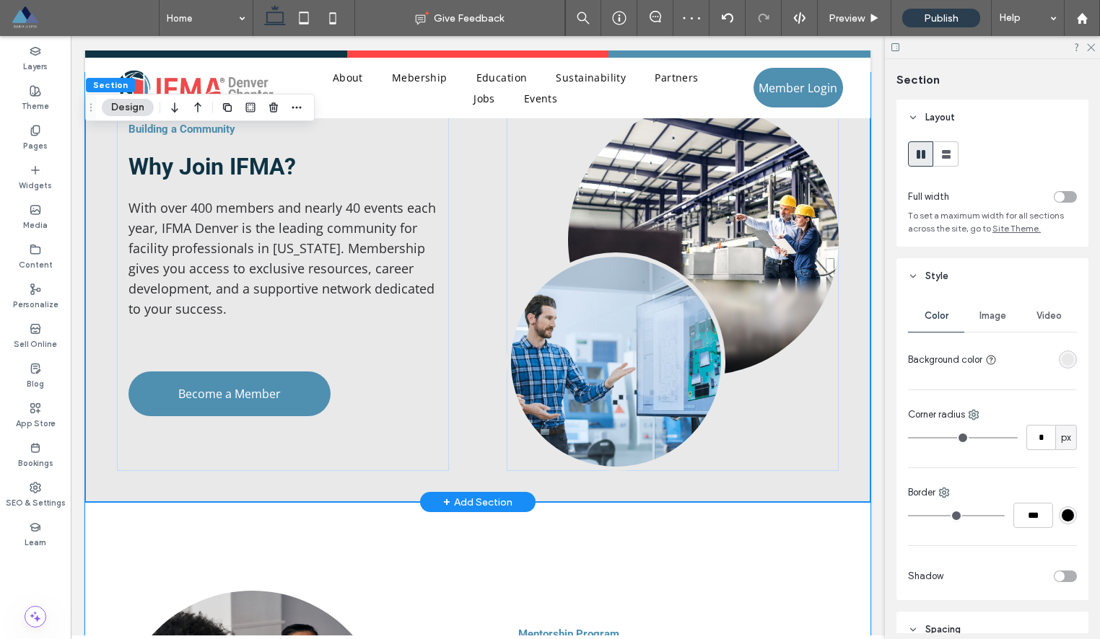
scroll to position [1586, 0]
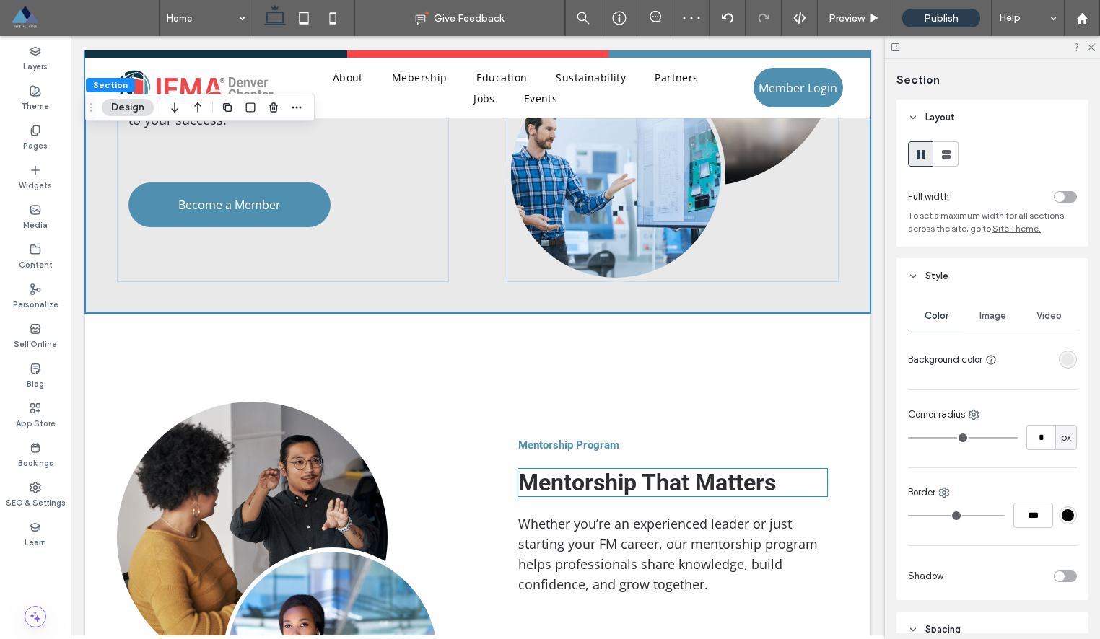
click at [582, 486] on span "Mentorship That Matters" at bounding box center [647, 482] width 258 height 27
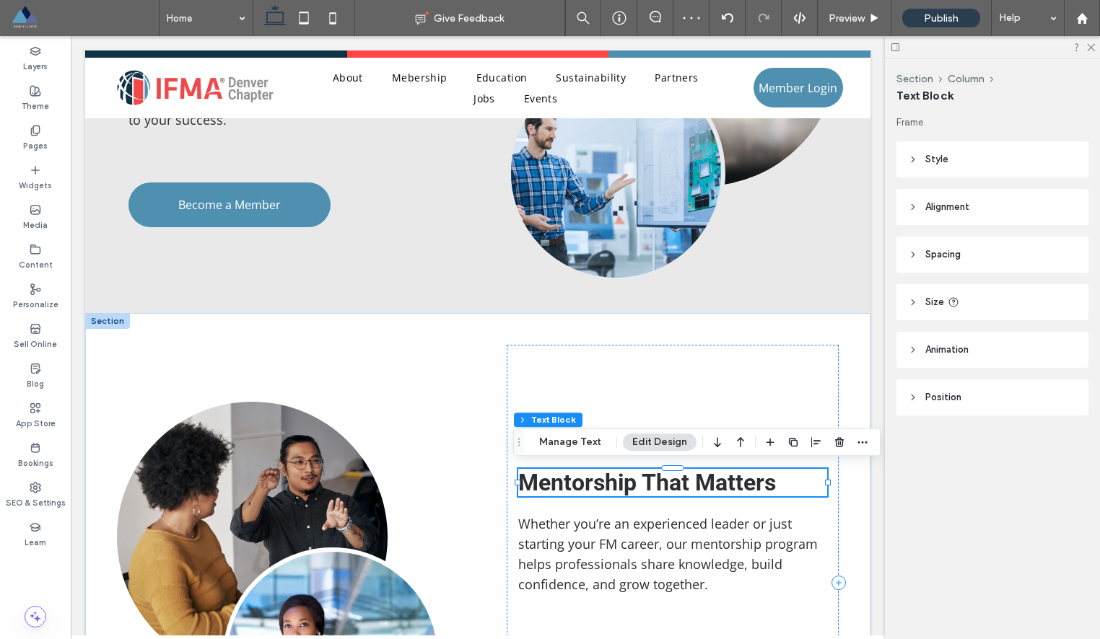
click at [582, 486] on div "Mentorship That Matters" at bounding box center [672, 482] width 309 height 27
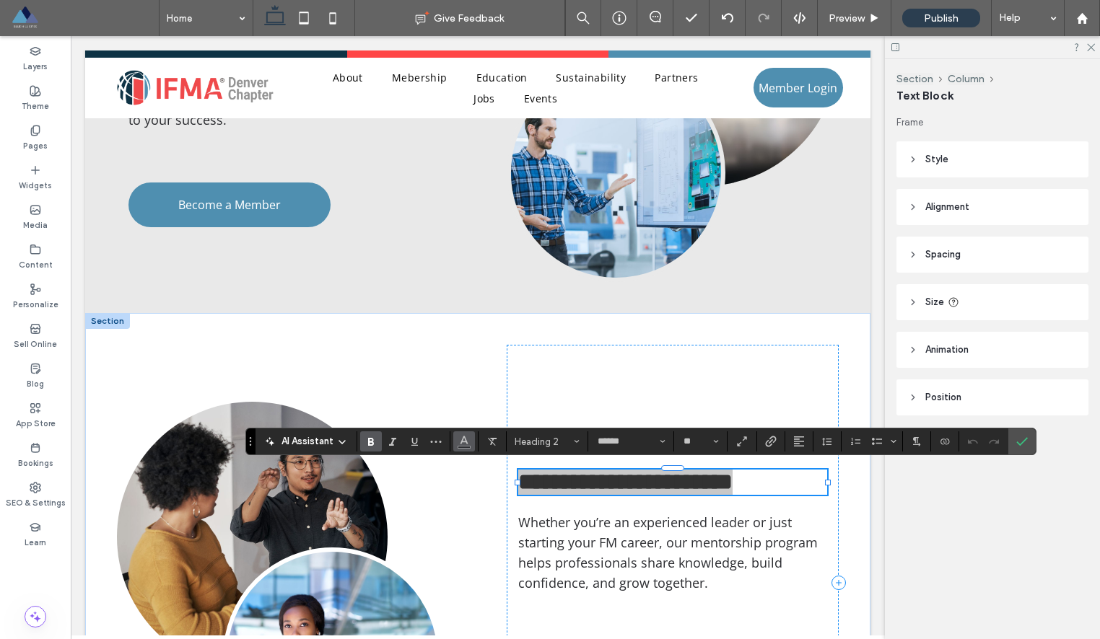
click at [468, 442] on icon "Color" at bounding box center [464, 440] width 12 height 12
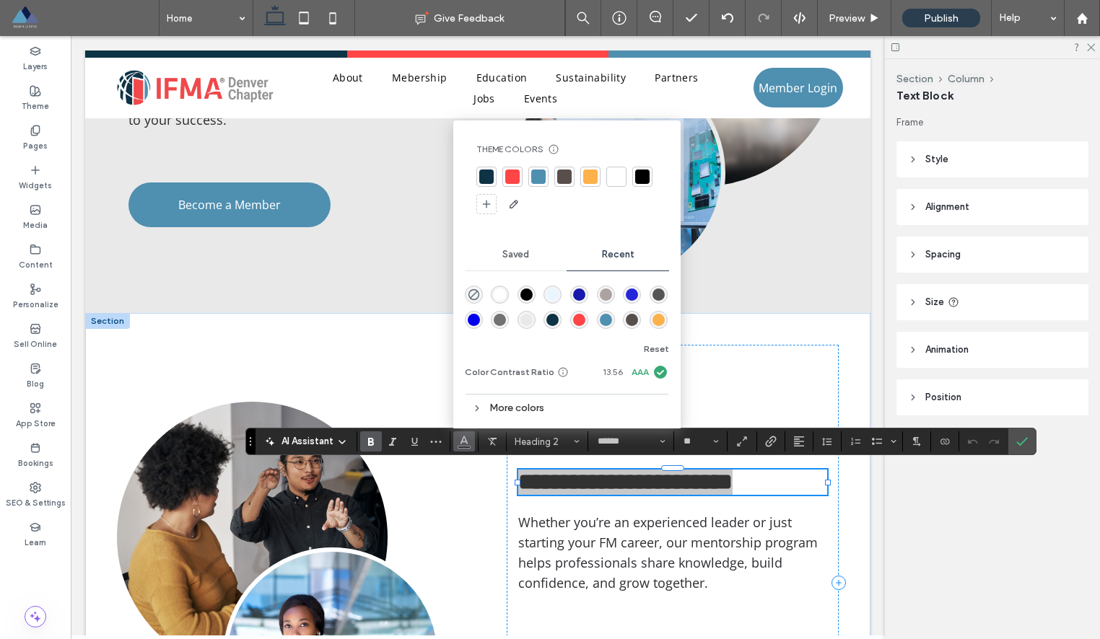
click at [486, 172] on div at bounding box center [486, 177] width 14 height 14
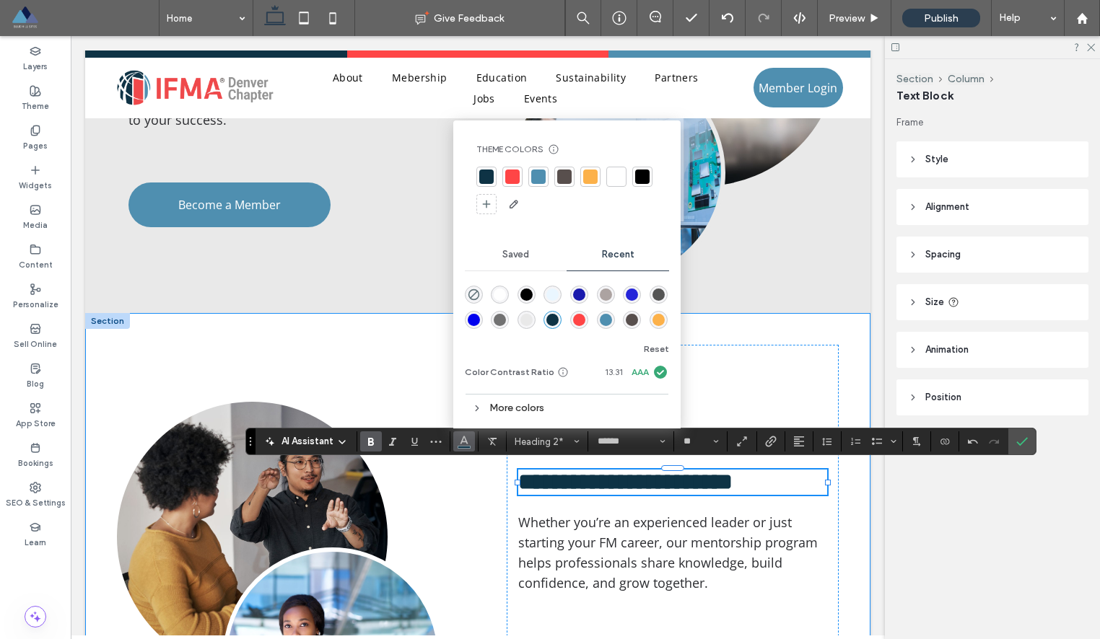
click at [465, 491] on div "**********" at bounding box center [477, 582] width 785 height 539
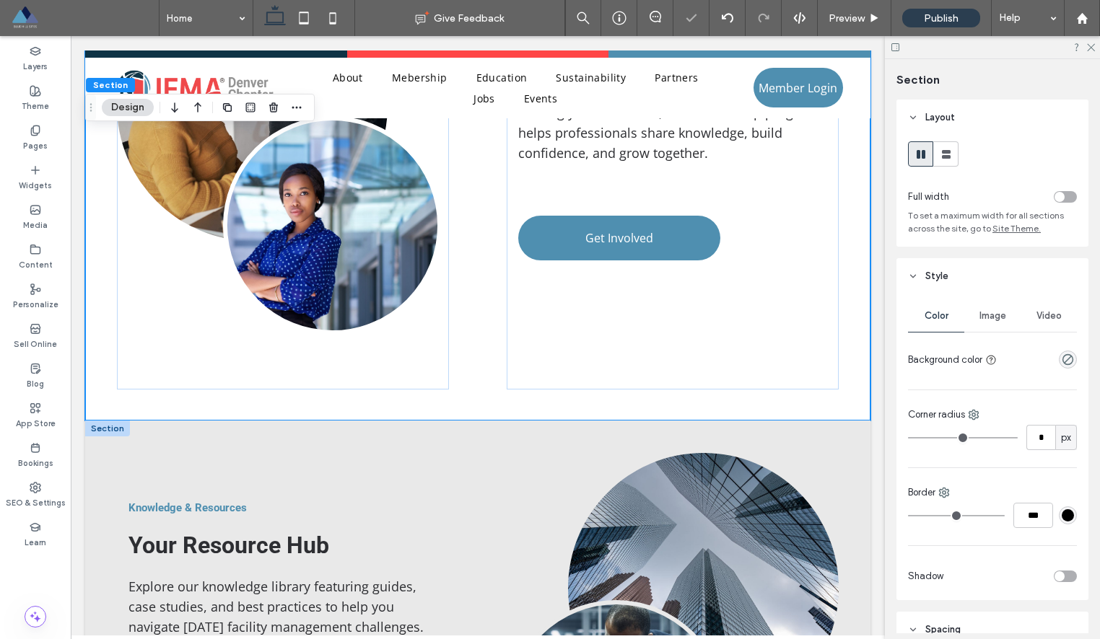
scroll to position [2043, 0]
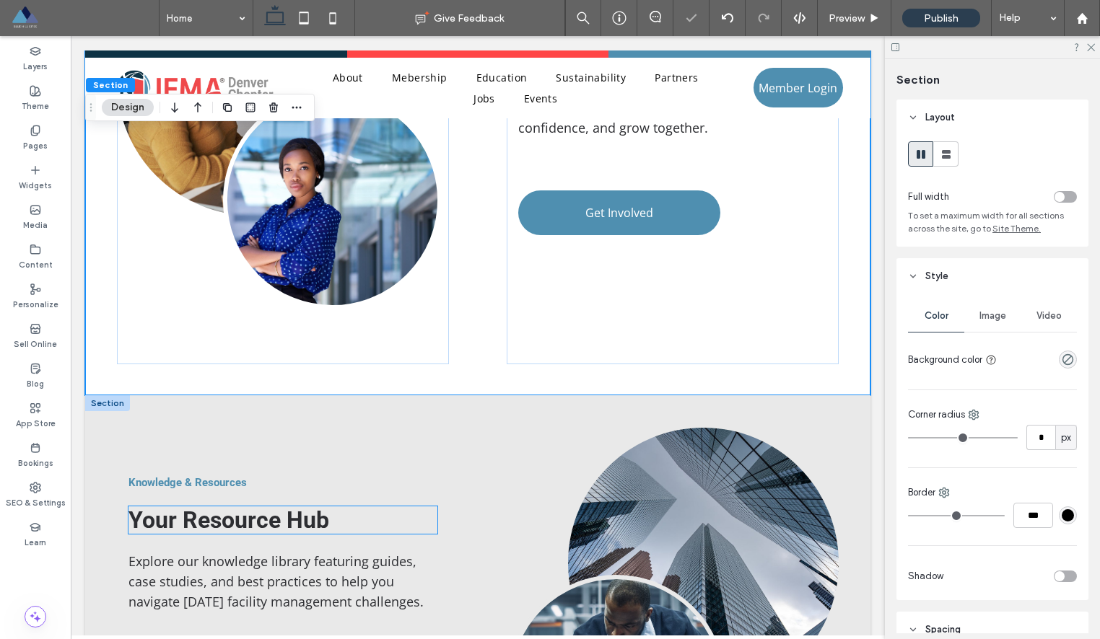
click at [289, 524] on span "Your Resource Hub" at bounding box center [228, 520] width 201 height 27
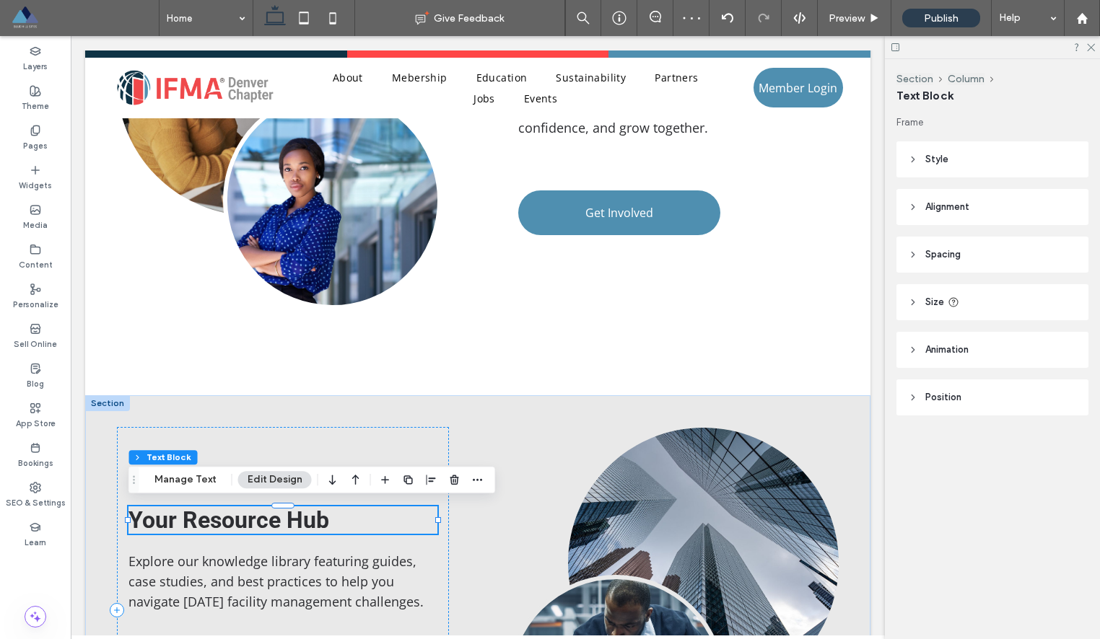
click at [289, 524] on div "Your Resource Hub" at bounding box center [282, 520] width 309 height 27
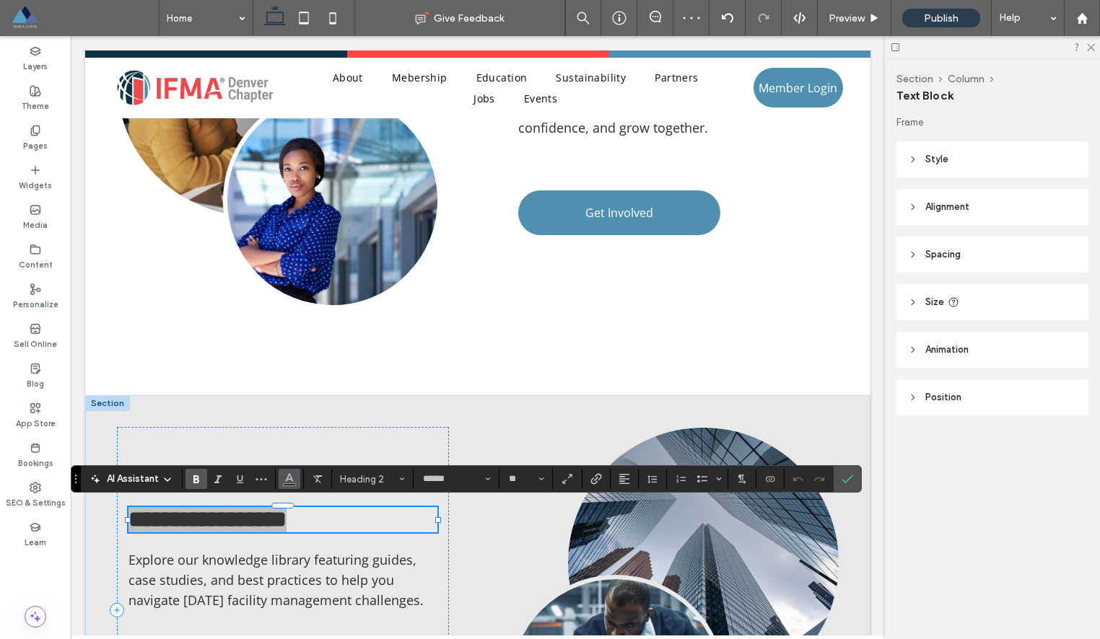
click at [290, 483] on icon "Color" at bounding box center [290, 478] width 12 height 12
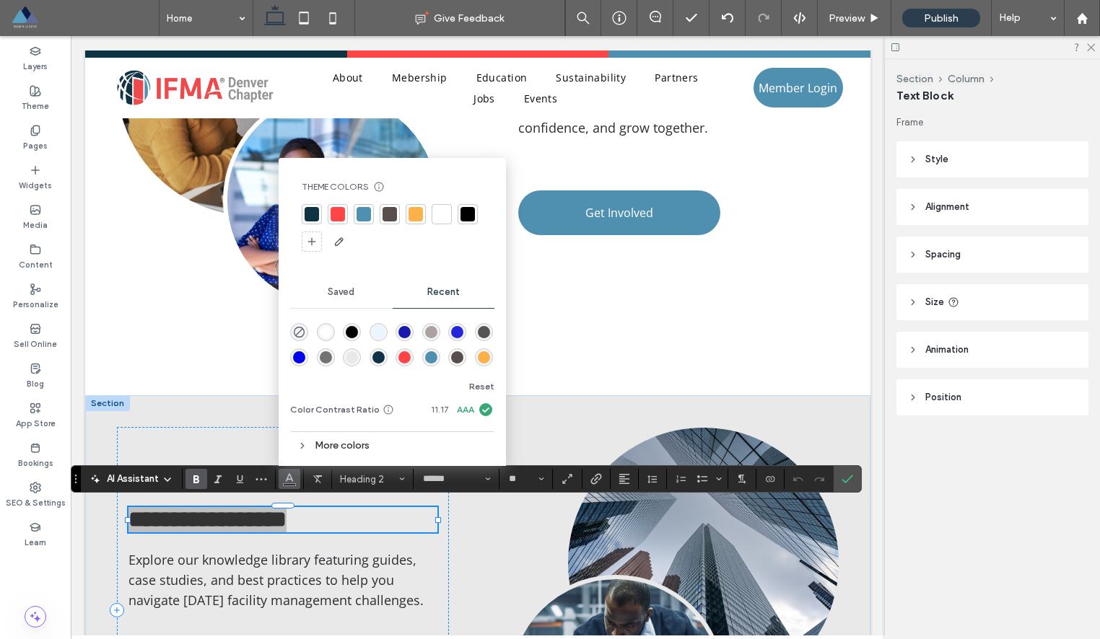
click at [312, 213] on div at bounding box center [311, 214] width 14 height 14
click at [357, 541] on div "**********" at bounding box center [283, 610] width 332 height 367
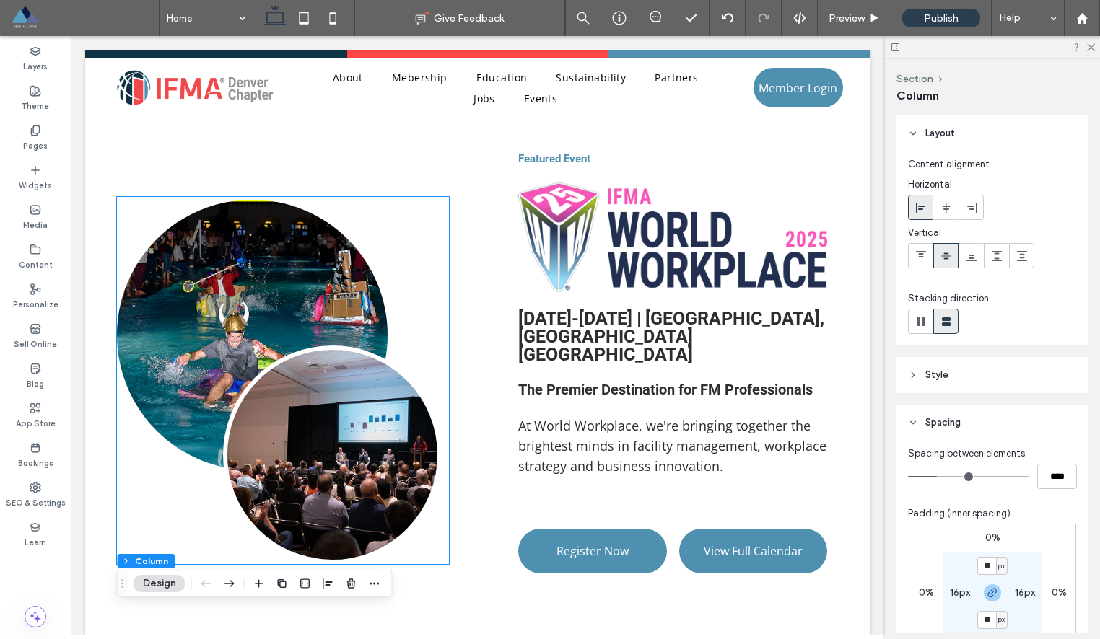
scroll to position [836, 0]
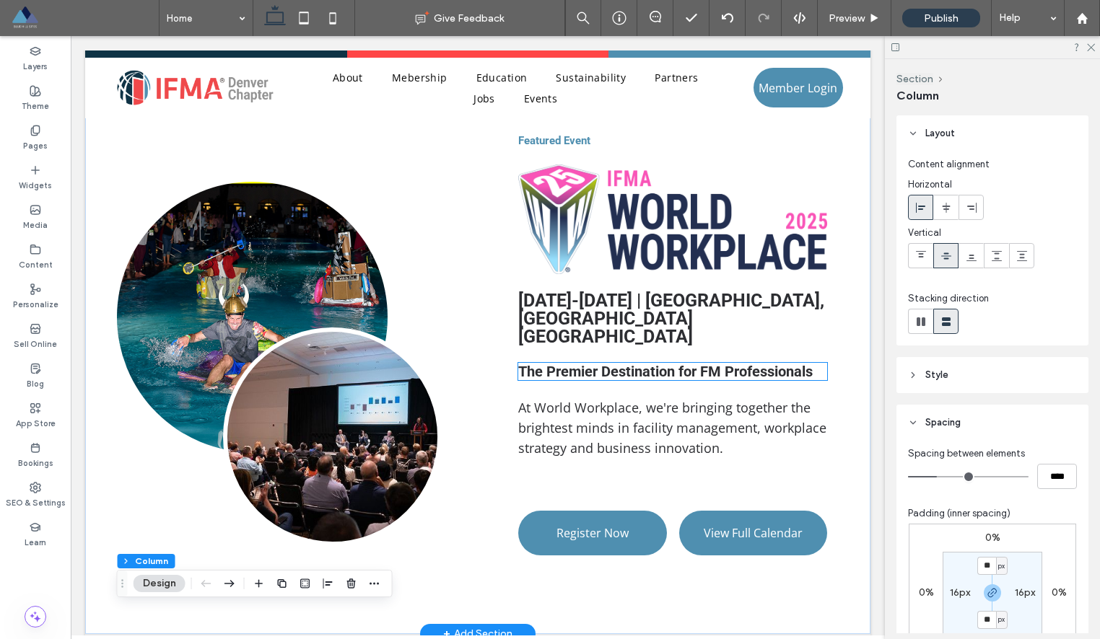
click at [615, 363] on span "The Premier Destination for FM Professionals" at bounding box center [665, 371] width 294 height 17
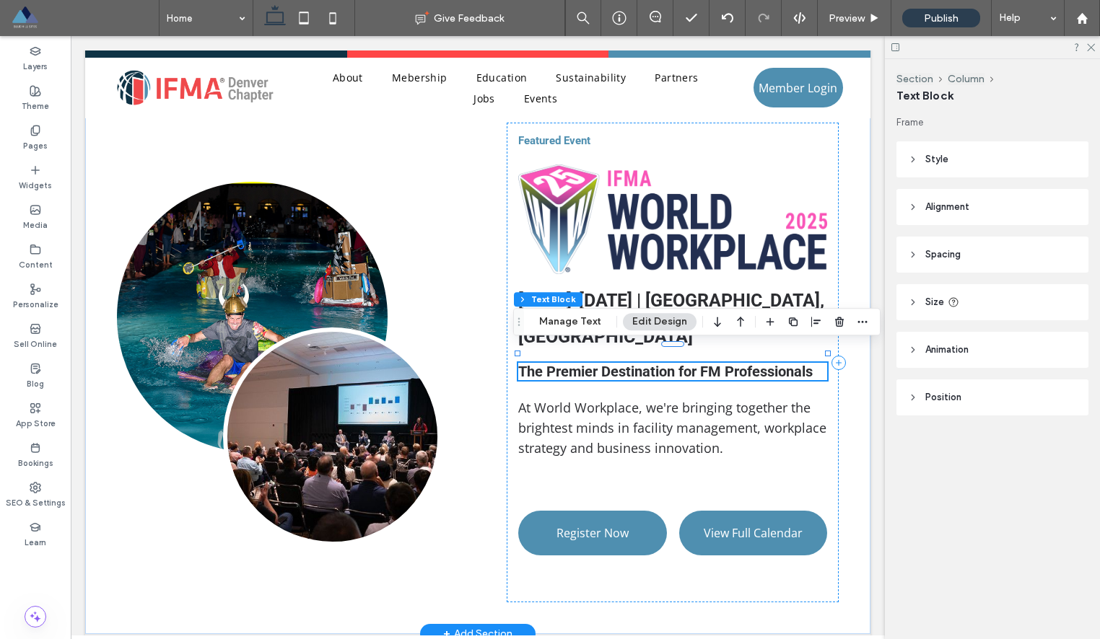
click at [615, 363] on div "The Premier Destination for FM Professionals" at bounding box center [672, 371] width 309 height 17
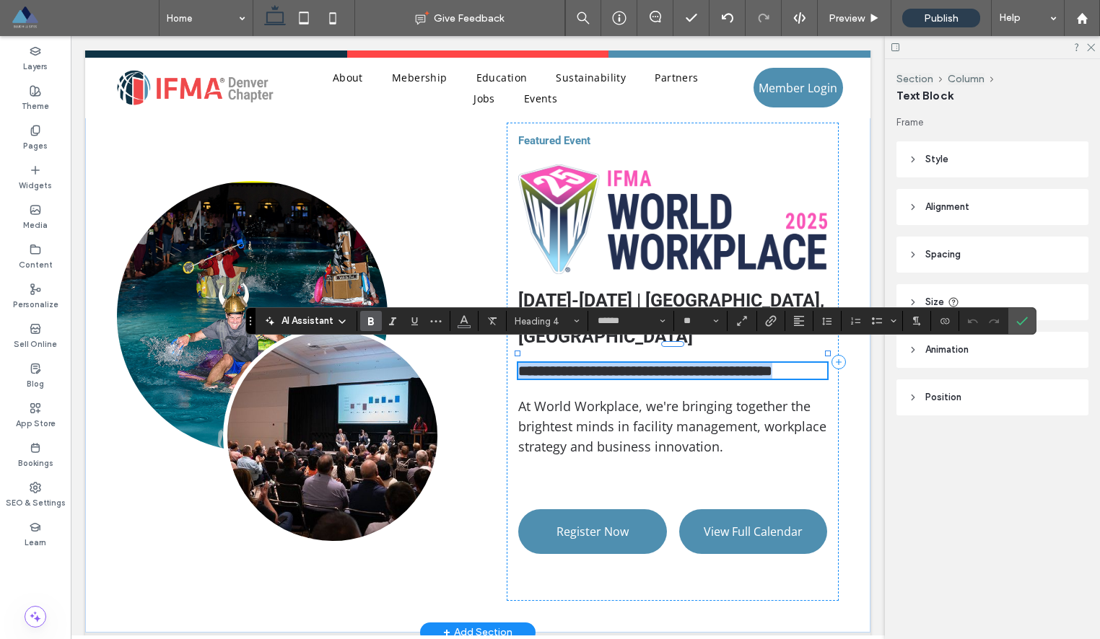
click at [603, 364] on span "**********" at bounding box center [645, 371] width 254 height 14
click at [564, 364] on span "**********" at bounding box center [645, 371] width 254 height 14
click at [558, 364] on span "**********" at bounding box center [645, 371] width 254 height 14
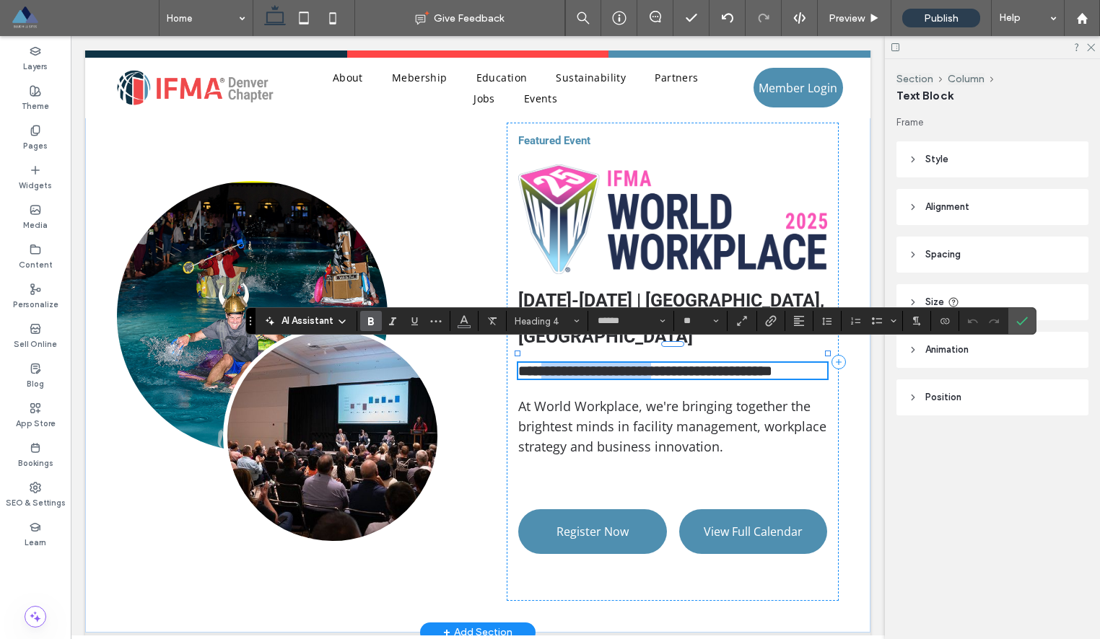
drag, startPoint x: 548, startPoint y: 351, endPoint x: 674, endPoint y: 353, distance: 125.6
click at [674, 364] on span "**********" at bounding box center [645, 371] width 254 height 14
click at [469, 323] on icon "Color" at bounding box center [464, 320] width 12 height 12
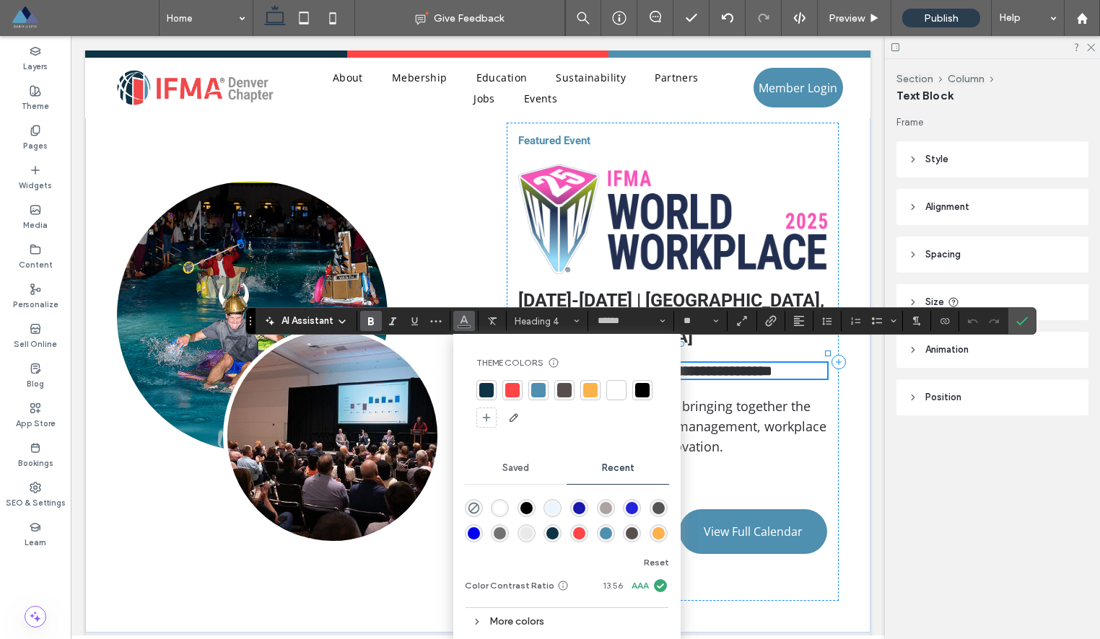
click at [513, 393] on div at bounding box center [512, 390] width 14 height 14
click at [768, 411] on span "At World Workplace, we're bringing together the brightest minds in facility man…" at bounding box center [672, 427] width 308 height 58
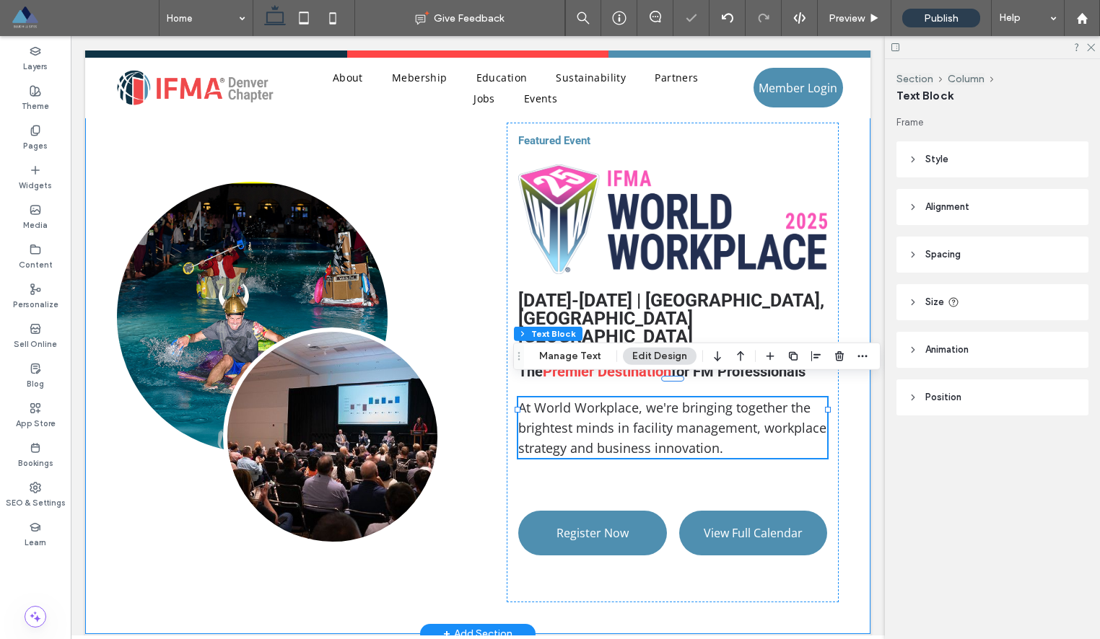
click at [859, 426] on div "Featured Event [DATE]-[DATE] | [GEOGRAPHIC_DATA], [GEOGRAPHIC_DATA] [GEOGRAPHIC…" at bounding box center [477, 363] width 785 height 543
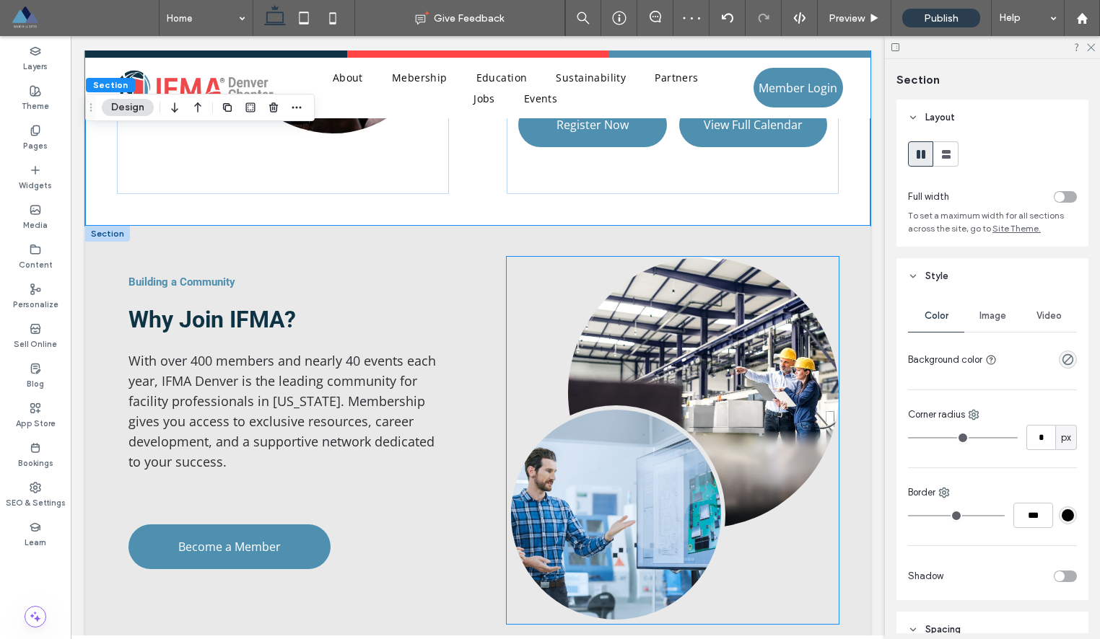
scroll to position [1278, 0]
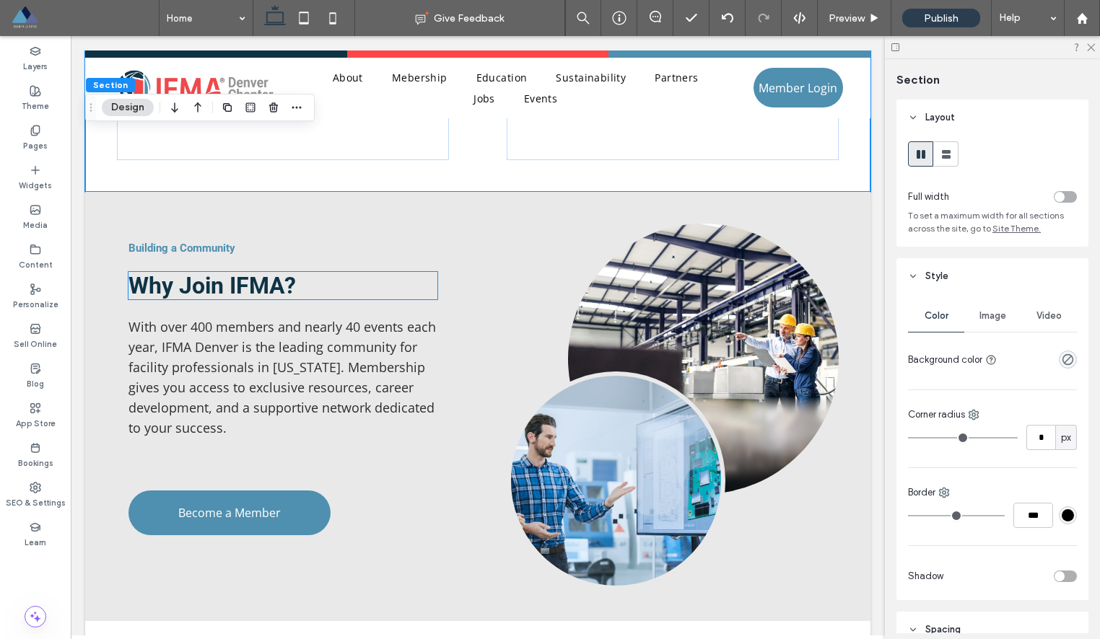
click at [237, 281] on span "Why Join IFMA?" at bounding box center [211, 285] width 167 height 27
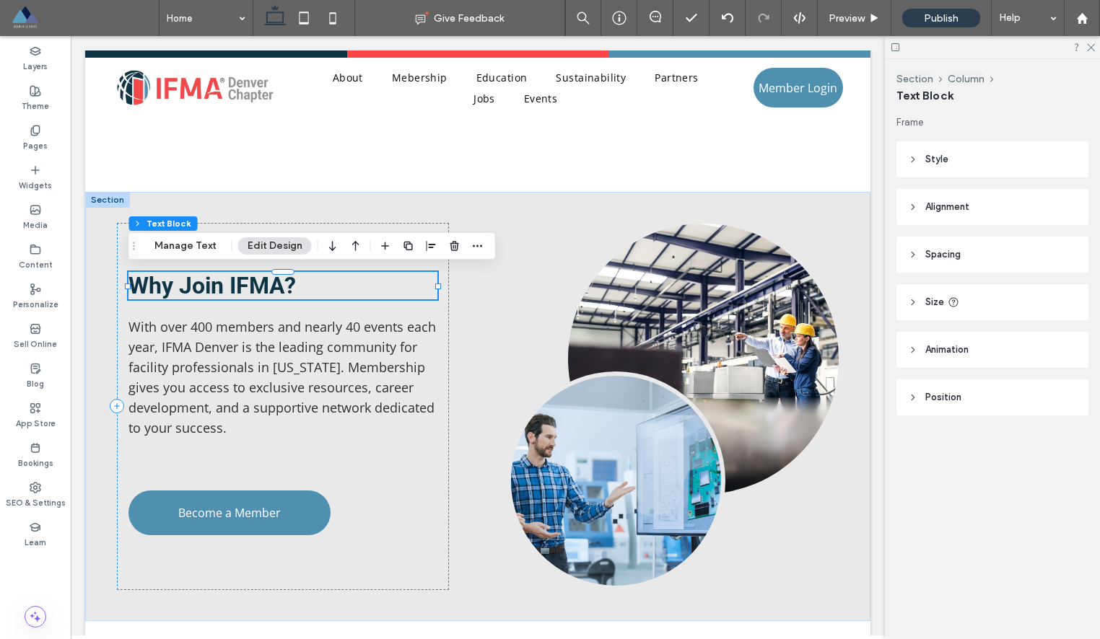
click at [237, 281] on div "Why Join IFMA?" at bounding box center [282, 285] width 309 height 27
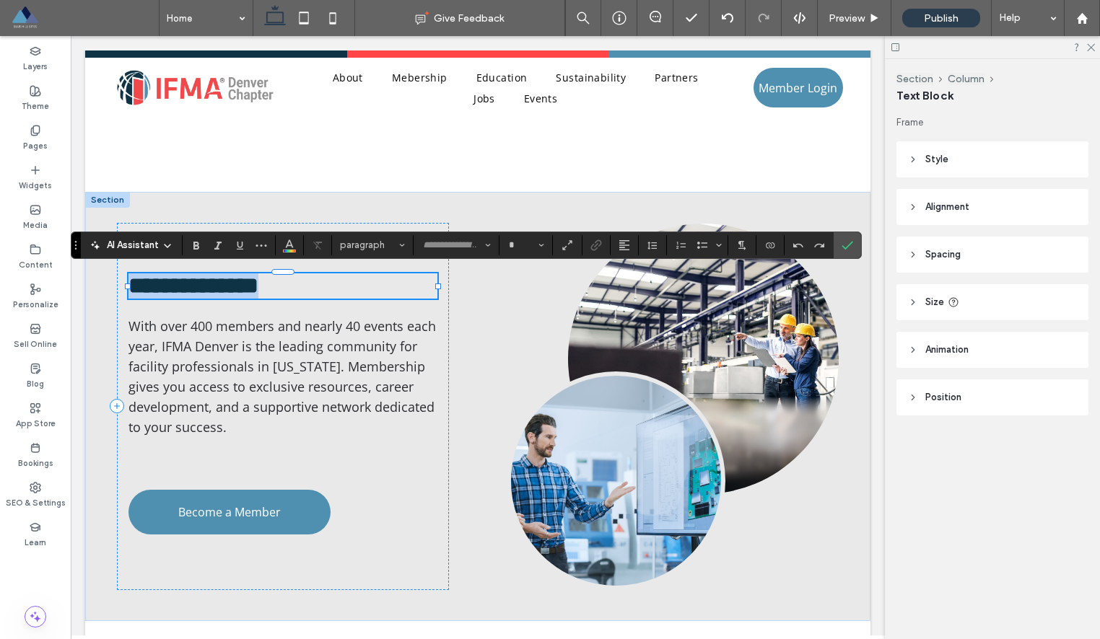
type input "******"
type input "**"
click at [213, 285] on span "**********" at bounding box center [193, 285] width 130 height 23
drag, startPoint x: 183, startPoint y: 284, endPoint x: 283, endPoint y: 284, distance: 99.6
click at [258, 284] on span "**********" at bounding box center [193, 285] width 130 height 23
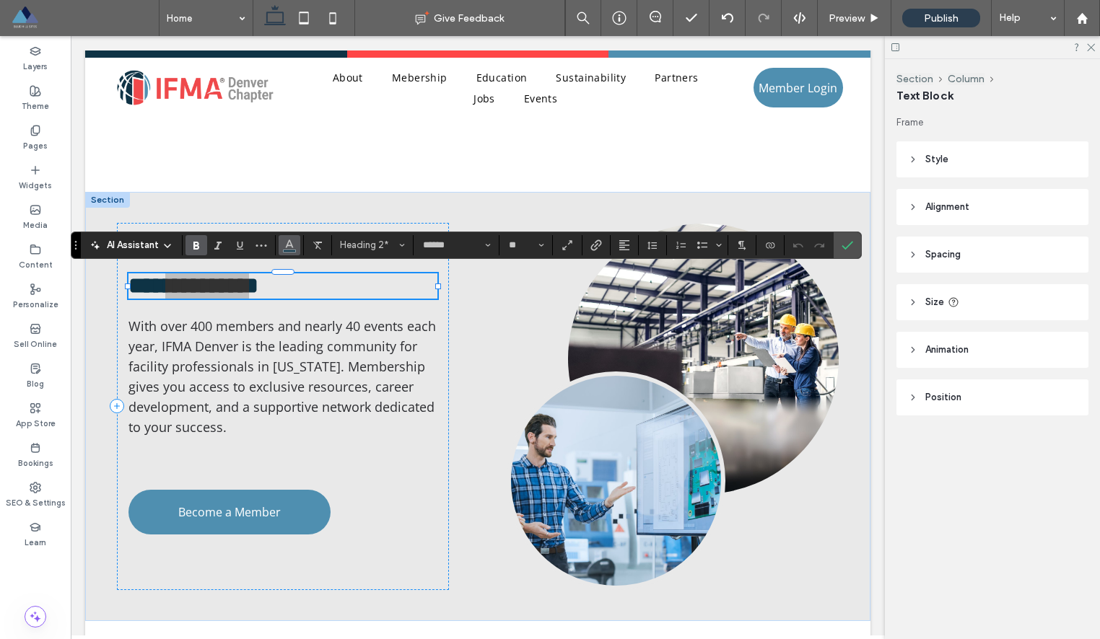
click at [286, 251] on span "Color" at bounding box center [290, 244] width 12 height 19
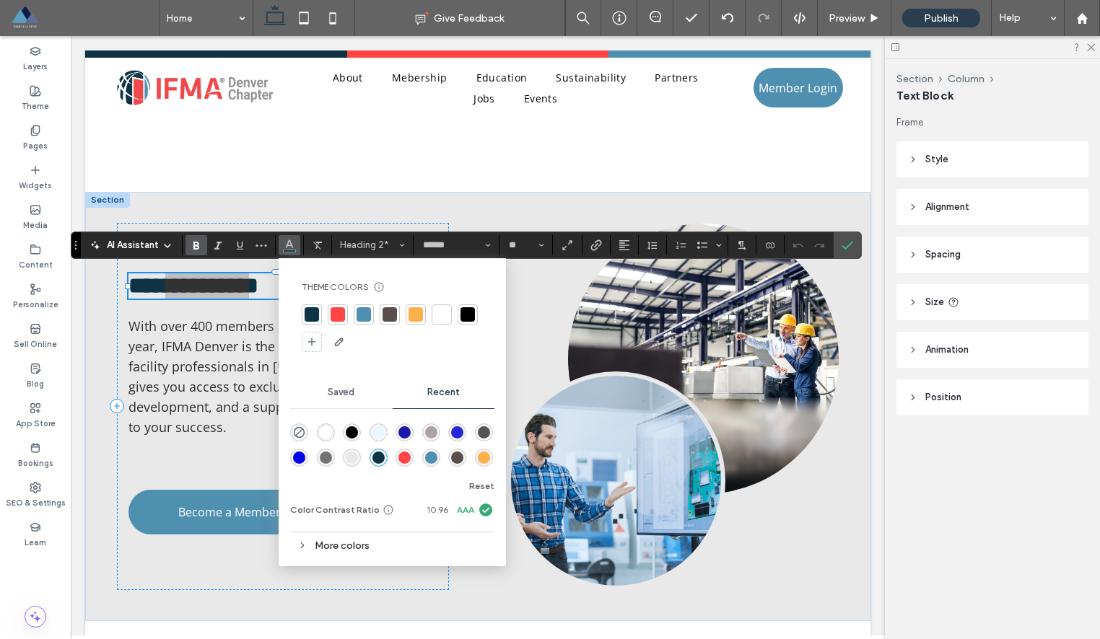
click at [338, 313] on div at bounding box center [337, 314] width 14 height 14
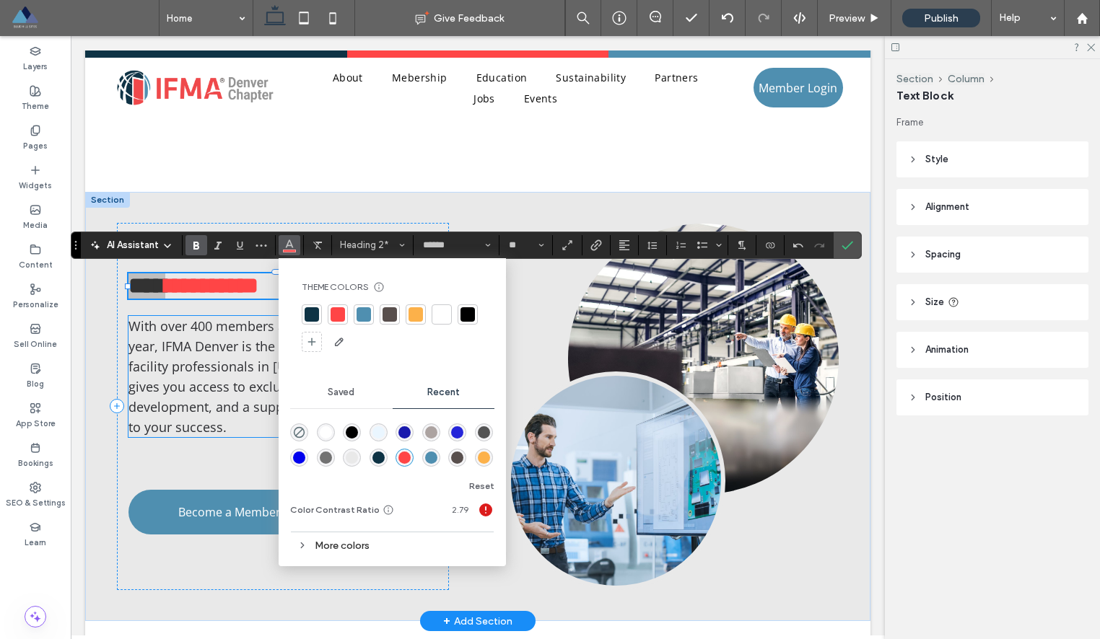
click at [237, 364] on span "With over 400 members and nearly 40 events each year, IFMA Denver is the leadin…" at bounding box center [281, 376] width 307 height 118
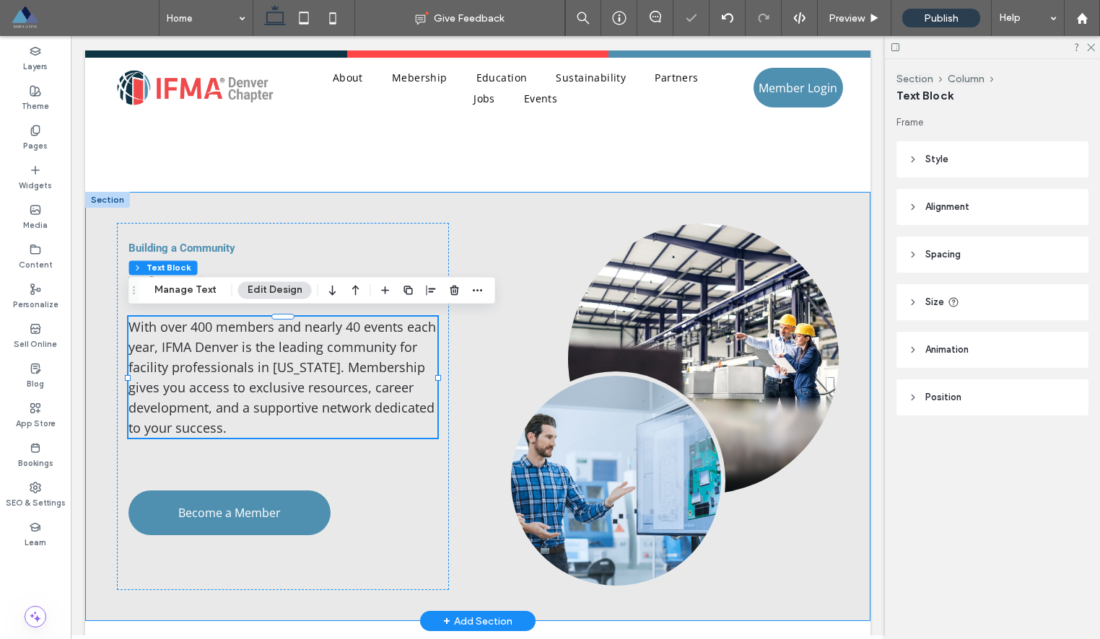
click at [475, 431] on div "Building a Community Why Join IFMA ? With over 400 members and nearly 40 events…" at bounding box center [477, 406] width 785 height 429
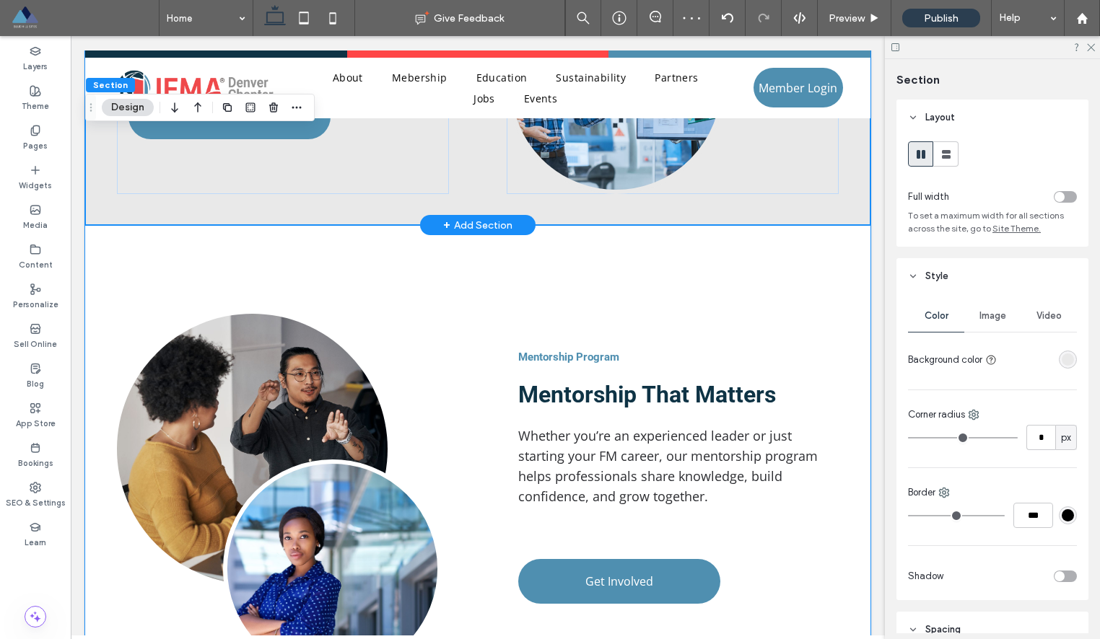
scroll to position [1730, 0]
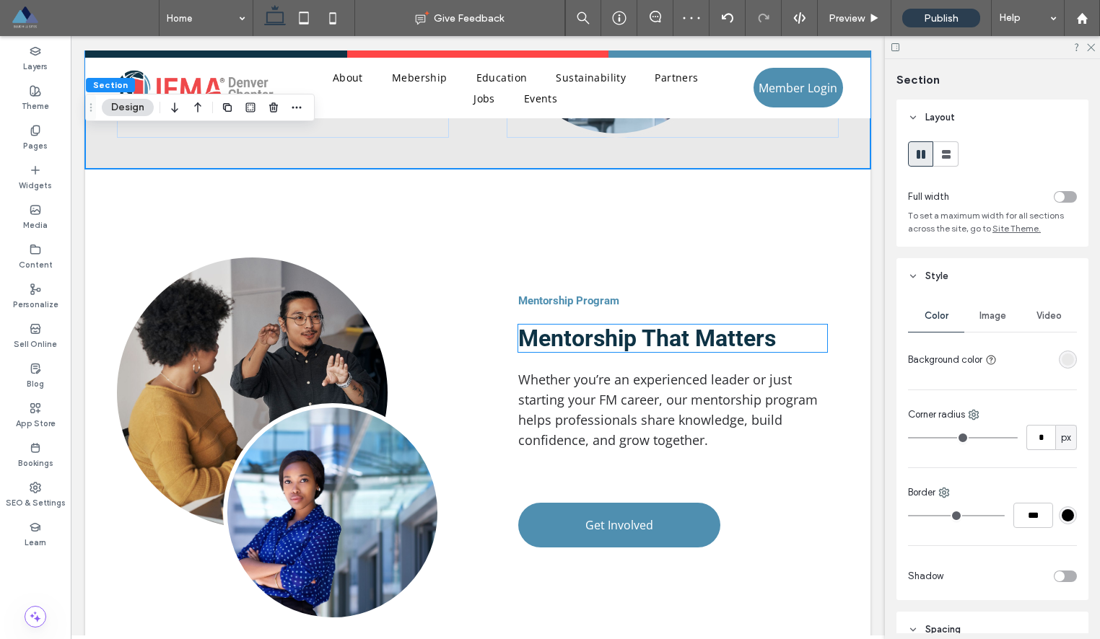
click at [599, 346] on span "Mentorship That Matters" at bounding box center [647, 338] width 258 height 27
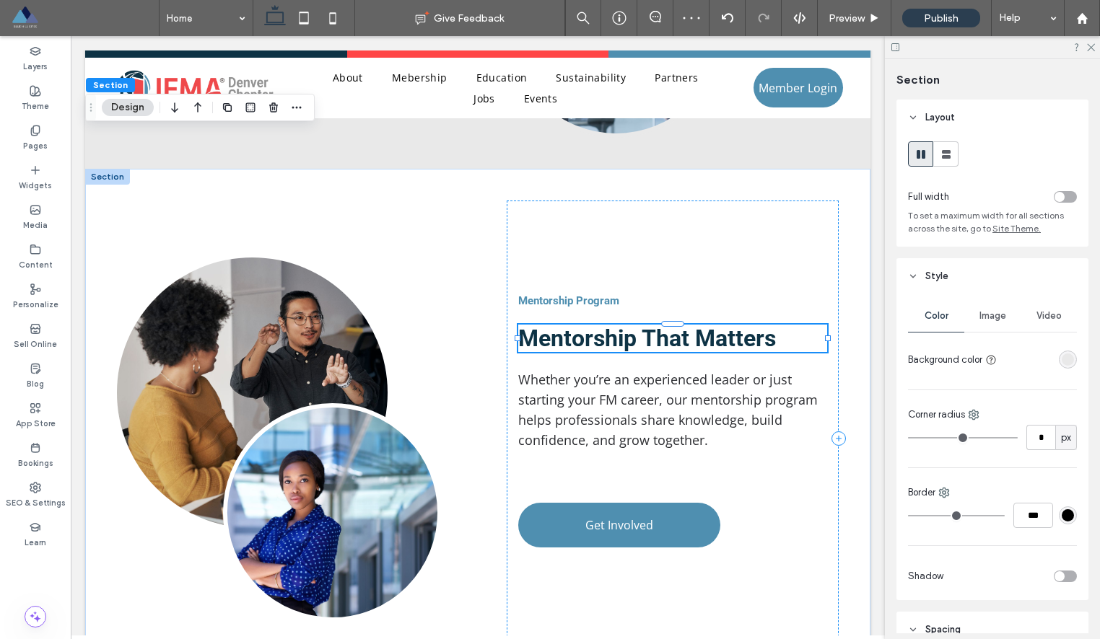
click at [599, 346] on div "Mentorship That Matters" at bounding box center [672, 338] width 309 height 27
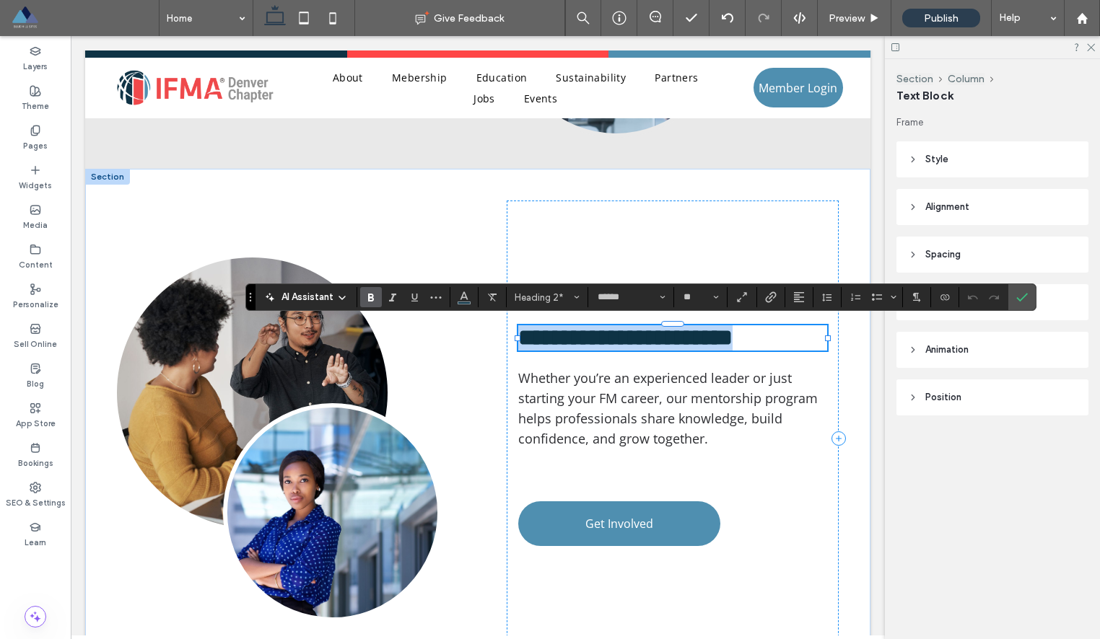
click at [599, 346] on span "**********" at bounding box center [625, 337] width 214 height 23
drag, startPoint x: 635, startPoint y: 337, endPoint x: 525, endPoint y: 333, distance: 110.5
click at [525, 333] on span "**********" at bounding box center [625, 337] width 214 height 23
click at [470, 297] on button "Color" at bounding box center [464, 297] width 22 height 20
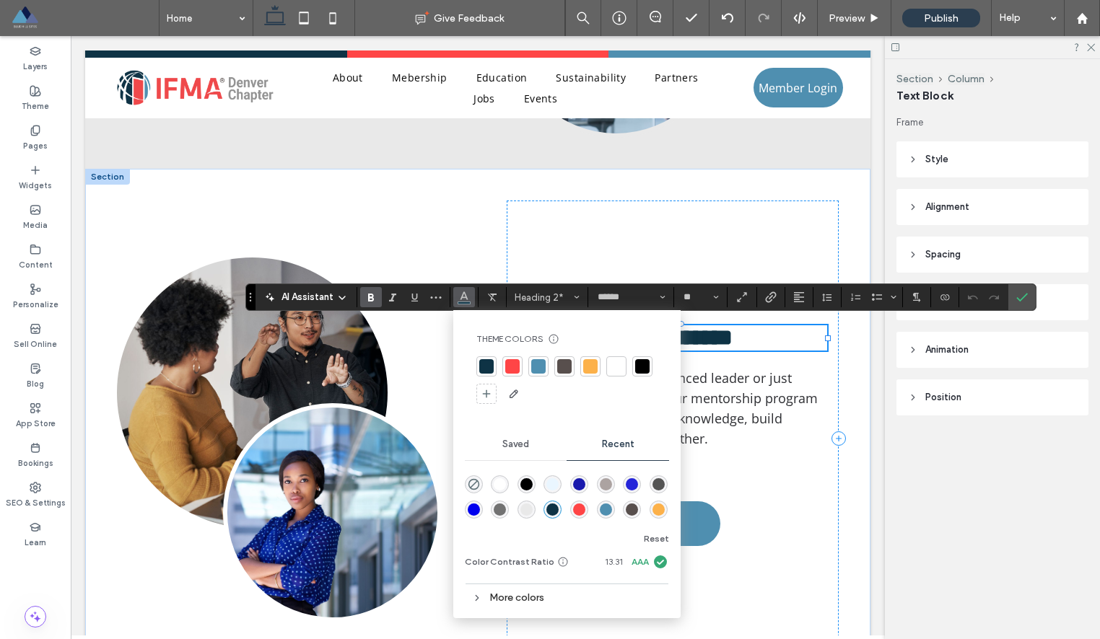
click at [508, 362] on div at bounding box center [512, 366] width 14 height 14
click at [732, 338] on span "**********" at bounding box center [671, 337] width 121 height 23
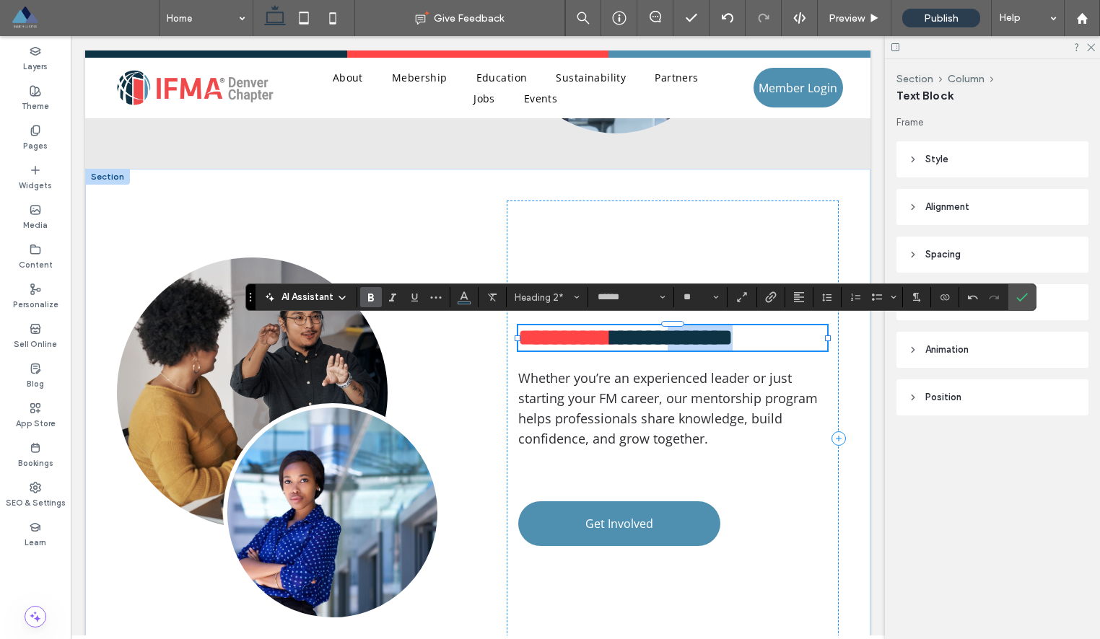
drag, startPoint x: 701, startPoint y: 336, endPoint x: 778, endPoint y: 333, distance: 77.3
click at [778, 333] on h2 "**********" at bounding box center [672, 337] width 309 height 25
click at [454, 297] on button "Color" at bounding box center [464, 297] width 22 height 20
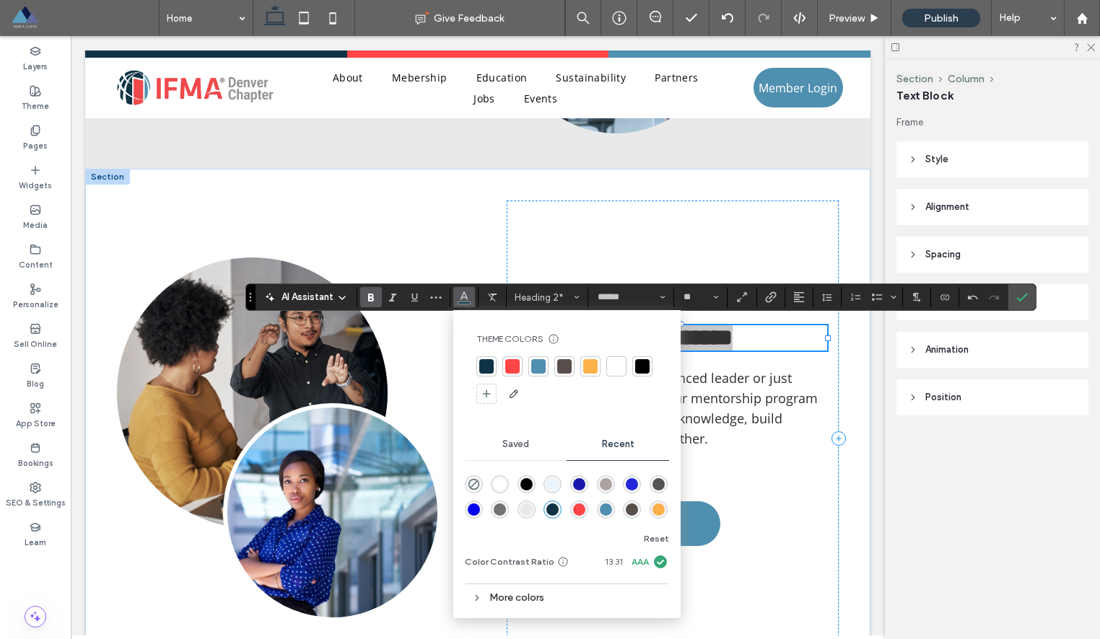
click at [512, 365] on div at bounding box center [512, 366] width 14 height 14
click at [748, 391] on span "Whether you’re an experienced leader or just starting your FM career, our mento…" at bounding box center [667, 408] width 299 height 78
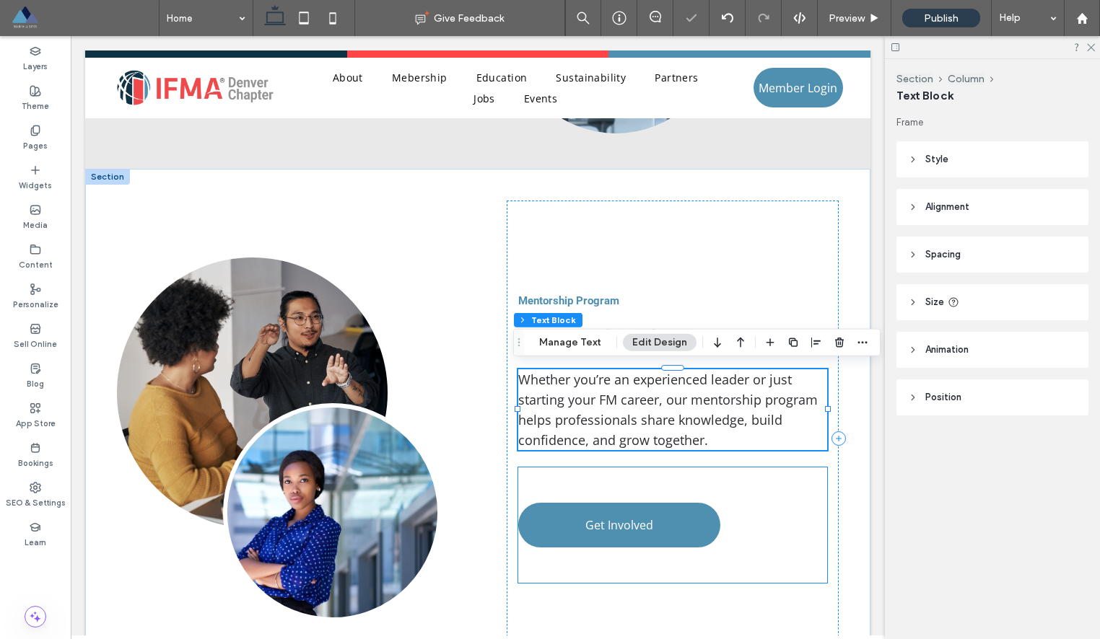
click at [767, 495] on div "Get Involved" at bounding box center [672, 525] width 309 height 115
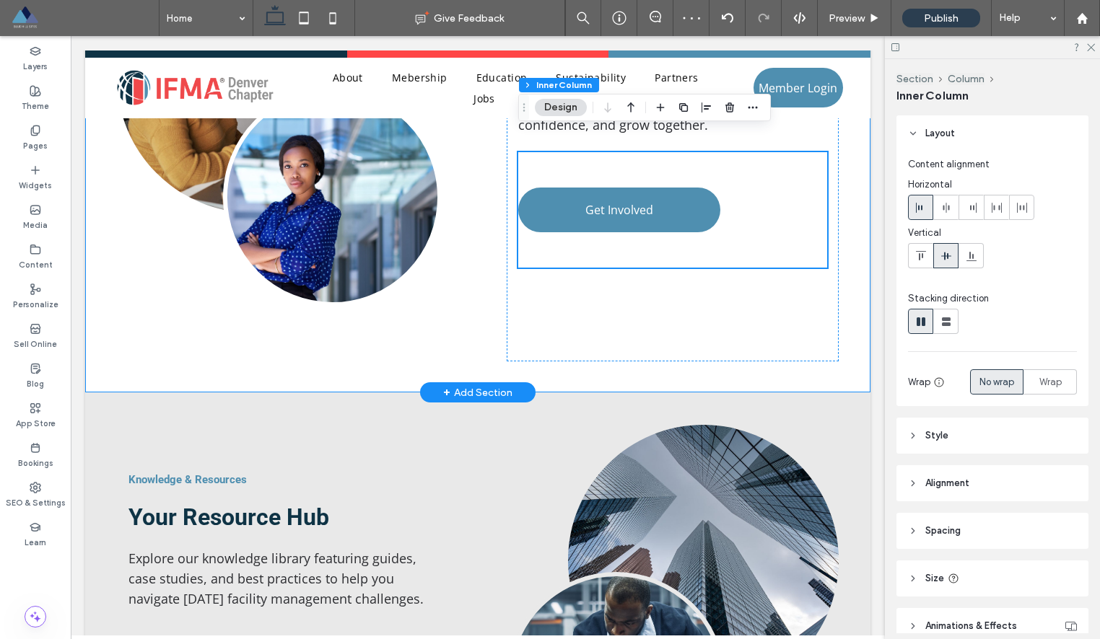
scroll to position [2123, 0]
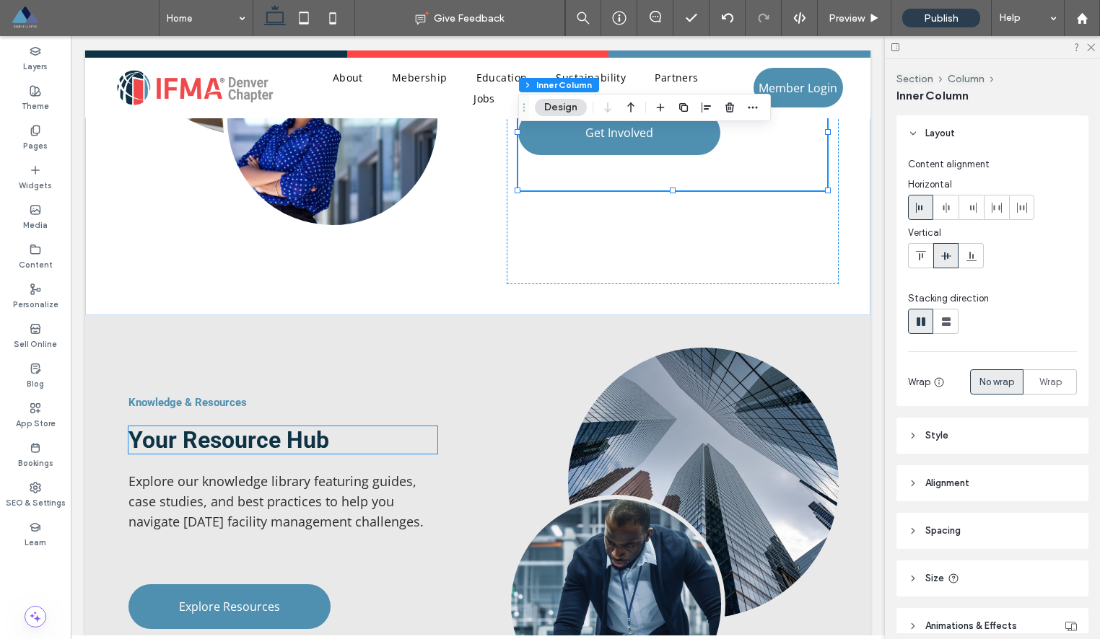
click at [259, 438] on span "Your Resource Hub" at bounding box center [228, 439] width 201 height 27
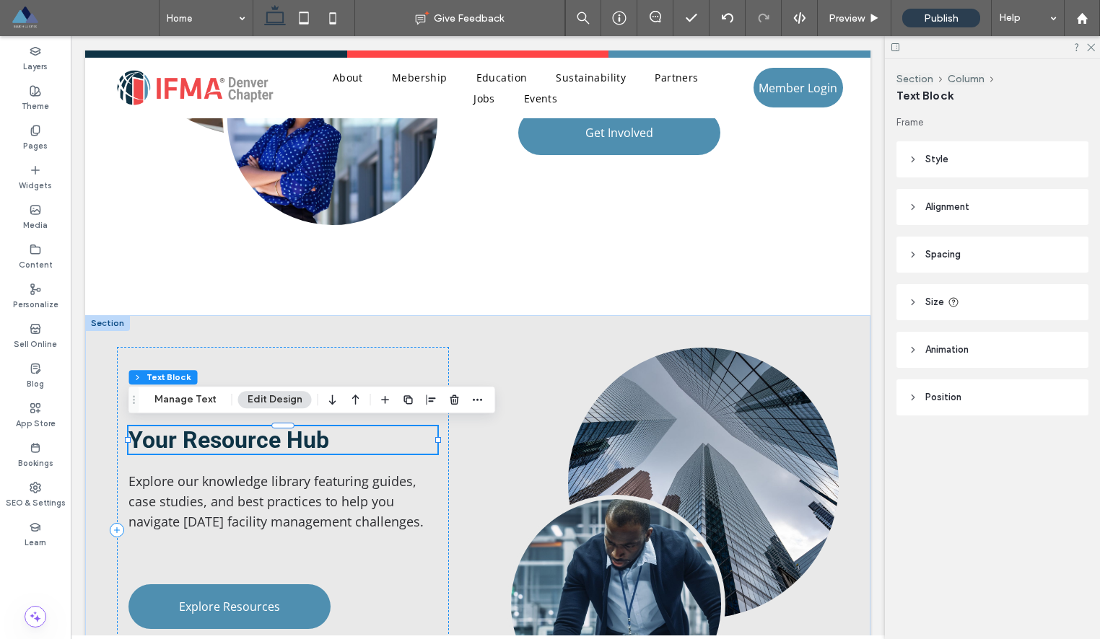
click at [181, 437] on span "Your Resource Hub" at bounding box center [228, 439] width 201 height 27
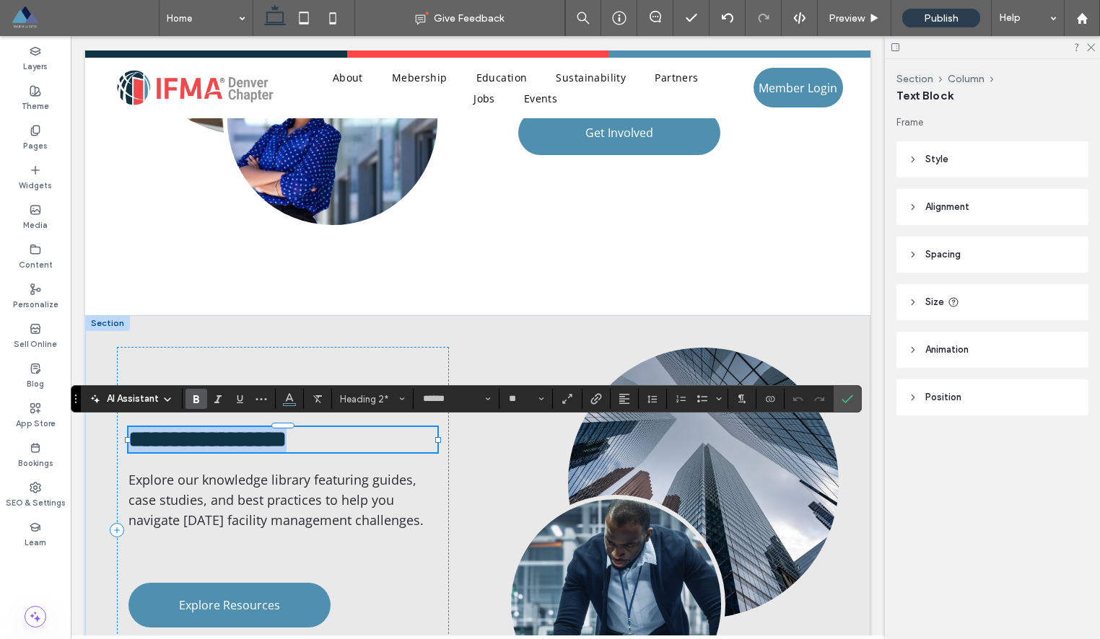
click at [181, 437] on span "**********" at bounding box center [207, 439] width 158 height 23
click at [187, 438] on span "**********" at bounding box center [207, 439] width 158 height 23
drag, startPoint x: 175, startPoint y: 438, endPoint x: 130, endPoint y: 432, distance: 45.1
click at [130, 432] on span "**********" at bounding box center [207, 439] width 158 height 23
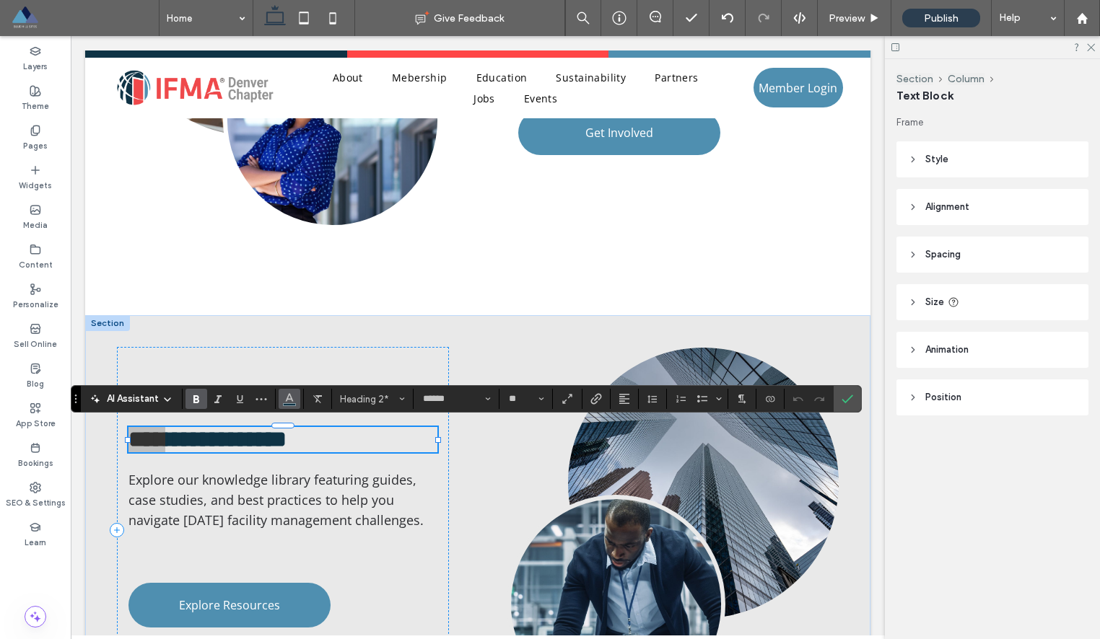
click at [286, 406] on span "Color" at bounding box center [290, 397] width 12 height 19
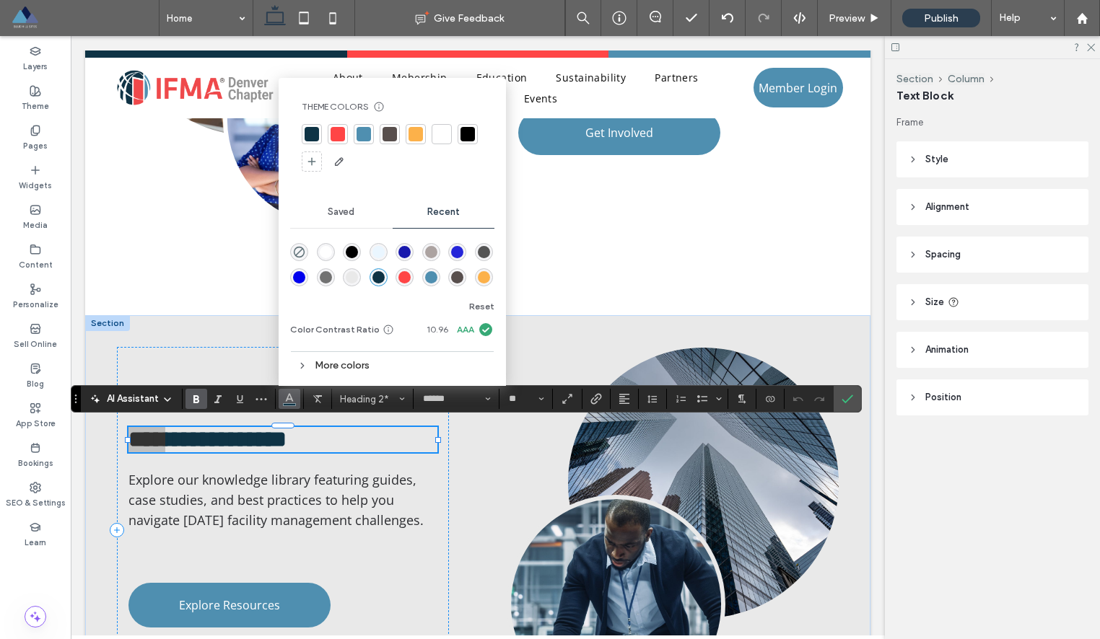
click at [343, 131] on div at bounding box center [337, 134] width 14 height 14
click at [286, 445] on span "**********" at bounding box center [225, 439] width 121 height 23
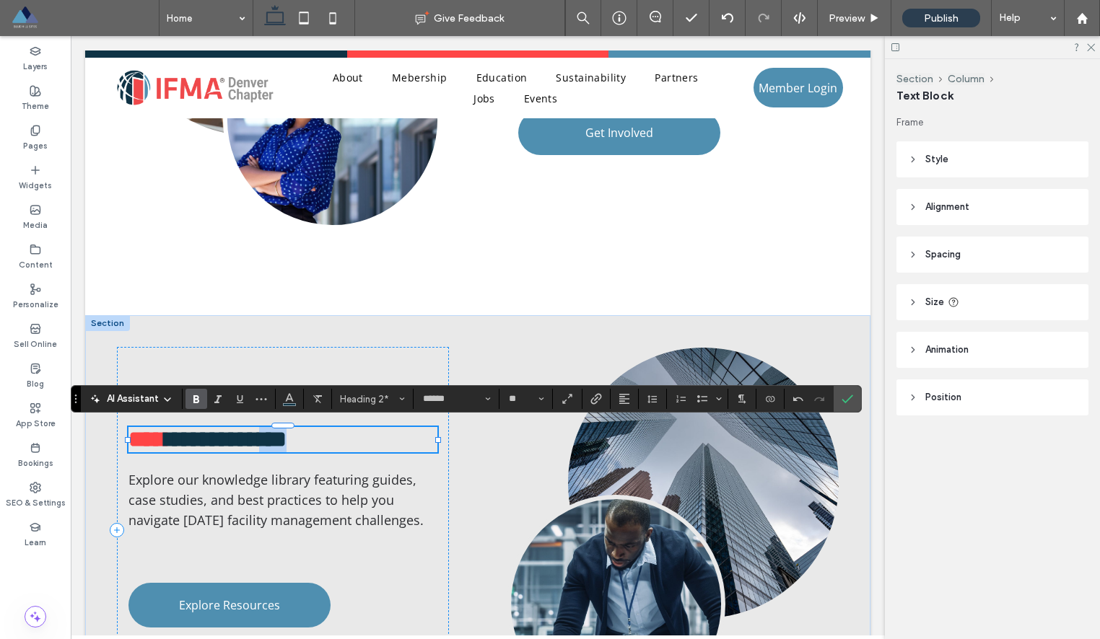
click at [286, 445] on span "**********" at bounding box center [225, 439] width 121 height 23
click at [288, 406] on span "Color" at bounding box center [290, 397] width 12 height 19
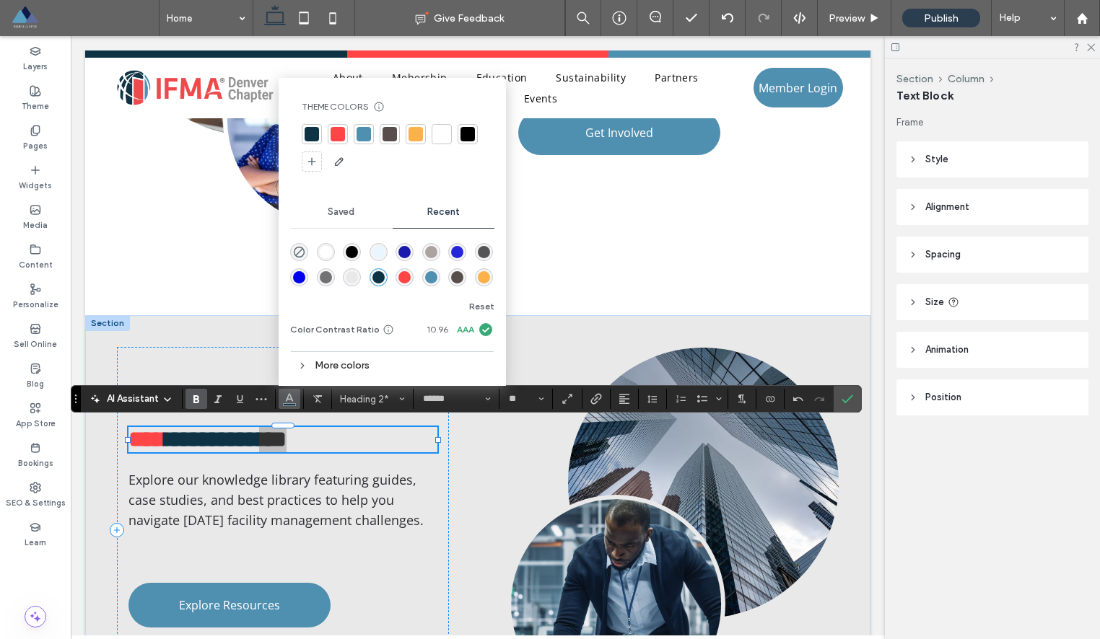
click at [337, 137] on div at bounding box center [337, 134] width 14 height 14
click at [465, 496] on div "Knowledge & Resources **** ******** *** Explore our knowledge library featuring…" at bounding box center [477, 529] width 785 height 429
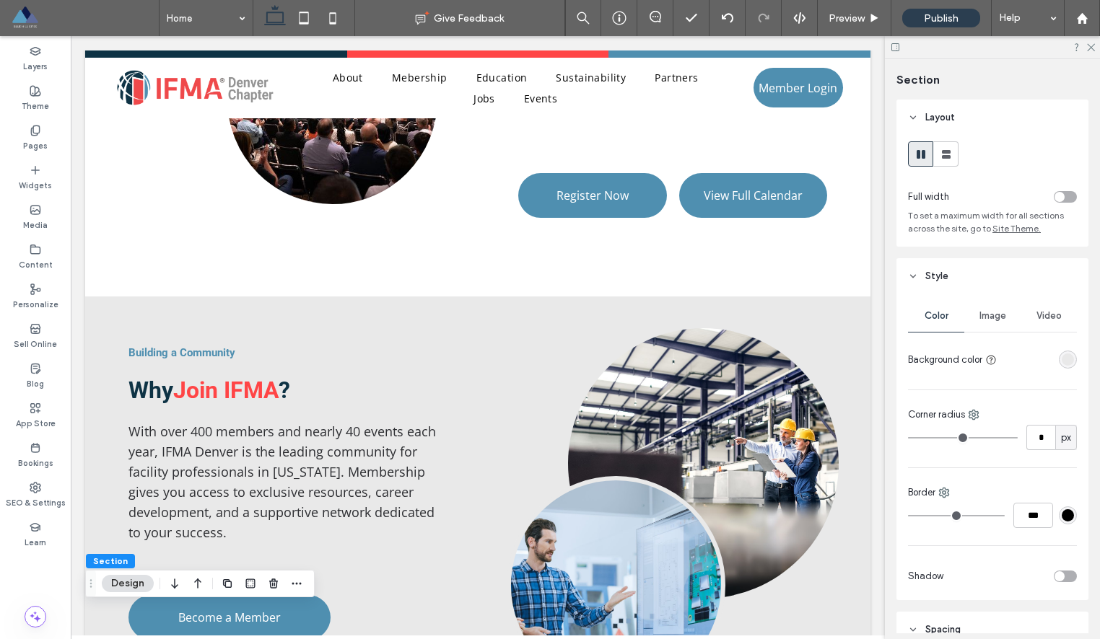
scroll to position [930, 0]
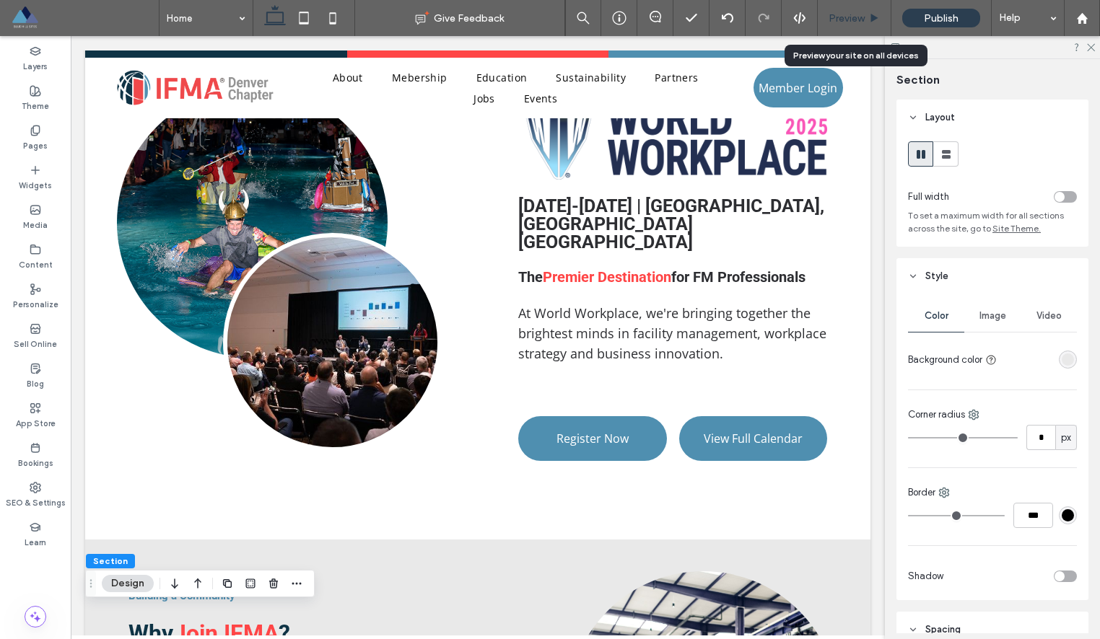
click at [838, 14] on span "Preview" at bounding box center [846, 18] width 36 height 12
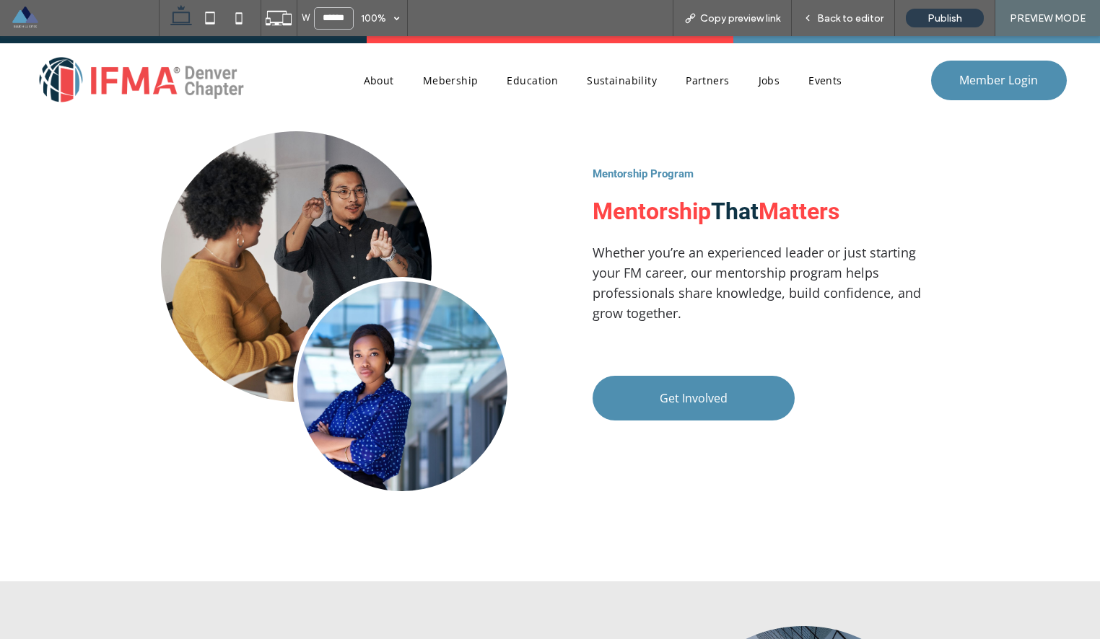
scroll to position [2424, 0]
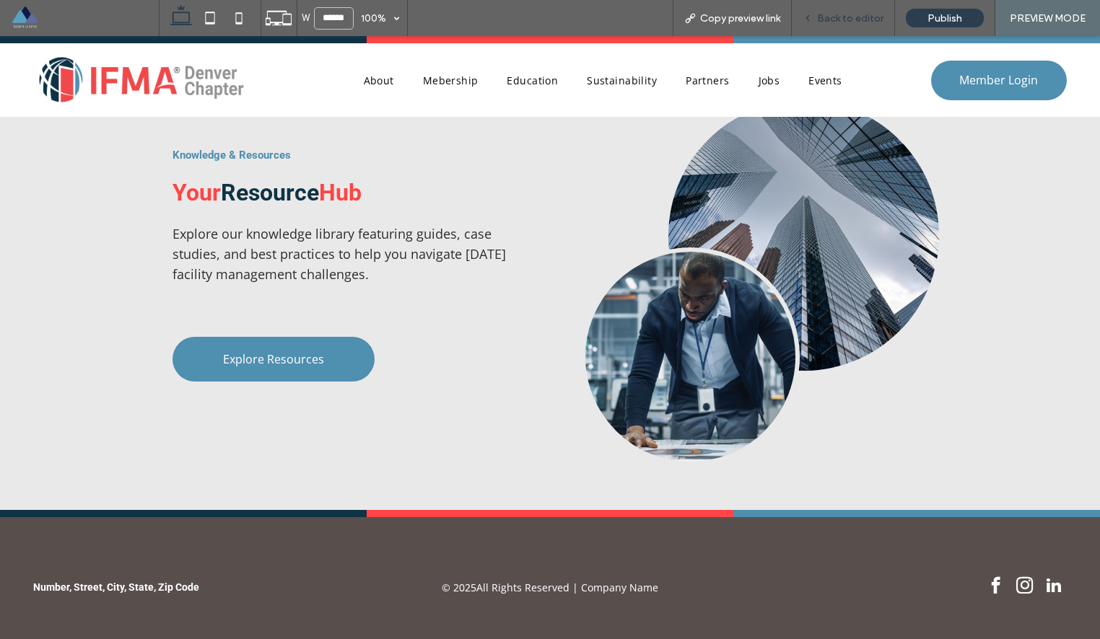
click at [826, 23] on span "Back to editor" at bounding box center [850, 18] width 66 height 12
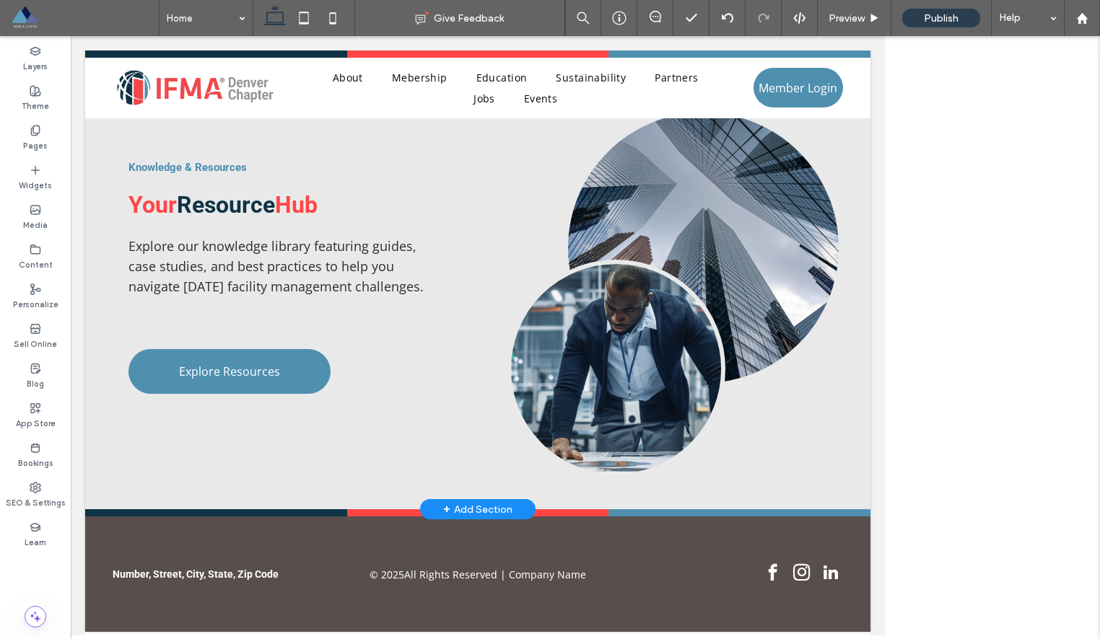
scroll to position [2356, 0]
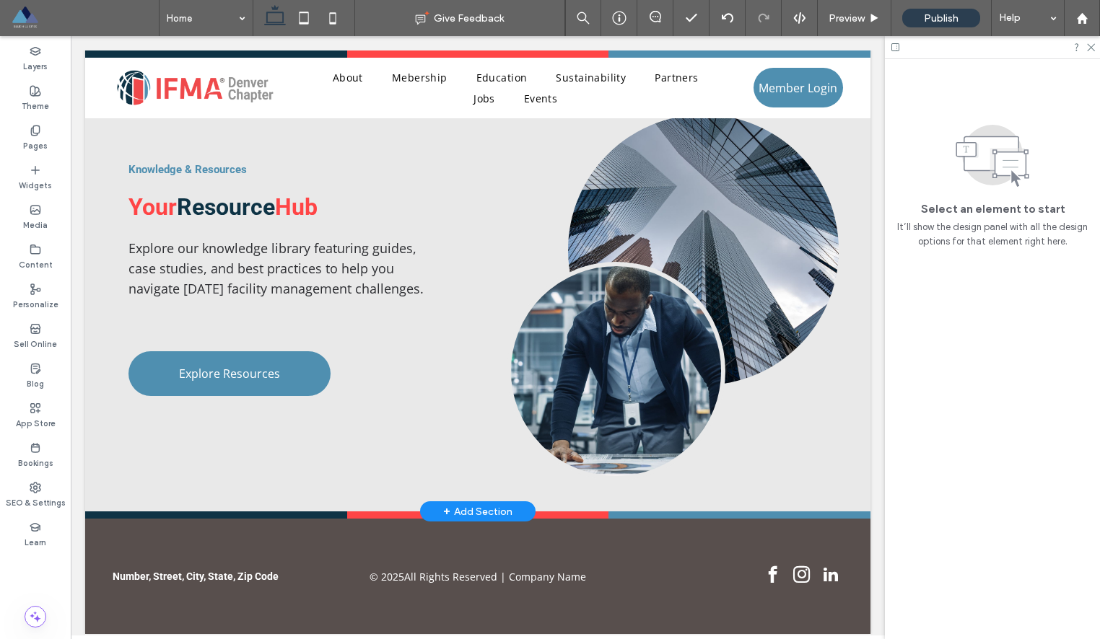
click at [478, 509] on div "+ Add Section" at bounding box center [477, 512] width 69 height 16
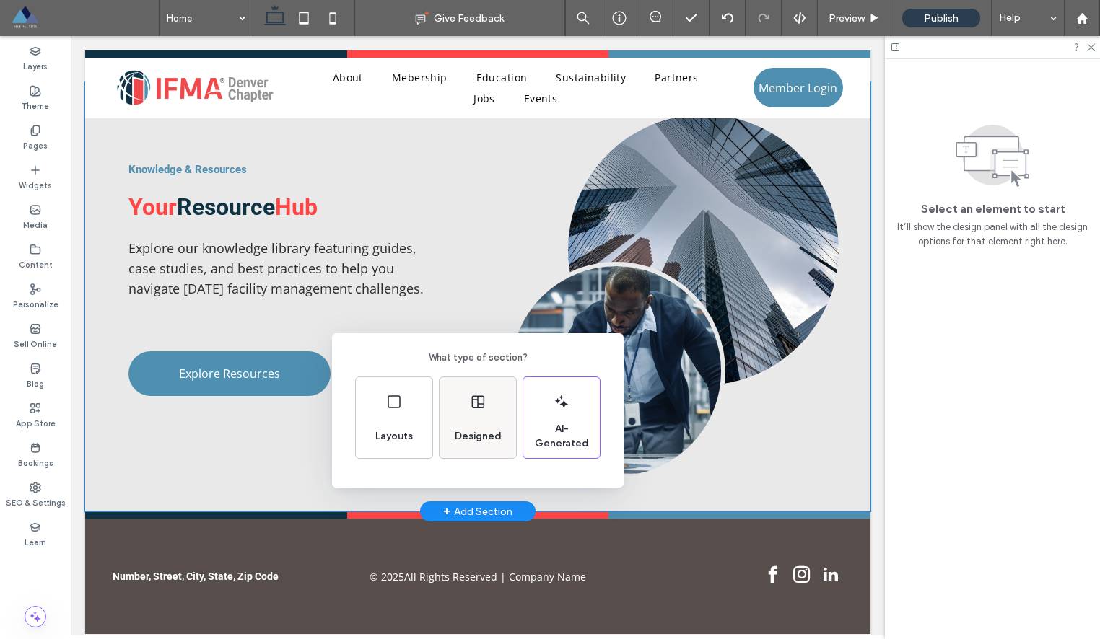
click at [479, 399] on icon at bounding box center [477, 401] width 17 height 17
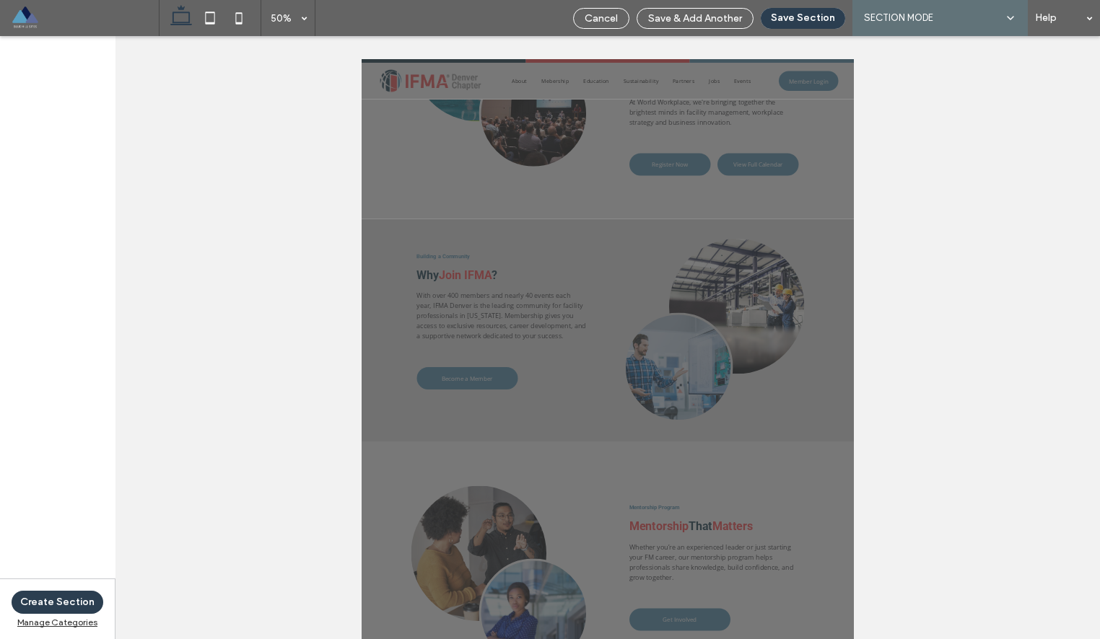
scroll to position [1368, 0]
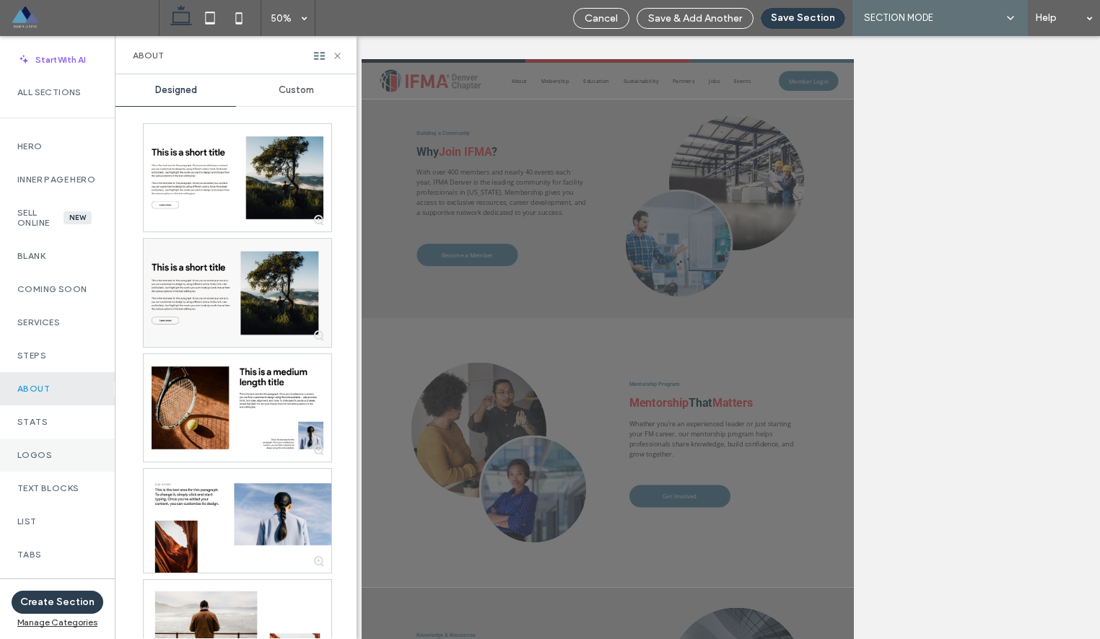
click at [63, 460] on label "Logos" at bounding box center [57, 455] width 80 height 10
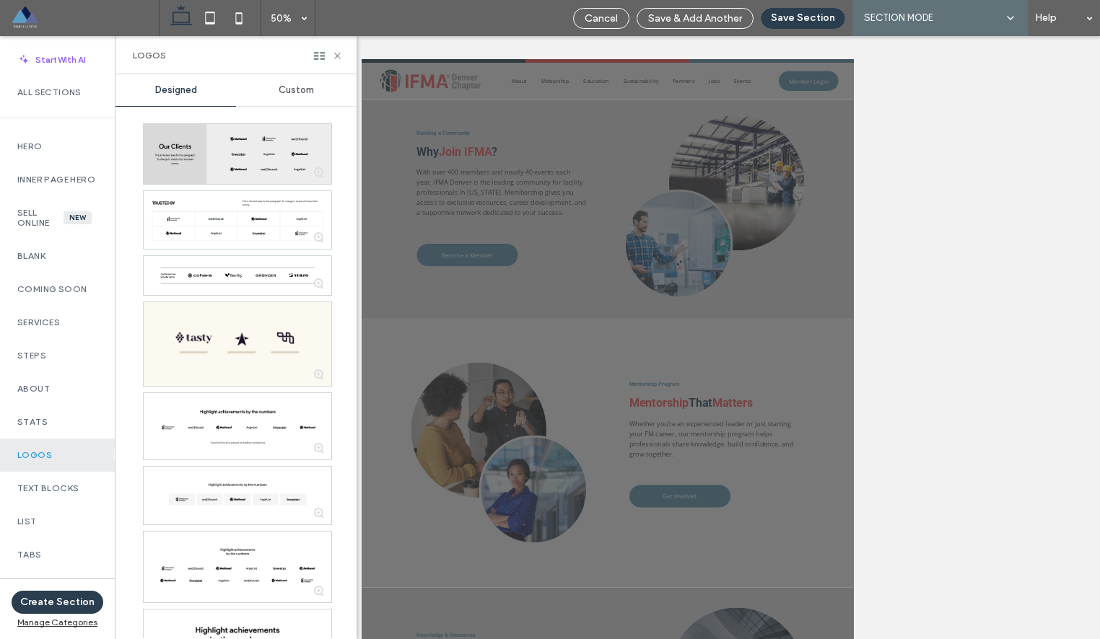
click at [262, 149] on div at bounding box center [238, 154] width 188 height 60
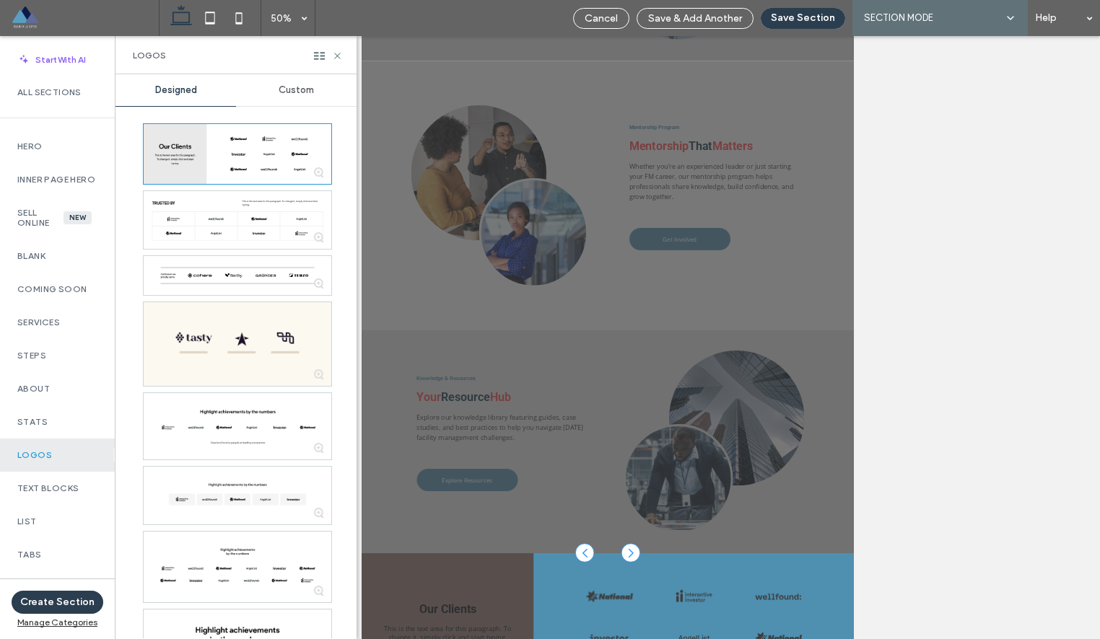
scroll to position [380, 0]
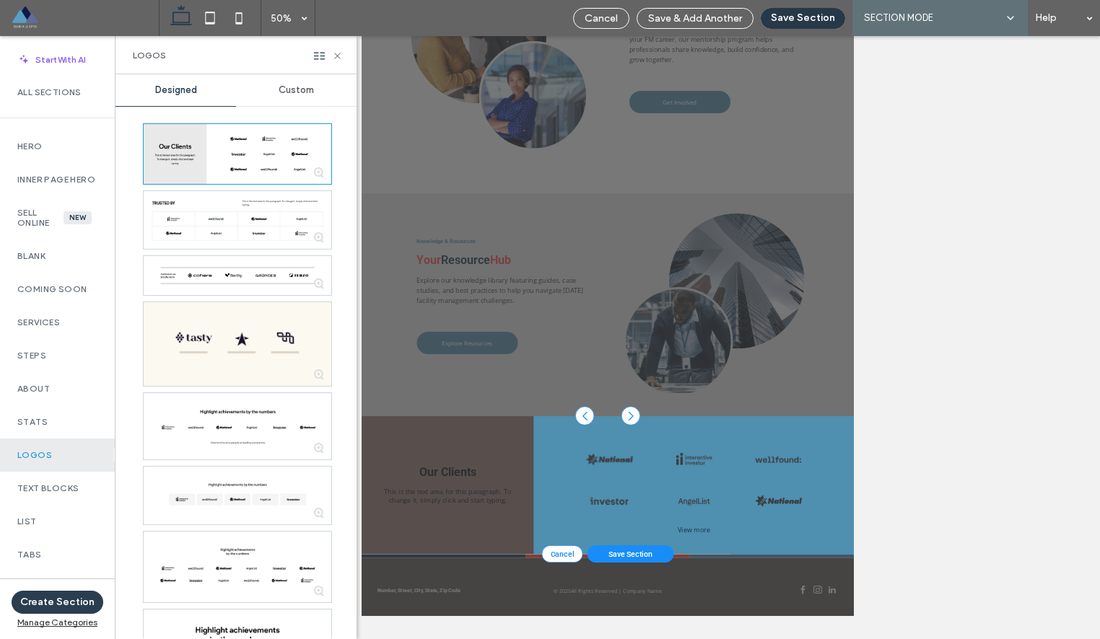
click at [807, 19] on button "Save Section" at bounding box center [803, 18] width 84 height 21
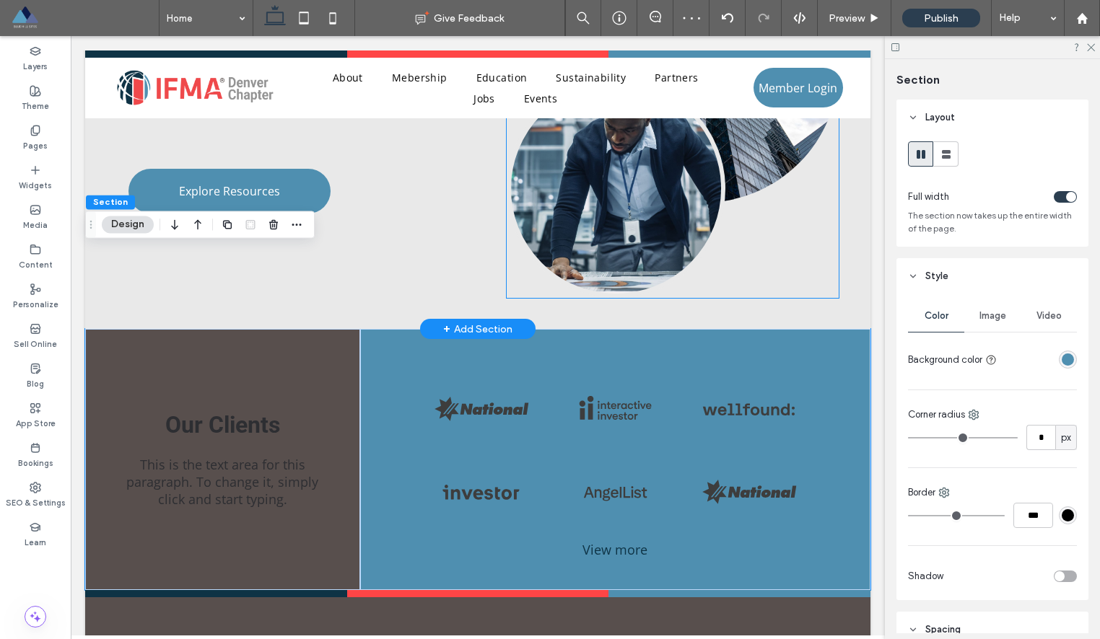
scroll to position [2616, 0]
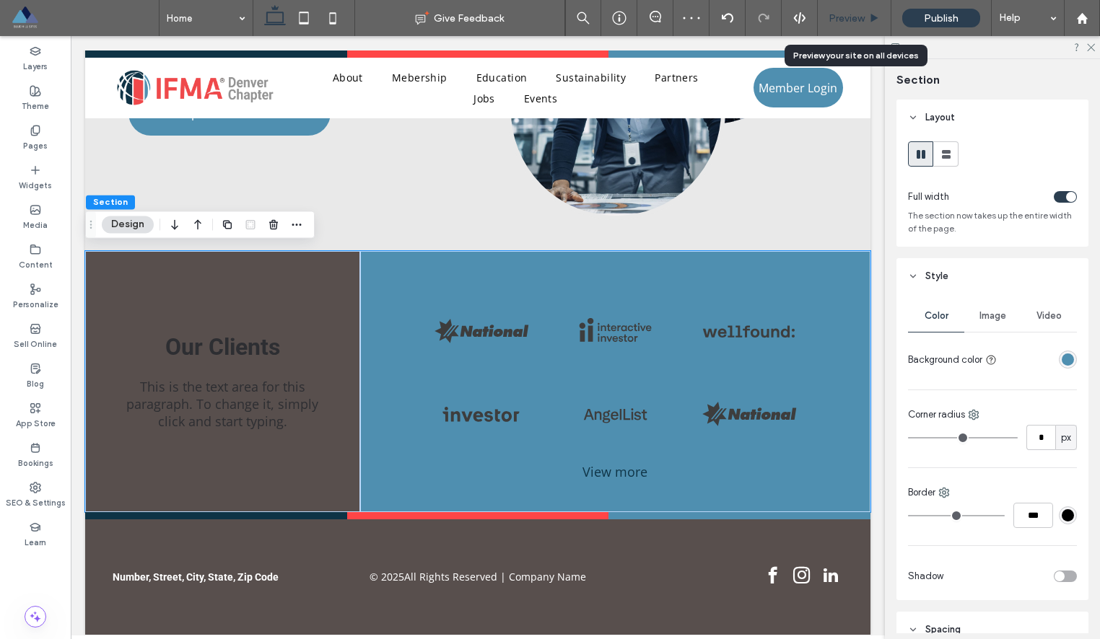
click at [852, 19] on span "Preview" at bounding box center [846, 18] width 36 height 12
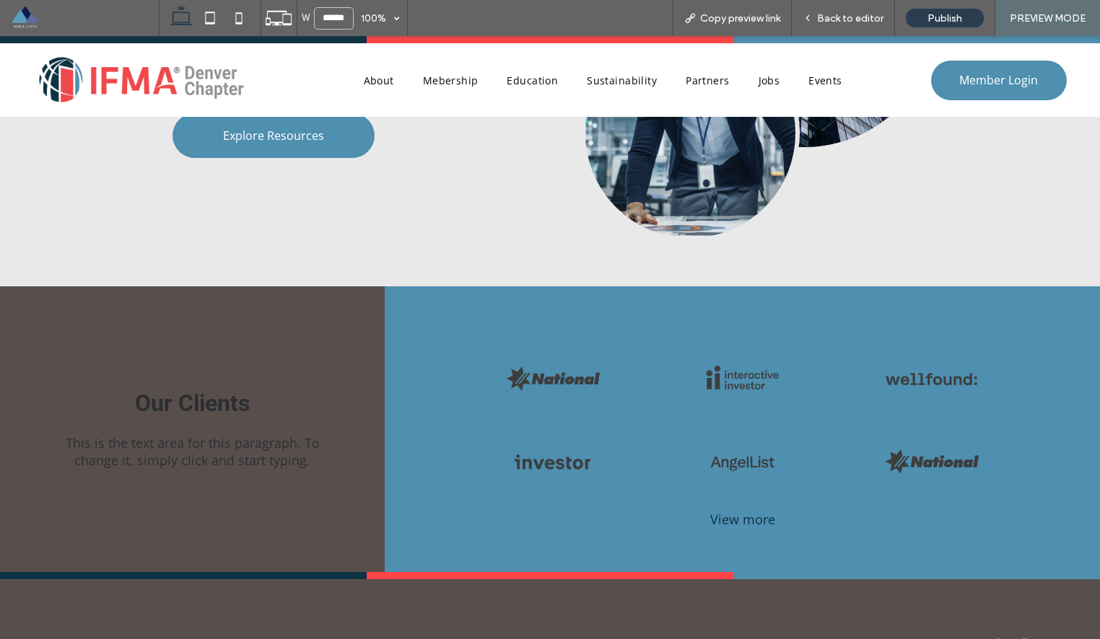
scroll to position [2655, 0]
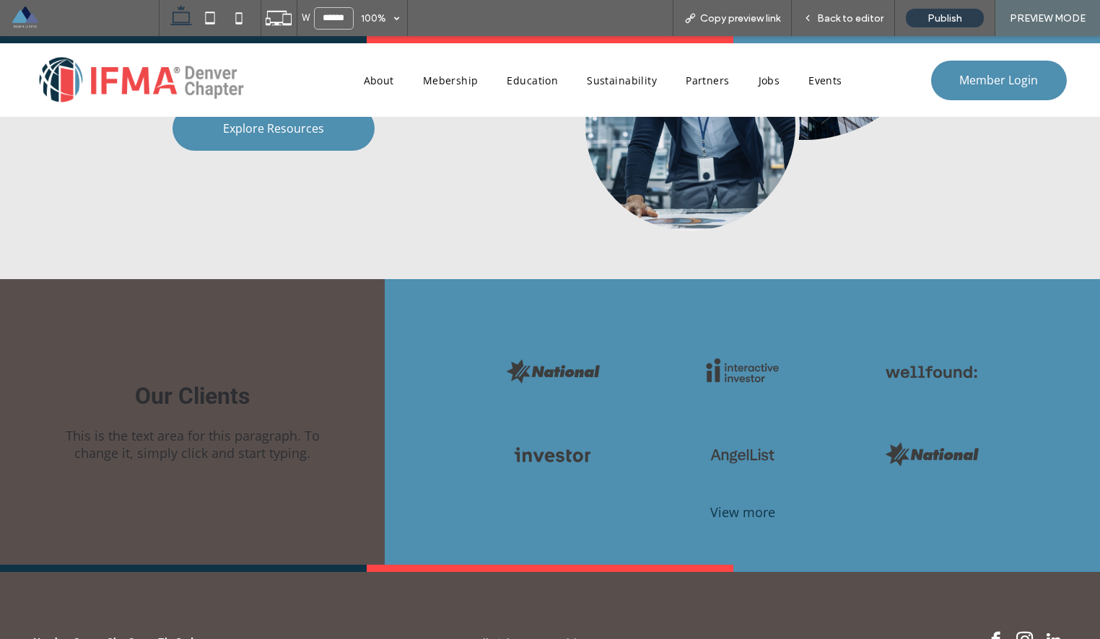
click at [614, 279] on div "Button Button Button Button Button Button Button Button Button View more" at bounding box center [742, 422] width 715 height 286
click at [556, 293] on div "Button Button Button Button Button Button Button Button Button View more" at bounding box center [742, 422] width 715 height 286
click at [492, 292] on div "Button Button Button Button Button Button Button Button Button View more" at bounding box center [742, 422] width 715 height 286
click at [846, 20] on span "Back to editor" at bounding box center [850, 18] width 66 height 12
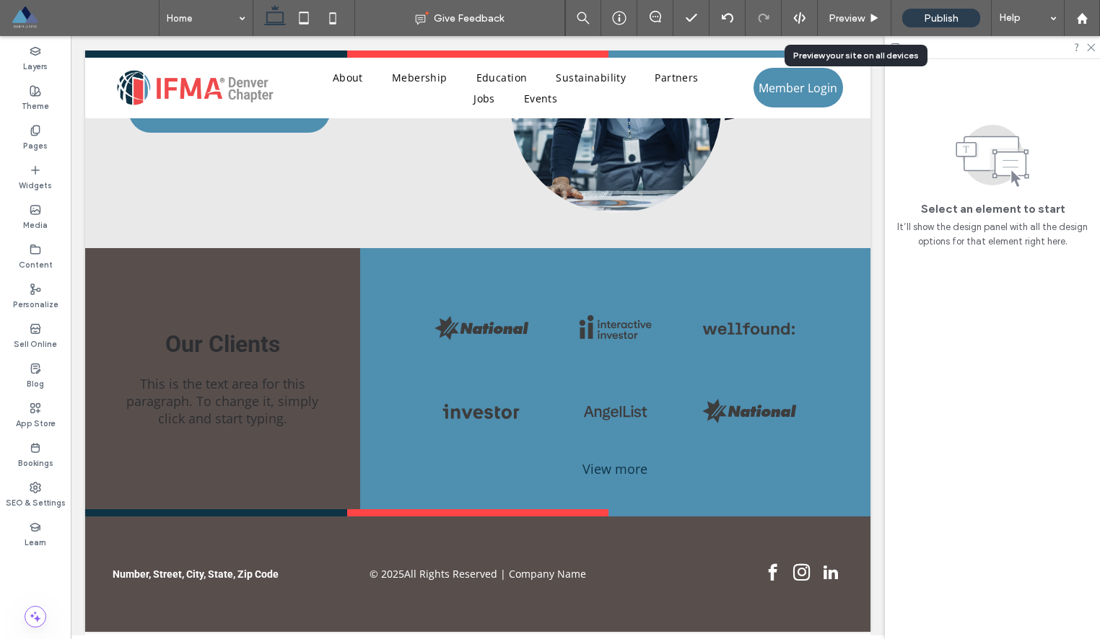
scroll to position [2616, 0]
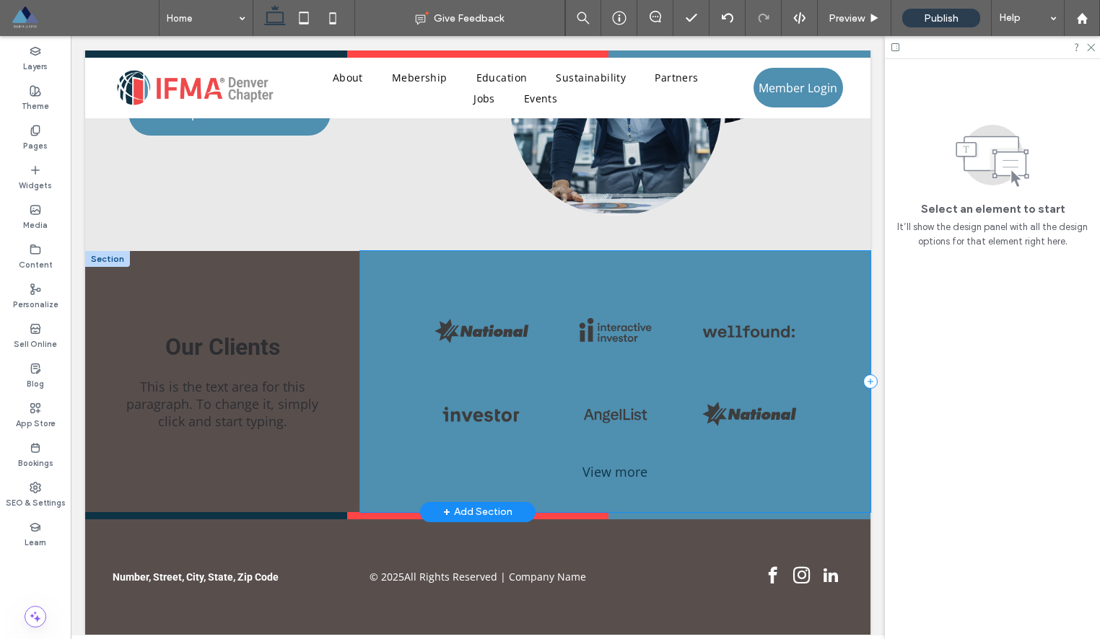
click at [634, 269] on div "Button Button Button Button Button Button Button Button Button View more" at bounding box center [615, 381] width 510 height 260
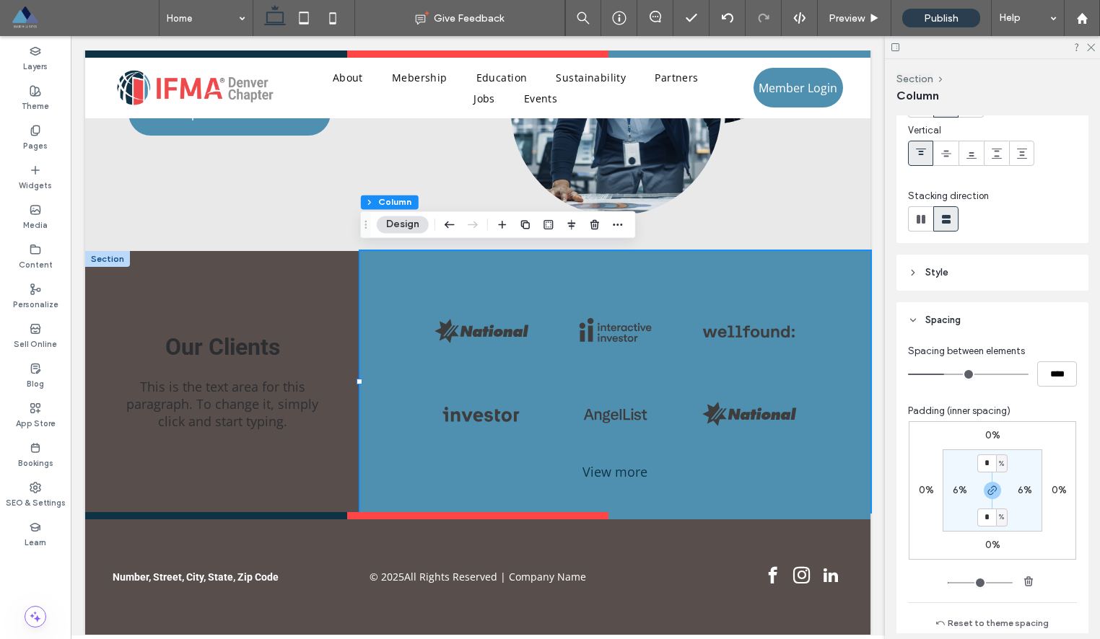
scroll to position [0, 0]
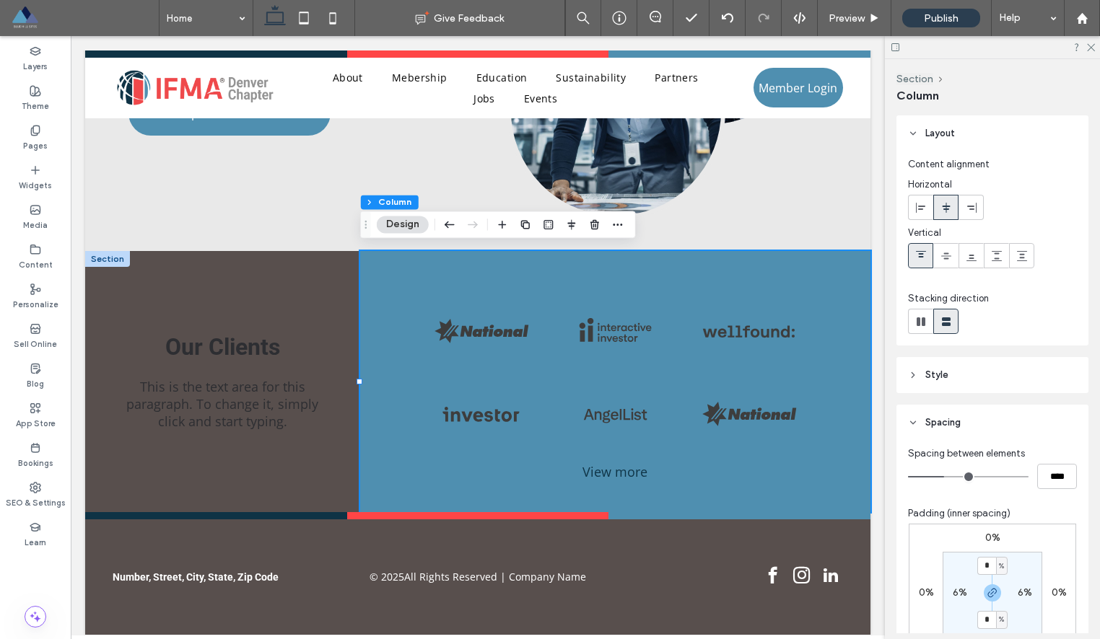
click at [907, 375] on header "Style" at bounding box center [992, 375] width 192 height 36
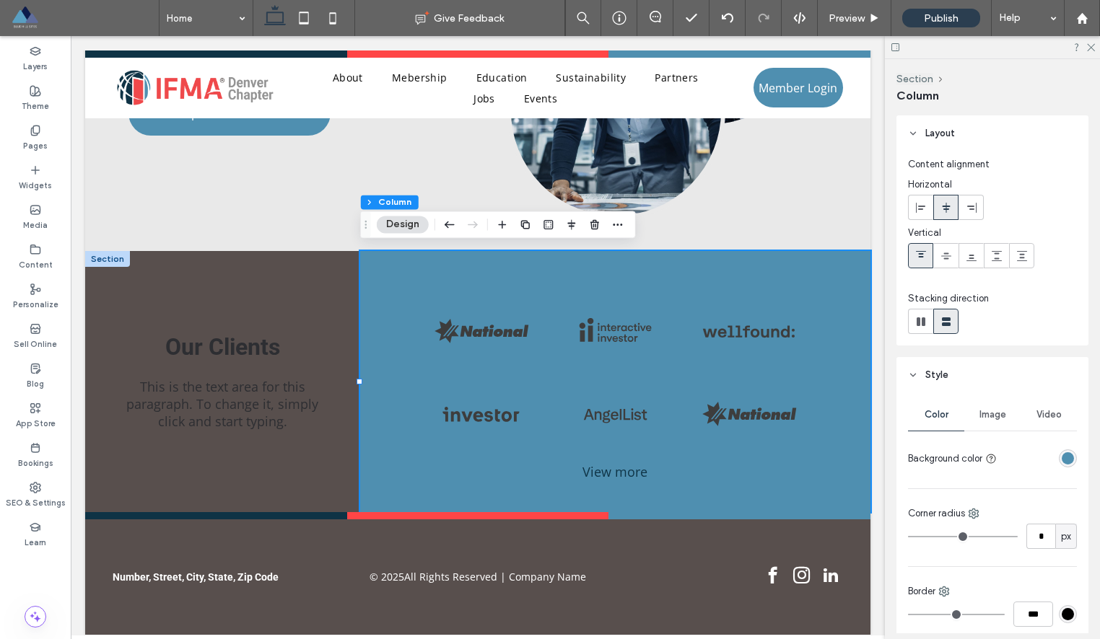
click at [1065, 457] on div "rgba(79, 143, 176, 1)" at bounding box center [1067, 458] width 12 height 12
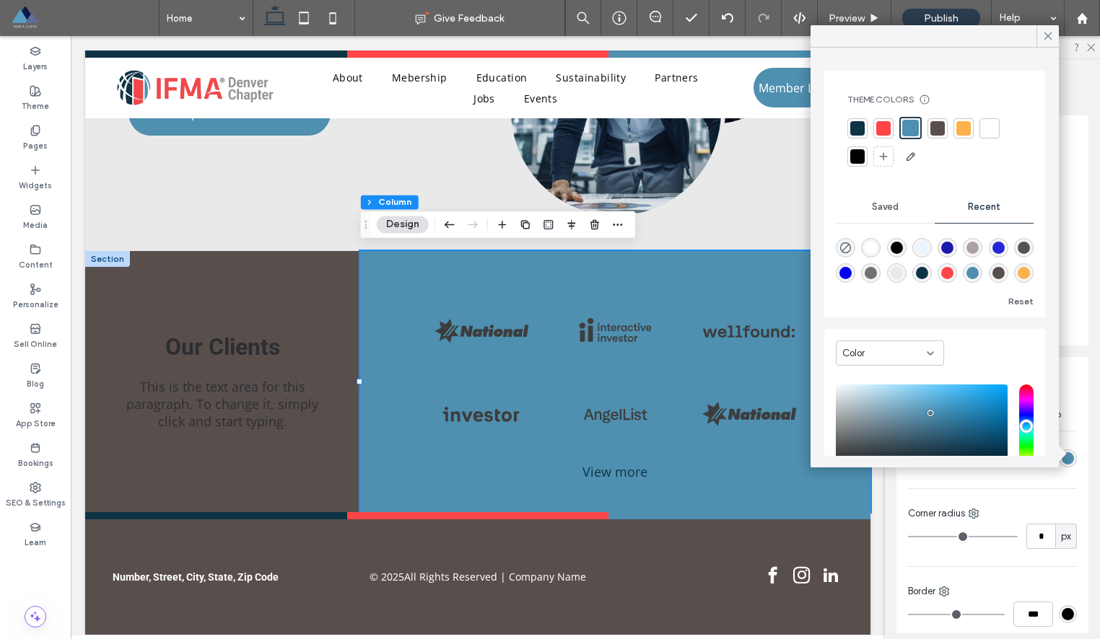
click at [986, 128] on div at bounding box center [989, 128] width 14 height 14
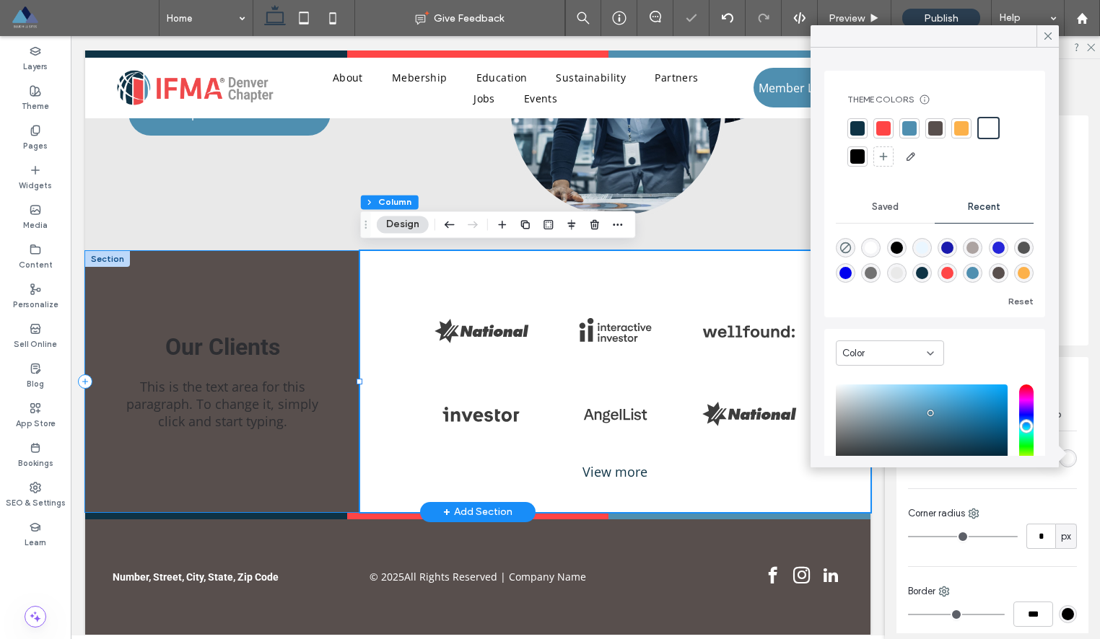
click at [326, 268] on div "Our Clients This is the text area for this paragraph. To change it, simply clic…" at bounding box center [222, 381] width 275 height 260
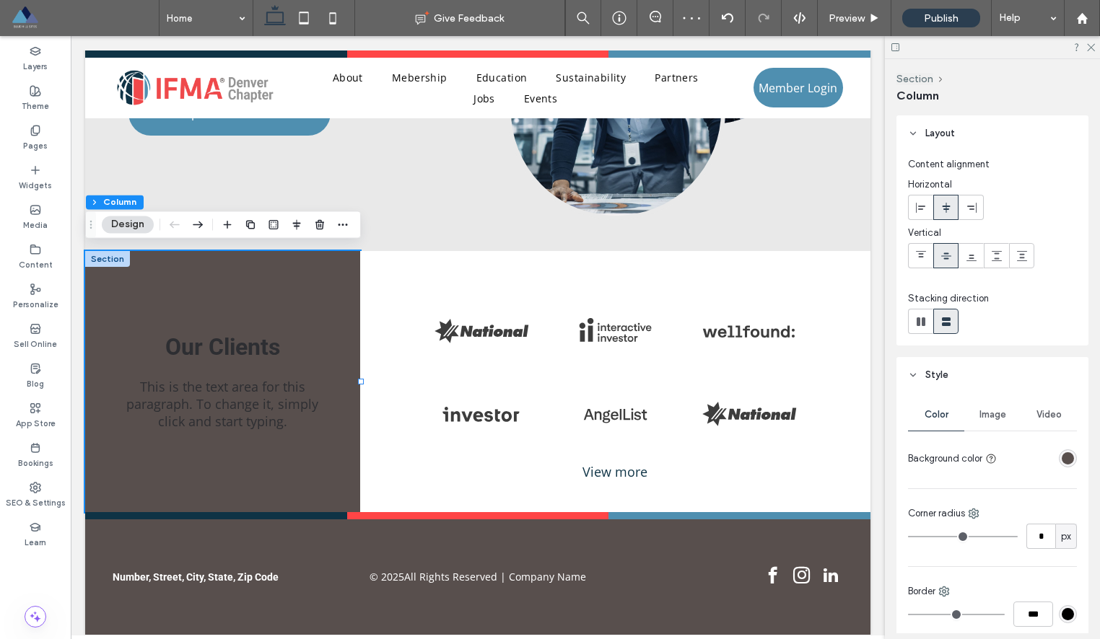
click at [1063, 457] on div "rgba(88, 79, 77, 1)" at bounding box center [1067, 458] width 12 height 12
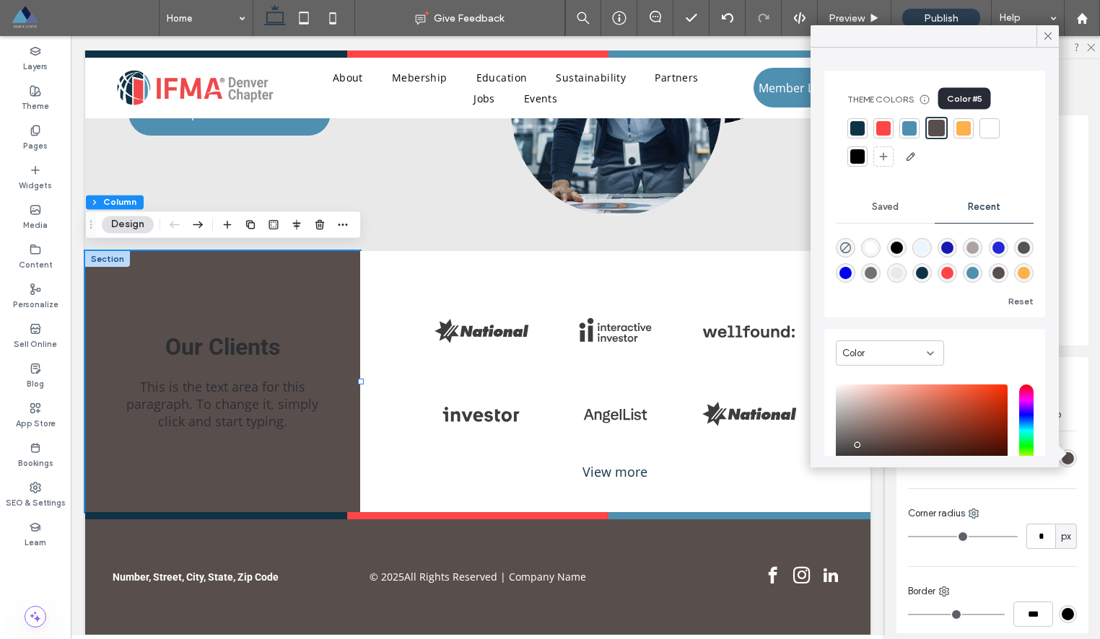
click at [960, 127] on div at bounding box center [963, 128] width 14 height 14
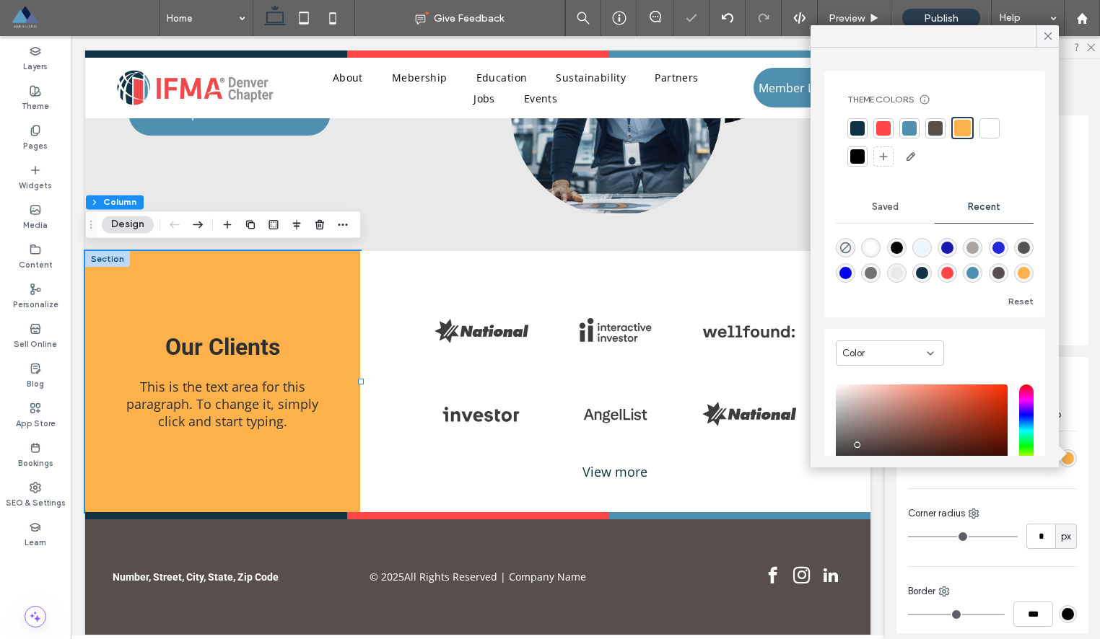
click at [909, 127] on div at bounding box center [909, 128] width 14 height 14
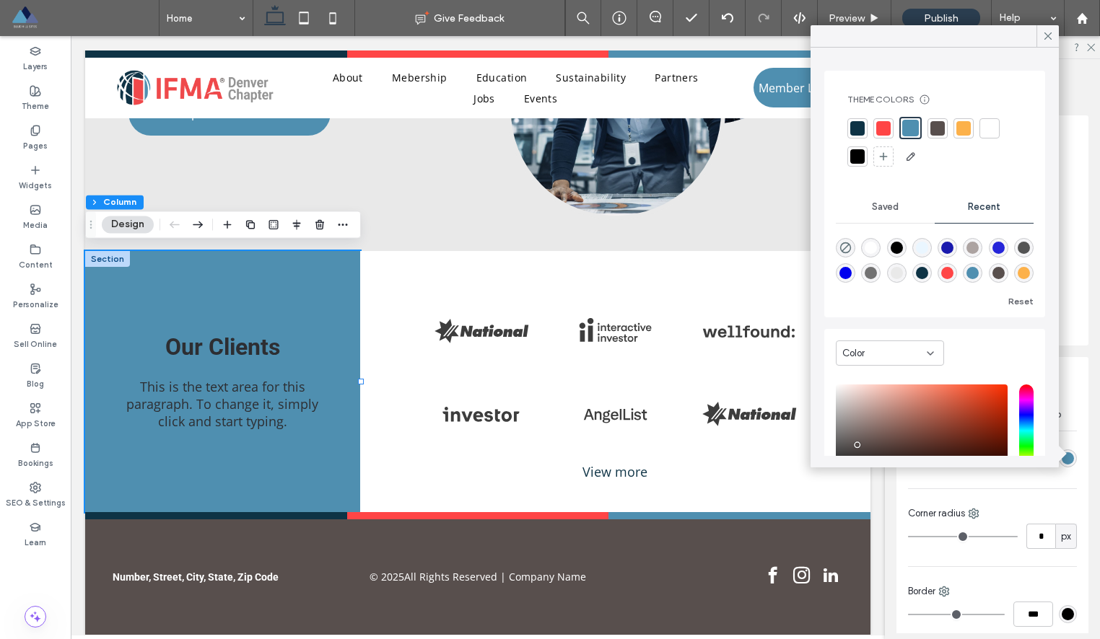
click at [855, 123] on div at bounding box center [857, 128] width 14 height 14
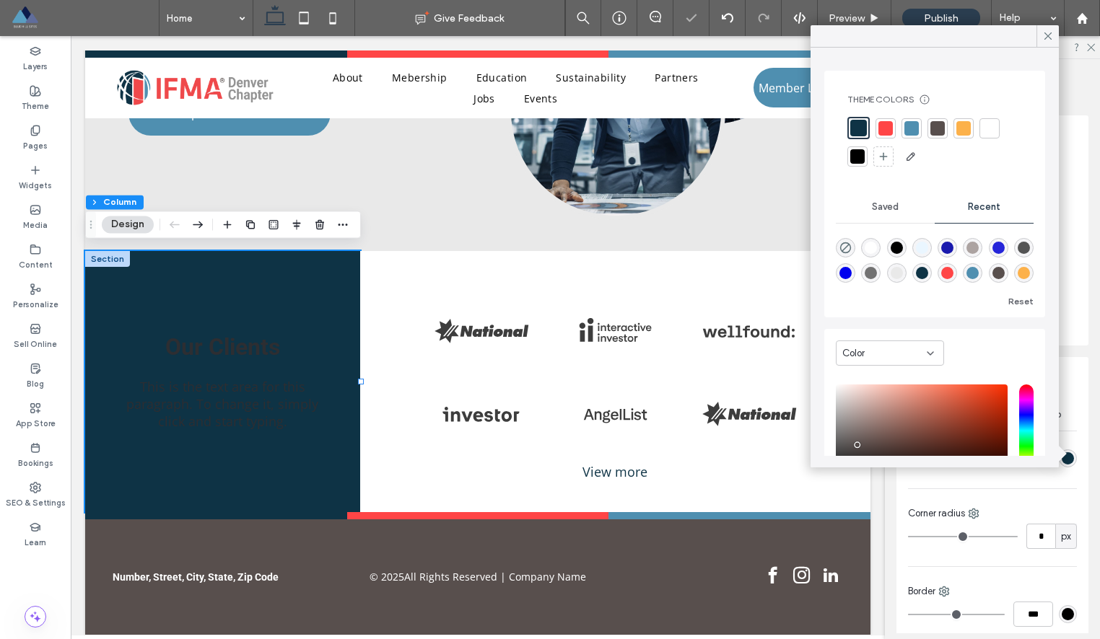
click at [961, 128] on div at bounding box center [963, 128] width 14 height 14
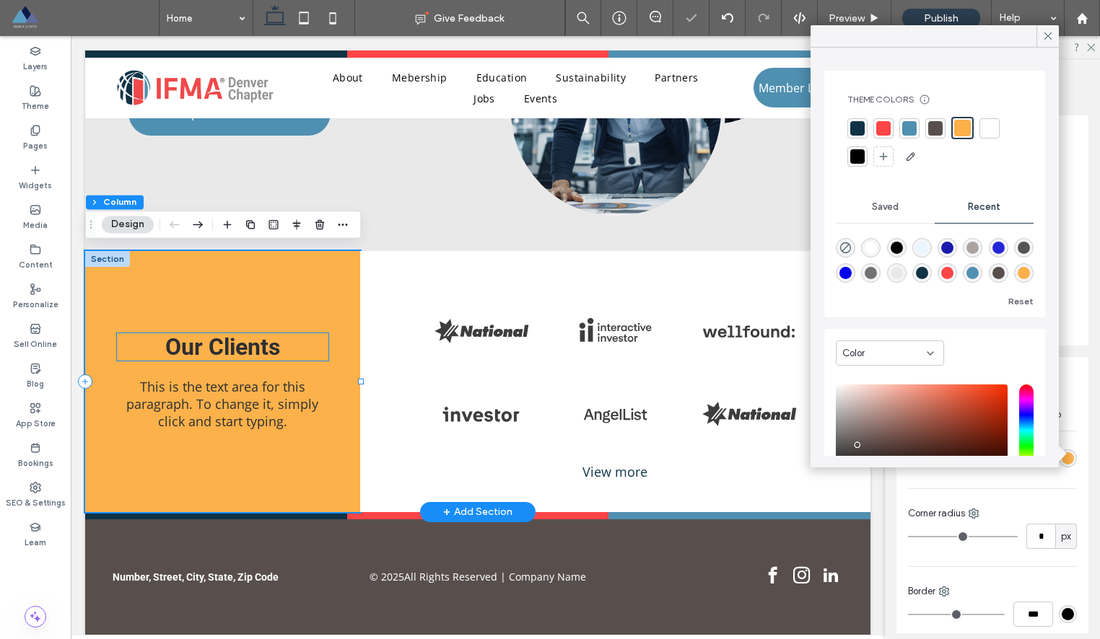
click at [203, 343] on span "Our Clients" at bounding box center [222, 346] width 115 height 27
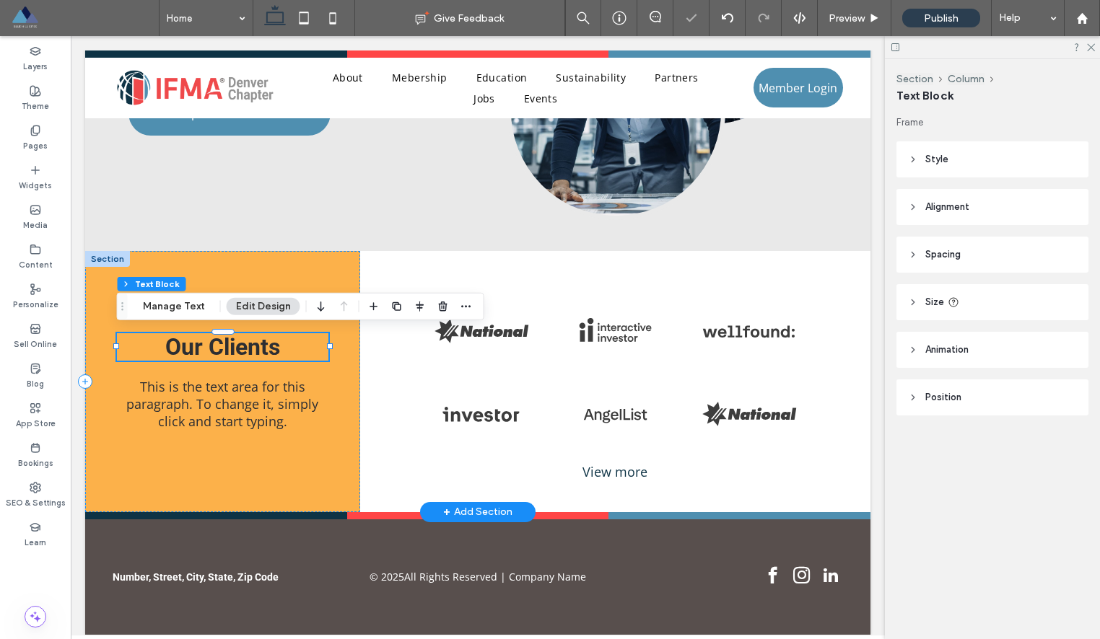
click at [203, 343] on div "Our Clients" at bounding box center [223, 346] width 212 height 27
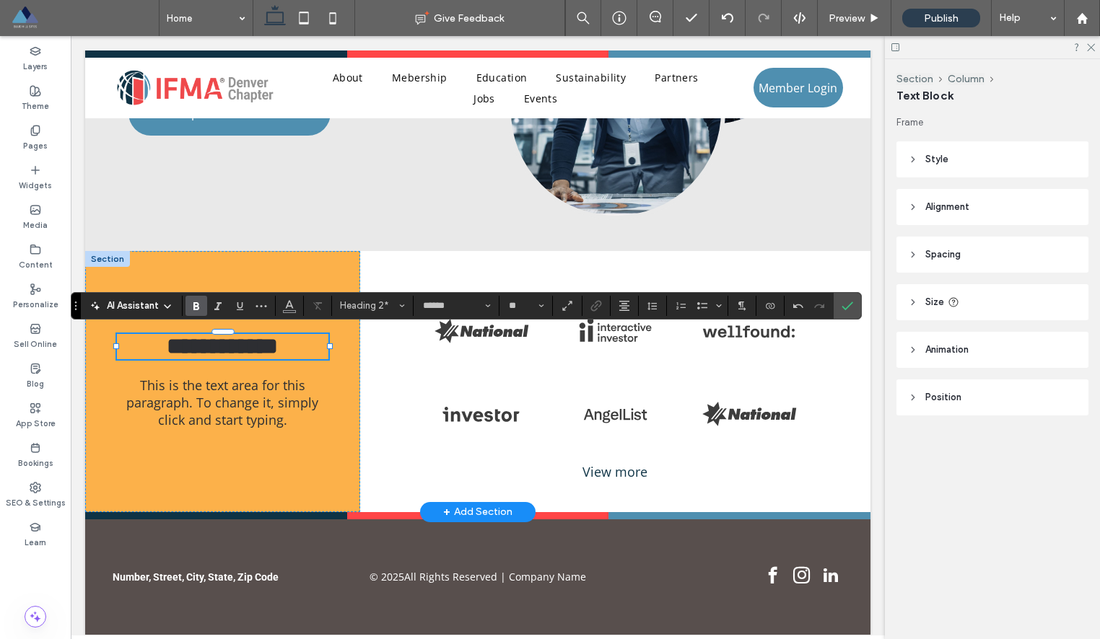
click at [1091, 41] on div at bounding box center [992, 47] width 215 height 22
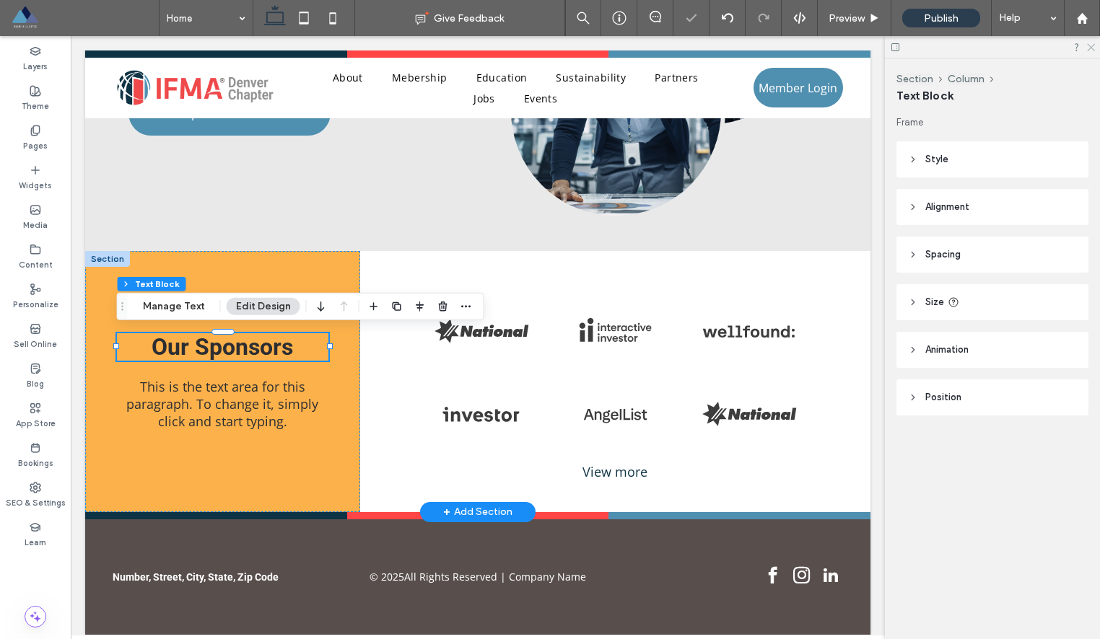
click at [1089, 45] on use at bounding box center [1091, 48] width 8 height 8
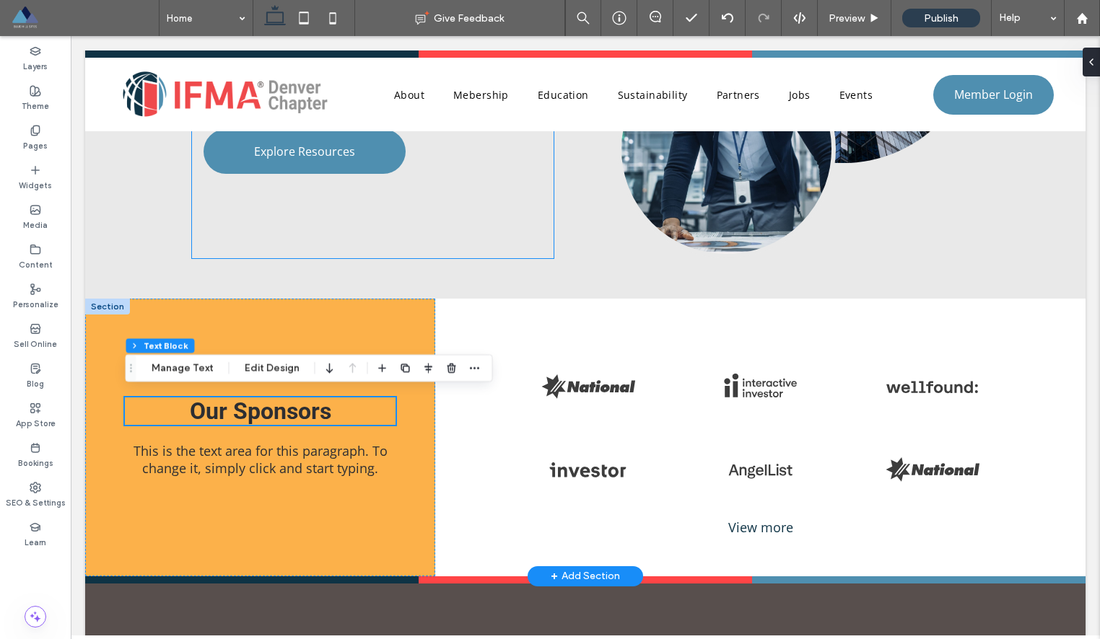
scroll to position [2641, 0]
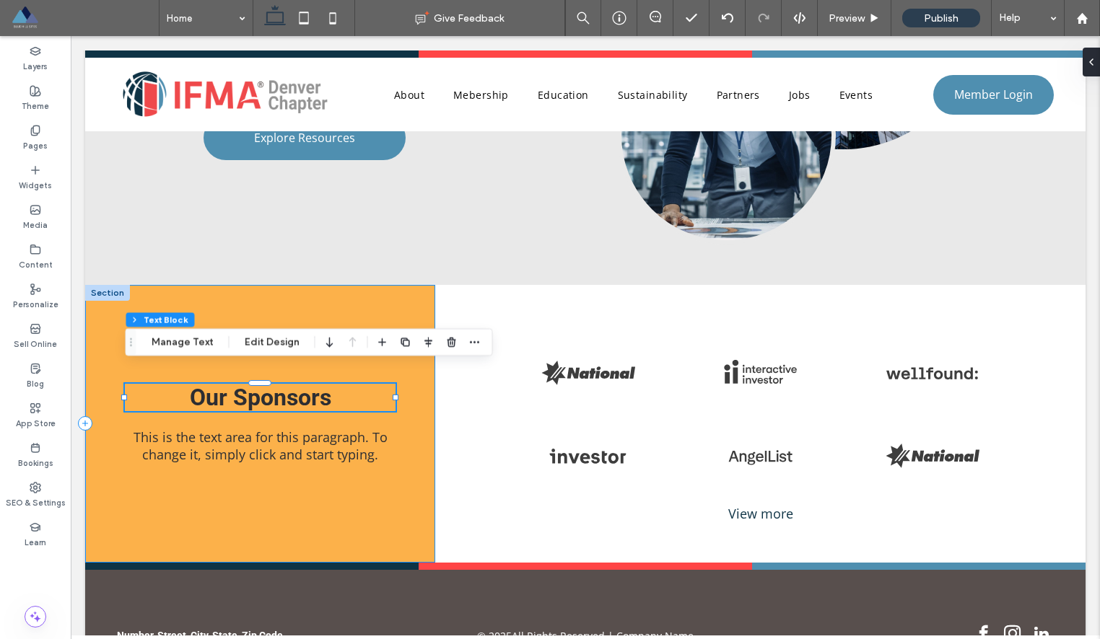
click at [385, 470] on div "Our Sponsors This is the text area for this paragraph. To change it, simply cli…" at bounding box center [260, 424] width 350 height 278
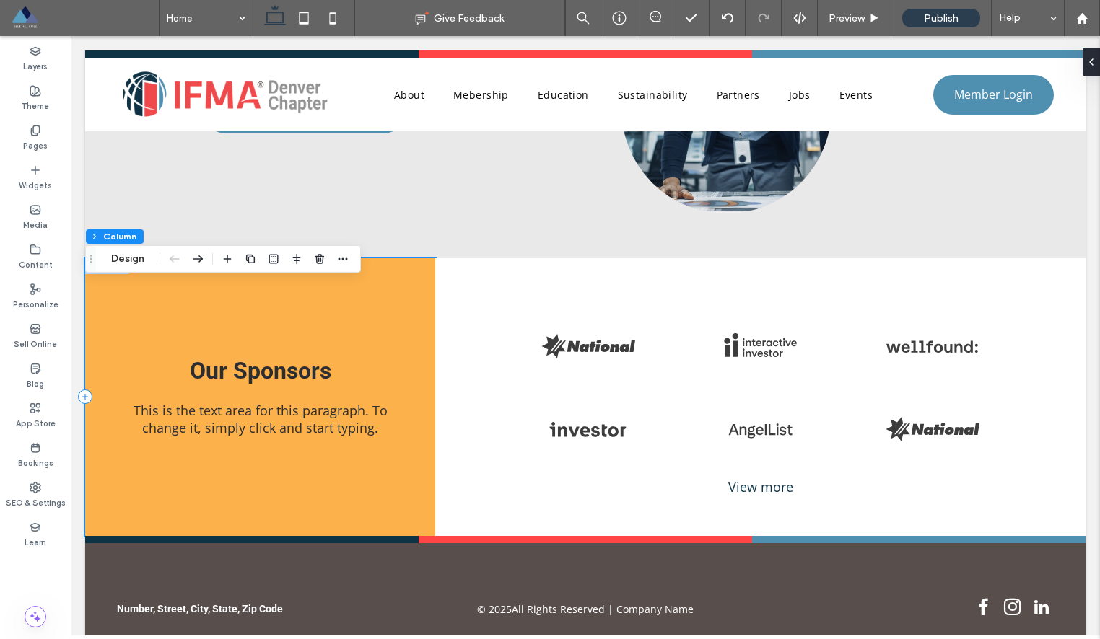
scroll to position [2693, 0]
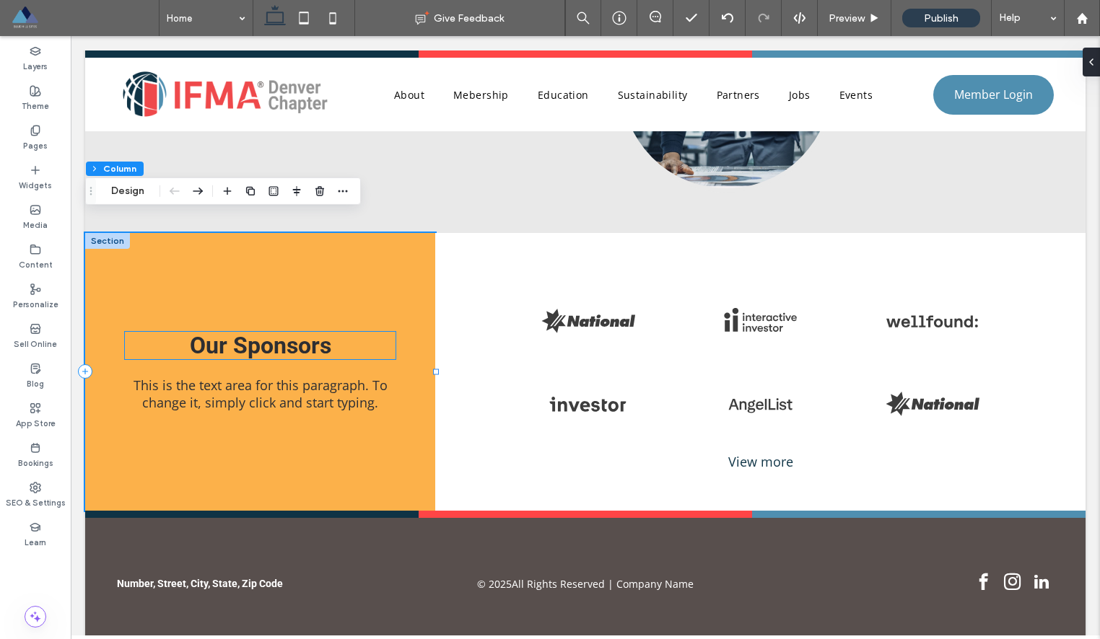
click at [394, 332] on h2 "Our Sponsors" at bounding box center [260, 345] width 270 height 27
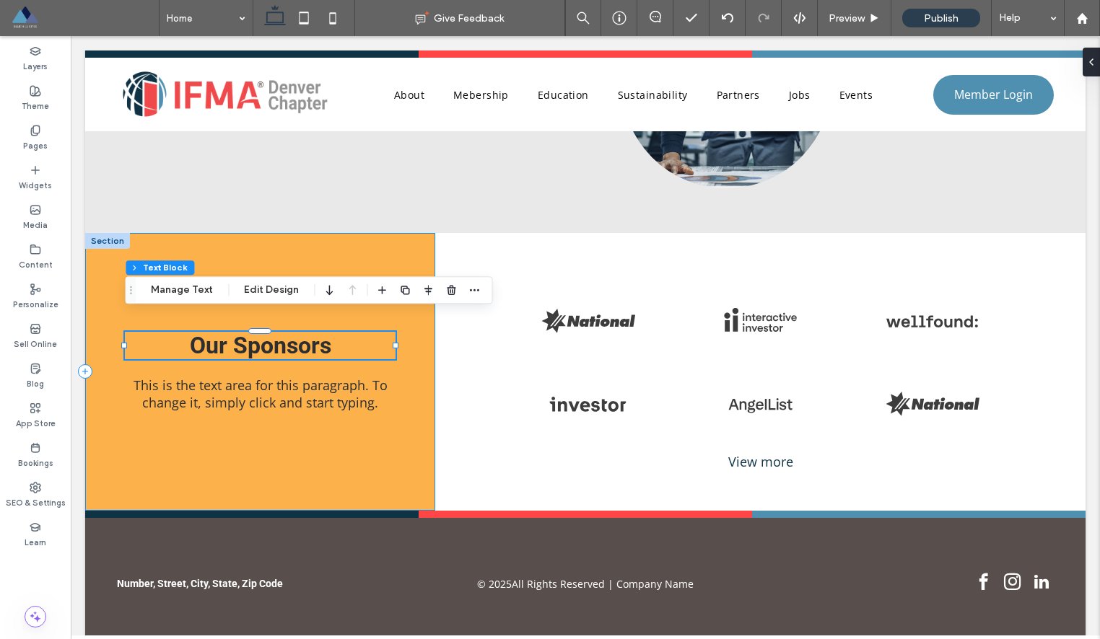
click at [413, 260] on div "Our Sponsors This is the text area for this paragraph. To change it, simply cli…" at bounding box center [260, 372] width 350 height 278
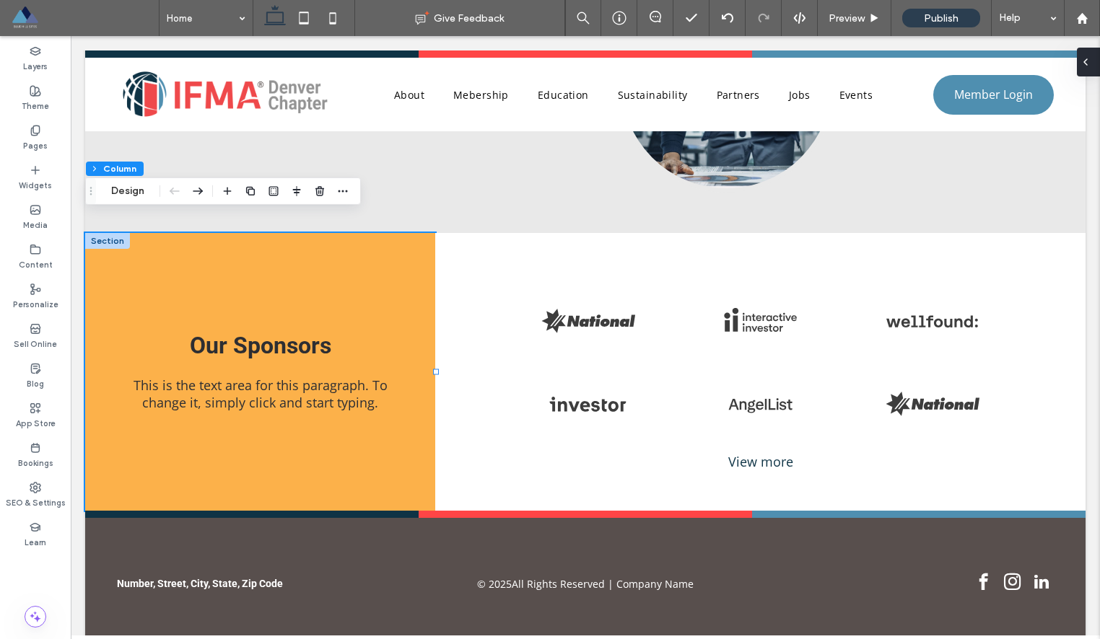
click at [1090, 60] on icon at bounding box center [1085, 62] width 12 height 12
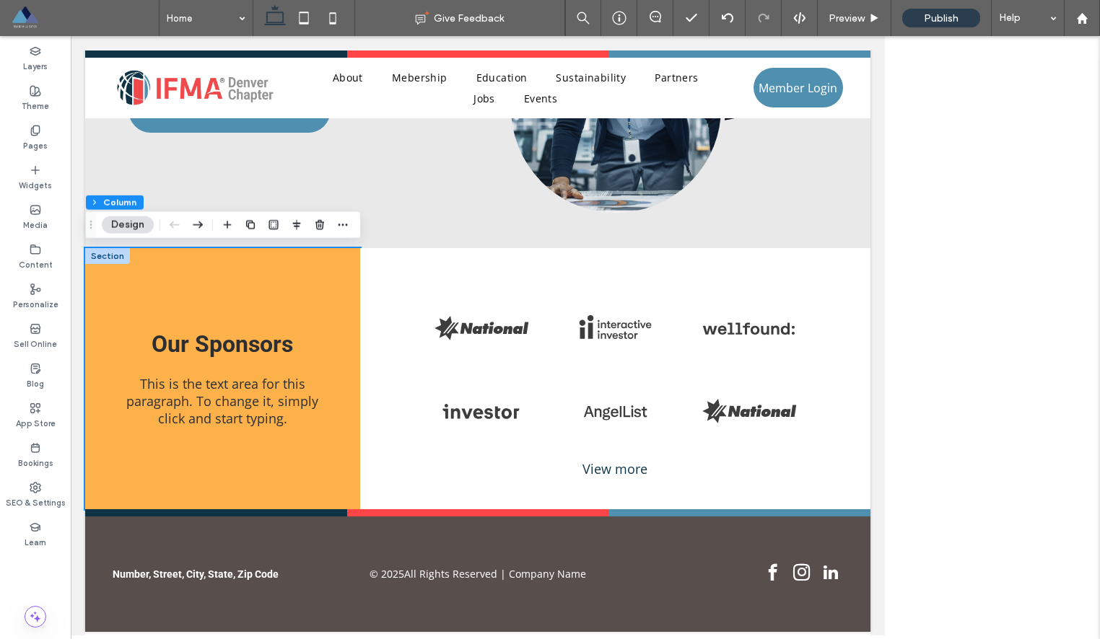
scroll to position [2616, 0]
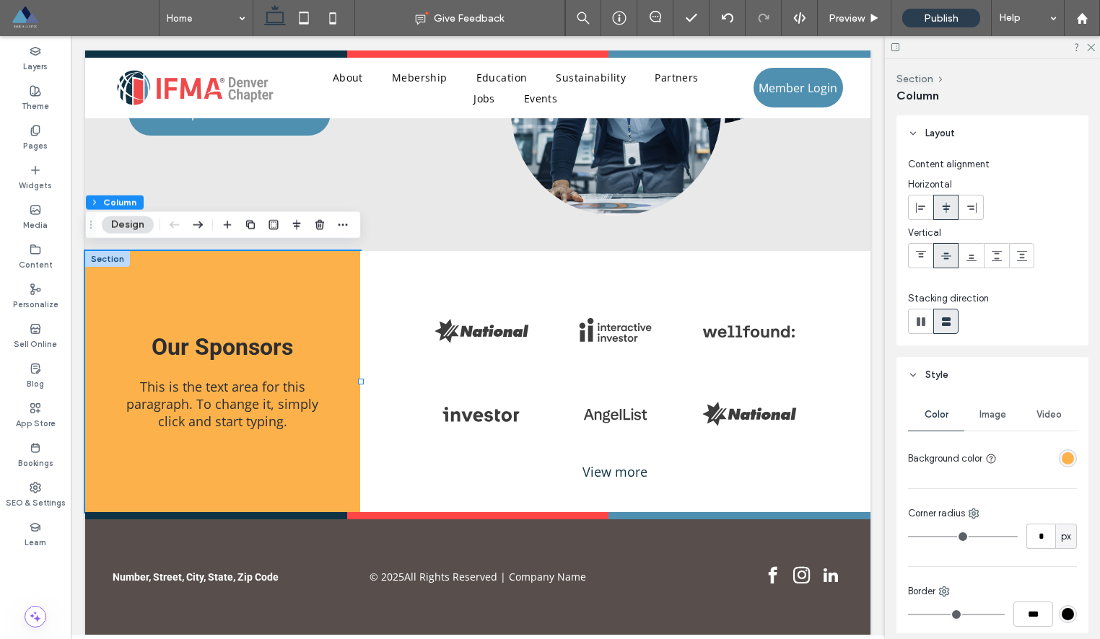
click at [1071, 457] on div "rgba(252, 177, 74, 1)" at bounding box center [1067, 458] width 12 height 12
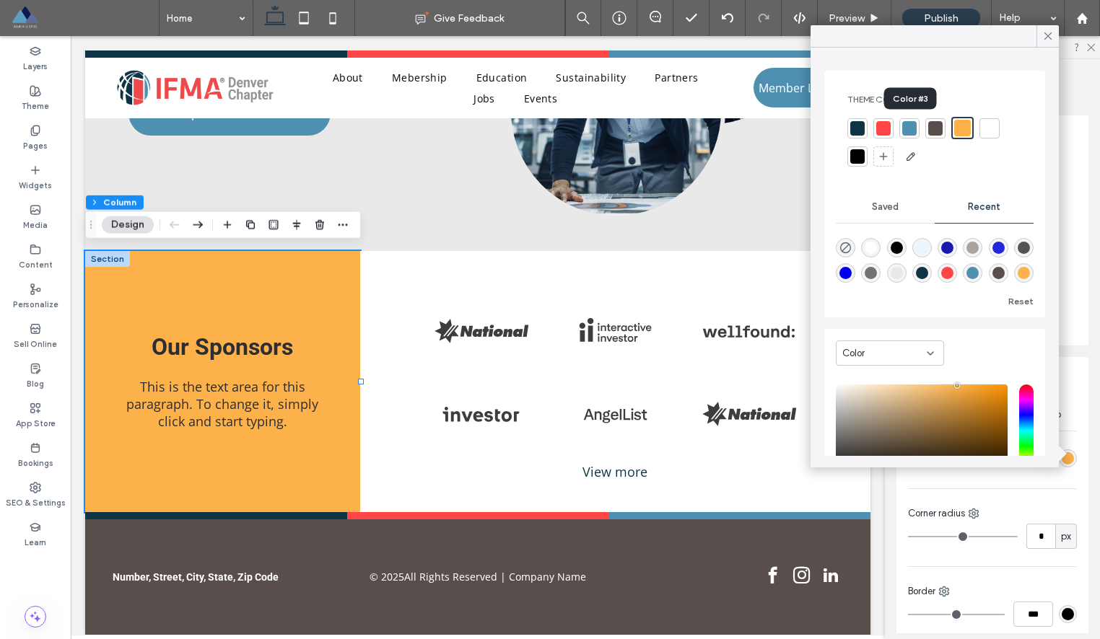
click at [908, 127] on div at bounding box center [909, 128] width 14 height 14
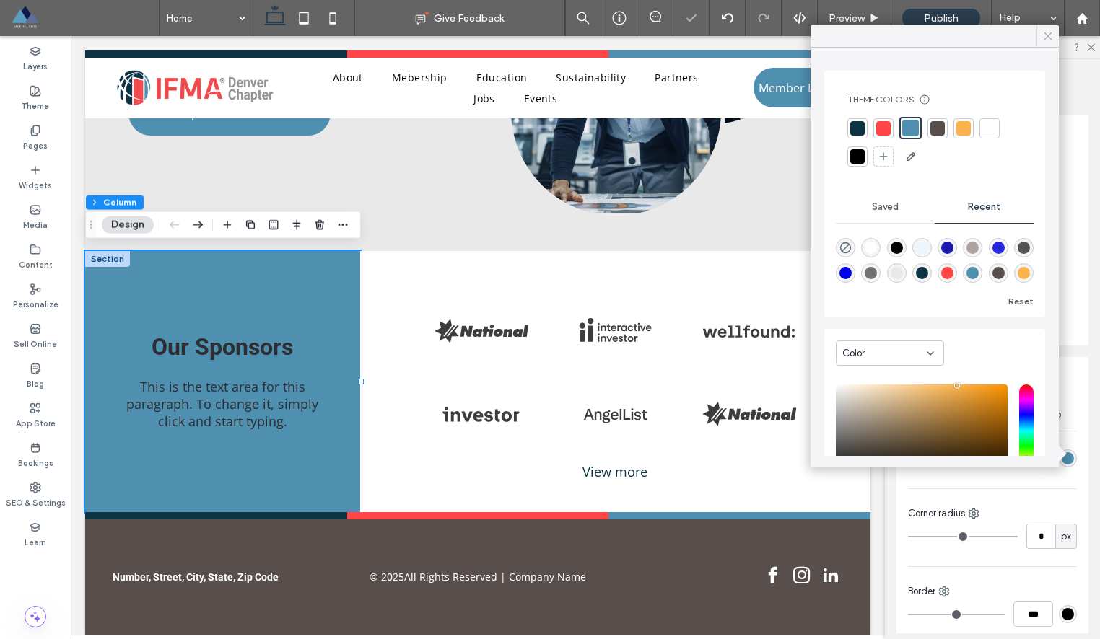
click at [1050, 38] on use at bounding box center [1047, 35] width 7 height 7
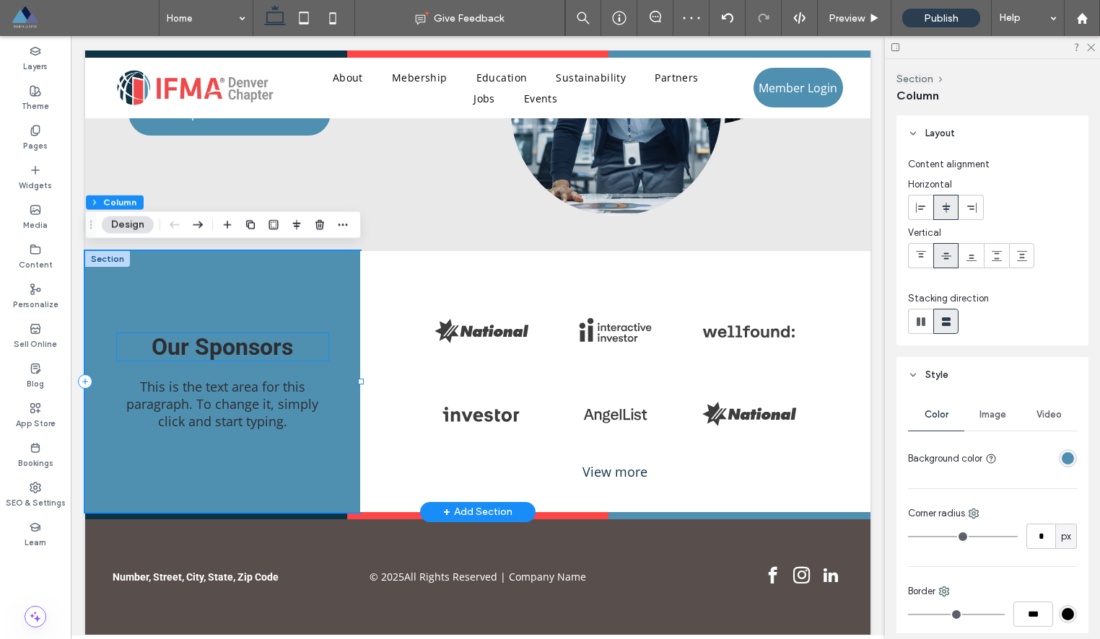
click at [284, 353] on span "Our Sponsors" at bounding box center [222, 346] width 141 height 27
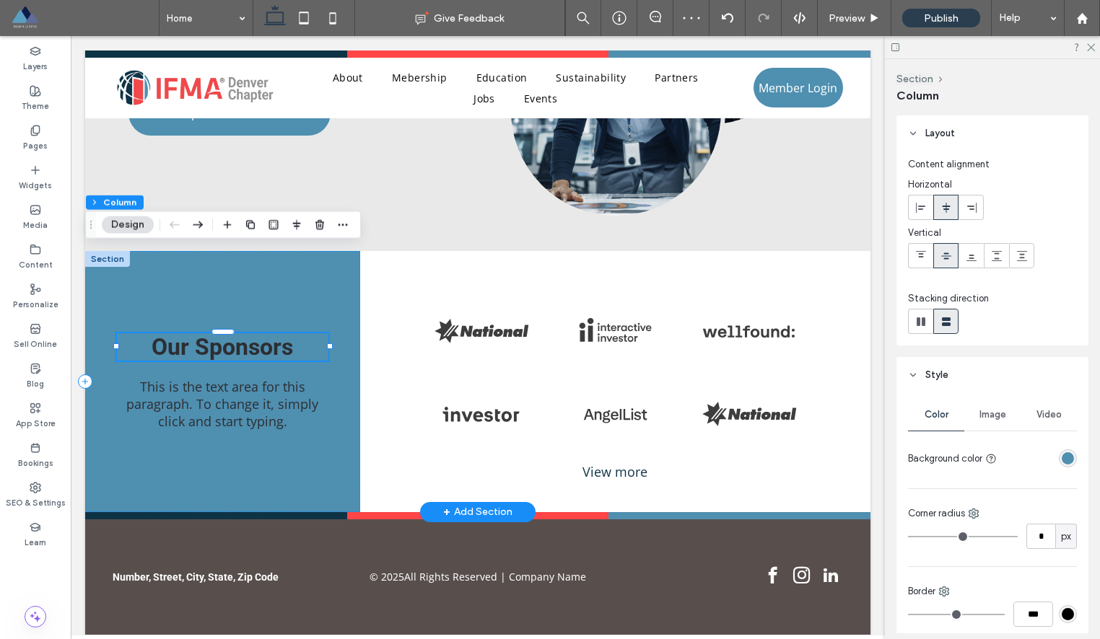
click at [284, 353] on div "Our Sponsors" at bounding box center [223, 346] width 212 height 27
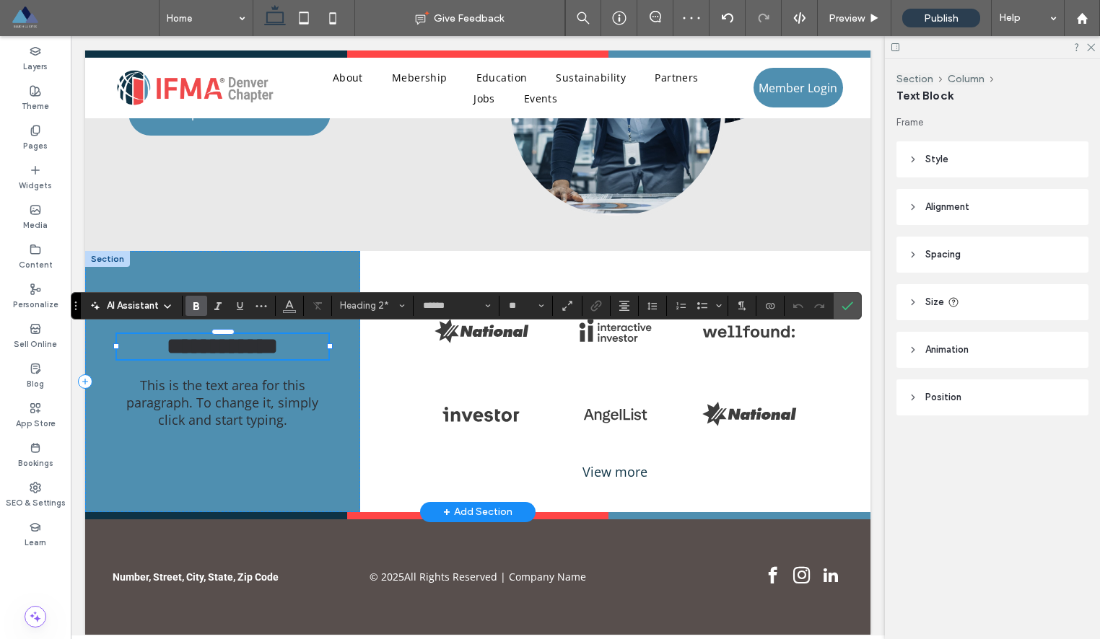
click at [271, 351] on span "**********" at bounding box center [222, 346] width 111 height 23
click at [287, 316] on div "AI Assistant Heading 2 ****** **" at bounding box center [466, 305] width 791 height 27
click at [287, 312] on span "Color" at bounding box center [290, 304] width 12 height 19
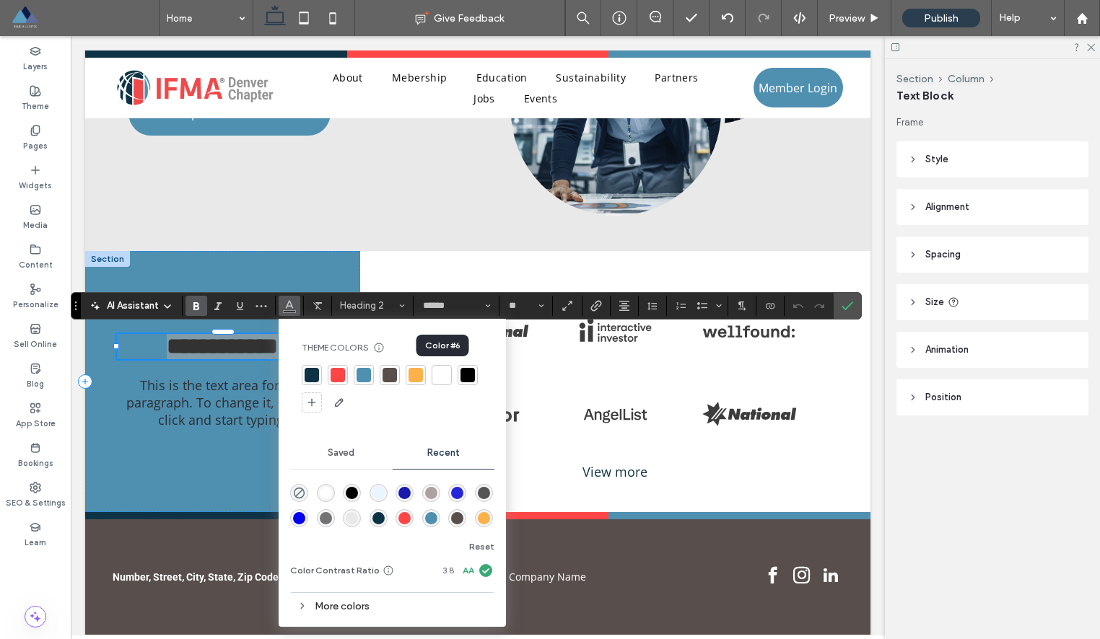
click at [448, 374] on div at bounding box center [441, 375] width 14 height 14
click at [231, 406] on span "This is the text area for this paragraph. To change it, simply click and start …" at bounding box center [222, 403] width 192 height 52
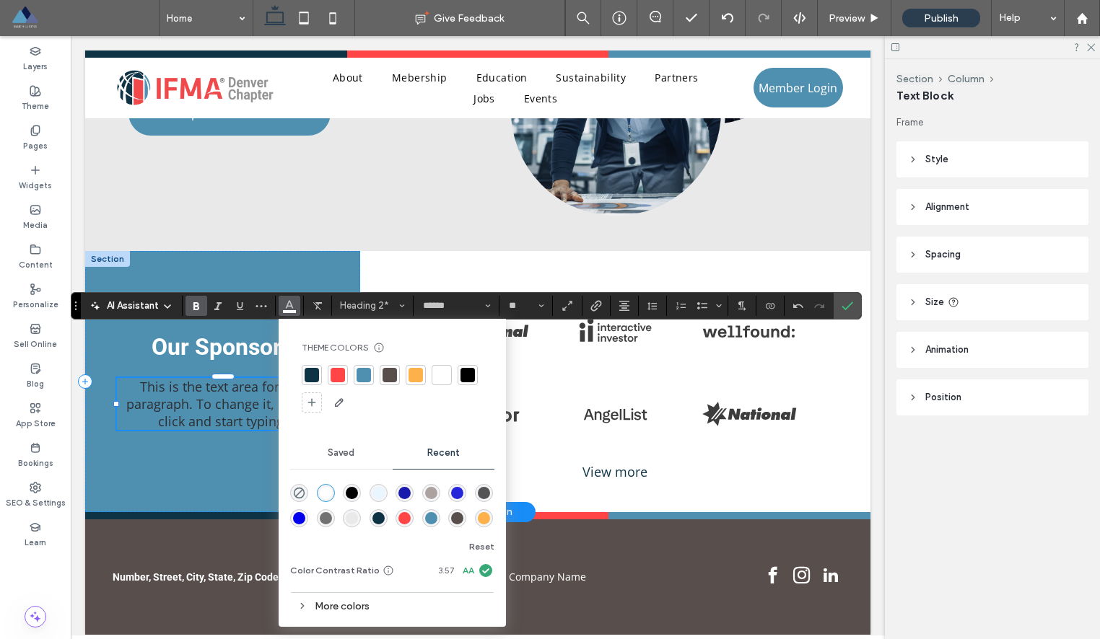
click at [231, 406] on div "This is the text area for this paragraph. To change it, simply click and start …" at bounding box center [223, 404] width 212 height 52
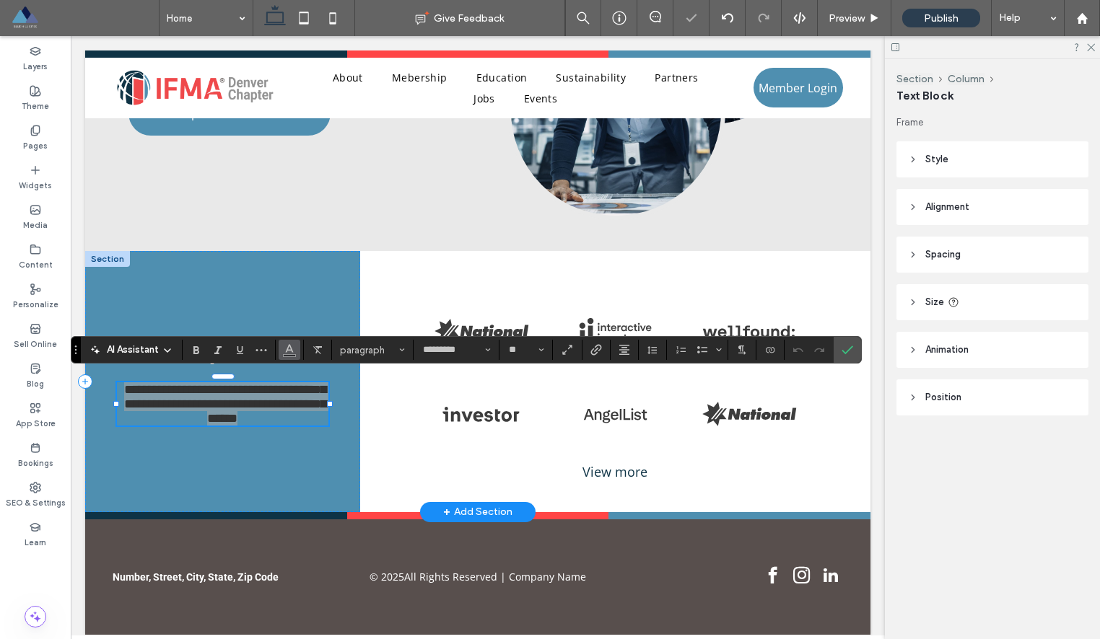
click at [293, 358] on button "Color" at bounding box center [290, 350] width 22 height 20
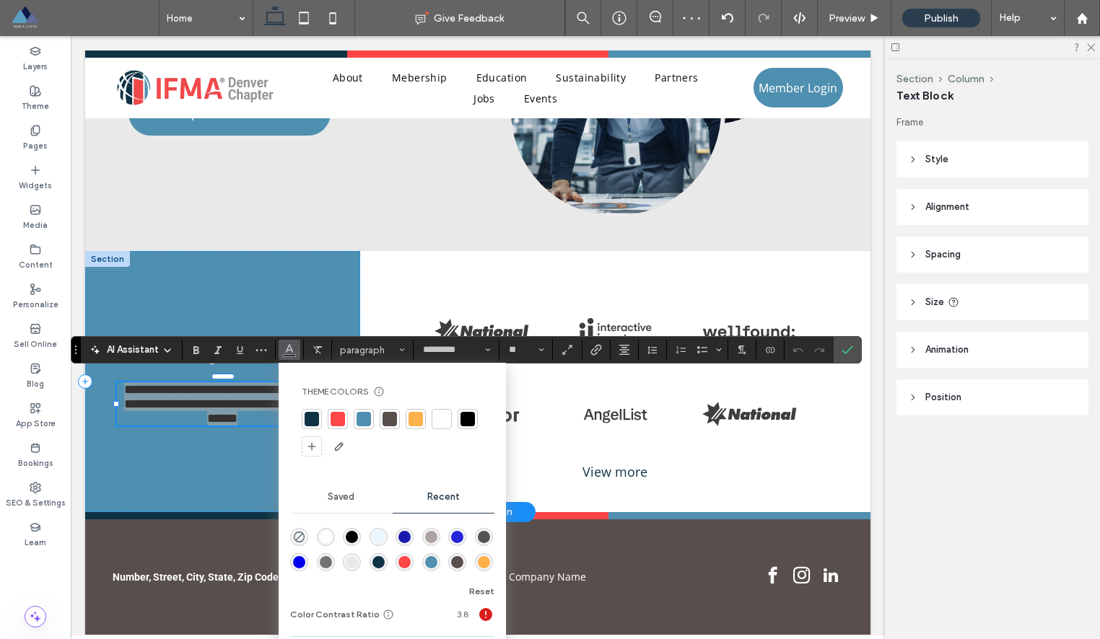
click at [444, 421] on div at bounding box center [441, 419] width 14 height 14
click at [841, 13] on span "Preview" at bounding box center [846, 18] width 36 height 12
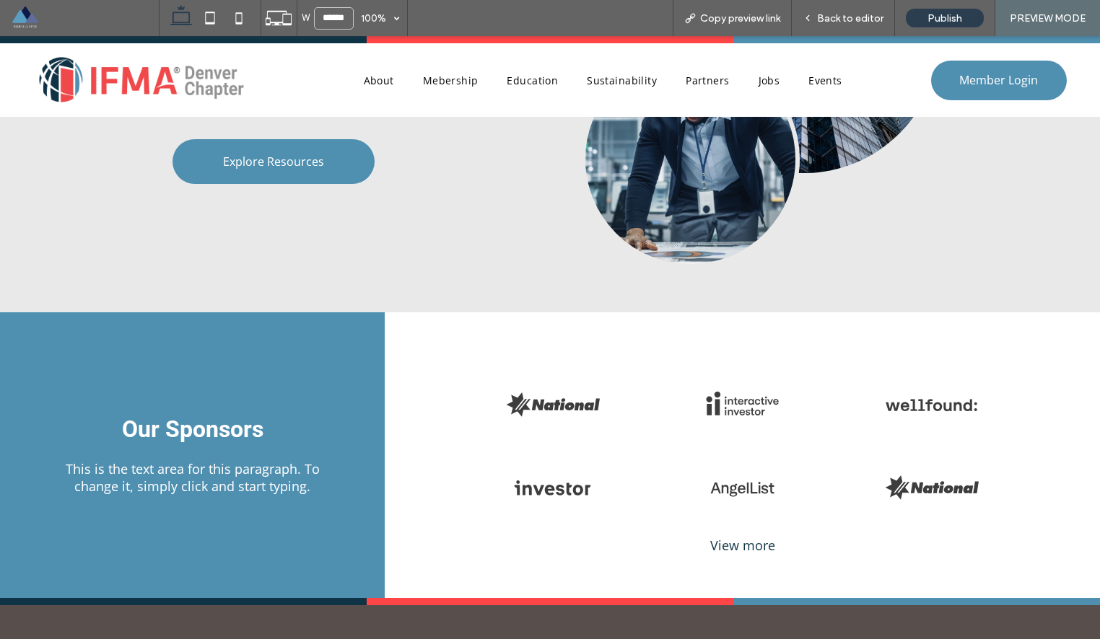
scroll to position [2622, 0]
